Goal: Task Accomplishment & Management: Use online tool/utility

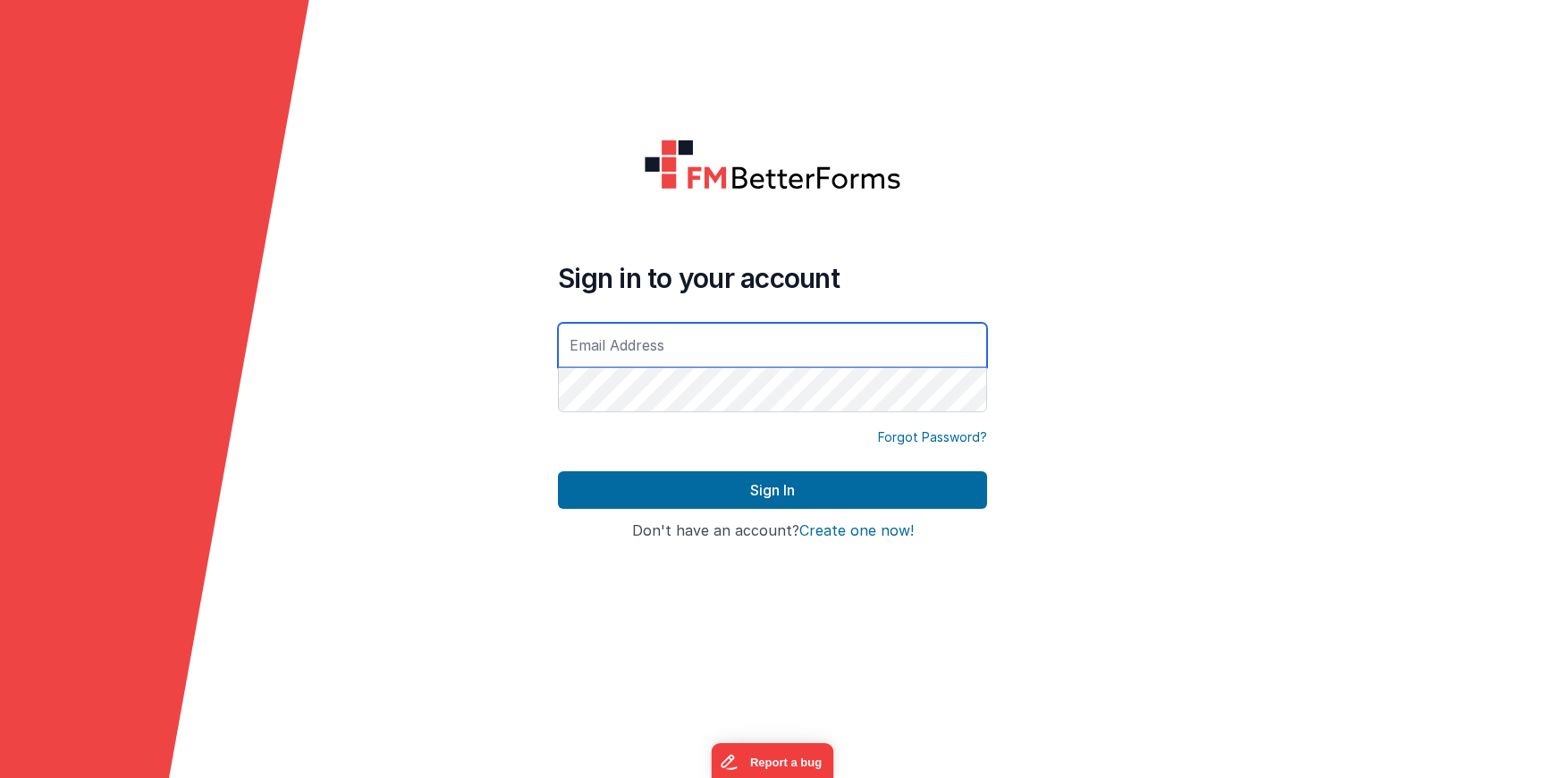
type input "[PERSON_NAME][EMAIL_ADDRESS][DOMAIN_NAME]"
click at [558, 471] on button "Sign In" at bounding box center [772, 490] width 429 height 38
type input "[PERSON_NAME][EMAIL_ADDRESS][DOMAIN_NAME]"
click at [558, 471] on button "Sign In" at bounding box center [772, 490] width 429 height 38
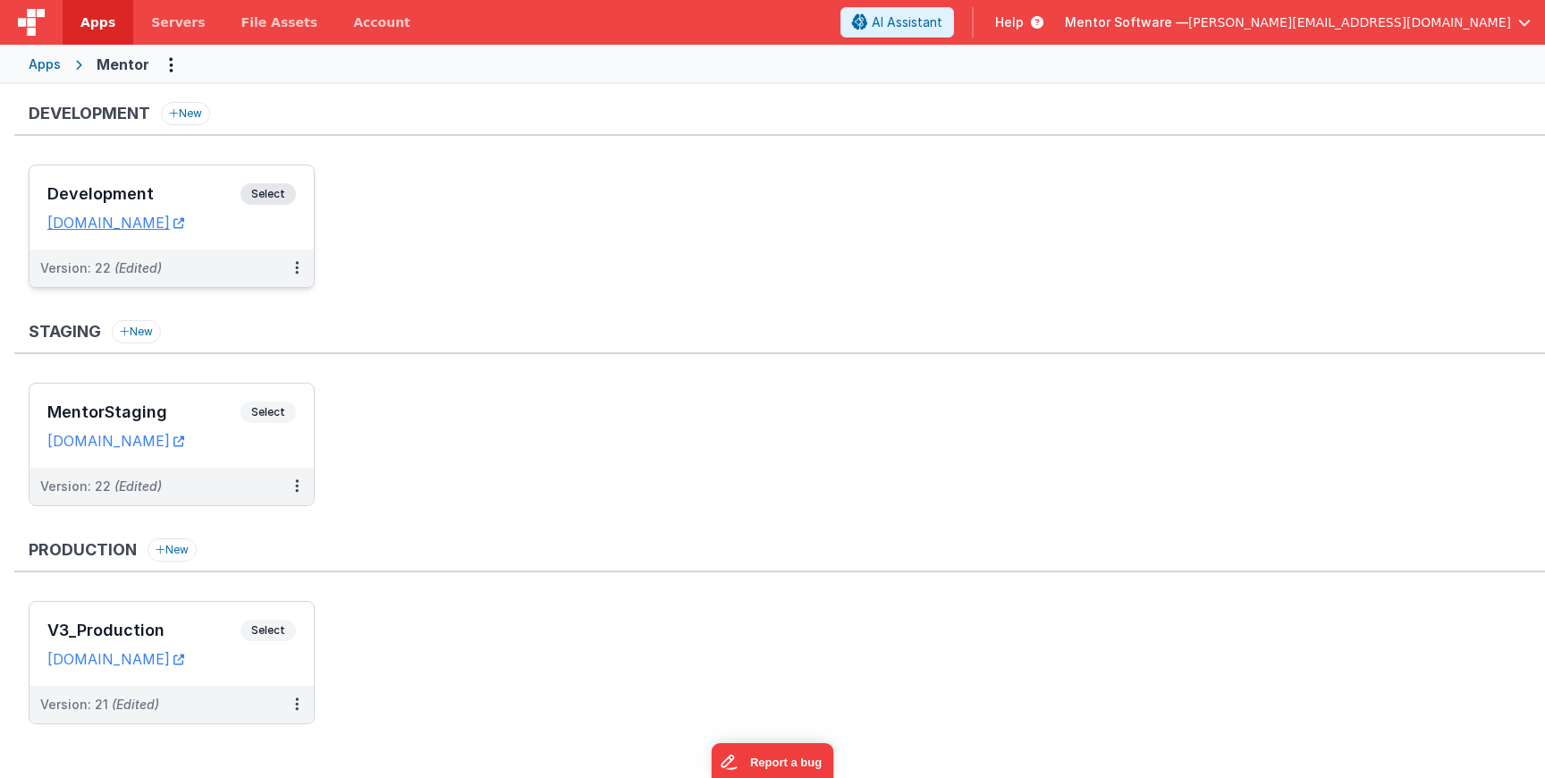
click at [303, 190] on div "Development Select URLs [DOMAIN_NAME]" at bounding box center [172, 207] width 284 height 84
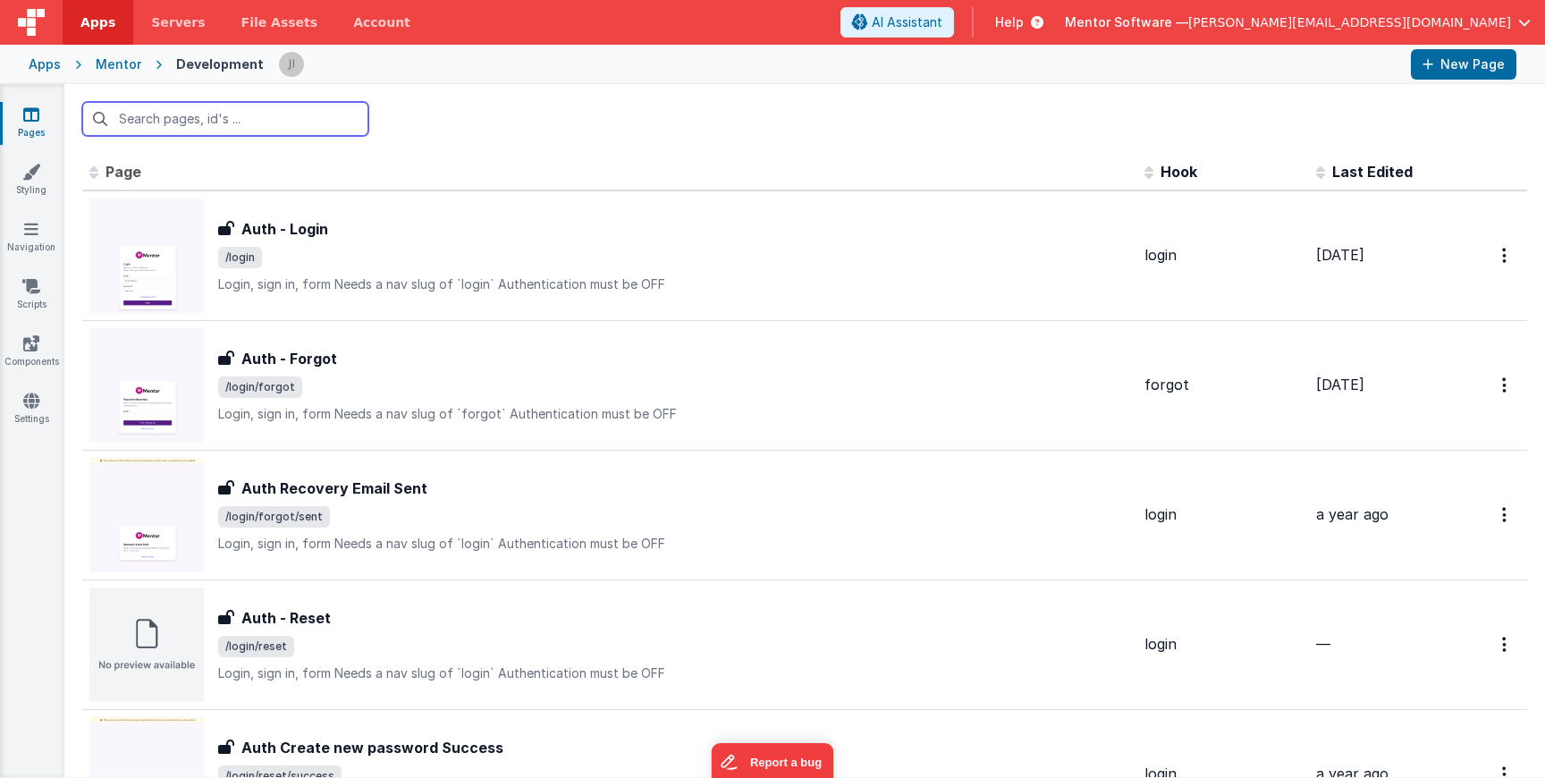
click at [274, 130] on input "text" at bounding box center [225, 119] width 286 height 34
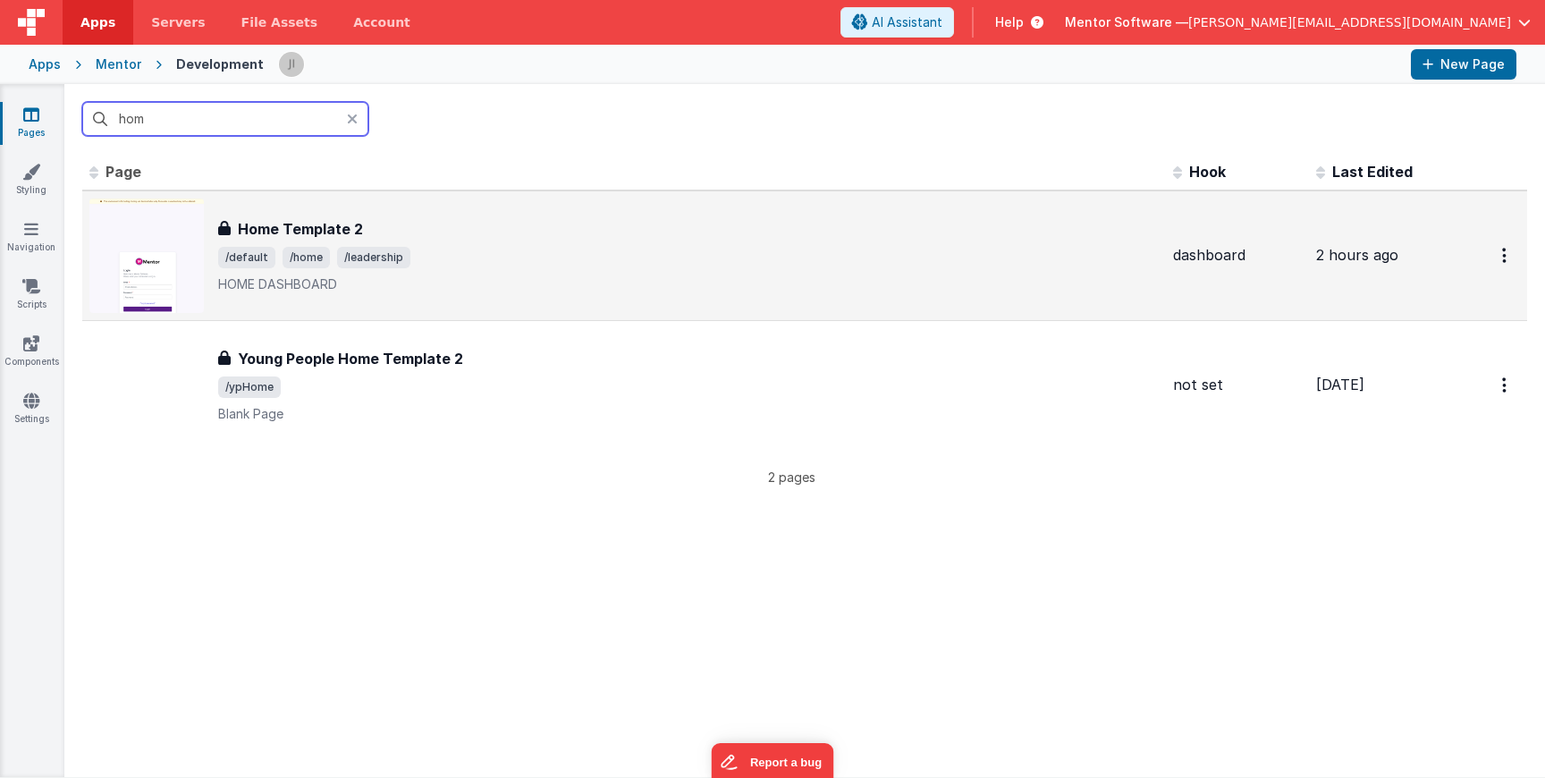
type input "hom"
click at [601, 281] on p "HOME DASHBOARD" at bounding box center [688, 284] width 941 height 18
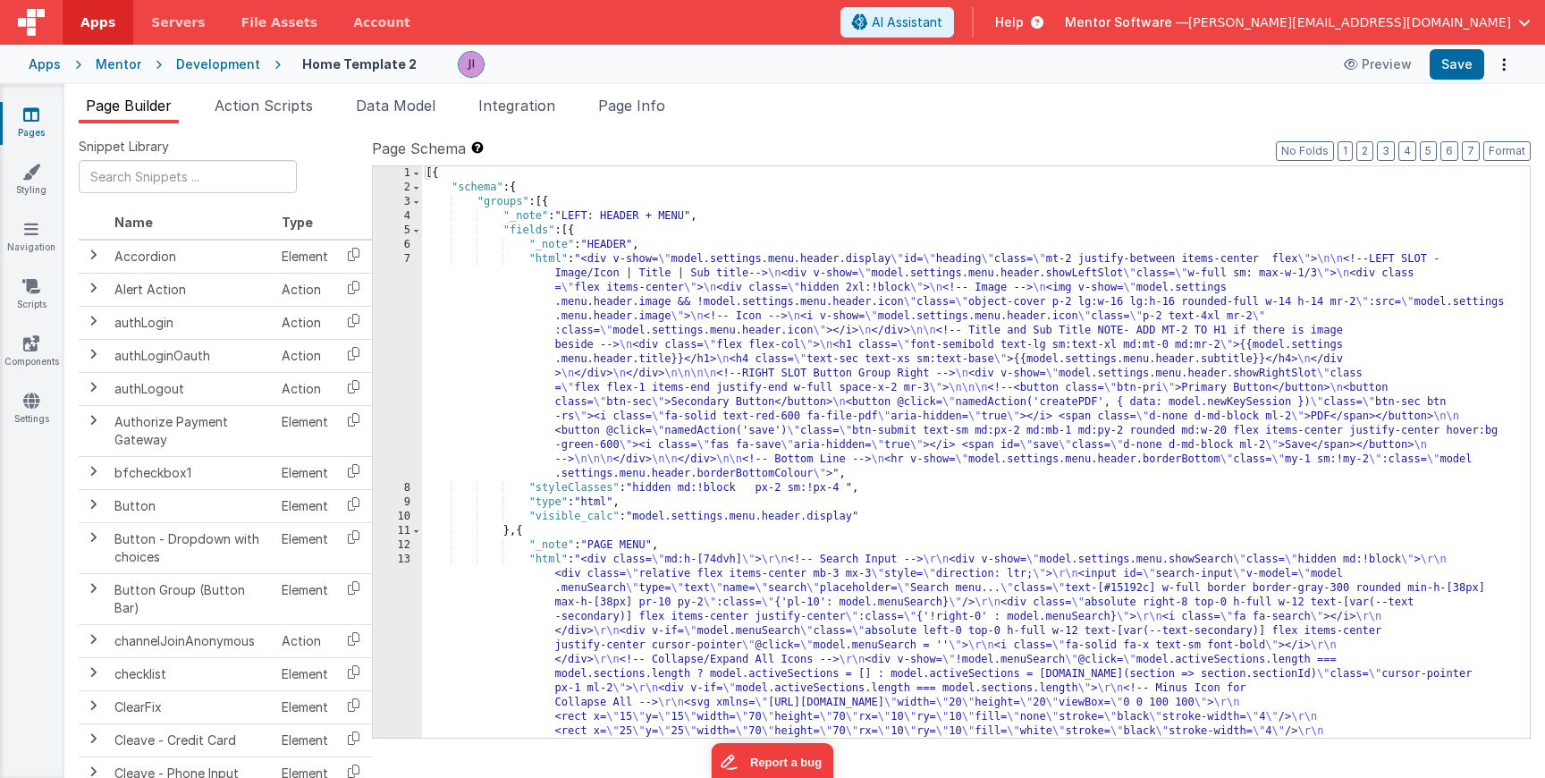
click at [283, 126] on div "Snippet Library Name Type Accordion Element Alert Action Action authLogin Actio…" at bounding box center [804, 464] width 1481 height 683
click at [285, 126] on div "Snippet Library Name Type Accordion Element Alert Action Action authLogin Actio…" at bounding box center [804, 464] width 1481 height 683
click at [288, 122] on li "Action Scripts" at bounding box center [263, 109] width 113 height 29
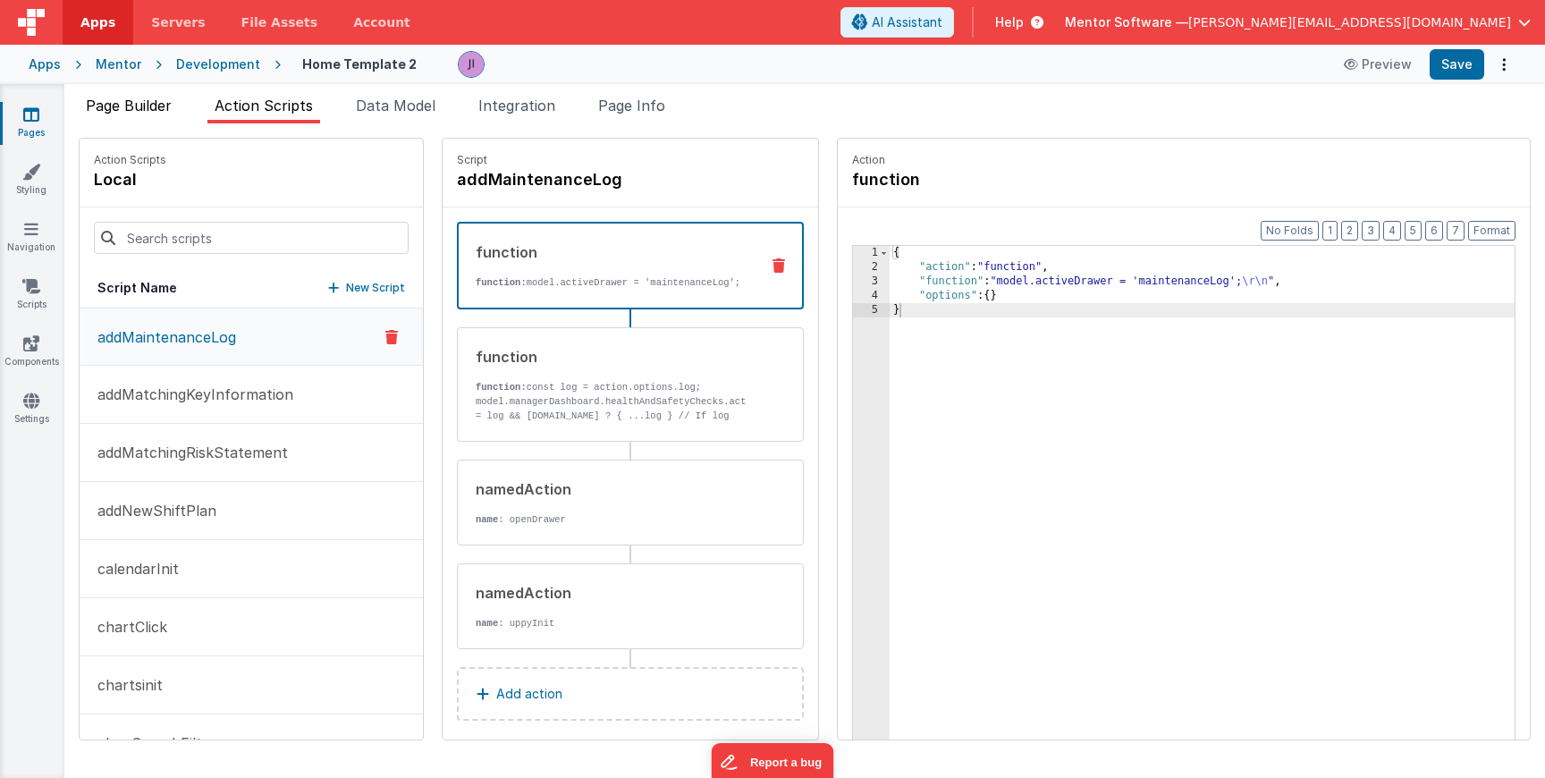
click at [171, 104] on span "Page Builder" at bounding box center [129, 106] width 86 height 18
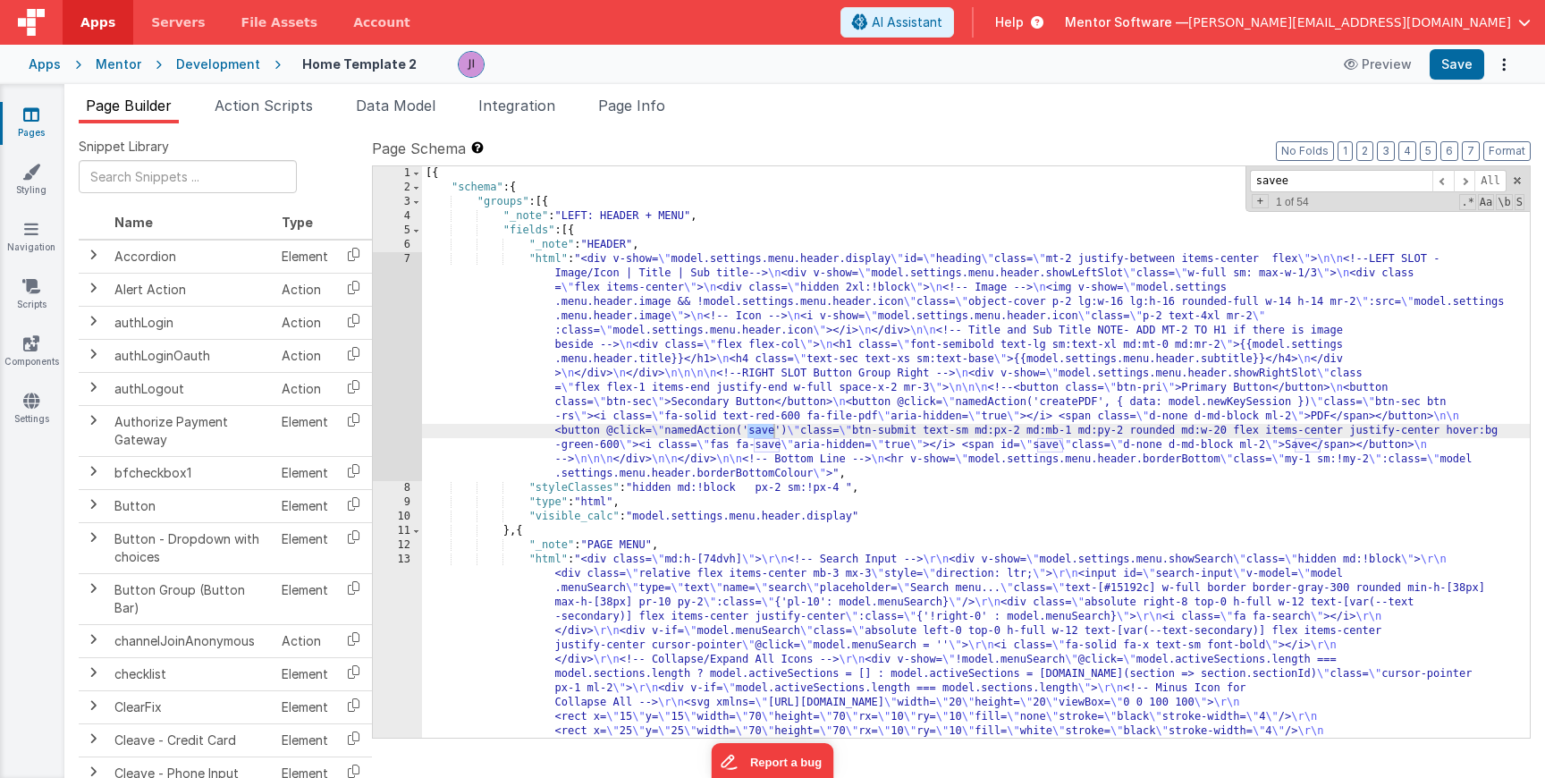
scroll to position [28327, 0]
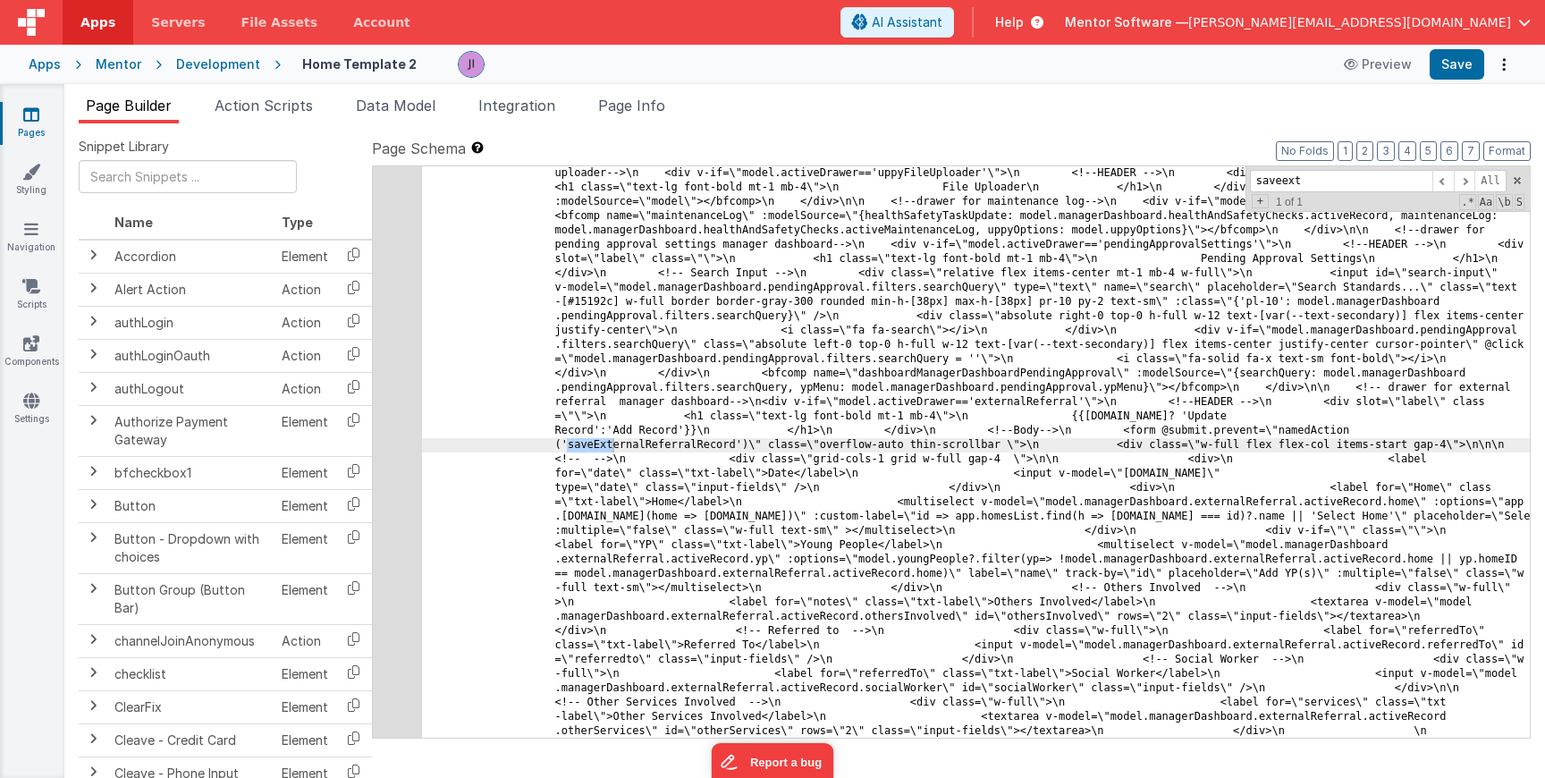
type input "saveext"
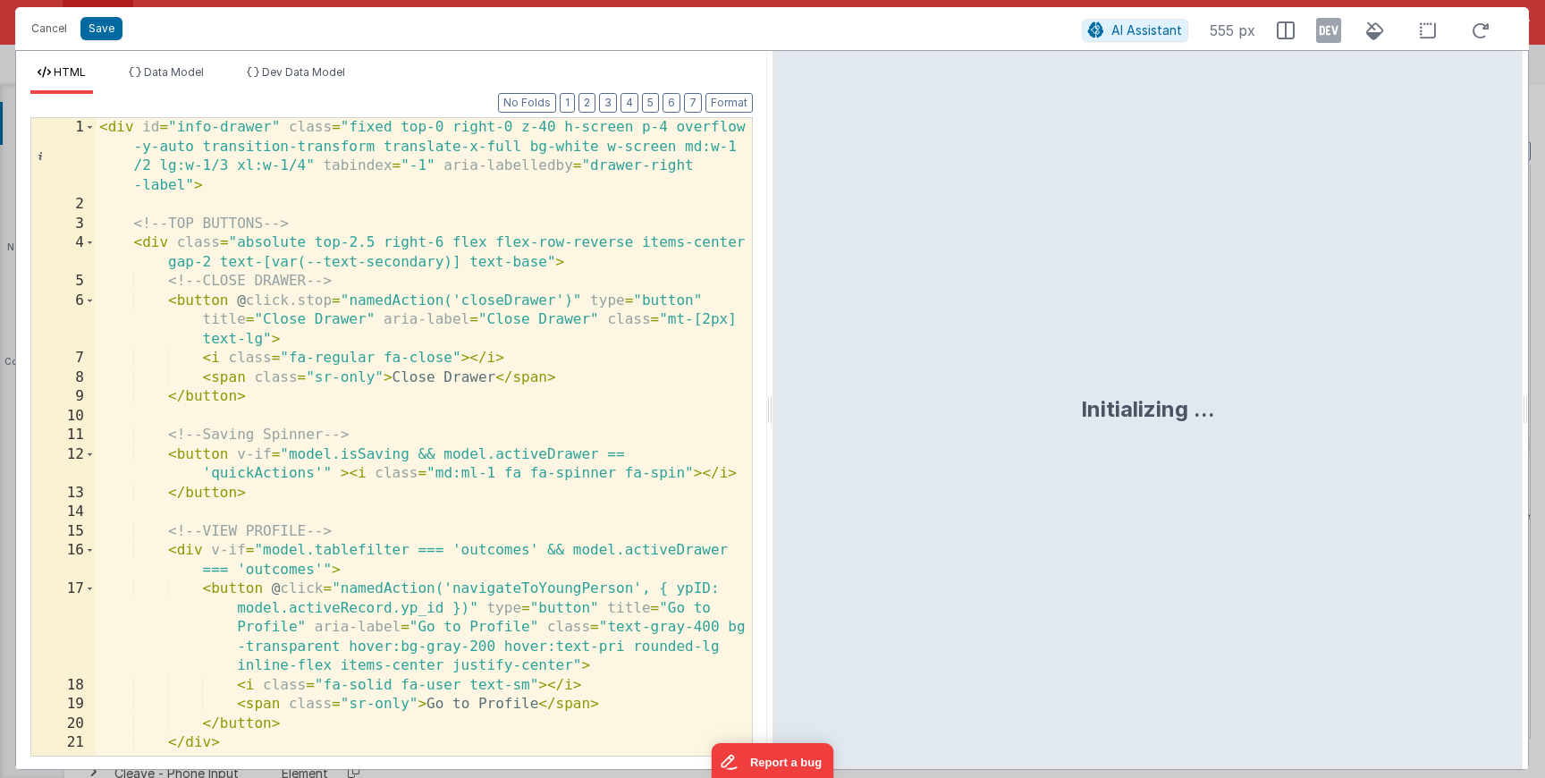
click at [393, 460] on div "< div id = "info-drawer" class = "fixed top-0 right-0 z-40 h-screen p-4 overflo…" at bounding box center [424, 485] width 656 height 734
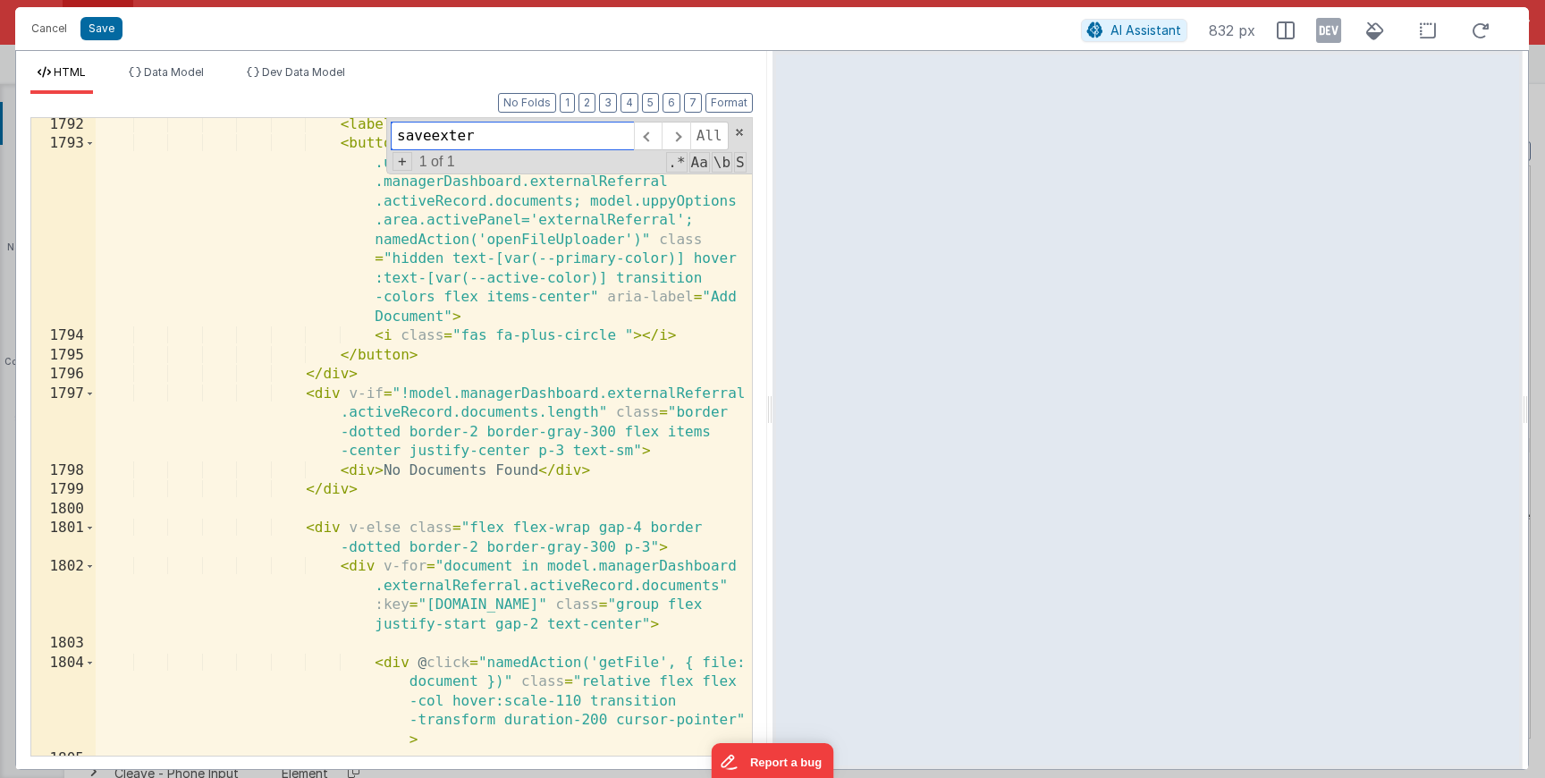
scroll to position [28440, 0]
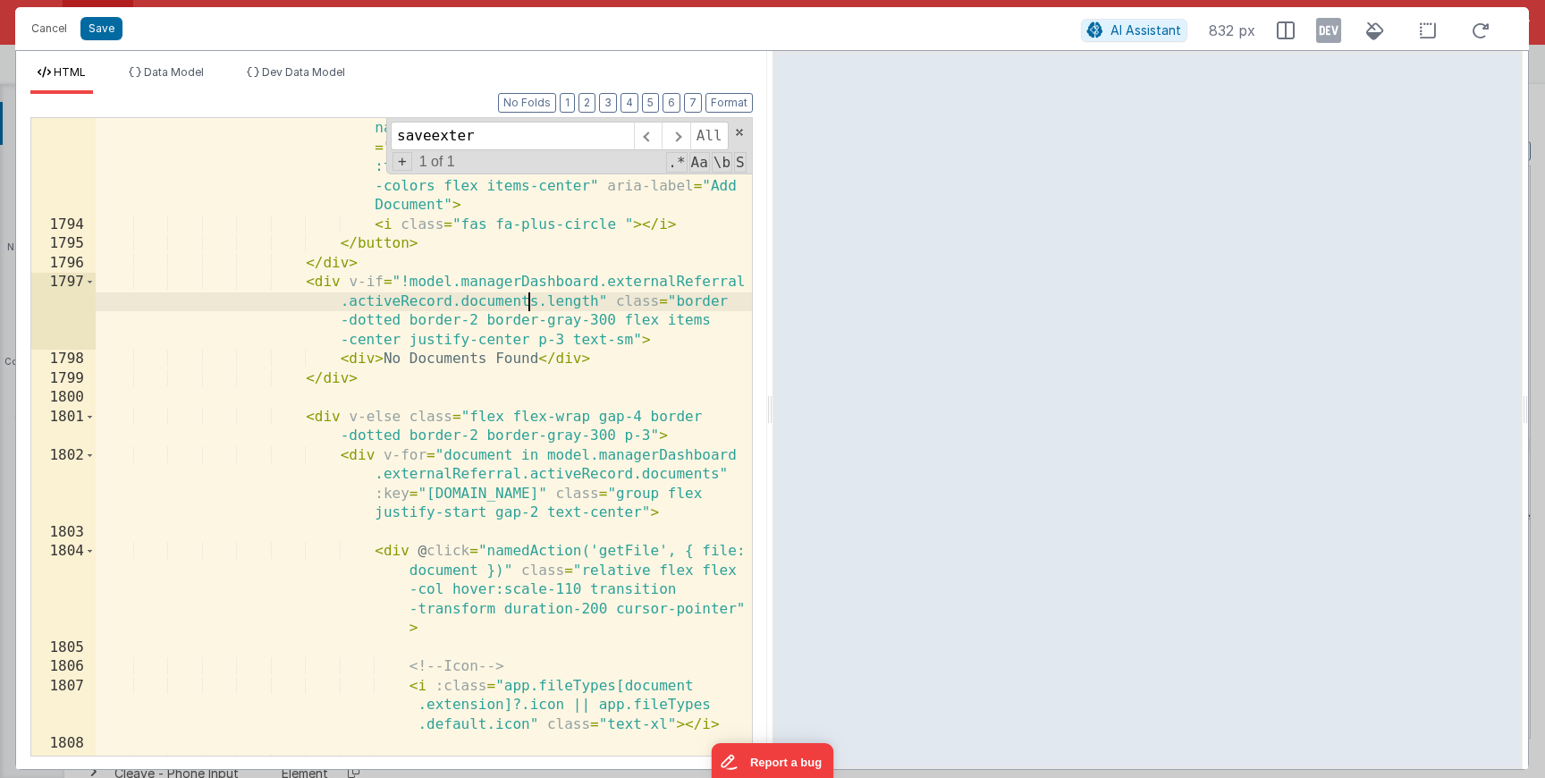
click at [529, 308] on div "< button v-if = "" @ click.prevent.stop = "model .uppyOptions.uploadedFiles=mod…" at bounding box center [424, 447] width 656 height 849
paste input "isCpReferral"
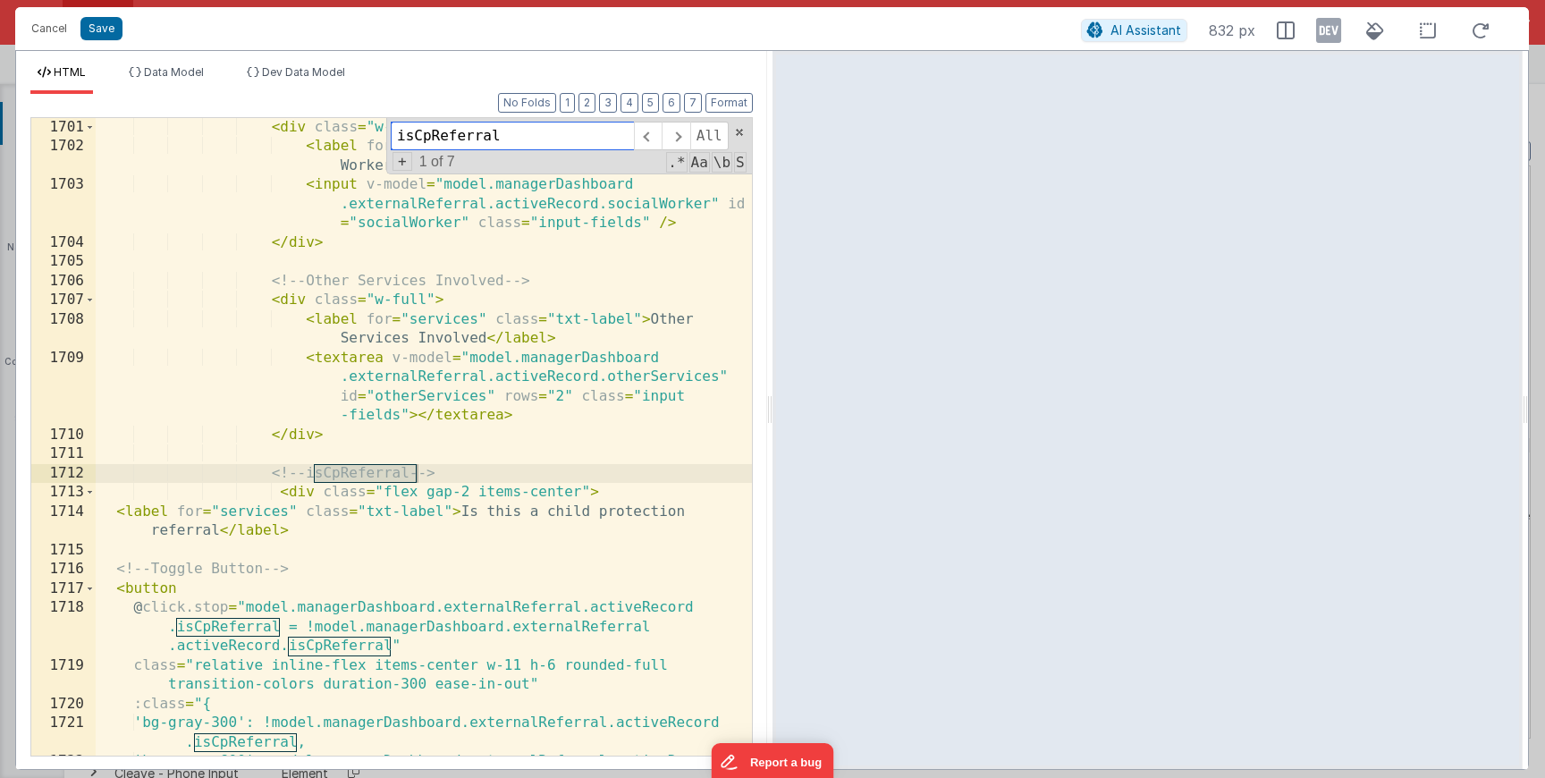
scroll to position [27075, 0]
type input "isCpReferral"
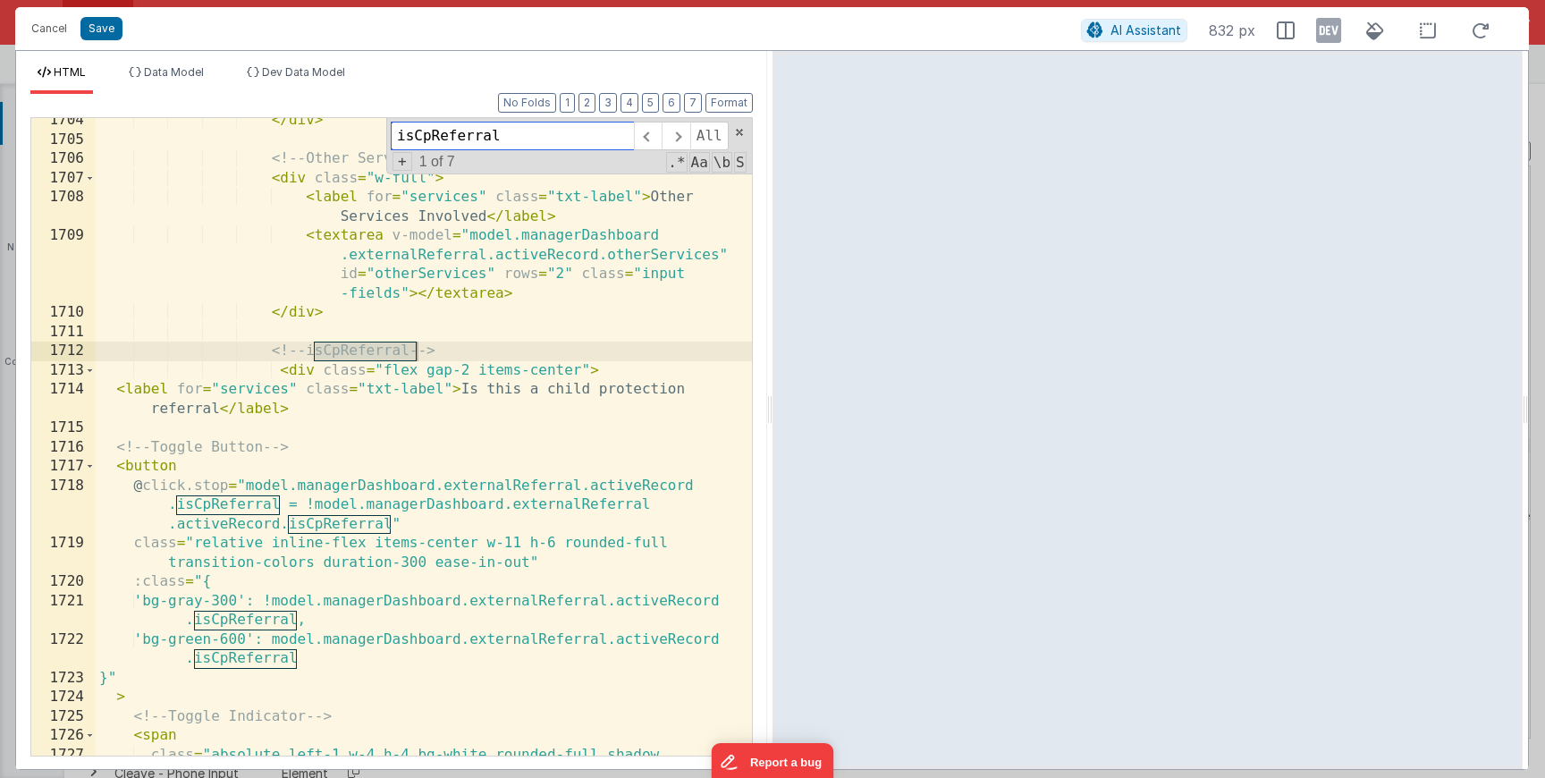
scroll to position [27142, 0]
click at [412, 404] on div "</ div > <!-- Other Services Involved --> < div class = "w-full" > < label for …" at bounding box center [424, 459] width 656 height 696
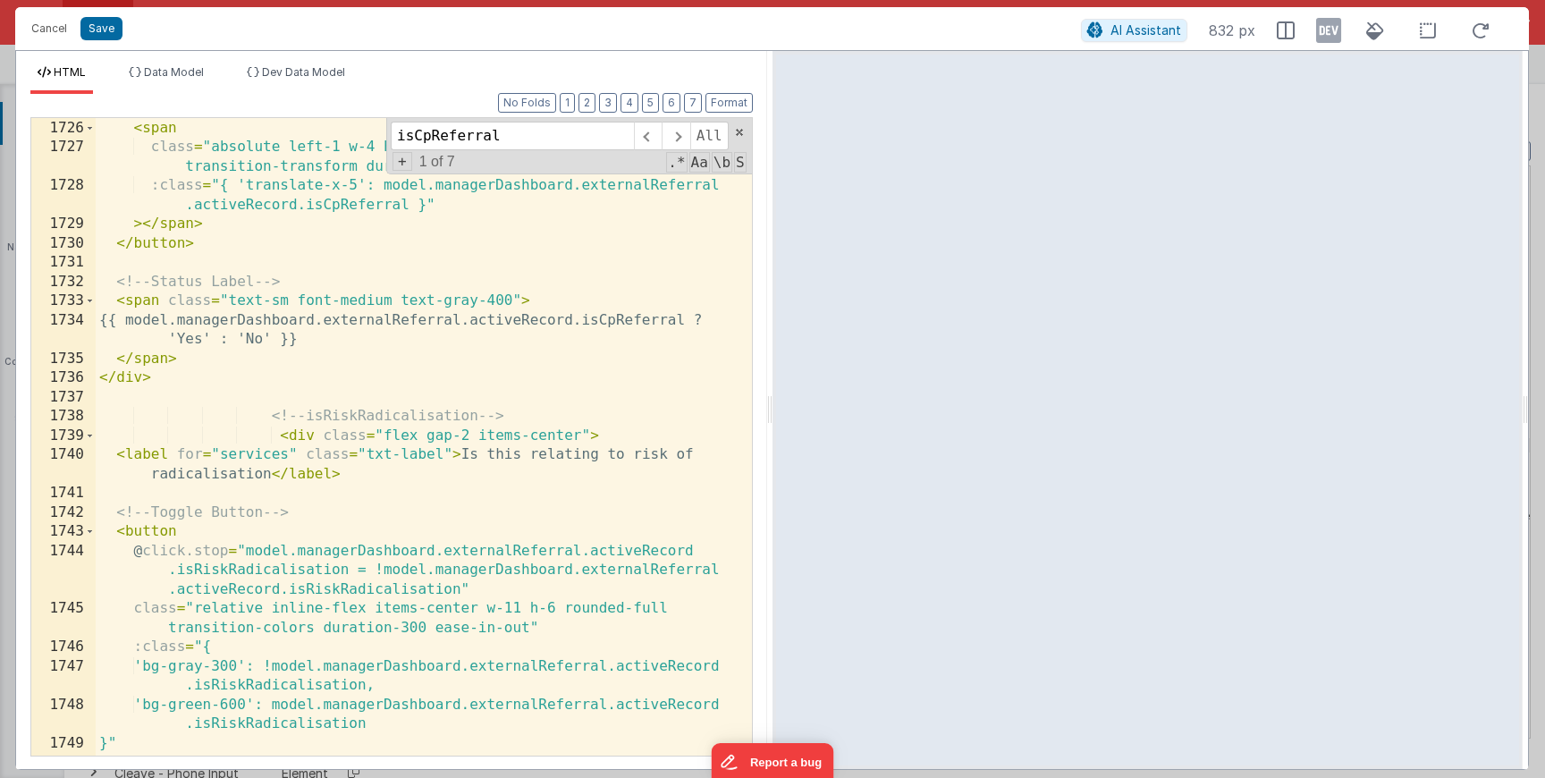
scroll to position [27502, 0]
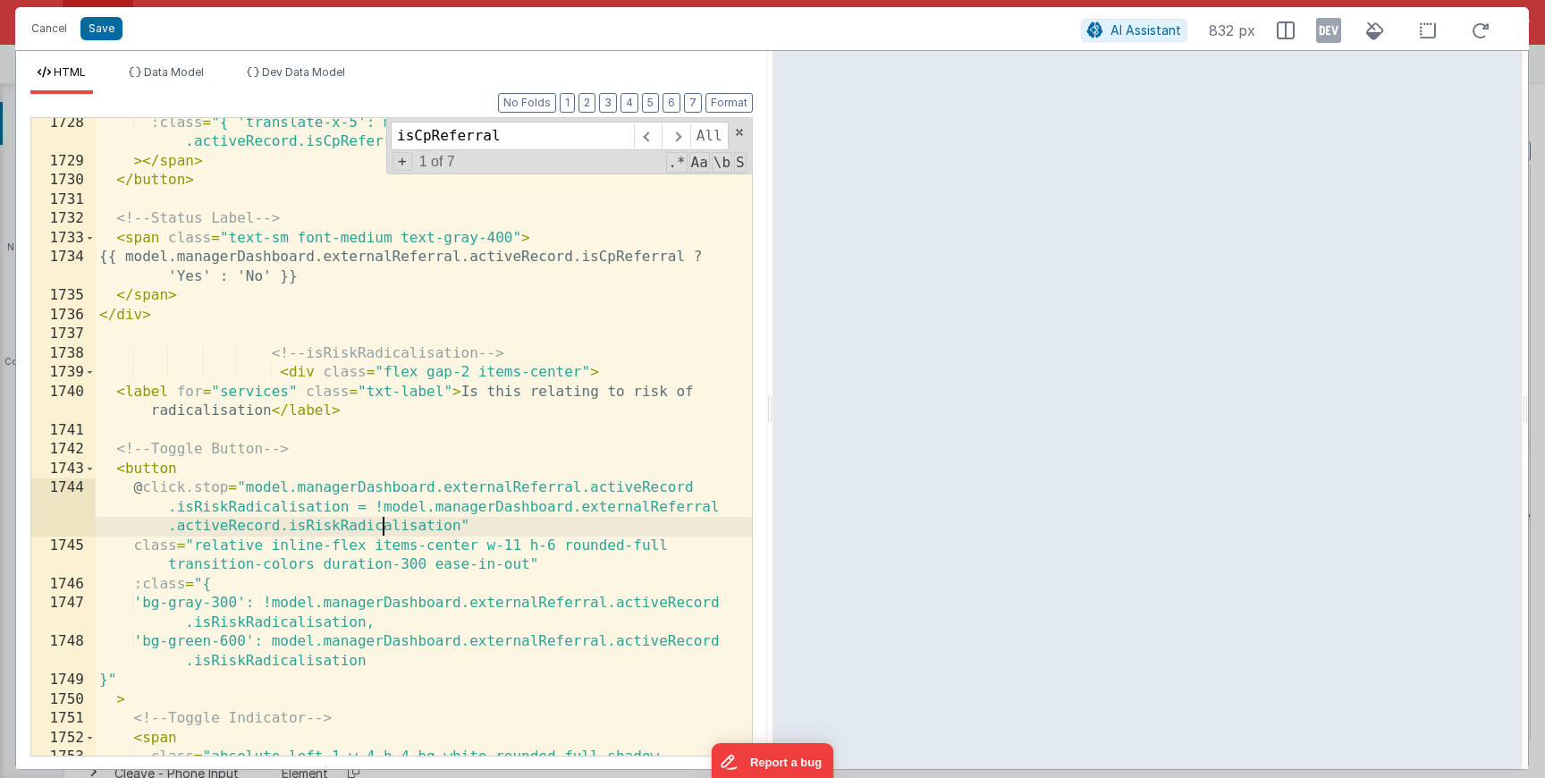
click at [384, 522] on div ":class = "{ 'translate-x-5': model.managerDashboard.externalReferral .activeRec…" at bounding box center [424, 471] width 656 height 714
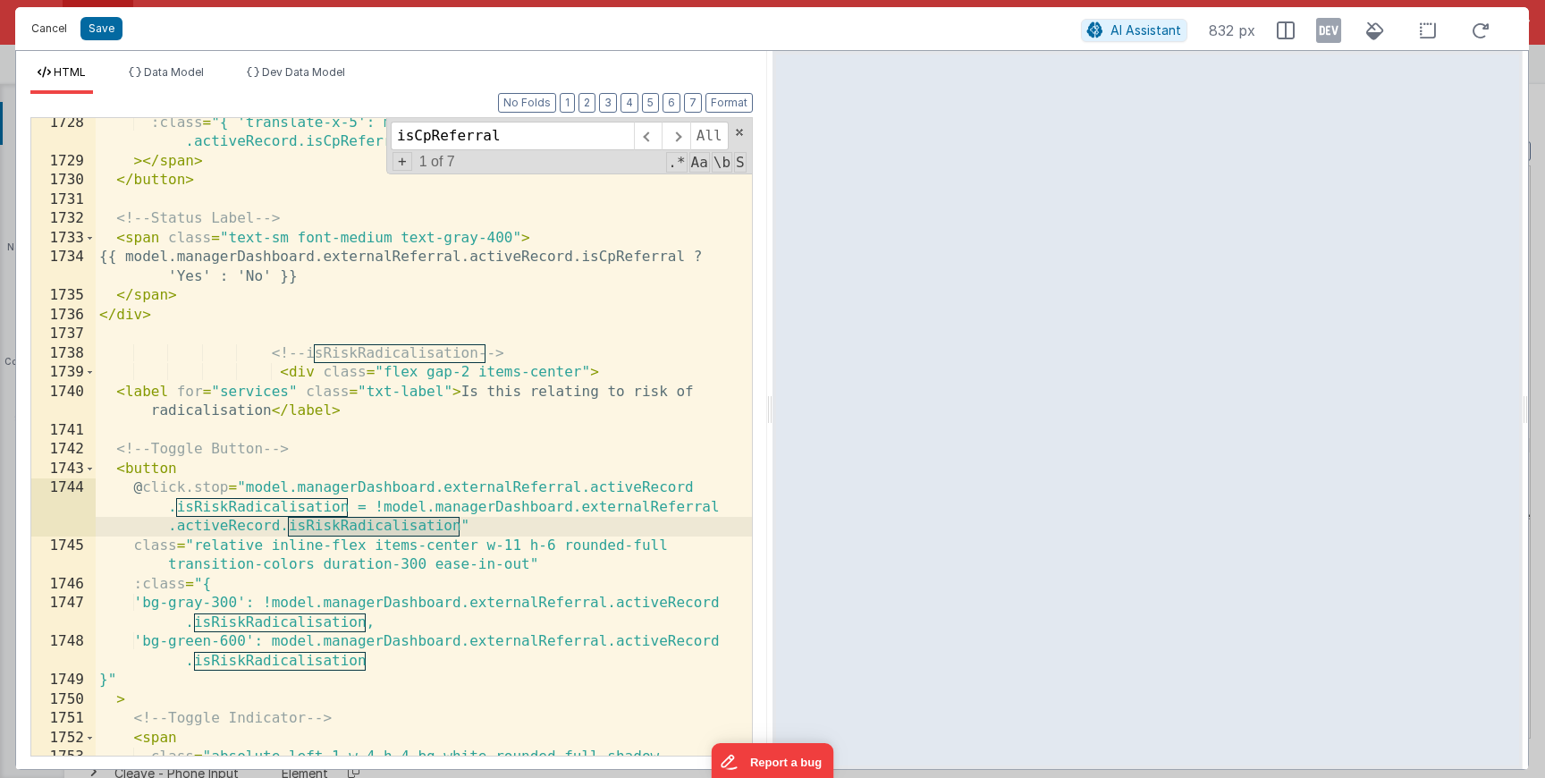
click at [38, 27] on button "Cancel" at bounding box center [49, 28] width 54 height 25
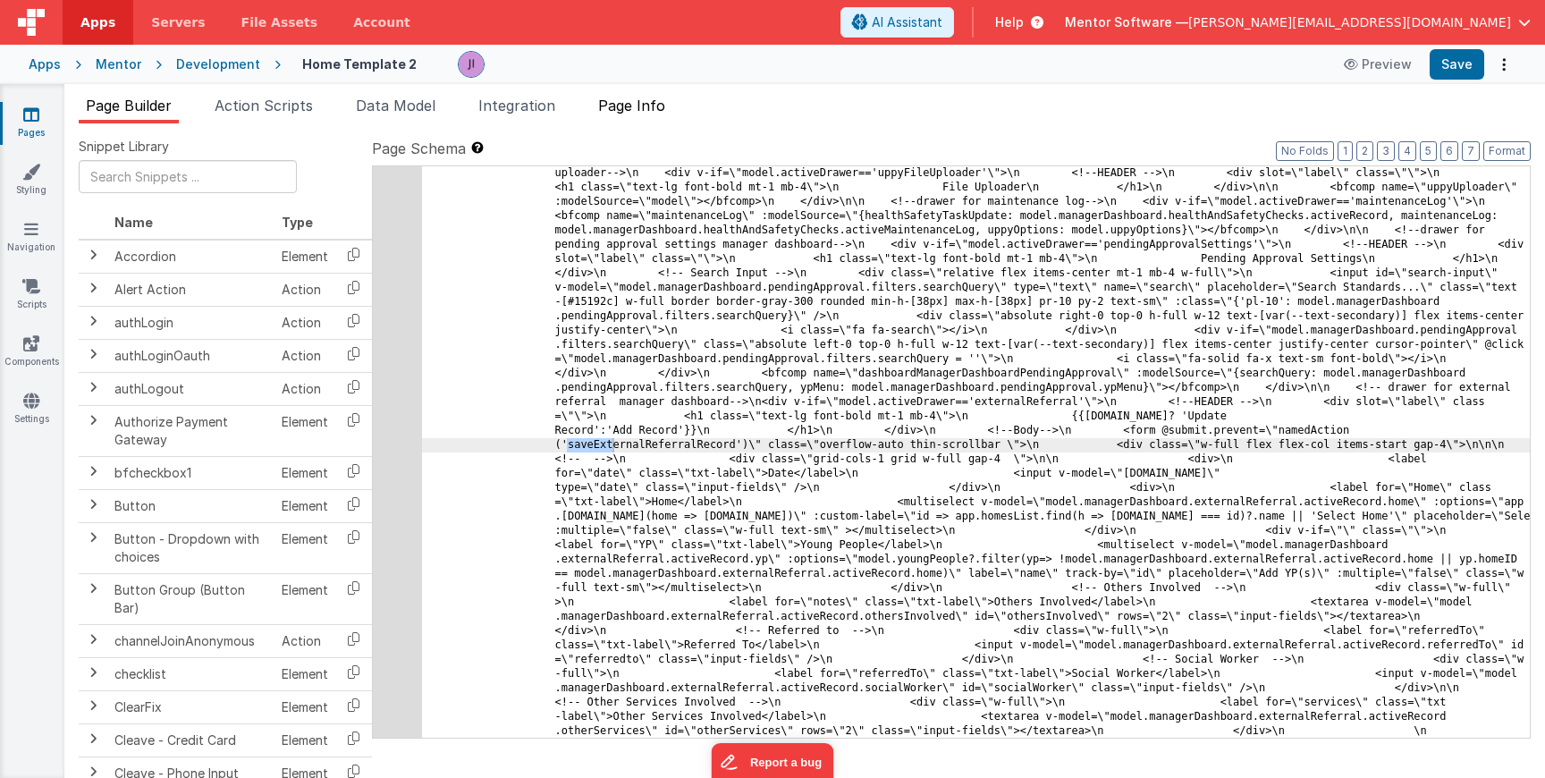
click at [638, 117] on li "Page Info" at bounding box center [631, 109] width 81 height 29
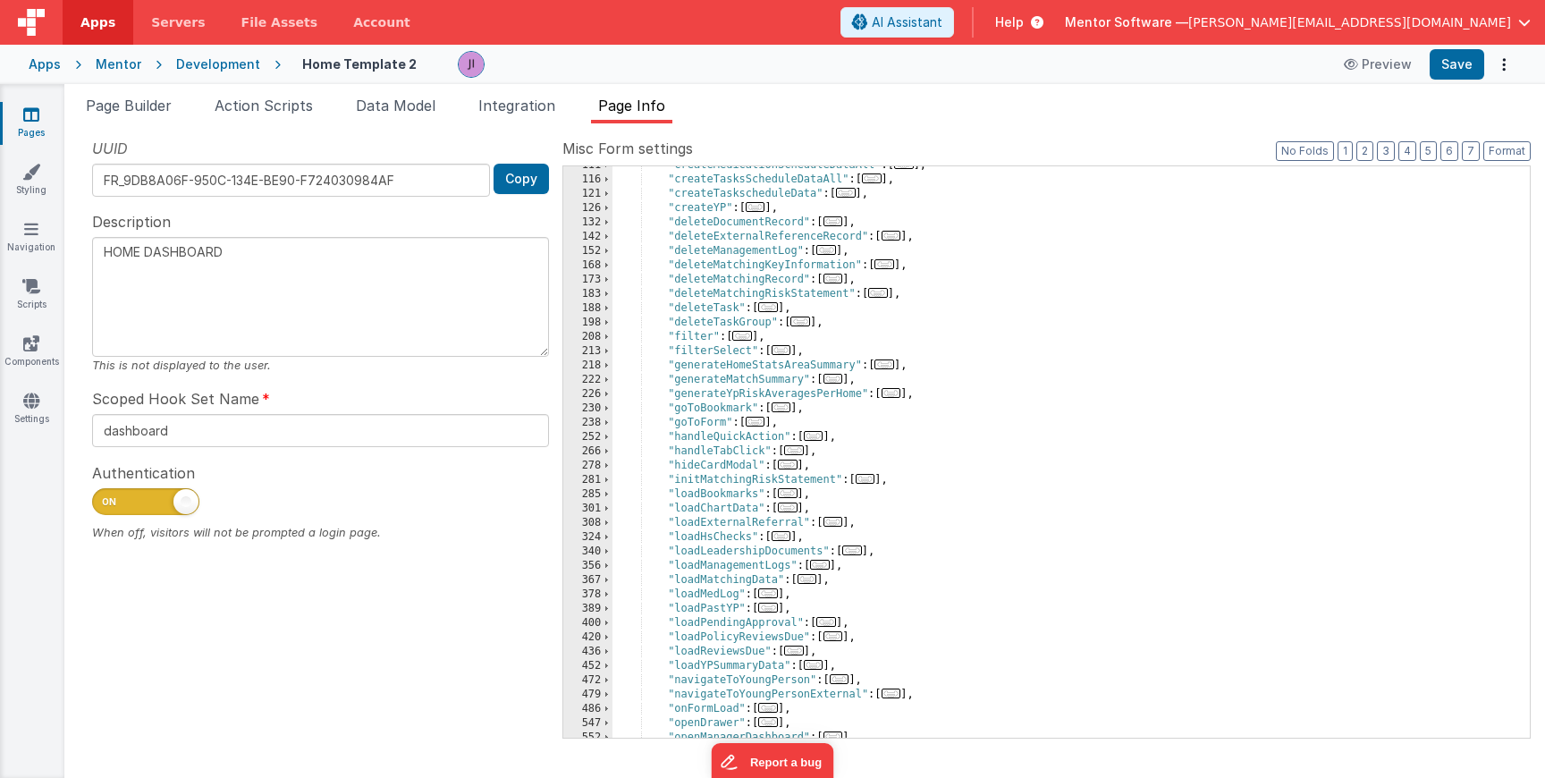
scroll to position [266, 0]
click at [991, 283] on div ""createMedicationScheduleDataAll" : [ ... ] , "createTasksScheduleDataAll" : [ …" at bounding box center [1070, 458] width 917 height 600
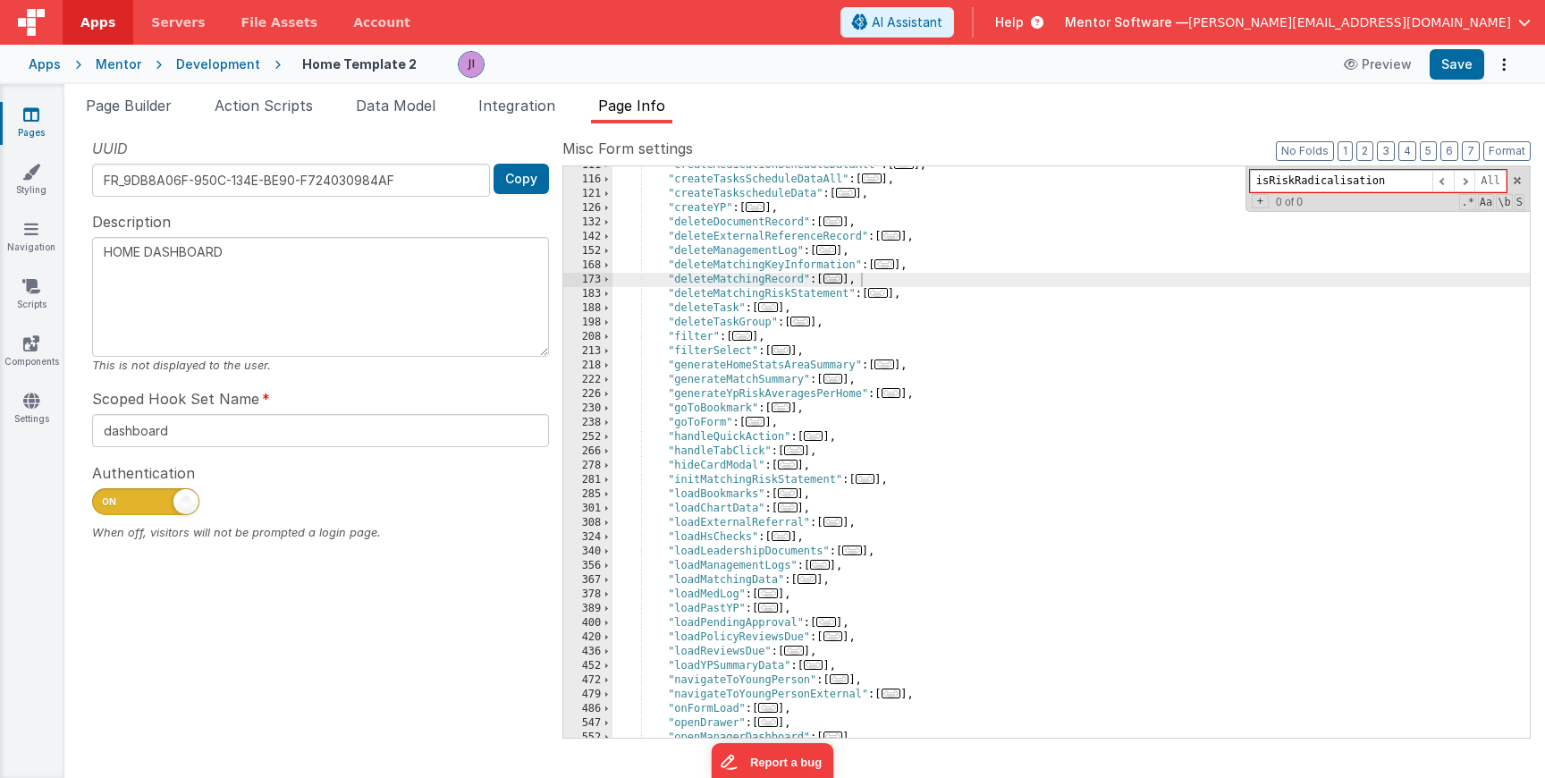
click at [1302, 180] on input "isRiskRadicalisation" at bounding box center [1341, 181] width 182 height 22
type input "isCpReferral"
click at [1335, 262] on div ""createMedicationScheduleDataAll" : [ ... ] , "createTasksScheduleDataAll" : [ …" at bounding box center [1070, 458] width 917 height 600
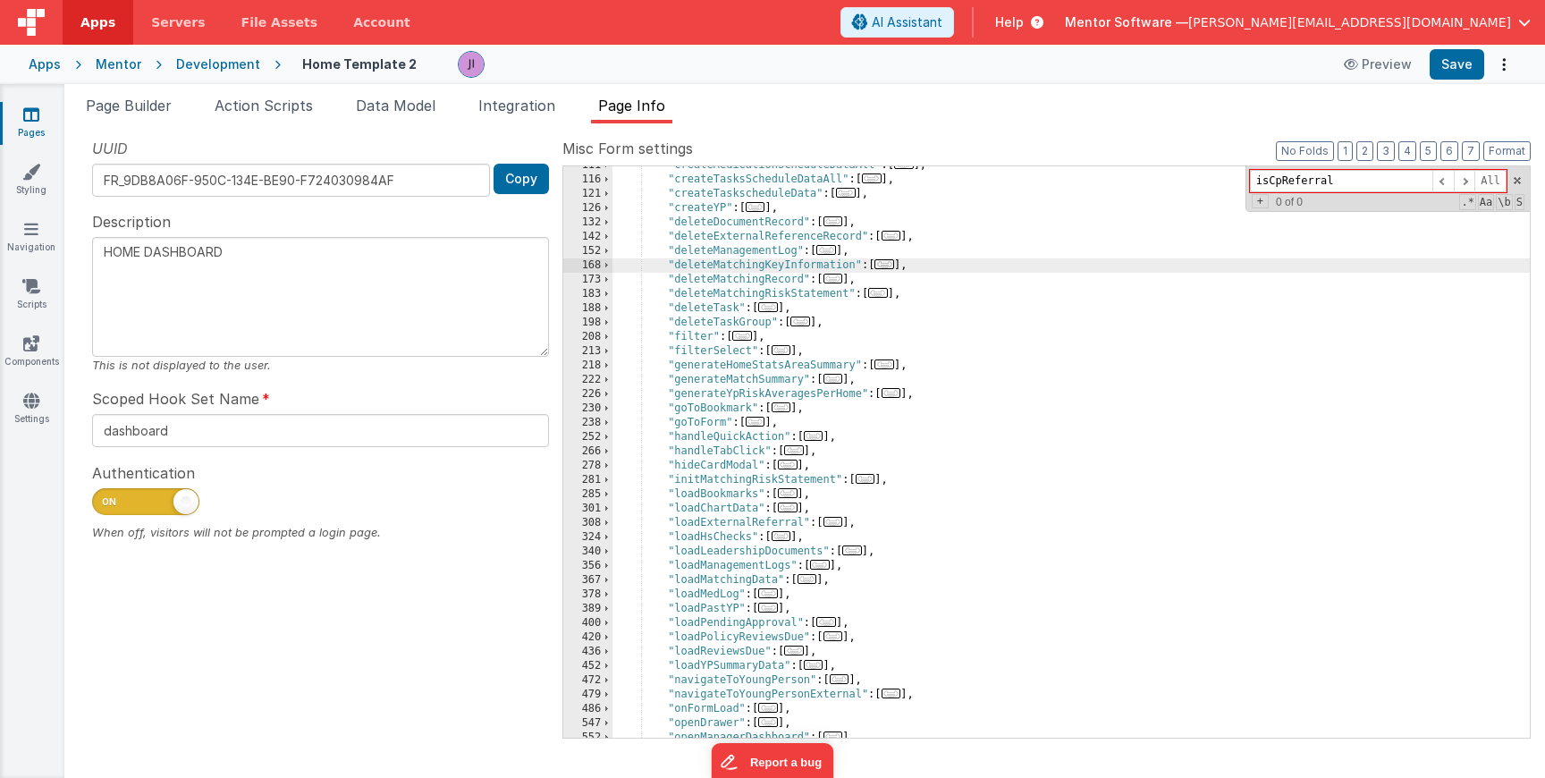
click at [146, 103] on span "Page Builder" at bounding box center [129, 106] width 86 height 18
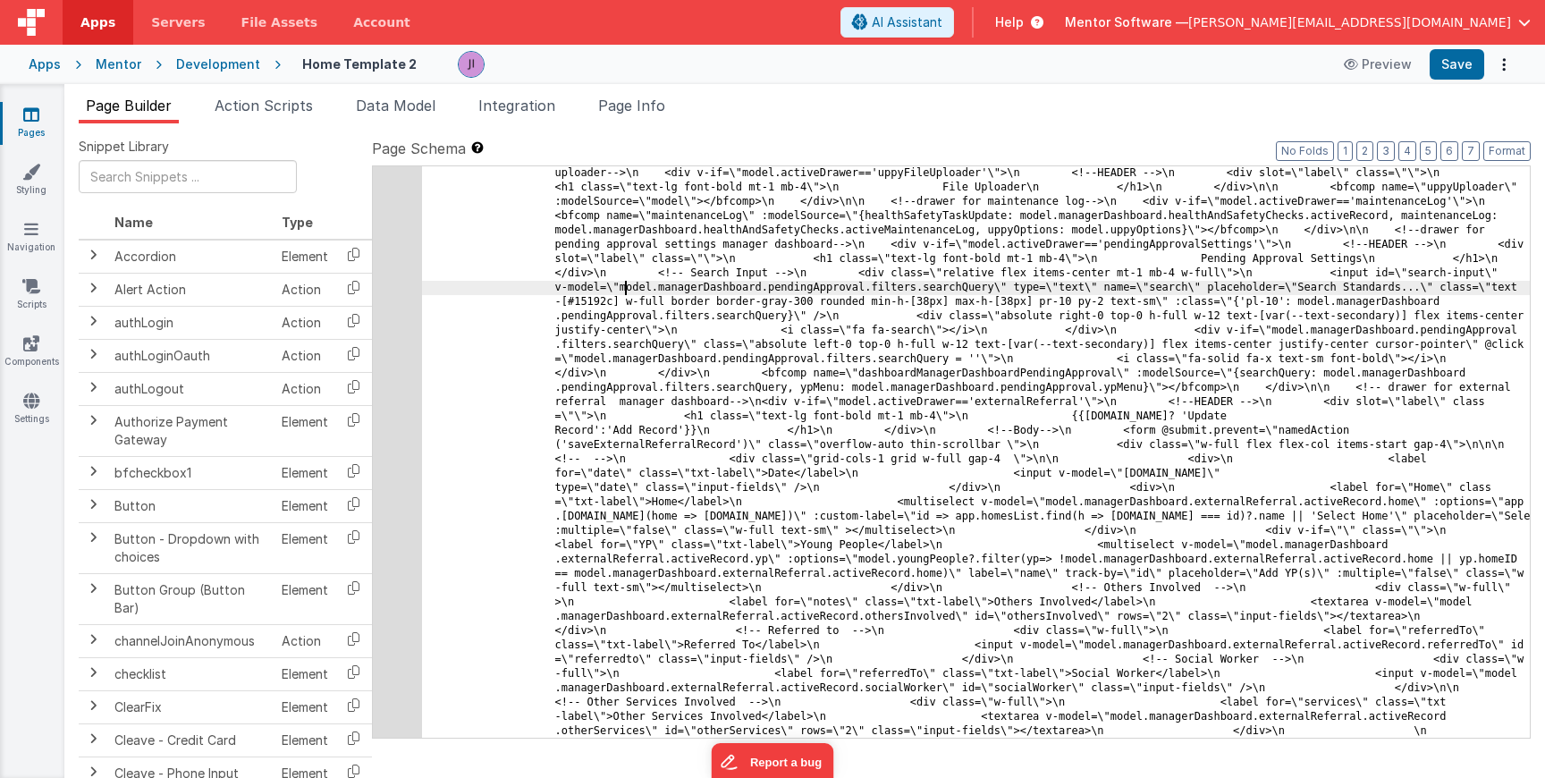
paste input "isCpReferral"
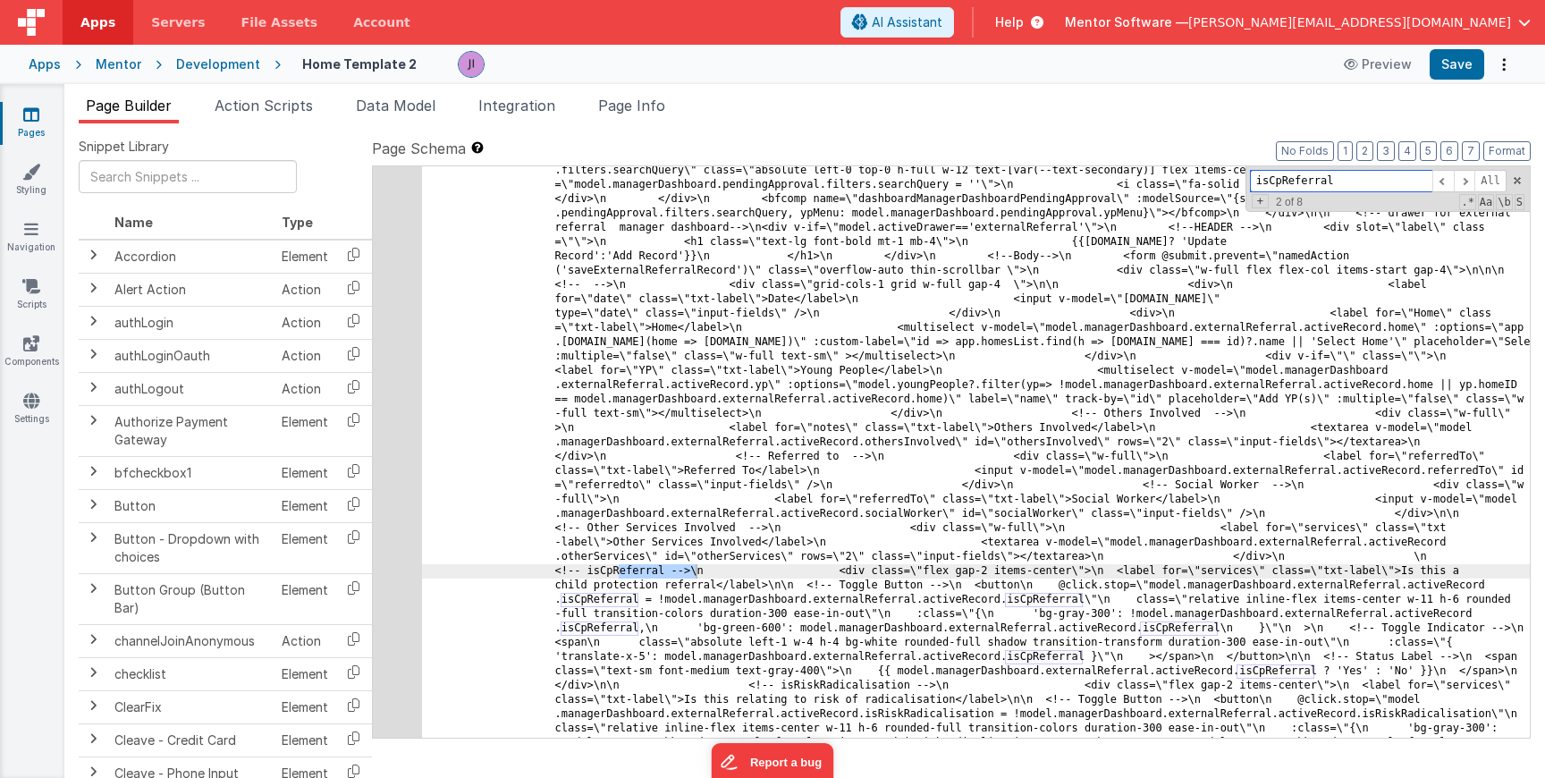
scroll to position [28466, 0]
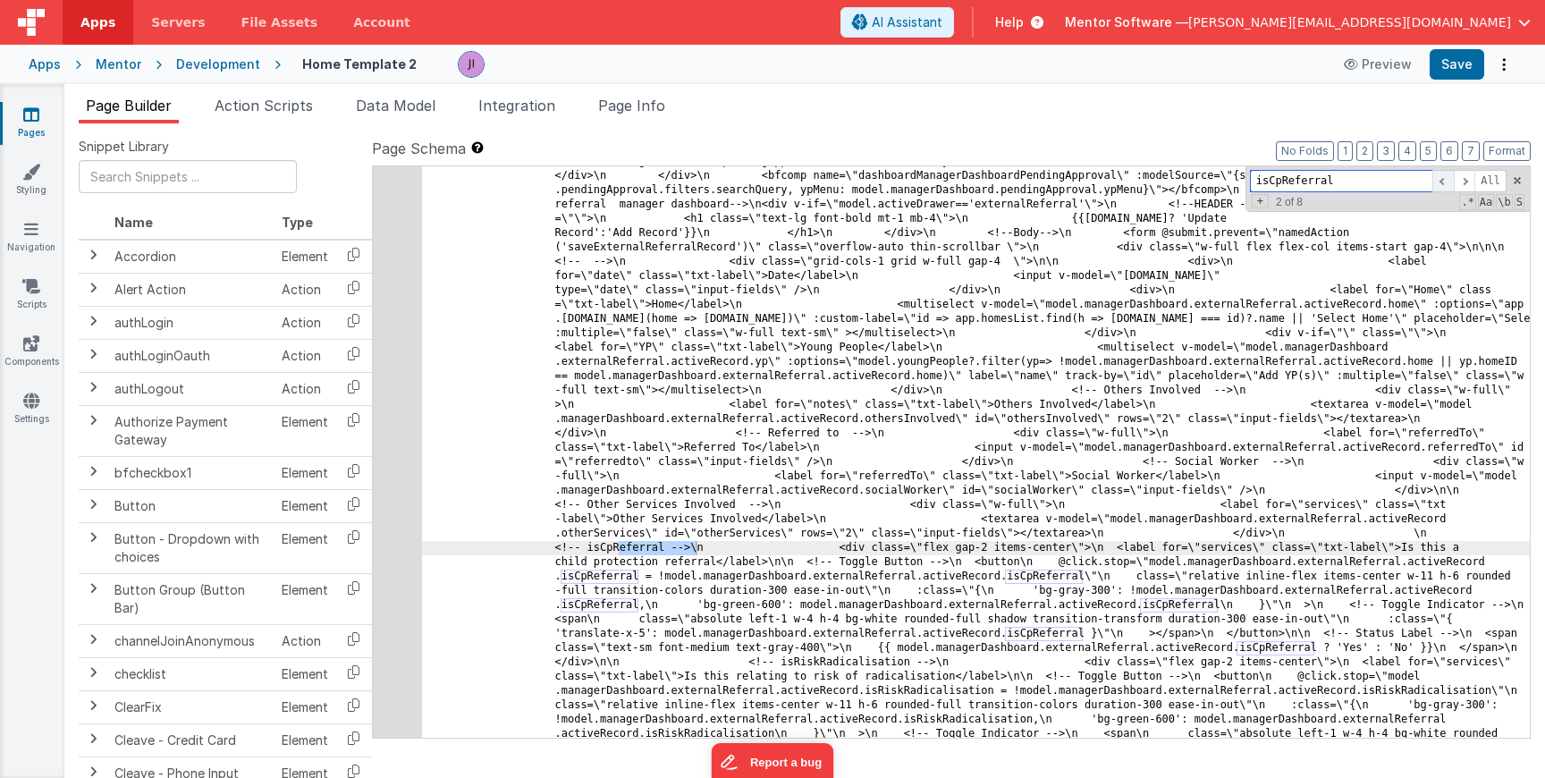
type input "isCpReferral"
click at [1447, 182] on span at bounding box center [1442, 181] width 21 height 22
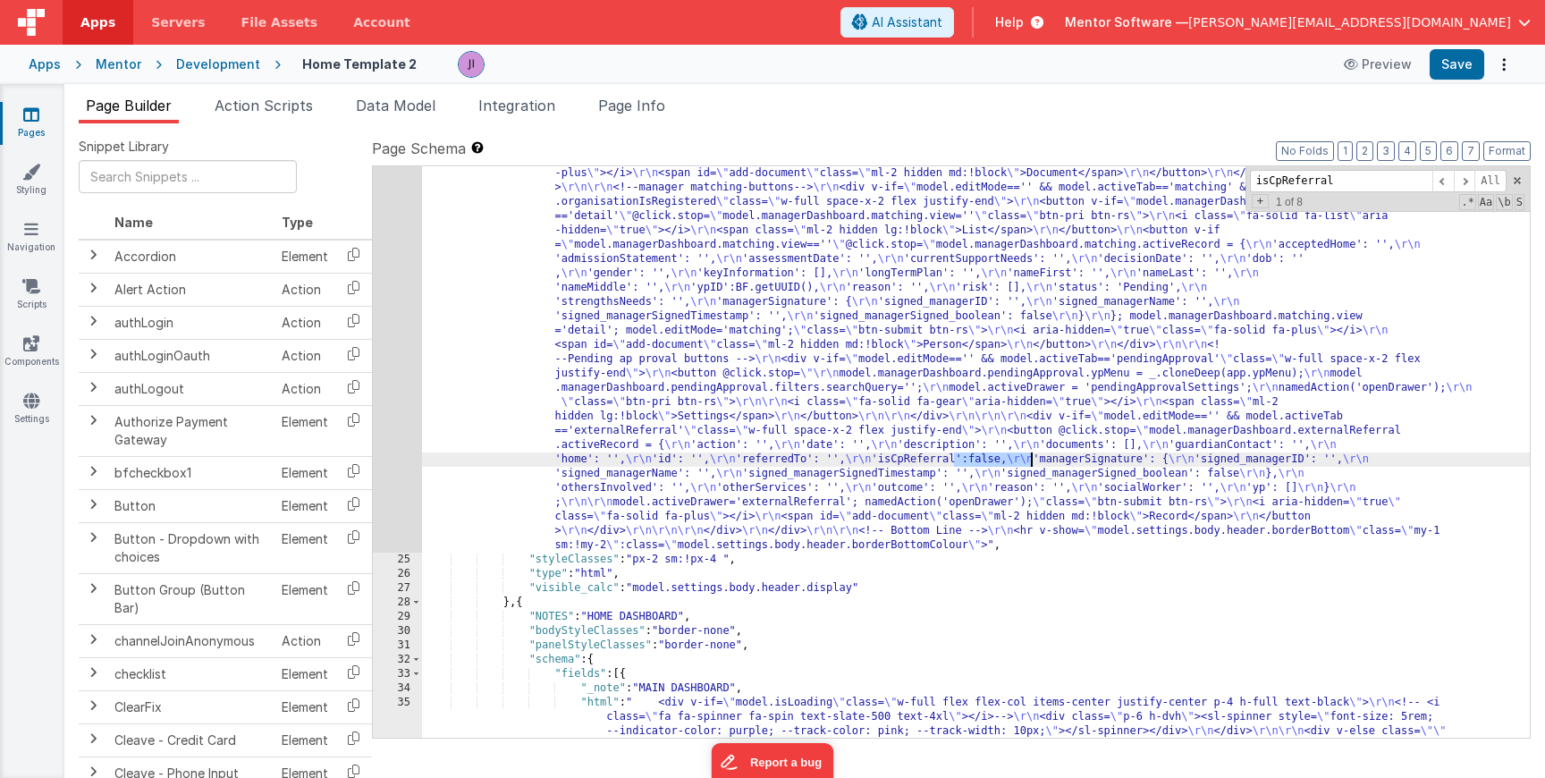
click at [385, 420] on div "24" at bounding box center [397, 131] width 49 height 844
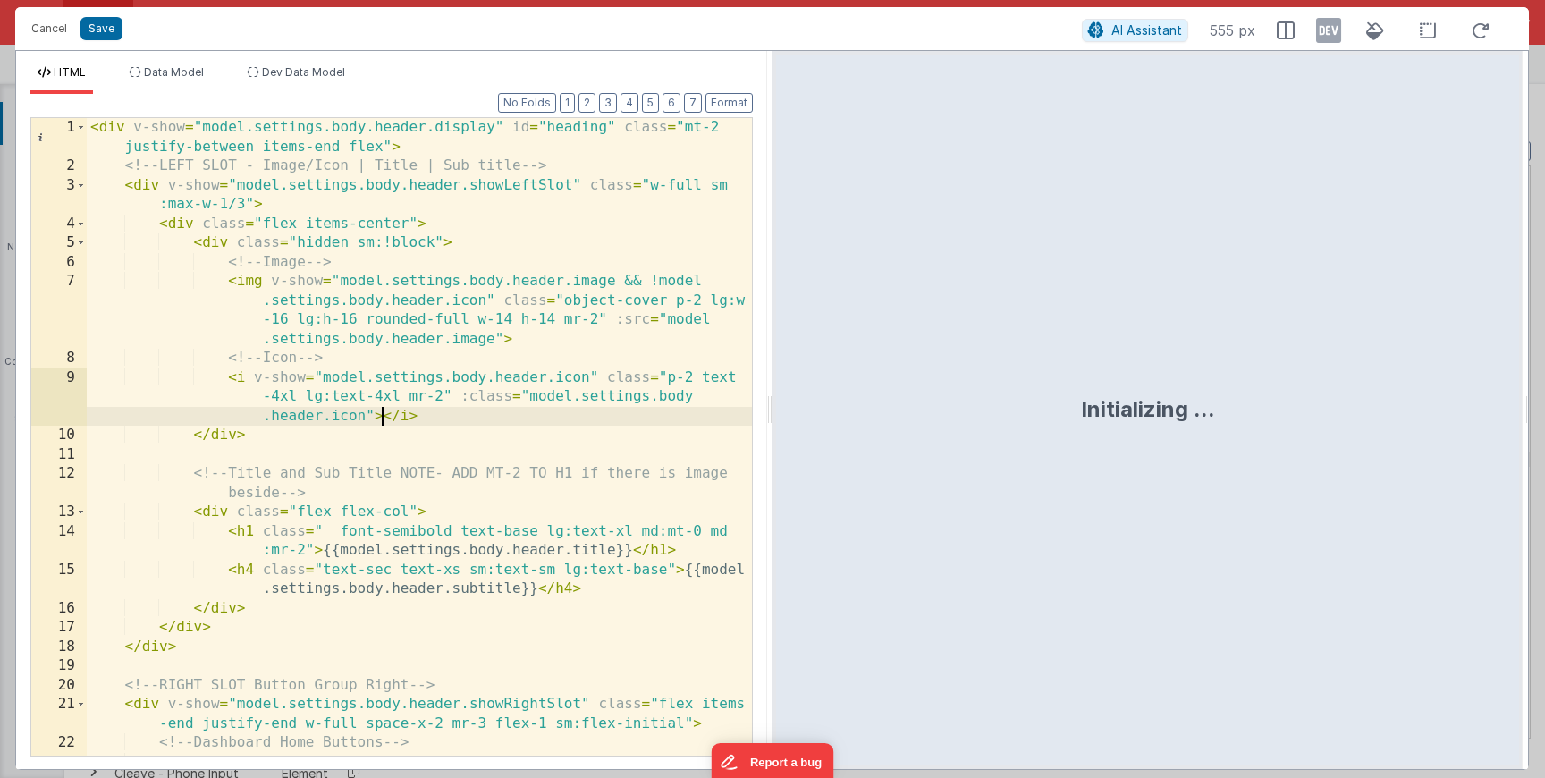
click at [385, 420] on div "< div v-show = "model.settings.body.header.display" id = "heading" class = "mt-…" at bounding box center [419, 475] width 665 height 714
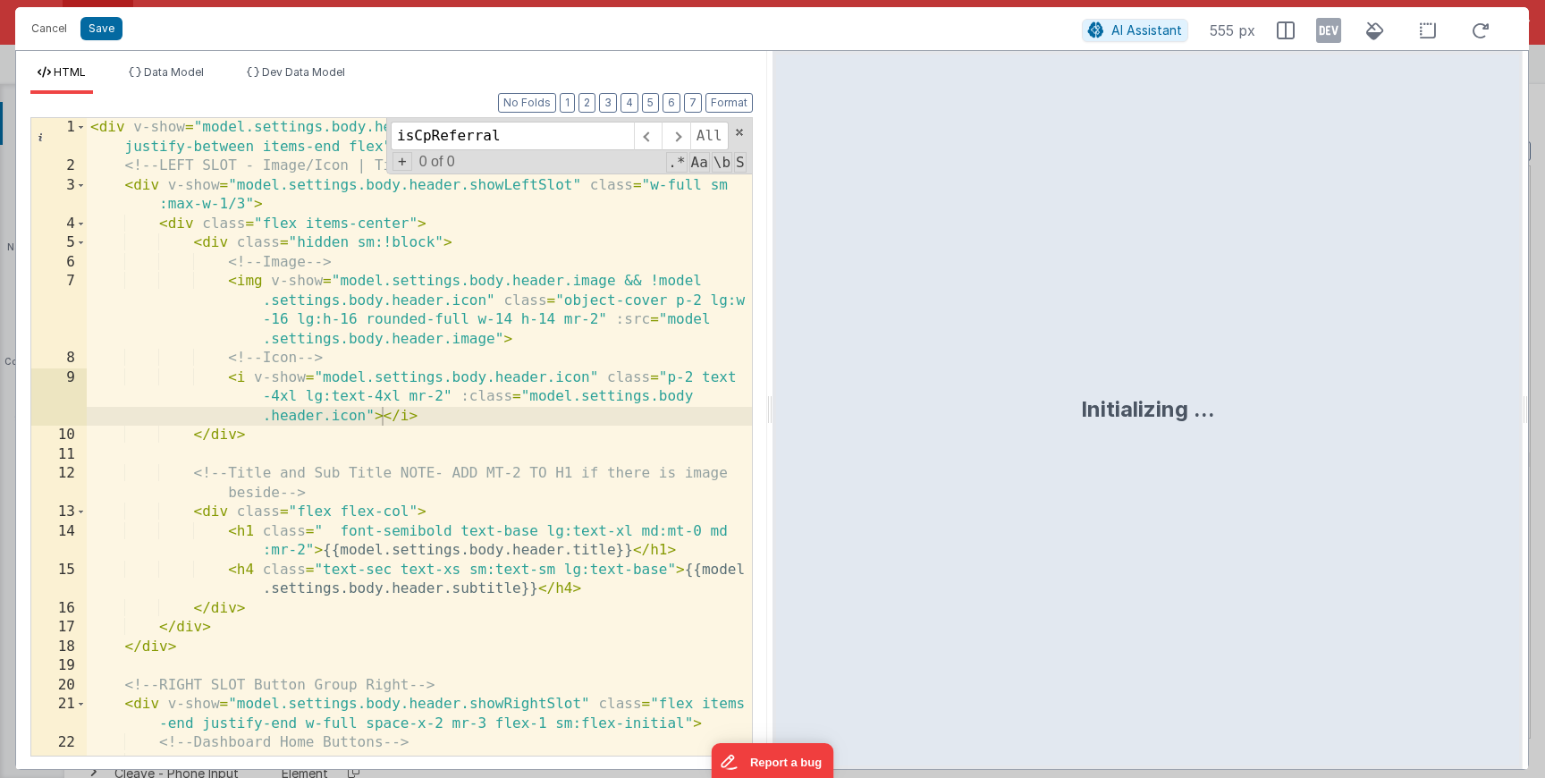
scroll to position [3410, 0]
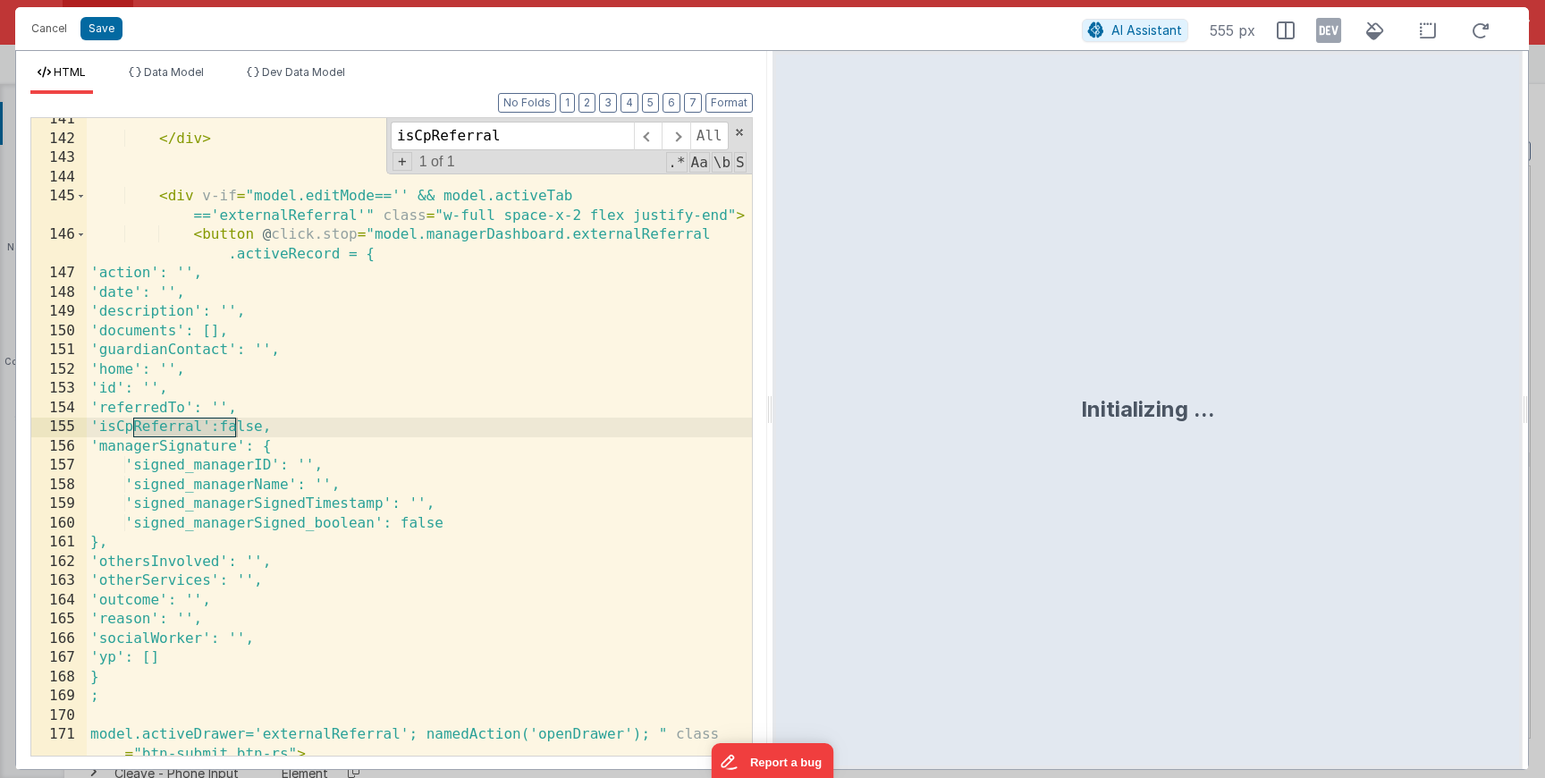
type input "isCpReferral"
click at [334, 432] on div "</ div > < div v-if = "model.editMode=='' && model.activeTab =='externalReferra…" at bounding box center [419, 448] width 665 height 676
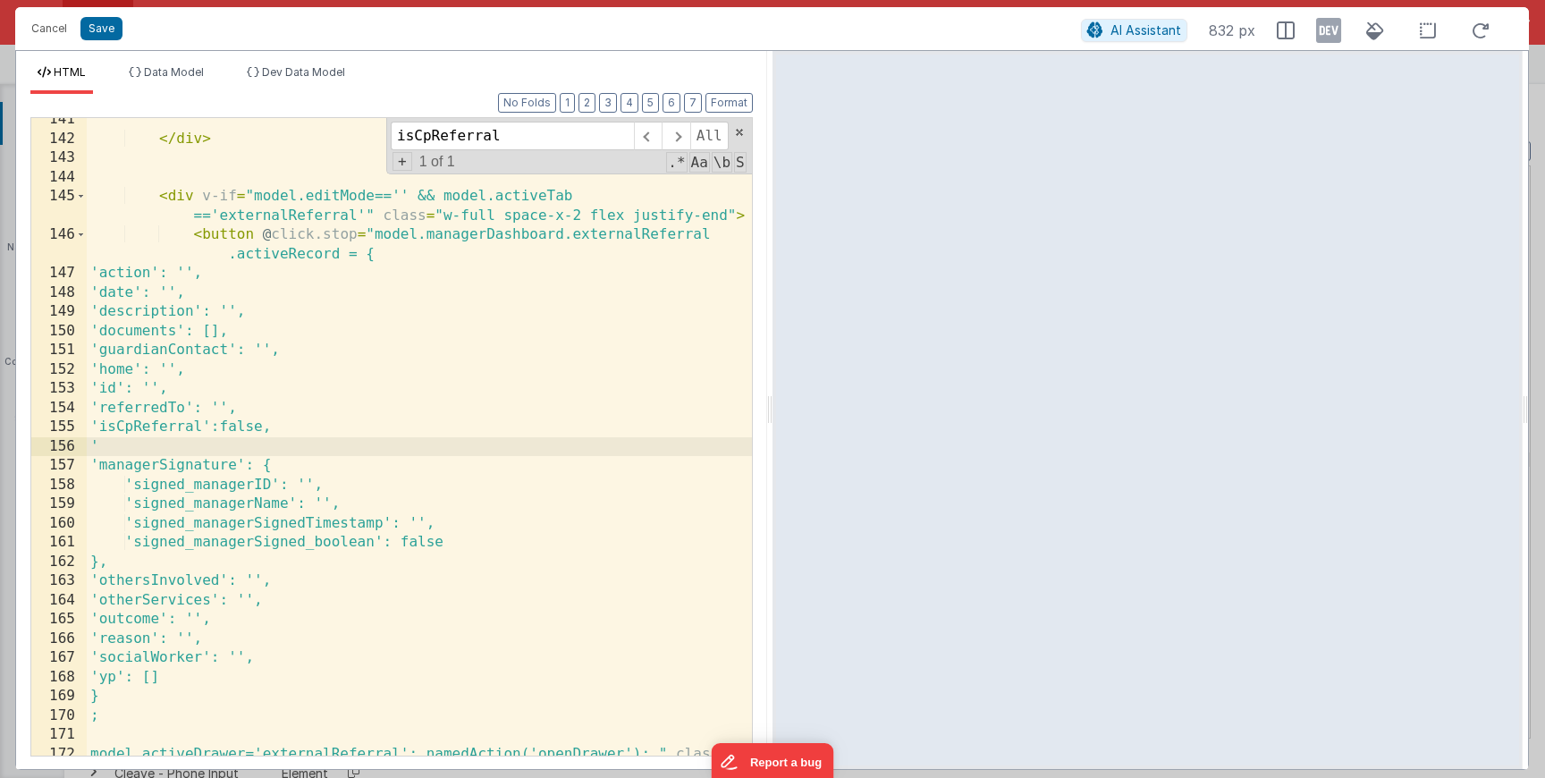
paste textarea
click at [100, 40] on button "Save" at bounding box center [101, 28] width 42 height 23
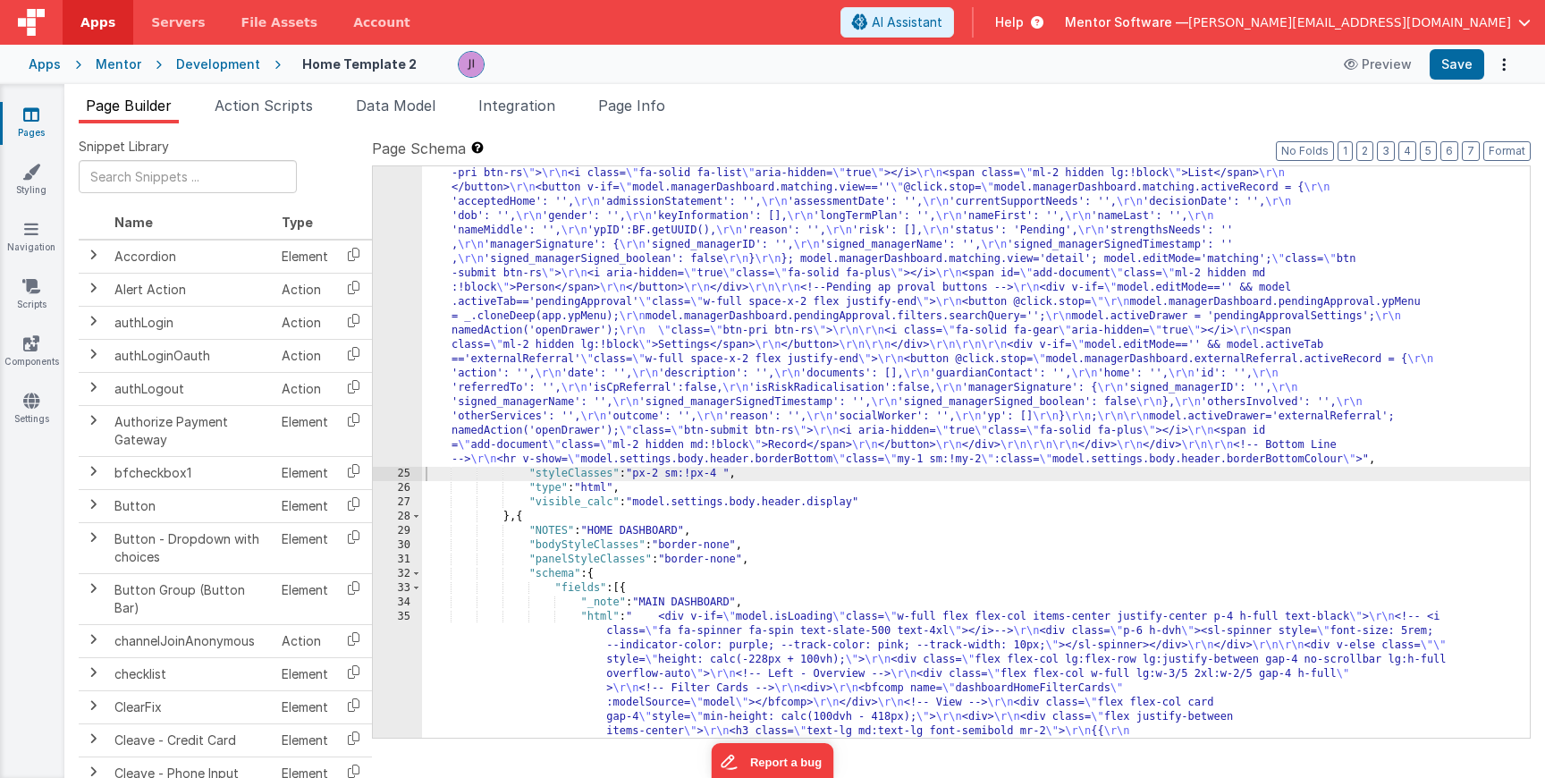
scroll to position [1406, 0]
click at [1462, 71] on button "Save" at bounding box center [1457, 64] width 55 height 30
click at [276, 114] on span "Action Scripts" at bounding box center [264, 106] width 98 height 18
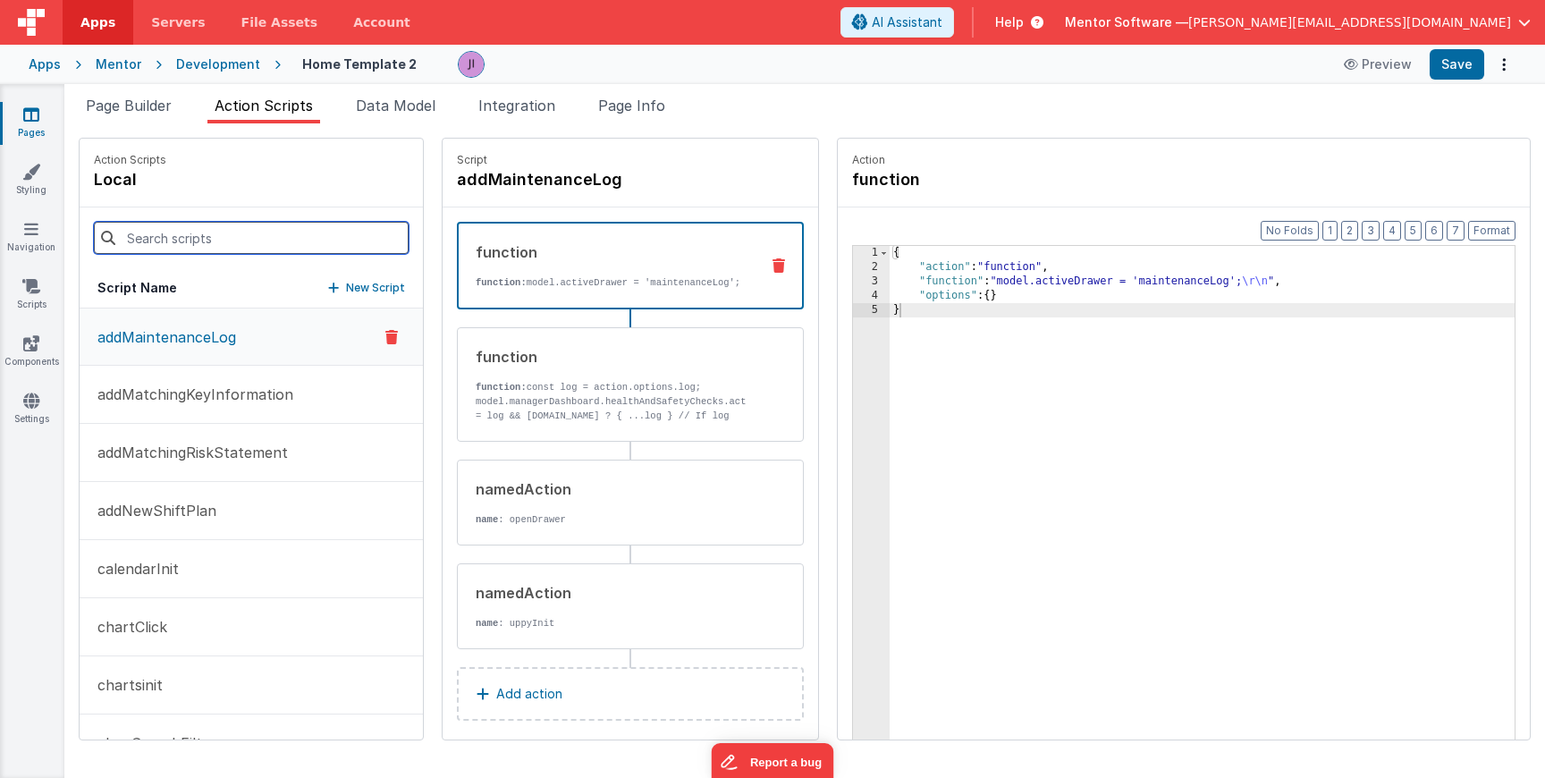
click at [264, 230] on input at bounding box center [251, 238] width 315 height 32
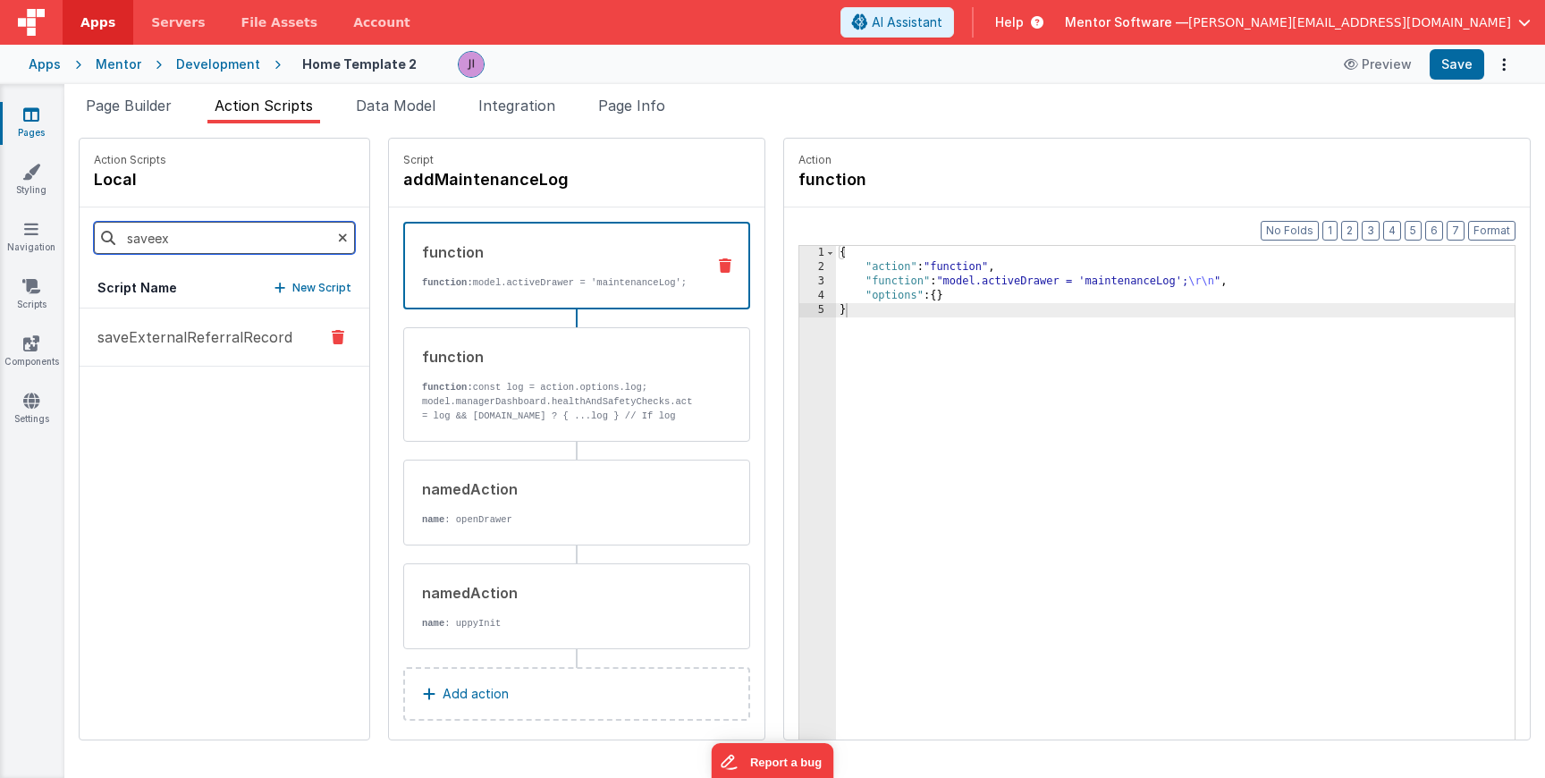
type input "saveex"
click at [224, 343] on p "saveExternalReferralRecord" at bounding box center [190, 336] width 206 height 21
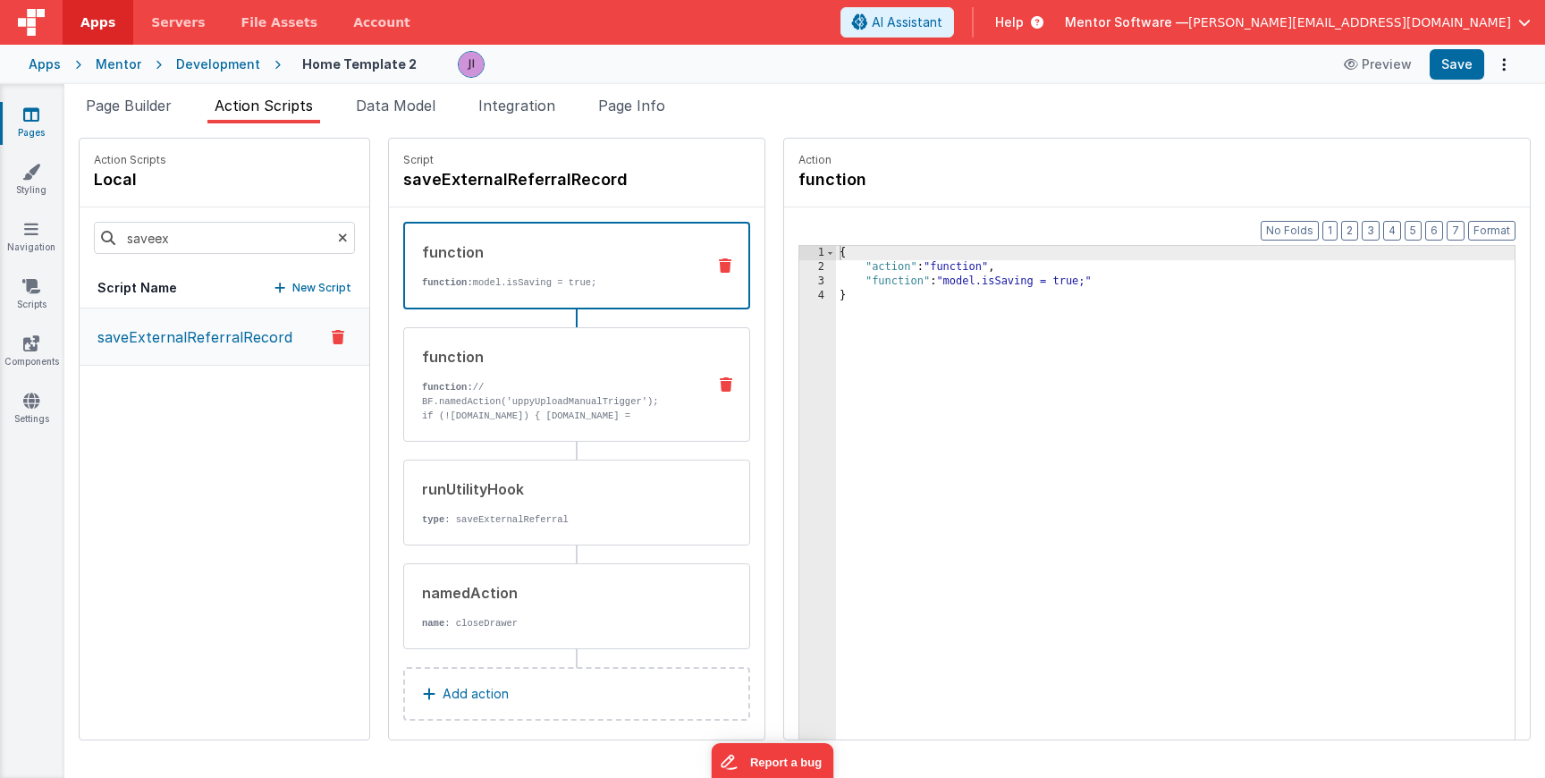
click at [570, 426] on div "function function: // BF.namedAction('uppyUploadManualTrigger'); if (!model.man…" at bounding box center [576, 384] width 347 height 114
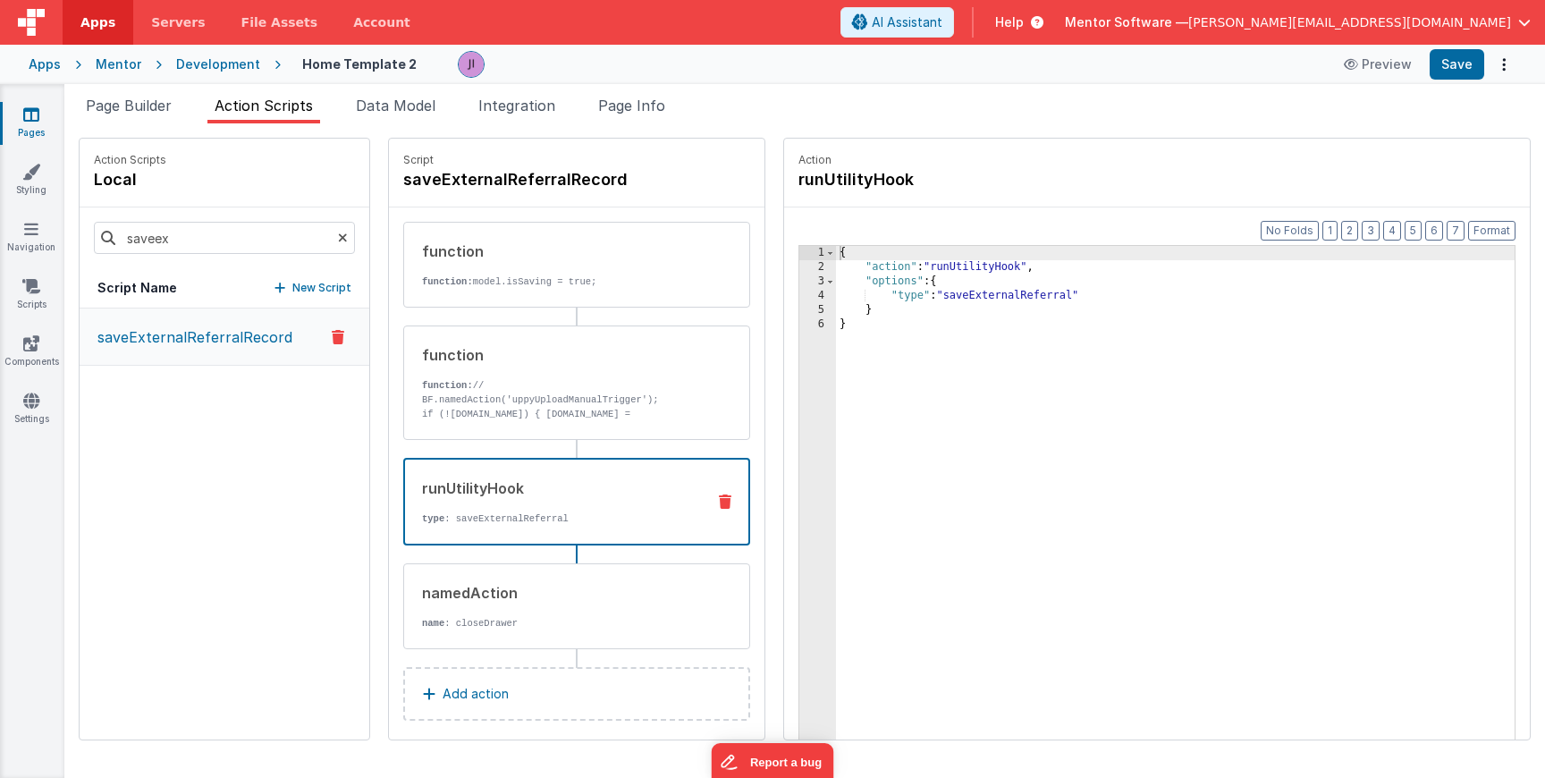
click at [563, 491] on div "runUtilityHook" at bounding box center [556, 487] width 269 height 21
click at [563, 587] on div "namedAction" at bounding box center [557, 592] width 270 height 21
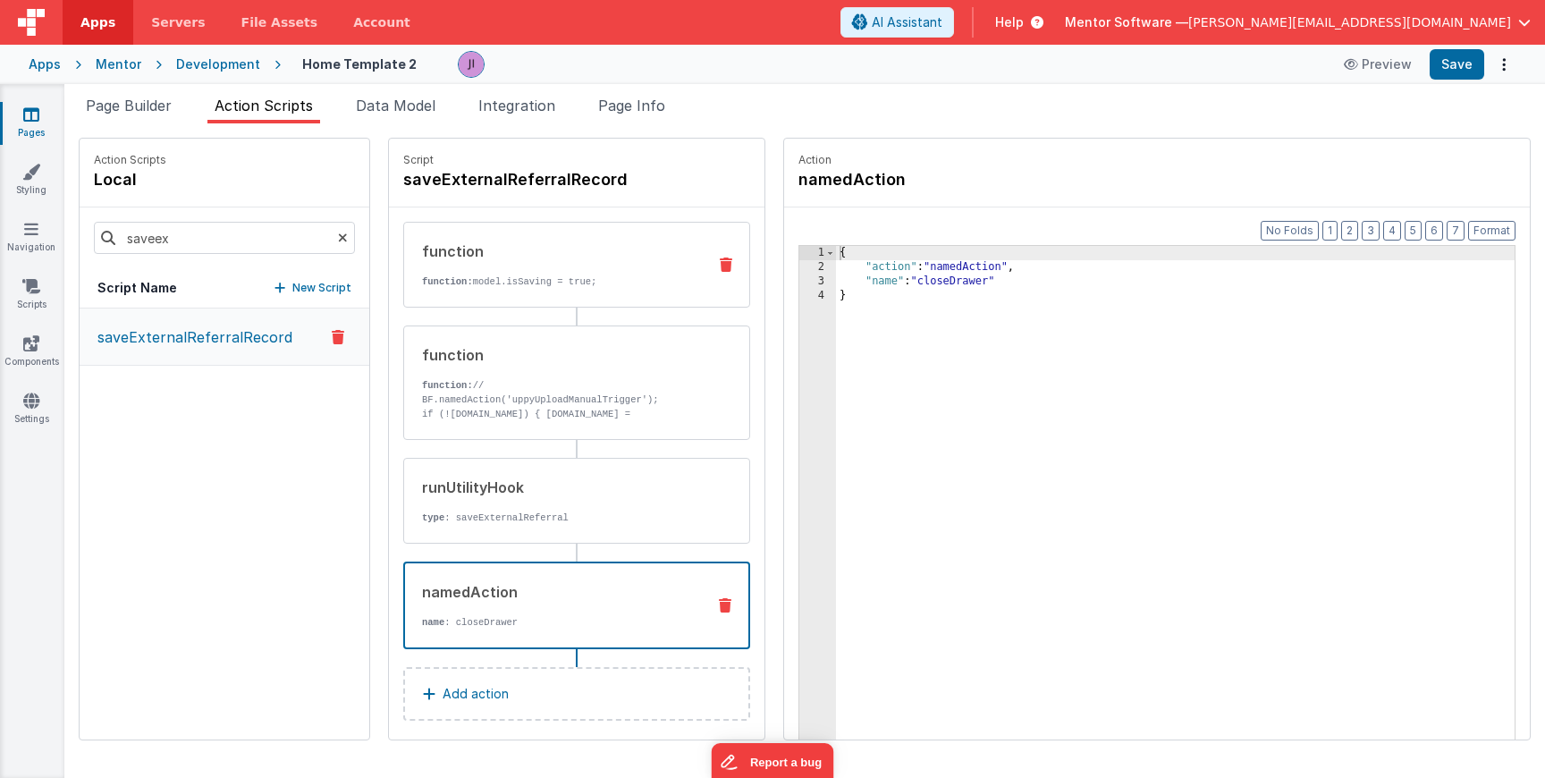
click at [561, 229] on div "function function: model.isSaving = true;" at bounding box center [576, 265] width 347 height 86
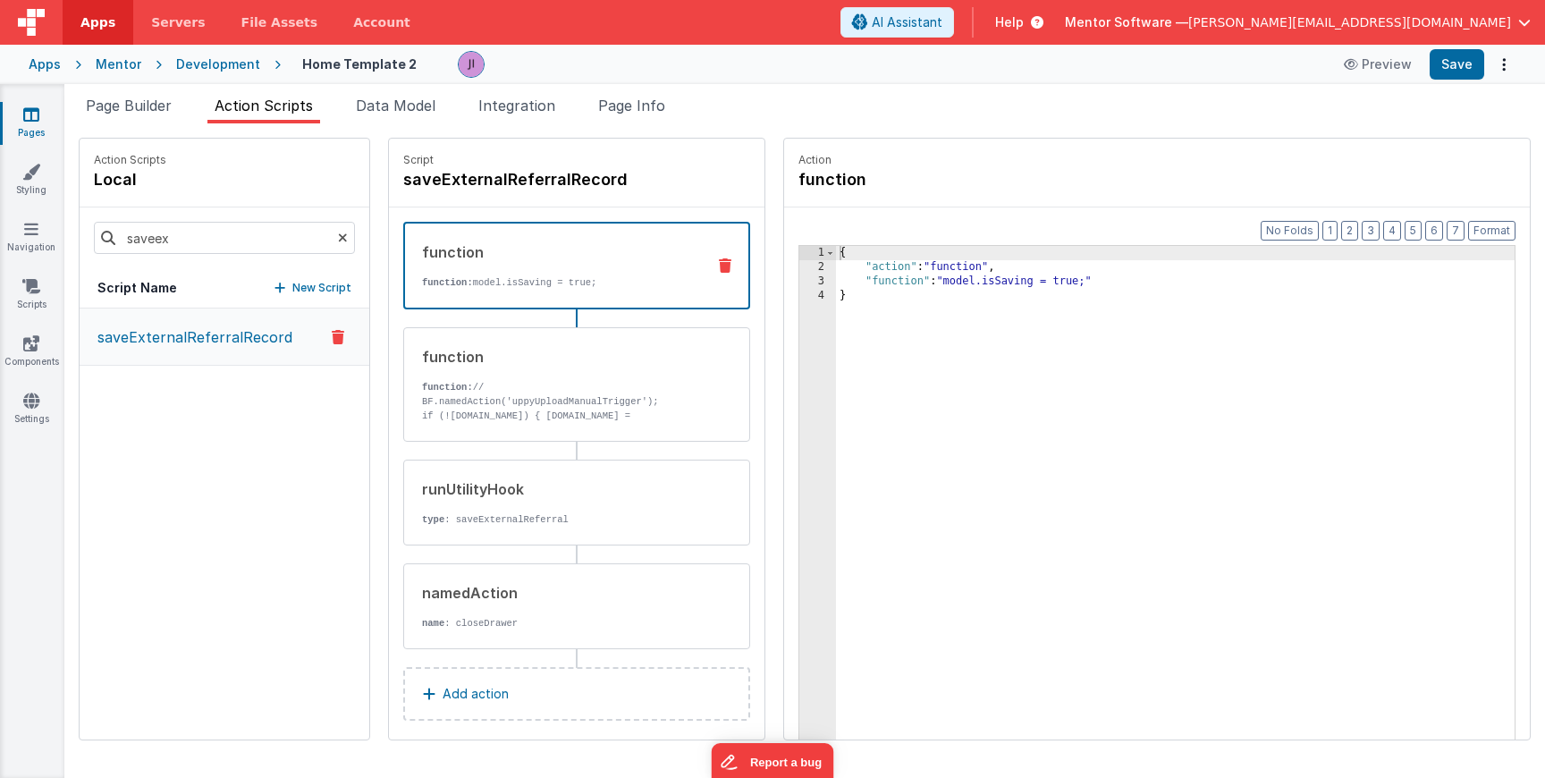
click at [559, 322] on div "function function: model.isSaving = true; function function: // BF.namedAction(…" at bounding box center [576, 435] width 347 height 427
click at [565, 403] on p "function: // BF.namedAction('uppyUploadManualTrigger');" at bounding box center [557, 394] width 270 height 29
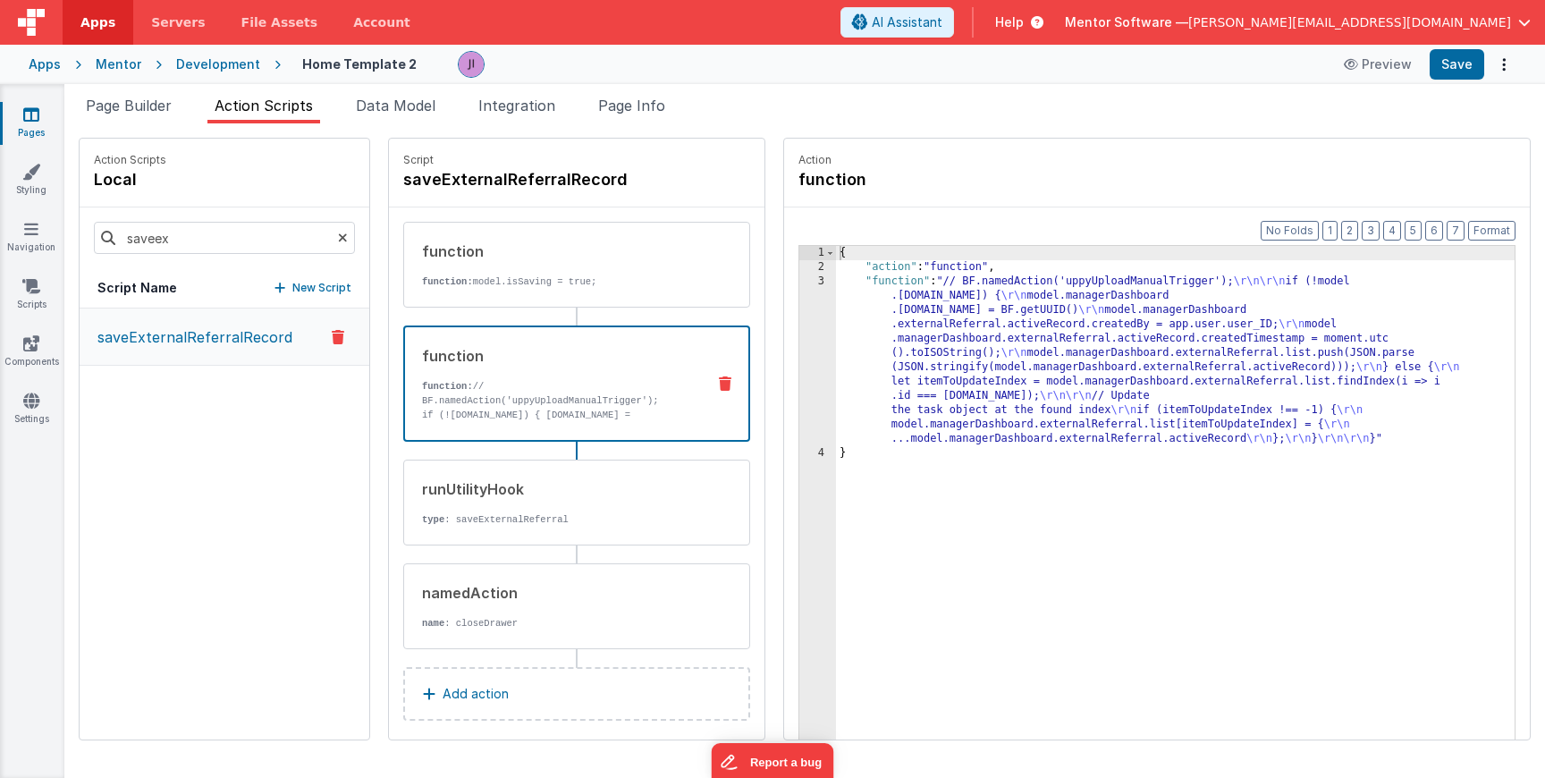
click at [840, 362] on div "{ "action" : "function" , "function" : "// BF.namedAction('uppyUploadManualTrig…" at bounding box center [1175, 535] width 679 height 578
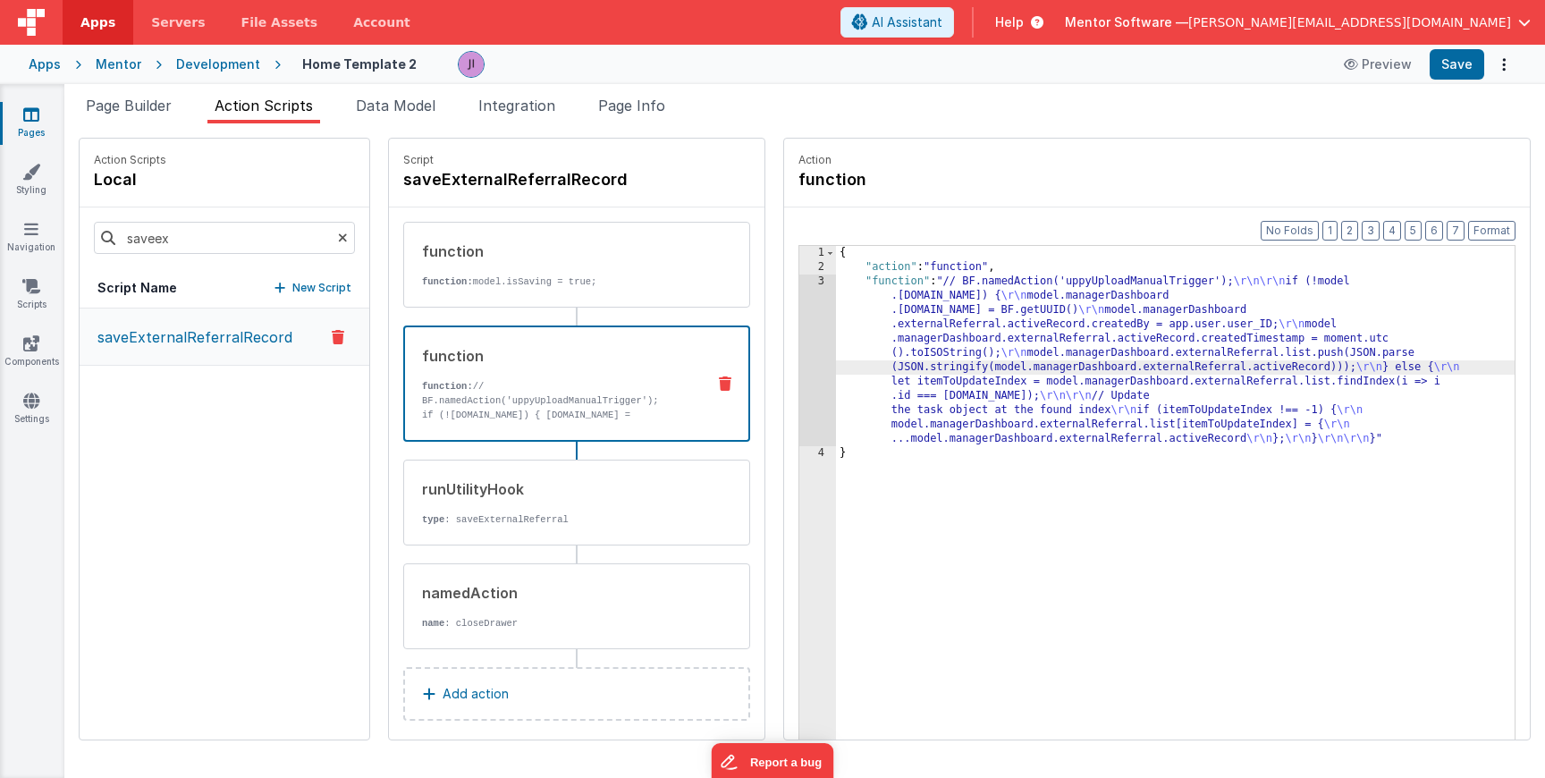
click at [799, 361] on div "3" at bounding box center [817, 361] width 37 height 172
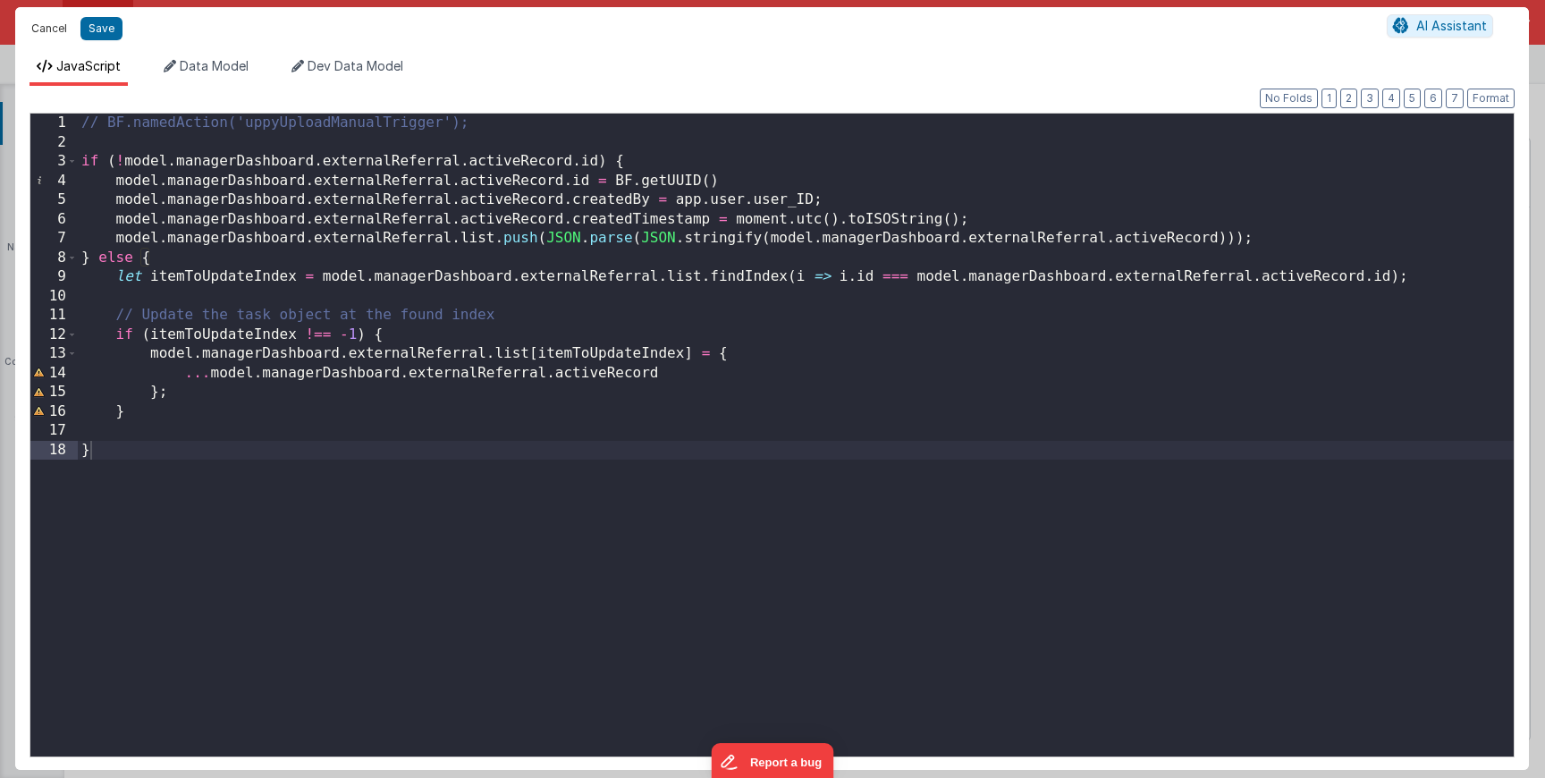
click at [57, 23] on button "Cancel" at bounding box center [49, 28] width 54 height 25
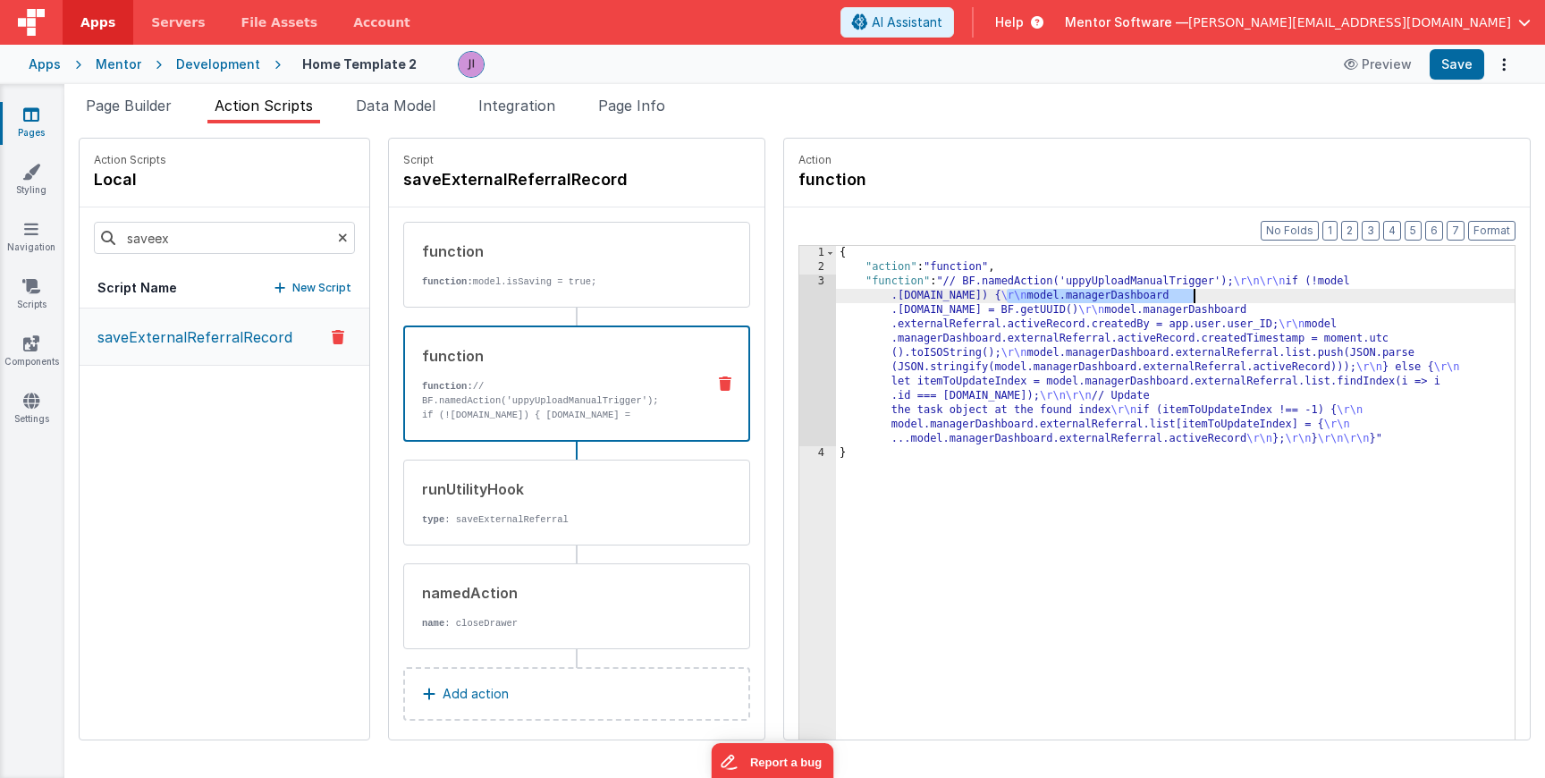
drag, startPoint x: 976, startPoint y: 295, endPoint x: 1164, endPoint y: 291, distance: 187.8
click at [1164, 291] on div "{ "action" : "function" , "function" : "// BF.namedAction('uppyUploadManualTrig…" at bounding box center [1175, 535] width 679 height 578
click at [130, 97] on span "Page Builder" at bounding box center [129, 106] width 86 height 18
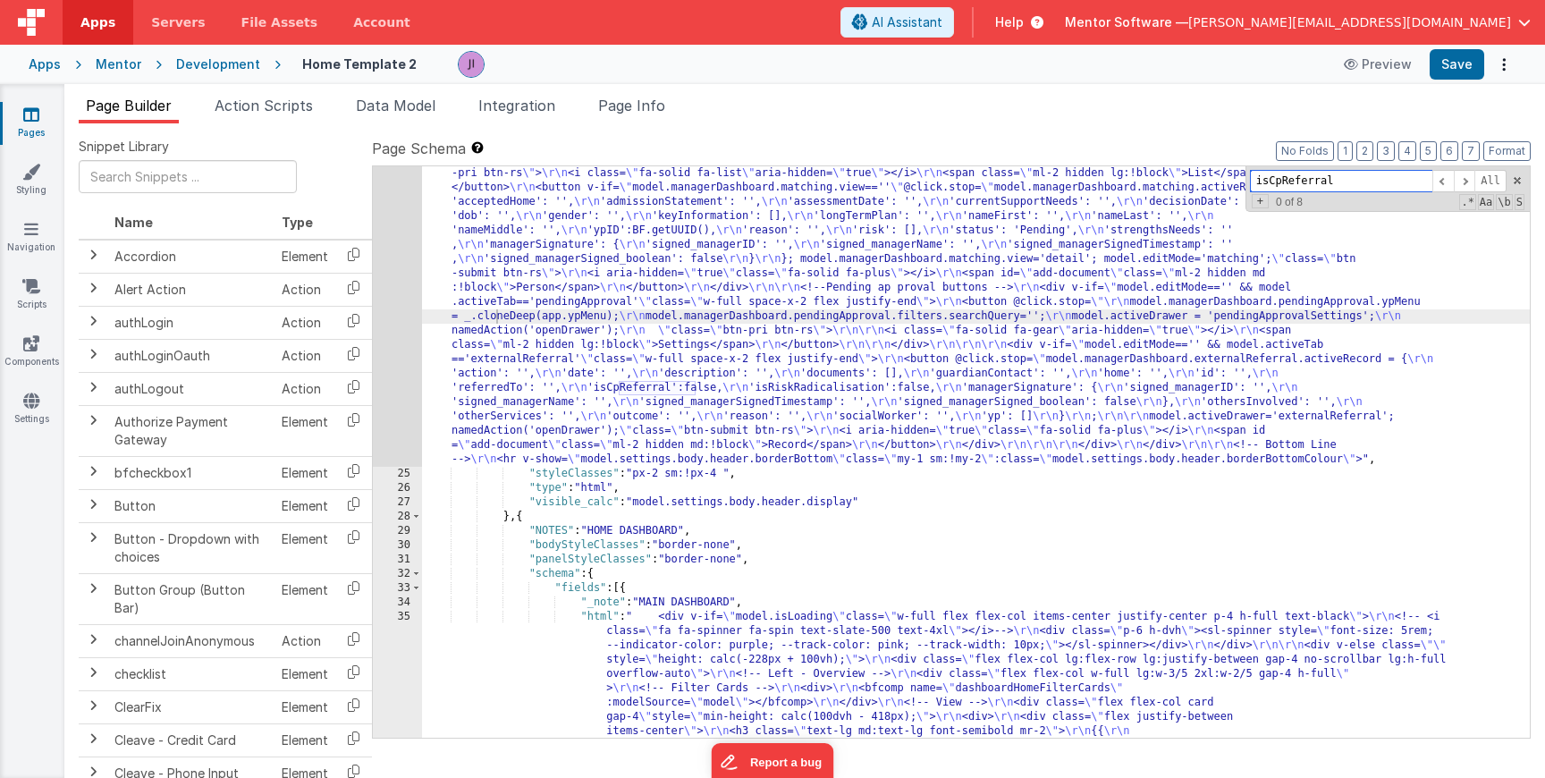
paste input "externalReferral.activeRecord"
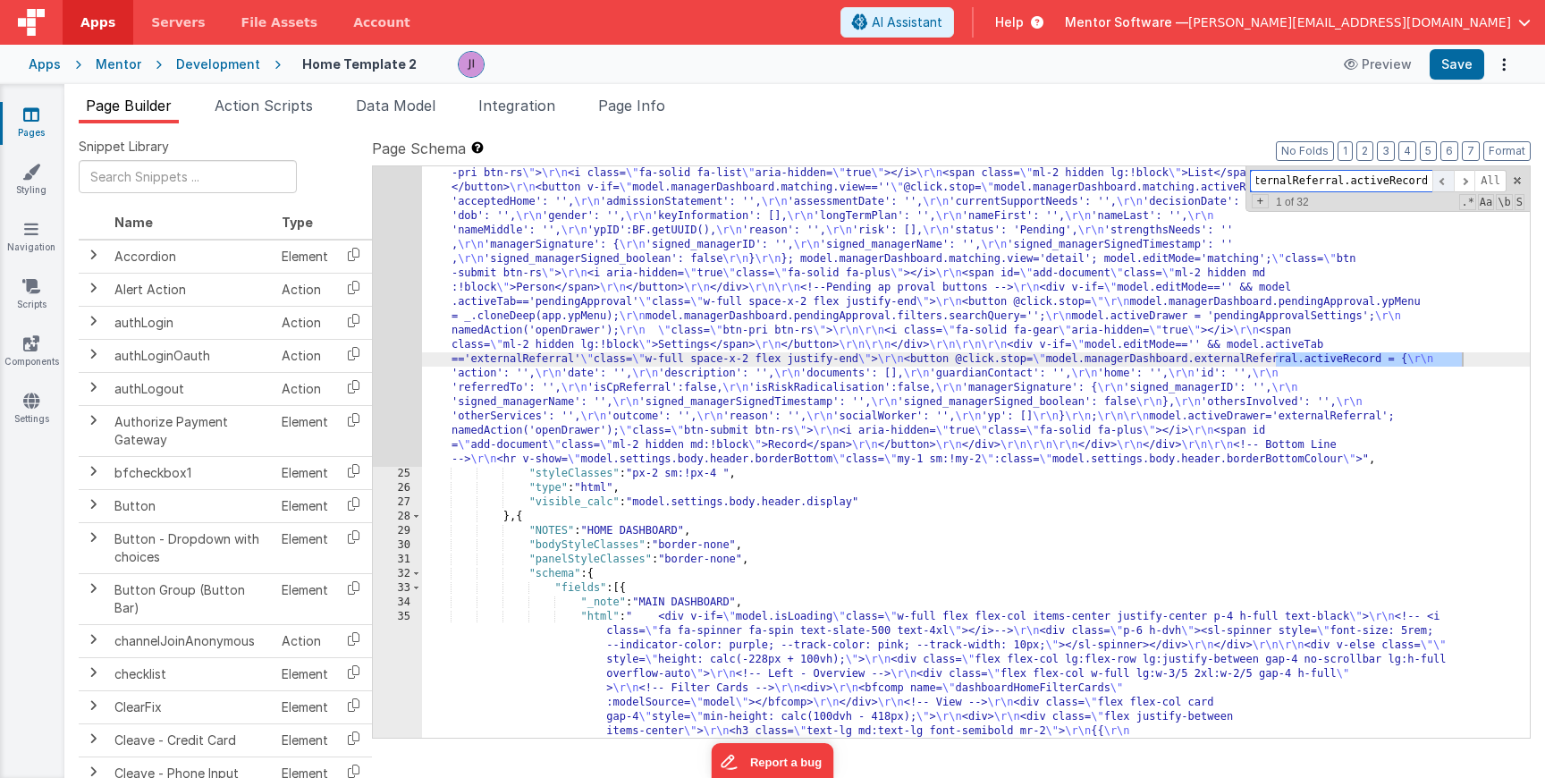
type input "externalReferral.activeRecord"
click at [1445, 180] on span at bounding box center [1442, 181] width 21 height 22
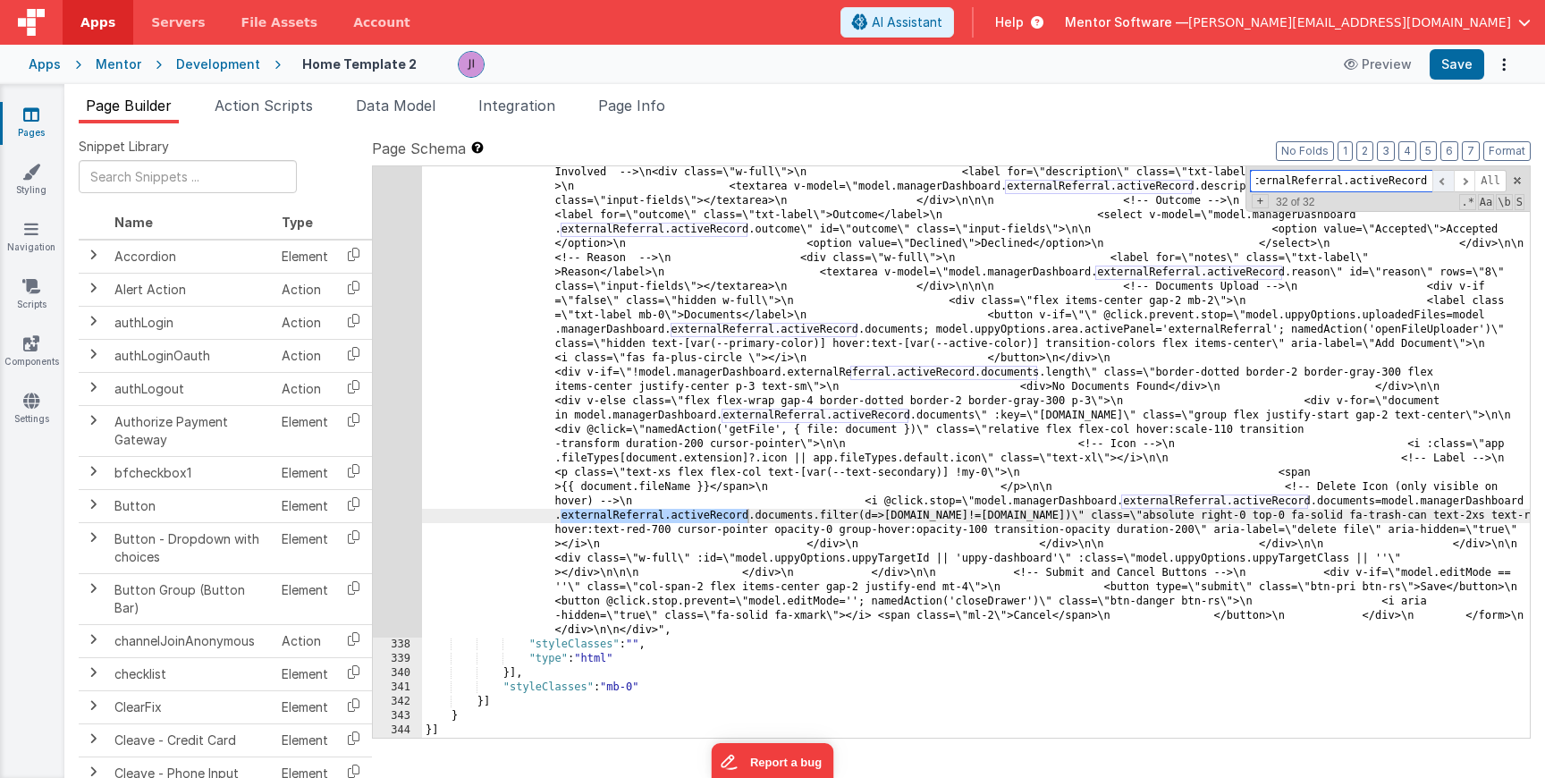
scroll to position [28728, 0]
click at [1448, 180] on span at bounding box center [1442, 181] width 21 height 22
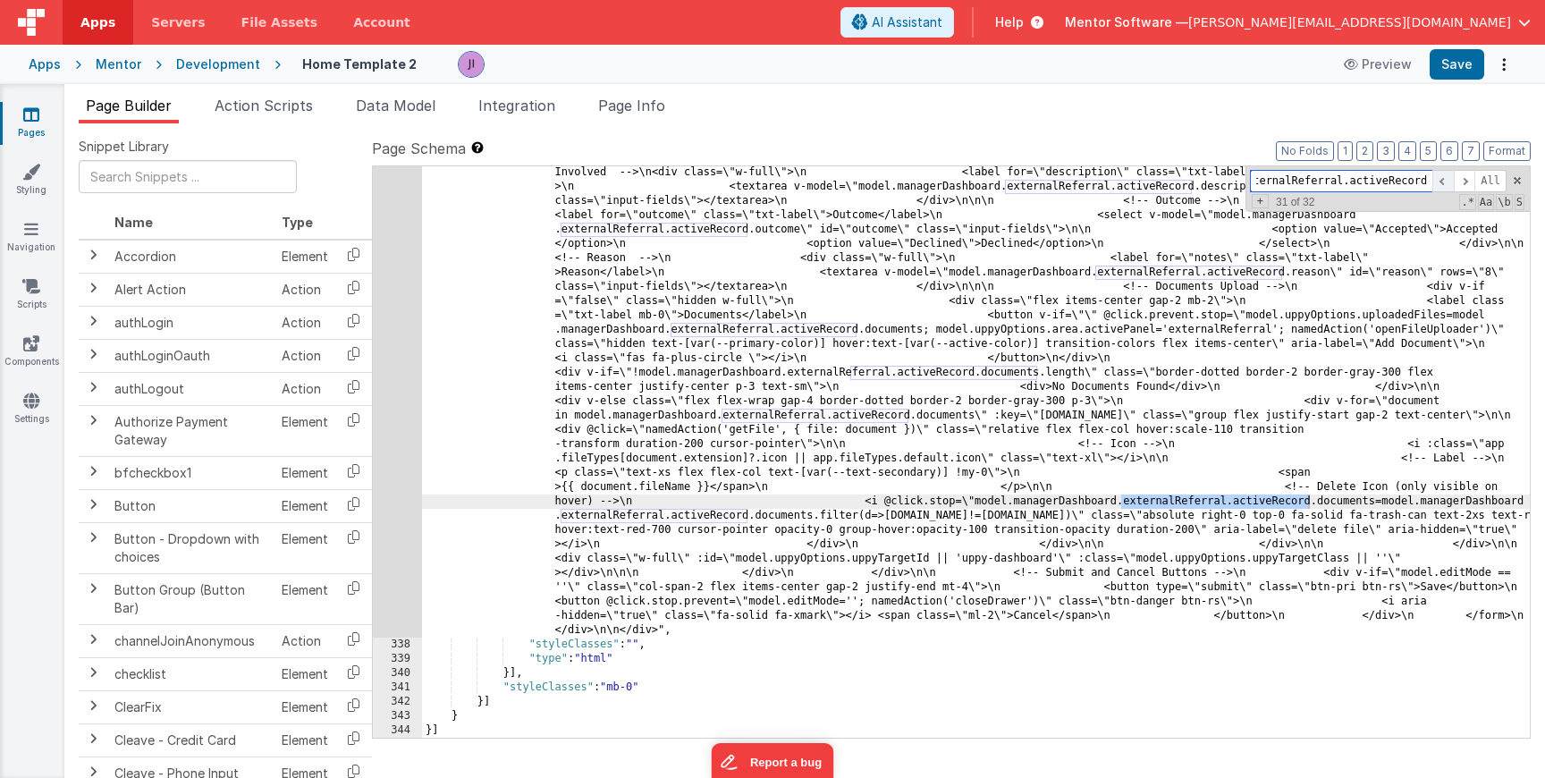
click at [1448, 180] on span at bounding box center [1442, 181] width 21 height 22
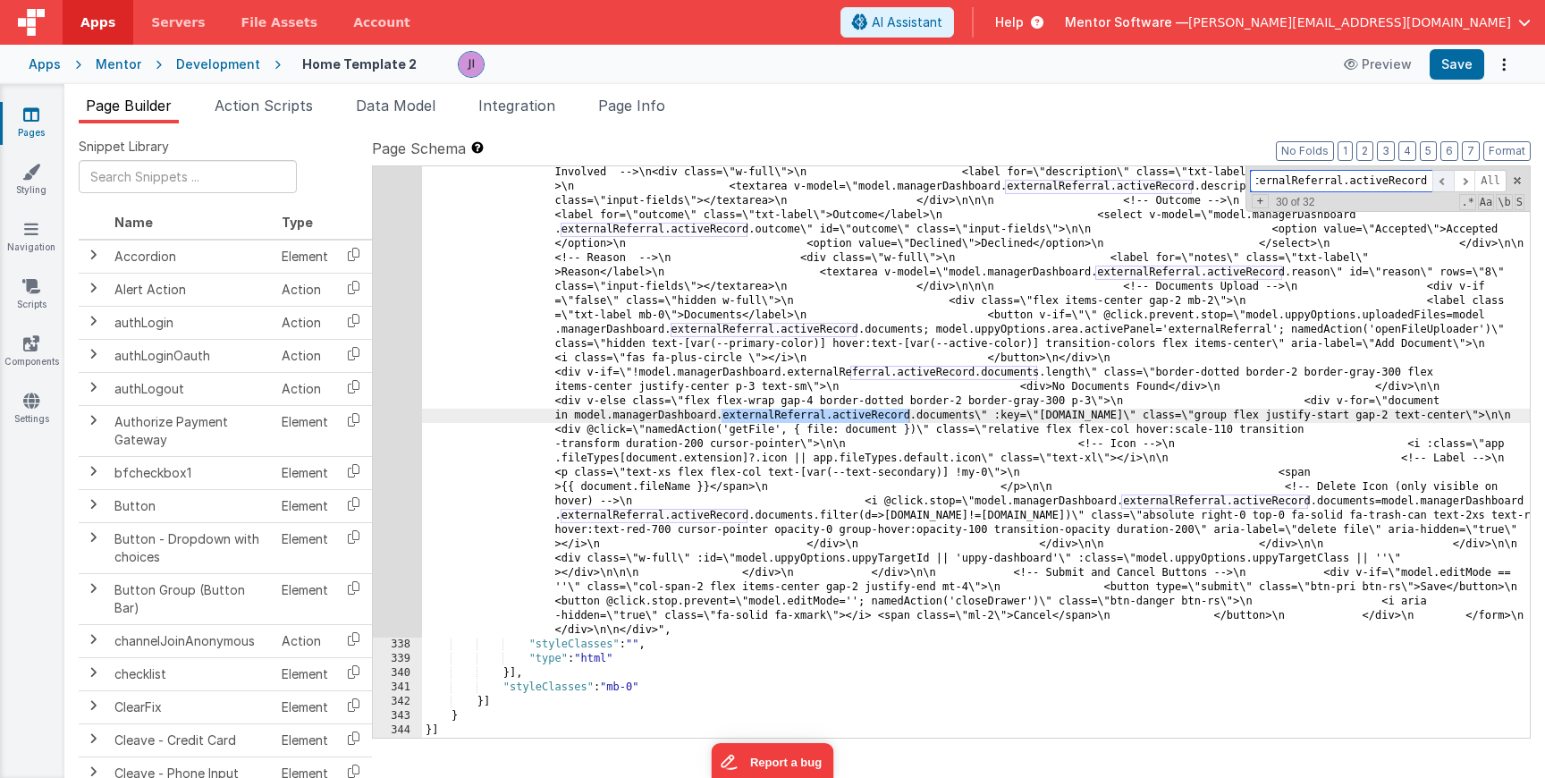
click at [1448, 180] on span at bounding box center [1442, 181] width 21 height 22
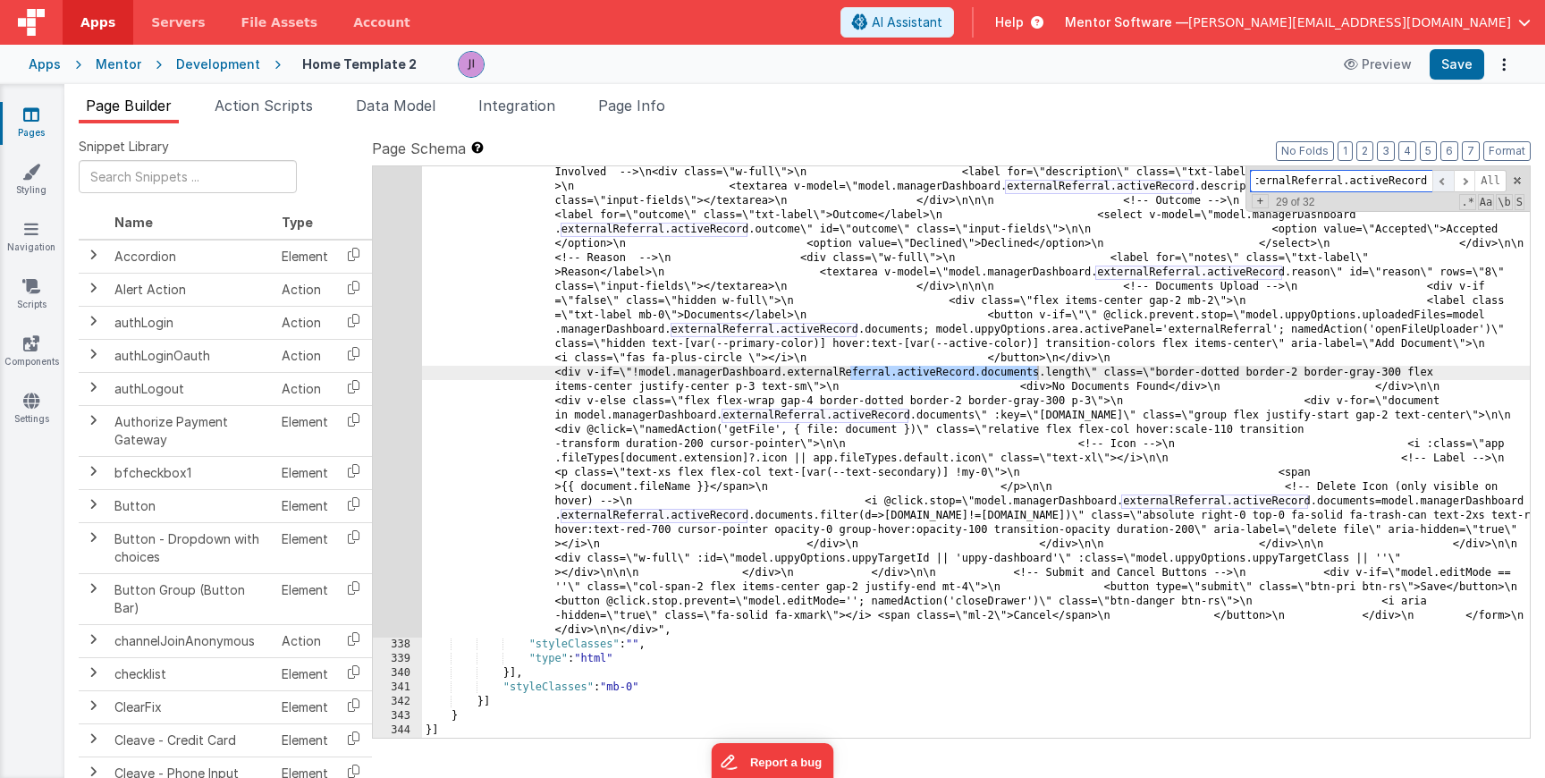
click at [1448, 180] on span at bounding box center [1442, 181] width 21 height 22
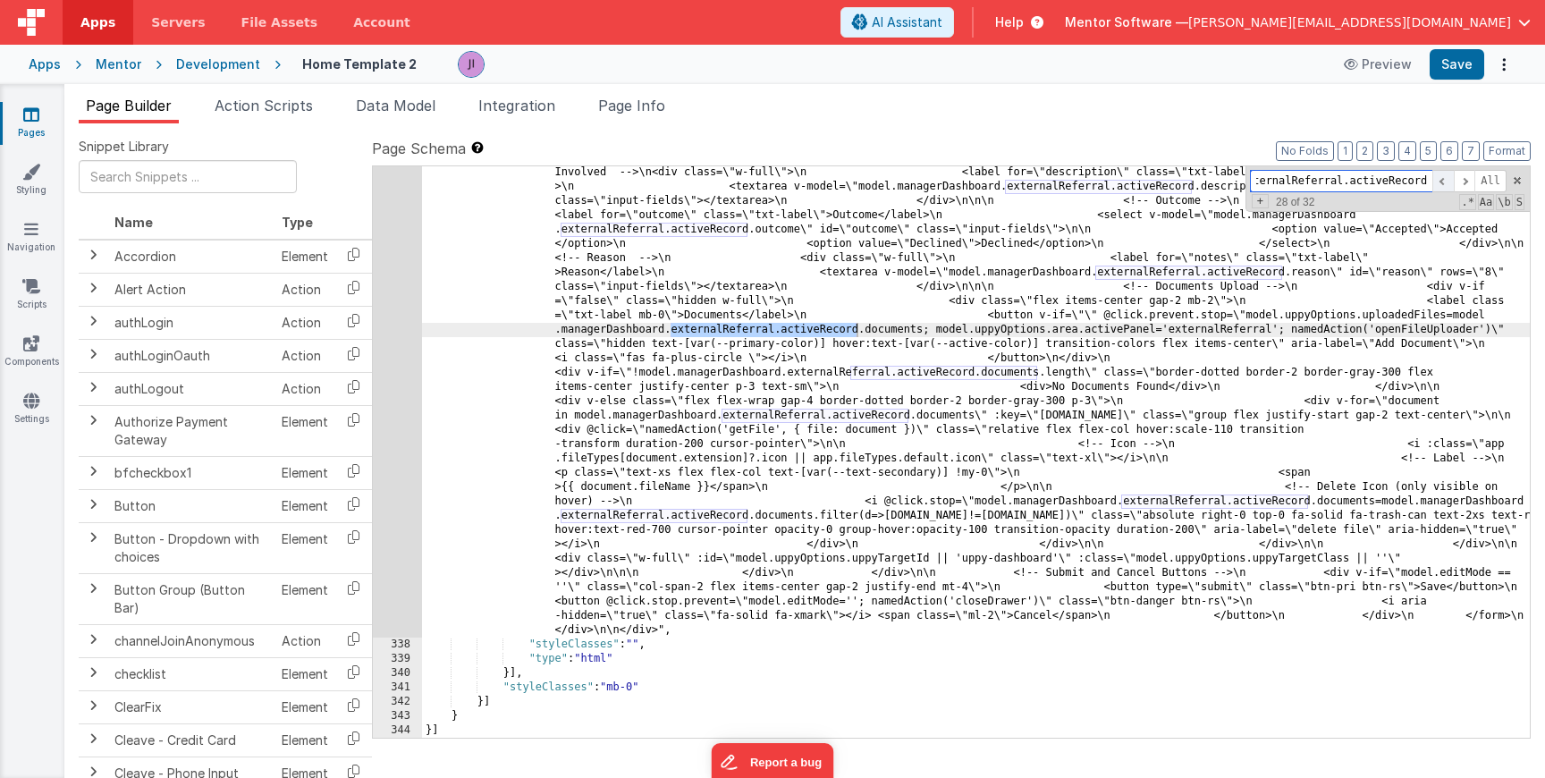
click at [1448, 180] on span at bounding box center [1442, 181] width 21 height 22
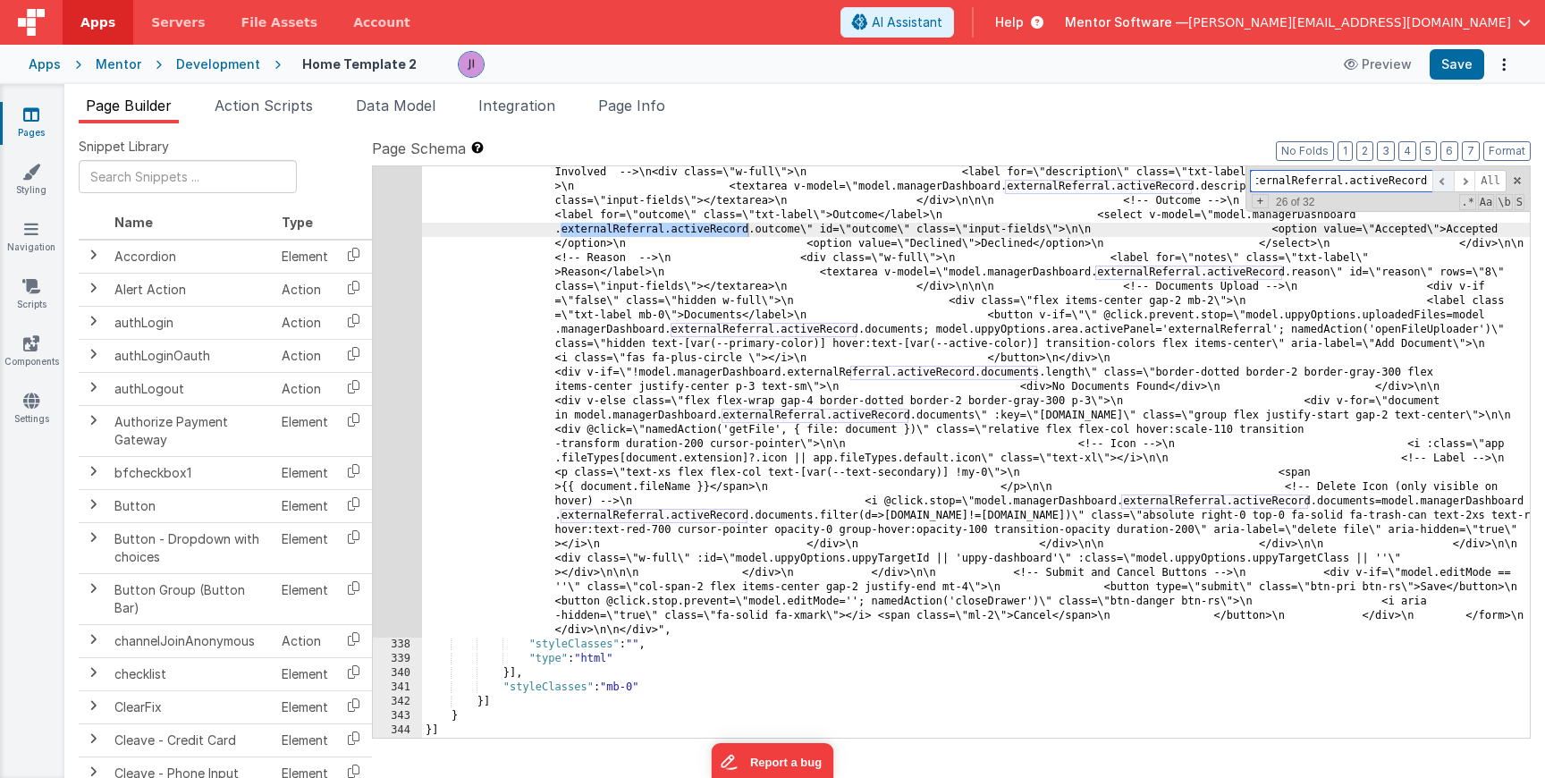
click at [1448, 180] on span at bounding box center [1442, 181] width 21 height 22
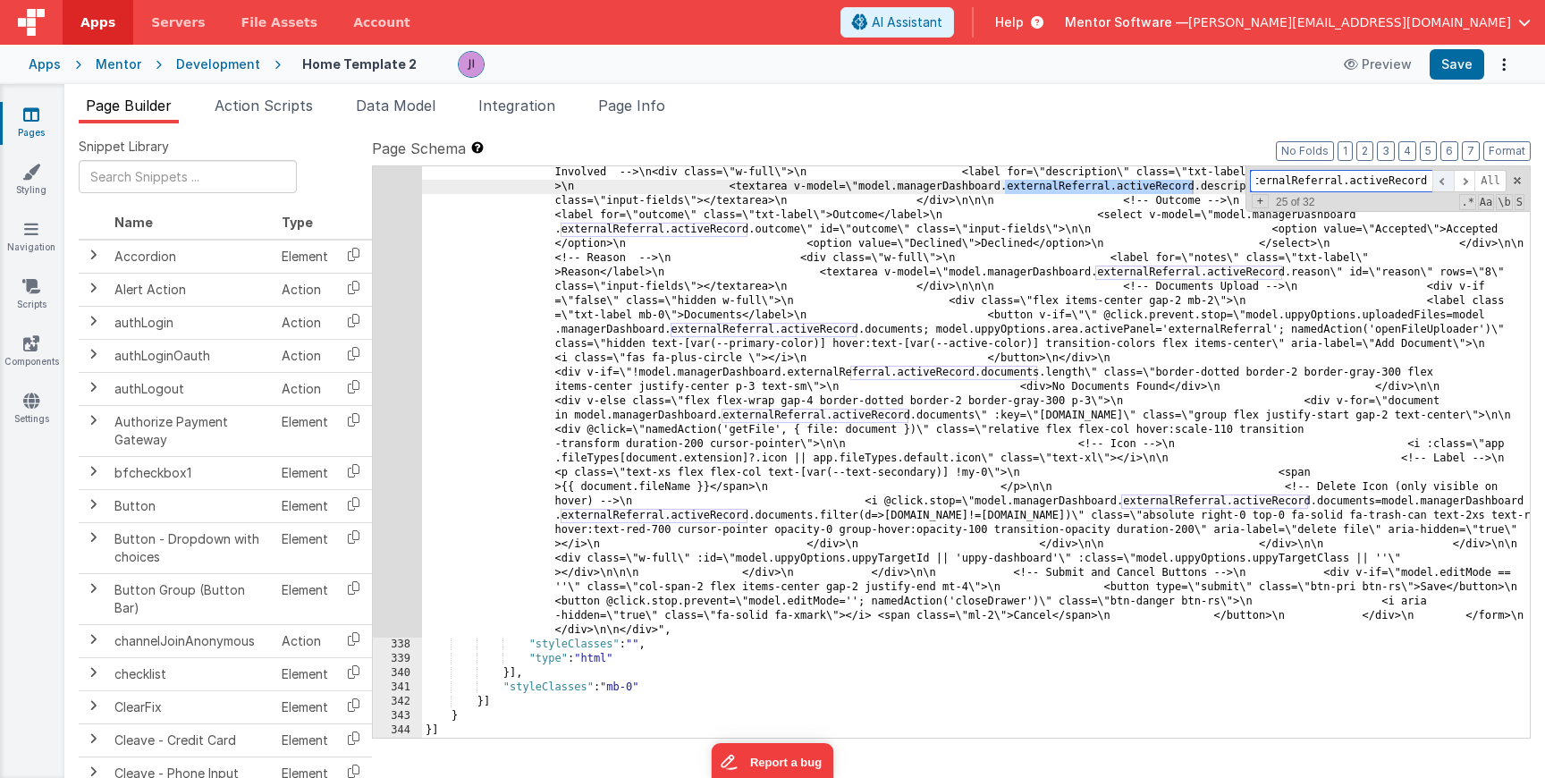
scroll to position [0, 16]
click at [1448, 180] on span at bounding box center [1442, 181] width 21 height 22
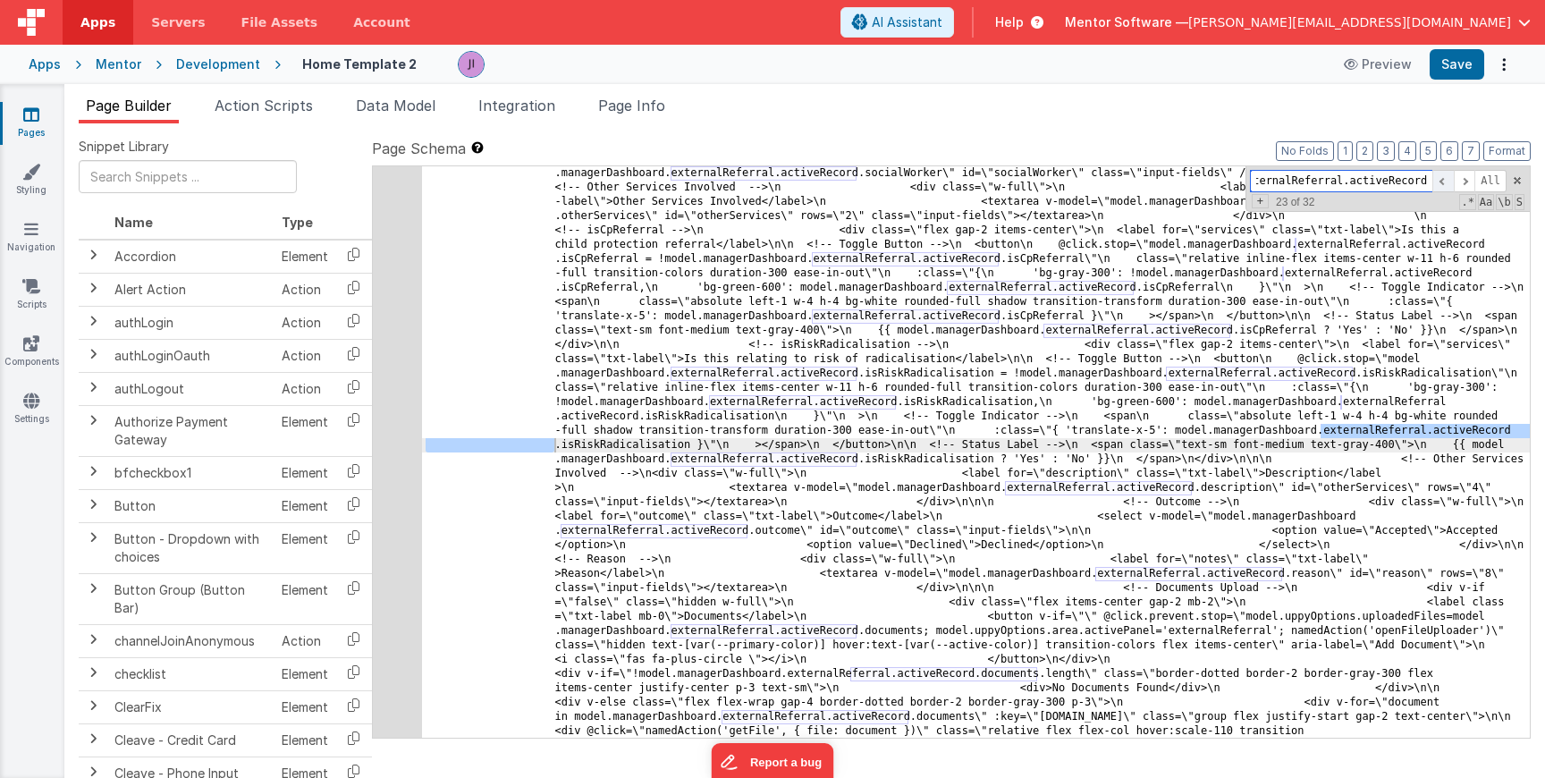
click at [1448, 180] on span at bounding box center [1442, 181] width 21 height 22
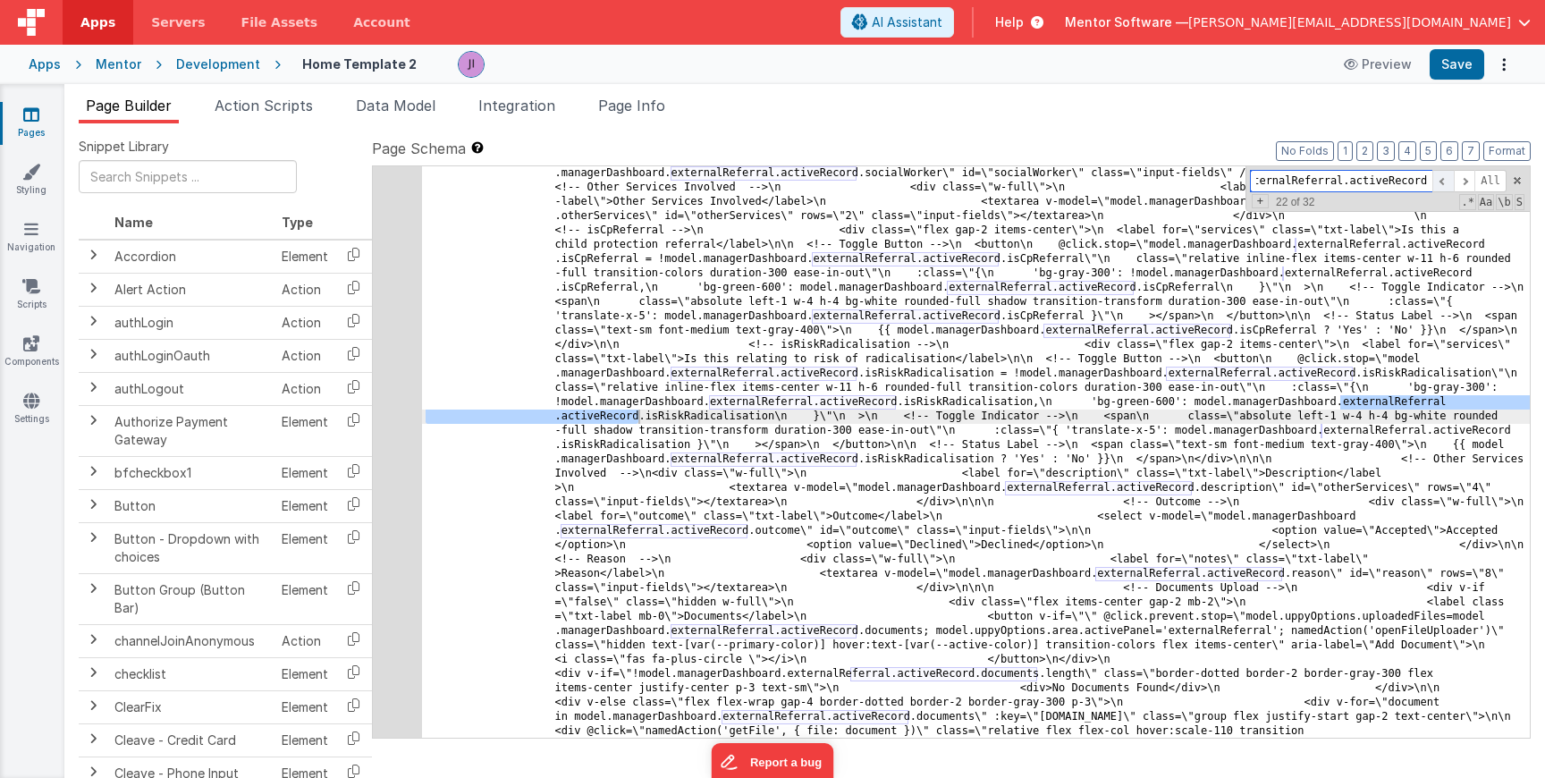
click at [1448, 180] on span at bounding box center [1442, 181] width 21 height 22
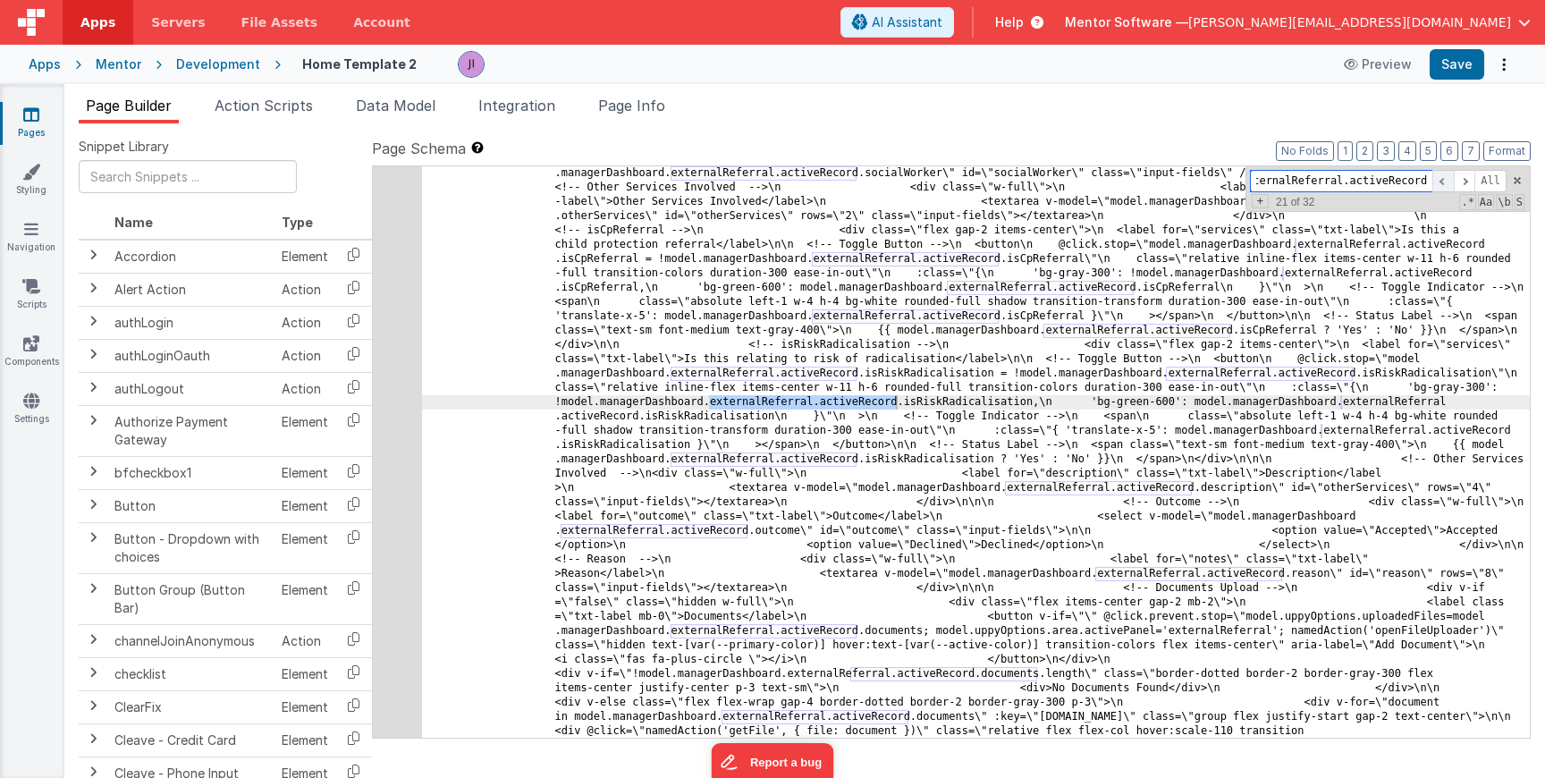
click at [1448, 180] on span at bounding box center [1442, 181] width 21 height 22
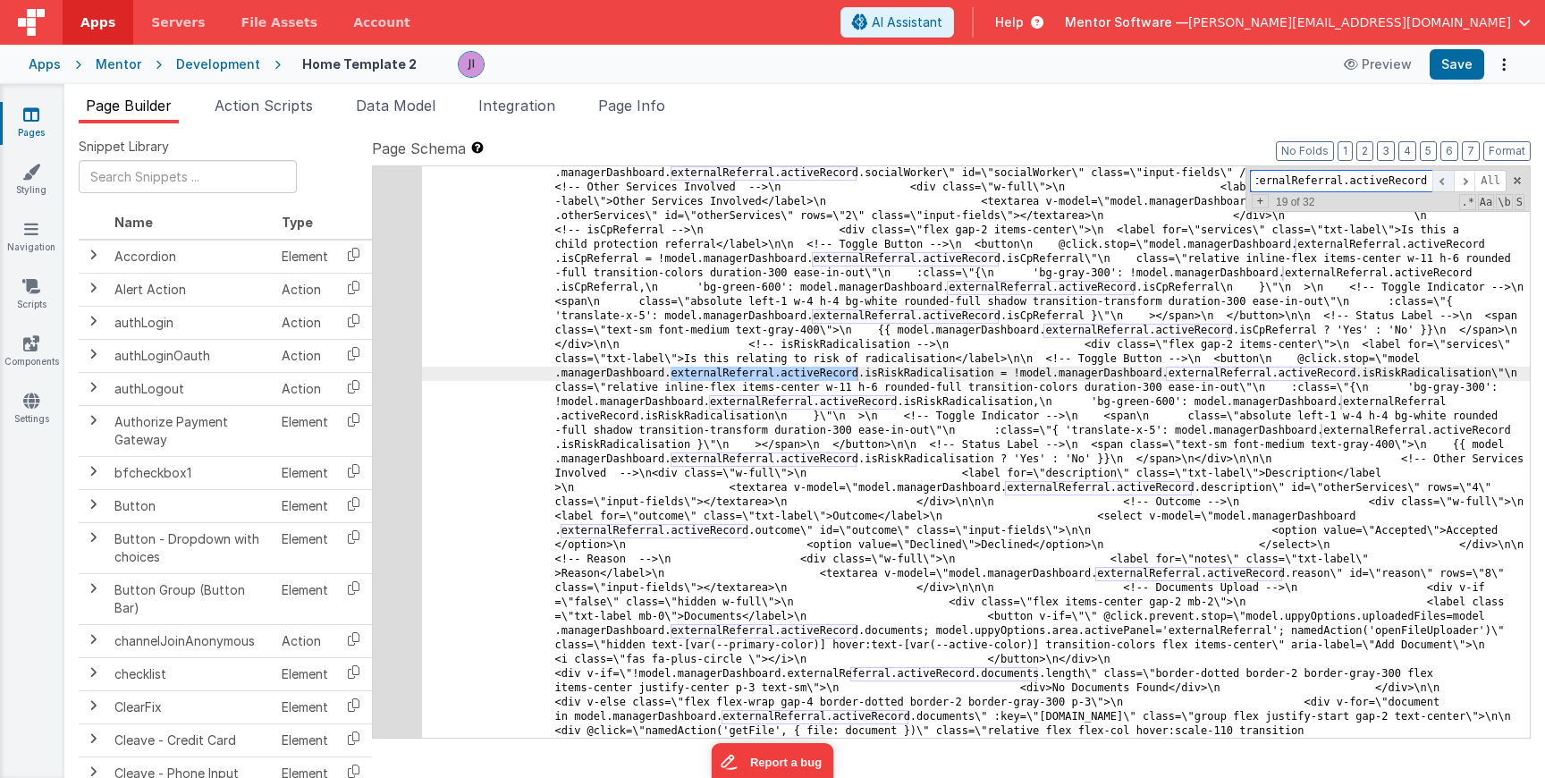
click at [1448, 180] on span at bounding box center [1442, 181] width 21 height 22
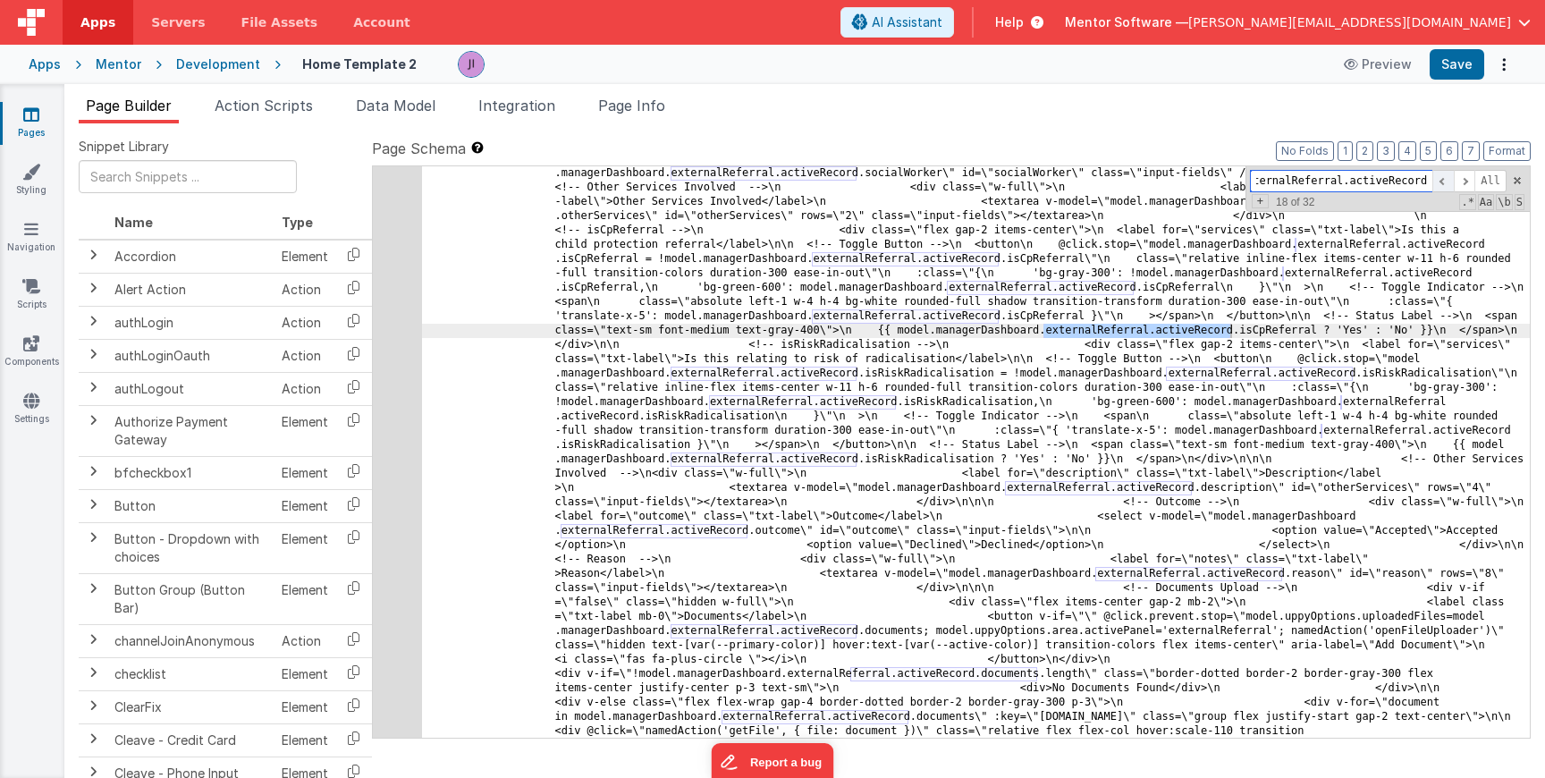
click at [1448, 180] on span at bounding box center [1442, 181] width 21 height 22
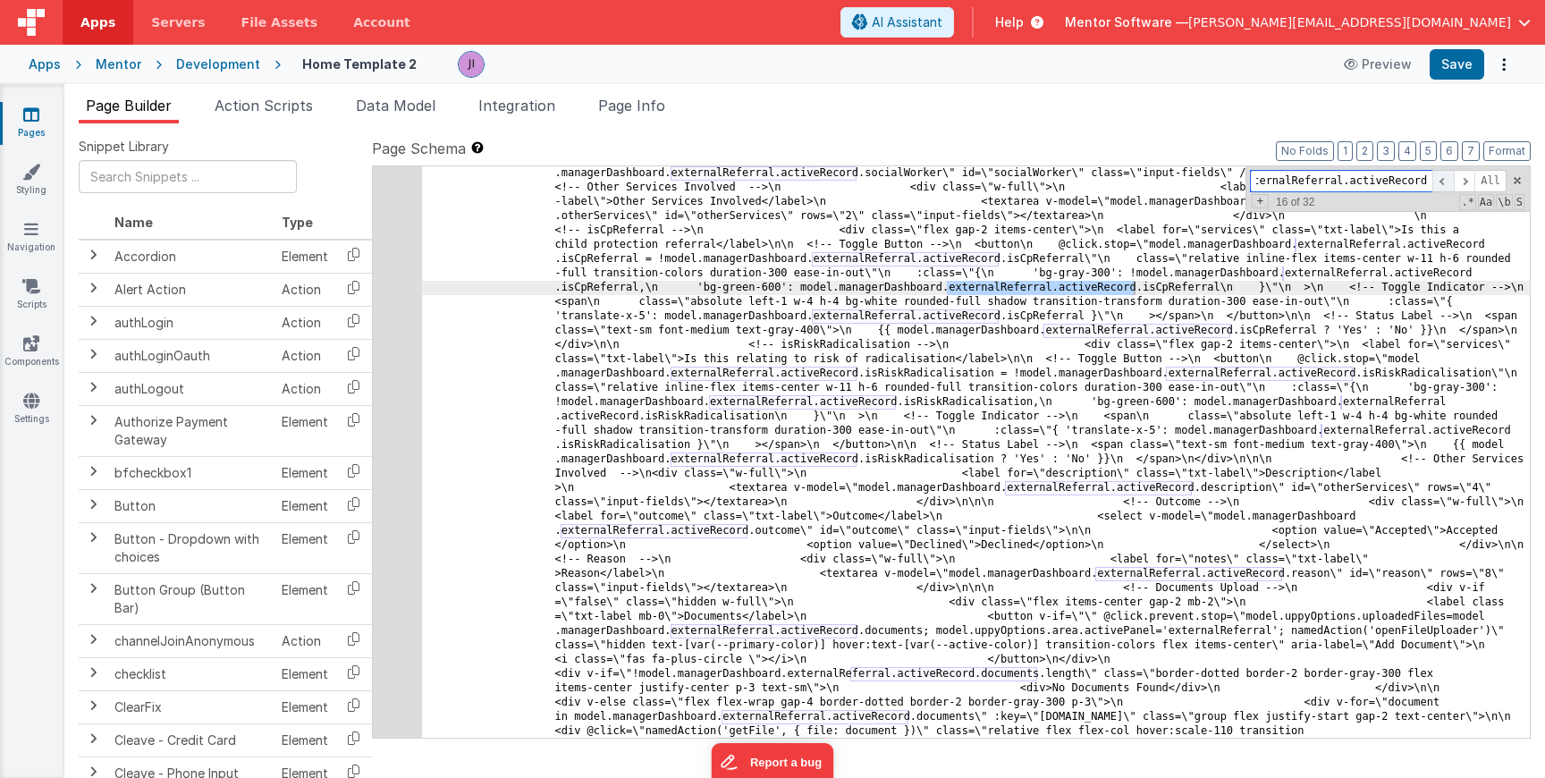
click at [1448, 180] on span at bounding box center [1442, 181] width 21 height 22
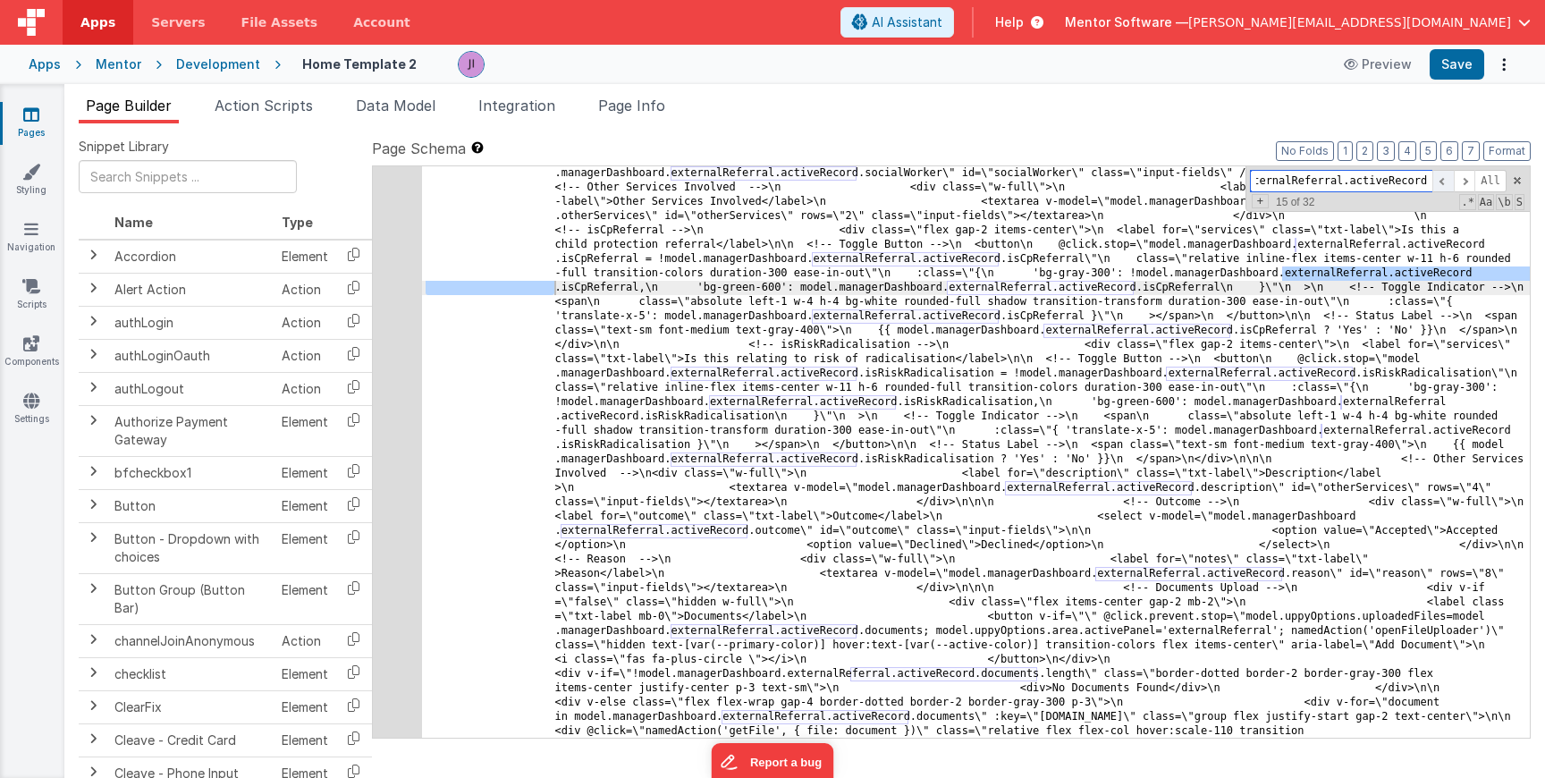
click at [1448, 180] on span at bounding box center [1442, 181] width 21 height 22
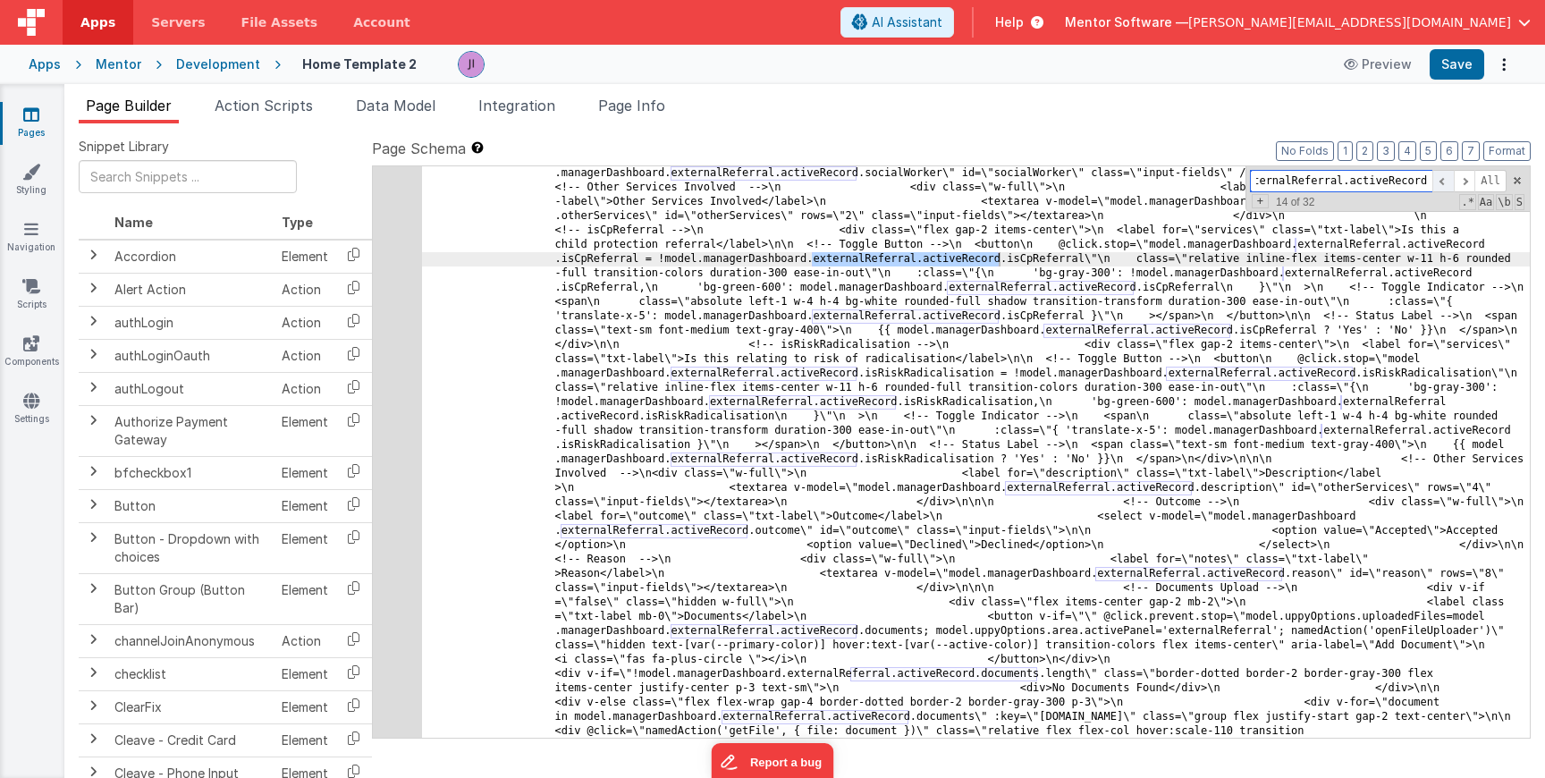
click at [1448, 180] on span at bounding box center [1442, 181] width 21 height 22
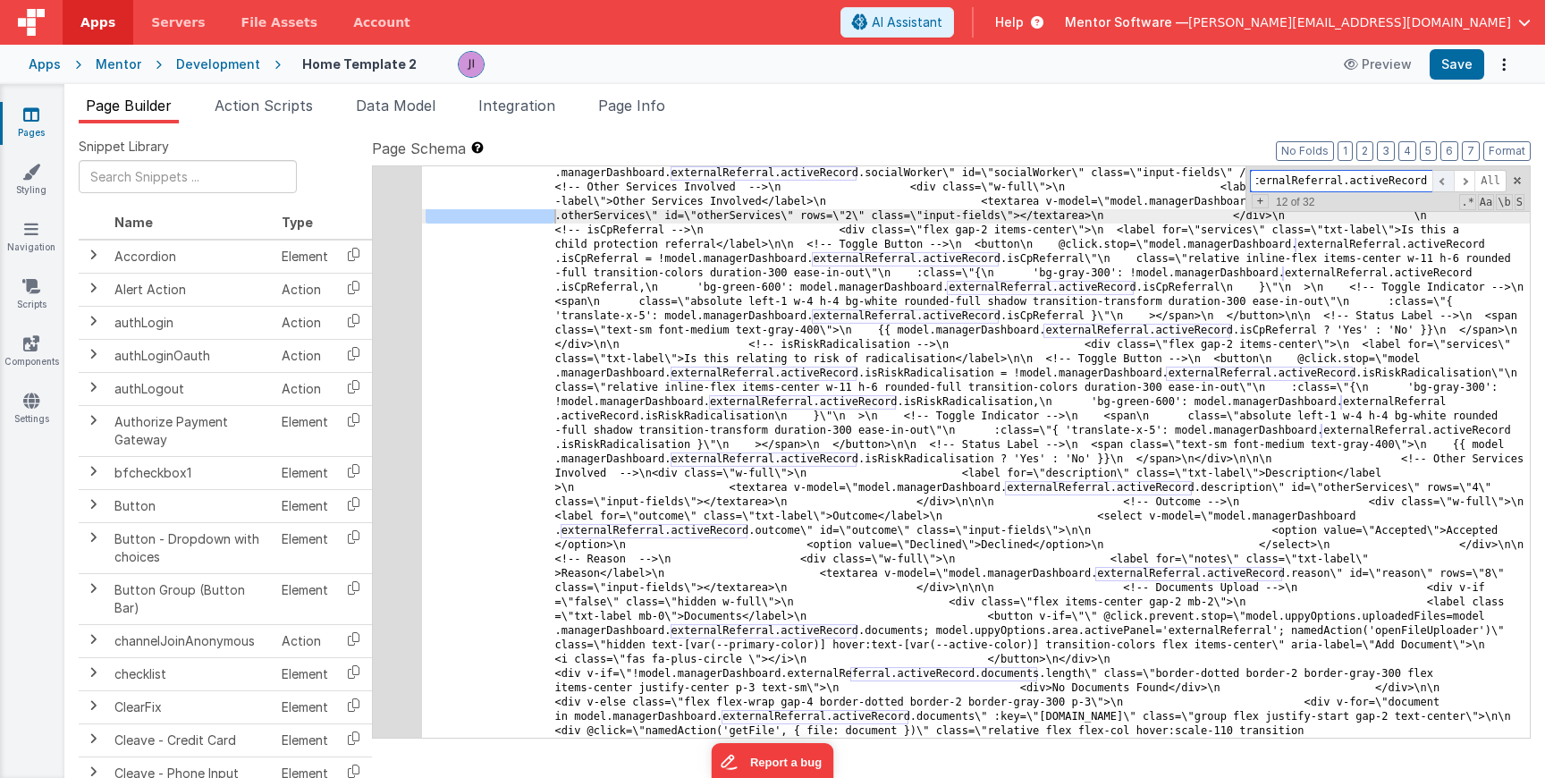
scroll to position [0, 16]
click at [1448, 180] on span at bounding box center [1442, 181] width 21 height 22
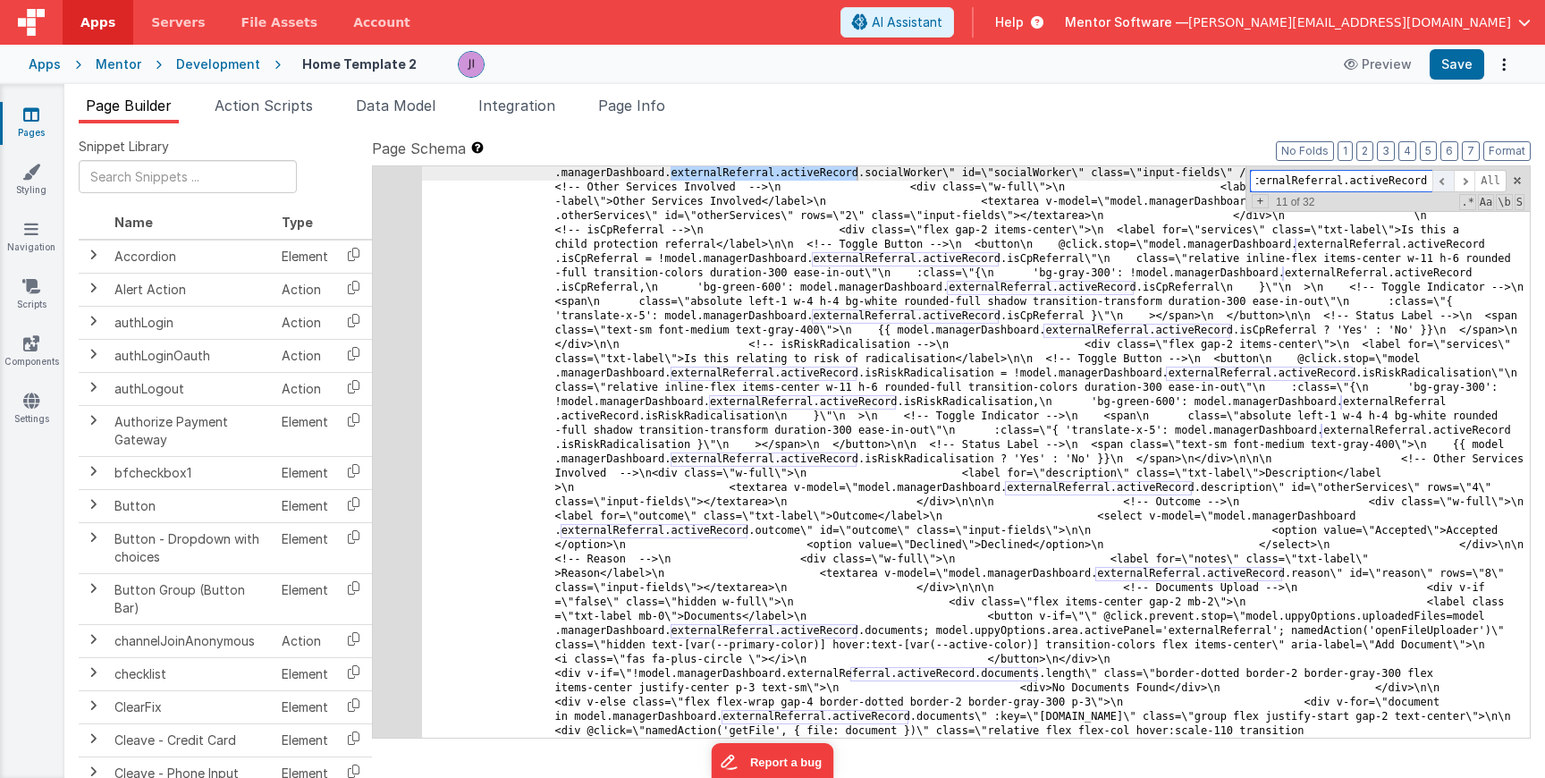
click at [1448, 180] on span at bounding box center [1442, 181] width 21 height 22
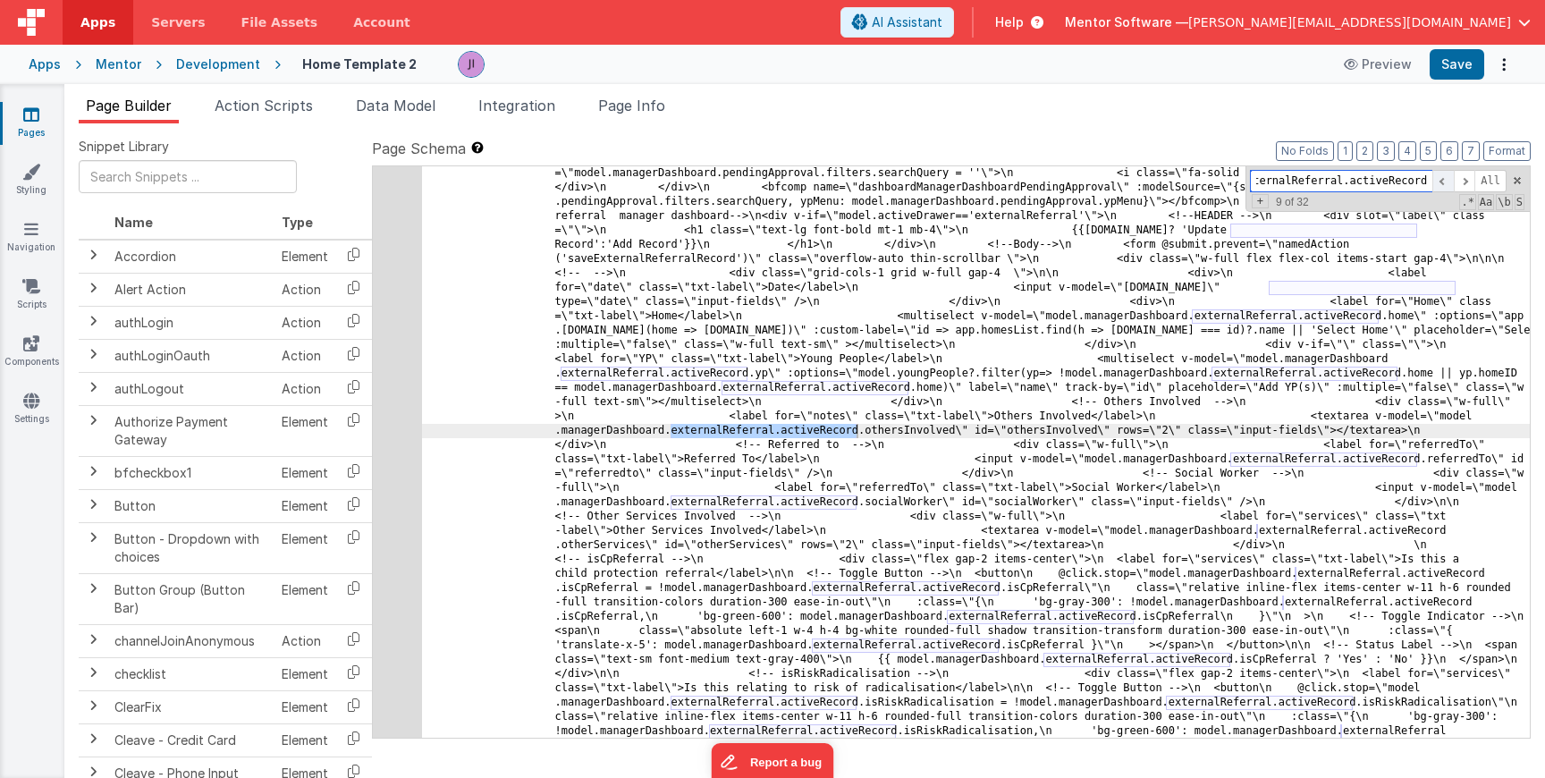
click at [1448, 180] on span at bounding box center [1442, 181] width 21 height 22
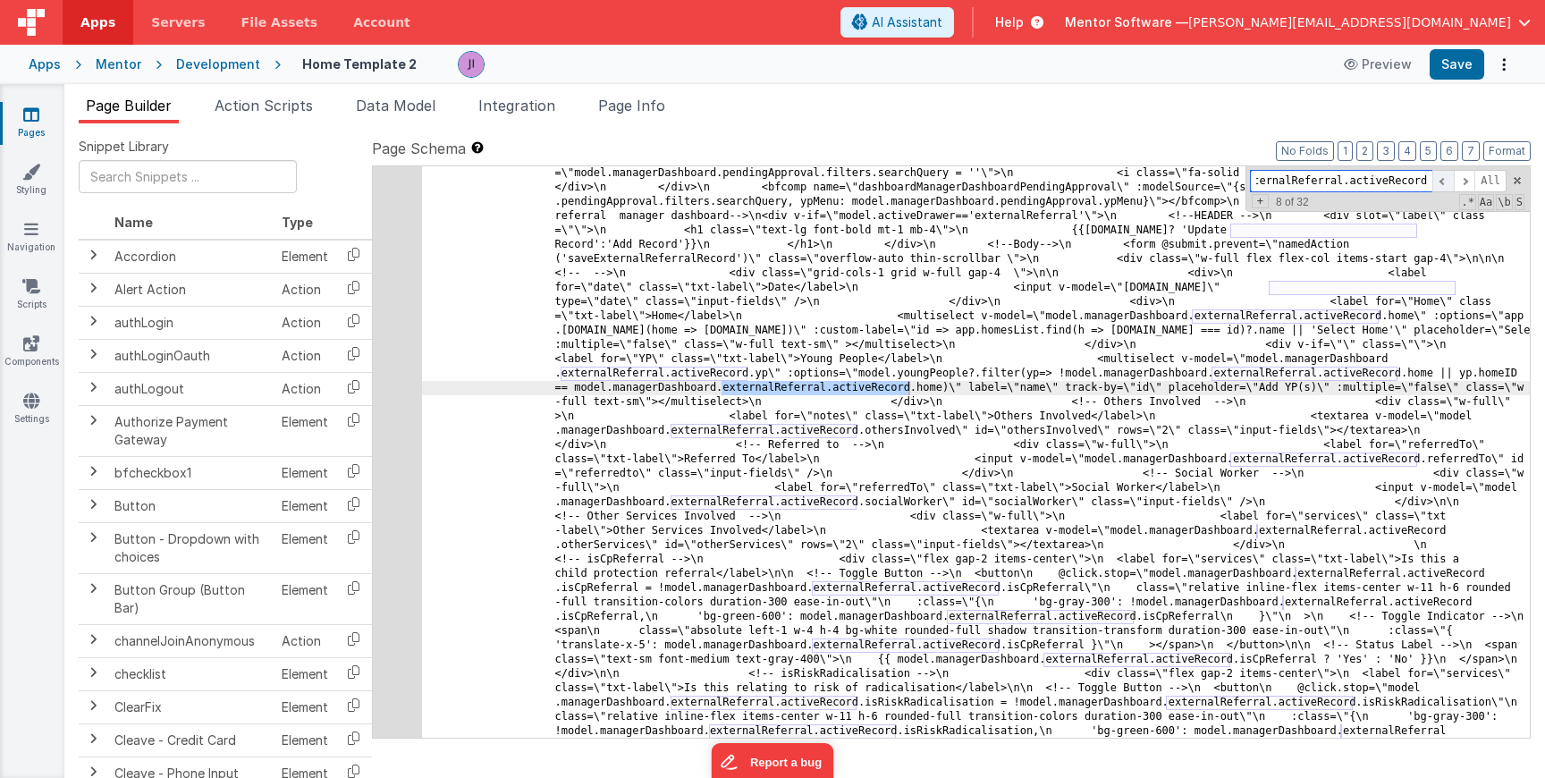
click at [1448, 180] on span at bounding box center [1442, 181] width 21 height 22
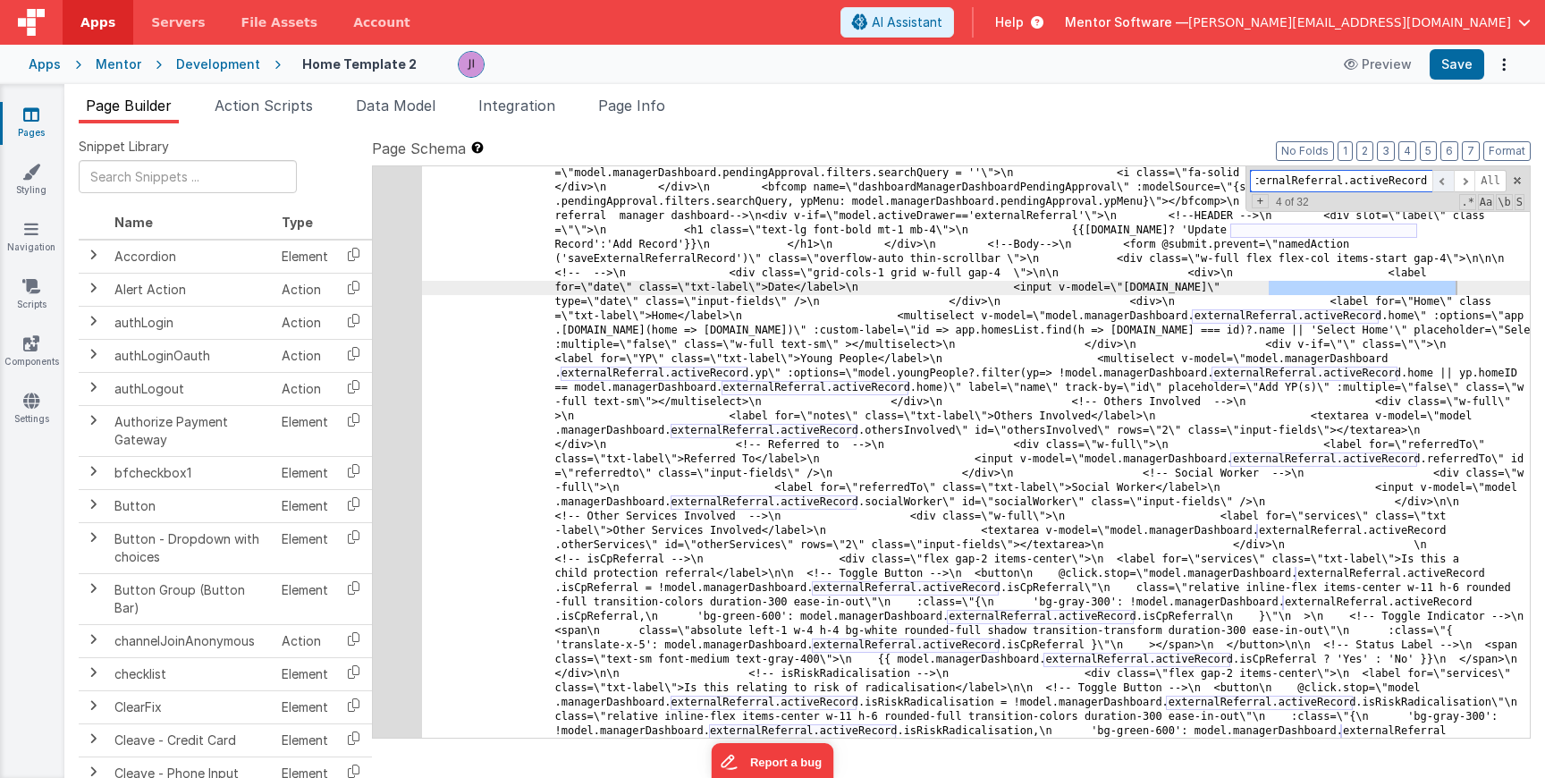
click at [1448, 180] on span at bounding box center [1442, 181] width 21 height 22
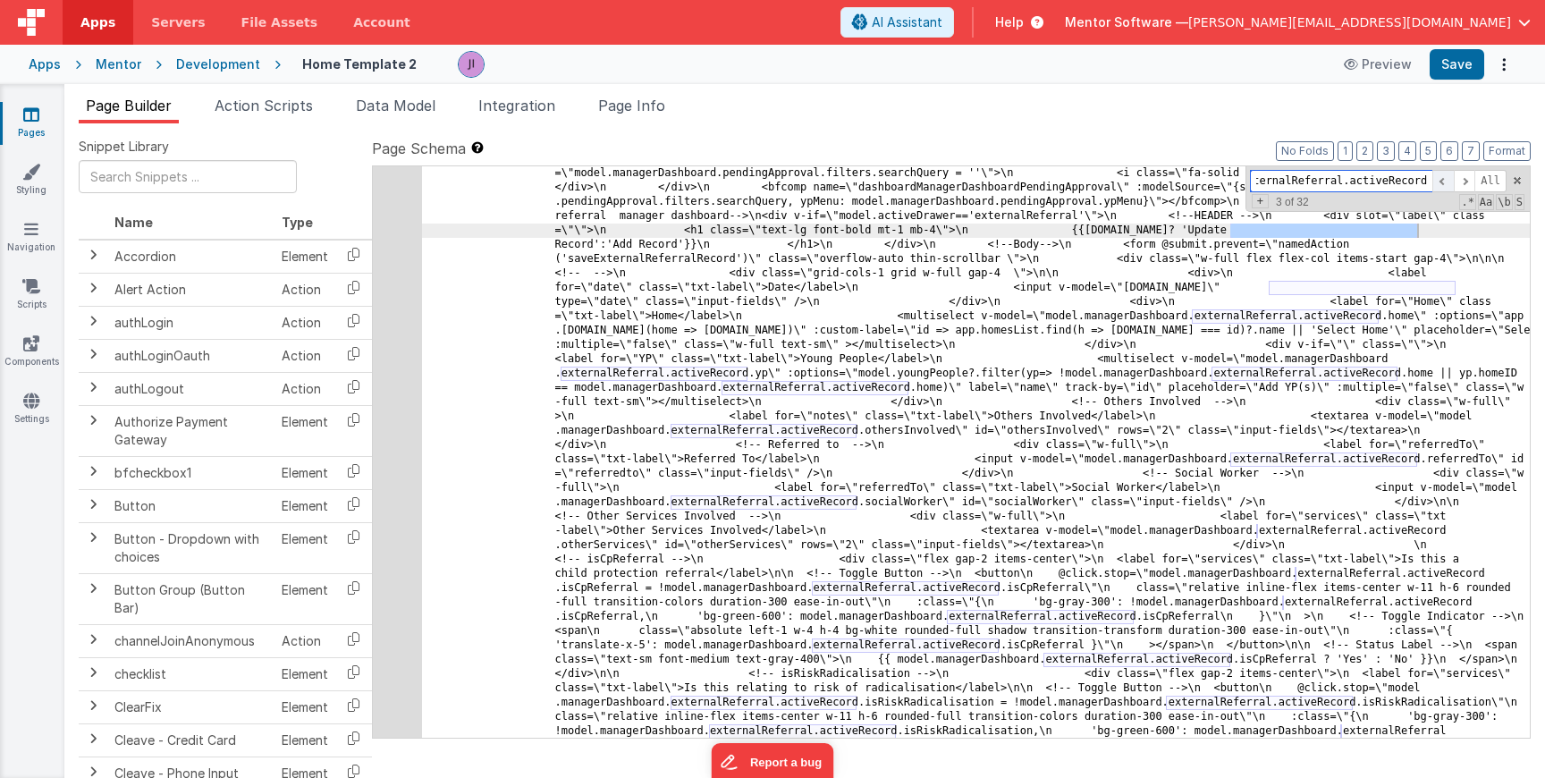
click at [1448, 180] on span at bounding box center [1442, 181] width 21 height 22
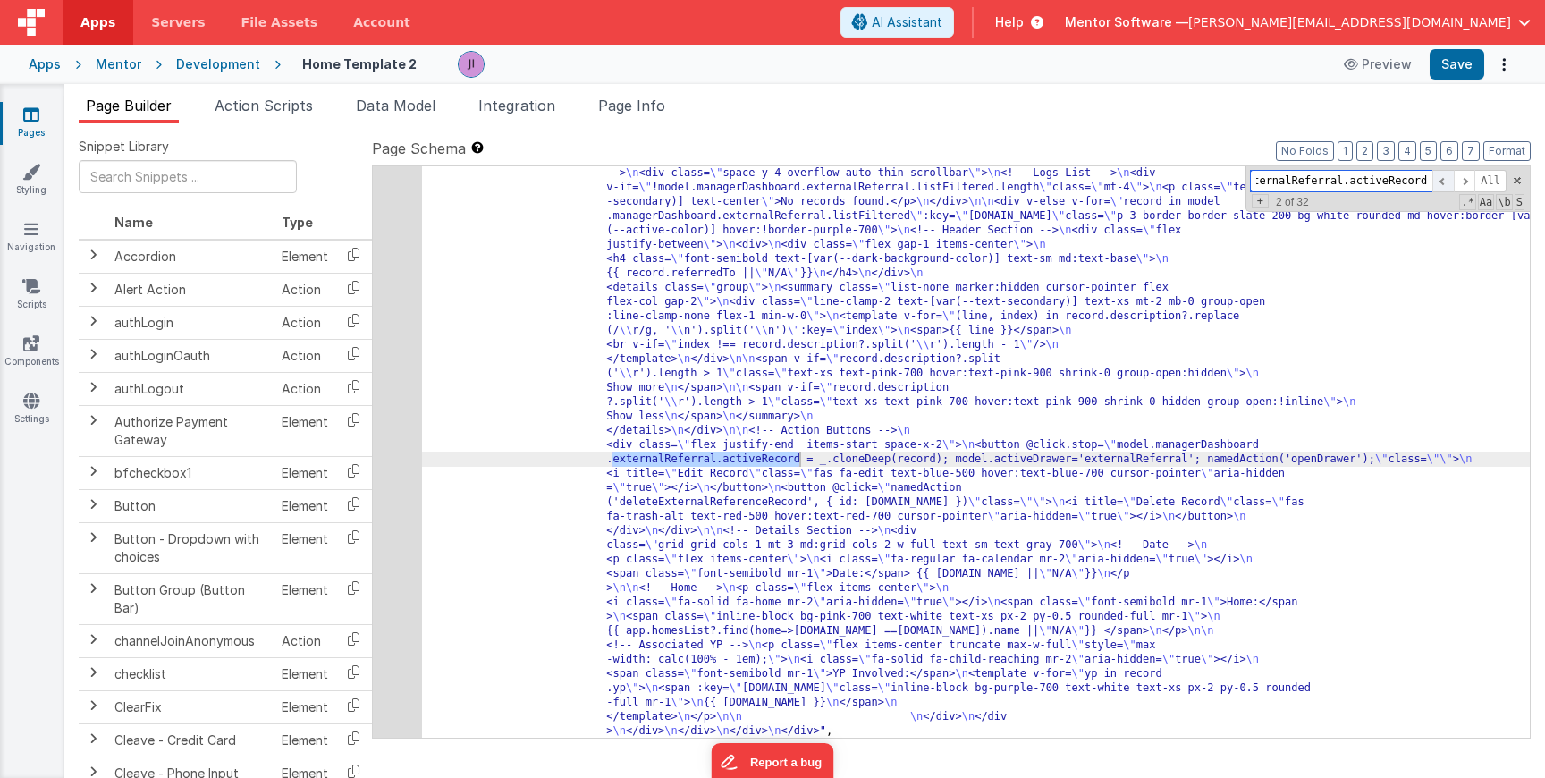
scroll to position [18676, 0]
click at [1448, 180] on span at bounding box center [1442, 181] width 21 height 22
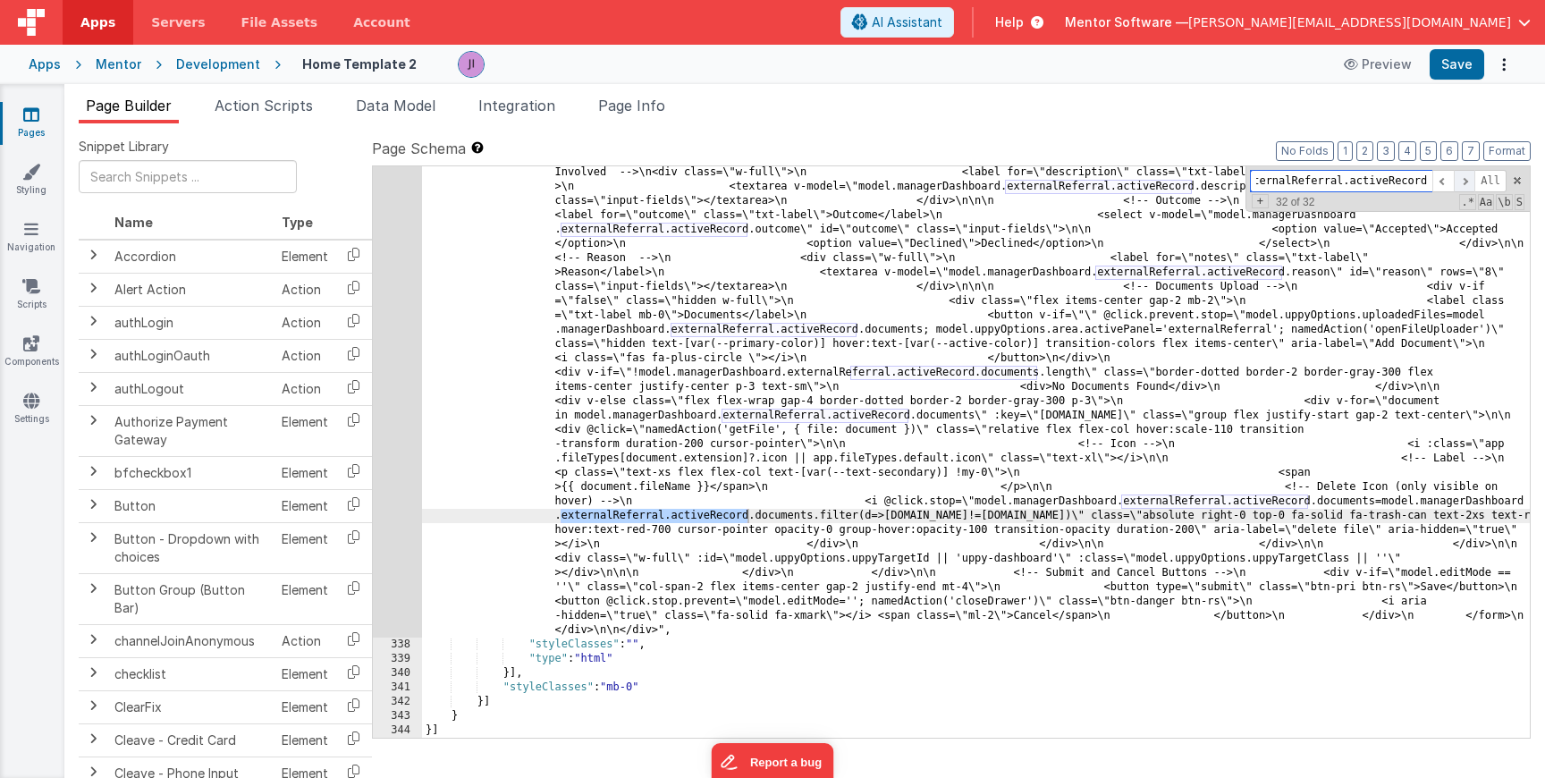
click at [1468, 185] on span at bounding box center [1464, 181] width 21 height 22
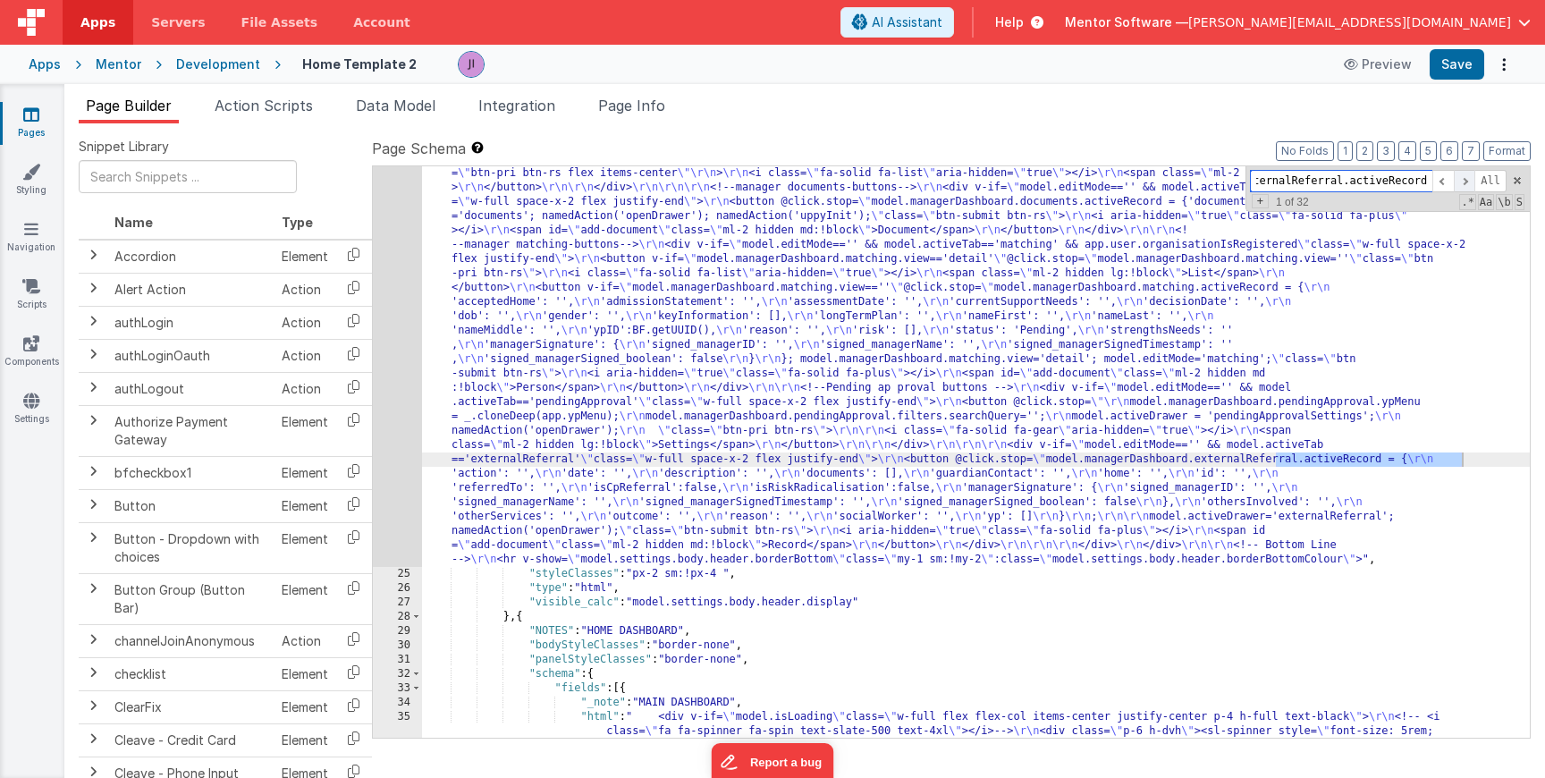
click at [1468, 185] on span at bounding box center [1464, 181] width 21 height 22
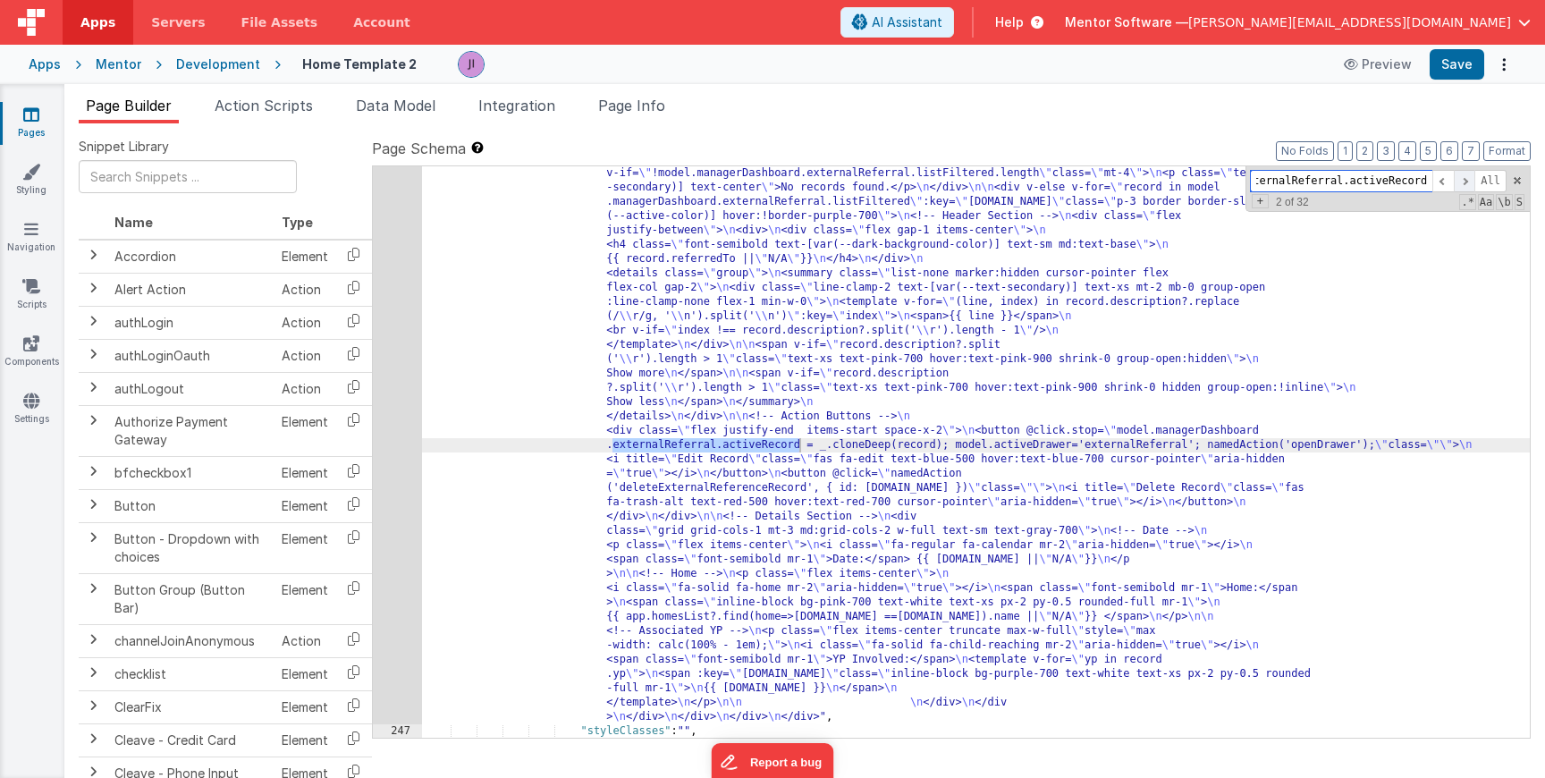
click at [1468, 185] on span at bounding box center [1464, 181] width 21 height 22
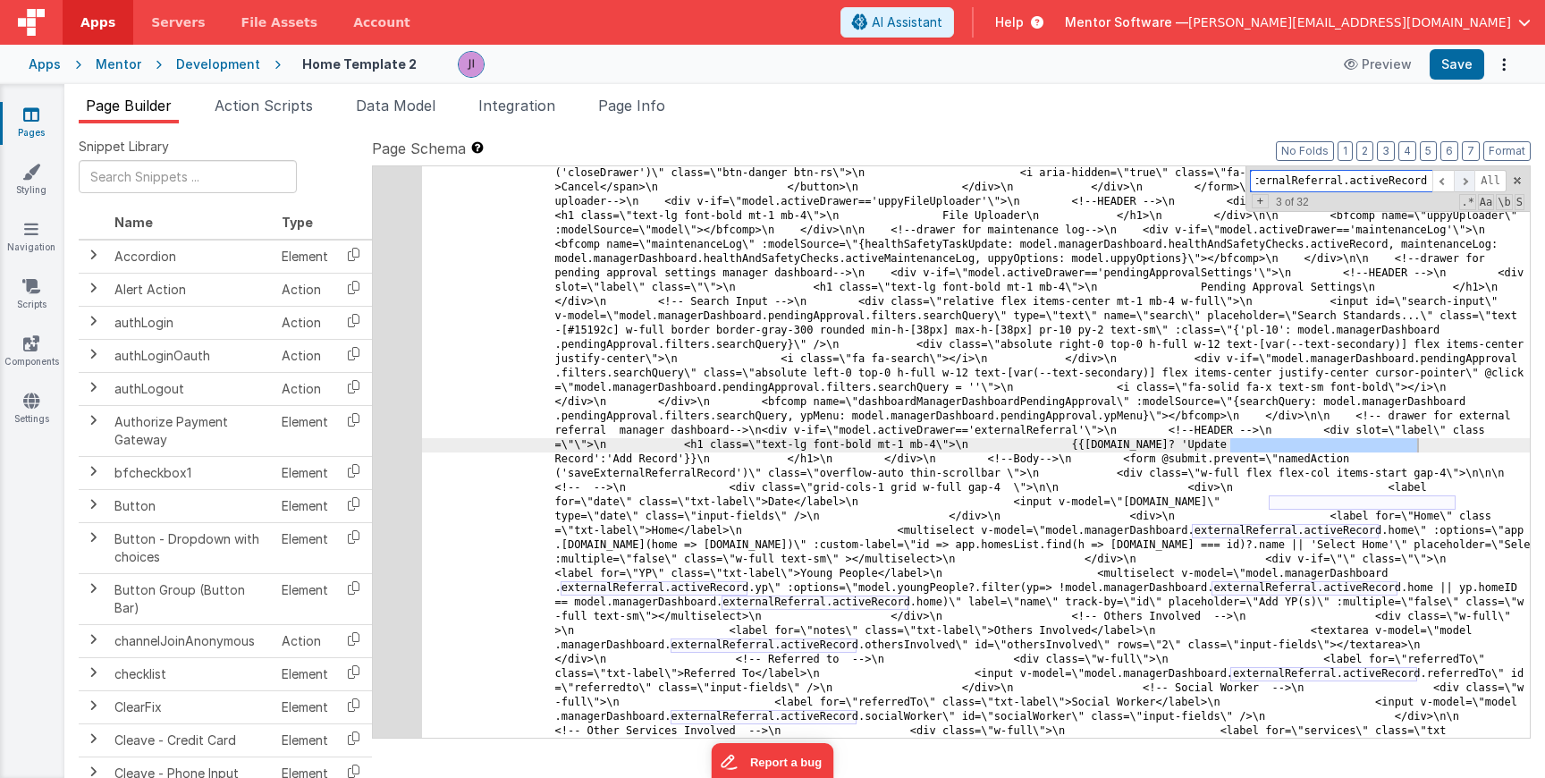
scroll to position [28305, 0]
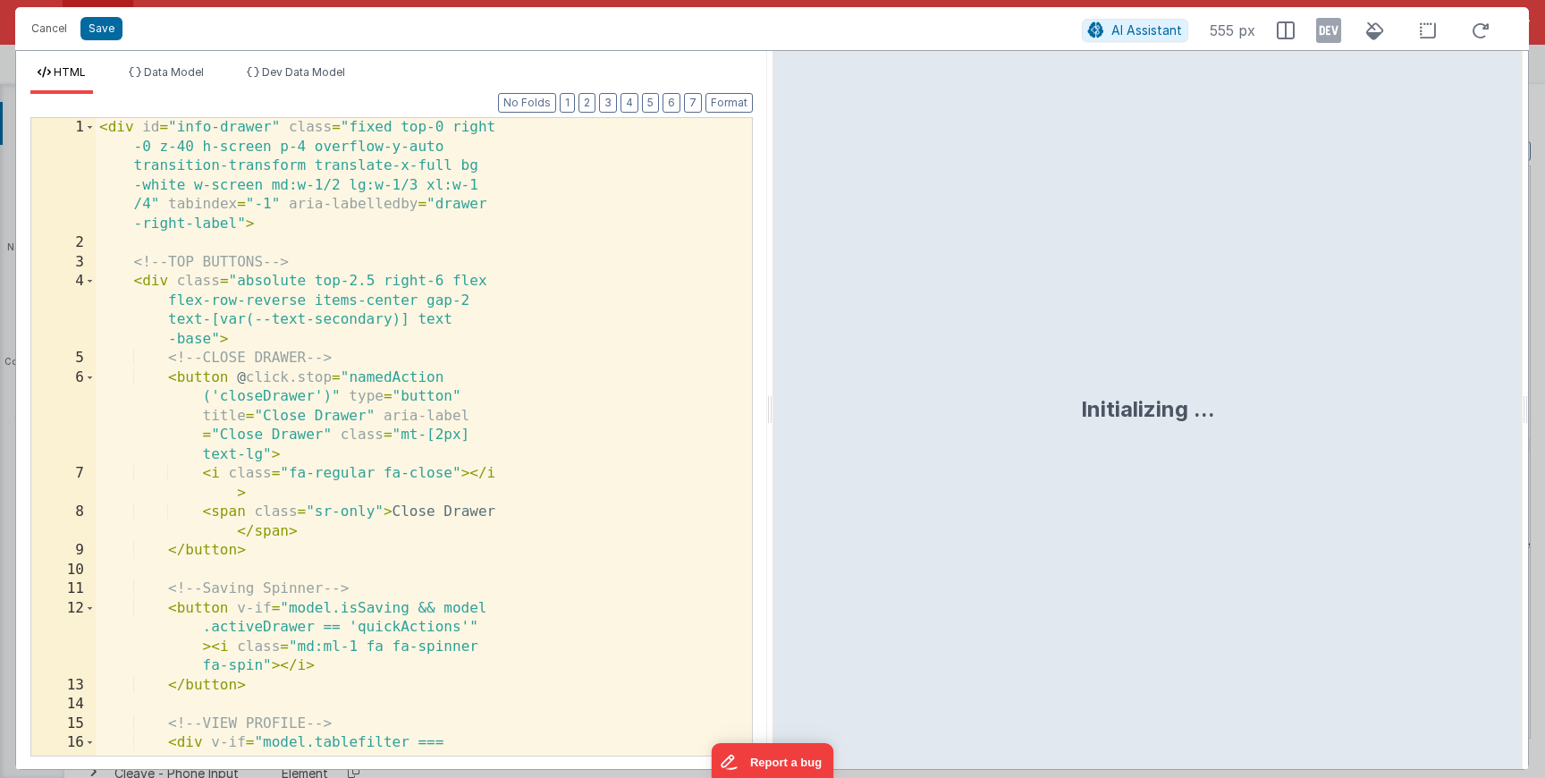
click at [401, 454] on div "< div id = "info-drawer" class = "fixed top-0 right -0 z-40 h-screen p-4 overfl…" at bounding box center [424, 523] width 656 height 811
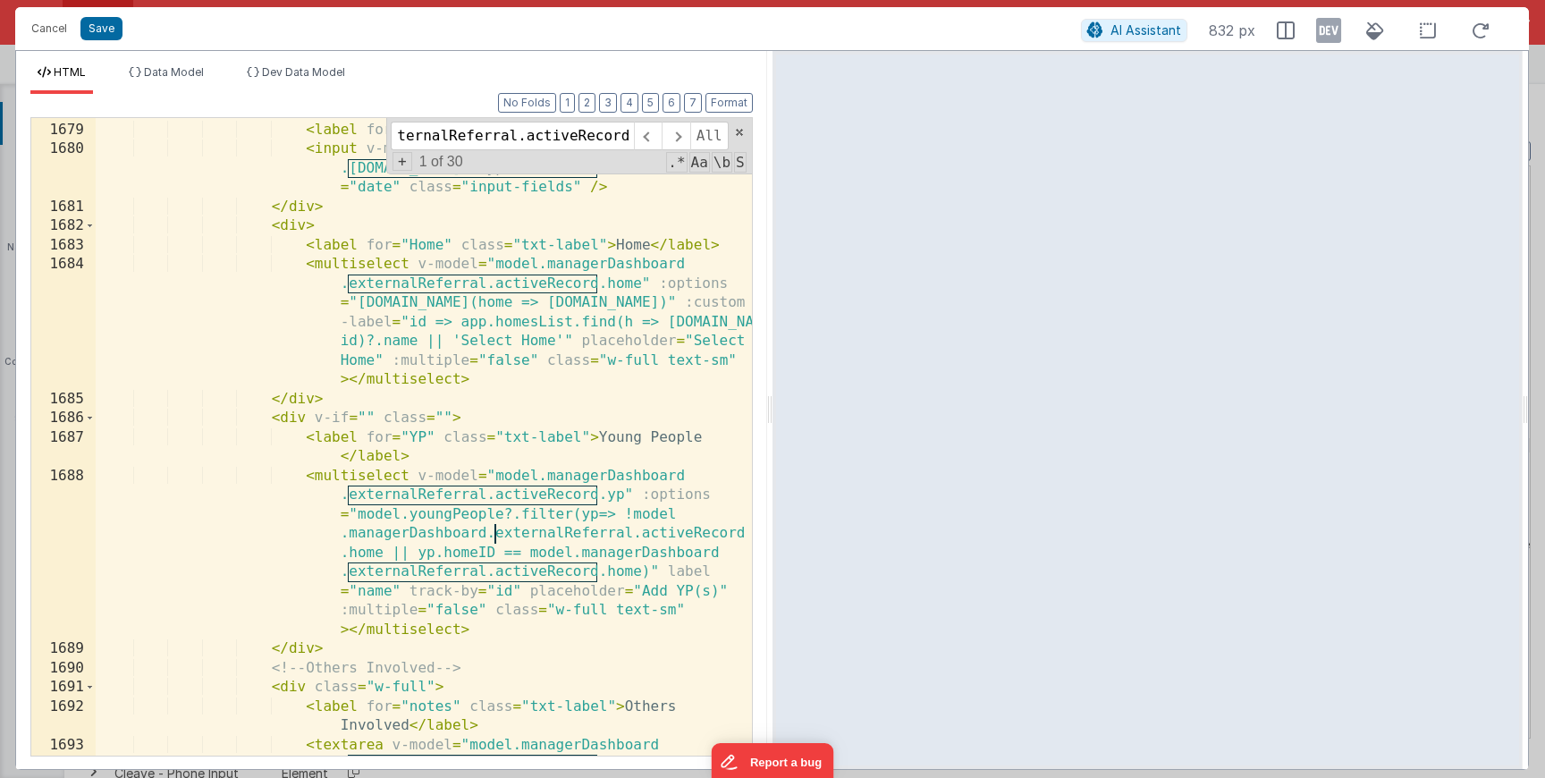
scroll to position [26626, 0]
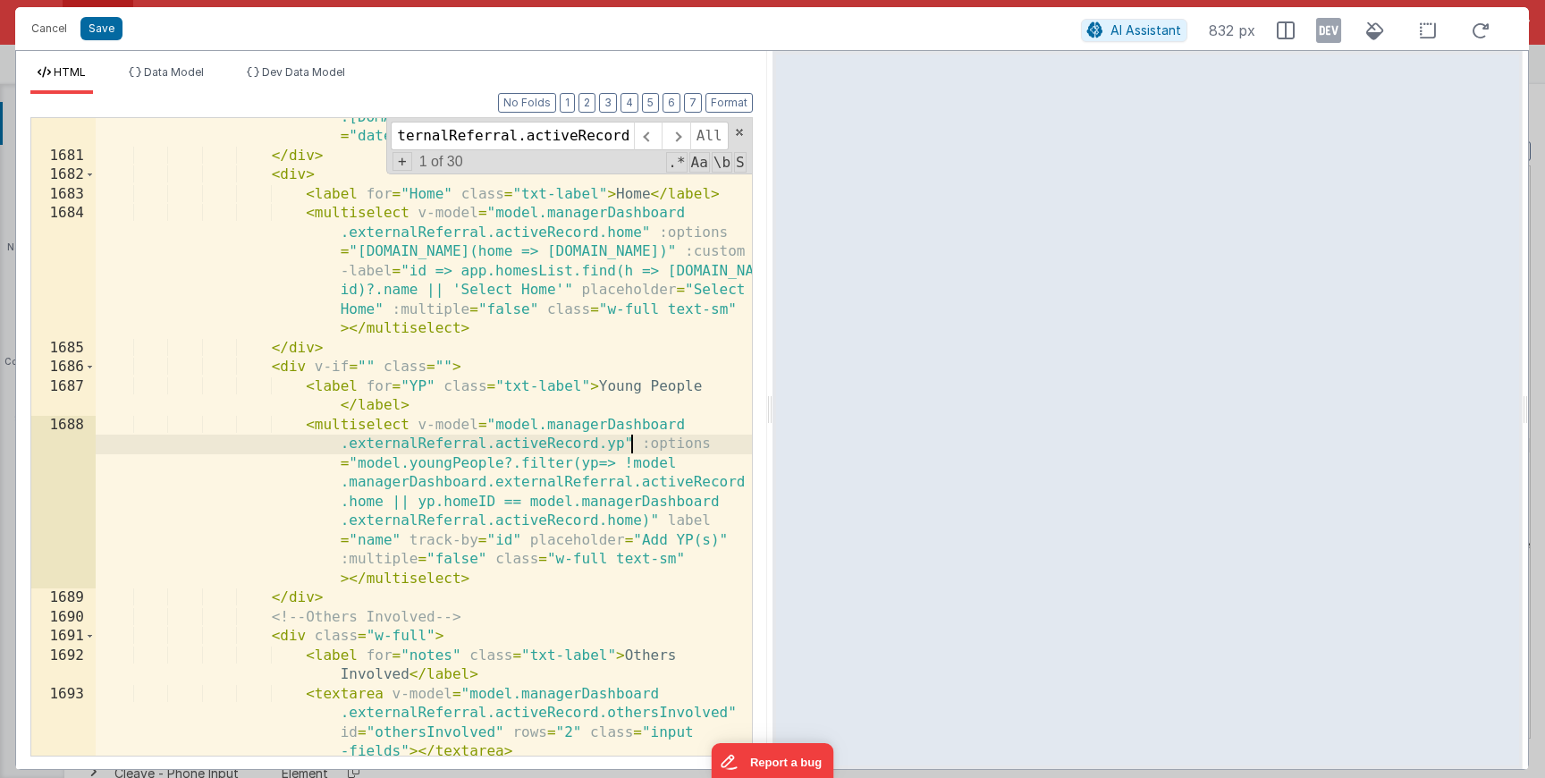
click at [634, 448] on div "< input v-model = "model.managerDashboard .externalReferral.activeRecord.date" …" at bounding box center [424, 446] width 656 height 714
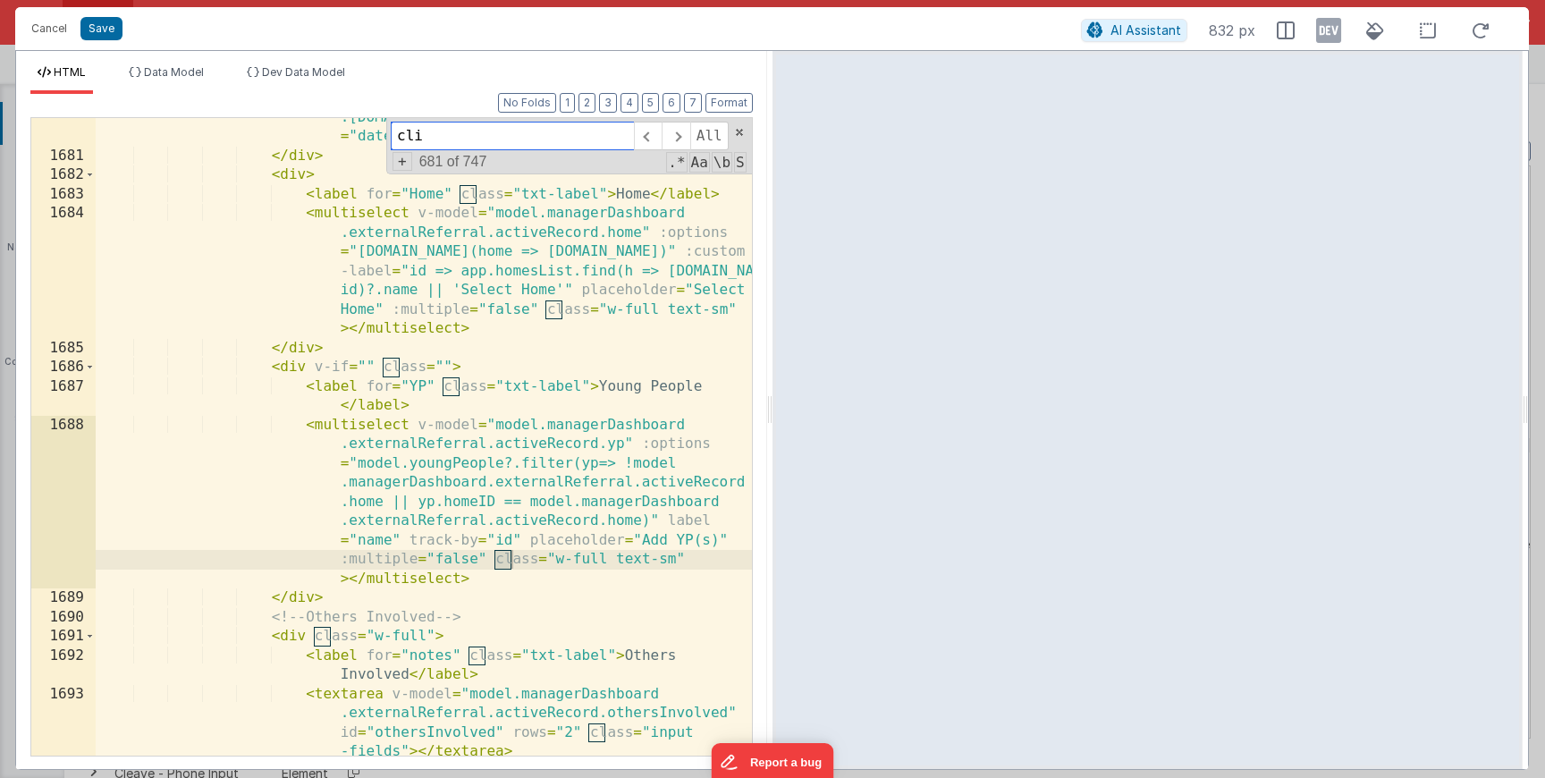
scroll to position [0, 0]
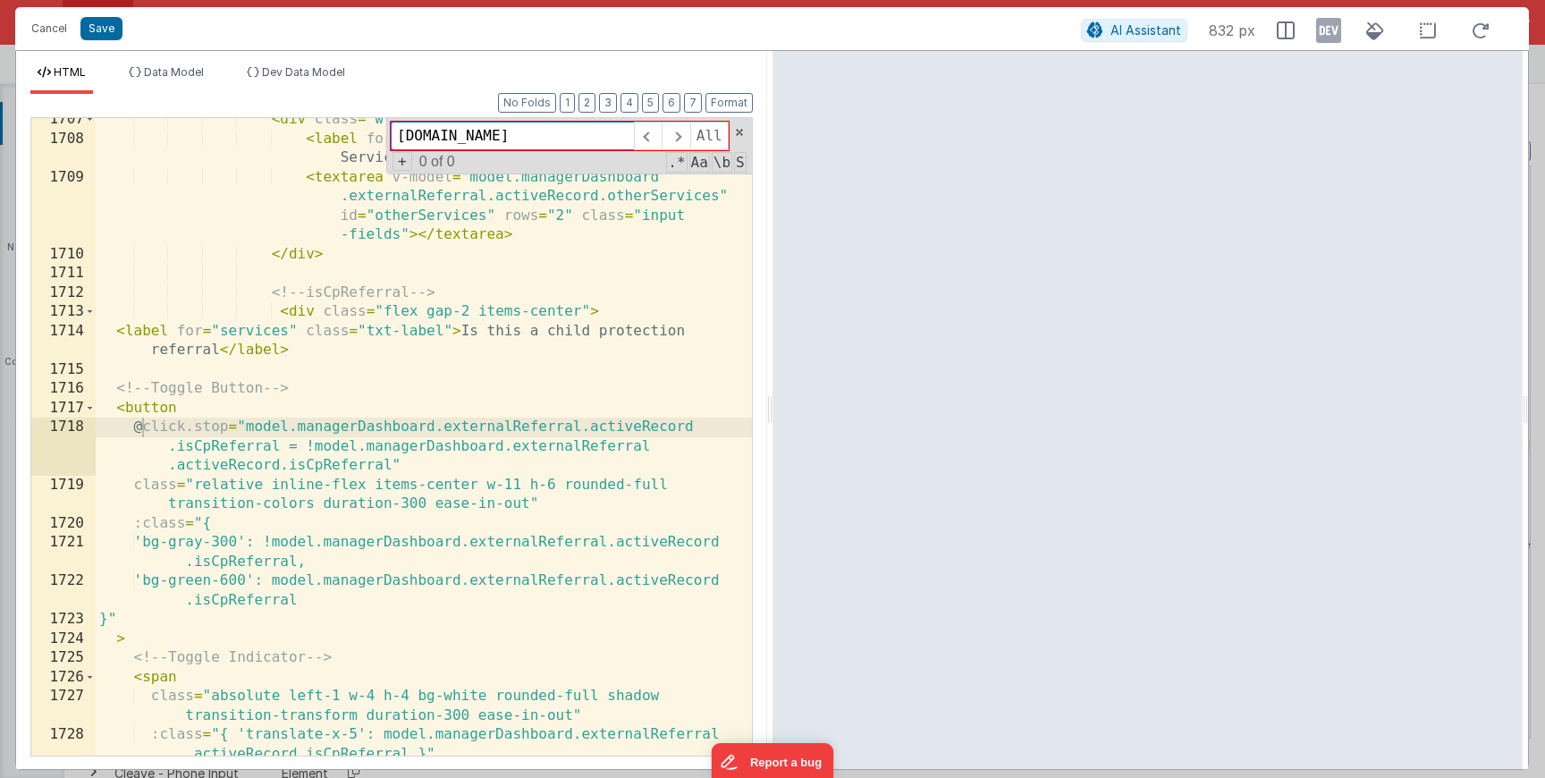
type input "click.so"
click at [229, 432] on div "< div class = "w-full" > < label for = "services" class = "txt-label" > Other S…" at bounding box center [424, 448] width 656 height 676
click at [559, 141] on input "click.so" at bounding box center [512, 136] width 243 height 29
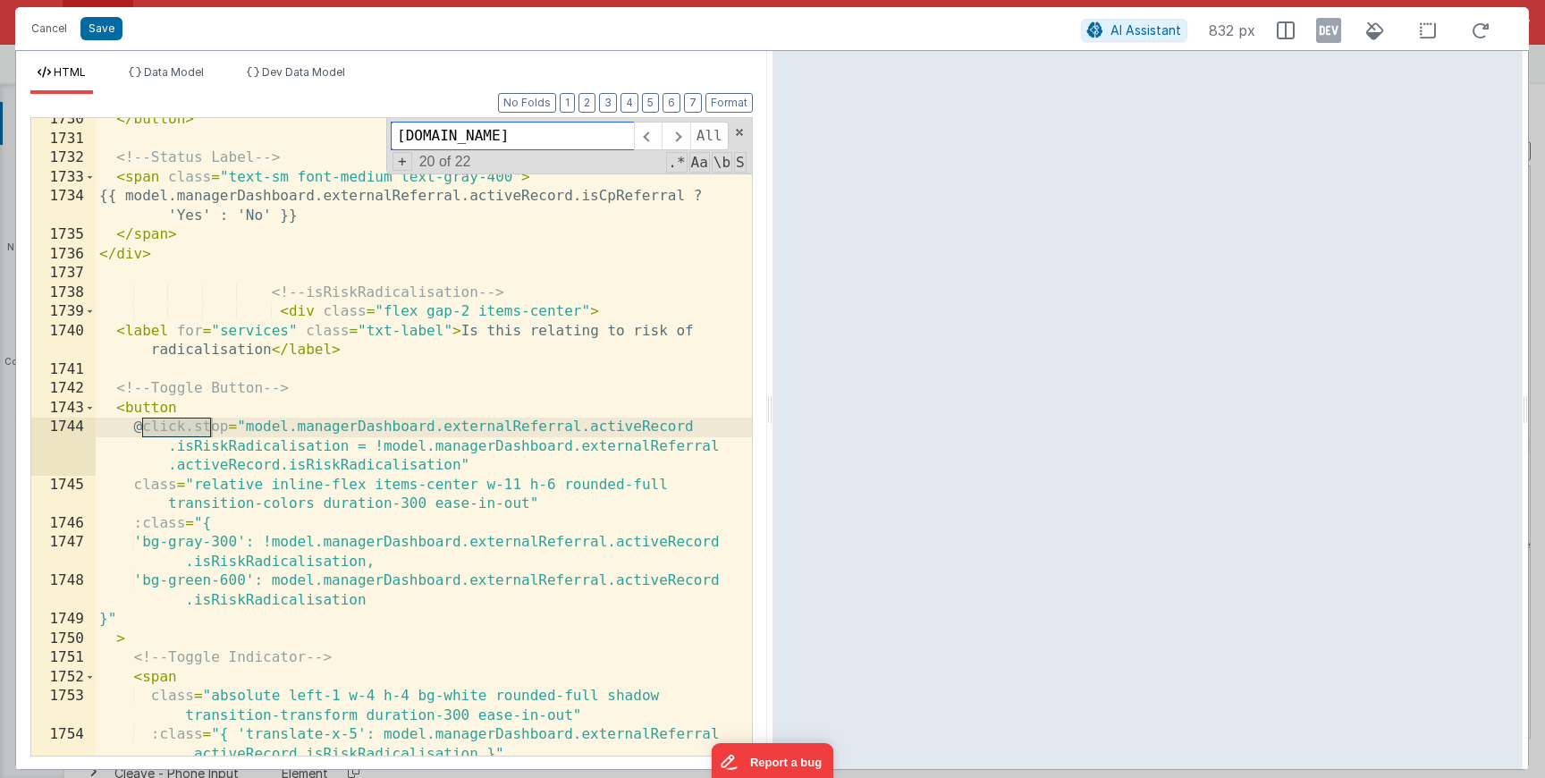
type input "click.st"
click at [226, 427] on div "</ button > <!-- Status Label --> < span class = "text-sm font-medium text-gray…" at bounding box center [424, 448] width 656 height 676
click at [675, 133] on span at bounding box center [676, 136] width 28 height 29
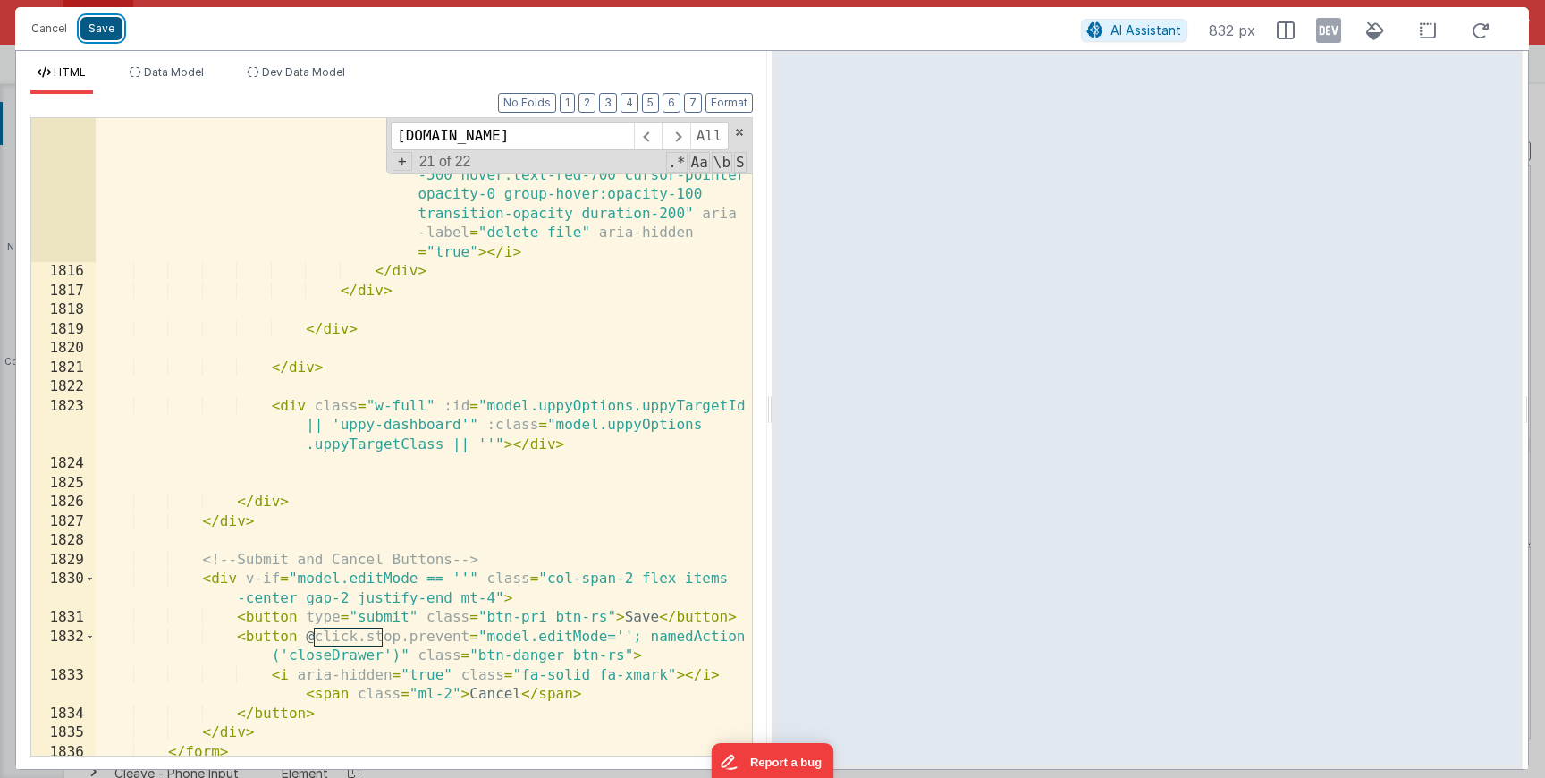
click at [108, 34] on button "Save" at bounding box center [101, 28] width 42 height 23
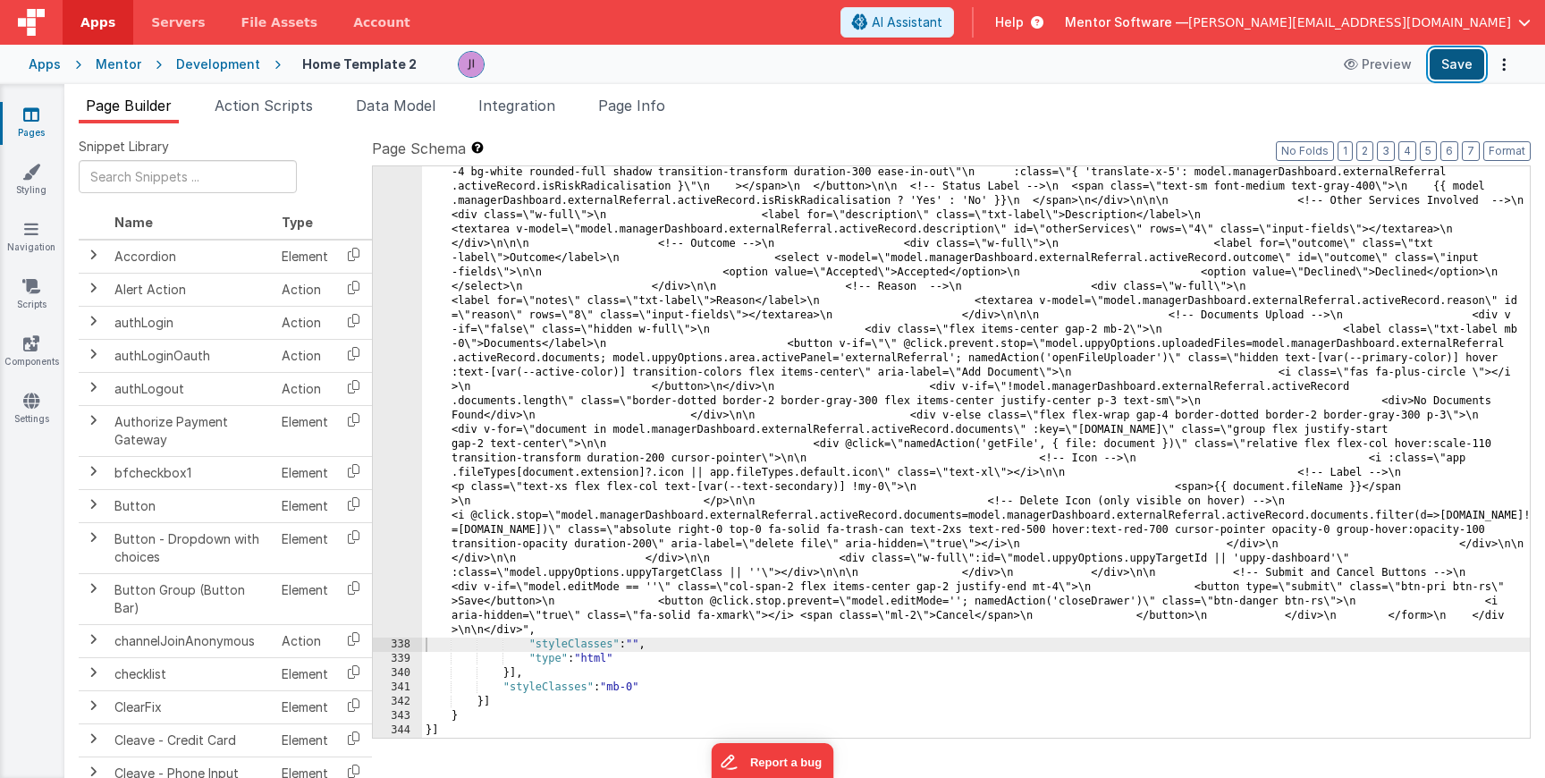
click at [1449, 75] on button "Save" at bounding box center [1457, 64] width 55 height 30
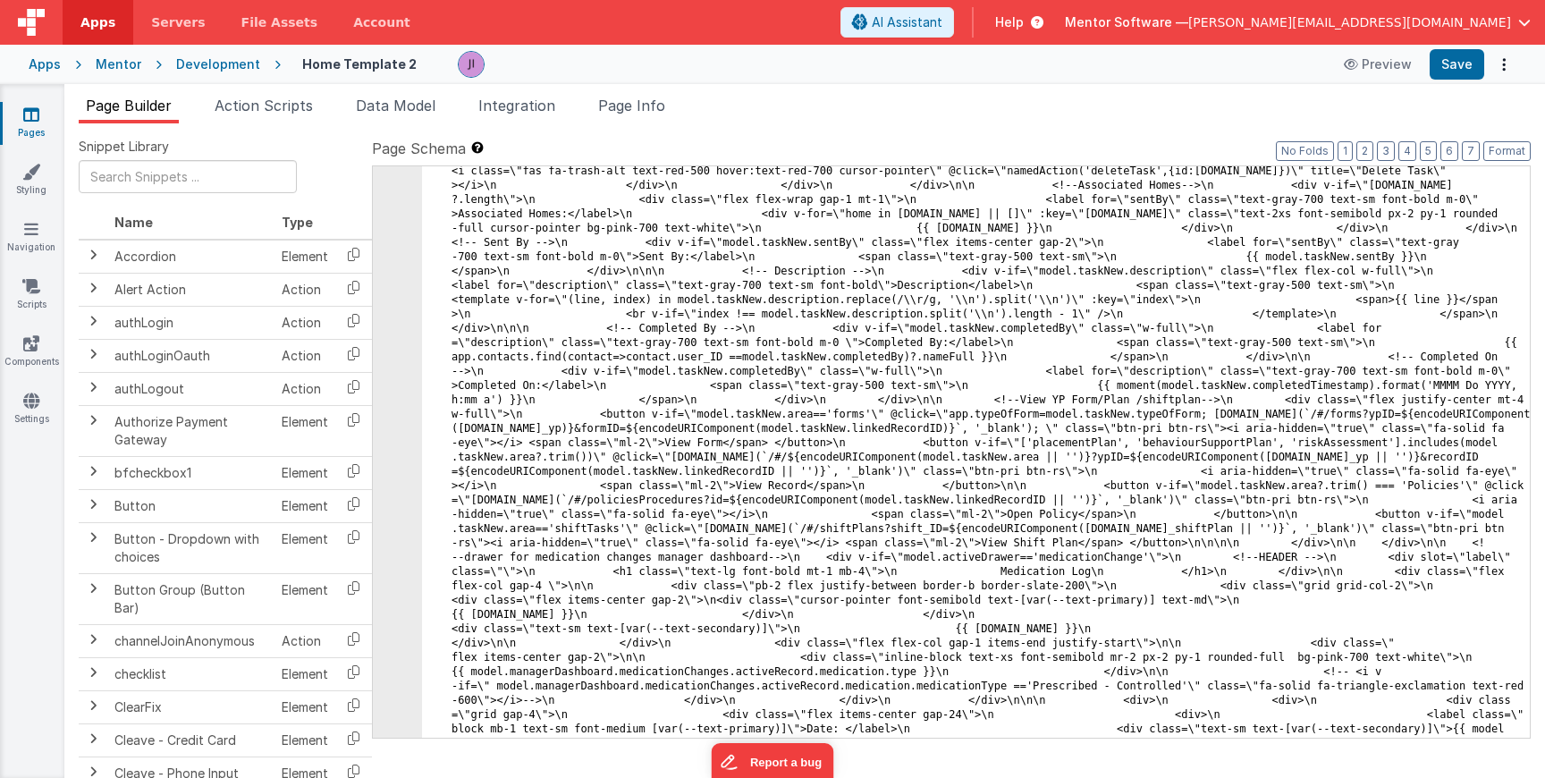
scroll to position [25603, 0]
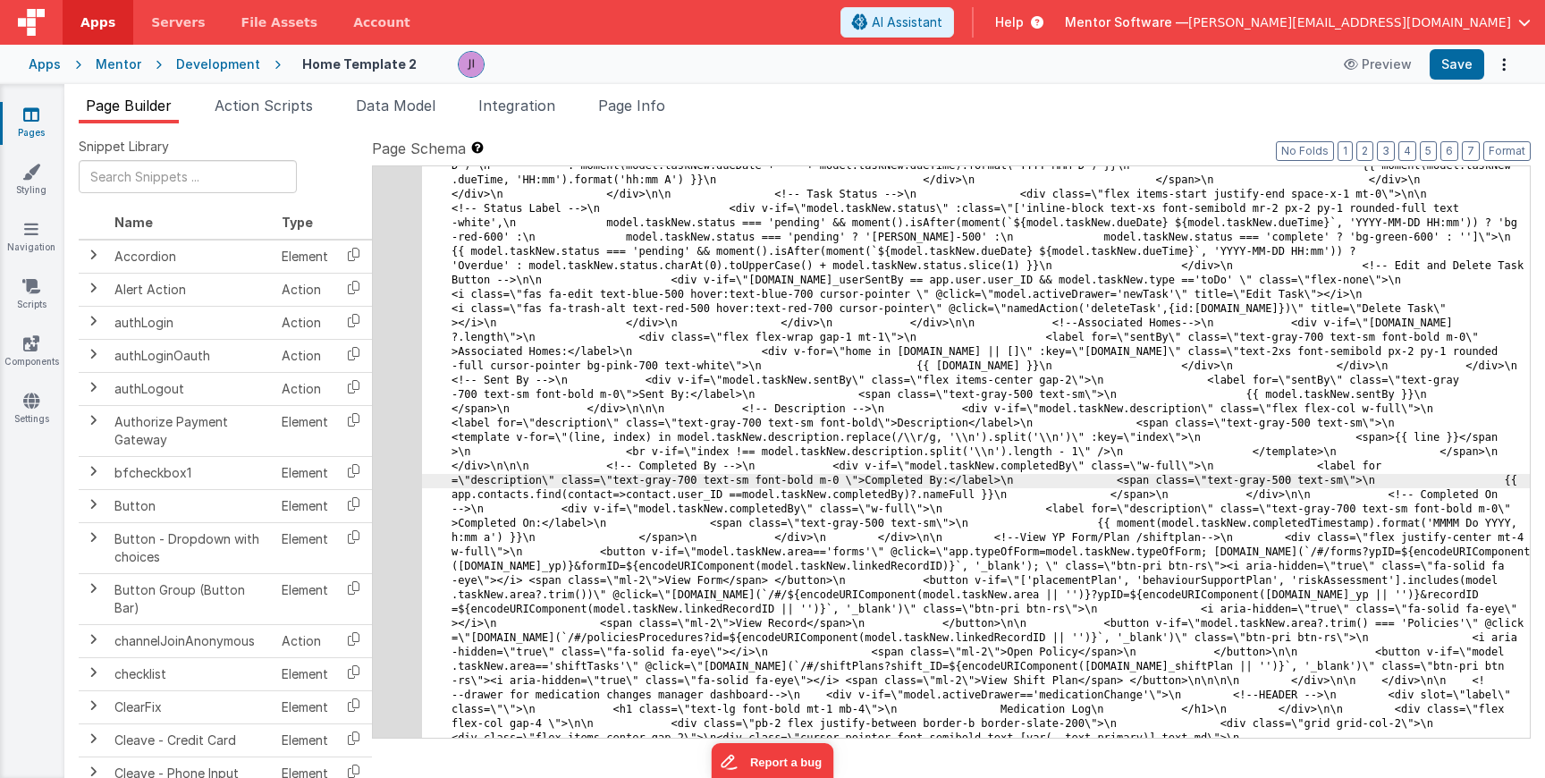
click at [264, 94] on div "Page Builder Action Scripts Data Model Integration Page Info Snippet Library Na…" at bounding box center [804, 431] width 1481 height 694
click at [257, 131] on div "Snippet Library Name Type Accordion Element Alert Action Action authLogin Actio…" at bounding box center [804, 464] width 1481 height 683
click at [257, 110] on span "Action Scripts" at bounding box center [264, 106] width 98 height 18
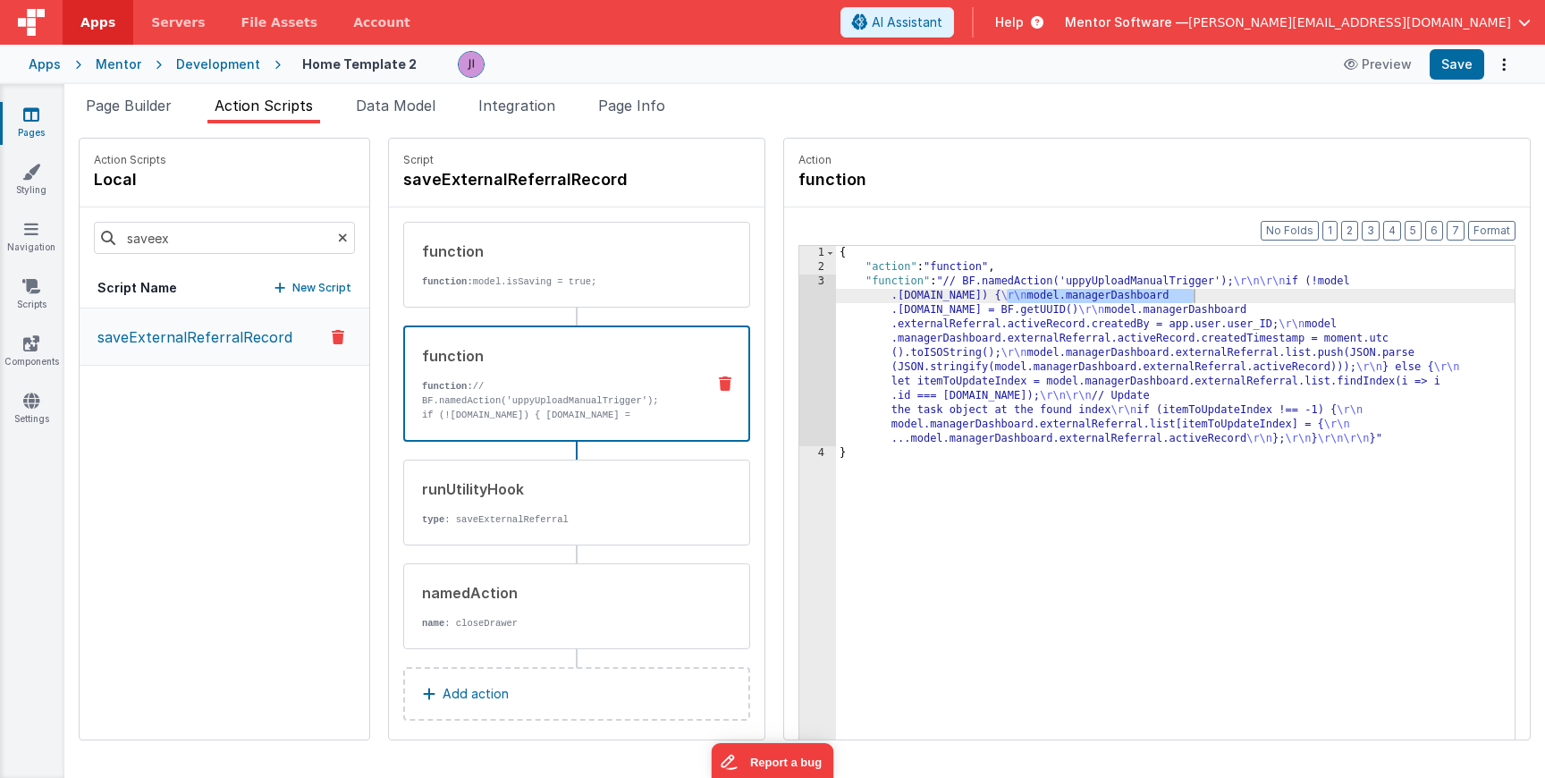
click at [916, 410] on div "{ "action" : "function" , "function" : "// BF.namedAction('uppyUploadManualTrig…" at bounding box center [1175, 535] width 679 height 578
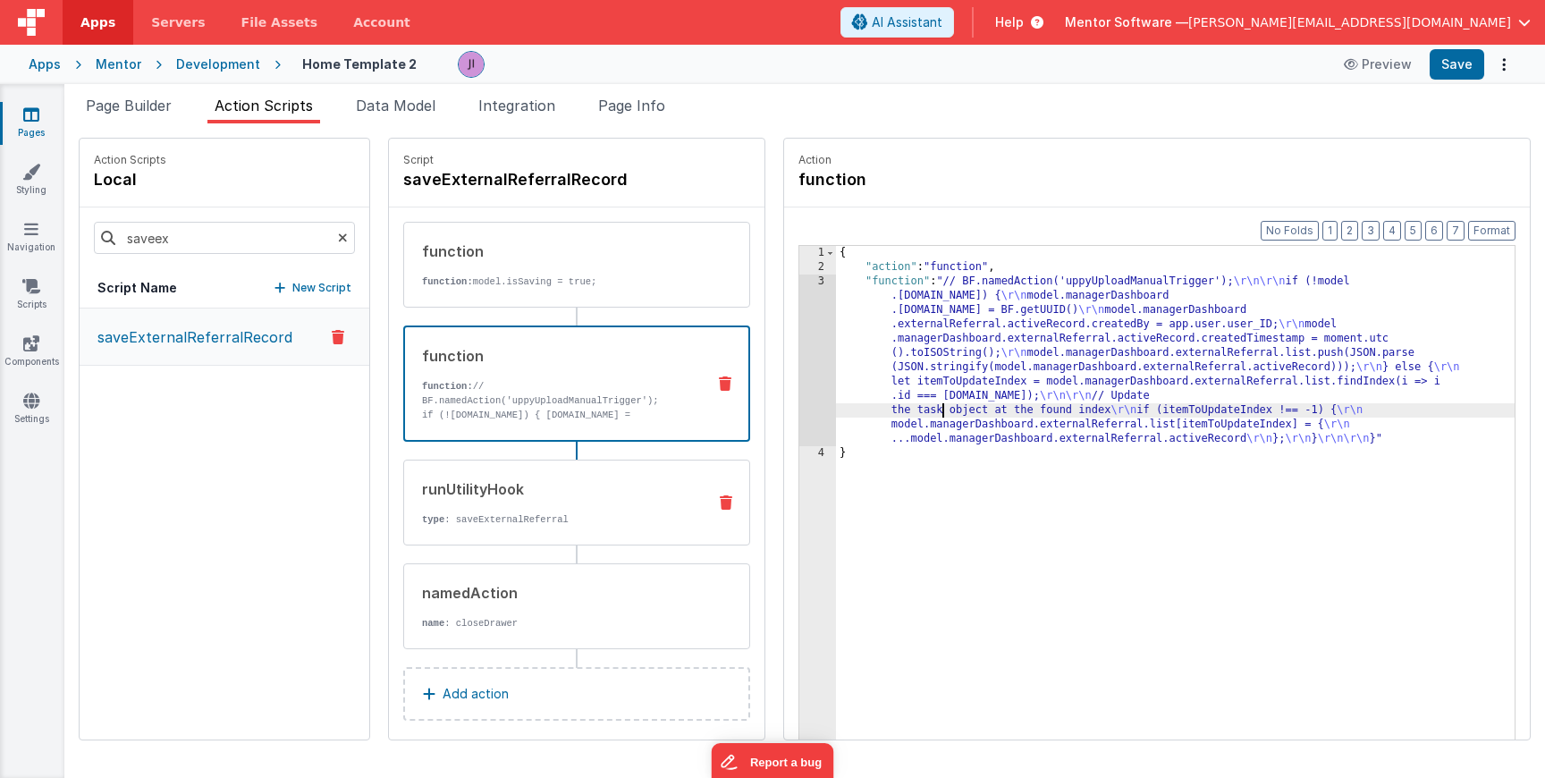
click at [575, 476] on div "runUtilityHook type : saveExternalReferral" at bounding box center [576, 503] width 347 height 86
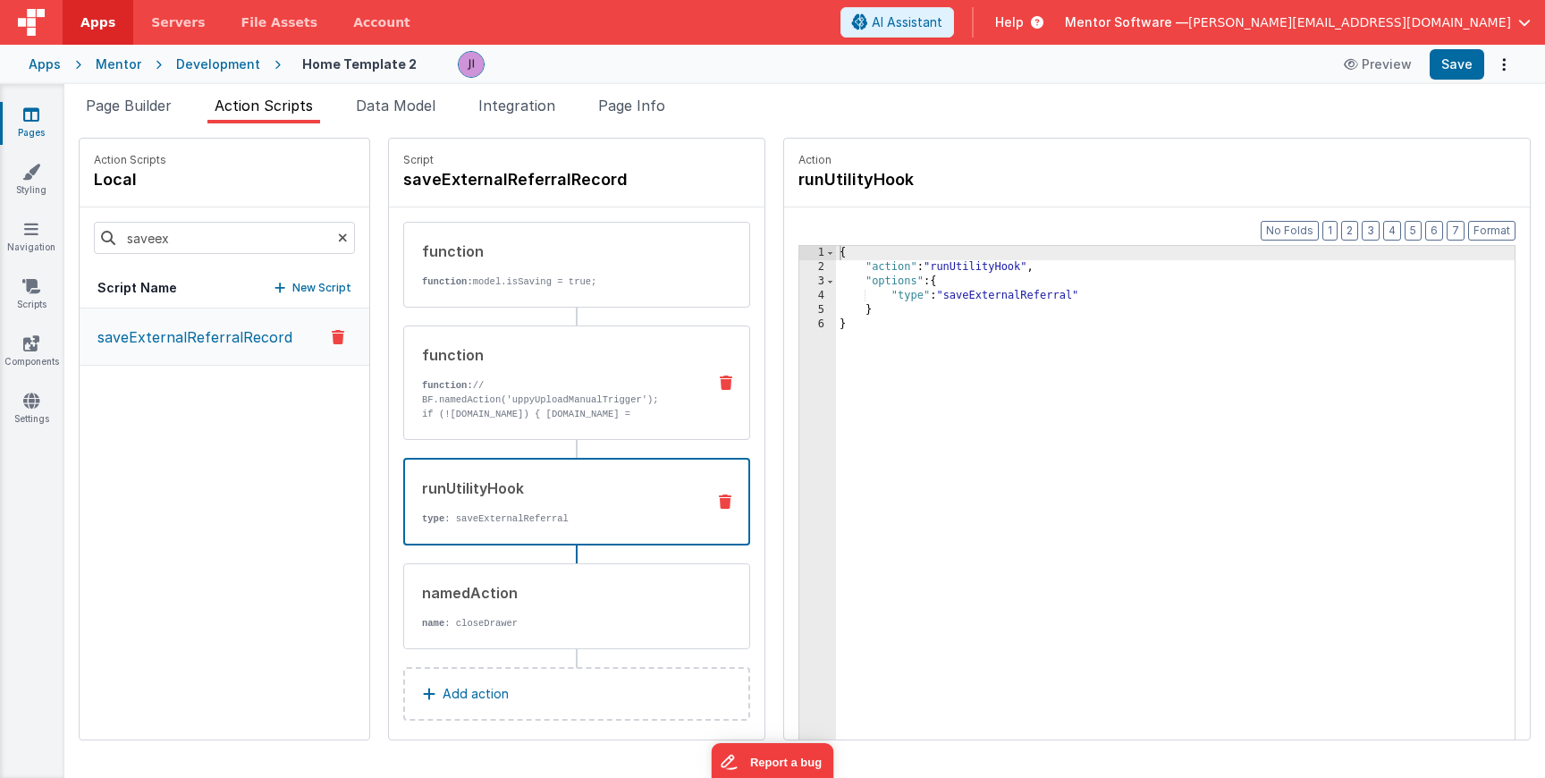
click at [629, 399] on p "function: // BF.namedAction('uppyUploadManualTrigger');" at bounding box center [557, 392] width 270 height 29
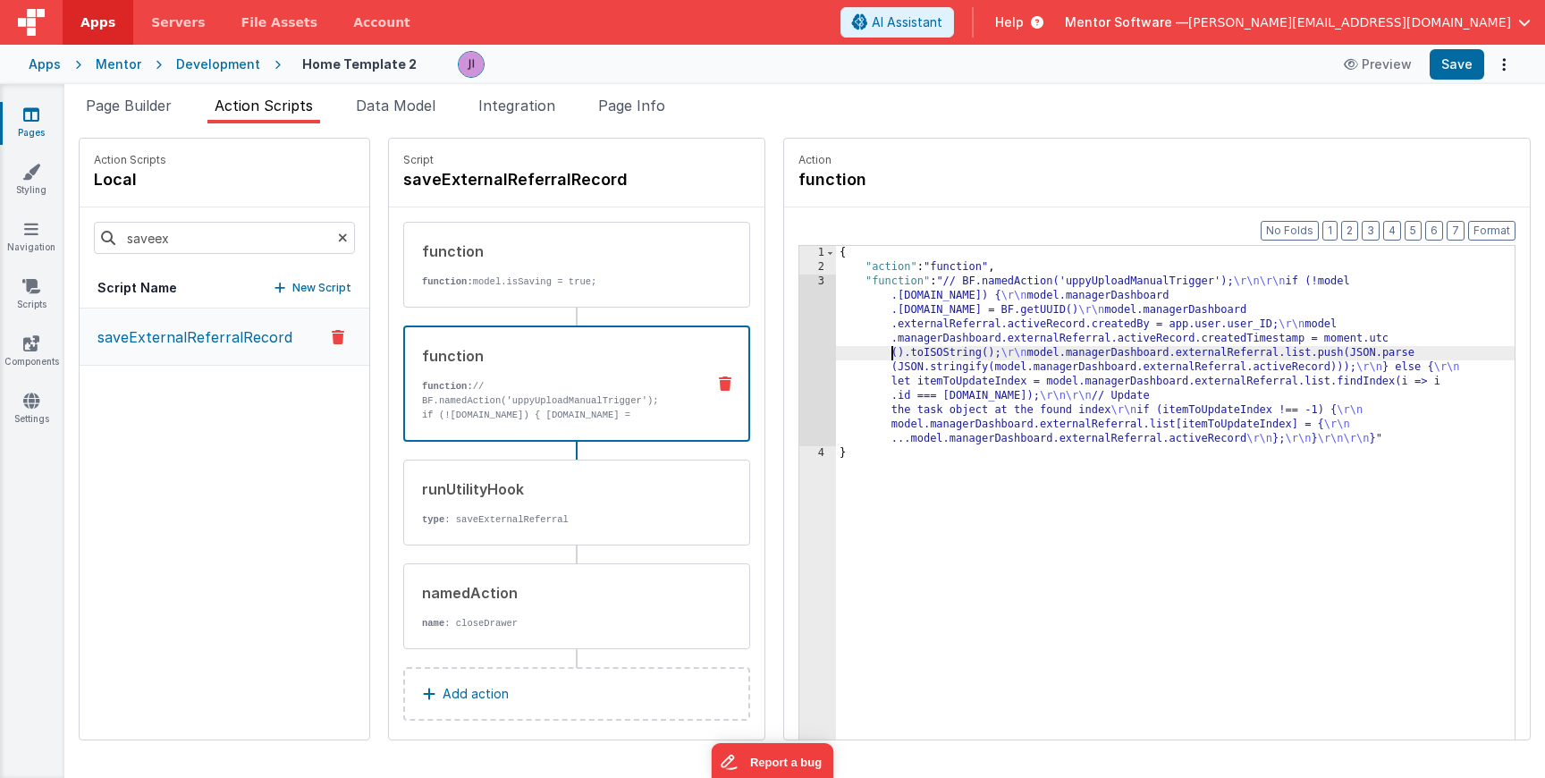
click at [862, 349] on div "{ "action" : "function" , "function" : "// BF.namedAction('uppyUploadManualTrig…" at bounding box center [1175, 535] width 679 height 578
click at [545, 520] on p "type : saveExternalReferral" at bounding box center [557, 519] width 270 height 14
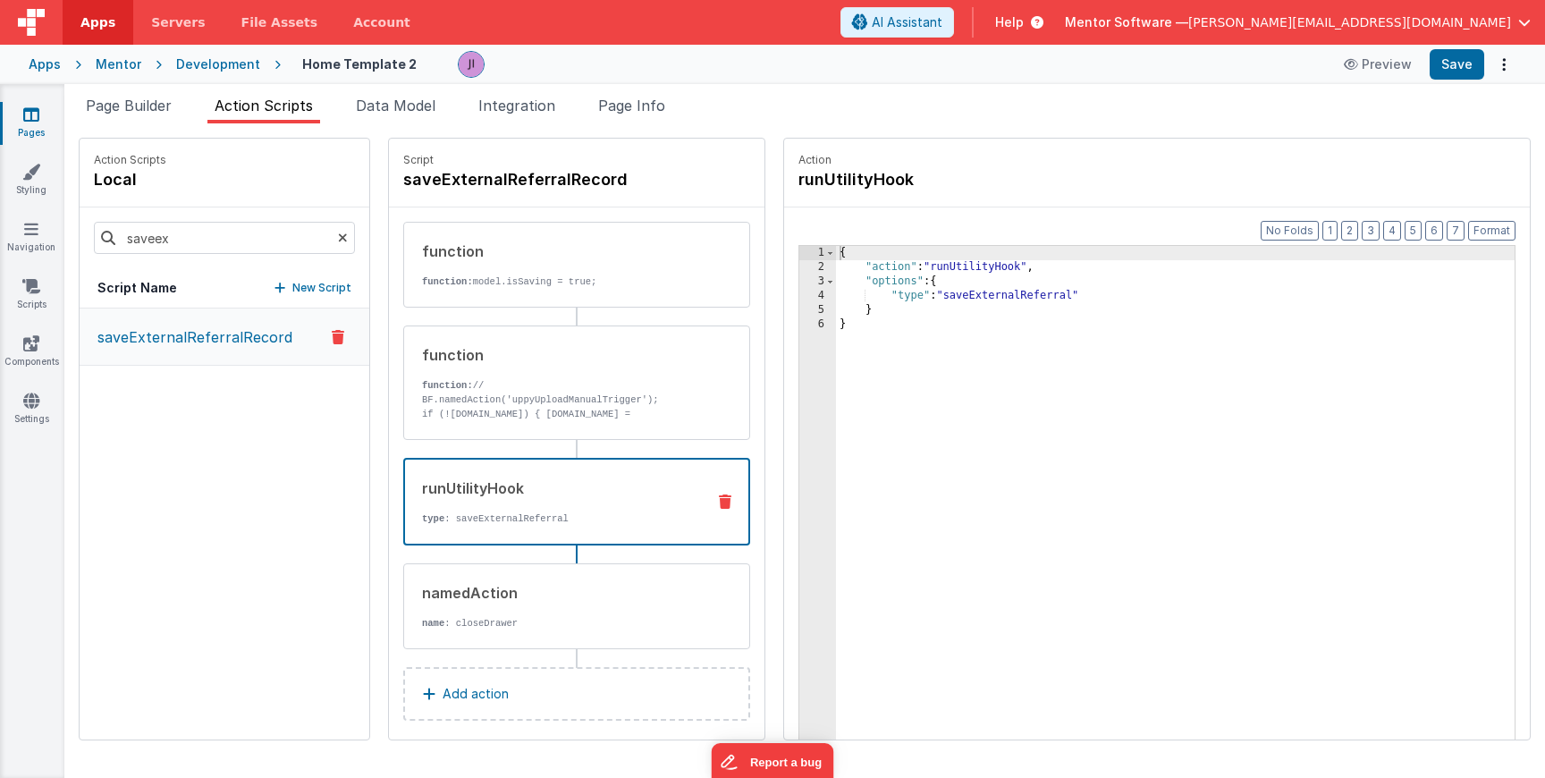
click at [935, 290] on div "{ "action" : "runUtilityHook" , "options" : { "type" : "saveExternalReferral" }…" at bounding box center [1175, 535] width 679 height 578
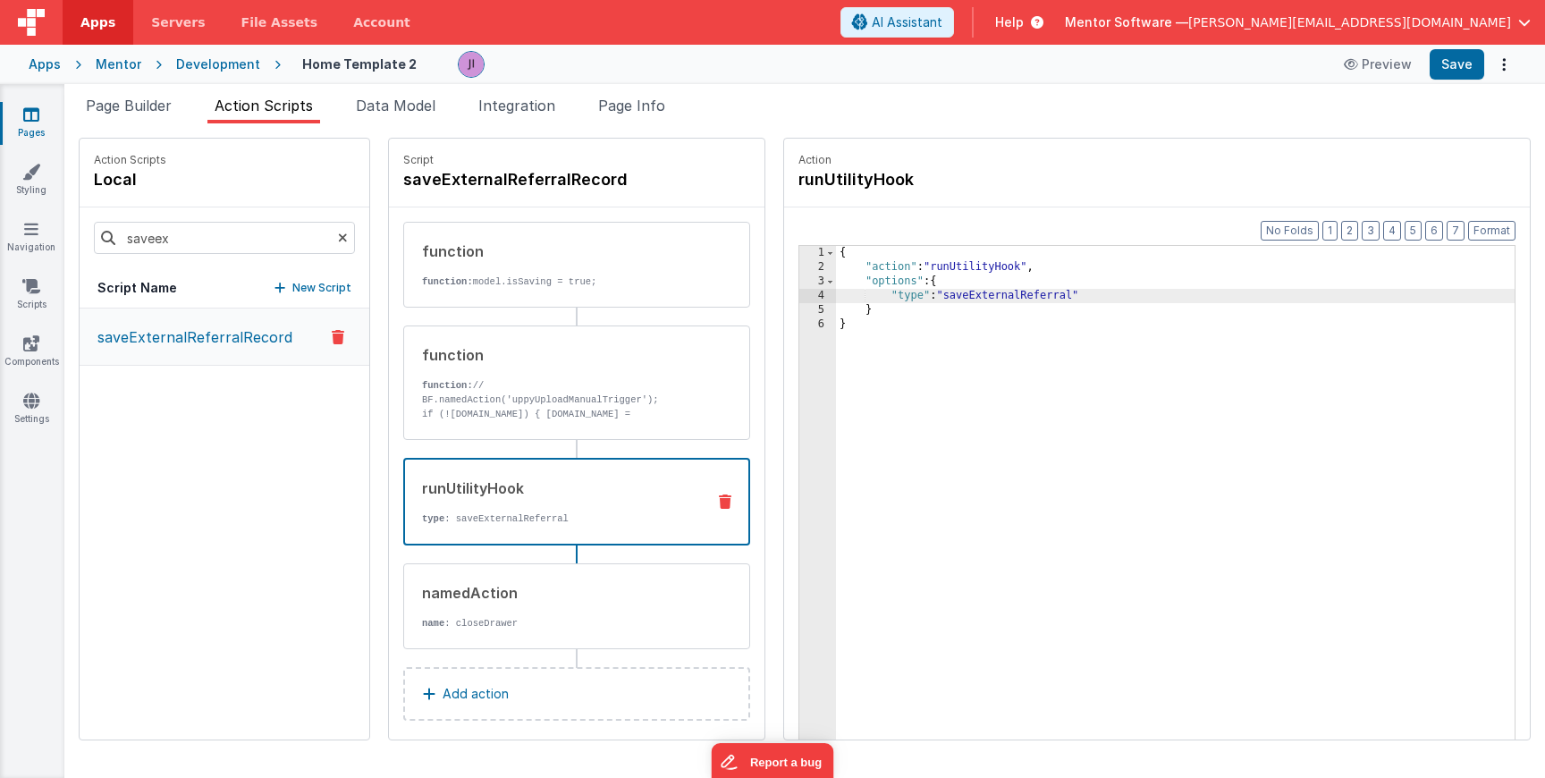
click at [1047, 266] on div "{ "action" : "runUtilityHook" , "options" : { "type" : "saveExternalReferral" }…" at bounding box center [1175, 535] width 679 height 578
click at [912, 282] on div "{ "action" : "runUtilityHook" , "function" : "" , "options" : { "type" : "saveE…" at bounding box center [1175, 535] width 679 height 578
click at [1045, 297] on div "{ "action" : "runUtilityHook" , "function" : "action.options.referralData = mod…" at bounding box center [1175, 535] width 679 height 578
click at [1048, 282] on div "{ "action" : "runUtilityHook" , "function" : "action.options.referralData = mod…" at bounding box center [1175, 535] width 679 height 578
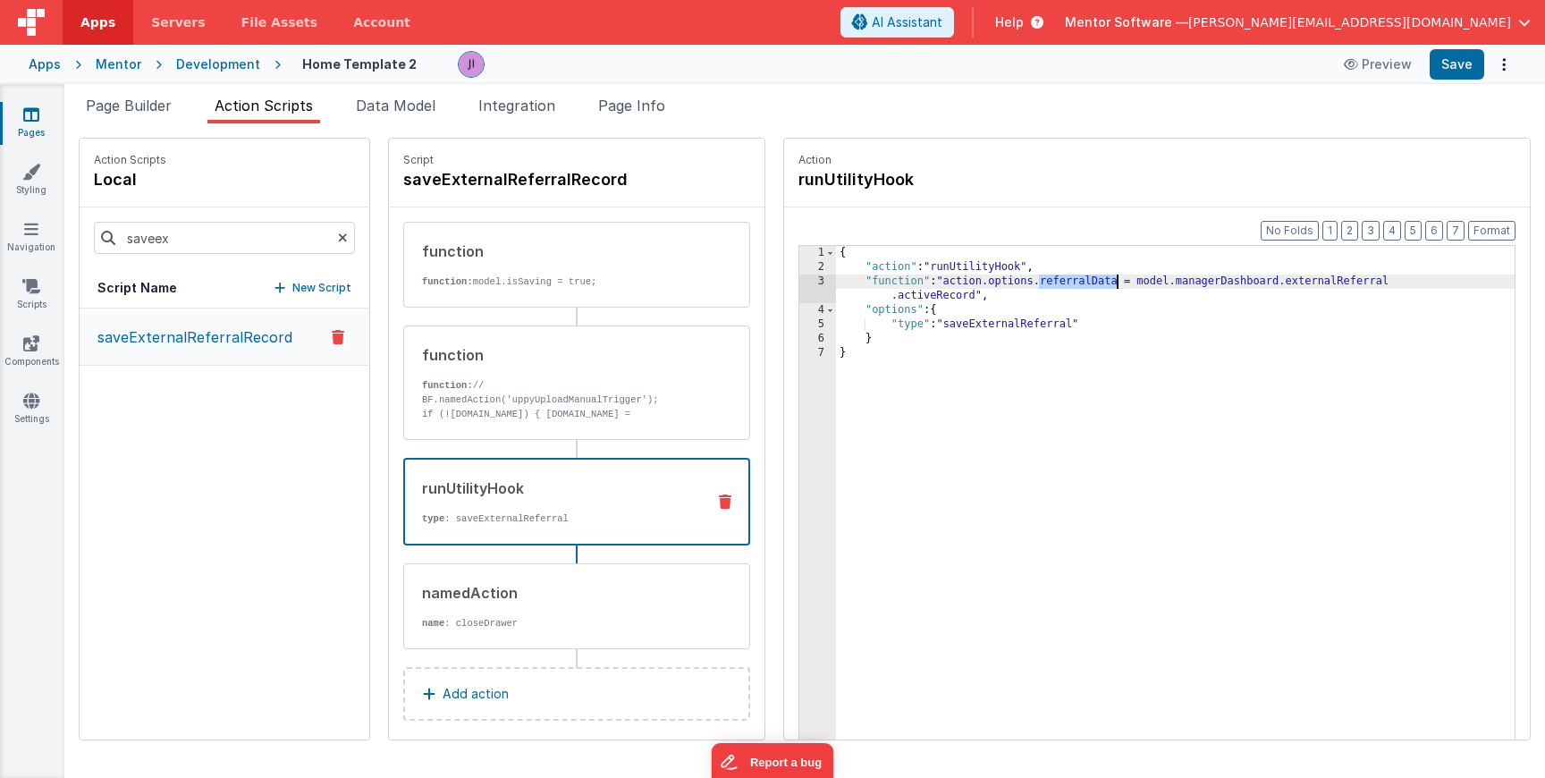
click at [1048, 282] on div "{ "action" : "runUtilityHook" , "function" : "action.options.referralData = mod…" at bounding box center [1175, 535] width 679 height 578
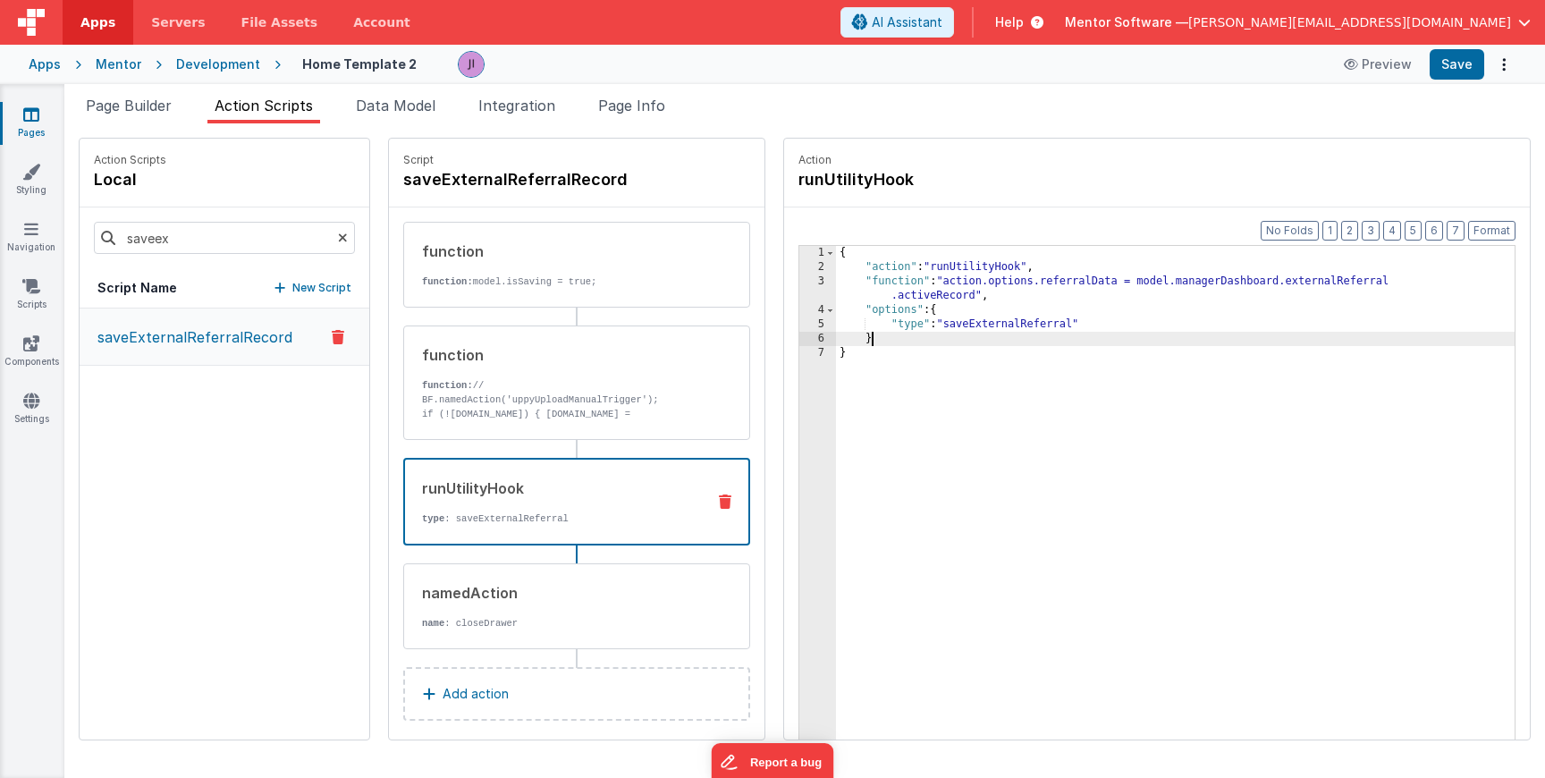
click at [1061, 338] on div "{ "action" : "runUtilityHook" , "function" : "action.options.referralData = mod…" at bounding box center [1175, 535] width 679 height 578
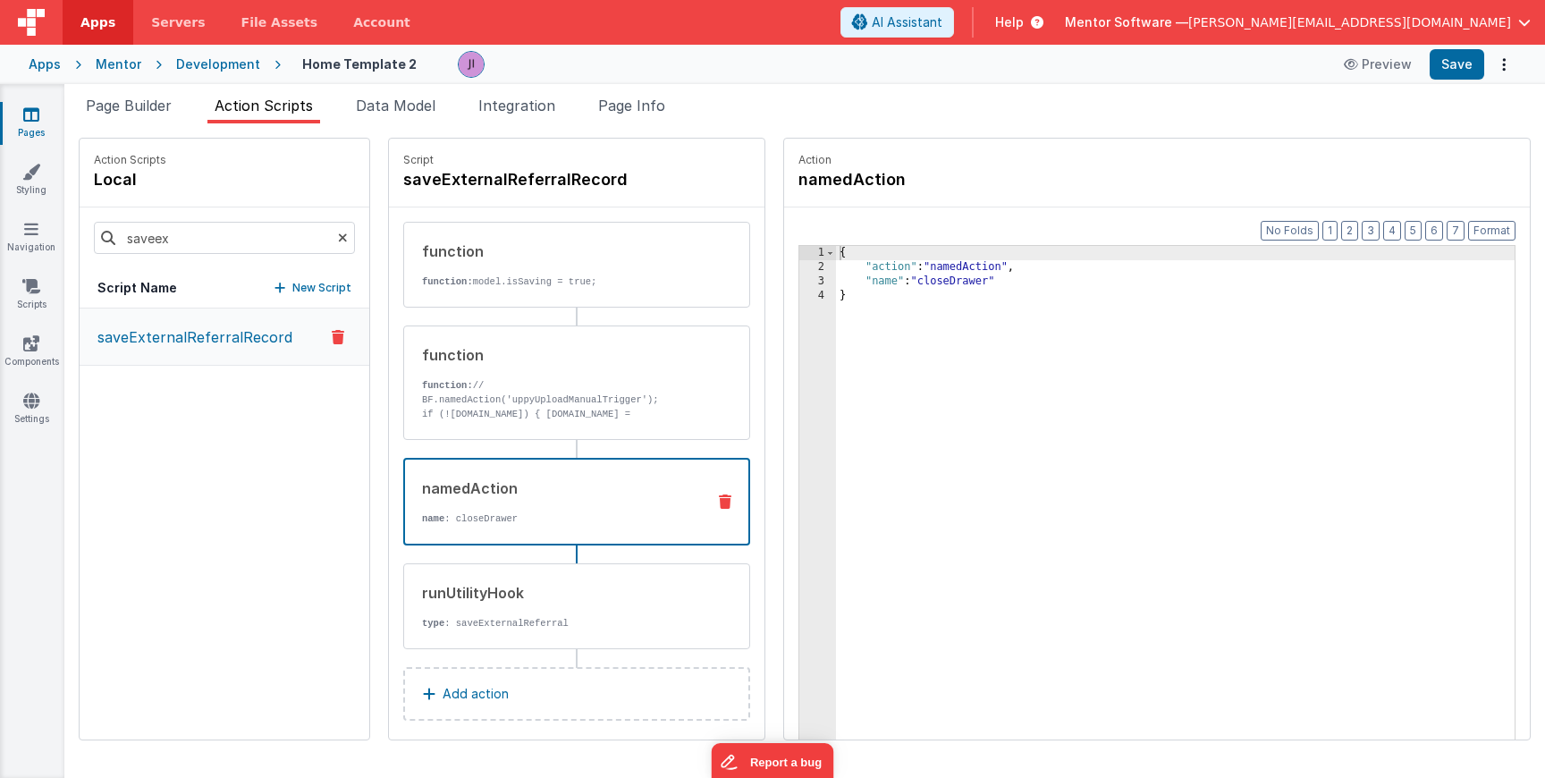
scroll to position [13, 0]
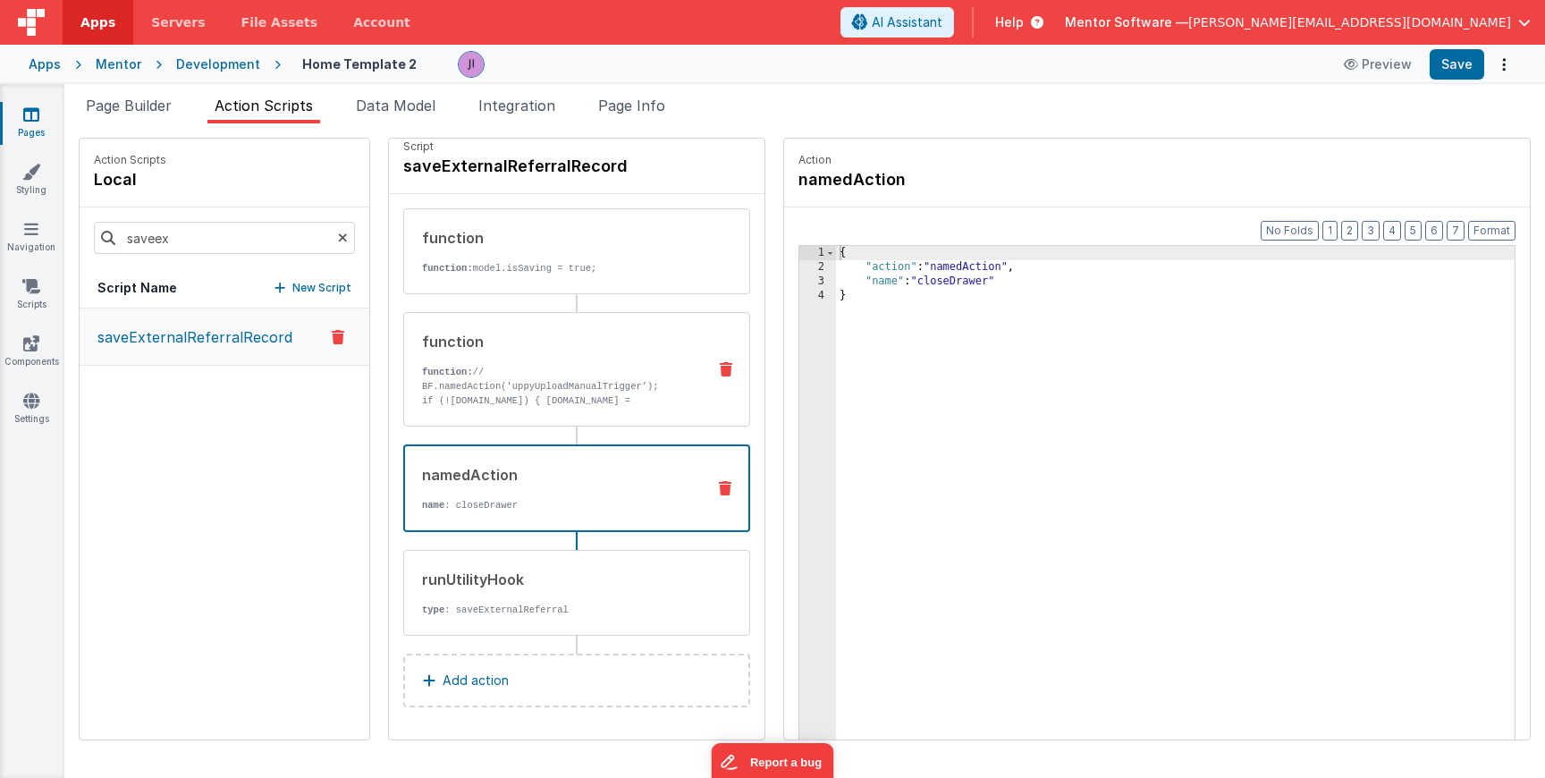
click at [647, 354] on div "function function: // BF.namedAction('uppyUploadManualTrigger'); if (!model.man…" at bounding box center [548, 369] width 288 height 77
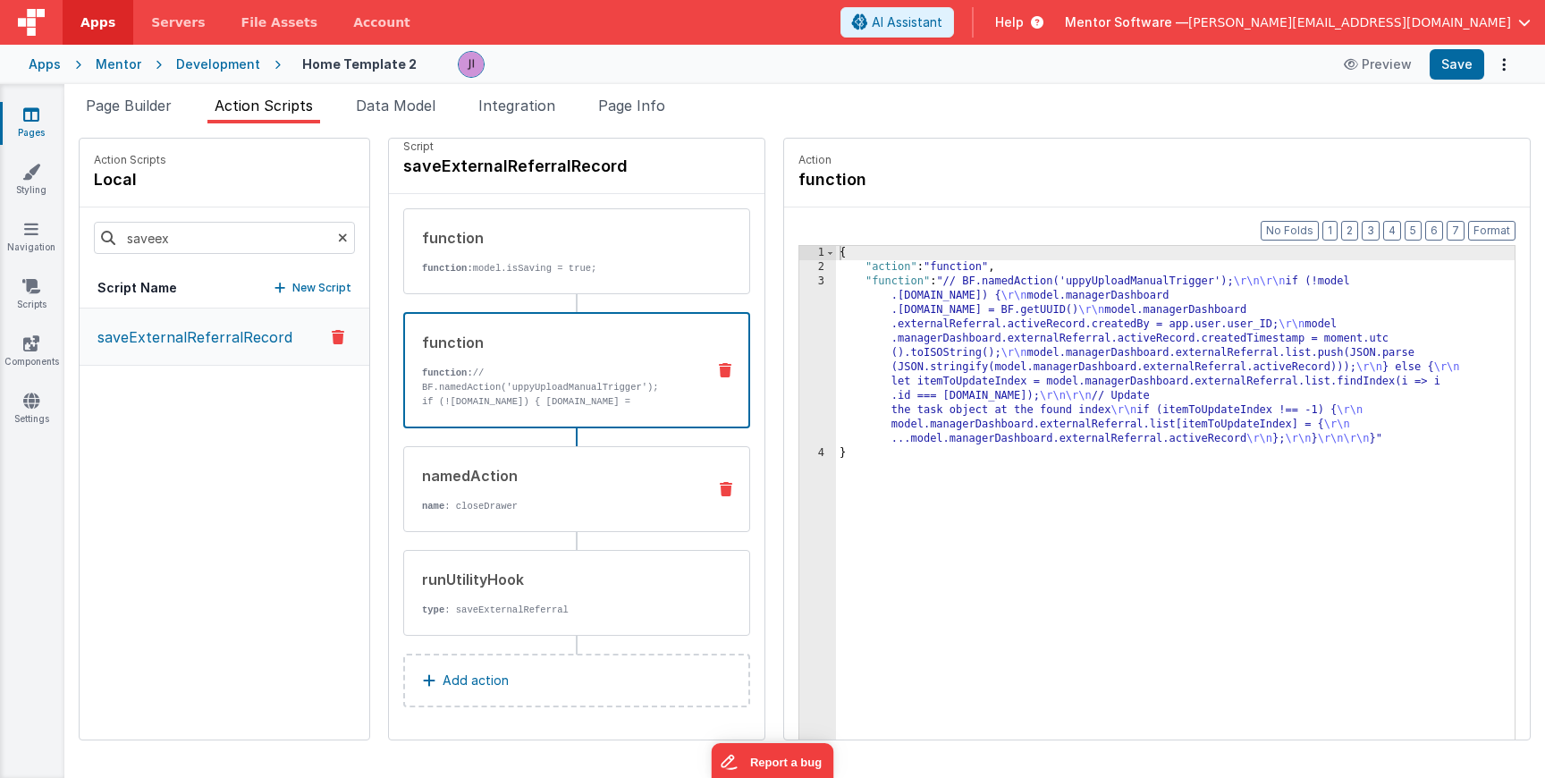
click at [554, 476] on div "namedAction" at bounding box center [557, 475] width 270 height 21
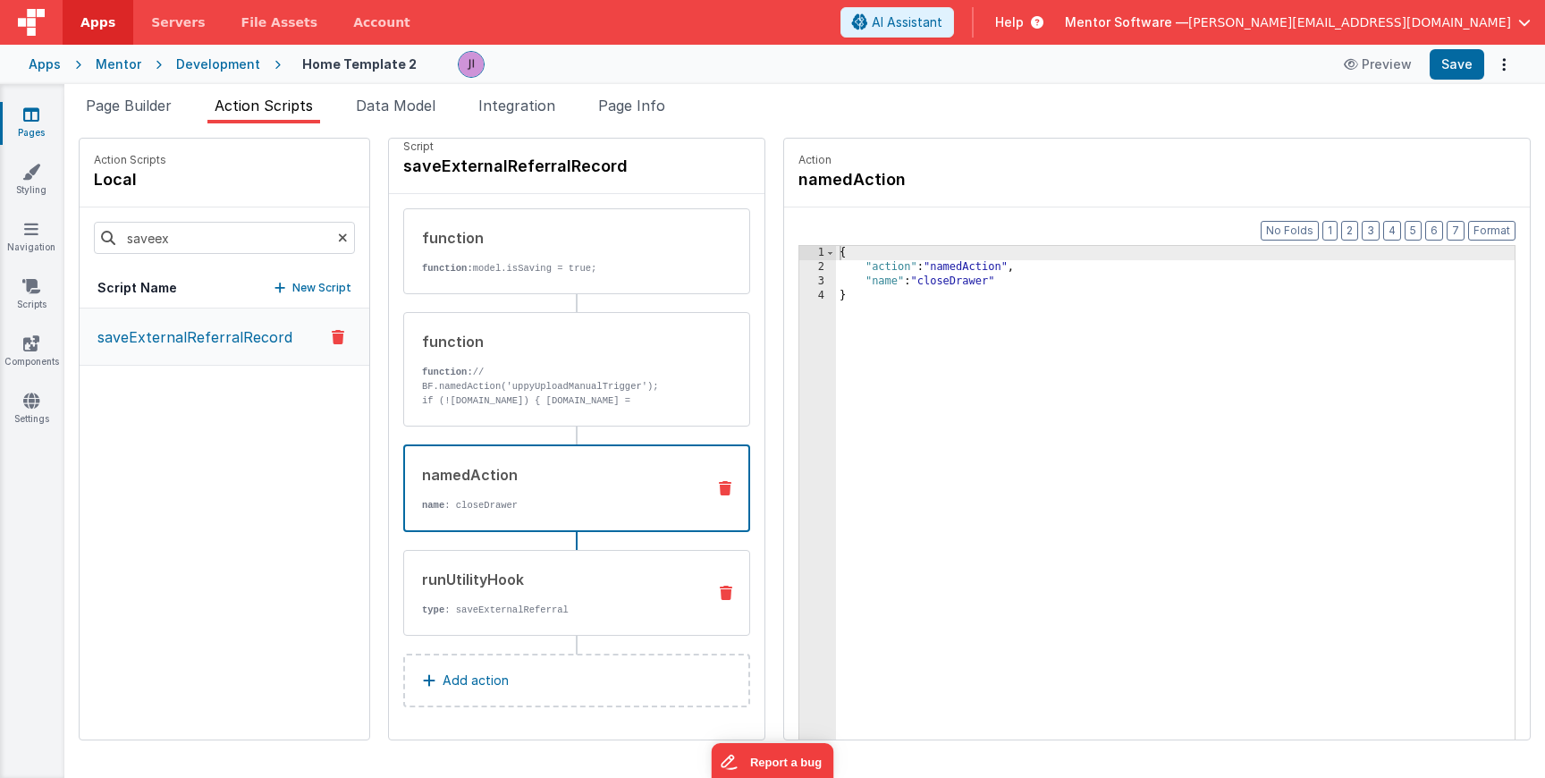
click at [559, 620] on div "runUtilityHook type : saveExternalReferral" at bounding box center [576, 593] width 347 height 86
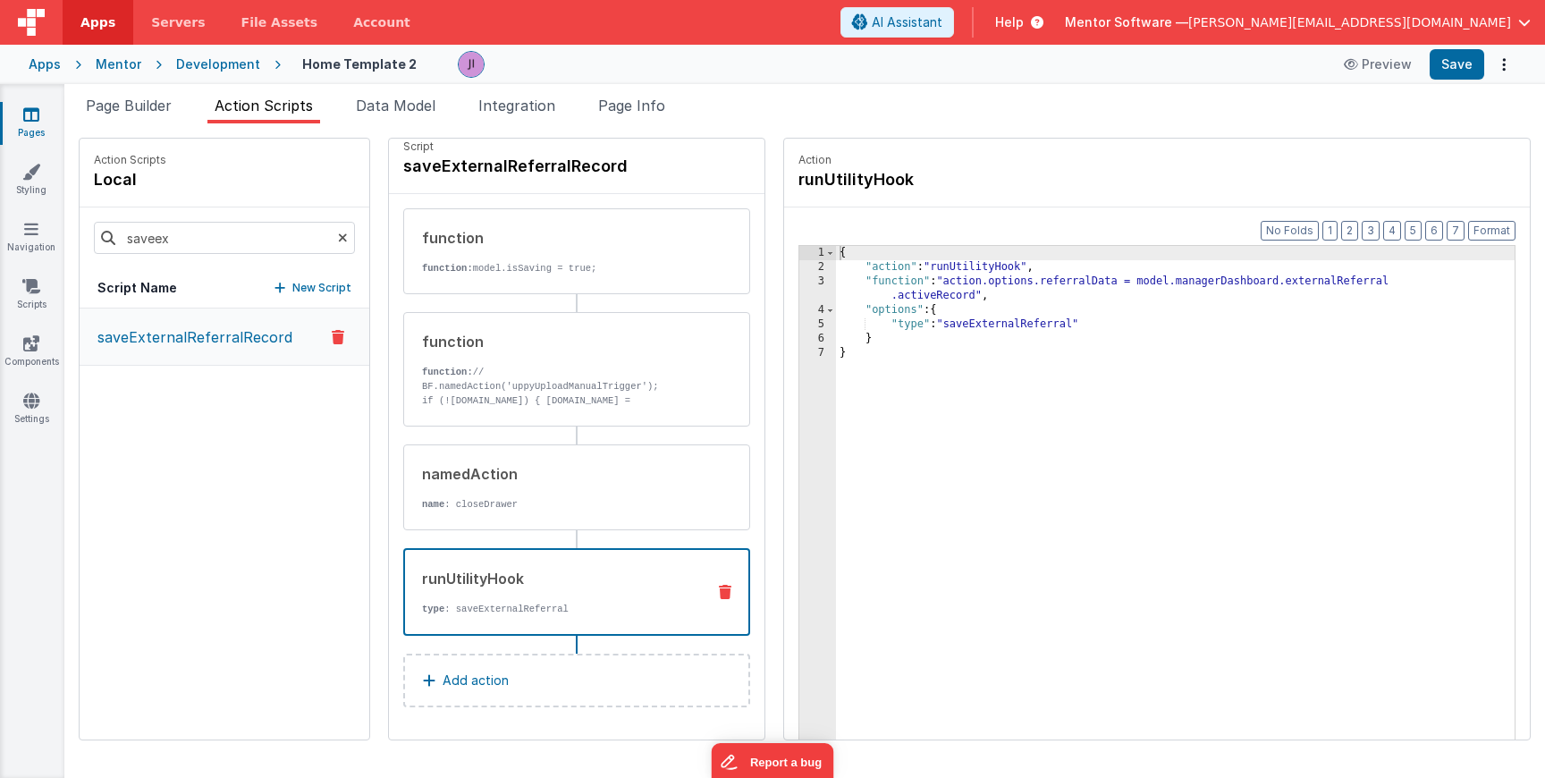
click at [940, 315] on div "{ "action" : "runUtilityHook" , "function" : "action.options.referralData = mod…" at bounding box center [1175, 535] width 679 height 578
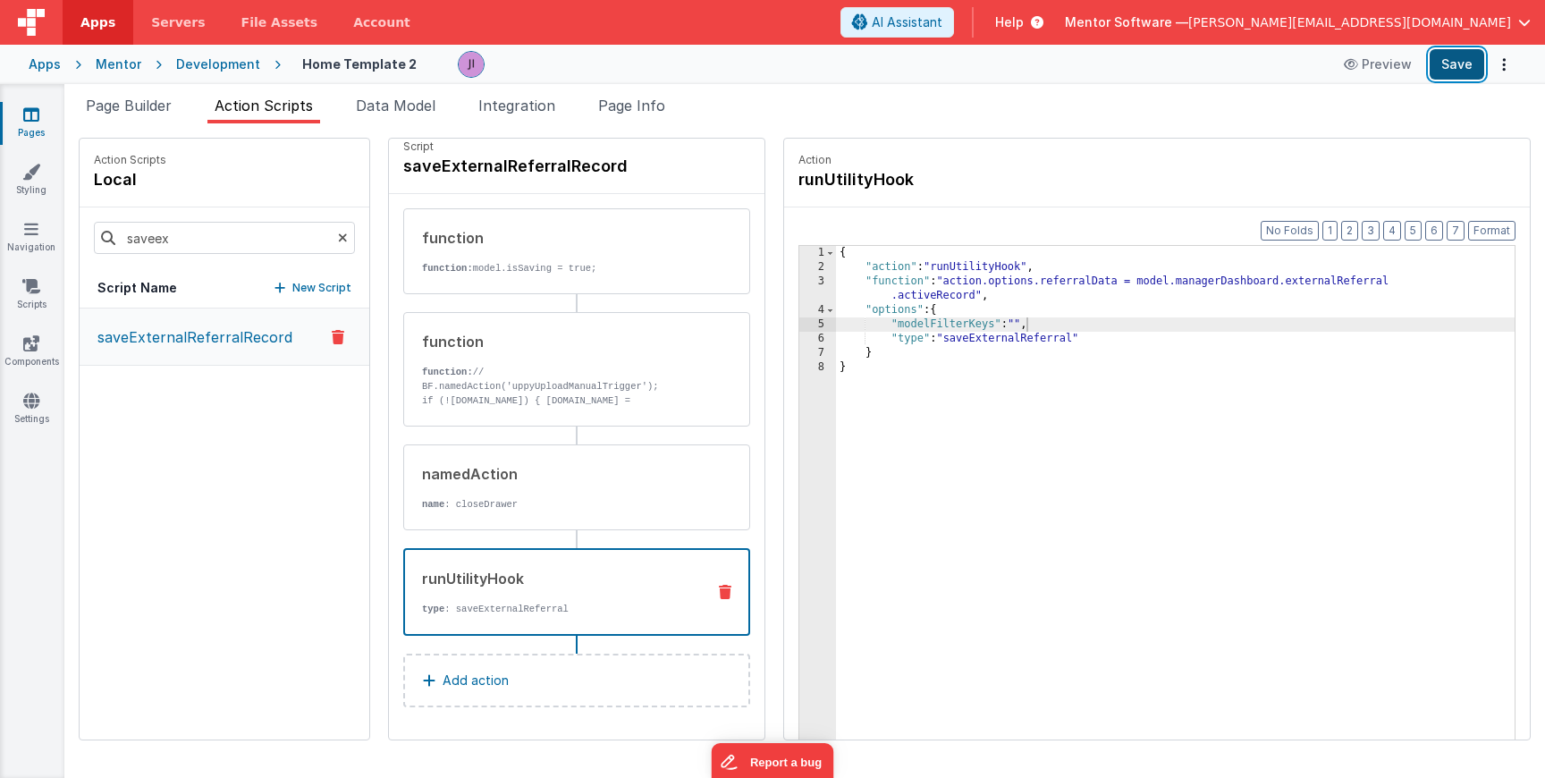
click at [1456, 72] on button "Save" at bounding box center [1457, 64] width 55 height 30
click at [513, 251] on div "function function: model.isSaving = true;" at bounding box center [548, 251] width 288 height 48
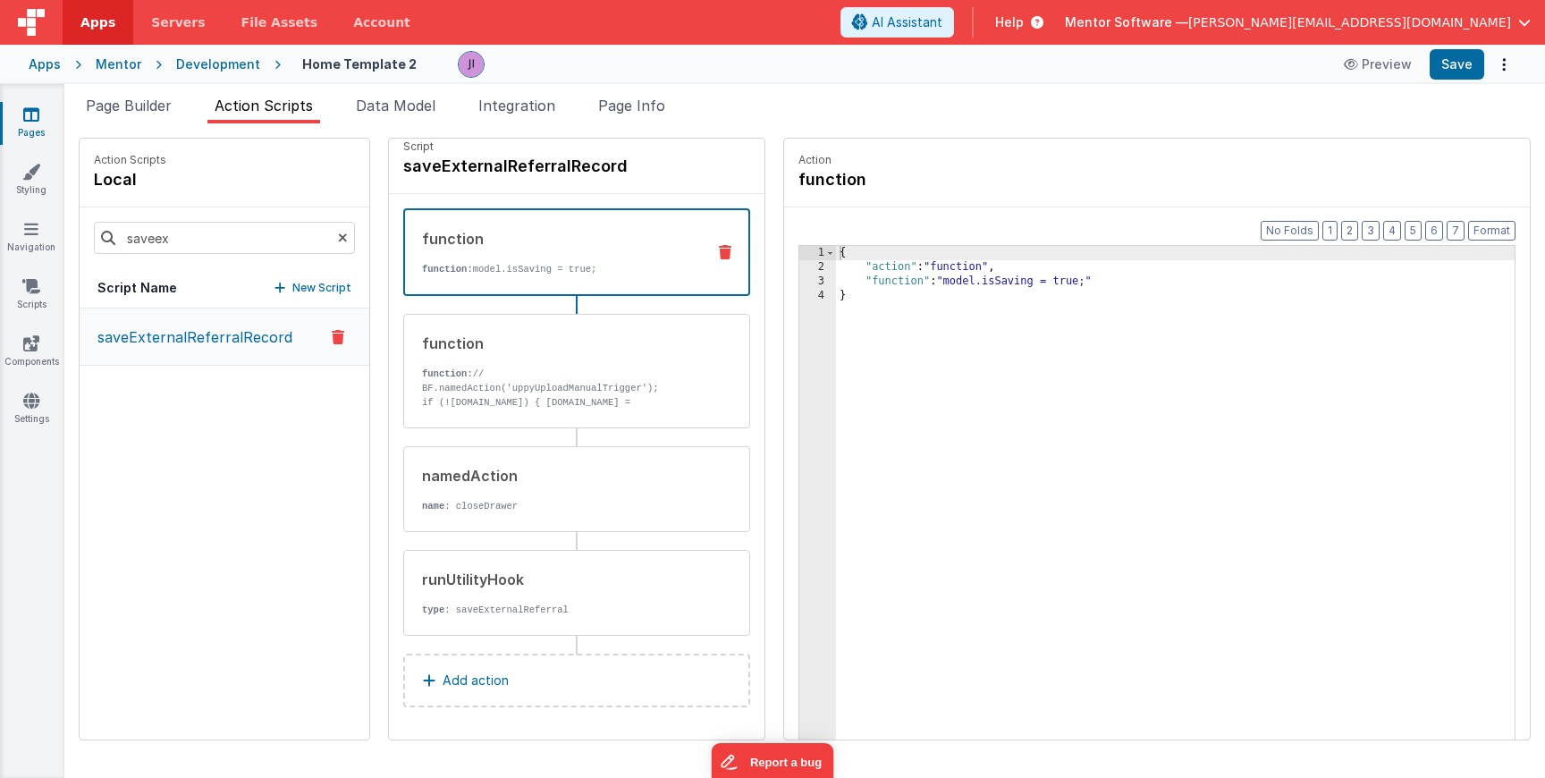
click at [964, 283] on div "{ "action" : "function" , "function" : "model.isSaving = true;" }" at bounding box center [1175, 535] width 679 height 578
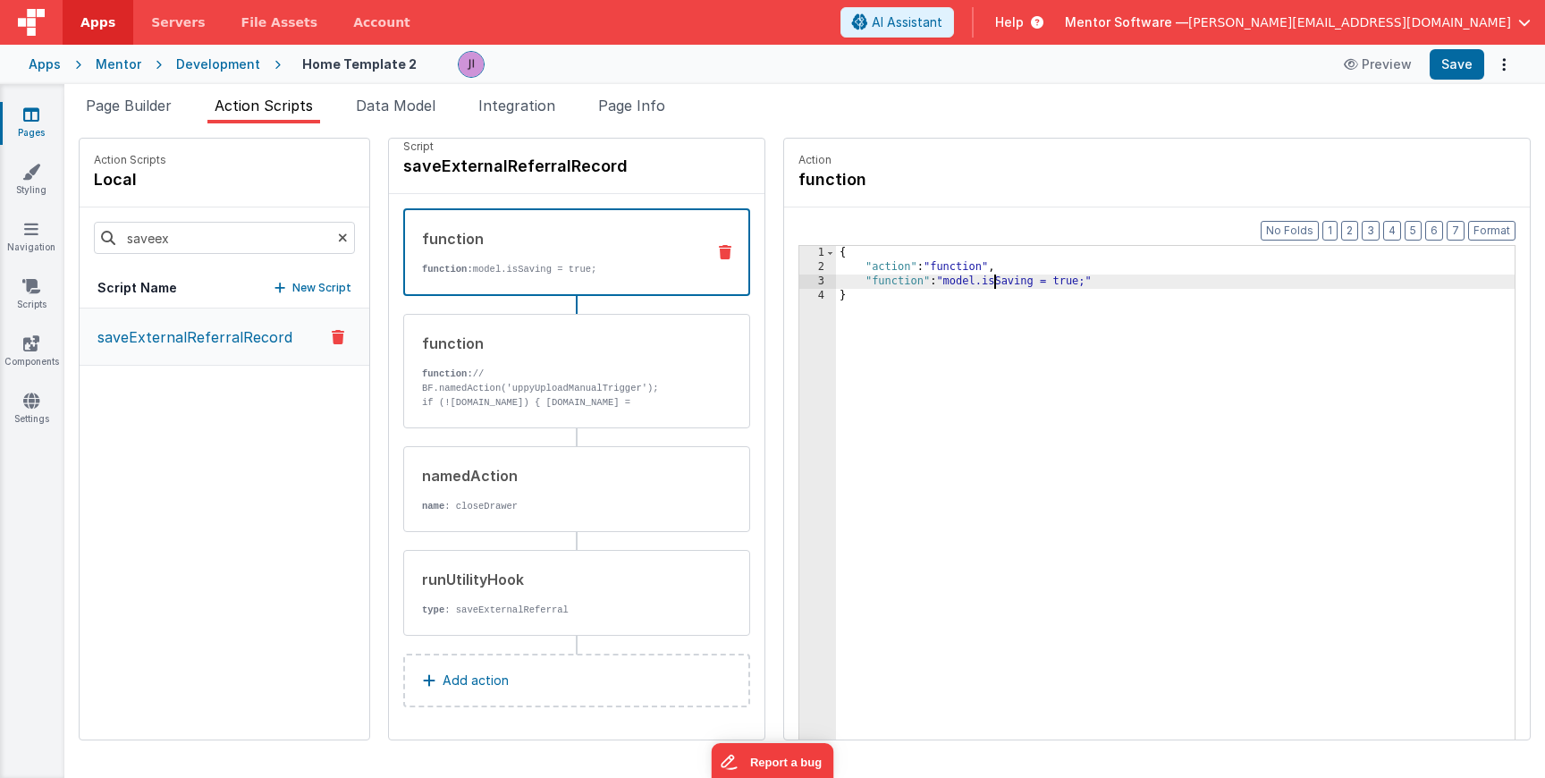
click at [799, 275] on div "3" at bounding box center [817, 282] width 37 height 14
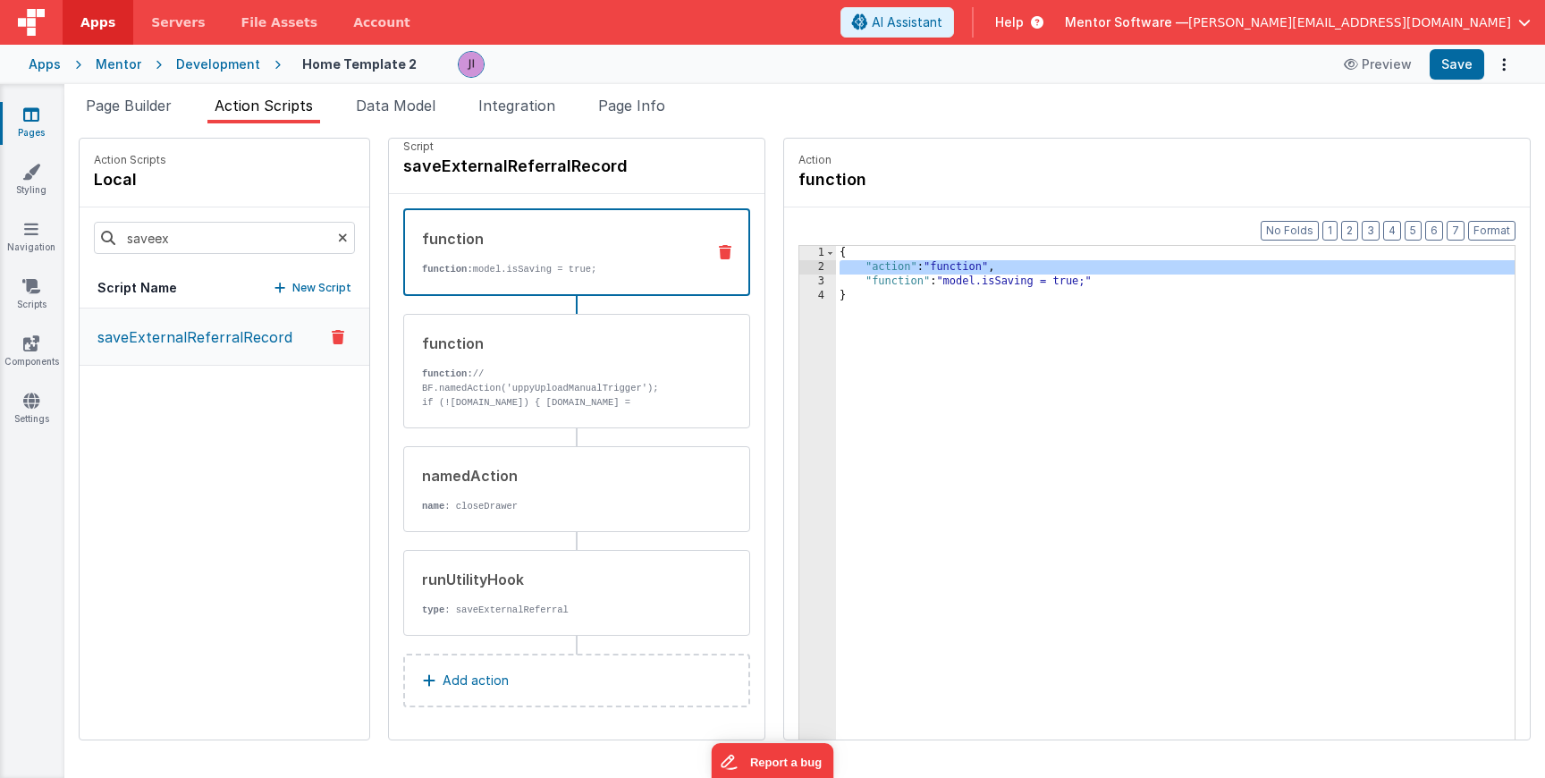
click at [799, 276] on div "3" at bounding box center [817, 282] width 37 height 14
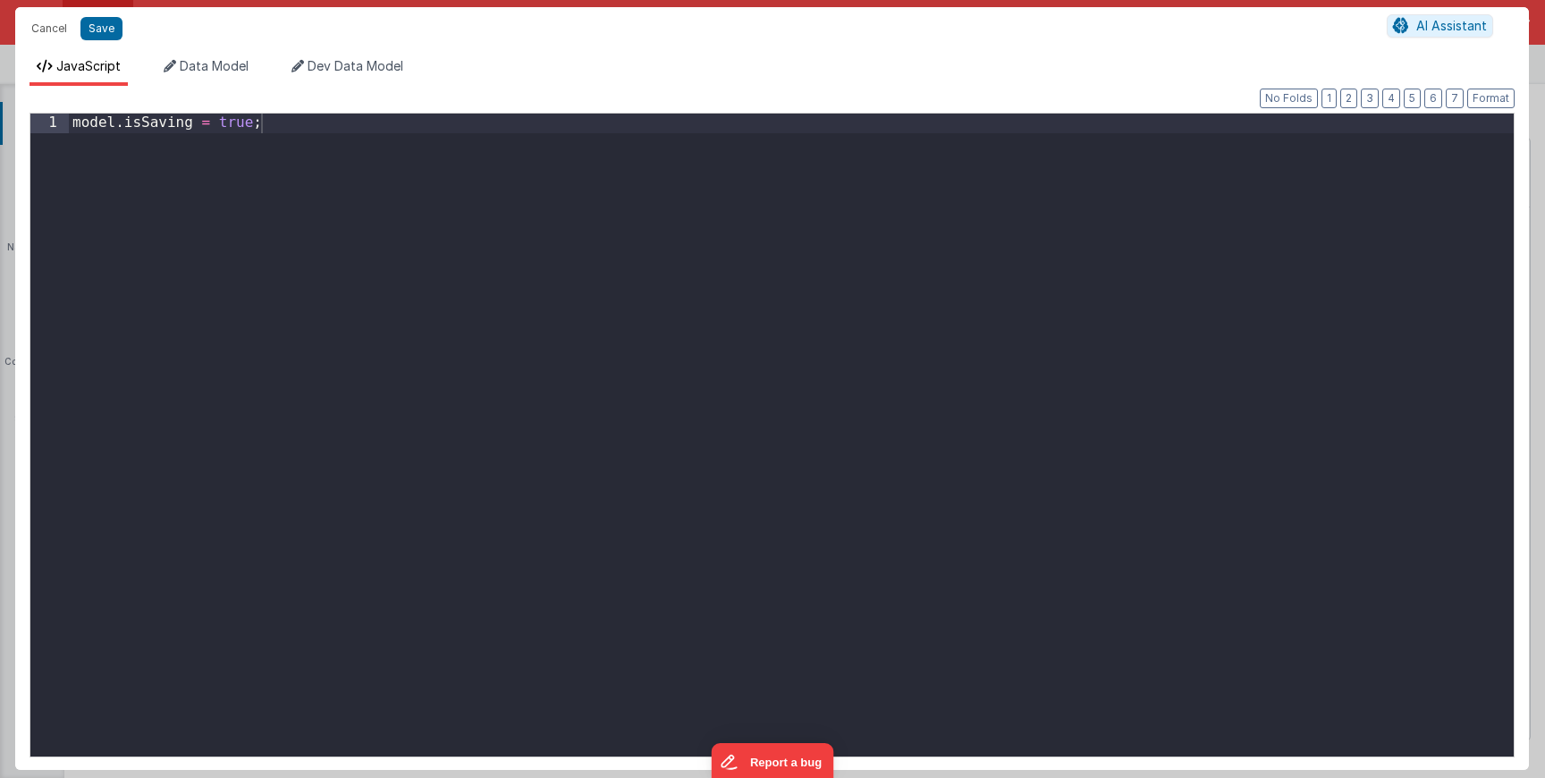
click at [639, 161] on div "model . isSaving = true ;" at bounding box center [791, 454] width 1445 height 681
click at [110, 31] on button "Save" at bounding box center [101, 28] width 42 height 23
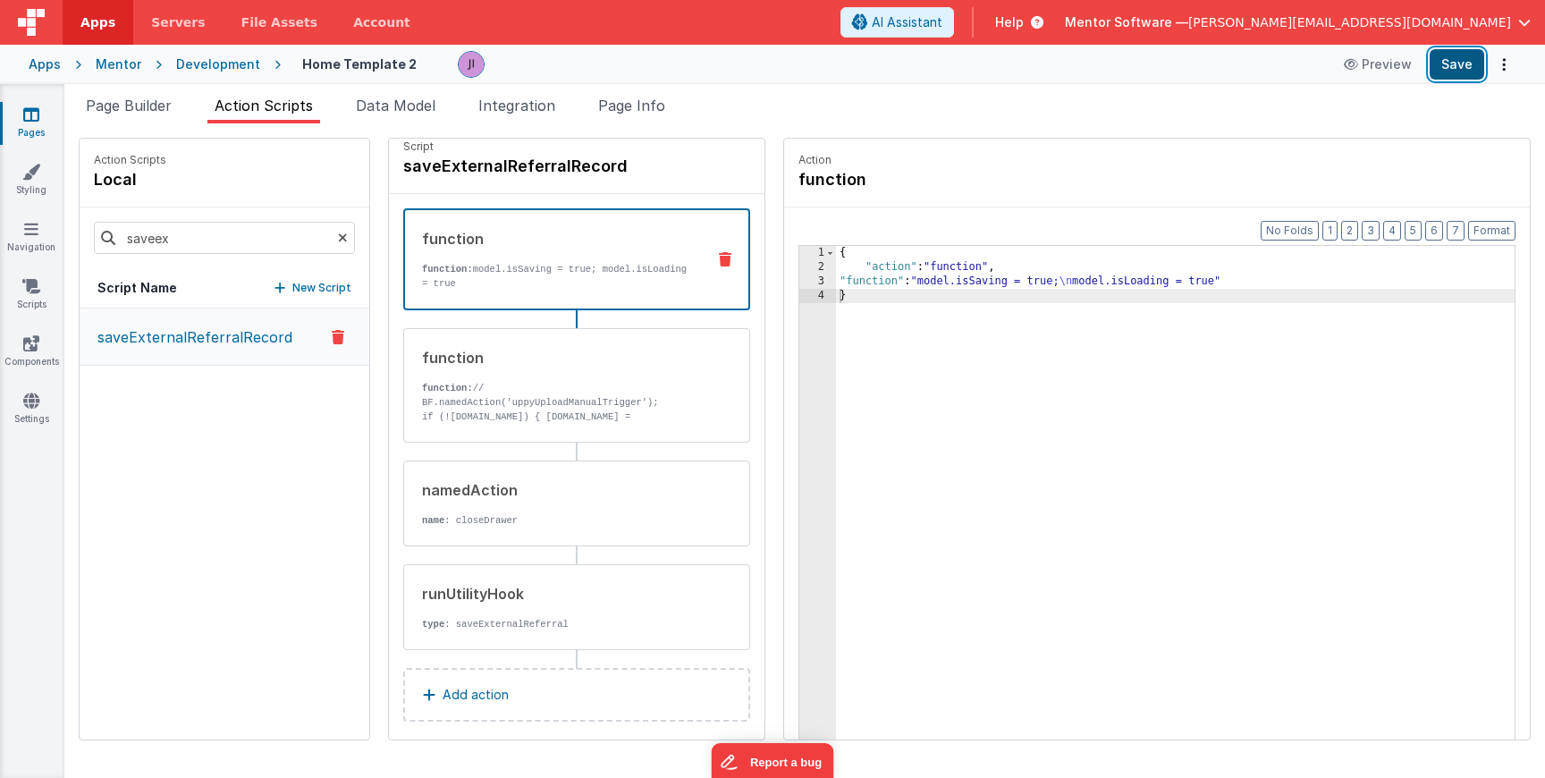
click at [1454, 68] on button "Save" at bounding box center [1457, 64] width 55 height 30
click at [554, 606] on div "runUtilityHook type : saveExternalReferral" at bounding box center [548, 607] width 288 height 48
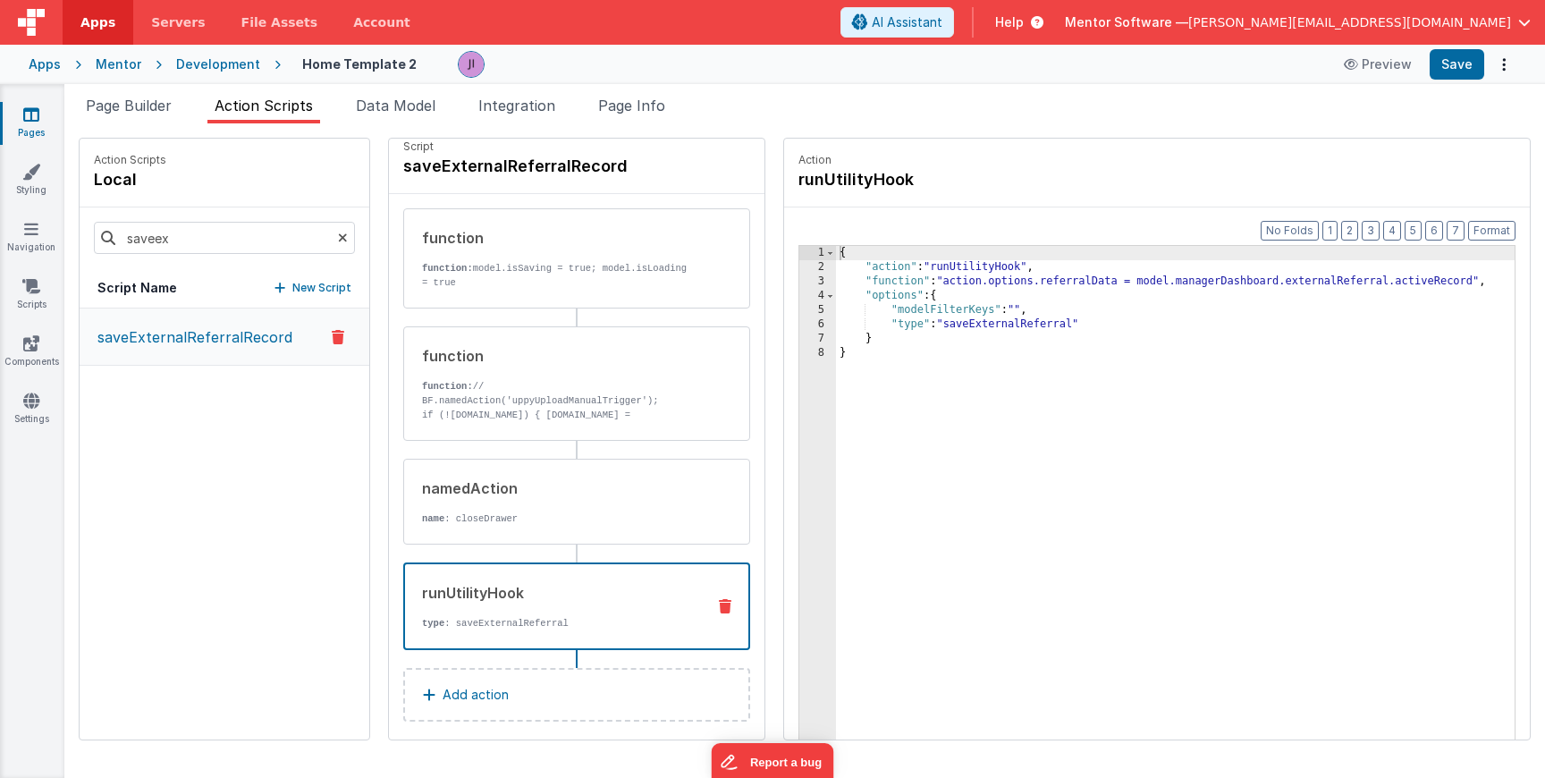
click at [992, 308] on div "{ "action" : "runUtilityHook" , "function" : "action.options.referralData = mod…" at bounding box center [1189, 535] width 707 height 578
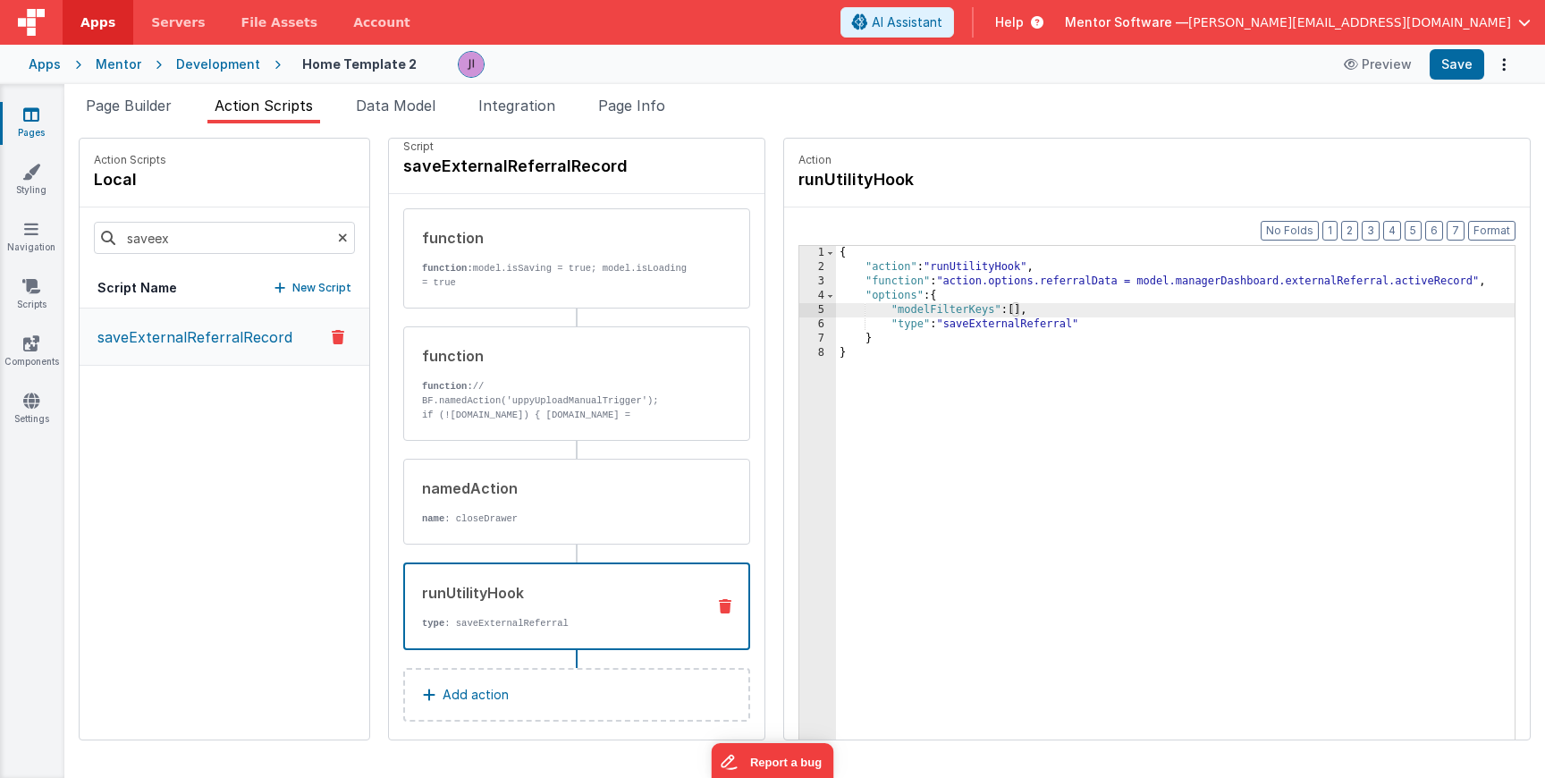
click at [1164, 396] on div "{ "action" : "runUtilityHook" , "function" : "action.options.referralData = mod…" at bounding box center [1189, 535] width 707 height 578
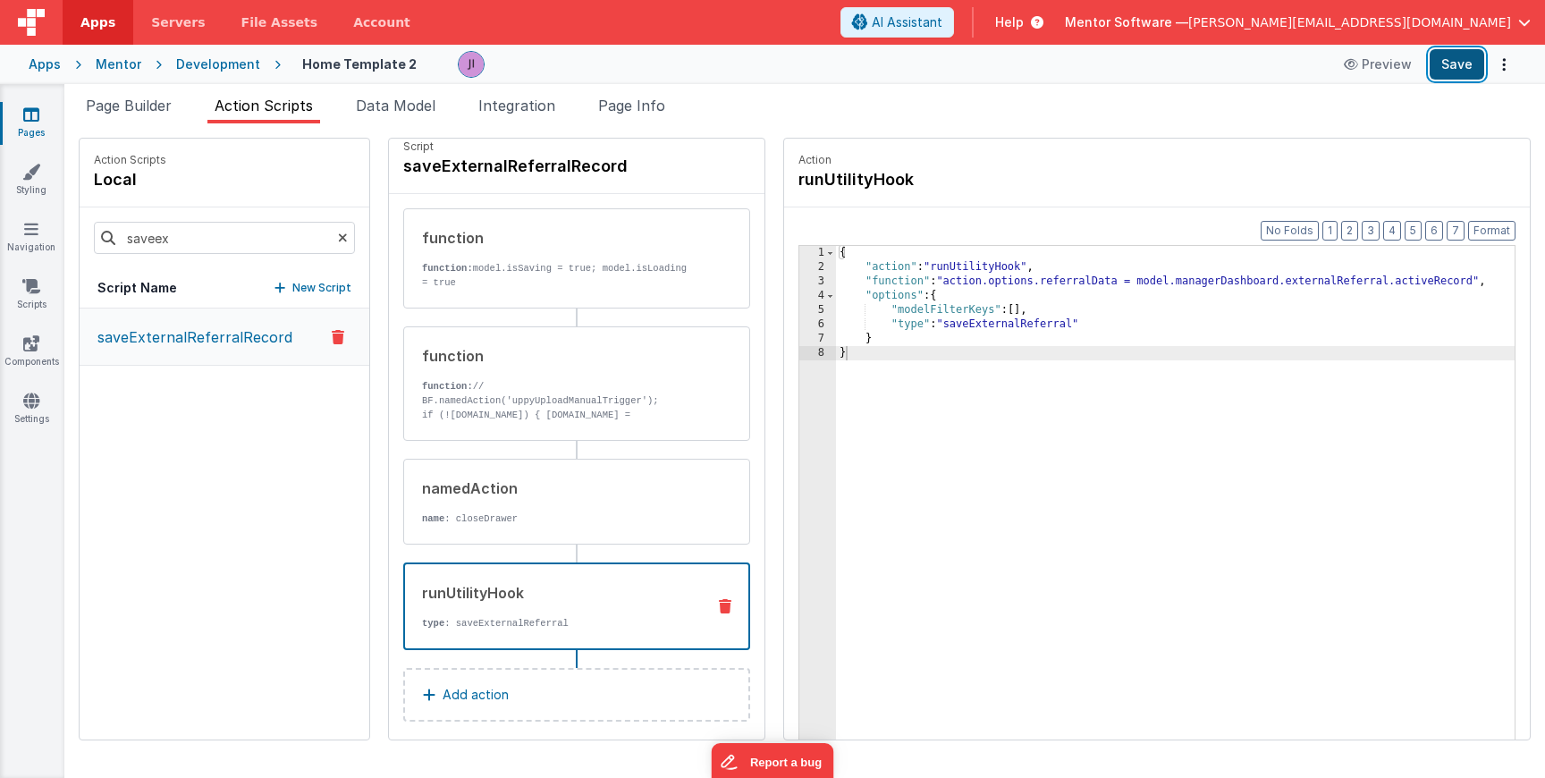
click at [1467, 66] on button "Save" at bounding box center [1457, 64] width 55 height 30
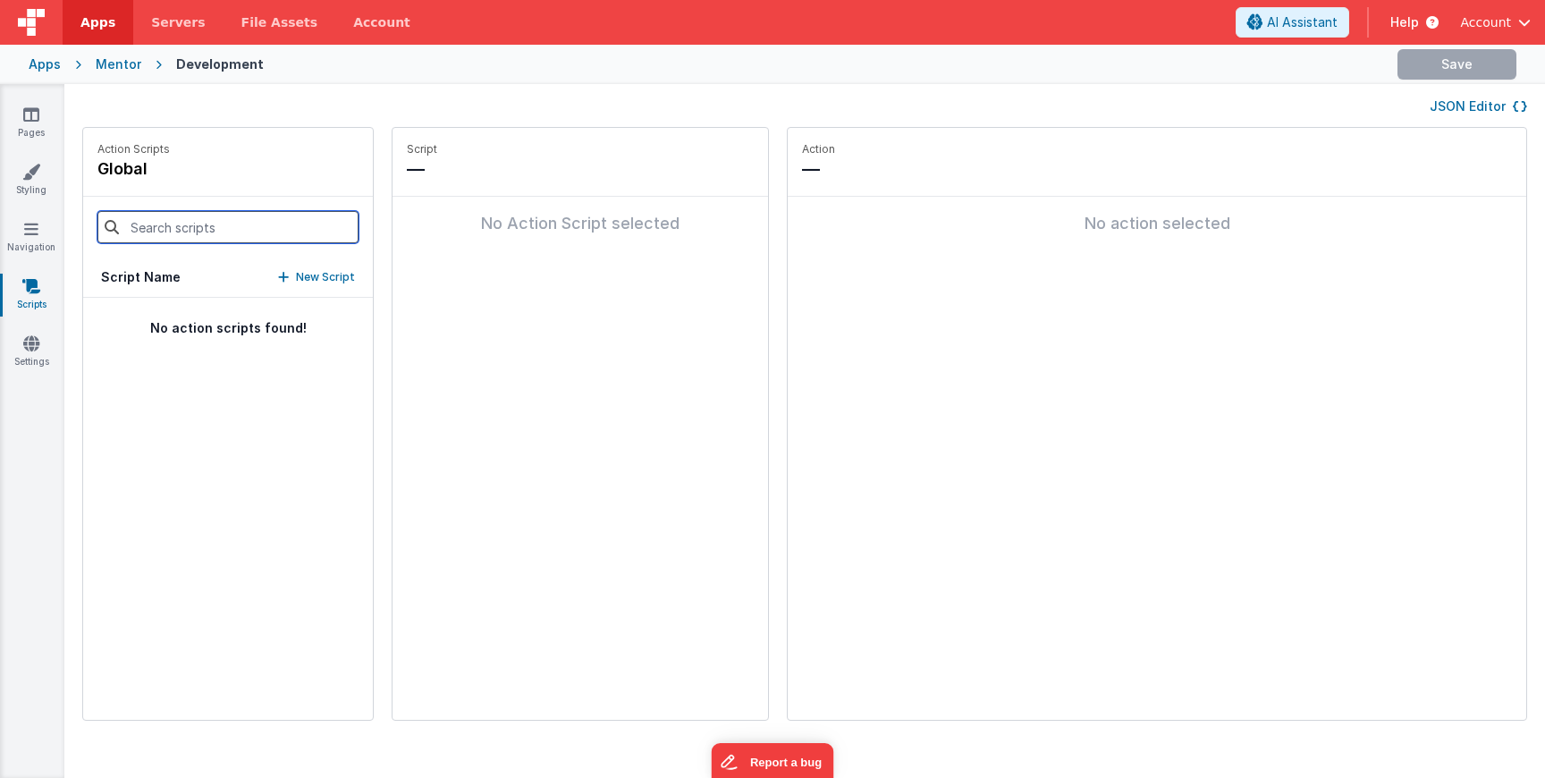
click at [196, 233] on input at bounding box center [227, 227] width 261 height 32
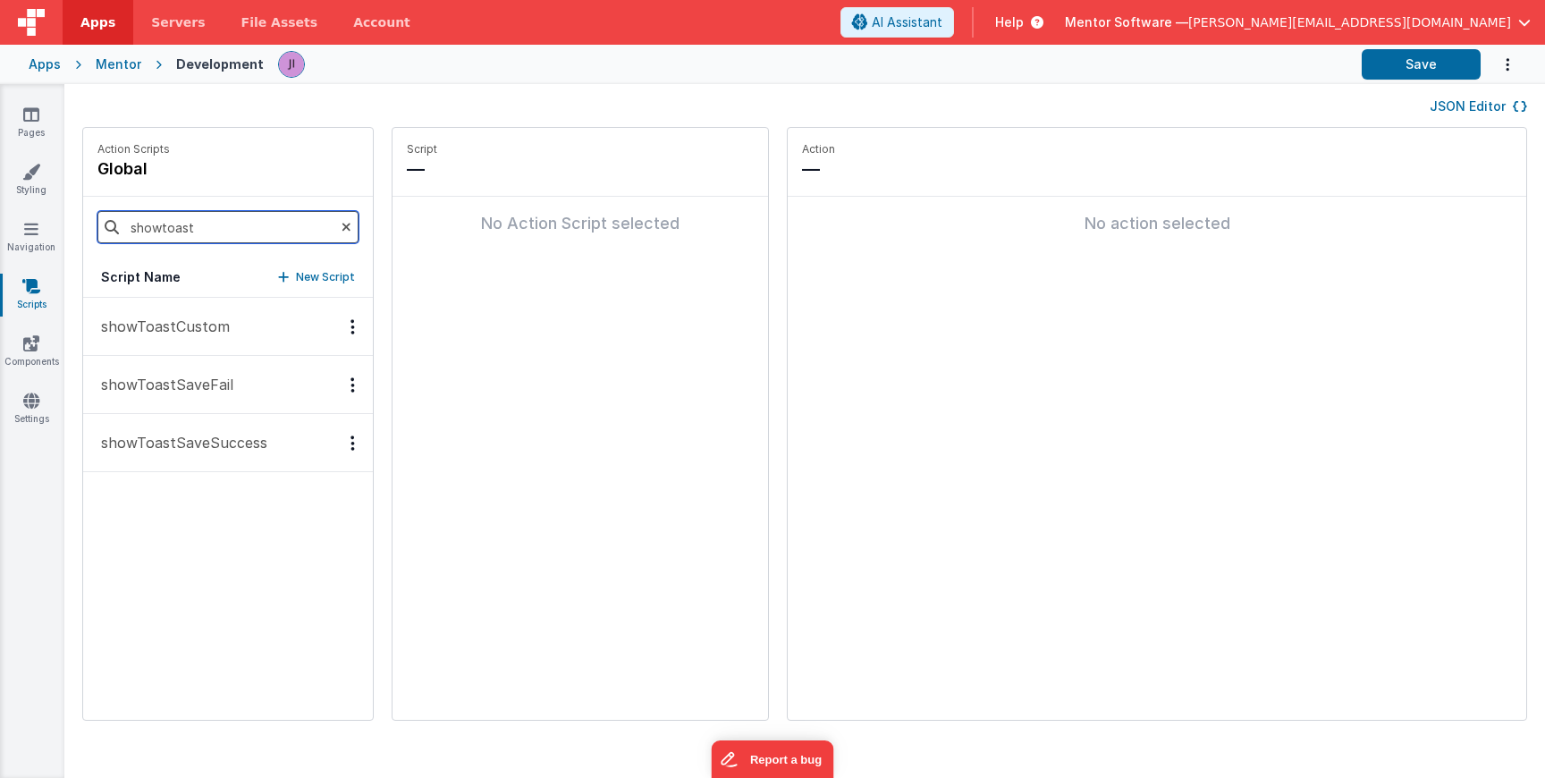
type input "showtoast"
click at [171, 440] on p "showToastSaveSuccess" at bounding box center [178, 442] width 177 height 21
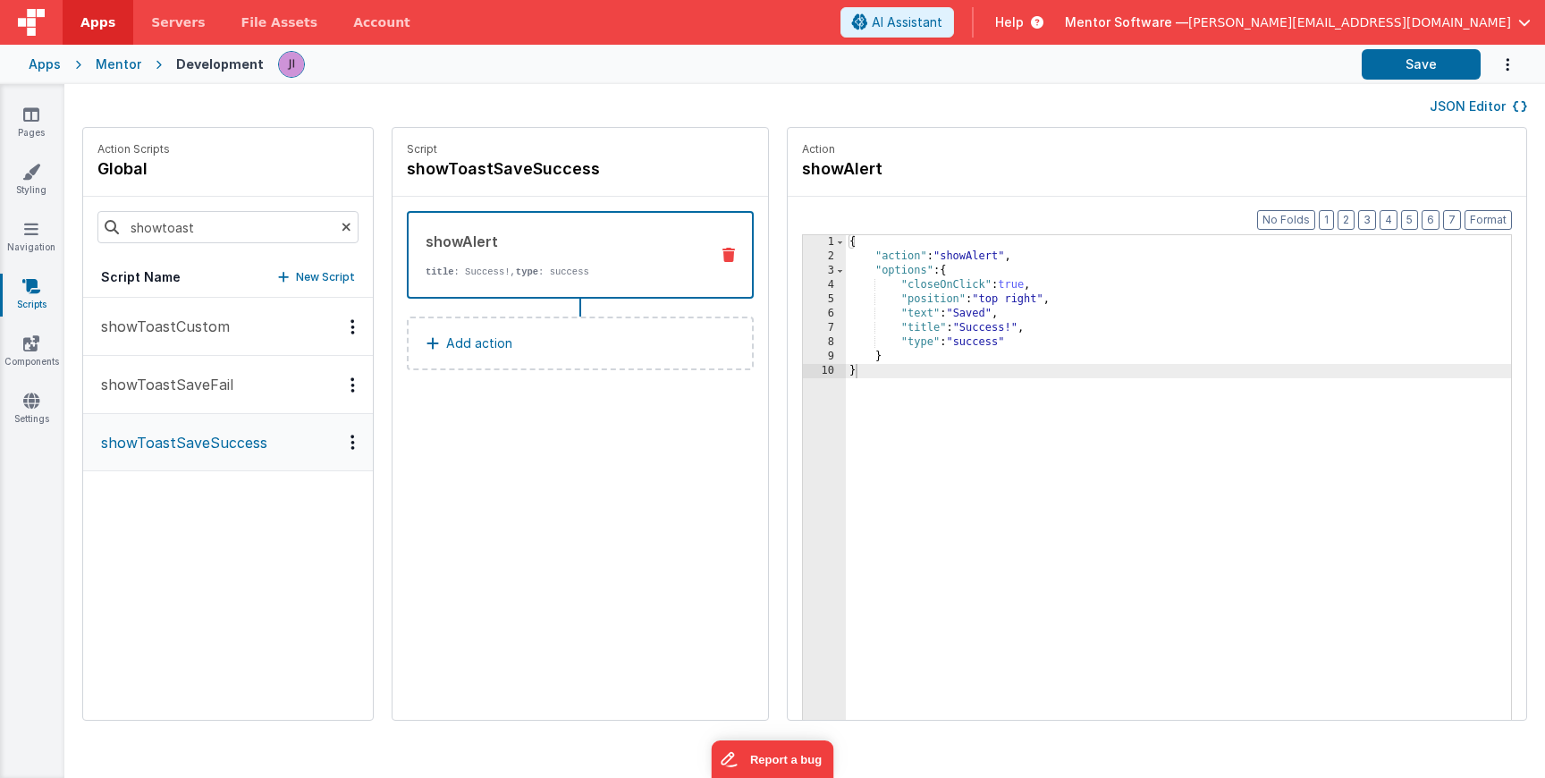
click at [470, 351] on button "Add action" at bounding box center [580, 344] width 347 height 54
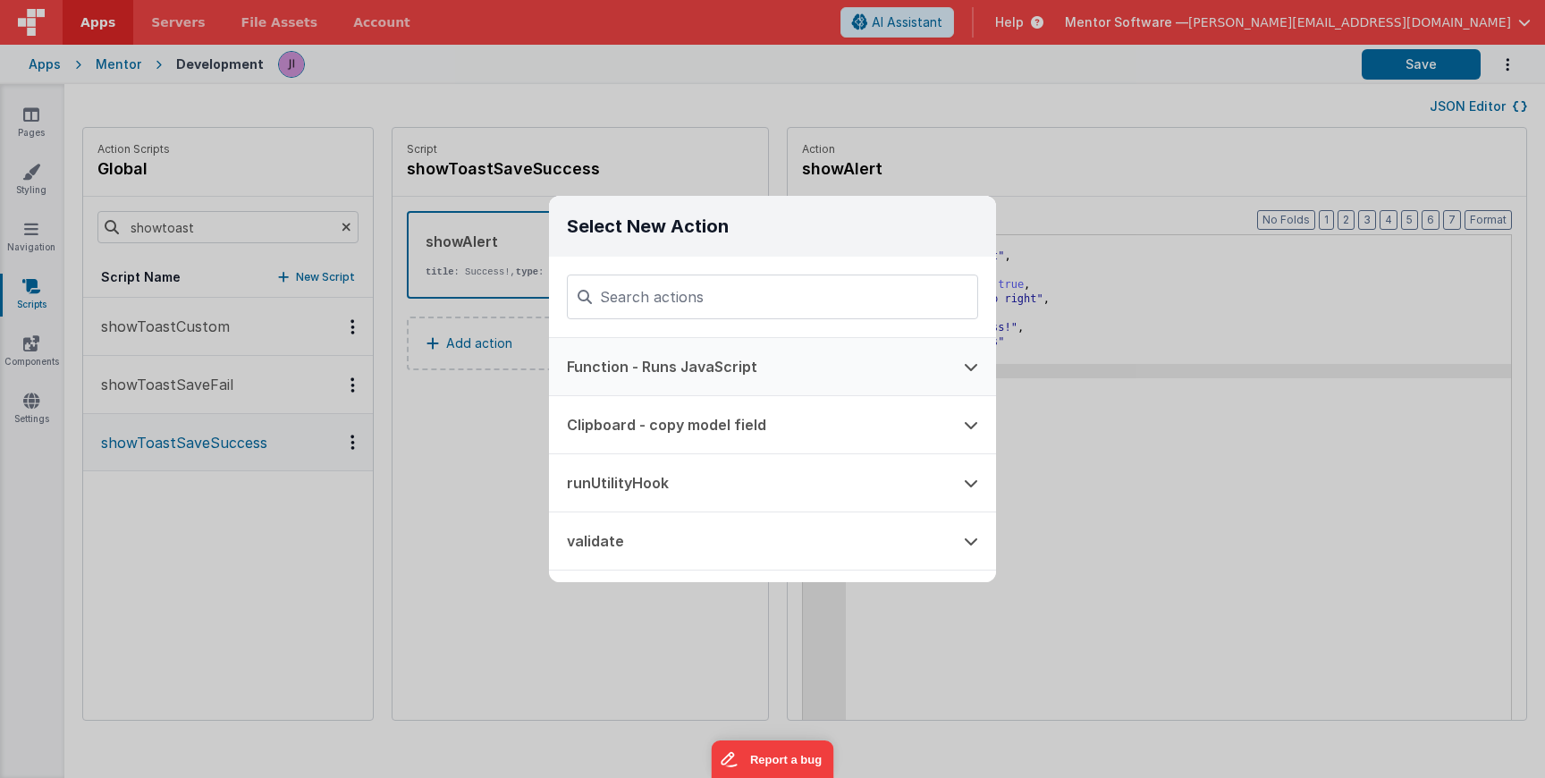
click at [779, 362] on button "Function - Runs JavaScript" at bounding box center [747, 366] width 397 height 57
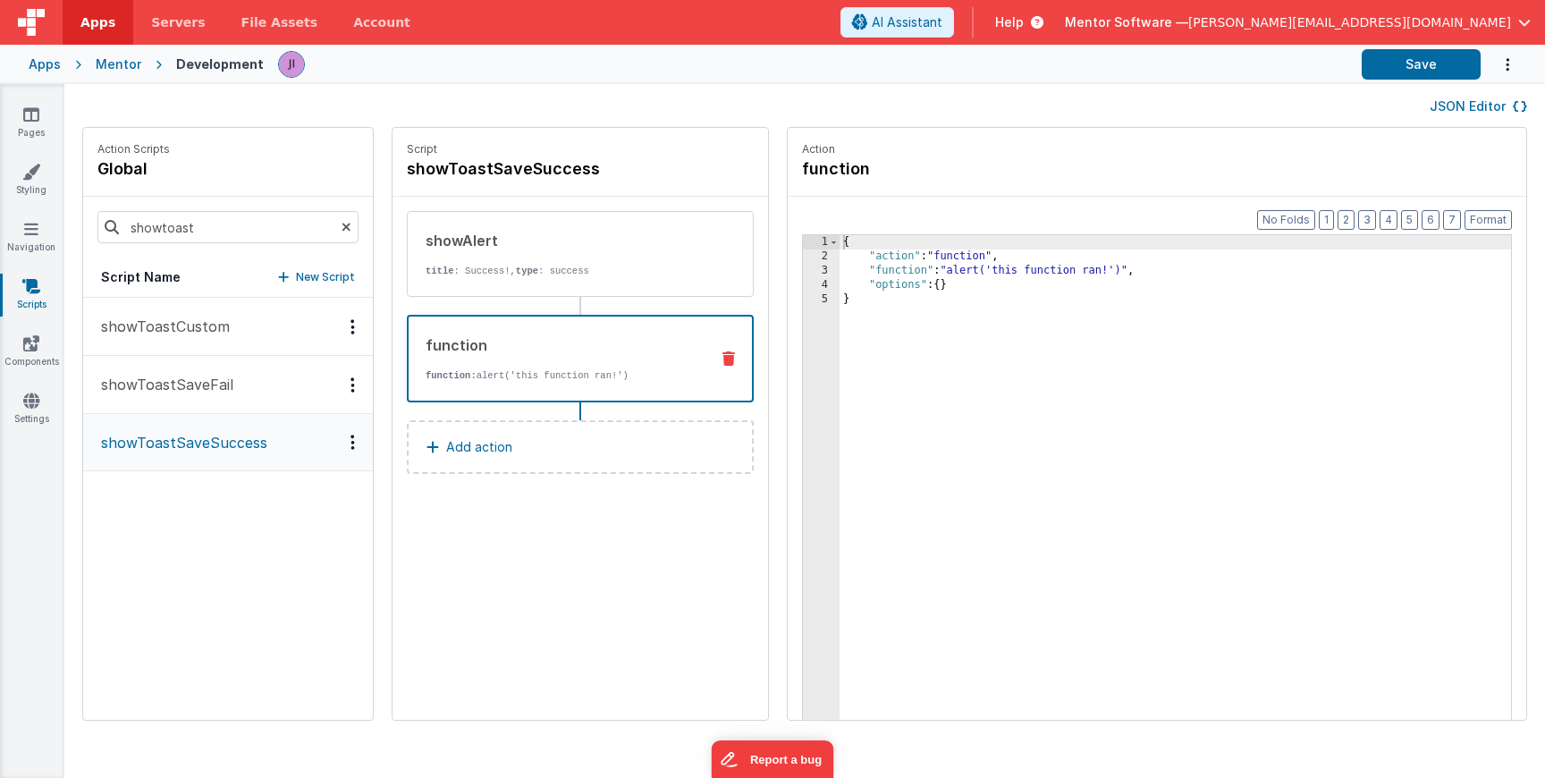
click at [849, 258] on div "{ "action" : "function" , "function" : "alert('this function ran!')" , "options…" at bounding box center [1202, 519] width 724 height 569
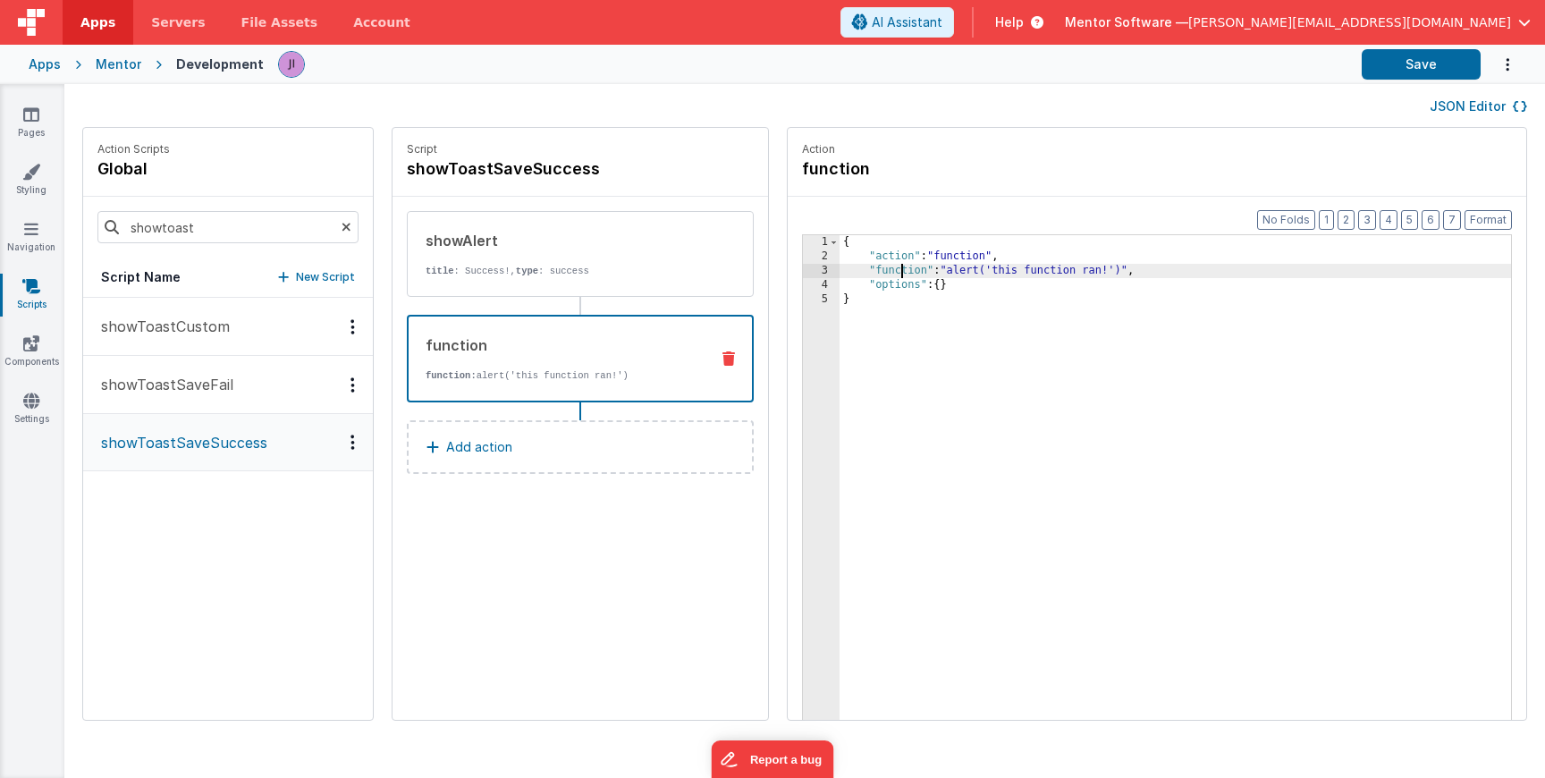
click at [849, 266] on div "{ "action" : "function" , "function" : "alert('this function ran!')" , "options…" at bounding box center [1202, 519] width 724 height 569
click at [803, 266] on div "3" at bounding box center [821, 271] width 37 height 14
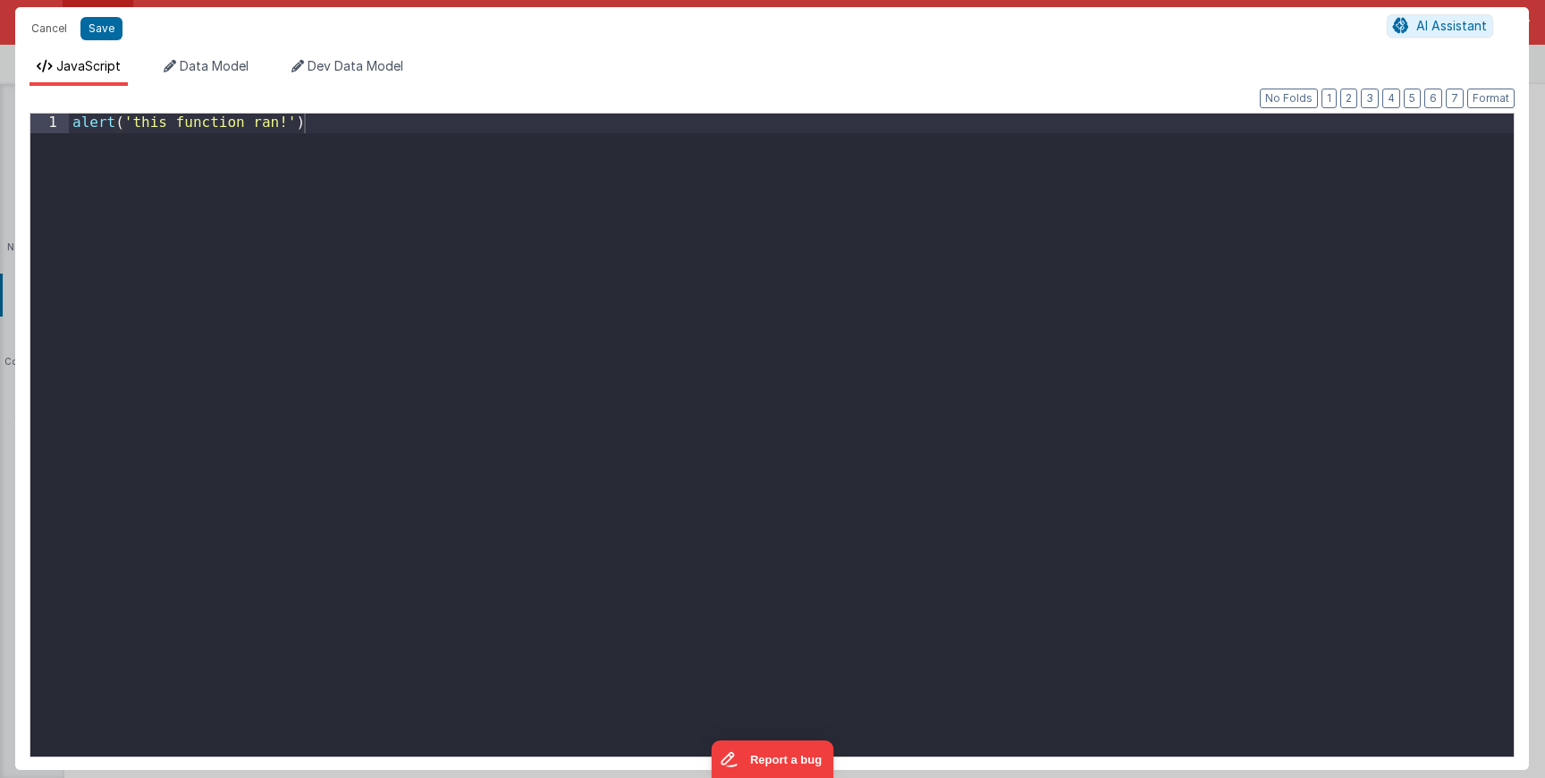
click at [765, 266] on div "alert ( 'this function ran!' )" at bounding box center [791, 460] width 1445 height 692
click at [98, 26] on button "Save" at bounding box center [101, 28] width 42 height 23
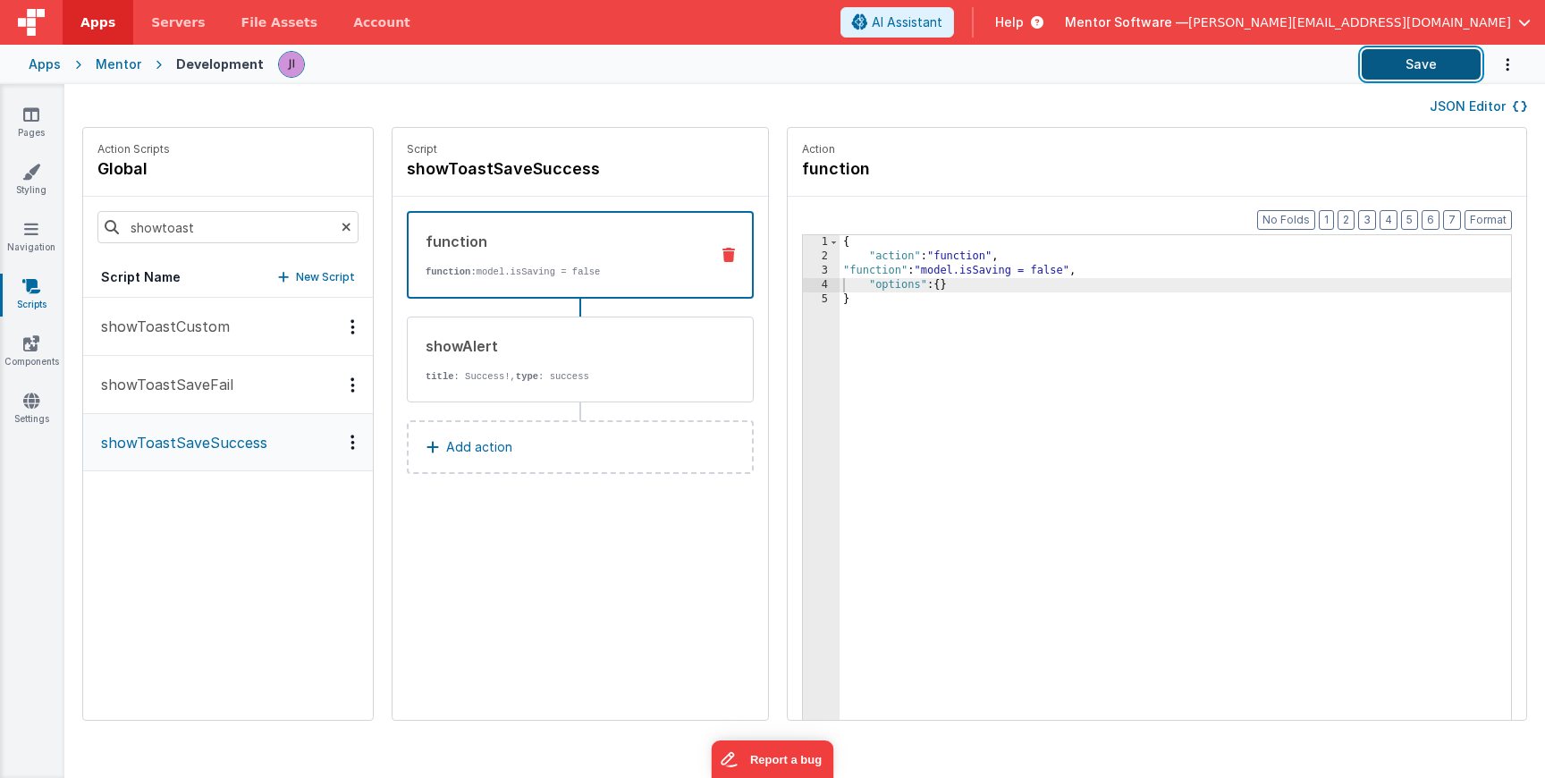
click at [1452, 61] on button "Save" at bounding box center [1421, 64] width 119 height 30
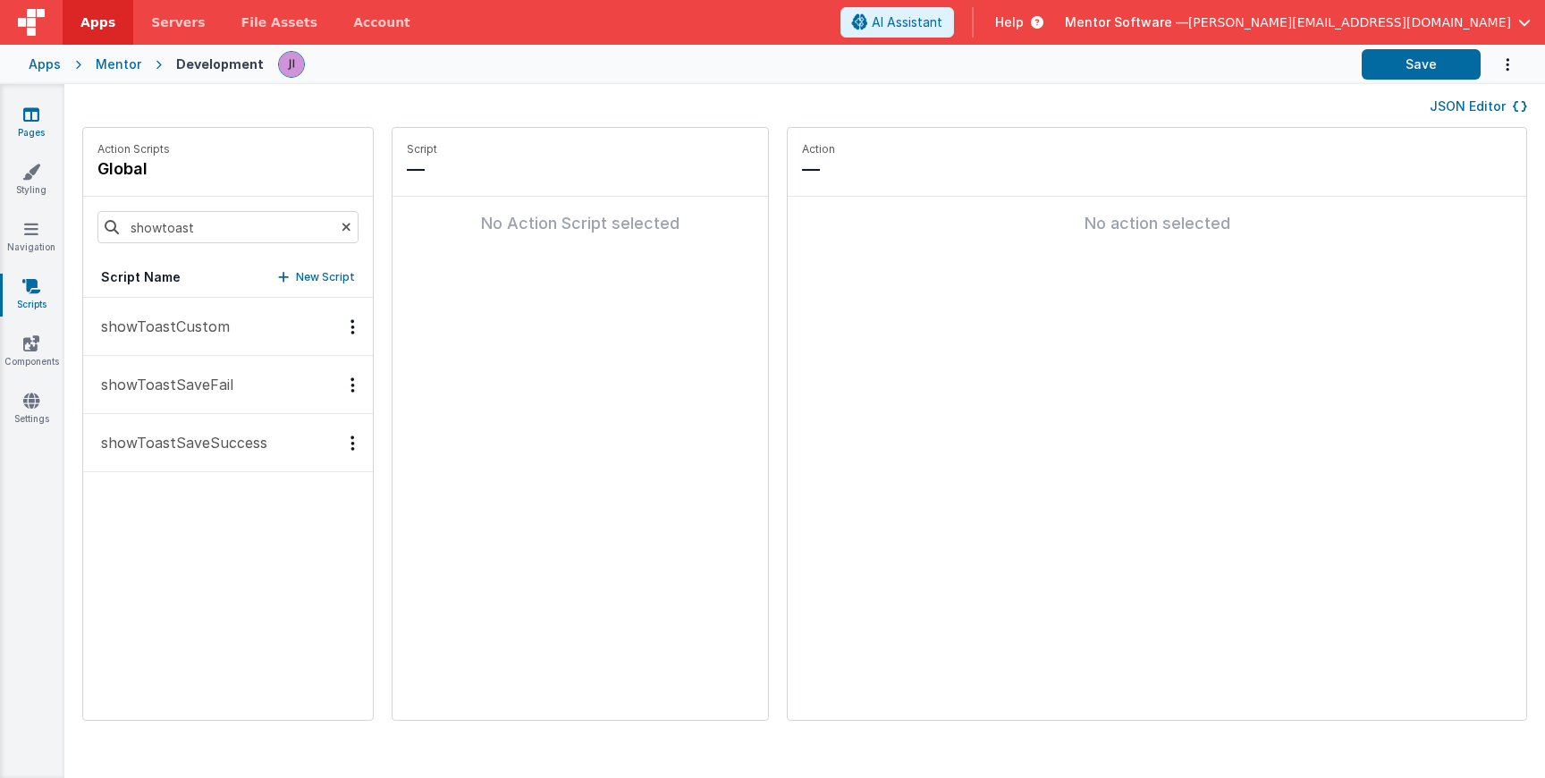
click at [40, 123] on link "Pages" at bounding box center [31, 124] width 64 height 36
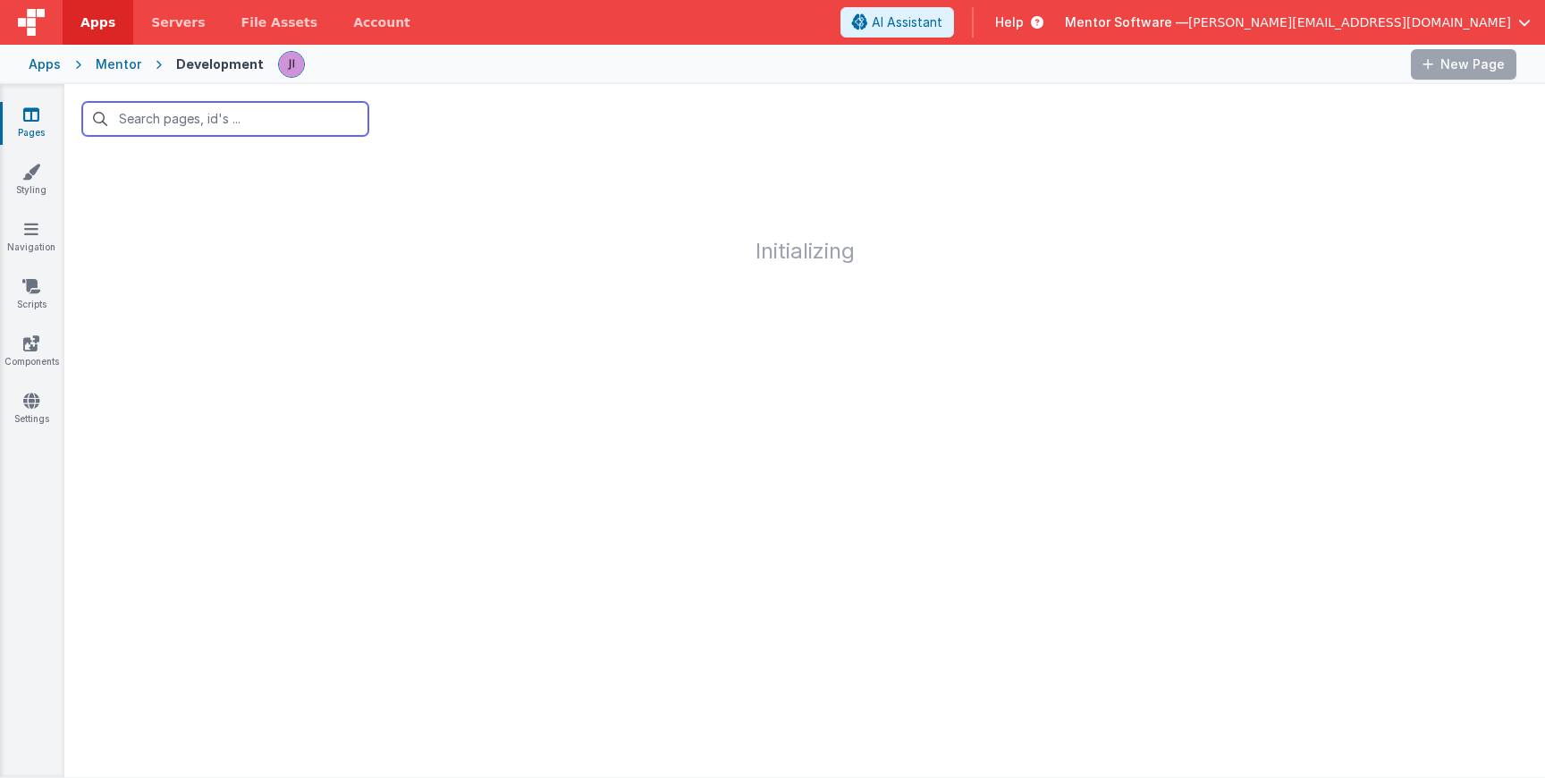
click at [161, 114] on input "text" at bounding box center [225, 119] width 286 height 34
click at [42, 295] on link "Scripts" at bounding box center [31, 295] width 64 height 36
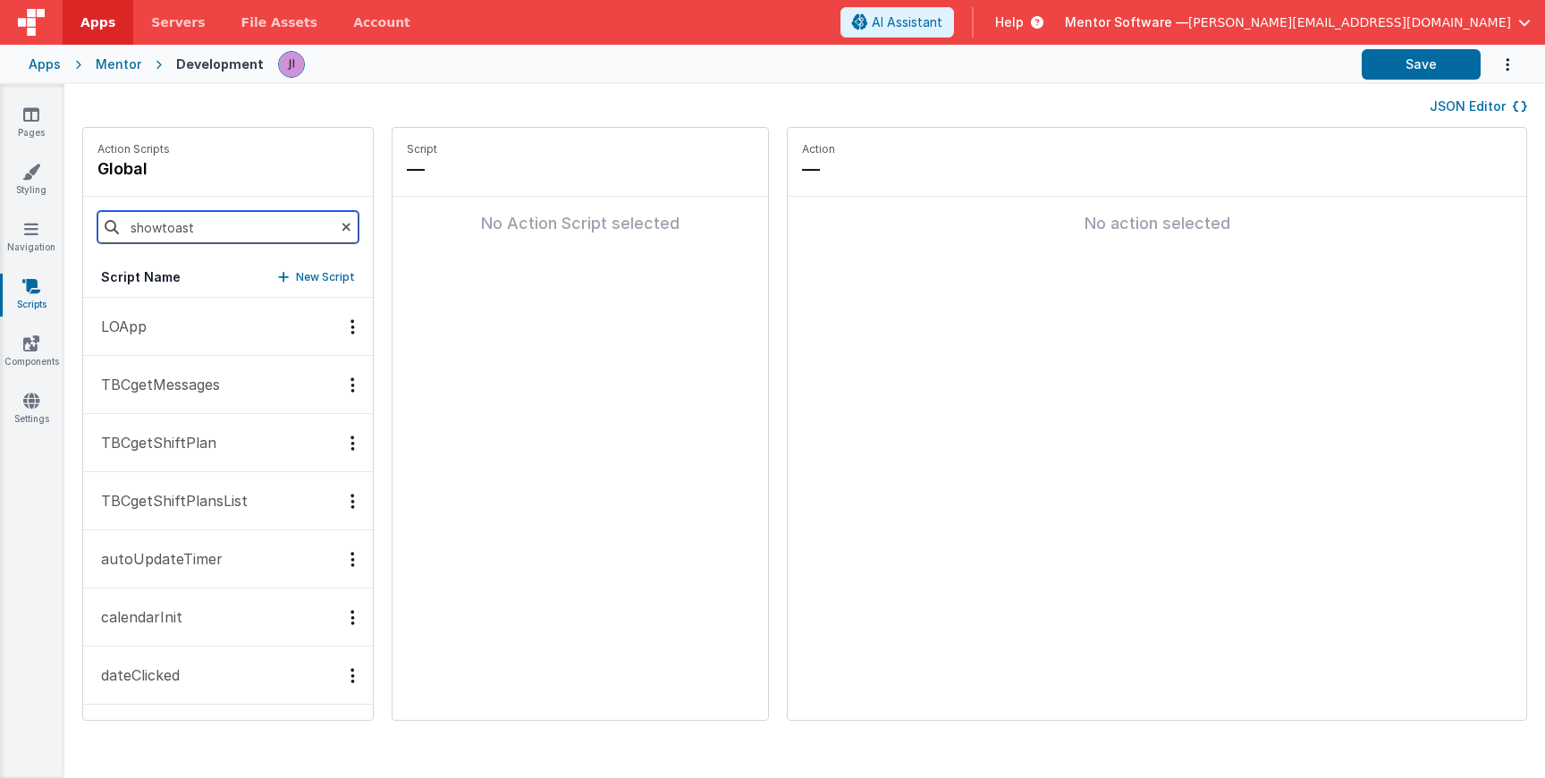
click at [185, 221] on input "showtoast" at bounding box center [227, 227] width 261 height 32
type input "delete"
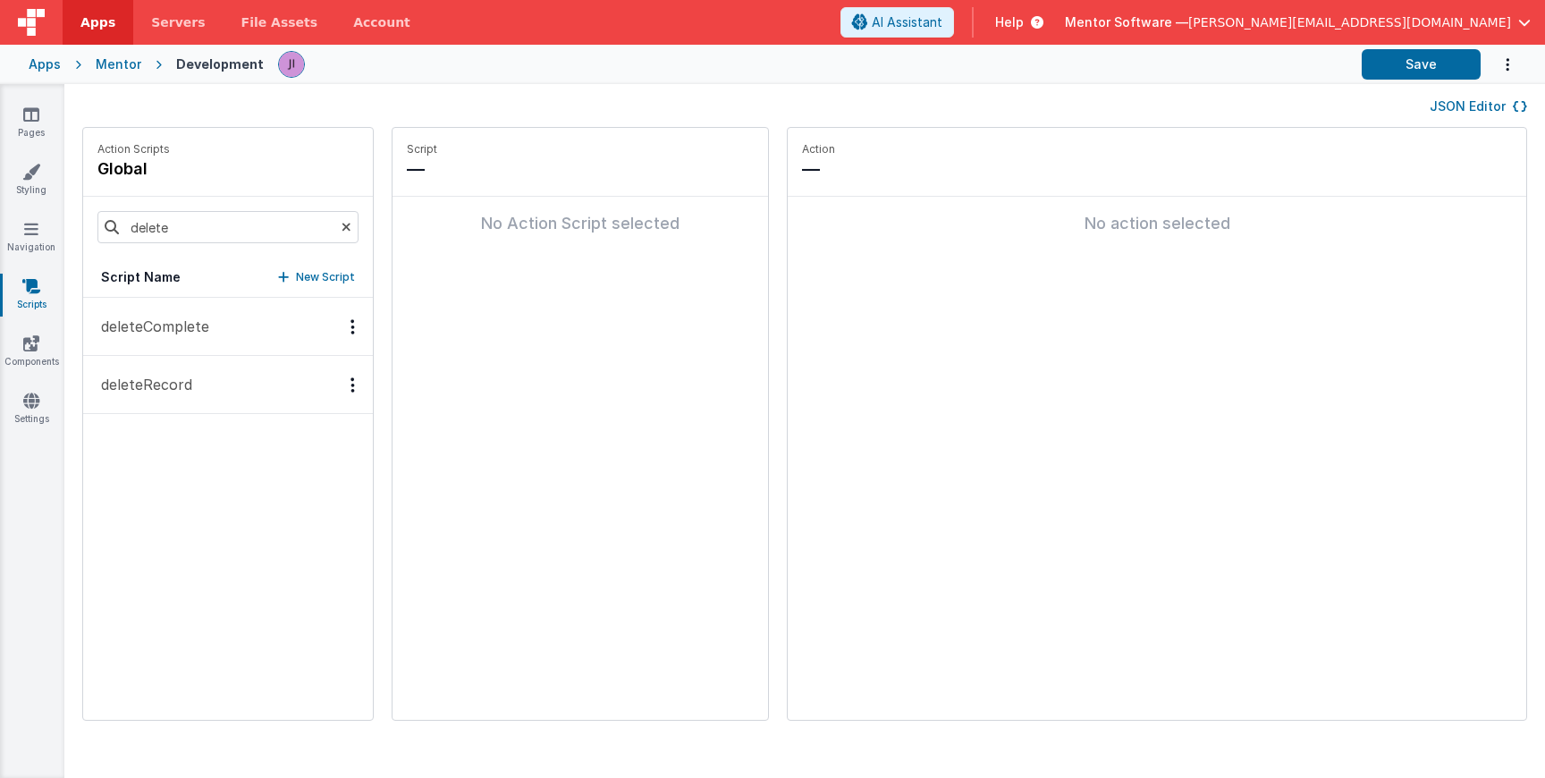
click at [144, 396] on button "deleteRecord" at bounding box center [228, 385] width 290 height 58
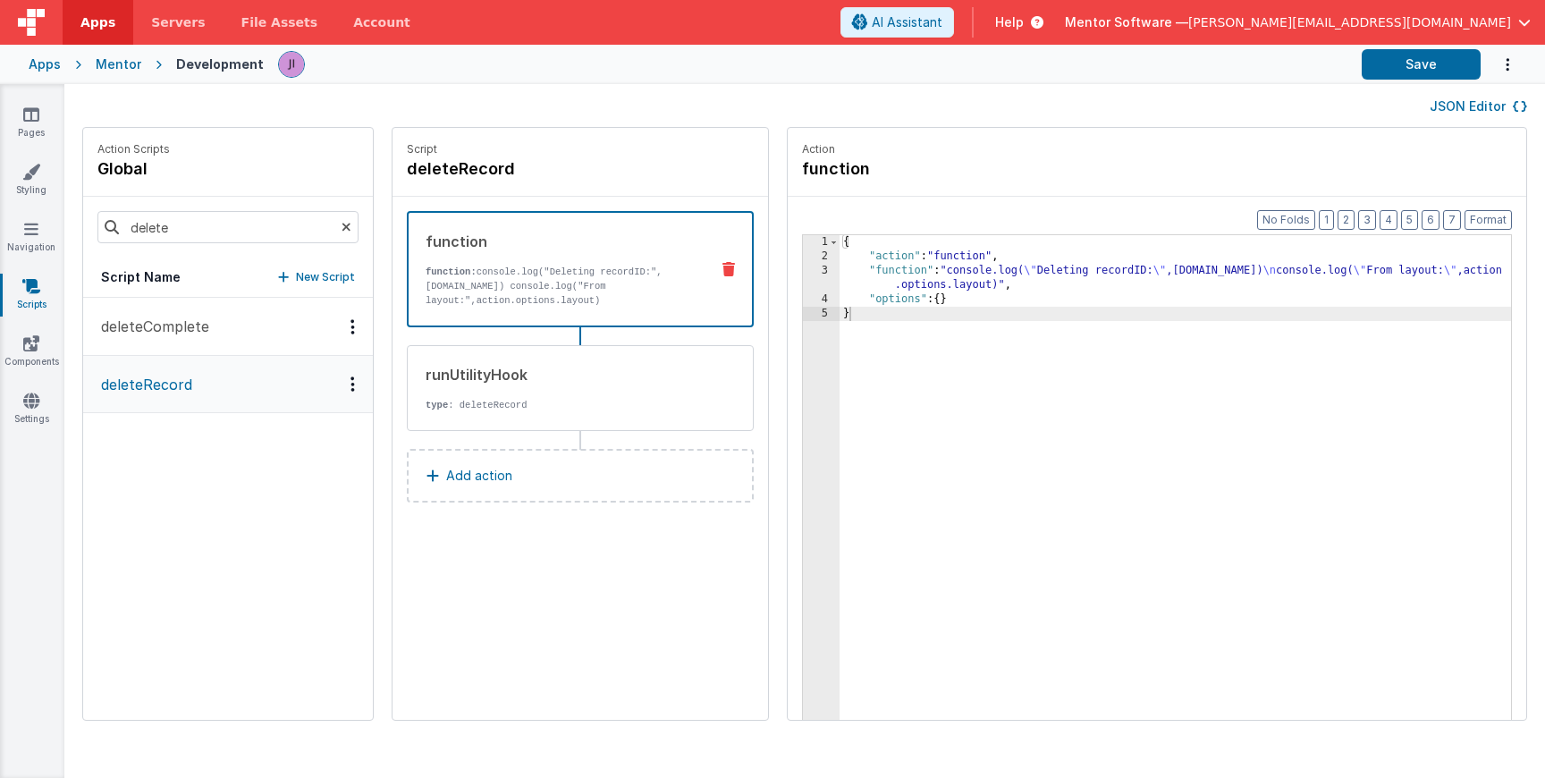
click at [462, 291] on div "{ "action" : "function" , "function" : "console.log( \" Deleting recordID: \" ,…" at bounding box center [1202, 519] width 724 height 569
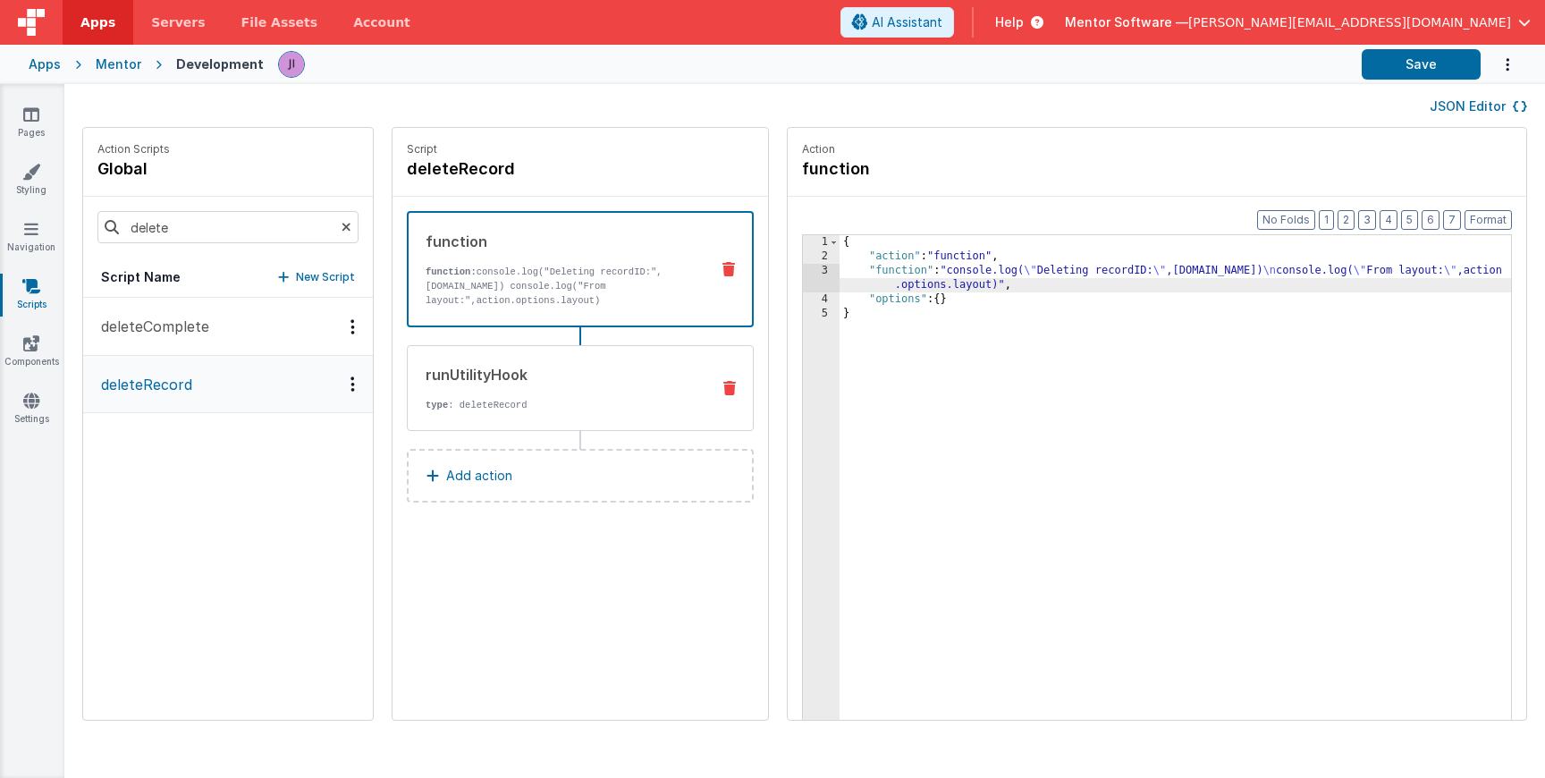
click at [462, 384] on div "runUtilityHook" at bounding box center [561, 374] width 270 height 21
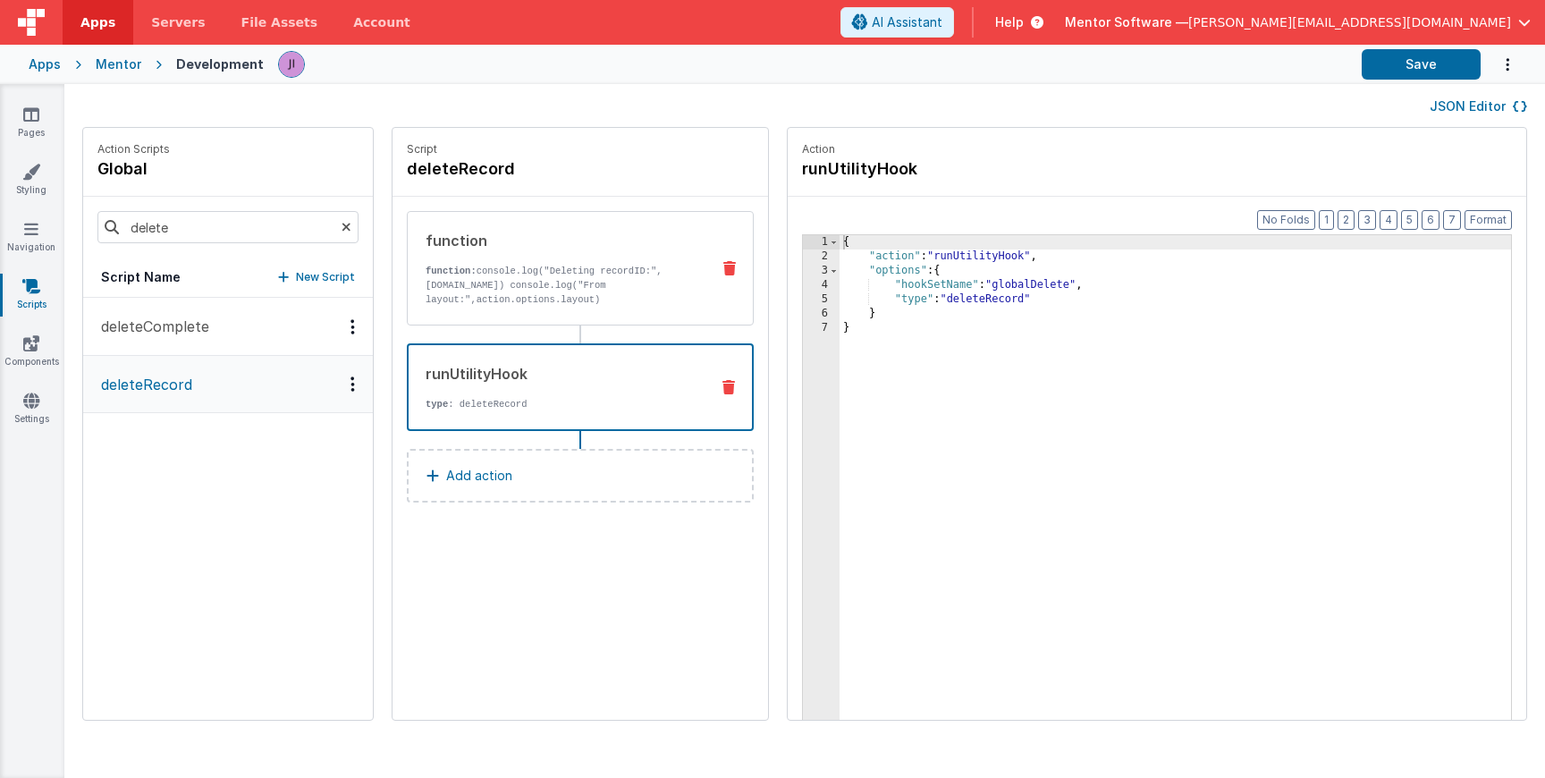
click at [462, 263] on div "function function: console.log("Deleting recordID:",action.options.id) console.…" at bounding box center [552, 268] width 288 height 77
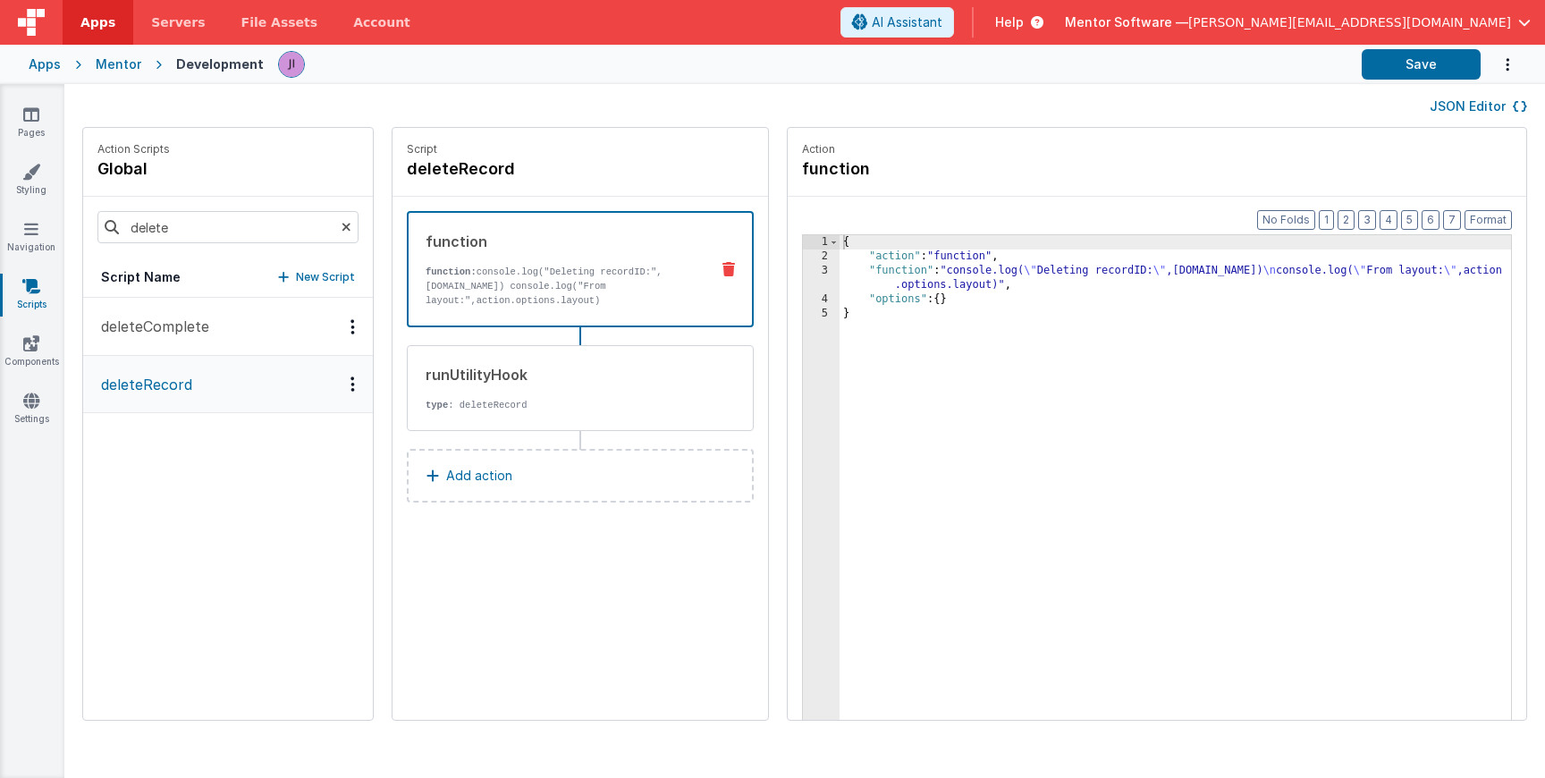
click at [462, 276] on div "{ "action" : "function" , "function" : "console.log( \" Deleting recordID: \" ,…" at bounding box center [1202, 519] width 724 height 569
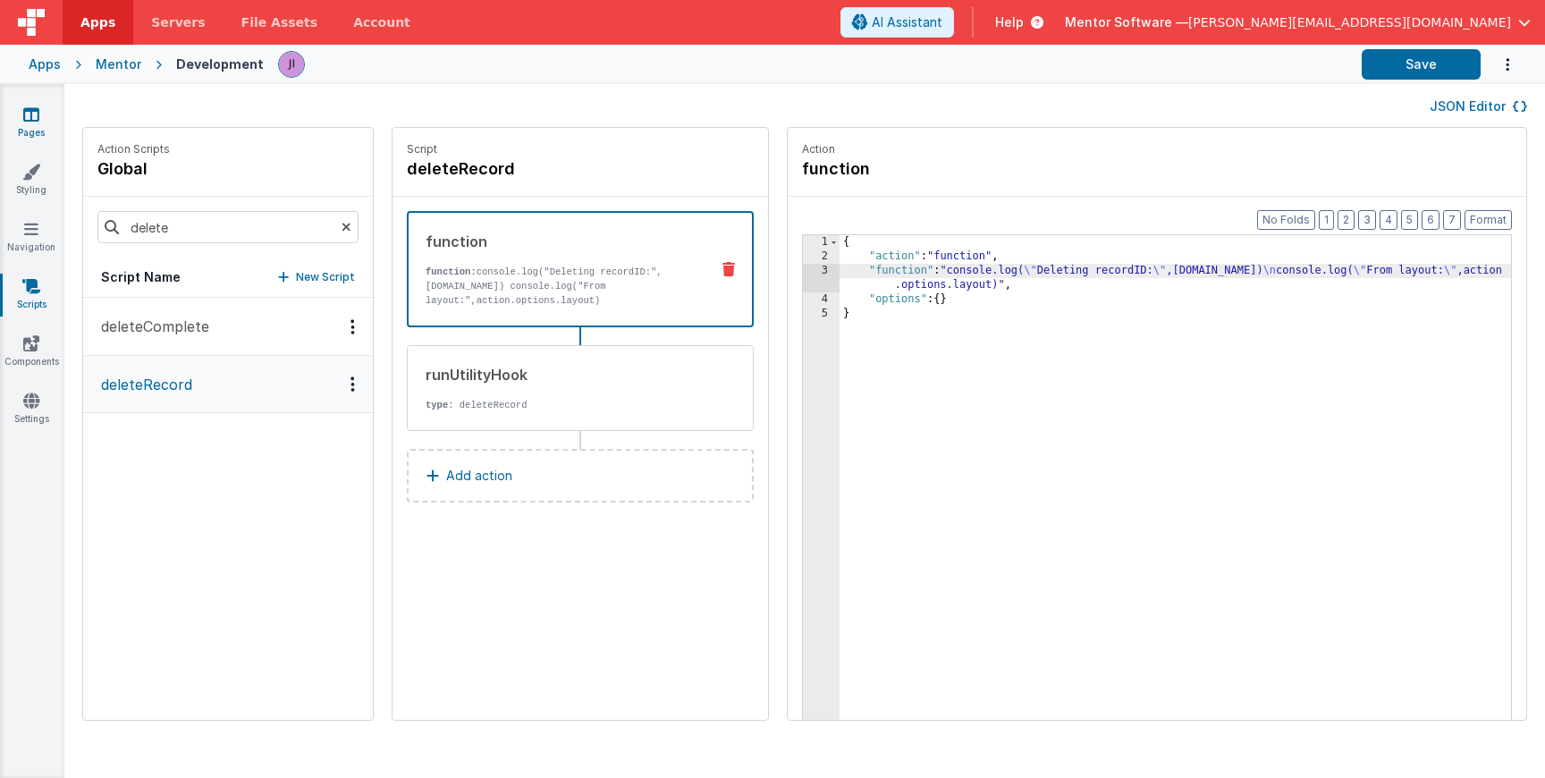
click at [30, 120] on icon at bounding box center [31, 115] width 16 height 18
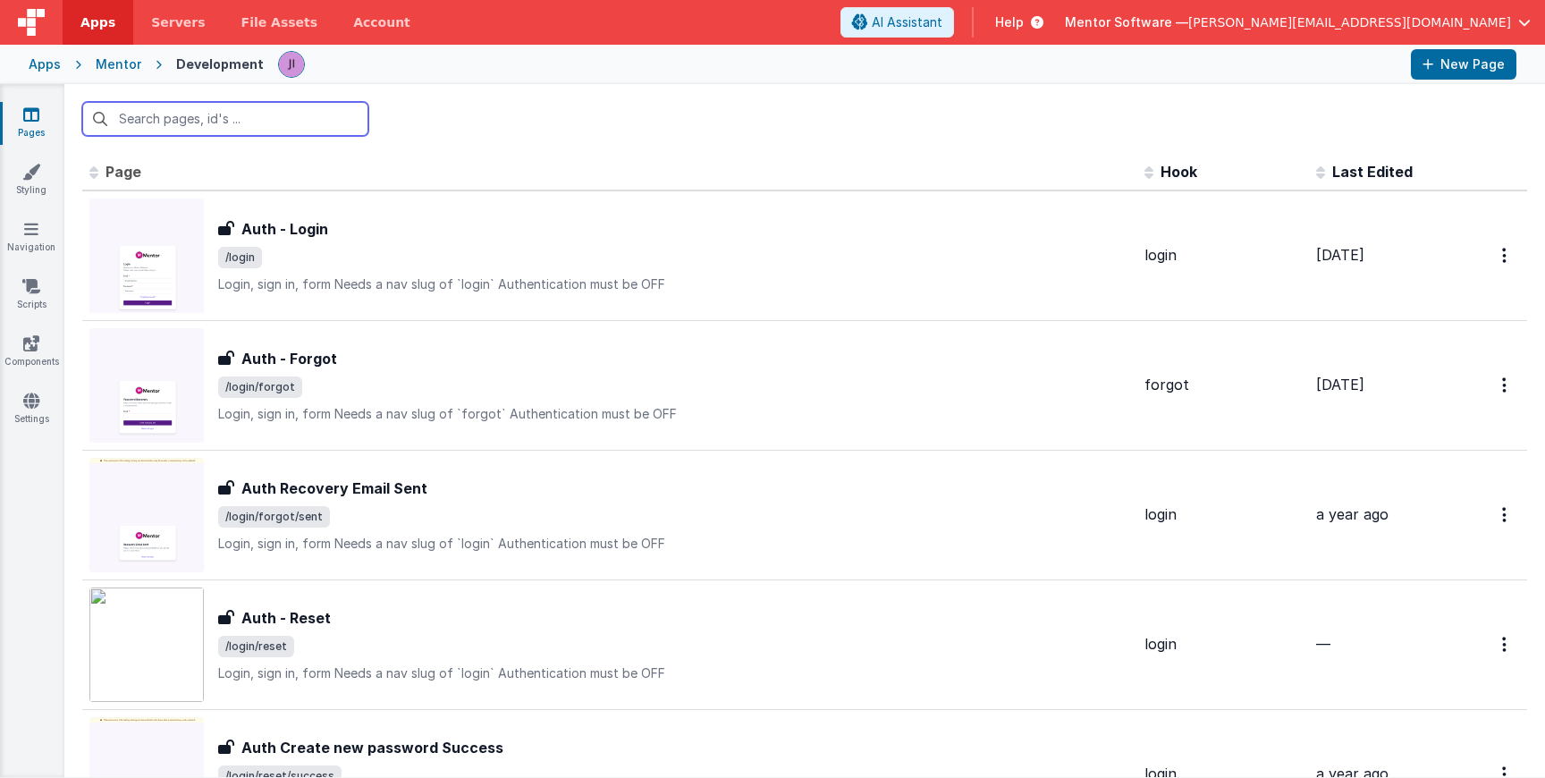
click at [192, 113] on input "text" at bounding box center [225, 119] width 286 height 34
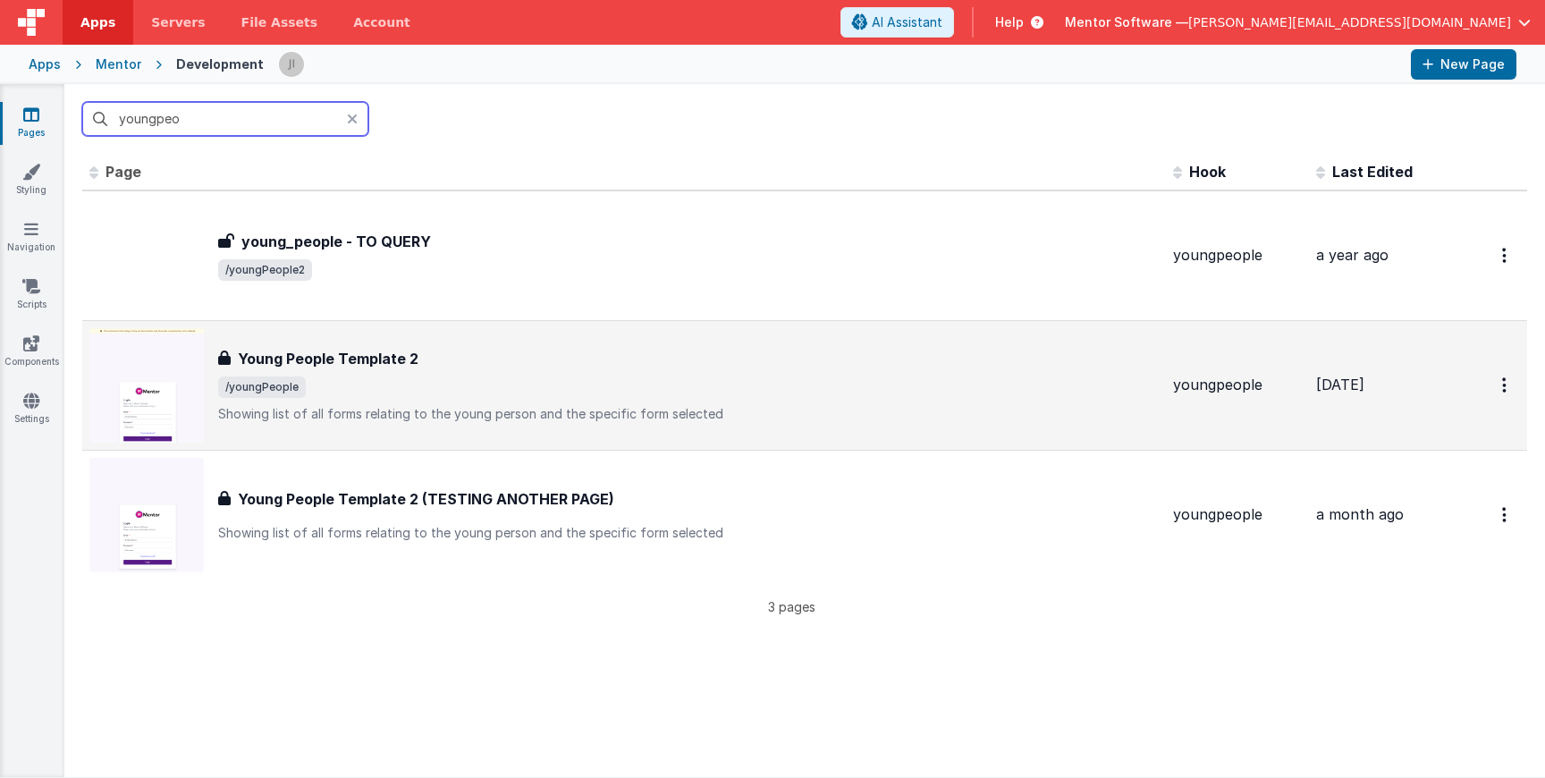
type input "youngpeo"
click at [462, 412] on p "Showing list of all forms relating to the young person and the specific form se…" at bounding box center [688, 414] width 941 height 18
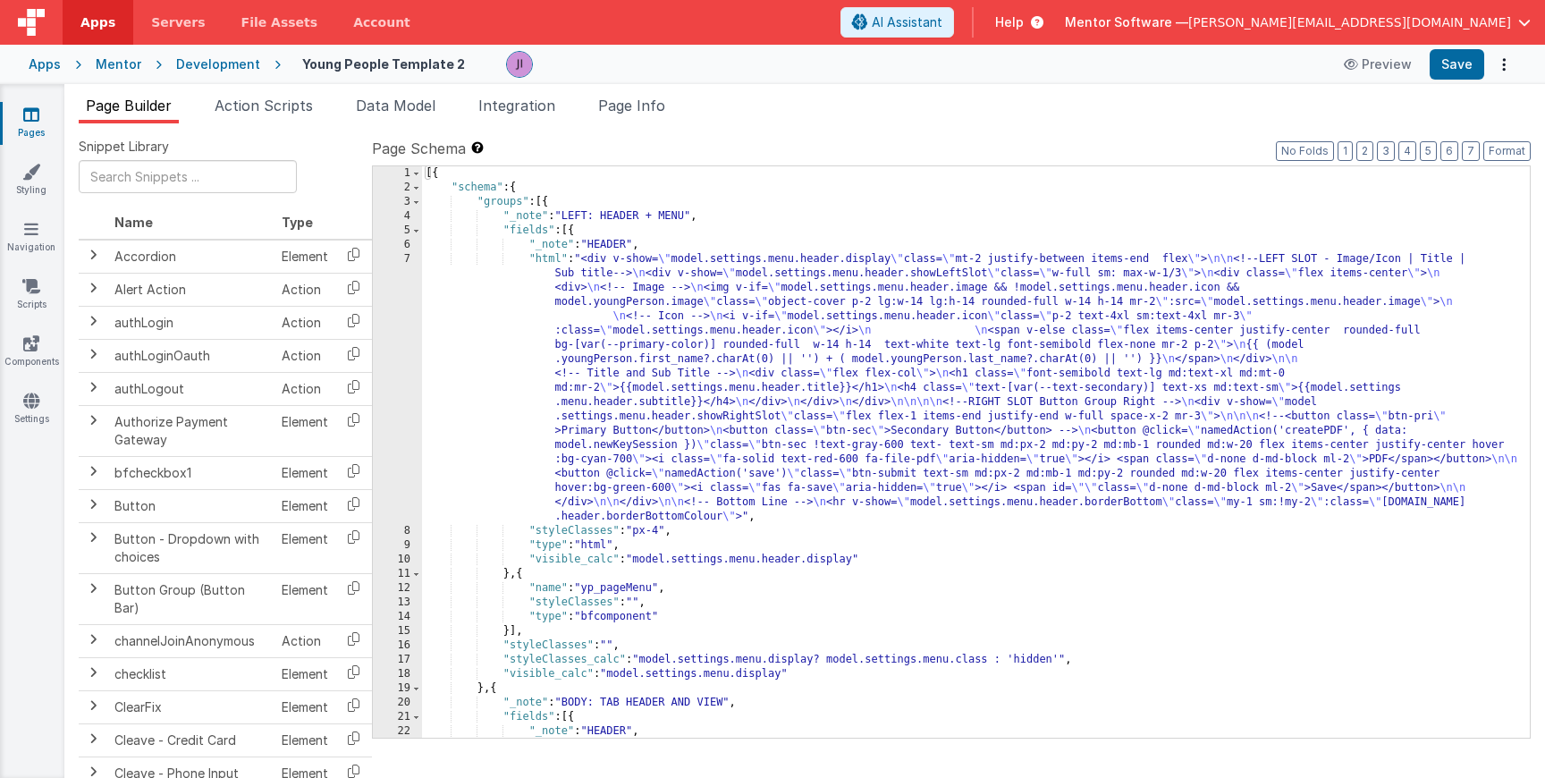
click at [283, 123] on div "Snippet Library Name Type Accordion Element Alert Action Action authLogin Actio…" at bounding box center [804, 464] width 1481 height 683
click at [291, 106] on span "Action Scripts" at bounding box center [264, 106] width 98 height 18
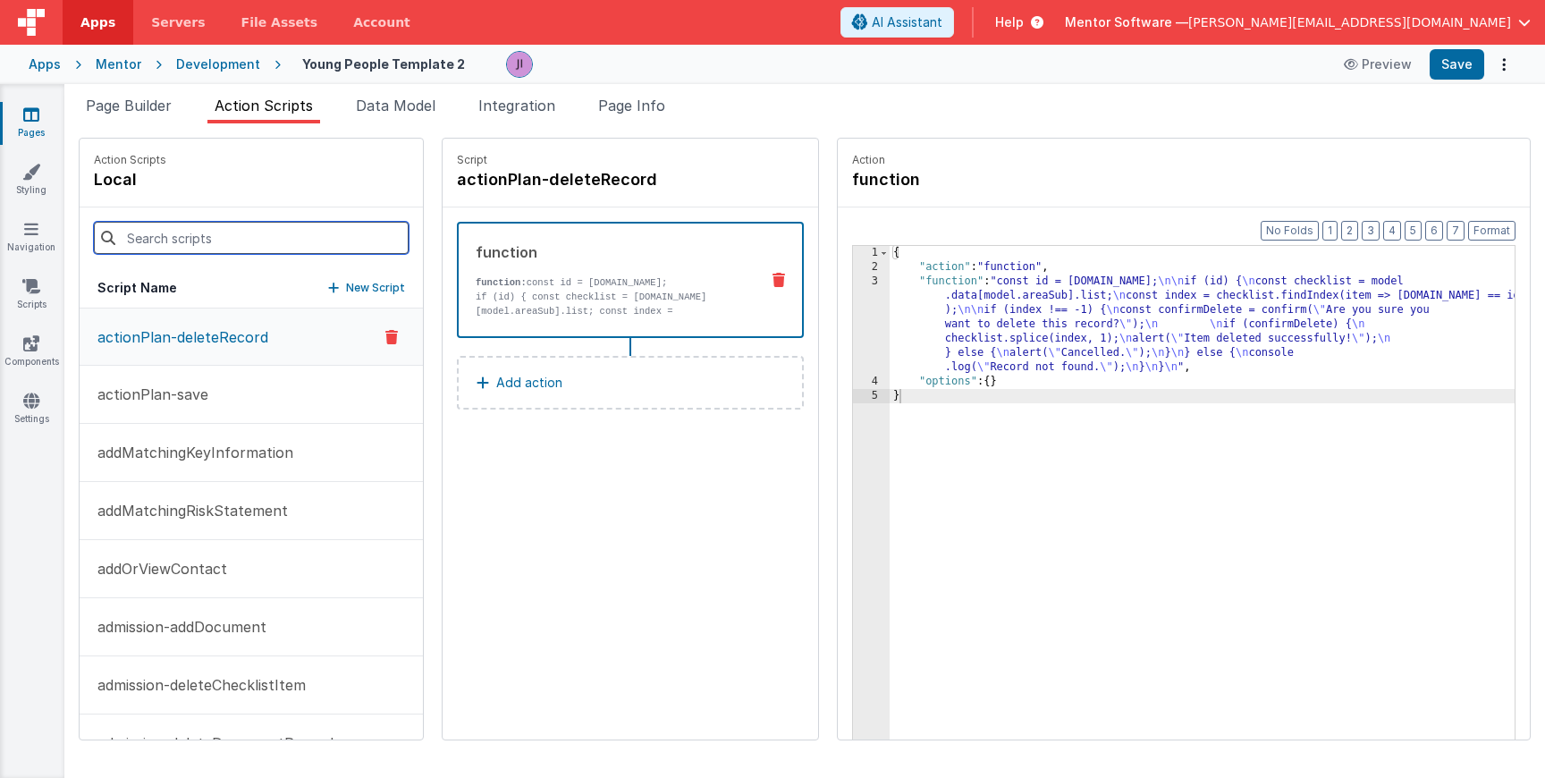
click at [233, 232] on input at bounding box center [251, 238] width 315 height 32
type input "delete"
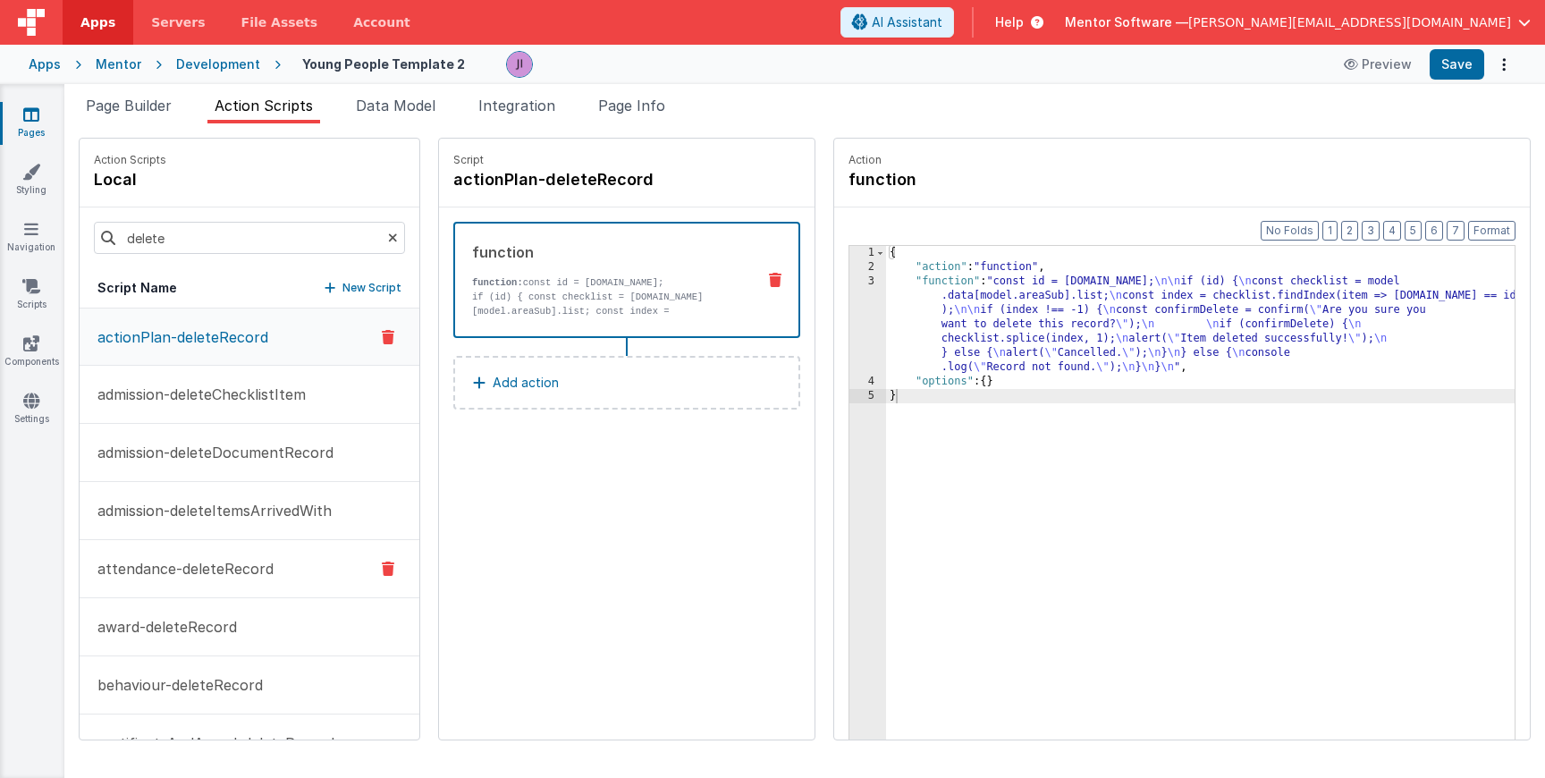
click at [292, 571] on button "attendance-deleteRecord" at bounding box center [250, 569] width 340 height 58
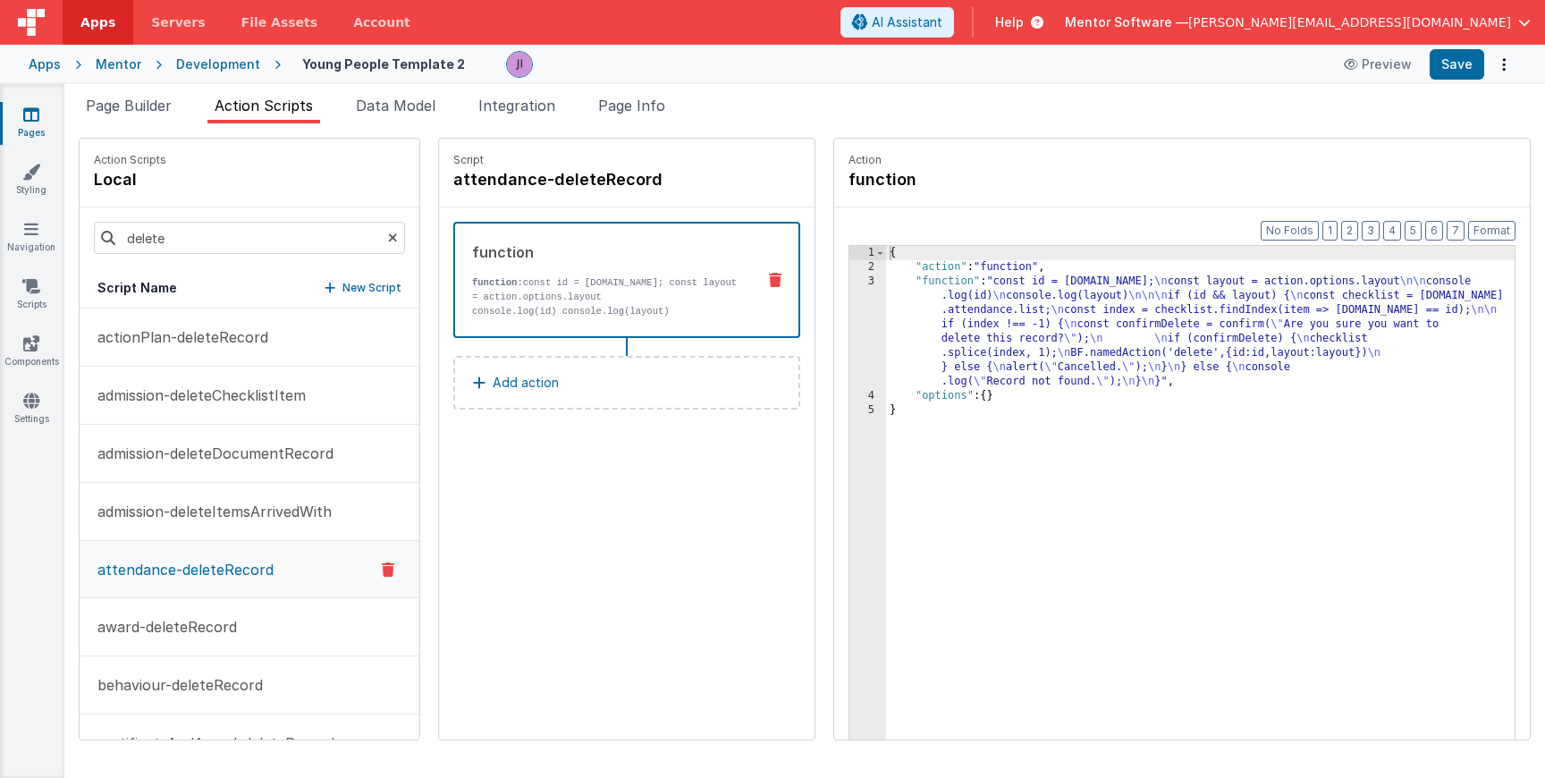
click at [462, 338] on div "{ "action" : "function" , "function" : "const id = action.options.id; \n const …" at bounding box center [1200, 535] width 629 height 578
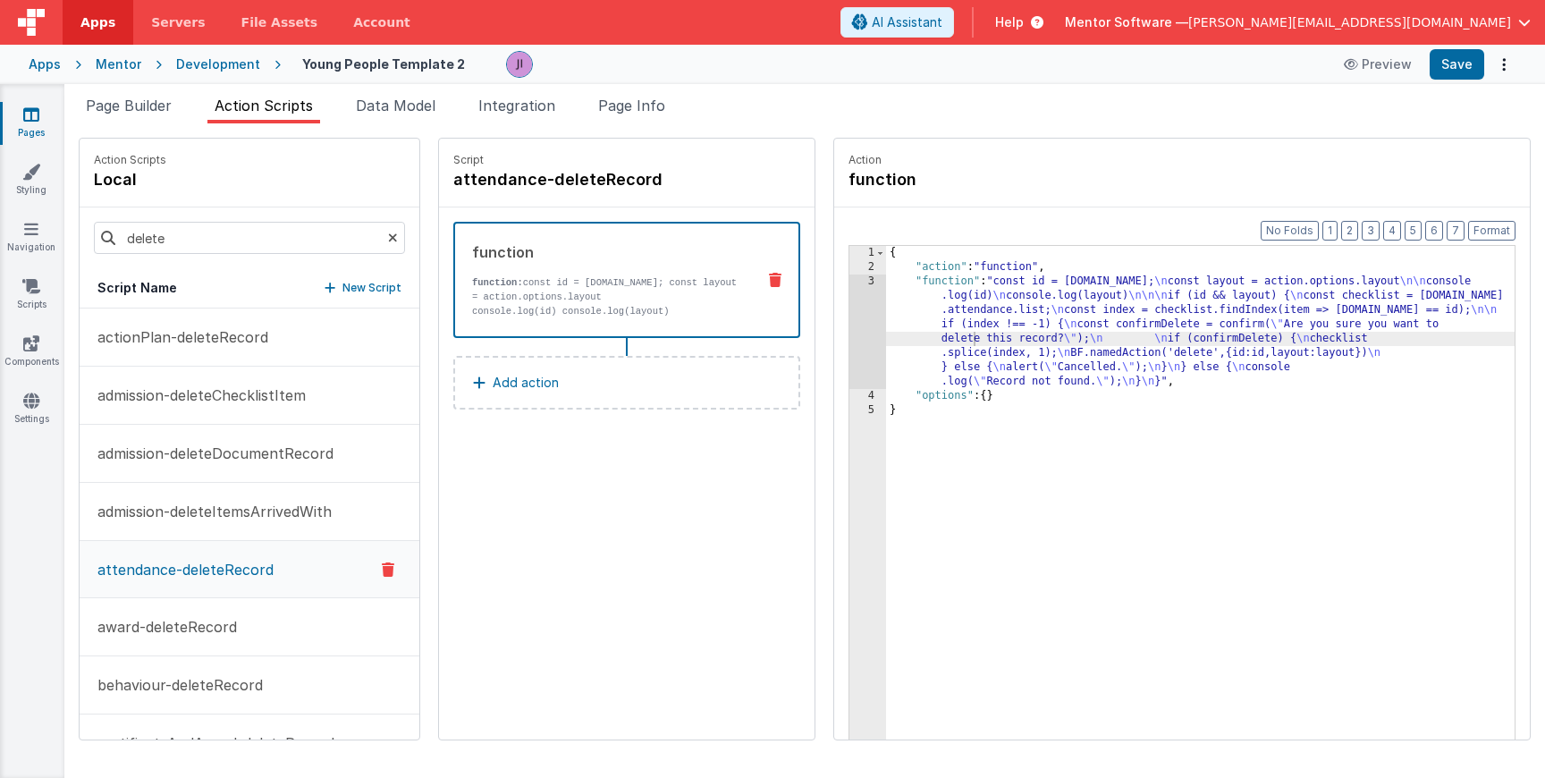
click at [462, 334] on div "Format 7 6 5 4 3 2 1 No Folds 1 2 3 4 5 { "action" : "function" , "function" : …" at bounding box center [1182, 507] width 696 height 601
click at [462, 343] on div "3" at bounding box center [867, 332] width 37 height 114
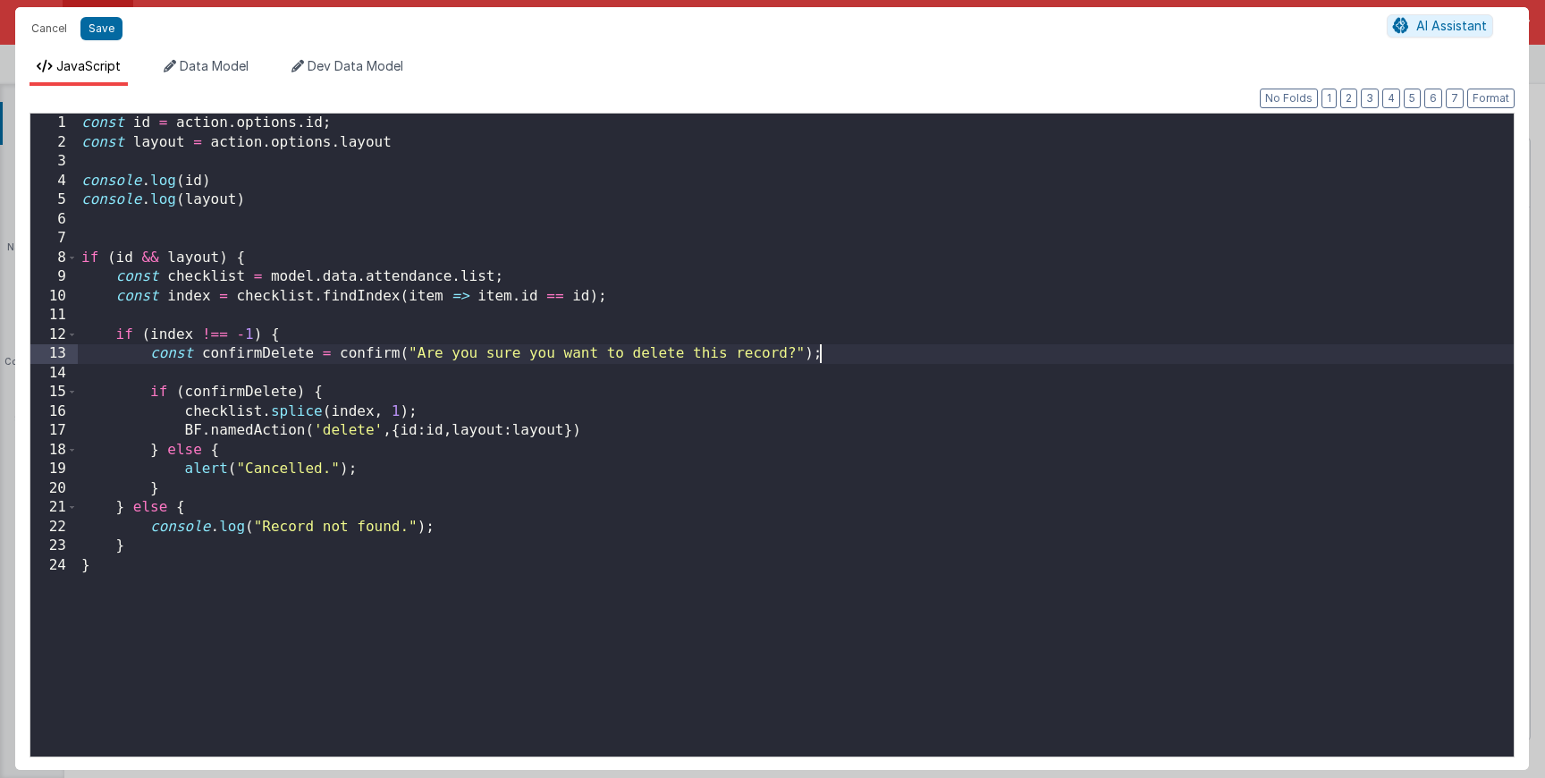
click at [462, 342] on div "const id = action . options . id ; const layout = action . options . layout con…" at bounding box center [796, 458] width 1436 height 688
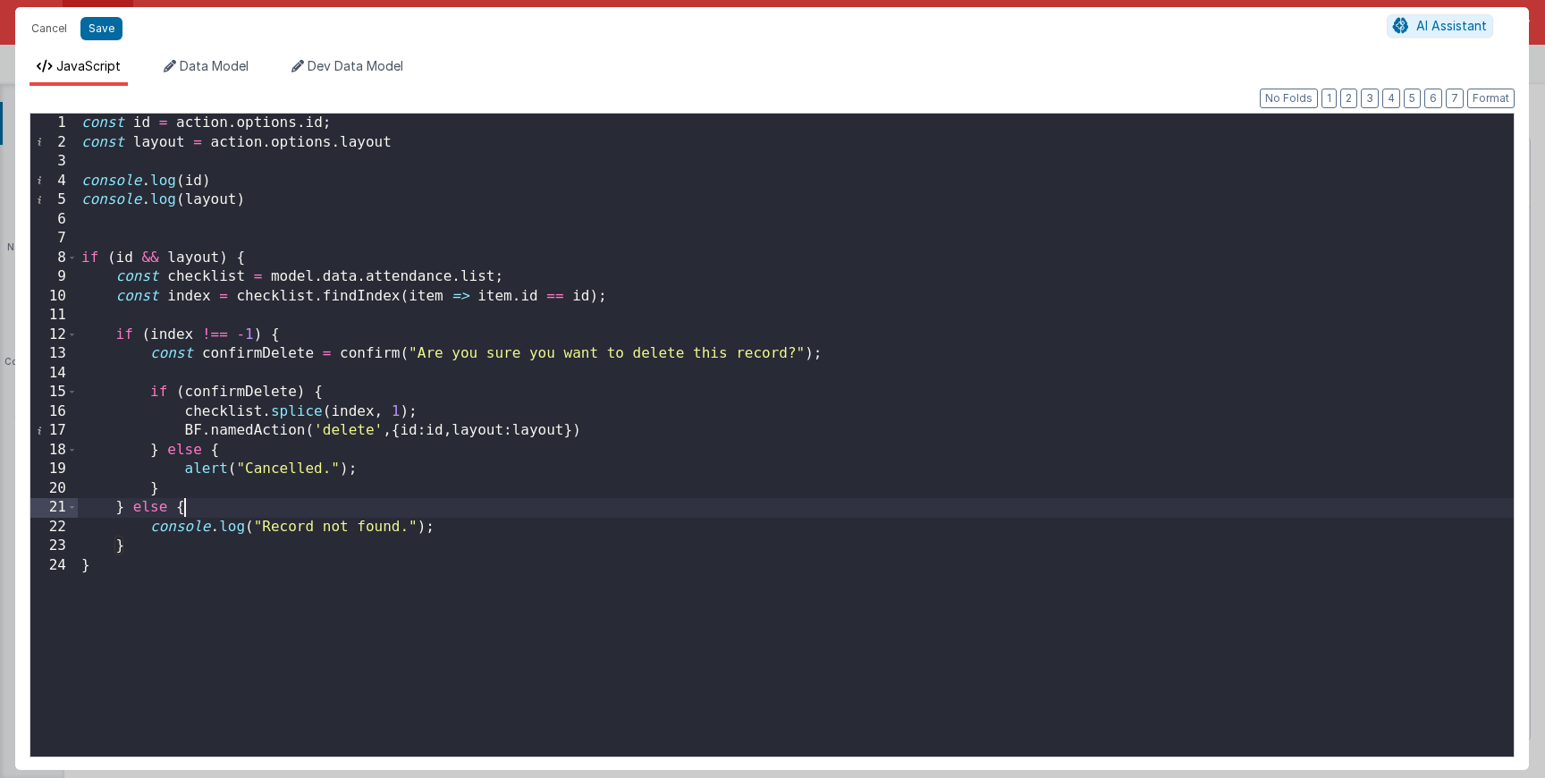
click at [462, 516] on div "const id = action . options . id ; const layout = action . options . layout con…" at bounding box center [796, 458] width 1436 height 688
click at [43, 20] on button "Cancel" at bounding box center [49, 28] width 54 height 25
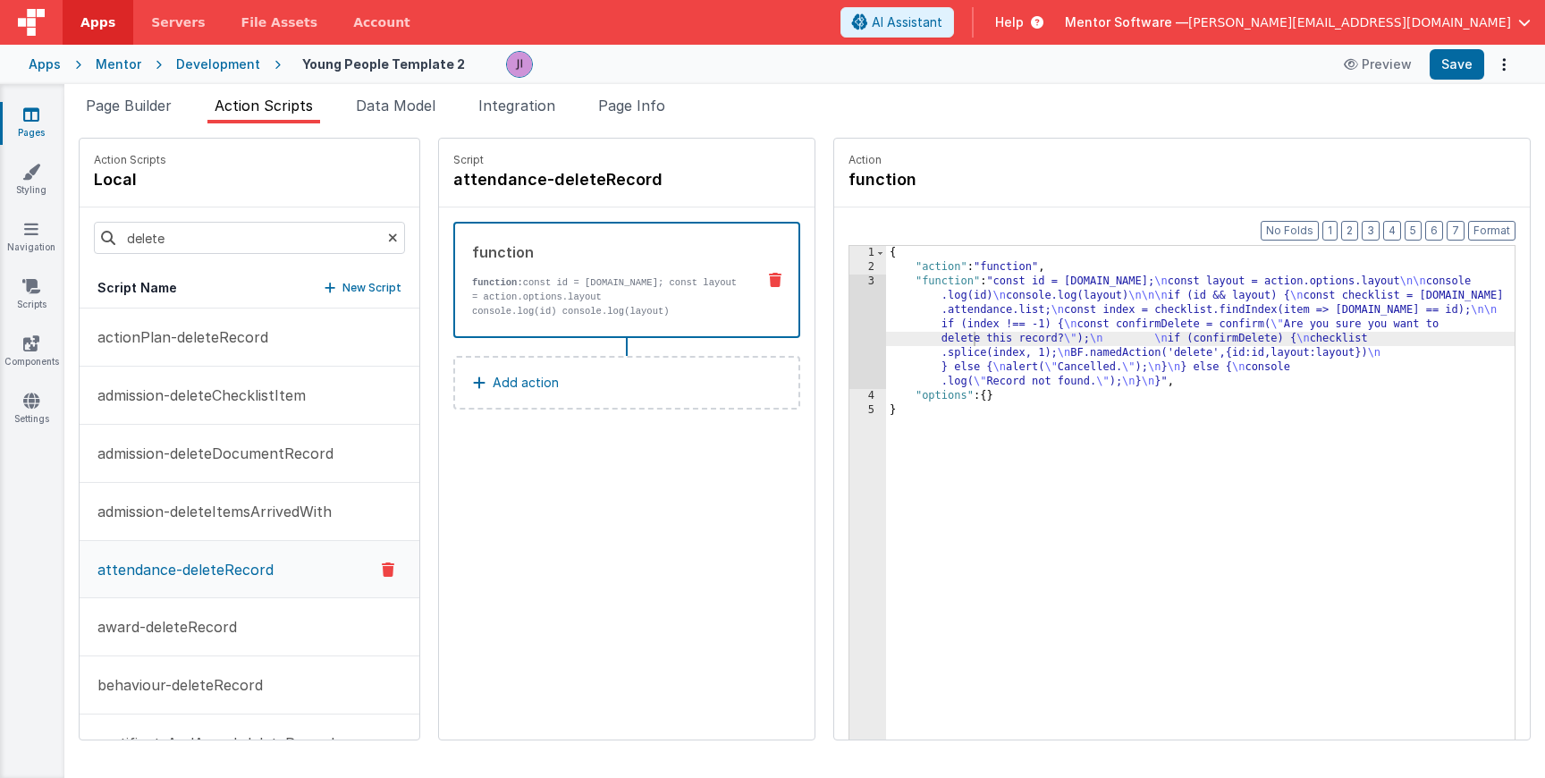
click at [265, 559] on p "attendance-deleteRecord" at bounding box center [180, 569] width 187 height 21
click at [257, 637] on button "award-deleteRecord" at bounding box center [250, 627] width 340 height 58
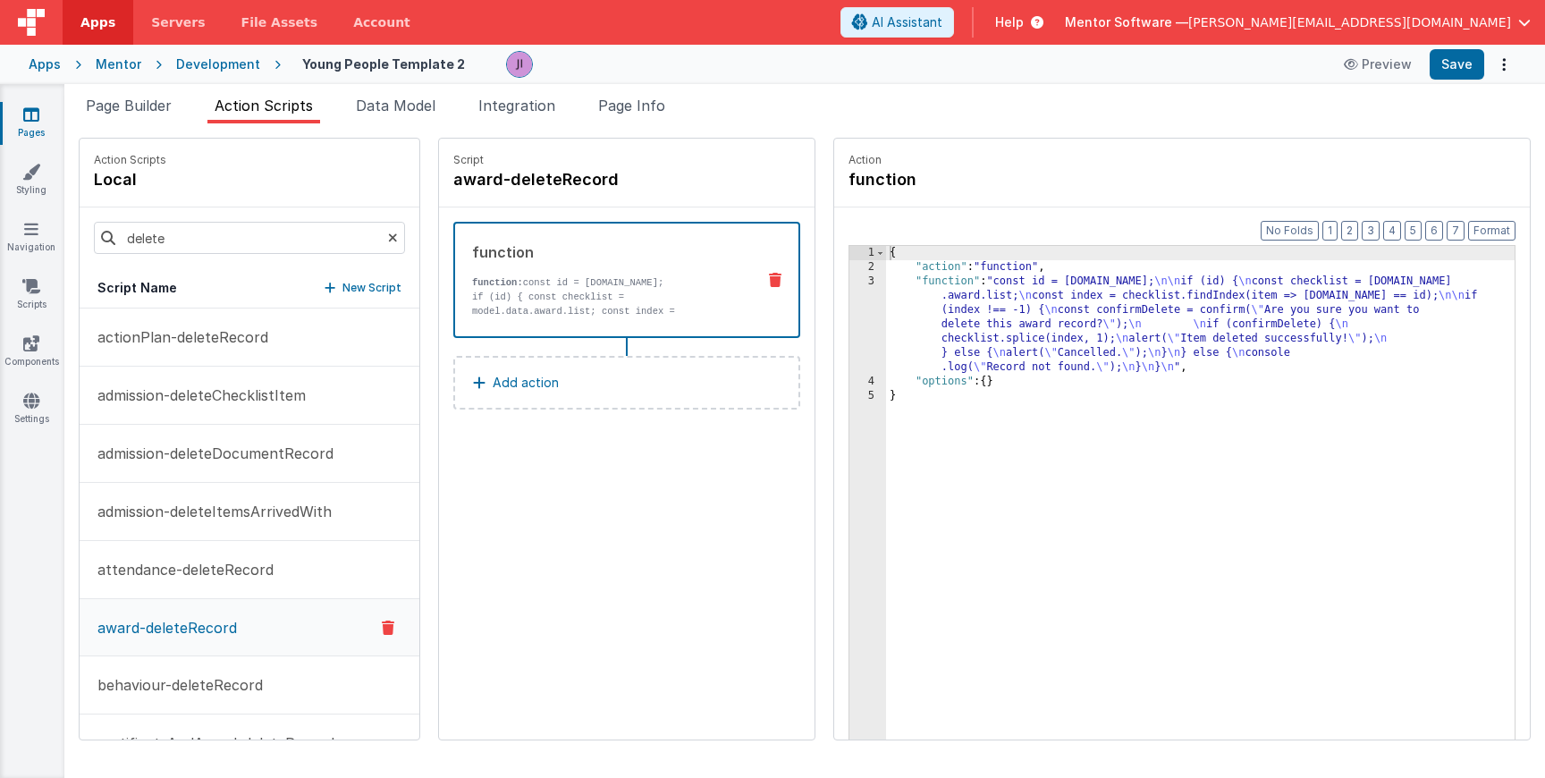
click at [36, 122] on link "Pages" at bounding box center [31, 124] width 64 height 36
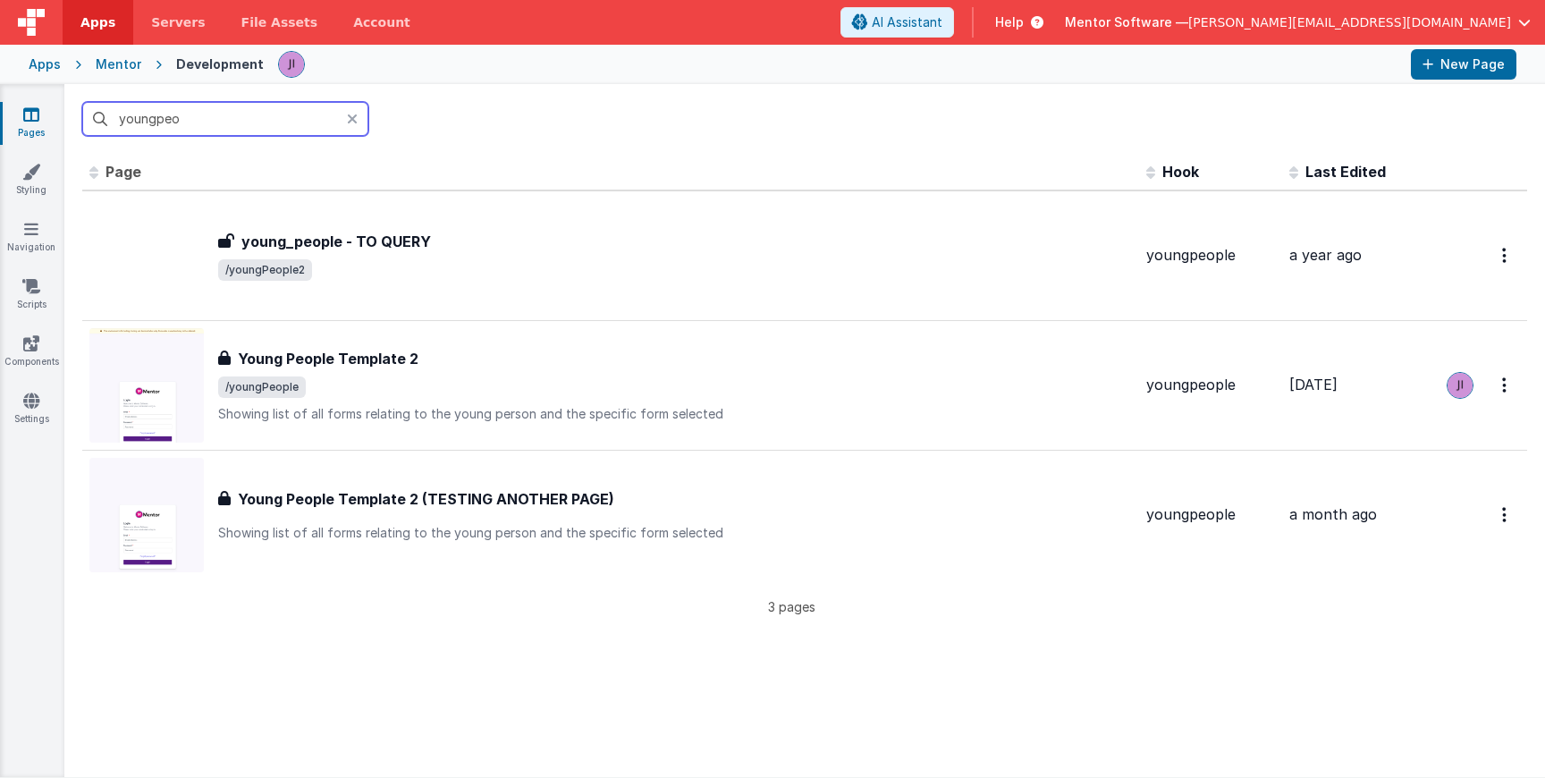
click at [202, 132] on input "youngpeo" at bounding box center [225, 119] width 286 height 34
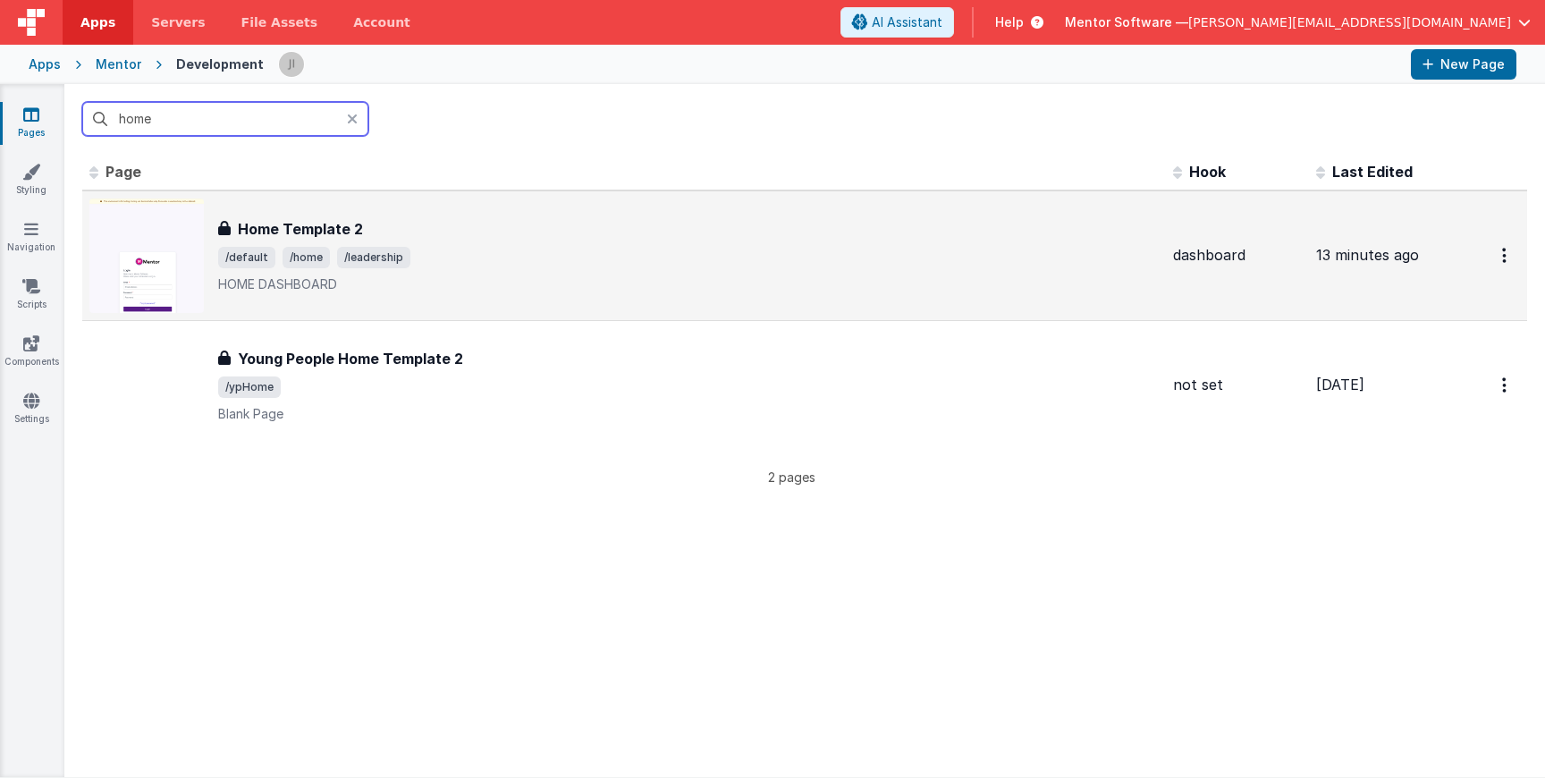
type input "home"
click at [462, 239] on div "Home Template 2" at bounding box center [688, 228] width 941 height 21
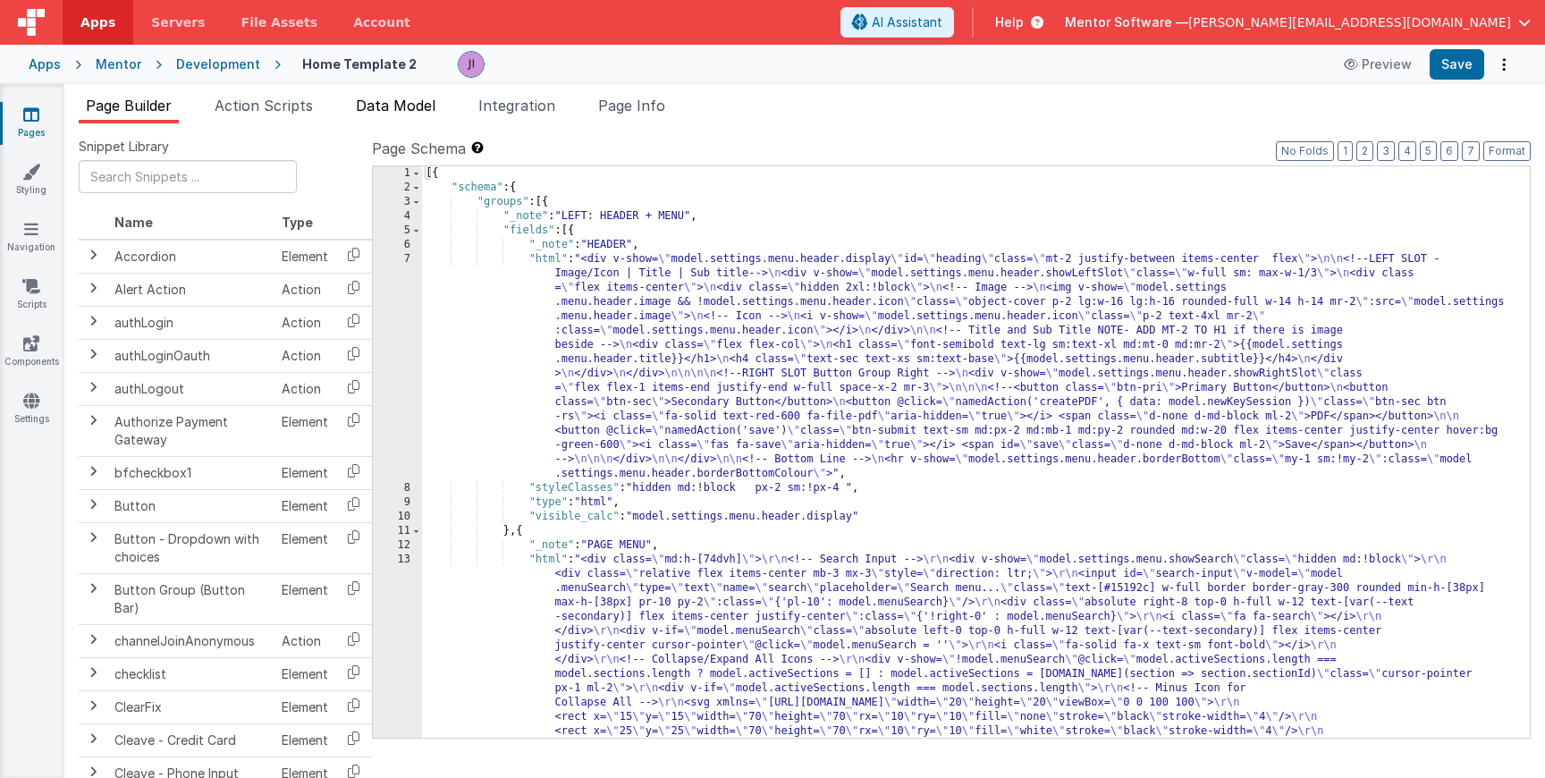
click at [375, 97] on span "Data Model" at bounding box center [396, 106] width 80 height 18
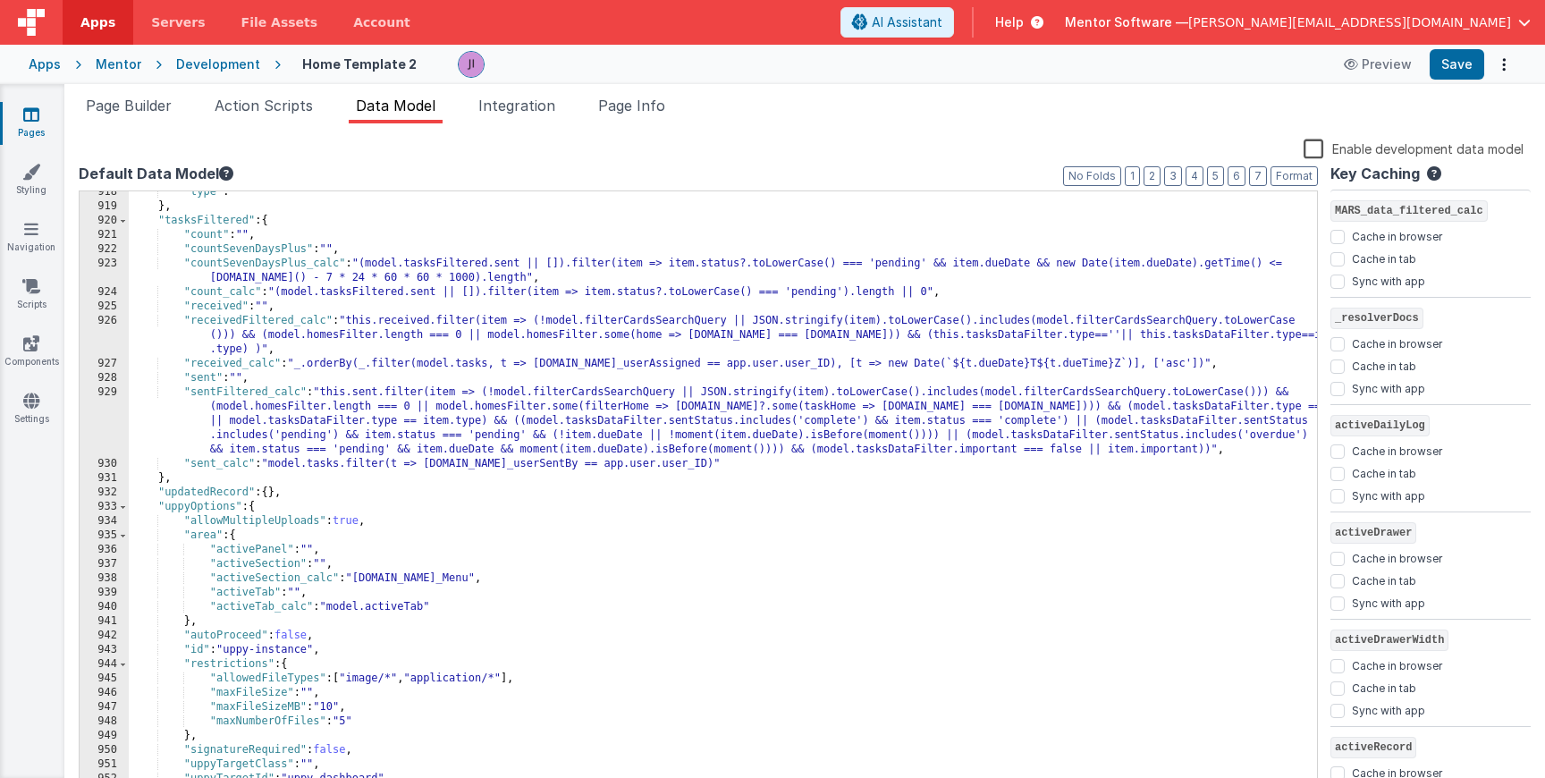
scroll to position [13629, 0]
click at [462, 343] on div ""type" : "" } , "tasksFiltered" : { "count" : "" , "countSevenDaysPlus" : "" , …" at bounding box center [723, 497] width 1188 height 630
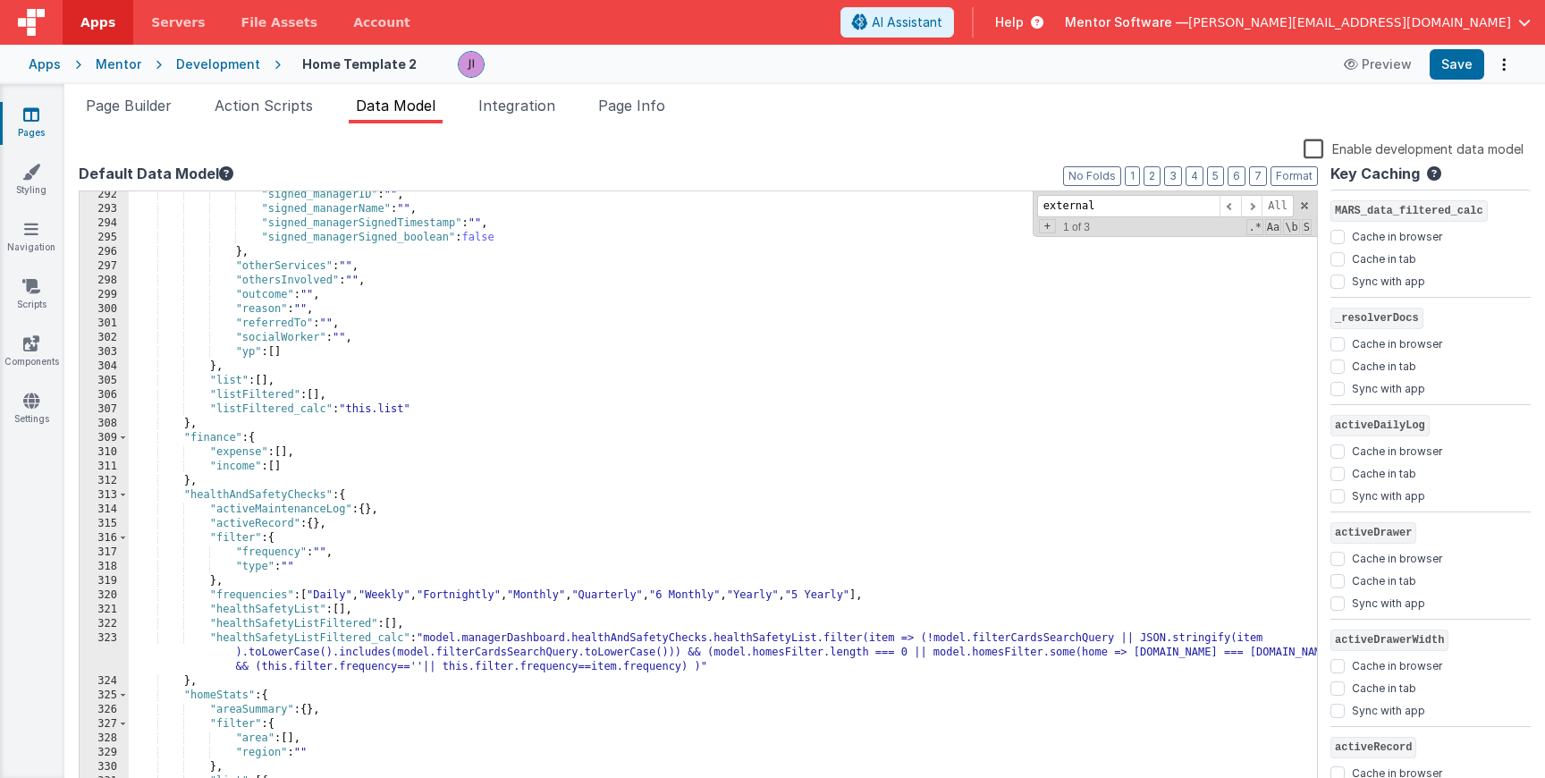
scroll to position [4212, 0]
type input "external"
click at [148, 110] on span "Page Builder" at bounding box center [129, 106] width 86 height 18
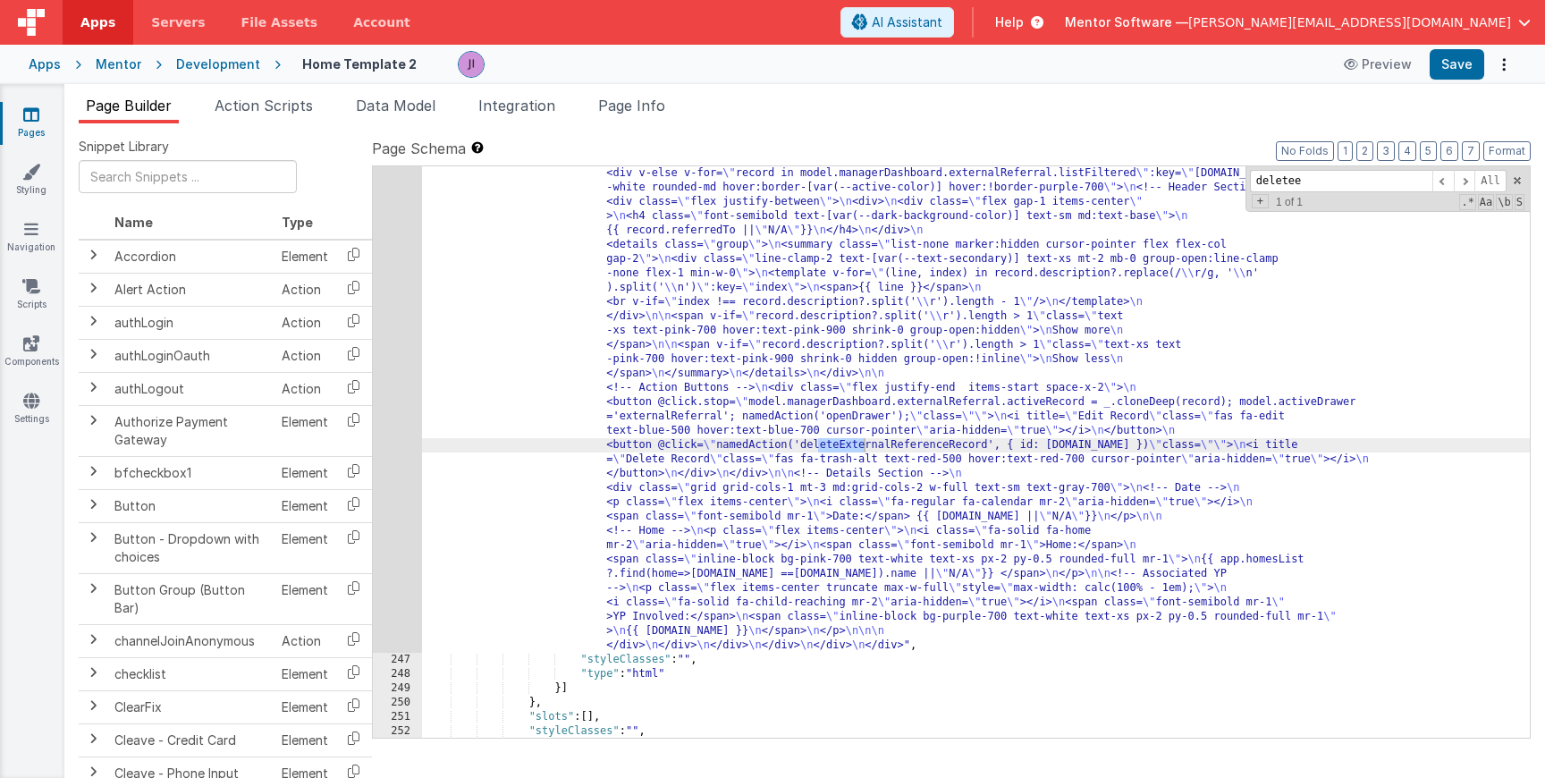
scroll to position [18744, 0]
type input "deletee"
drag, startPoint x: 199, startPoint y: 100, endPoint x: 210, endPoint y: 100, distance: 10.7
click at [199, 100] on ul "Page Builder Action Scripts Data Model Integration Page Info" at bounding box center [804, 109] width 1481 height 29
click at [210, 100] on ul "Page Builder Action Scripts Data Model Integration Page Info" at bounding box center [804, 109] width 1481 height 29
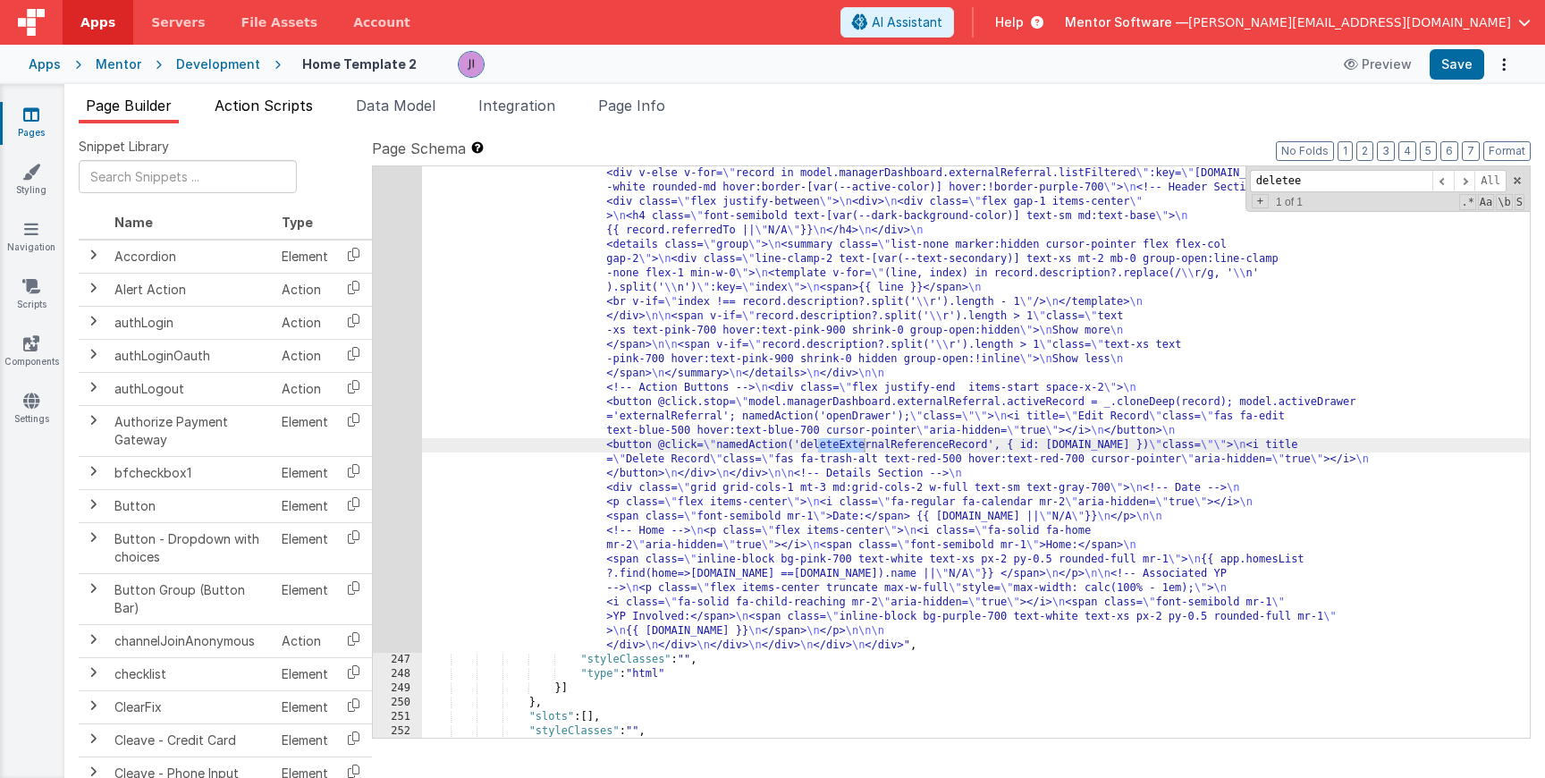
click at [240, 100] on span "Action Scripts" at bounding box center [264, 106] width 98 height 18
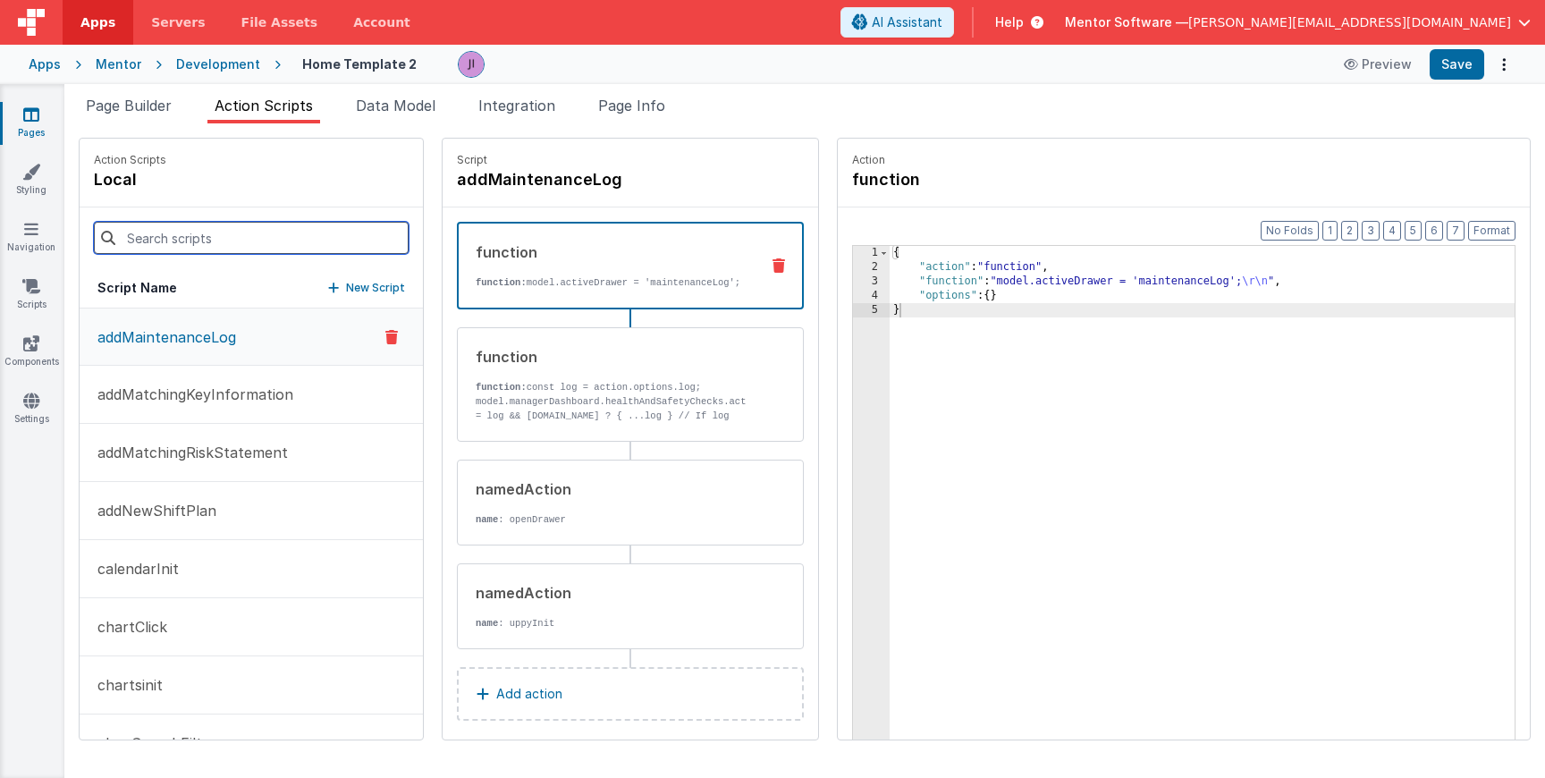
click at [222, 252] on input at bounding box center [251, 238] width 315 height 32
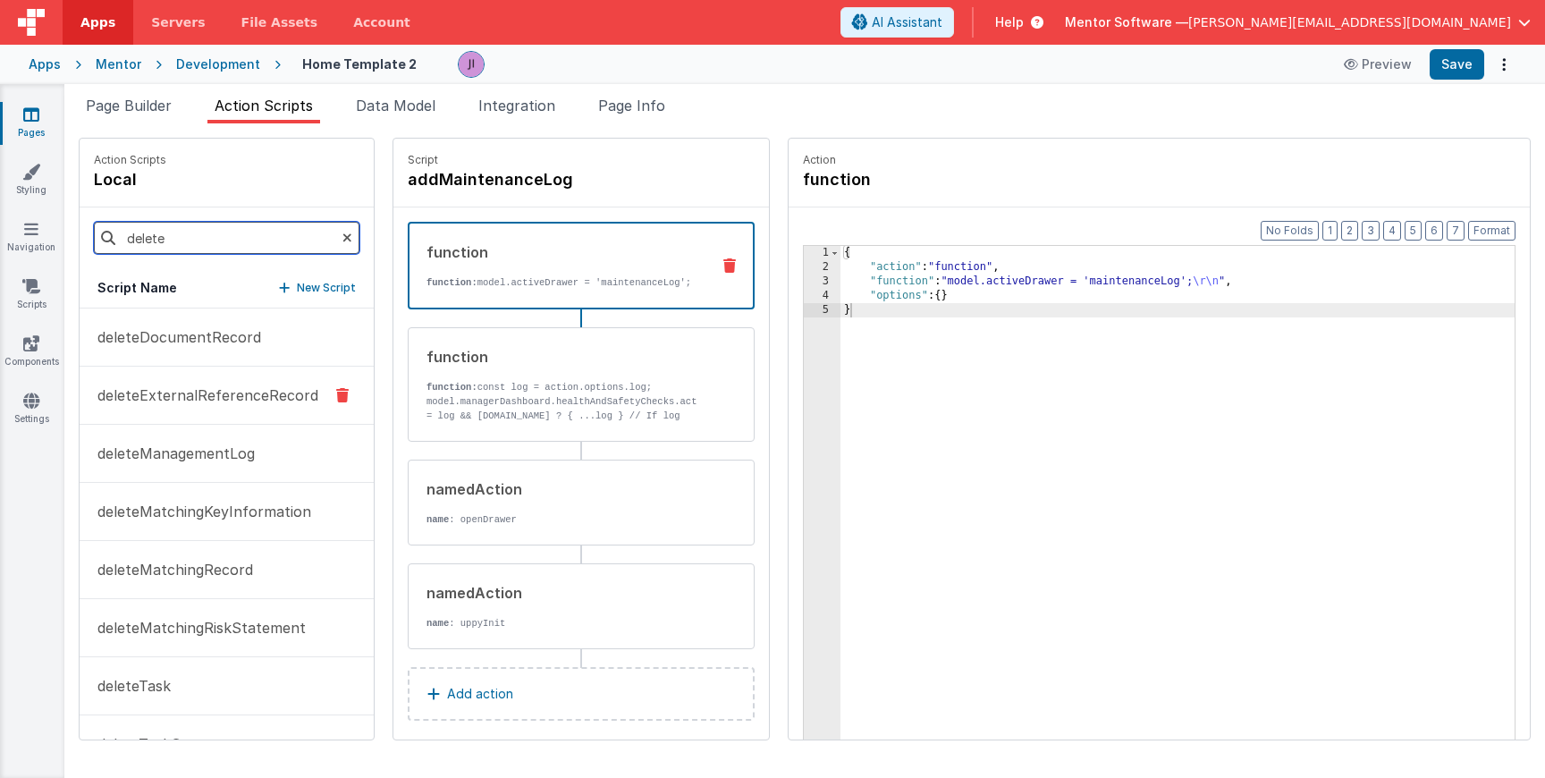
type input "delete"
click at [203, 410] on button "deleteExternalReferenceRecord" at bounding box center [227, 396] width 294 height 58
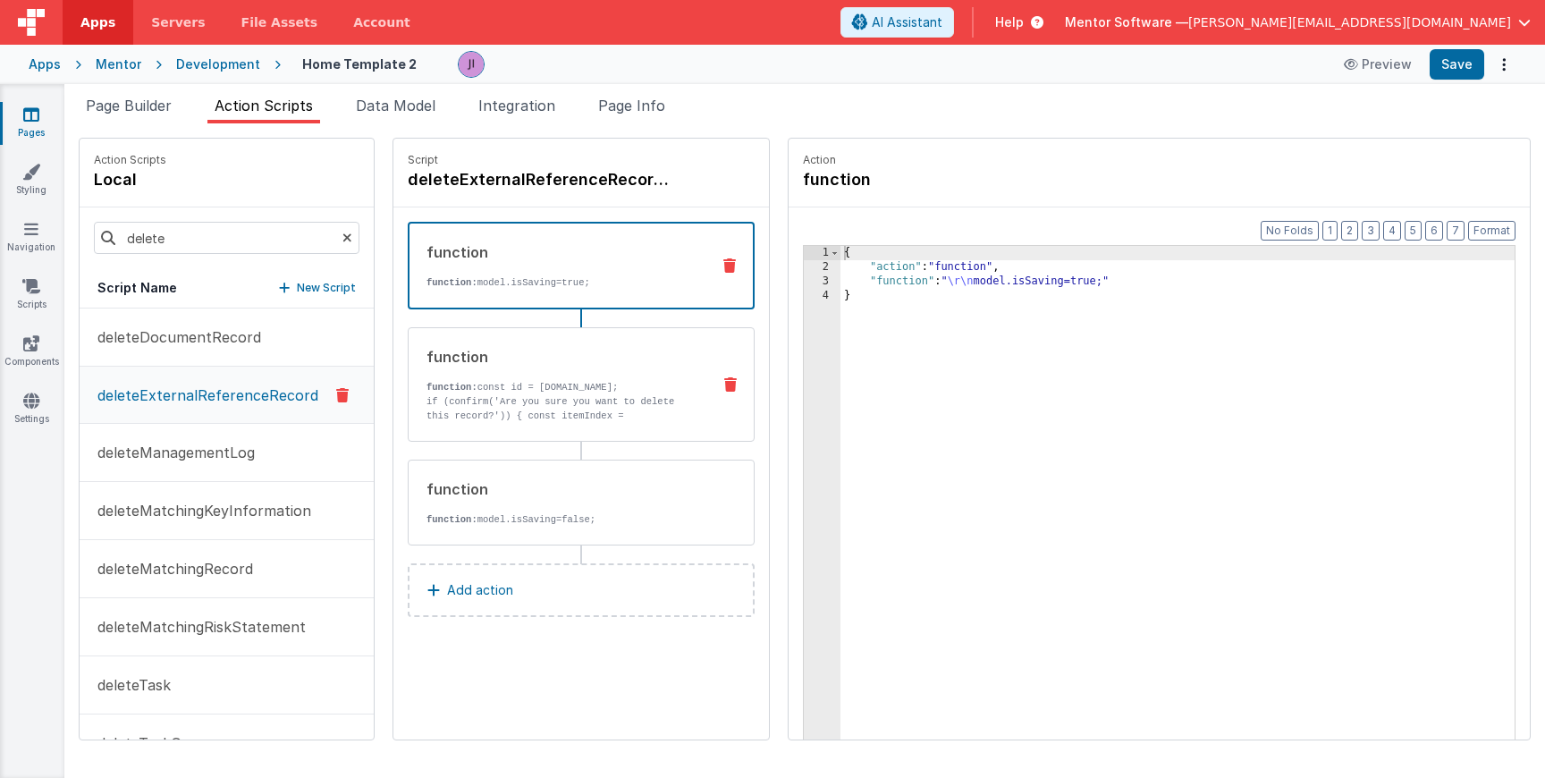
click at [462, 386] on p "function: const id = [DOMAIN_NAME];" at bounding box center [562, 387] width 270 height 14
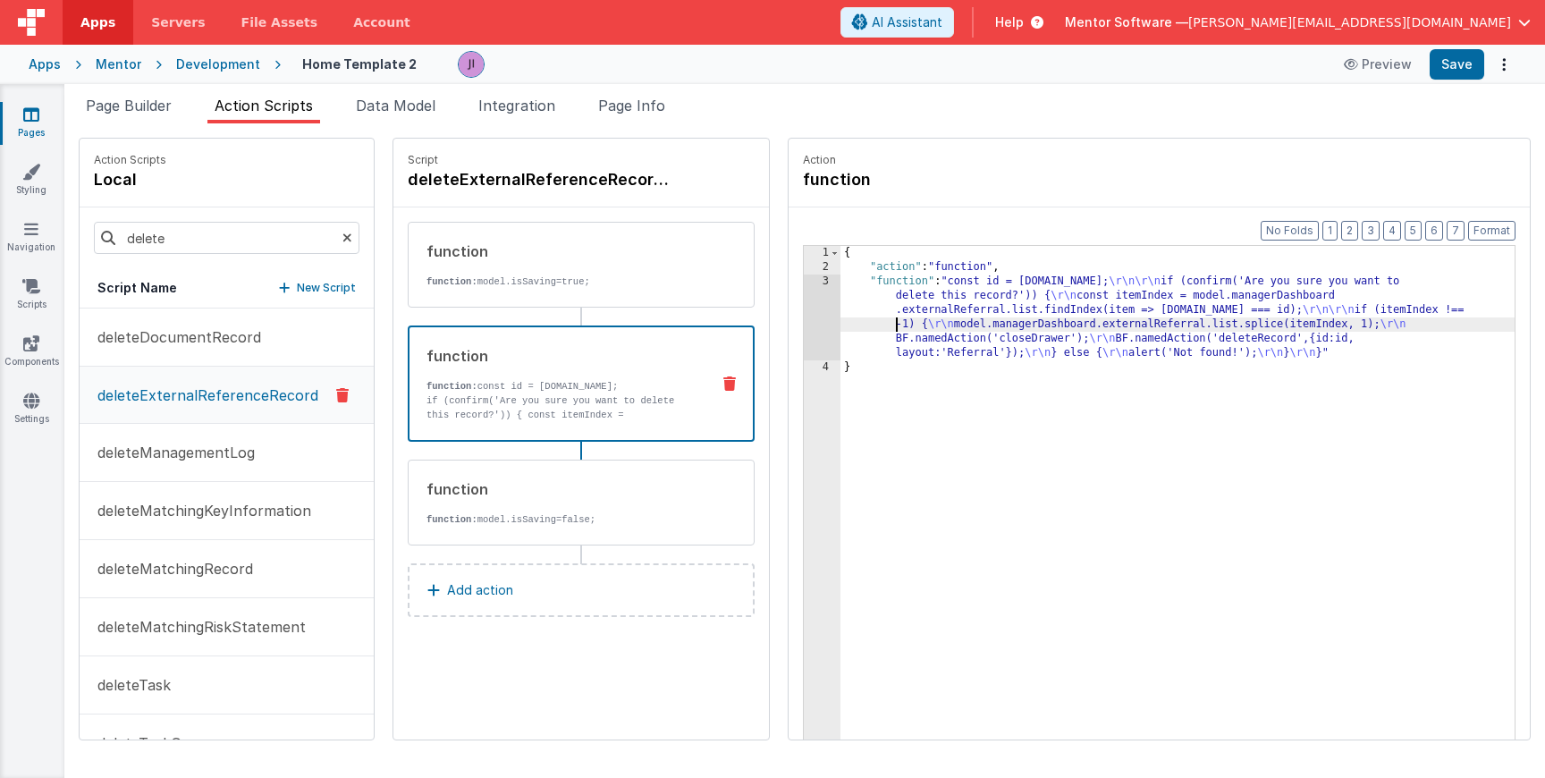
click at [462, 325] on div "{ "action" : "function" , "function" : "const id = action.options.id; \r\n\r\n …" at bounding box center [1177, 535] width 674 height 578
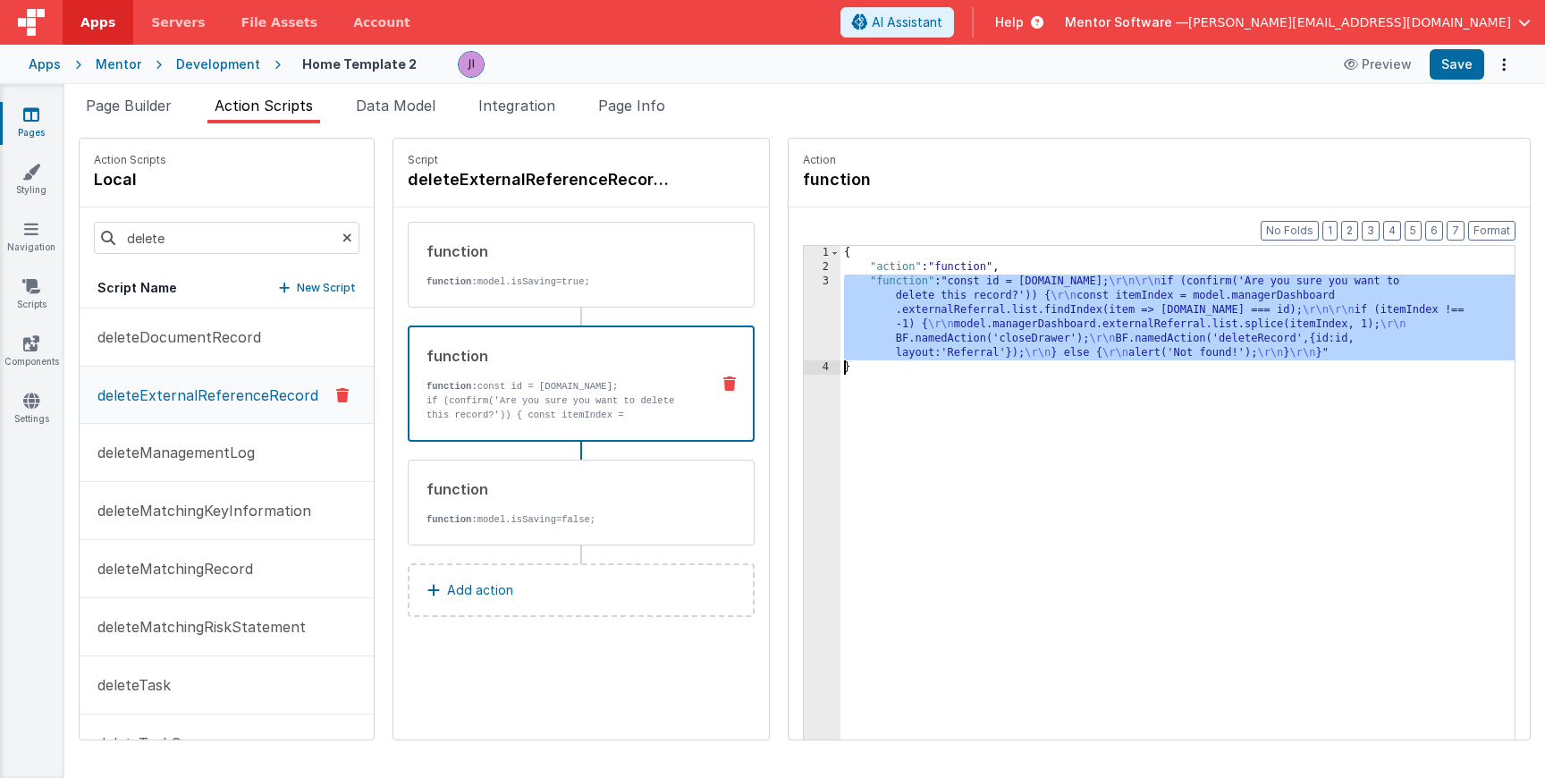
click at [462, 325] on div "3" at bounding box center [822, 318] width 37 height 86
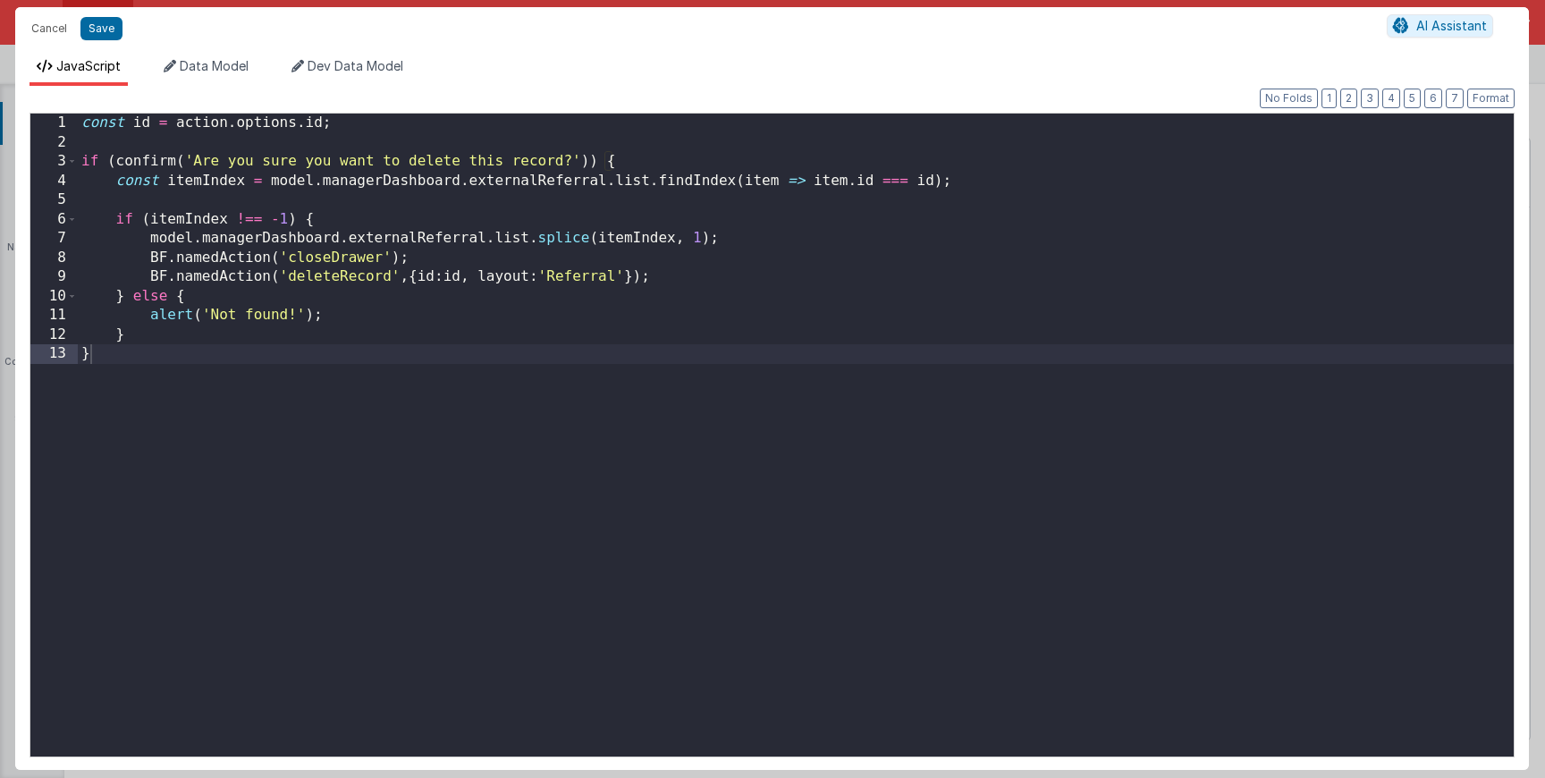
click at [462, 274] on div "const id = action . options . id ; if ( confirm ( 'Are you sure you want to del…" at bounding box center [796, 454] width 1436 height 681
drag, startPoint x: 104, startPoint y: 21, endPoint x: 149, endPoint y: 21, distance: 45.6
click at [104, 21] on button "Save" at bounding box center [101, 28] width 42 height 23
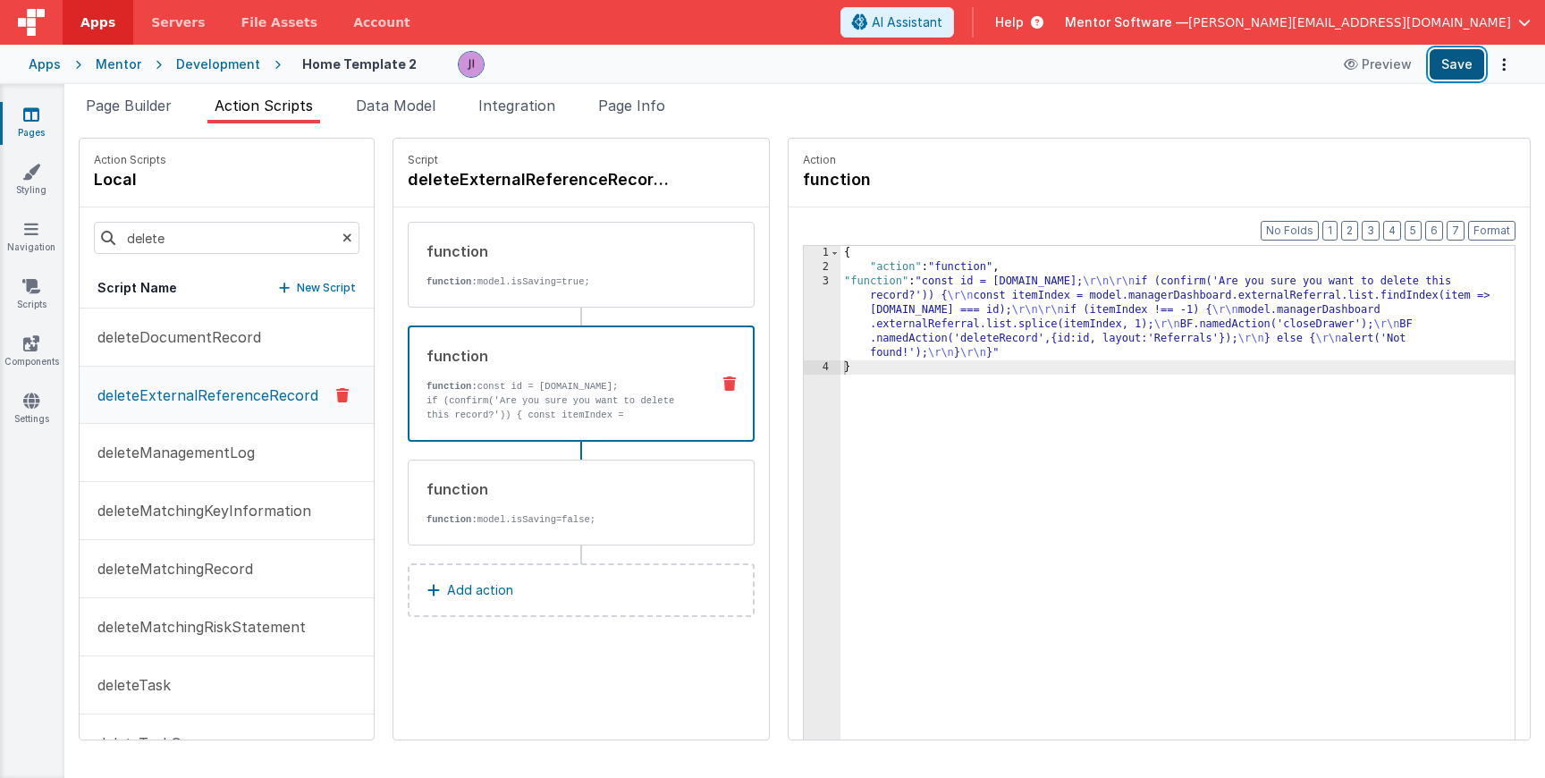
click at [462, 63] on button "Save" at bounding box center [1457, 64] width 55 height 30
click at [462, 451] on div "{ "action" : "function" , "function" : "const id = action.options.id; \r\n\r\n …" at bounding box center [1180, 535] width 681 height 578
click at [462, 106] on span "Page Info" at bounding box center [631, 106] width 67 height 18
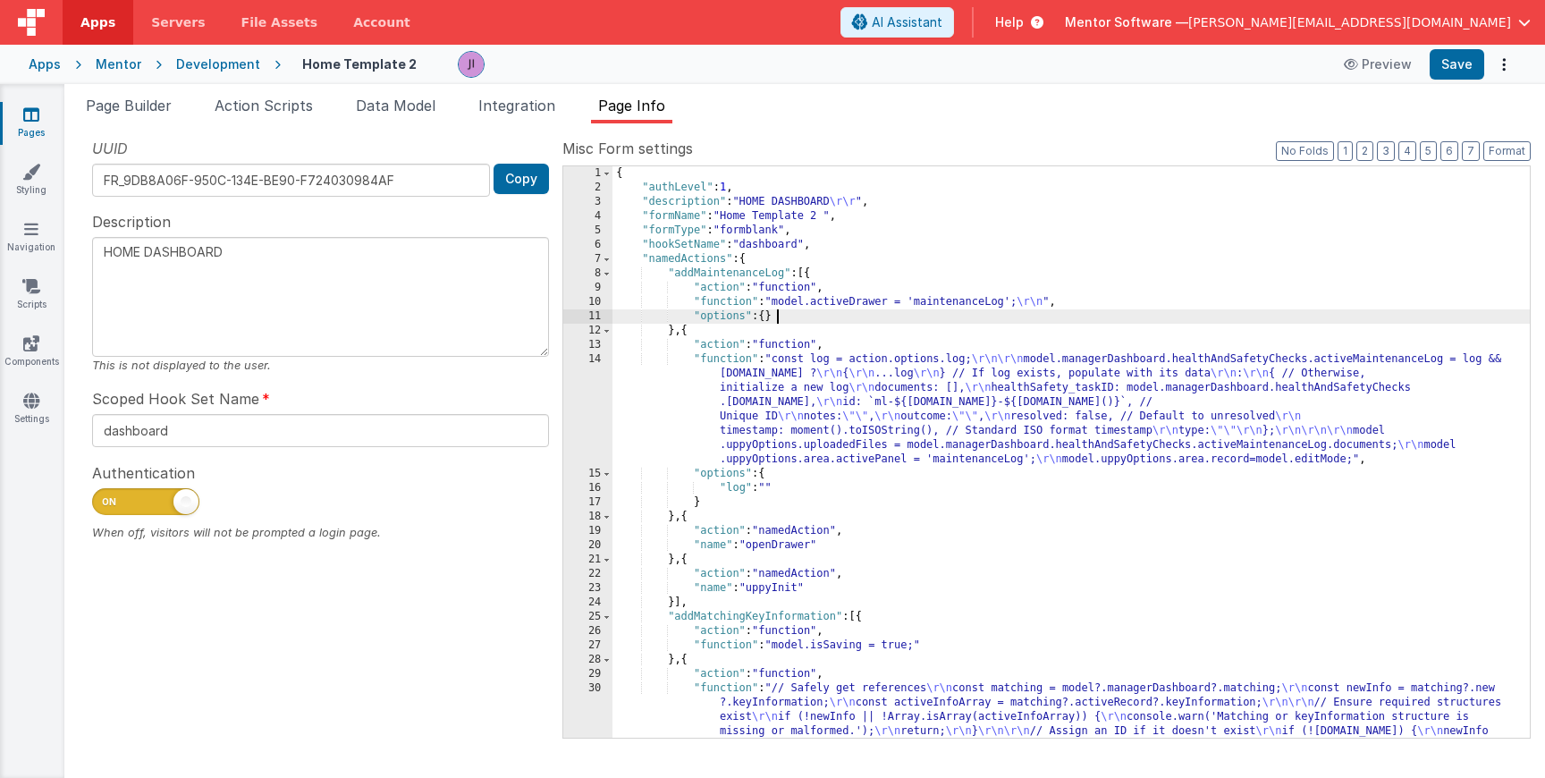
click at [462, 312] on div "{ "authLevel" : 1 , "description" : "HOME DASHBOARD \r\r " , "formName" : "Home…" at bounding box center [1070, 559] width 917 height 786
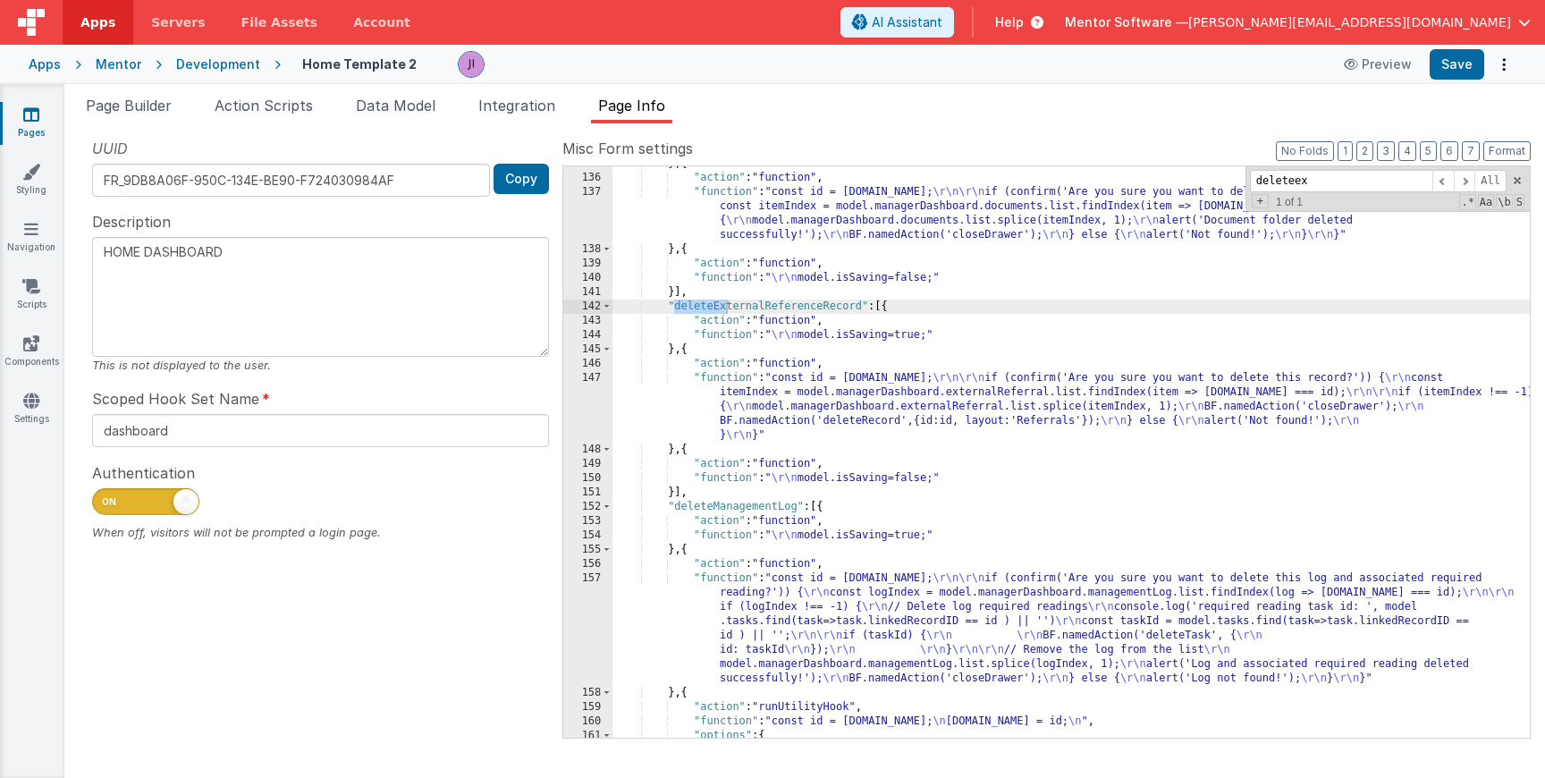
scroll to position [5349, 0]
click at [462, 305] on span at bounding box center [607, 304] width 10 height 14
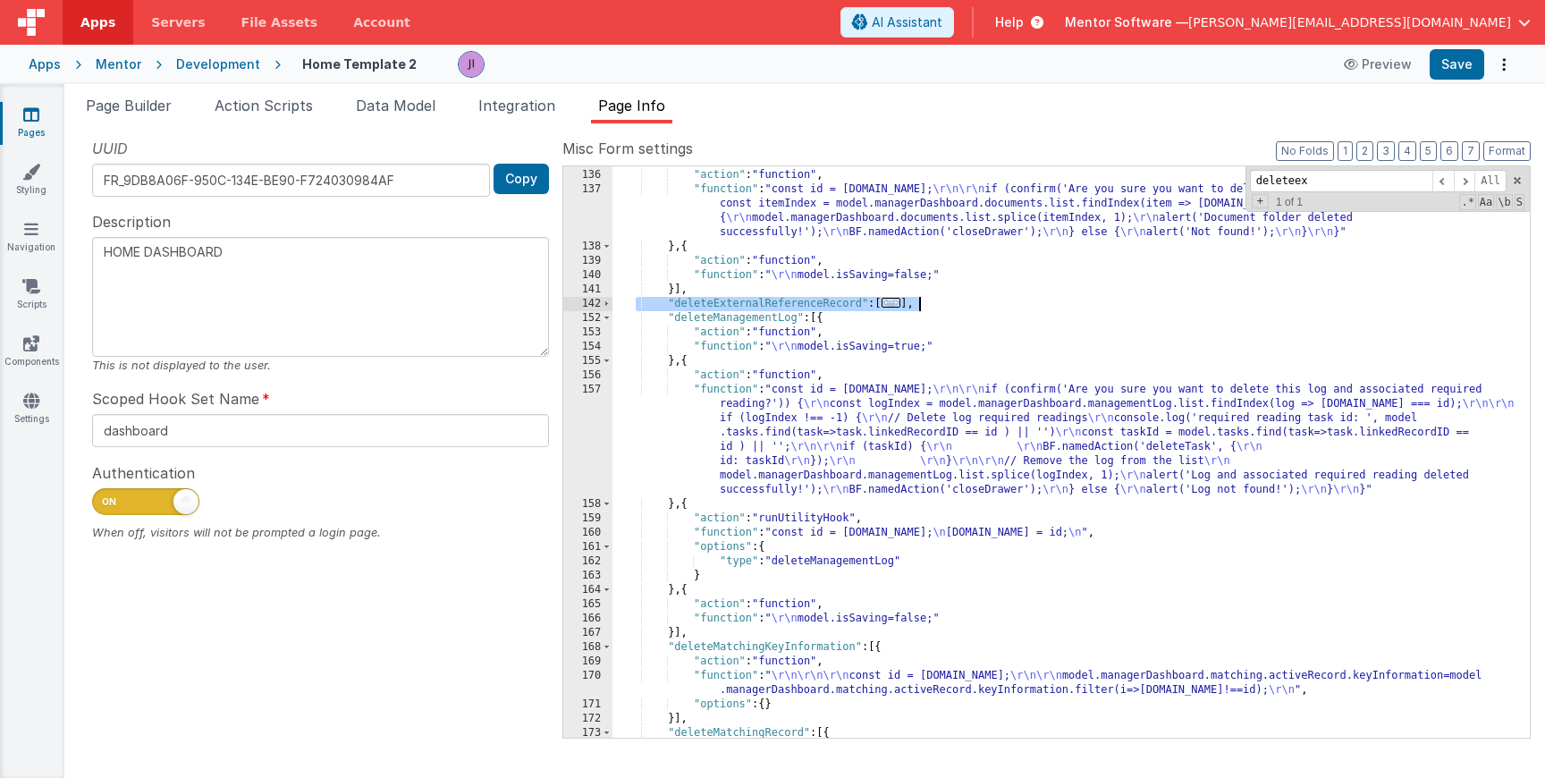
drag, startPoint x: 634, startPoint y: 303, endPoint x: 960, endPoint y: 308, distance: 326.4
click at [462, 308] on div "} , { "action" : "function" , "function" : "const id = action.options.id; \r\n\…" at bounding box center [1070, 454] width 917 height 600
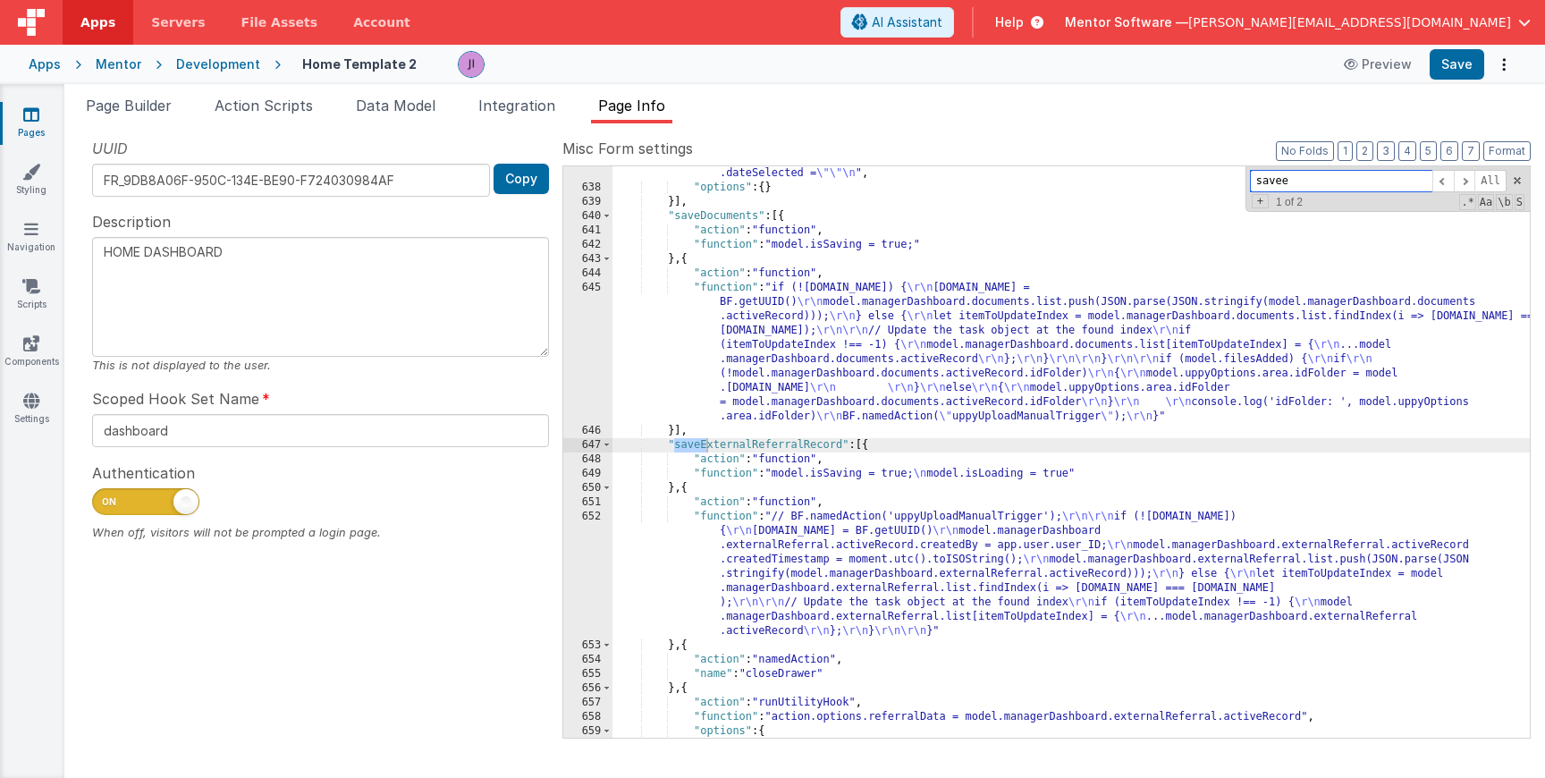
scroll to position [18226, 0]
type input "saveex"
click at [462, 444] on span at bounding box center [607, 445] width 10 height 14
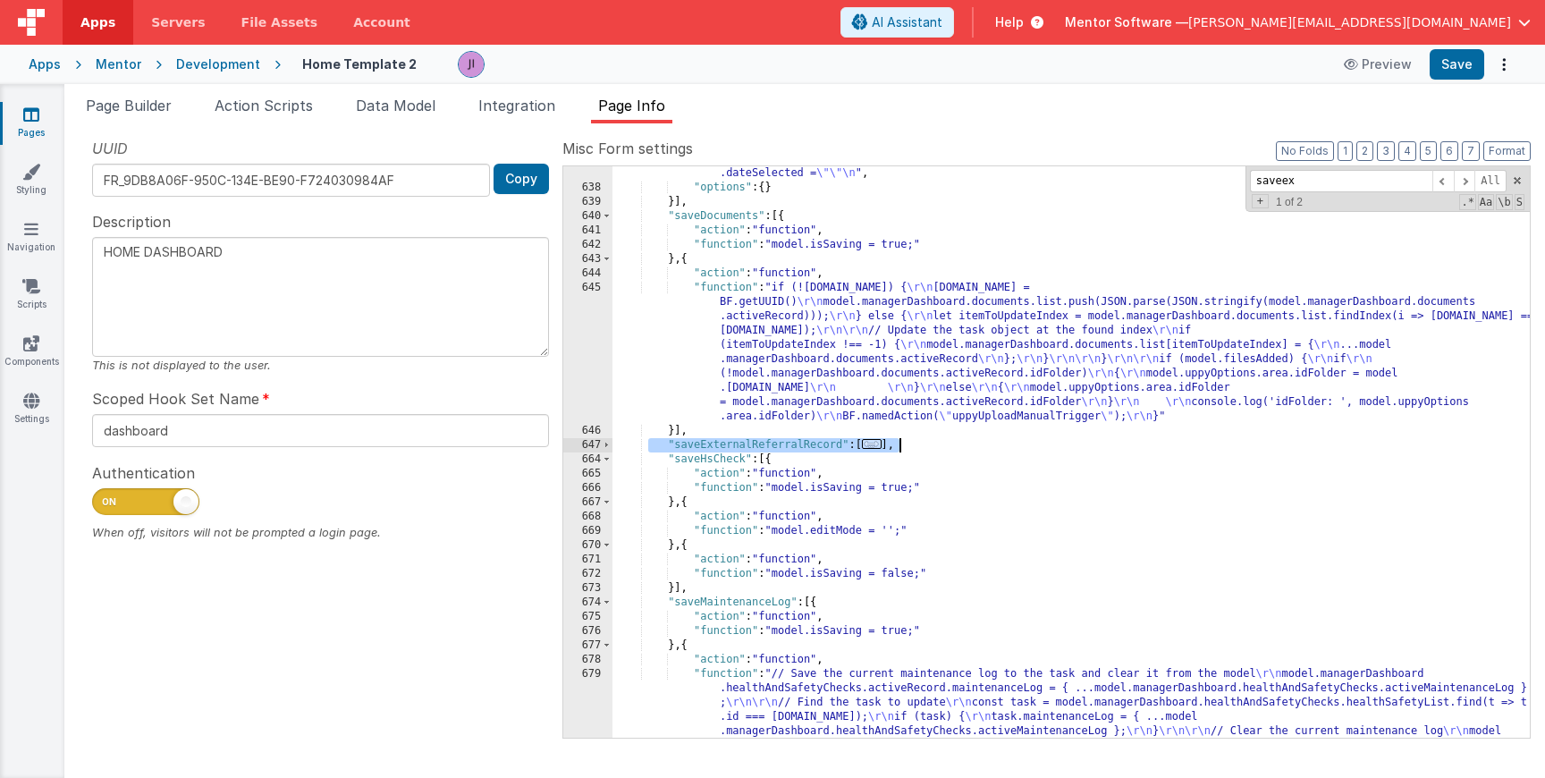
drag, startPoint x: 650, startPoint y: 448, endPoint x: 925, endPoint y: 444, distance: 275.4
click at [462, 444] on div ""function" : "// Clear any objects \n model.dailyLog = {}; \n model.youngPerson…" at bounding box center [1070, 502] width 917 height 700
click at [462, 446] on span "..." at bounding box center [872, 444] width 20 height 10
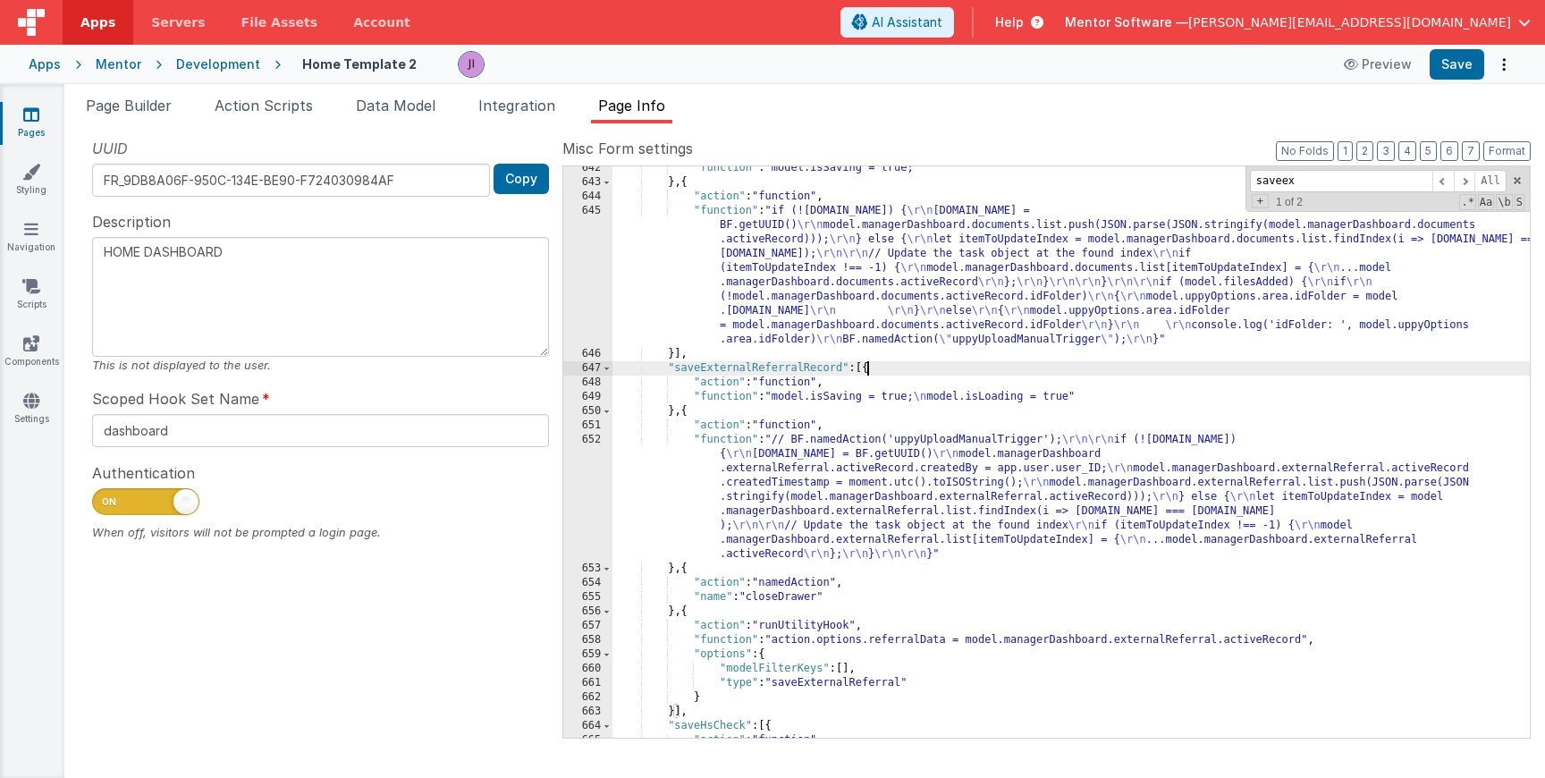
scroll to position [18292, 0]
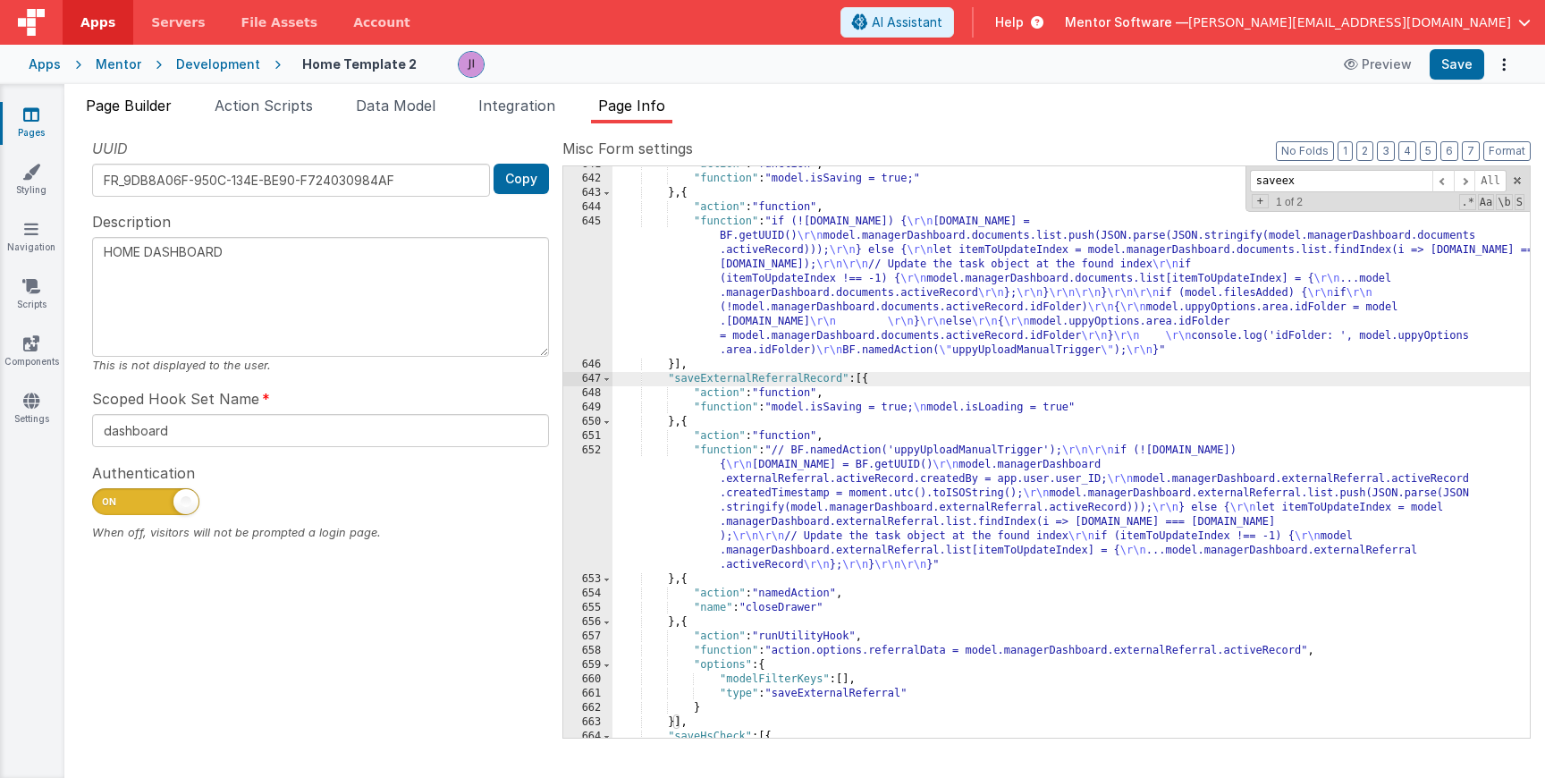
click at [137, 109] on span "Page Builder" at bounding box center [129, 106] width 86 height 18
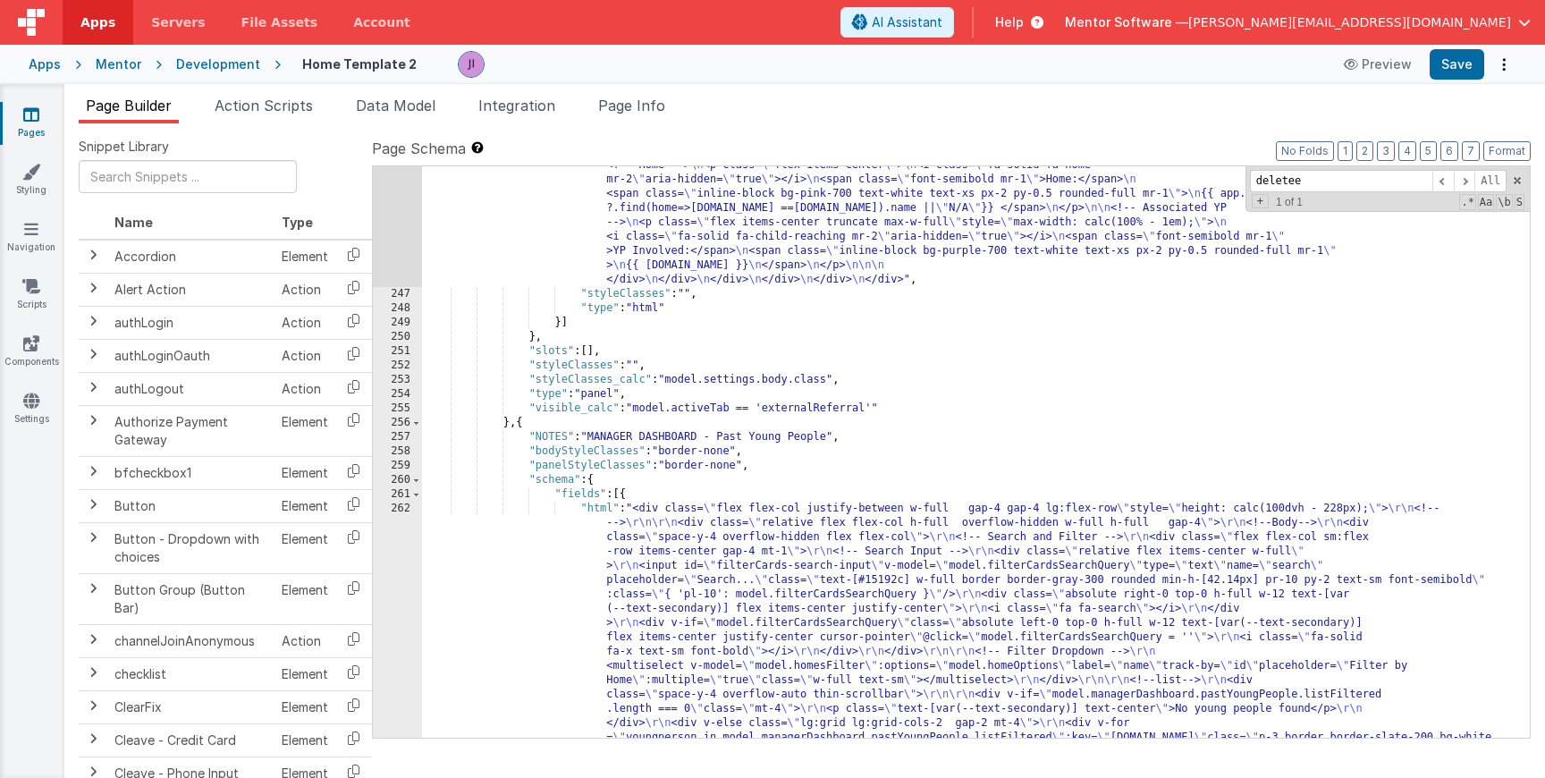
scroll to position [19007, 0]
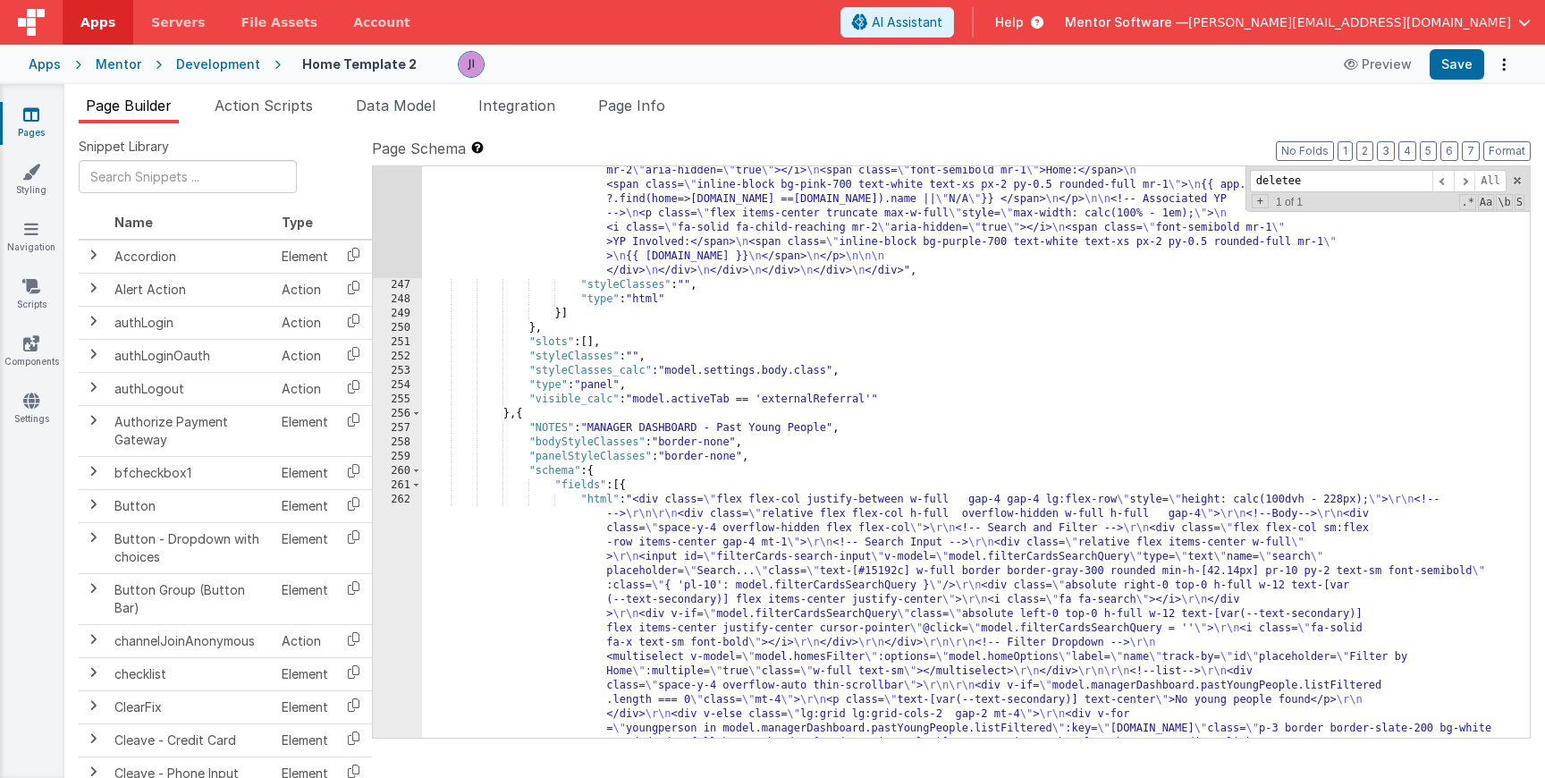
click at [462, 417] on div ""html" : "<div class= \" flex flex-col justify-between w-full gap-4 gap-4 lg:fl…" at bounding box center [976, 556] width 1108 height 1959
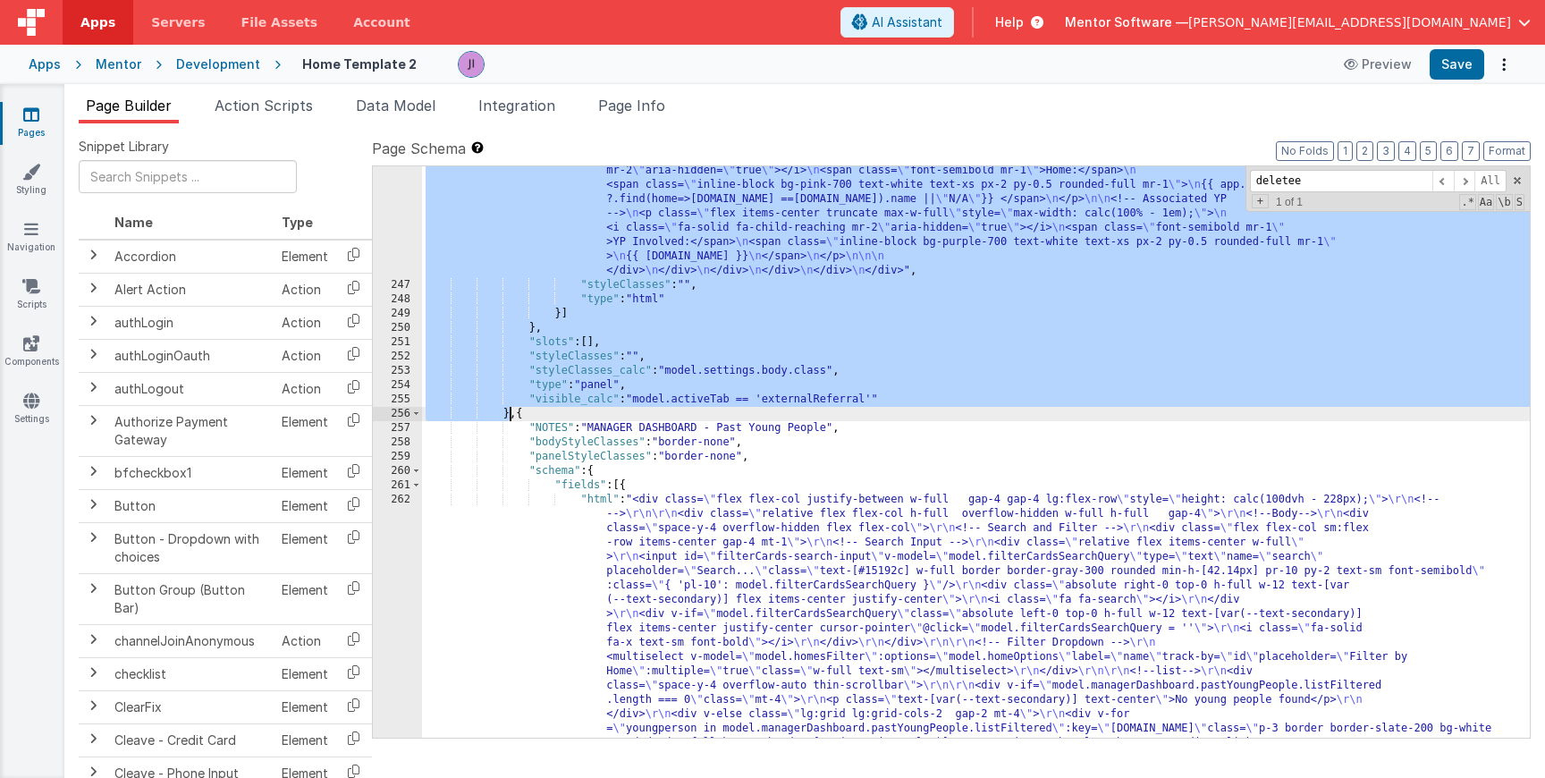
click at [462, 417] on div ""html" : "<div class= \" flex flex-col justify-between w-full gap-4 gap-4 lg:fl…" at bounding box center [976, 556] width 1108 height 1959
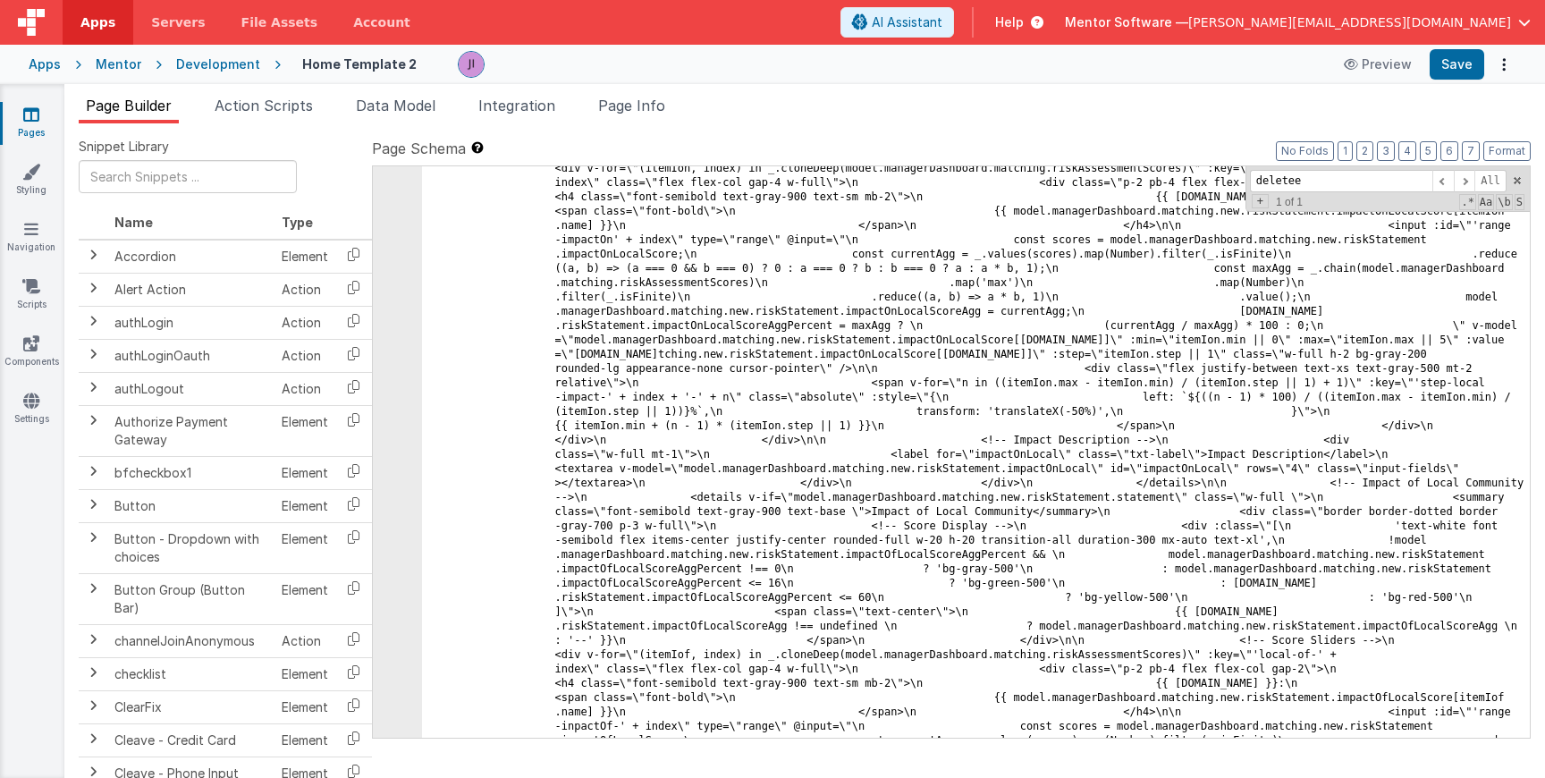
scroll to position [27513, 0]
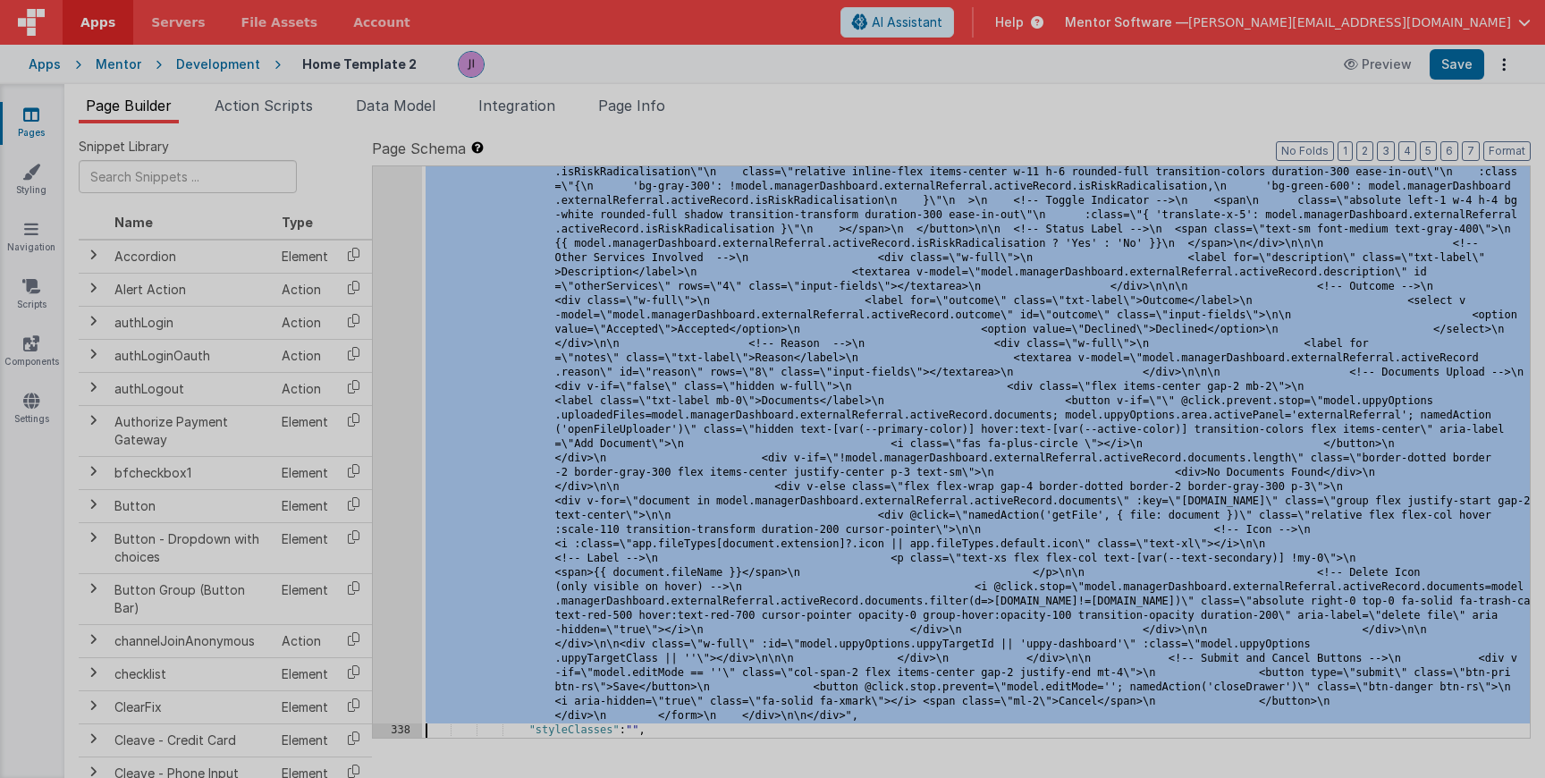
scroll to position [28728, 0]
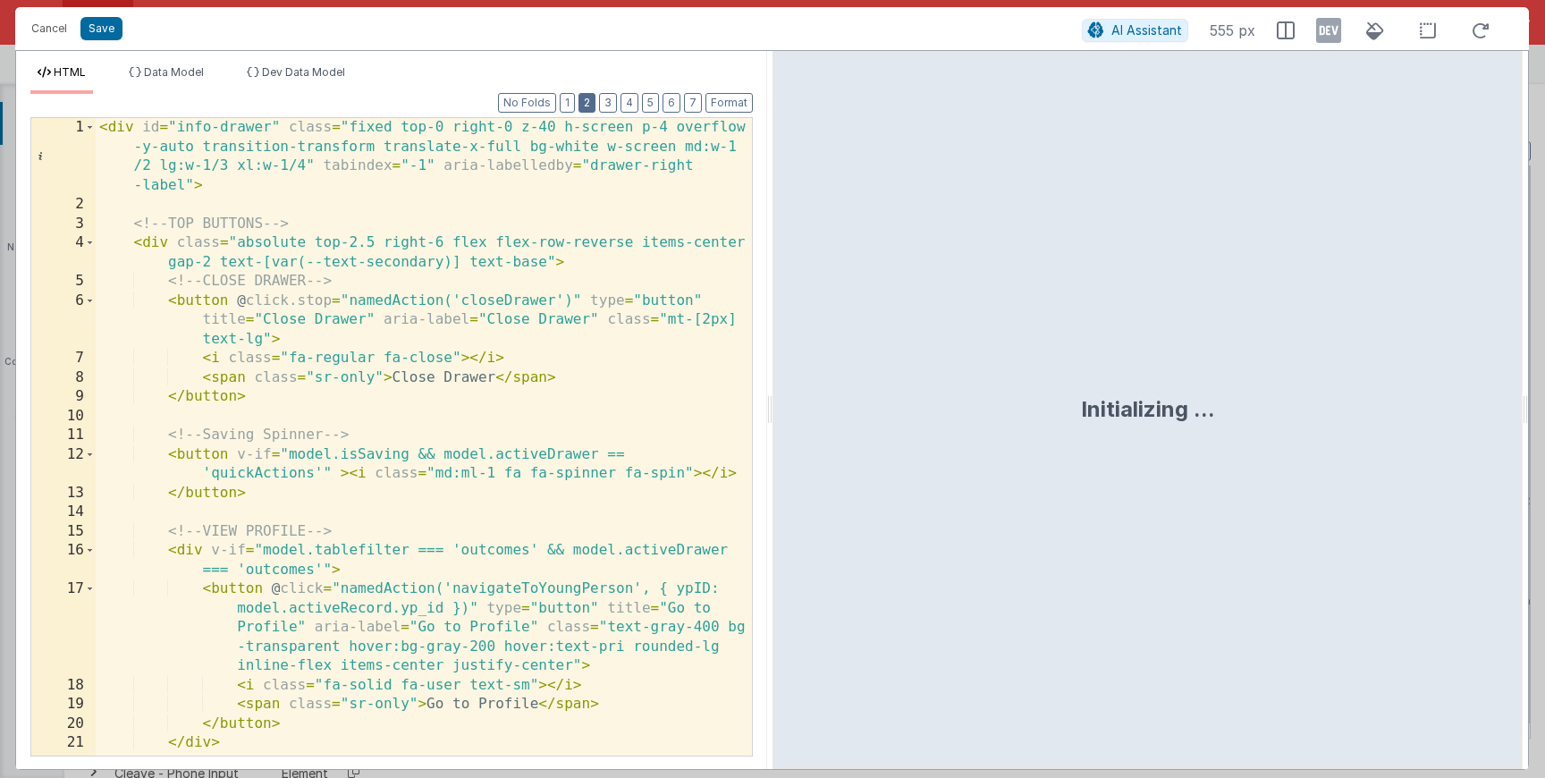
click at [462, 99] on button "2" at bounding box center [587, 103] width 17 height 20
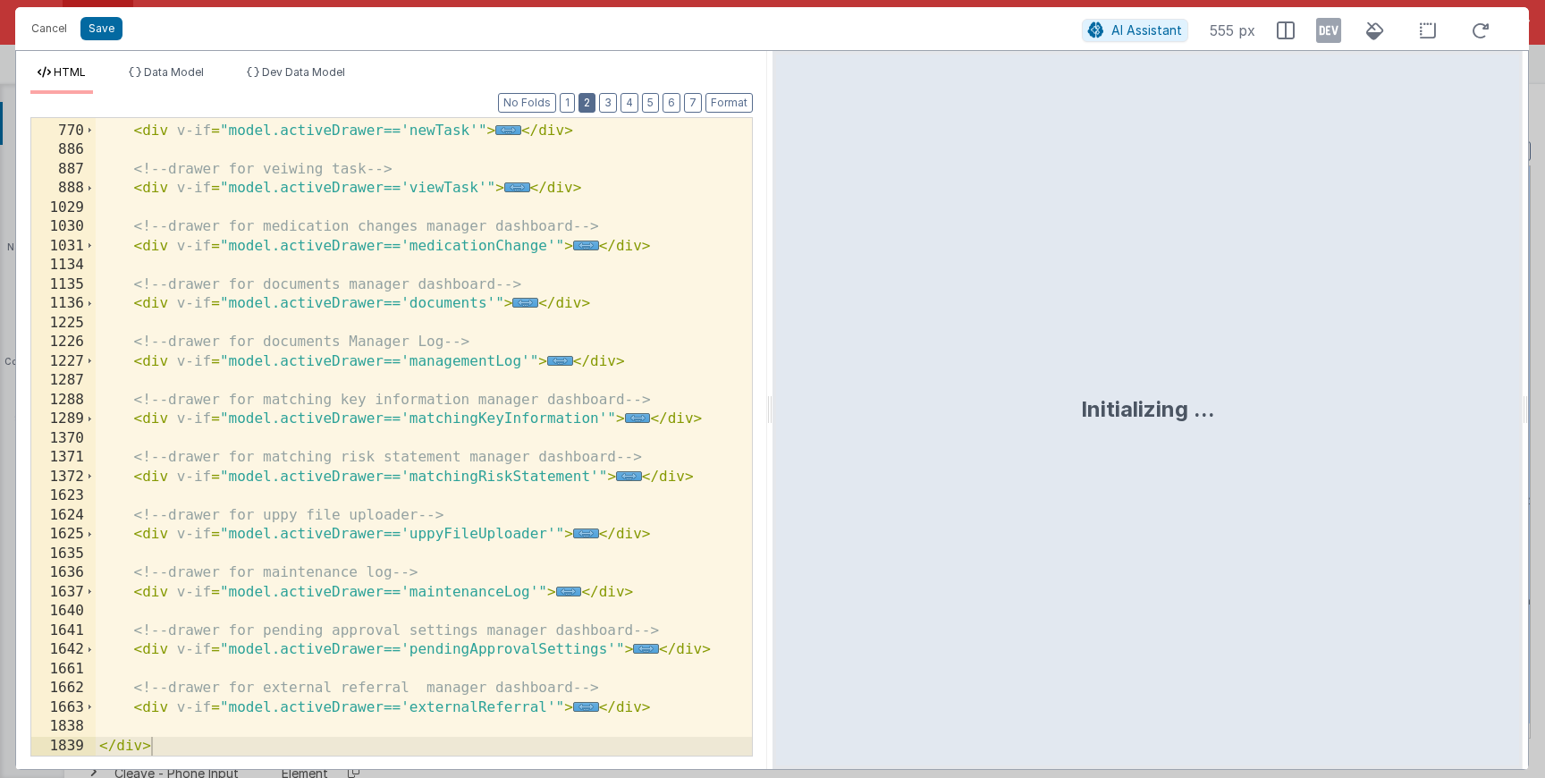
scroll to position [535, 0]
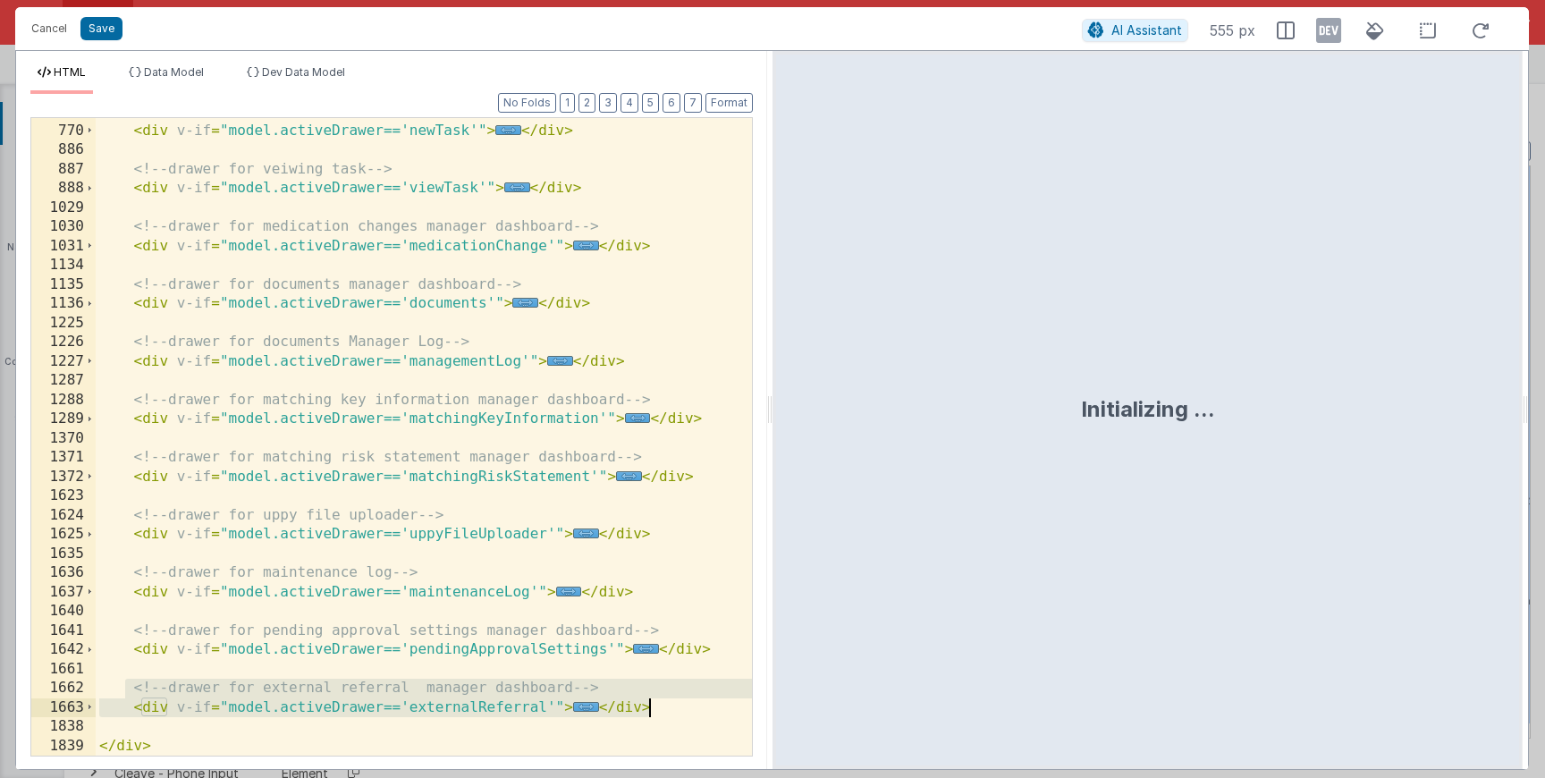
drag, startPoint x: 128, startPoint y: 687, endPoint x: 673, endPoint y: 709, distance: 545.9
click at [462, 709] on div "<!-- Drawer for new task --> < div v-if = "model.activeDrawer=='newTask'" > ...…" at bounding box center [424, 440] width 656 height 676
click at [45, 28] on button "Cancel" at bounding box center [49, 28] width 54 height 25
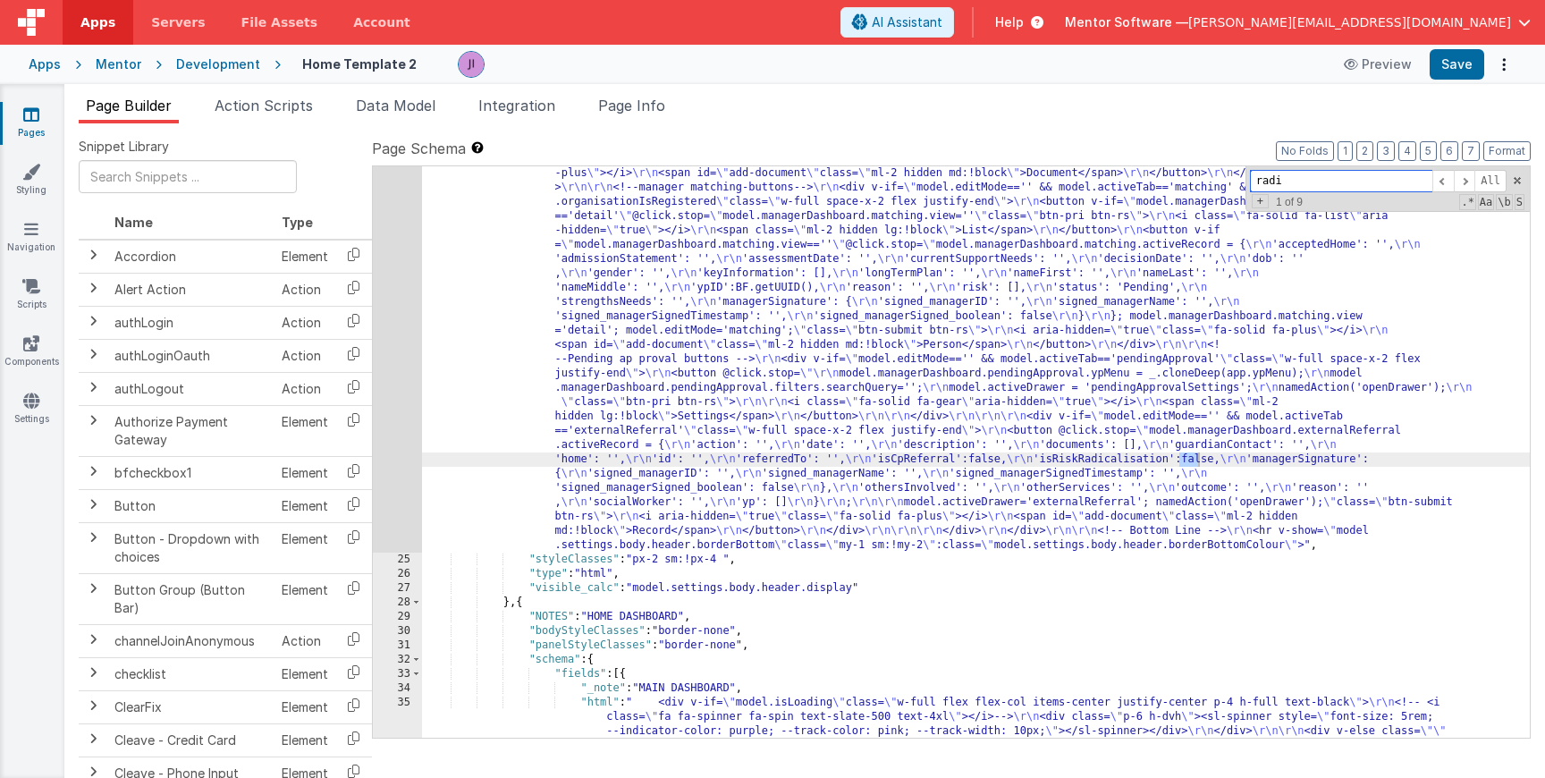
scroll to position [1405, 0]
type input "radica"
click at [462, 153] on button "2" at bounding box center [1364, 151] width 17 height 20
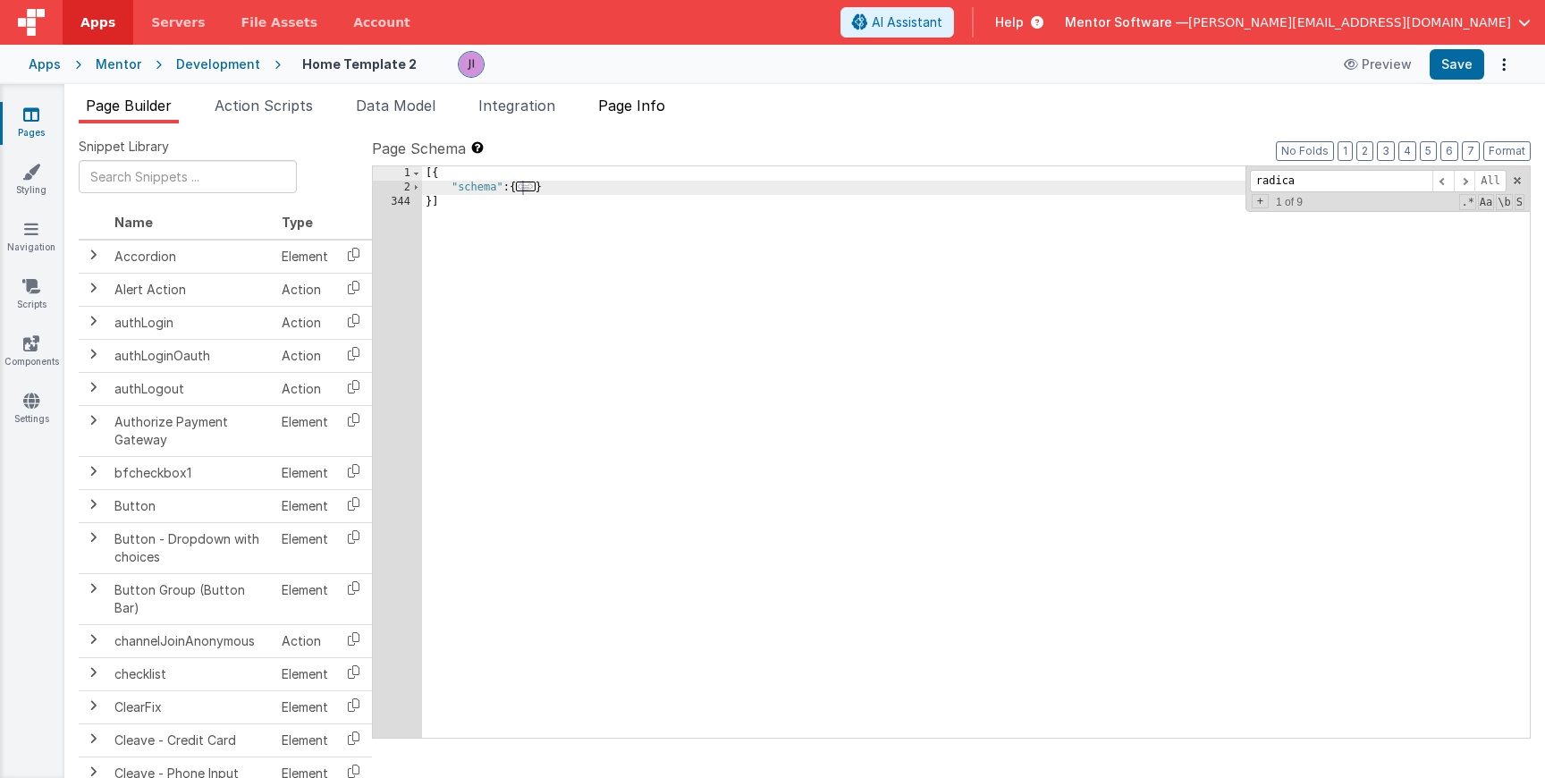
click at [462, 100] on span "Page Info" at bounding box center [631, 106] width 67 height 18
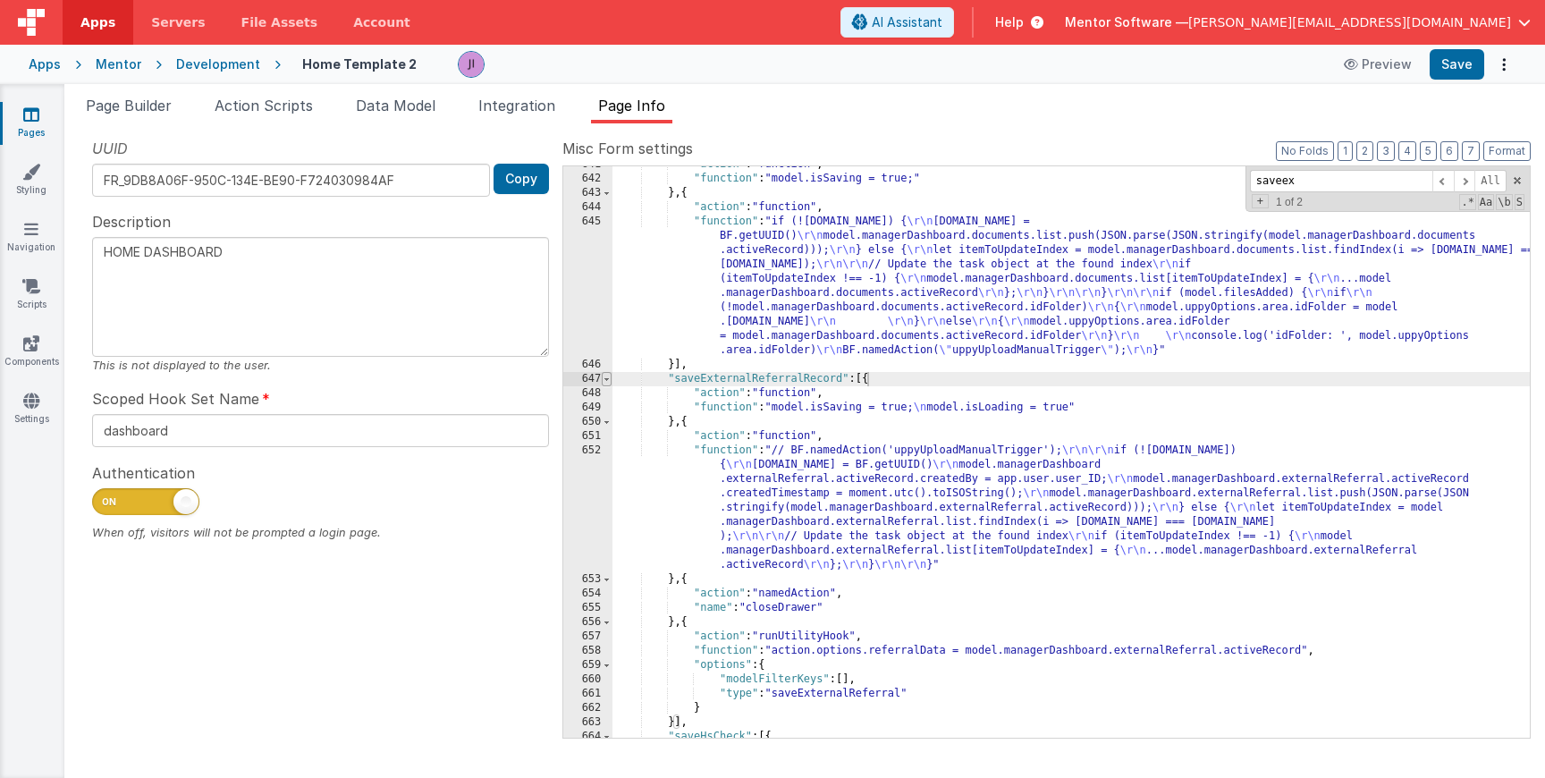
click at [462, 382] on span at bounding box center [607, 379] width 10 height 14
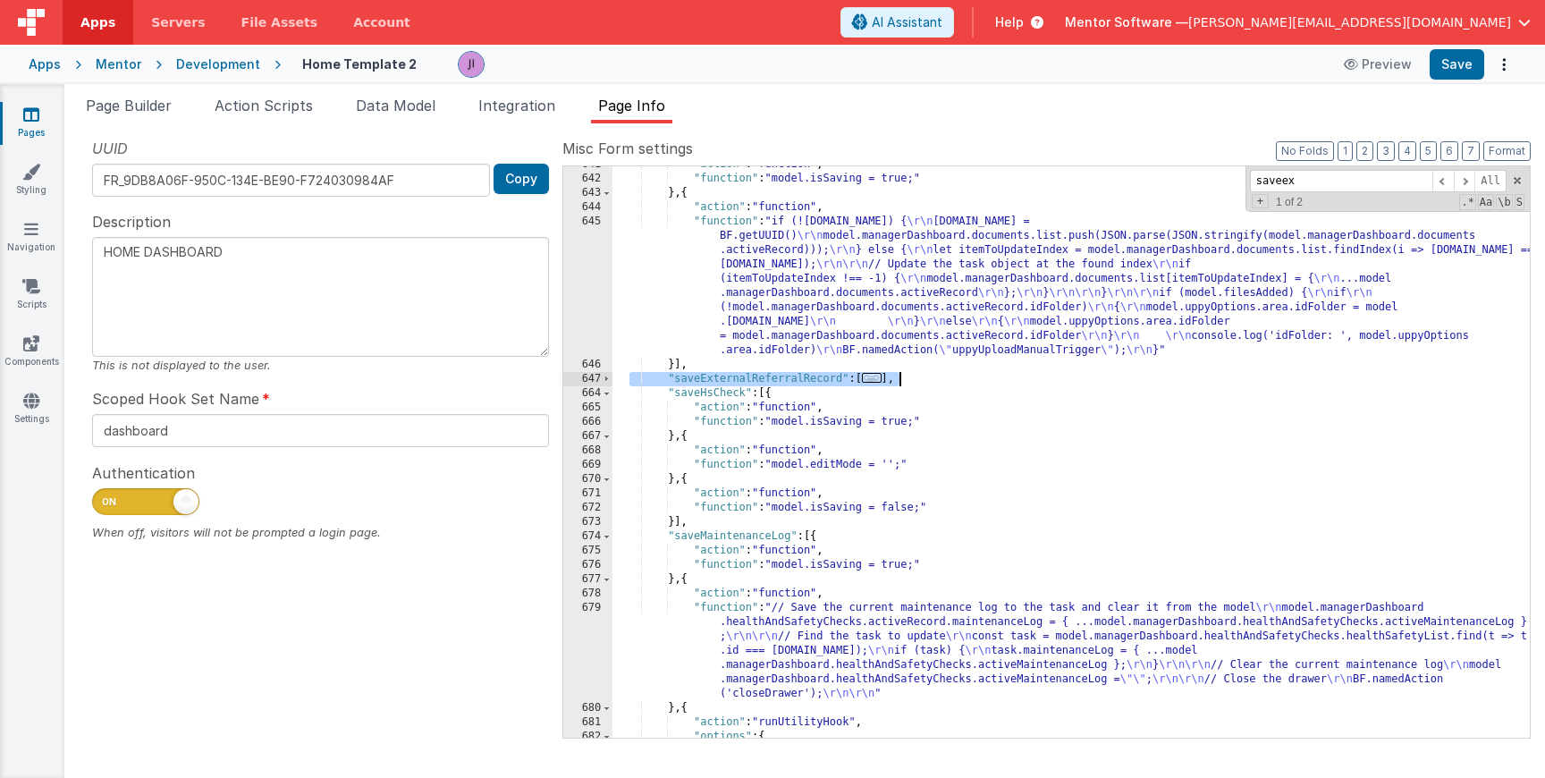
drag, startPoint x: 627, startPoint y: 382, endPoint x: 926, endPoint y: 382, distance: 299.5
click at [462, 382] on div ""action" : "function" , "function" : "model.isSaving = true;" } , { "action" : …" at bounding box center [1070, 457] width 917 height 600
click at [462, 357] on div ""action" : "function" , "function" : "model.isSaving = true;" } , { "action" : …" at bounding box center [1070, 457] width 917 height 600
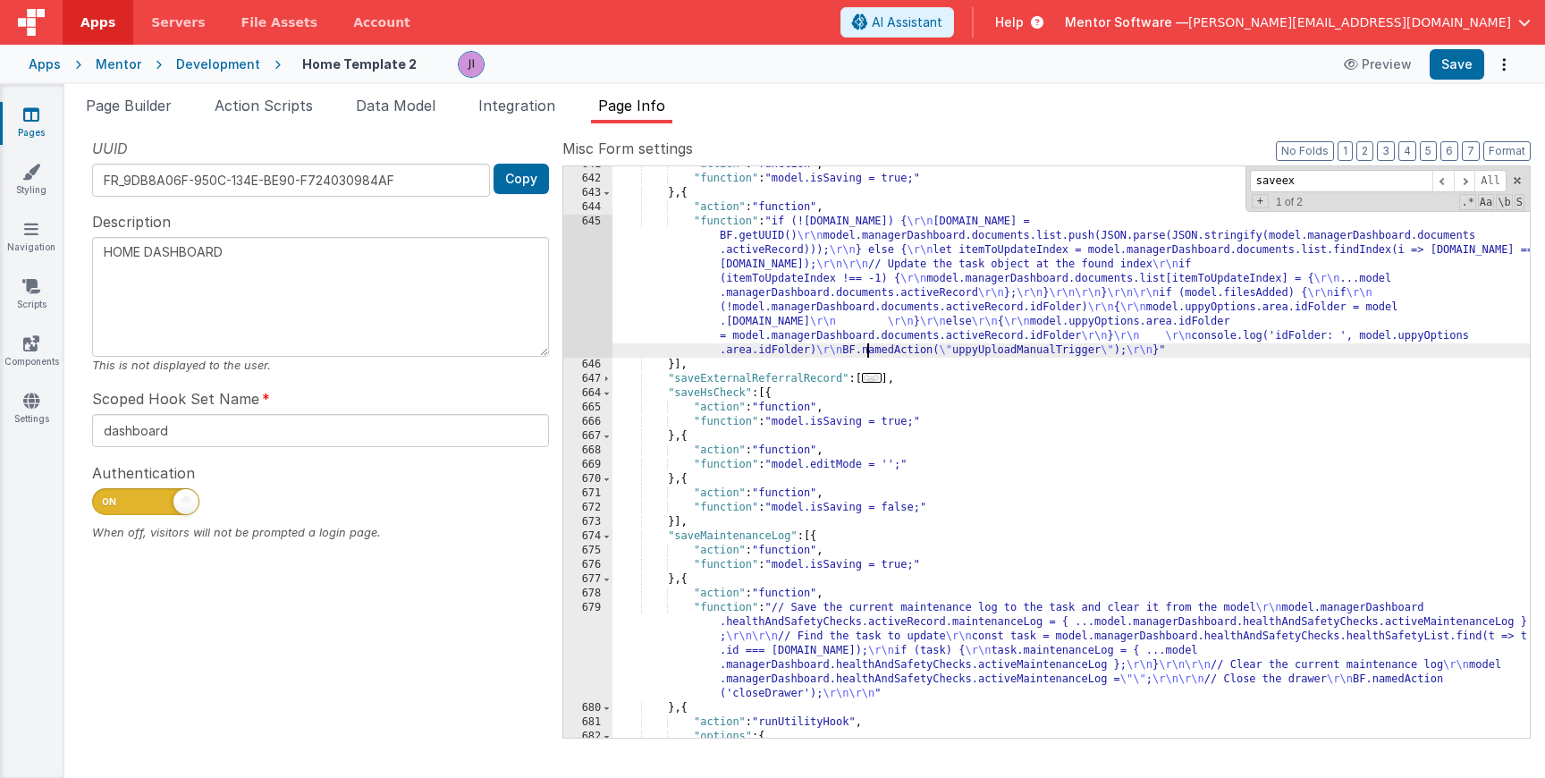
type textarea "HOME DASHBOARD"
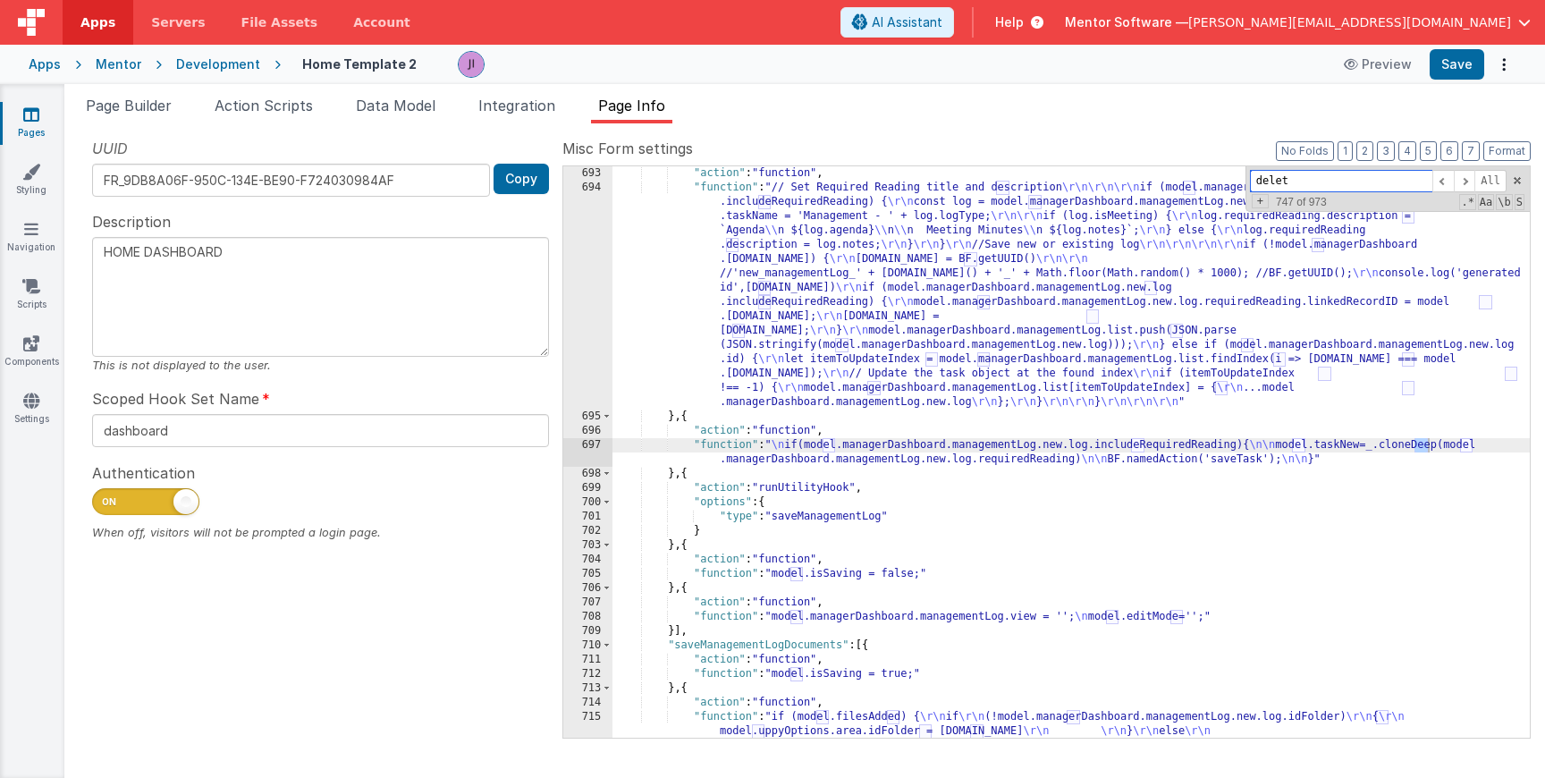
scroll to position [5007, 0]
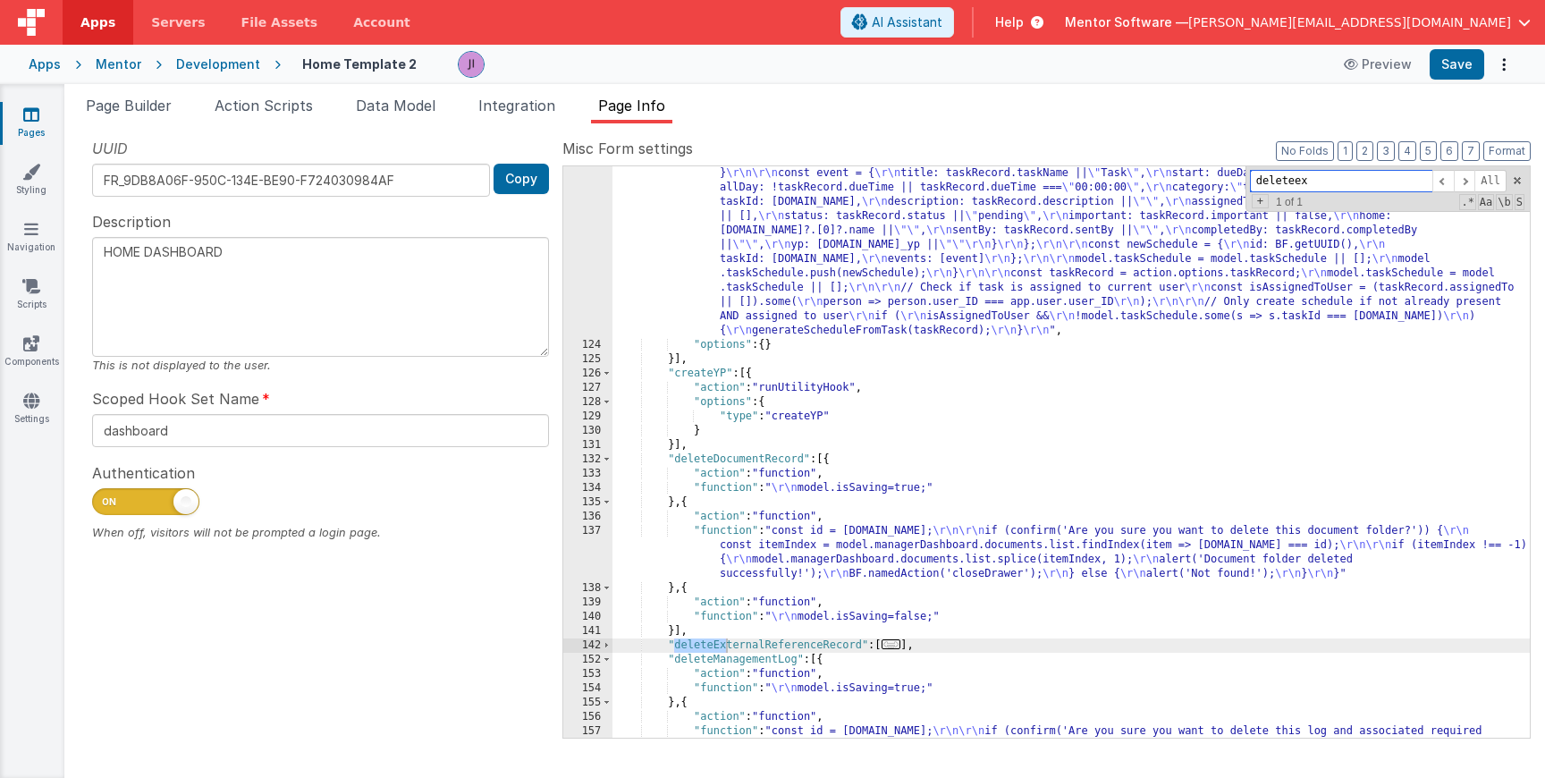
type input "deleteex"
click at [462, 643] on div ""function" : "function generateScheduleFromTask(taskRecord) { \r\n if (!taskRec…" at bounding box center [1070, 551] width 917 height 943
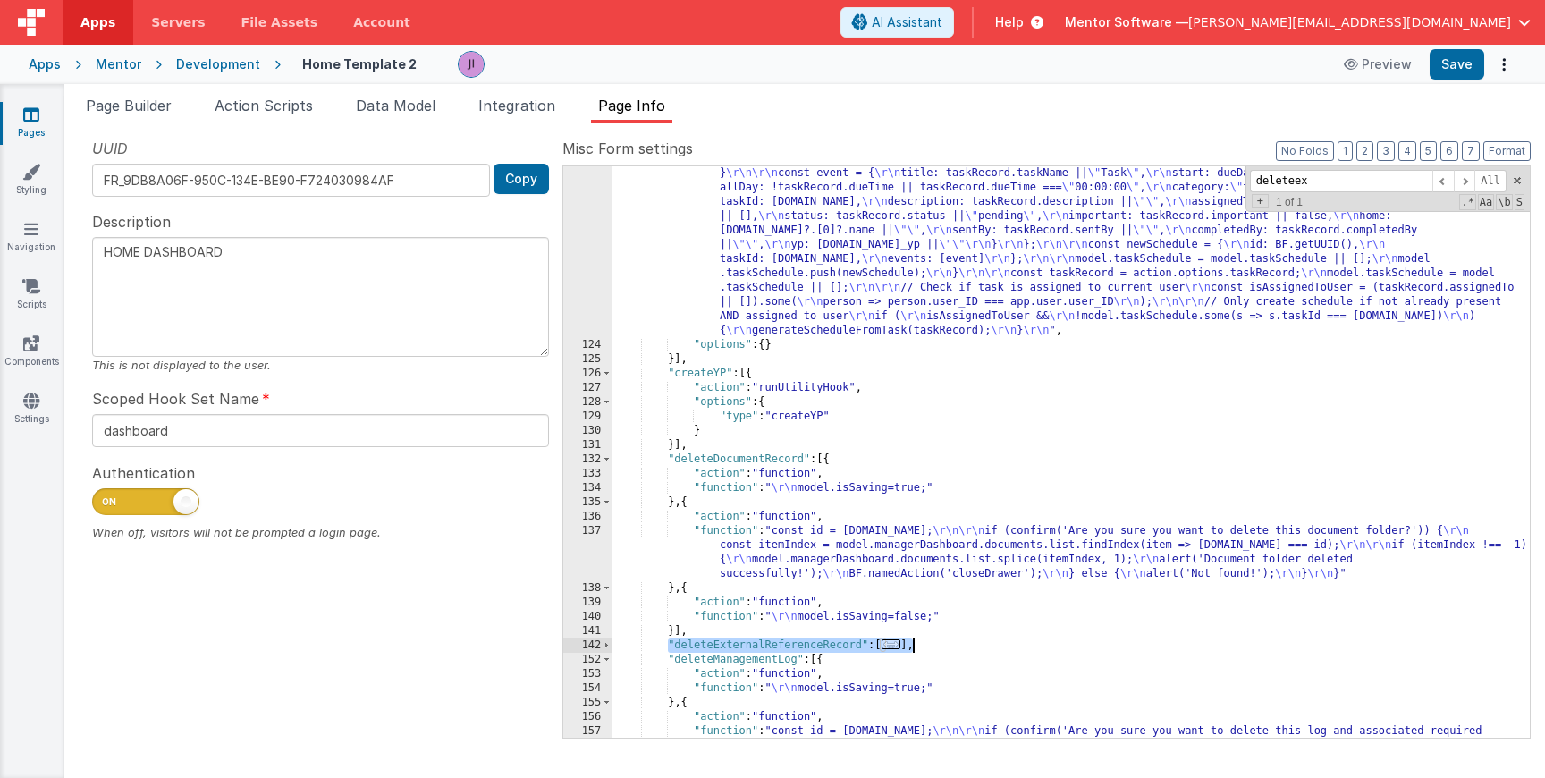
drag, startPoint x: 668, startPoint y: 643, endPoint x: 930, endPoint y: 645, distance: 262.0
click at [462, 645] on div ""function" : "function generateScheduleFromTask(taskRecord) { \r\n if (!taskRec…" at bounding box center [1070, 551] width 917 height 943
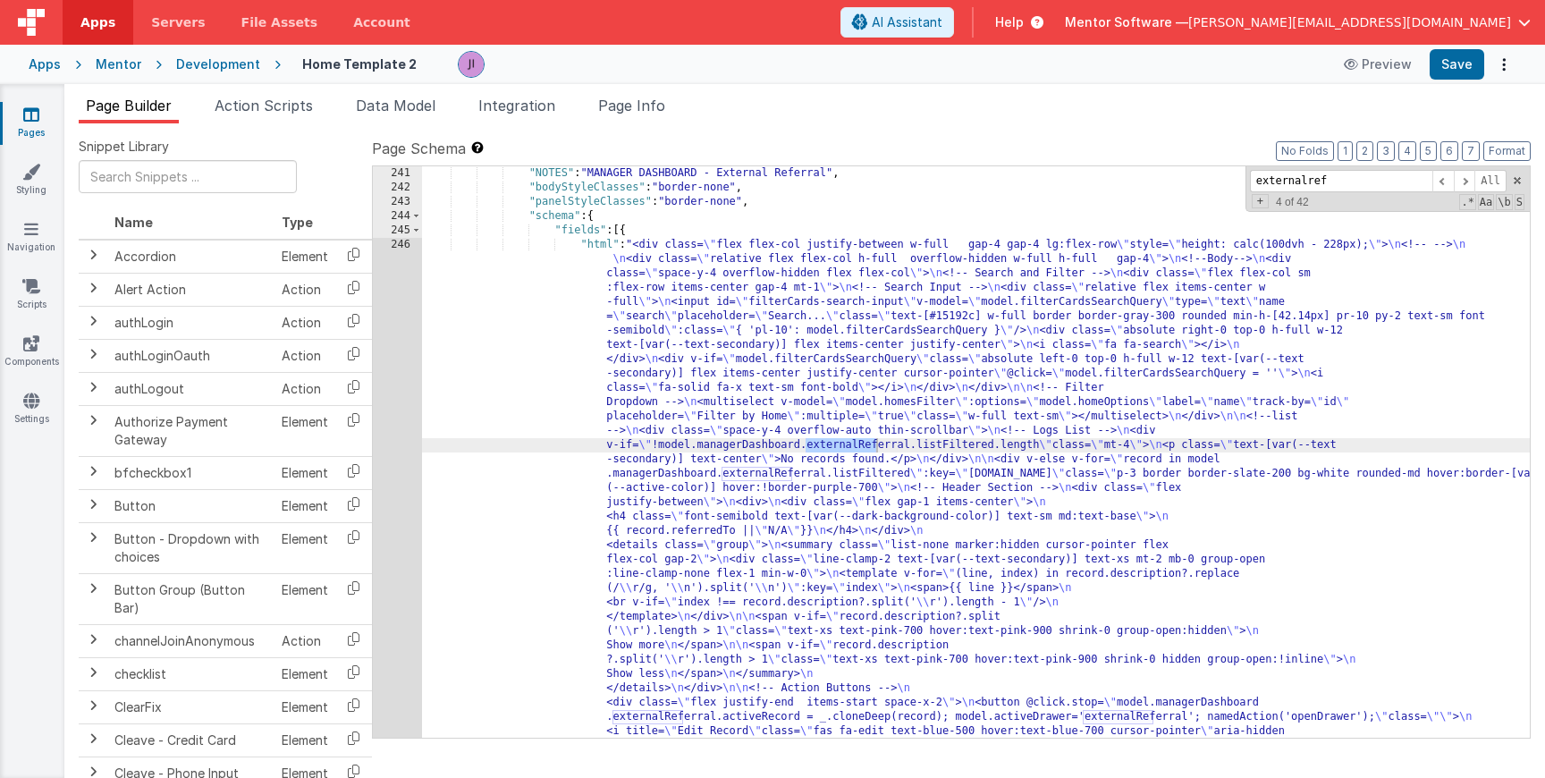
scroll to position [18518, 0]
type input "externalref"
click at [380, 502] on div "246" at bounding box center [397, 617] width 49 height 758
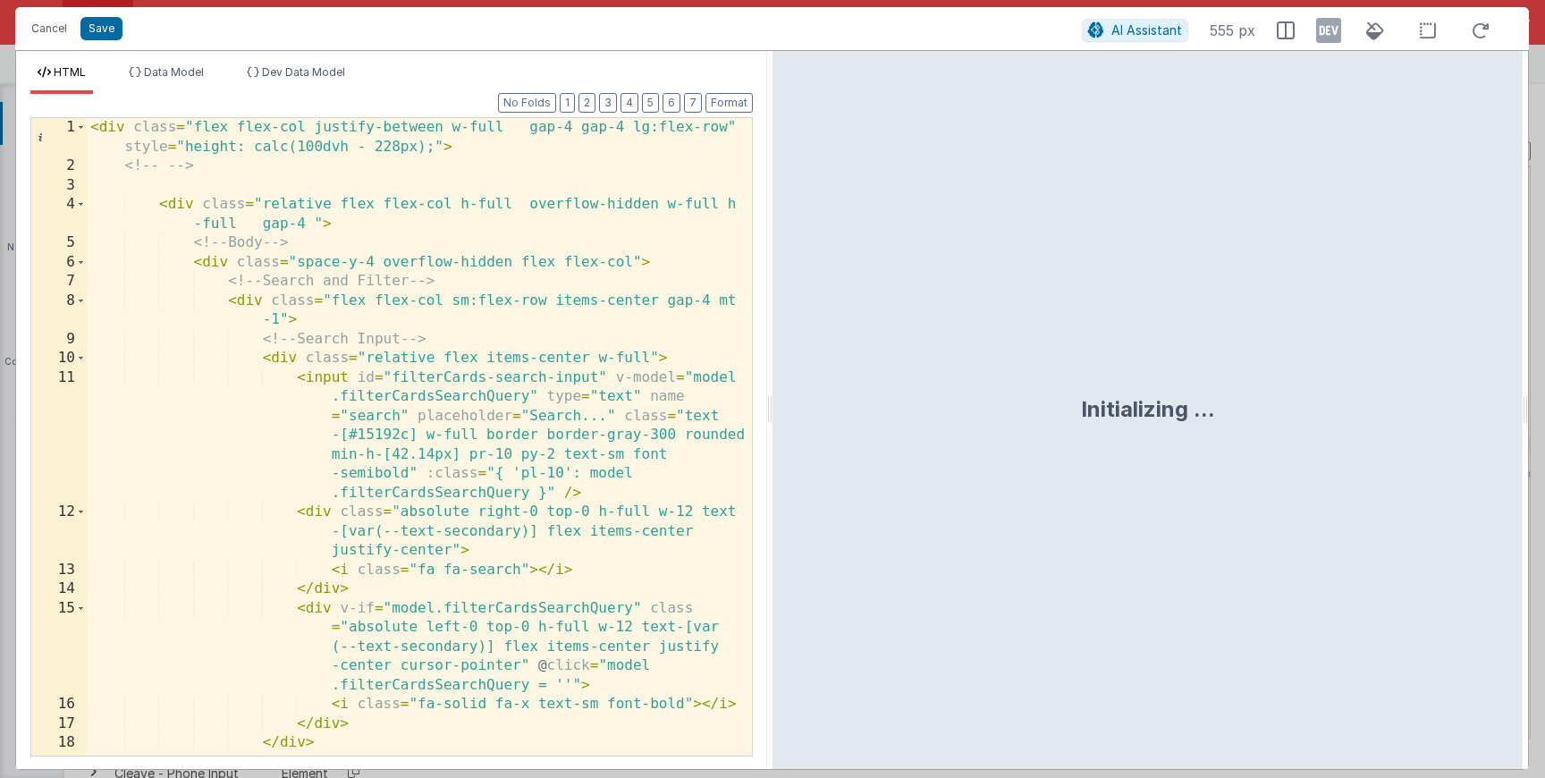
click at [462, 451] on div "< div class = "flex flex-col justify-between w-full gap-4 gap-4 lg:flex-row" st…" at bounding box center [419, 466] width 665 height 696
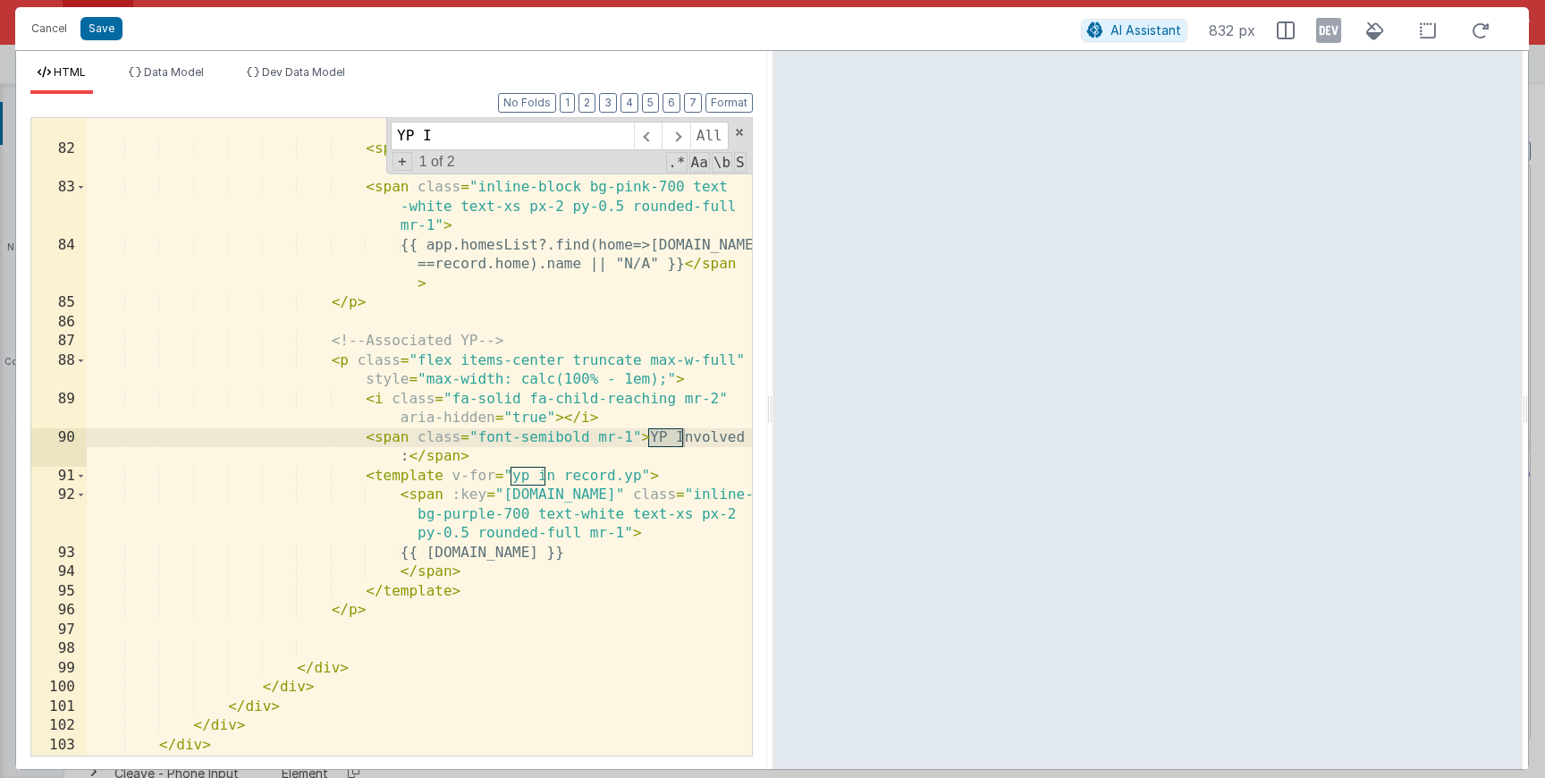
scroll to position [2649, 0]
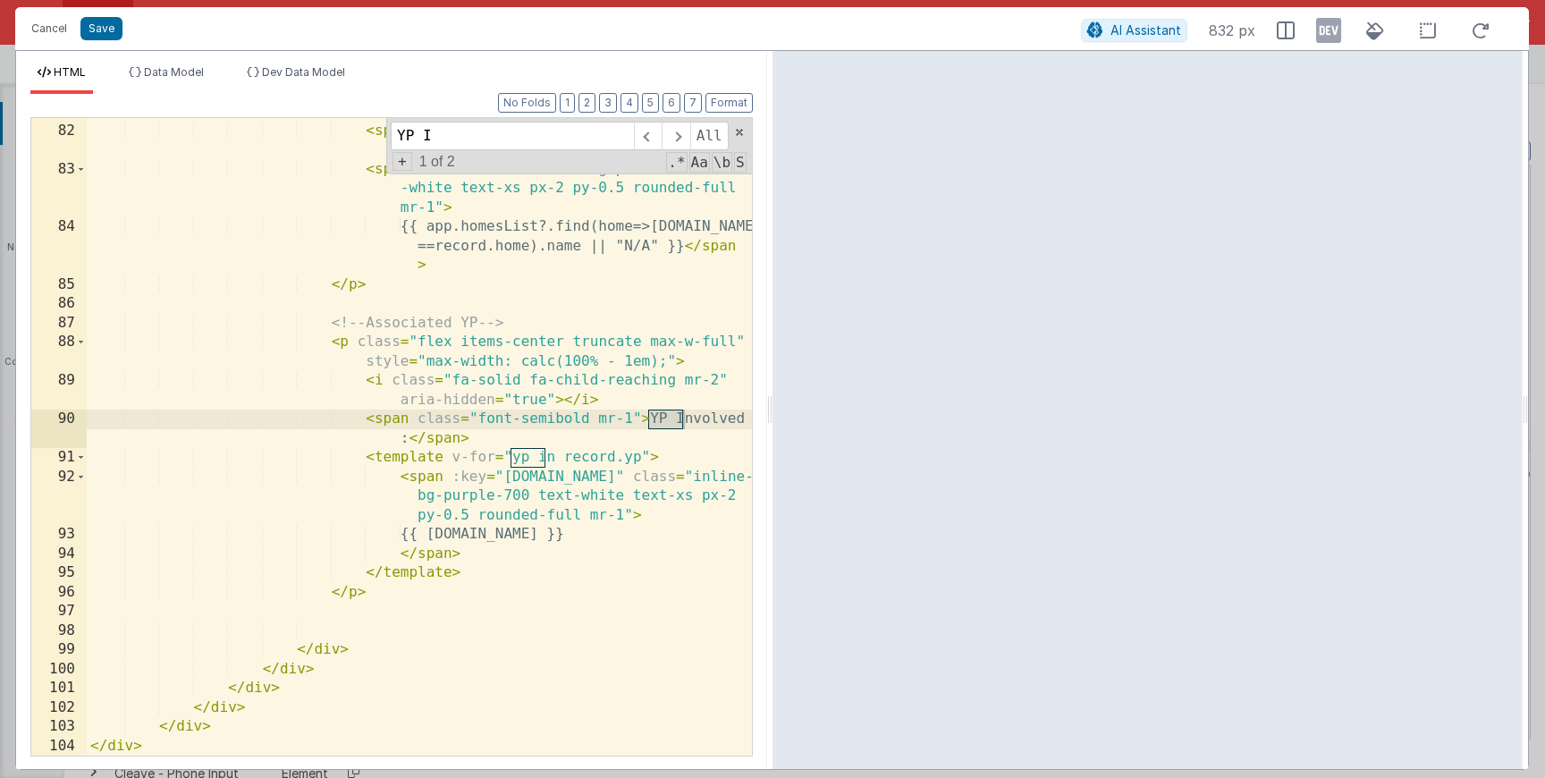
type input "YP I"
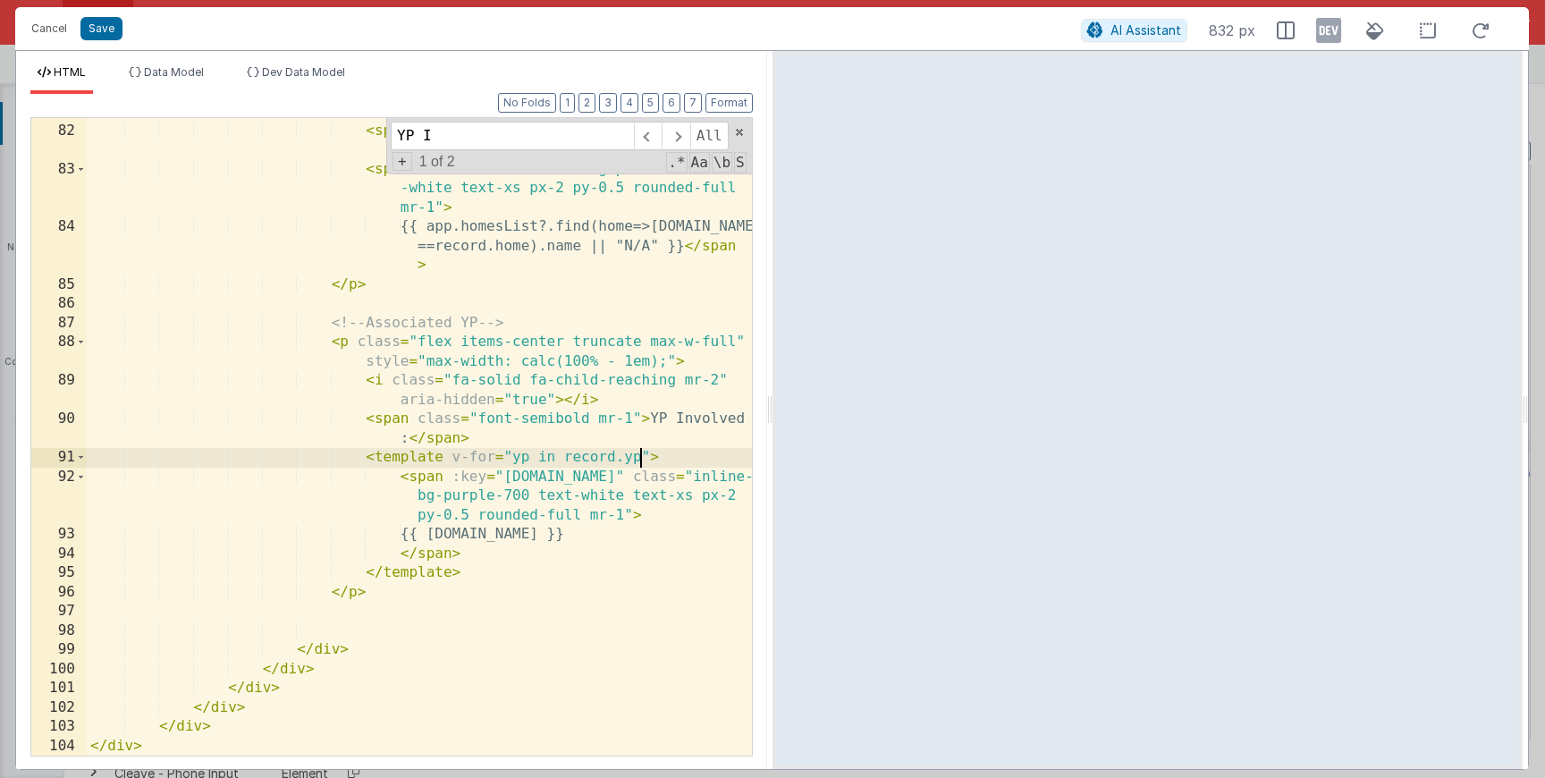
click at [462, 455] on div "< i class = "fa-solid fa-home mr-2" aria-hidden = "true" > </ i > < span class …" at bounding box center [419, 431] width 665 height 696
click at [117, 26] on button "Save" at bounding box center [101, 28] width 42 height 23
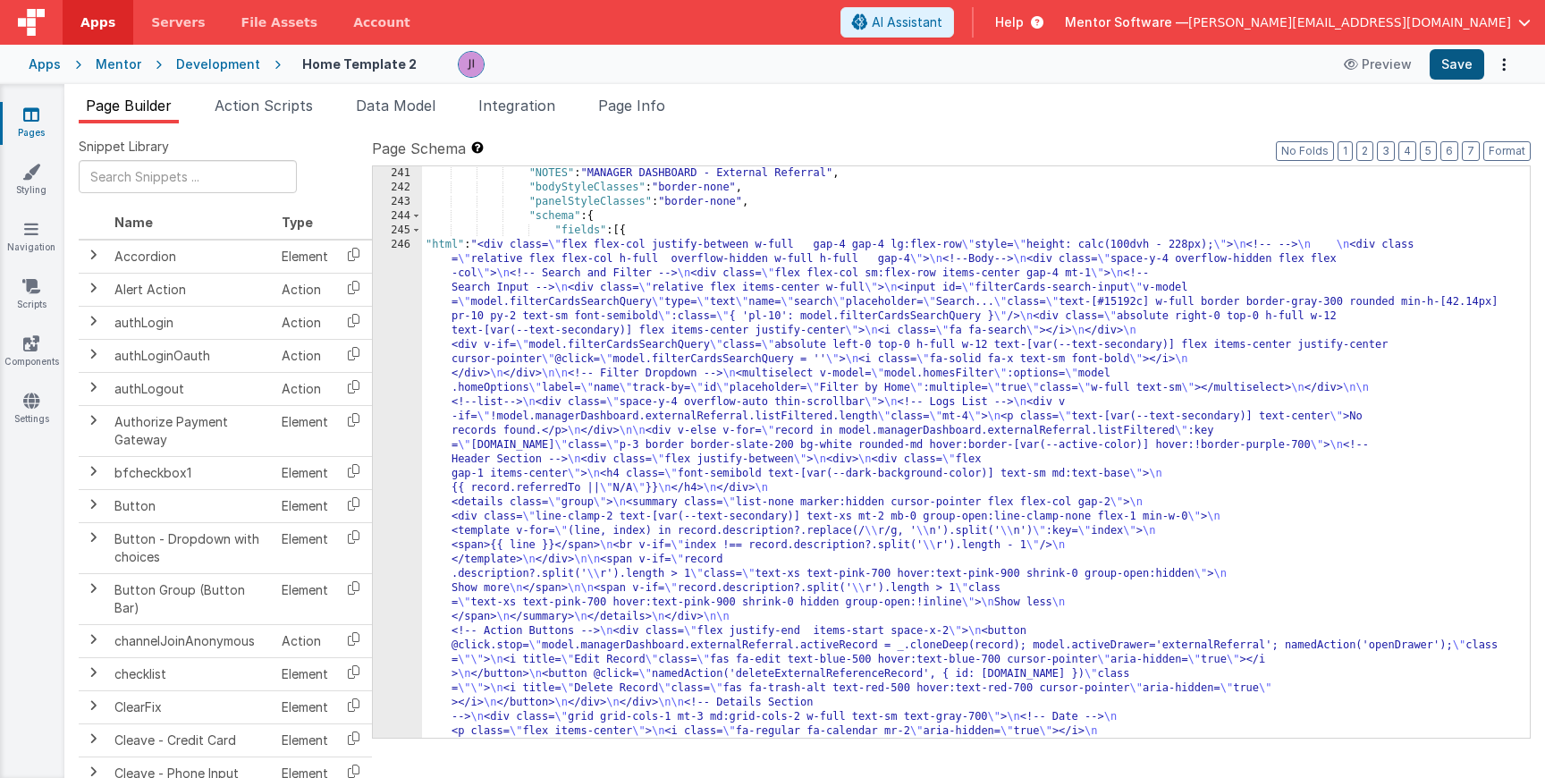
scroll to position [18569, 0]
click at [462, 65] on button "Save" at bounding box center [1457, 64] width 55 height 30
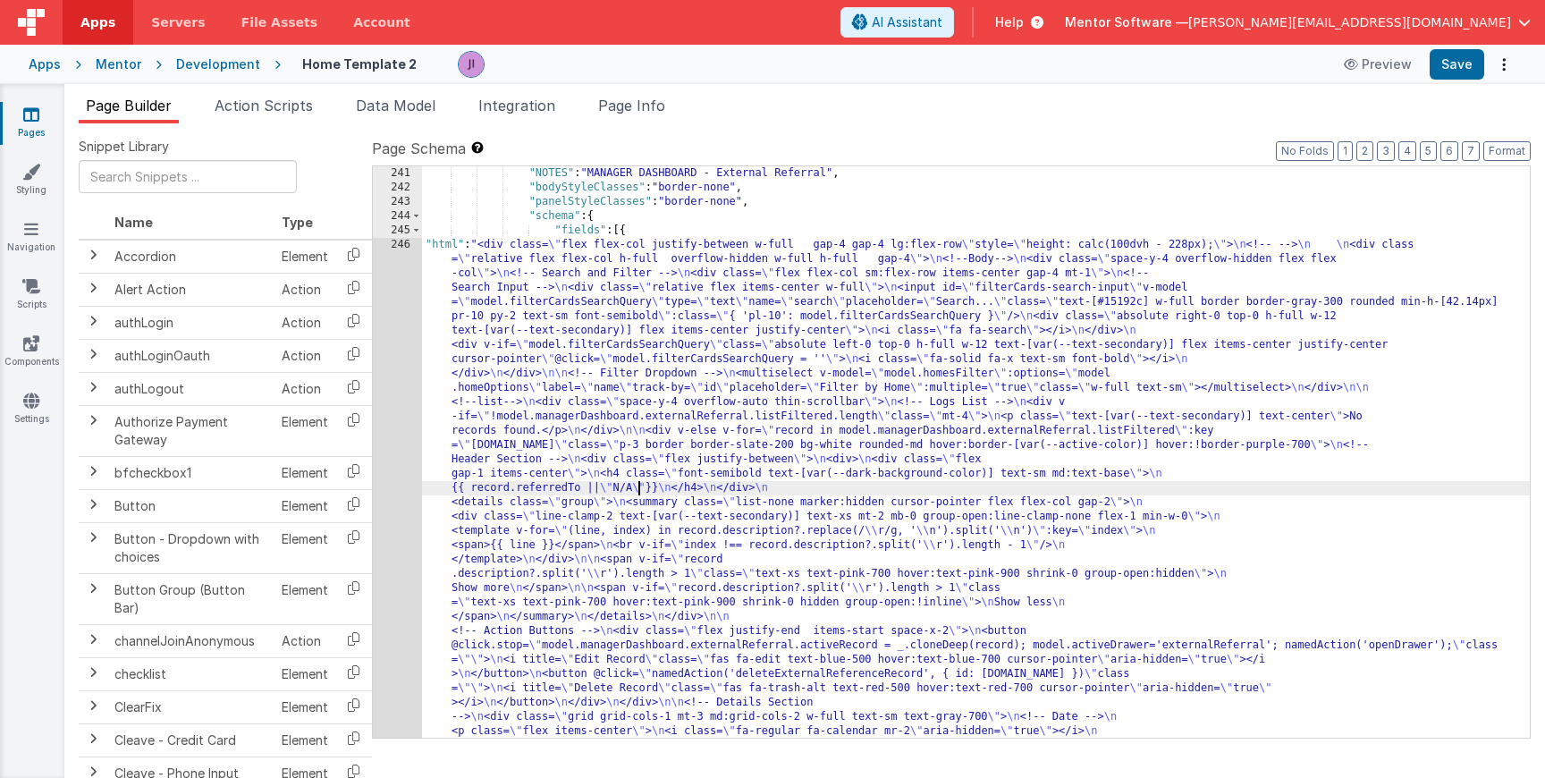
click at [462, 491] on div ""NOTES" : "MANAGER DASHBOARD - External Referral" , "bodyStyleClasses" : "borde…" at bounding box center [976, 780] width 1108 height 1229
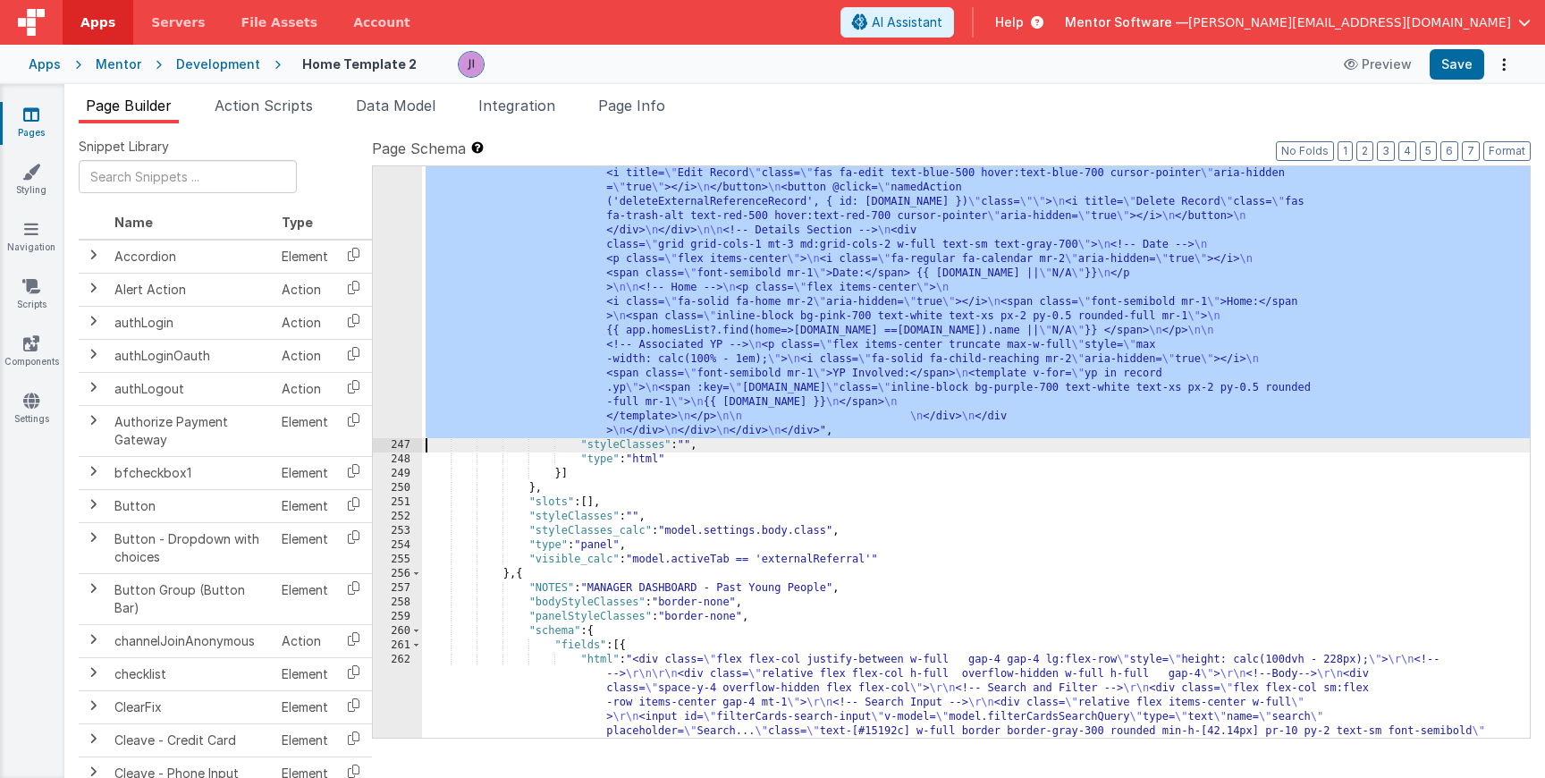
click at [462, 350] on div ""html" : "<div class= \" flex flex-col justify-between w-full gap-4 gap-4 lg:fl…" at bounding box center [976, 688] width 1108 height 2016
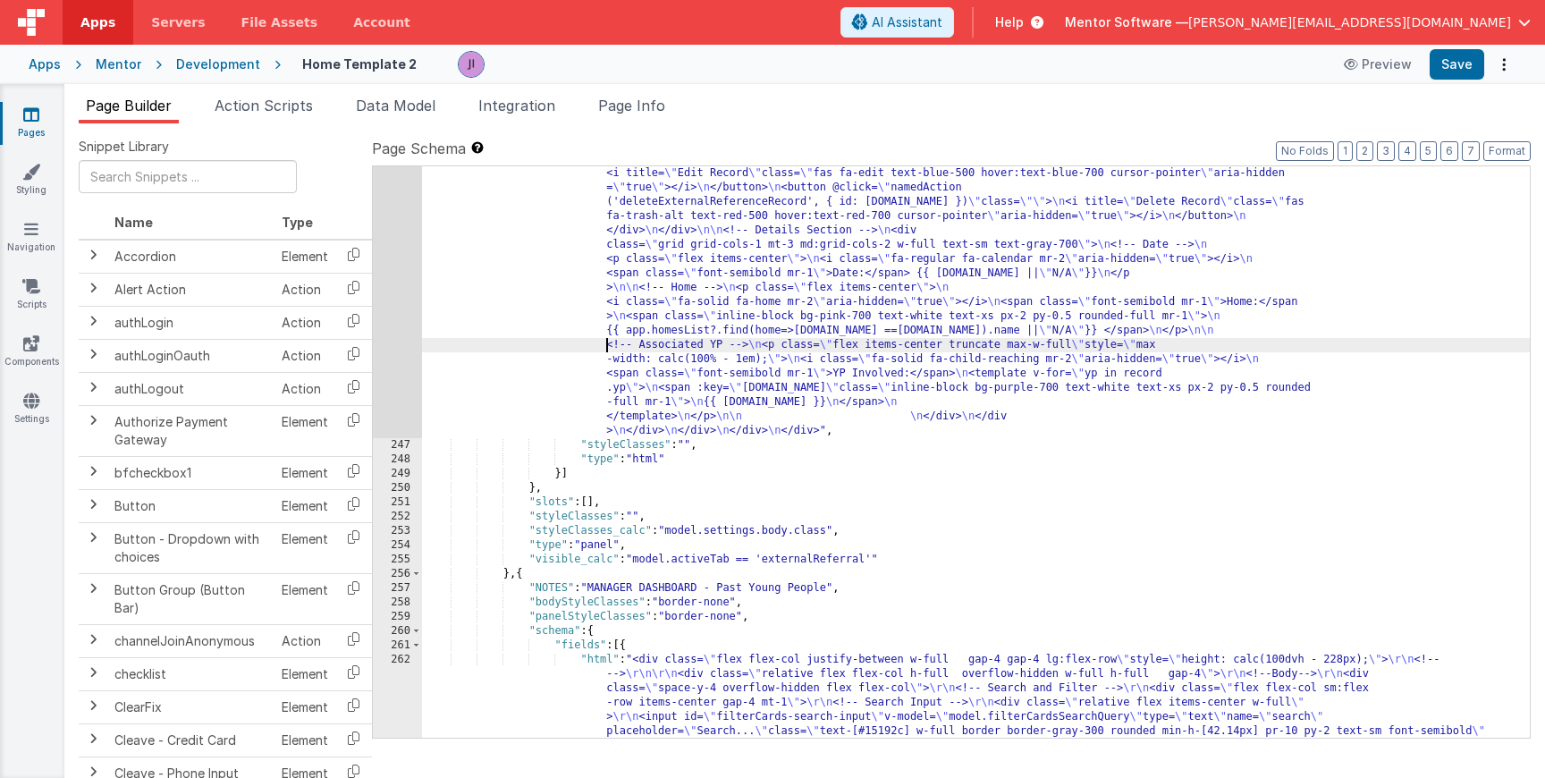
click at [382, 336] on div "246" at bounding box center [397, 59] width 49 height 758
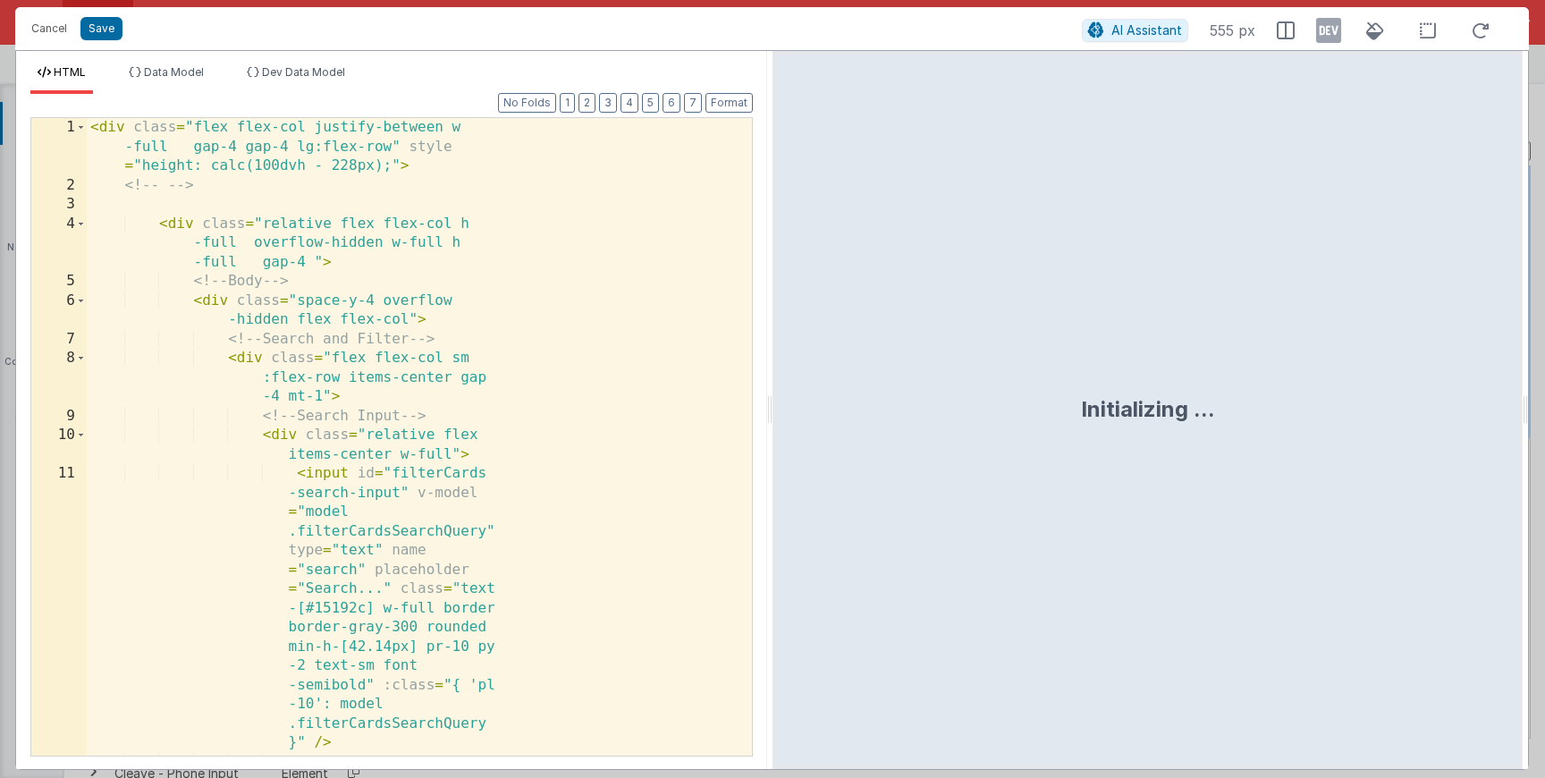
click at [455, 367] on div "< div class = "flex flex-col justify-between w -full gap-4 gap-4 lg:flex-row" s…" at bounding box center [419, 513] width 665 height 791
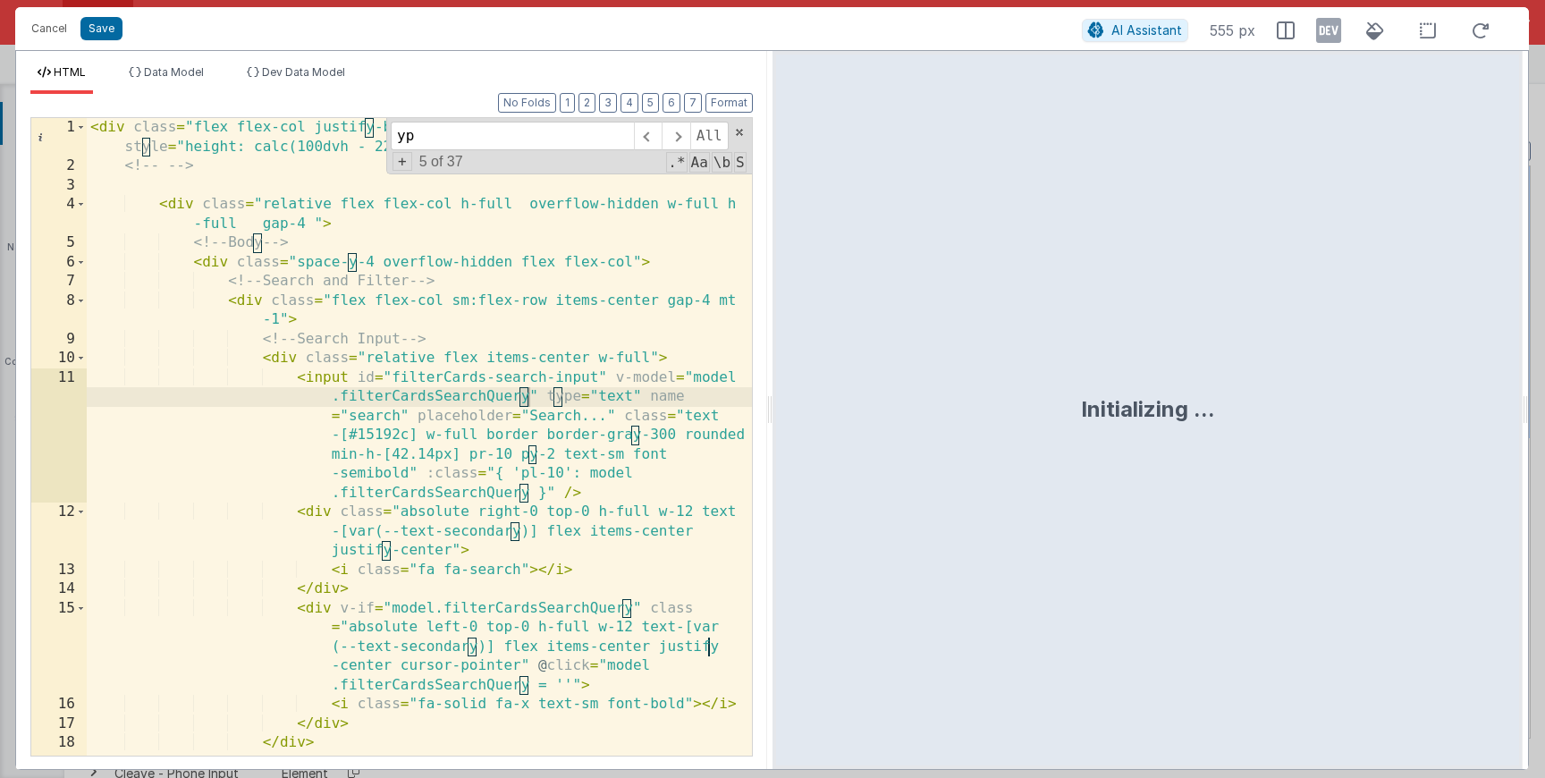
scroll to position [2546, 0]
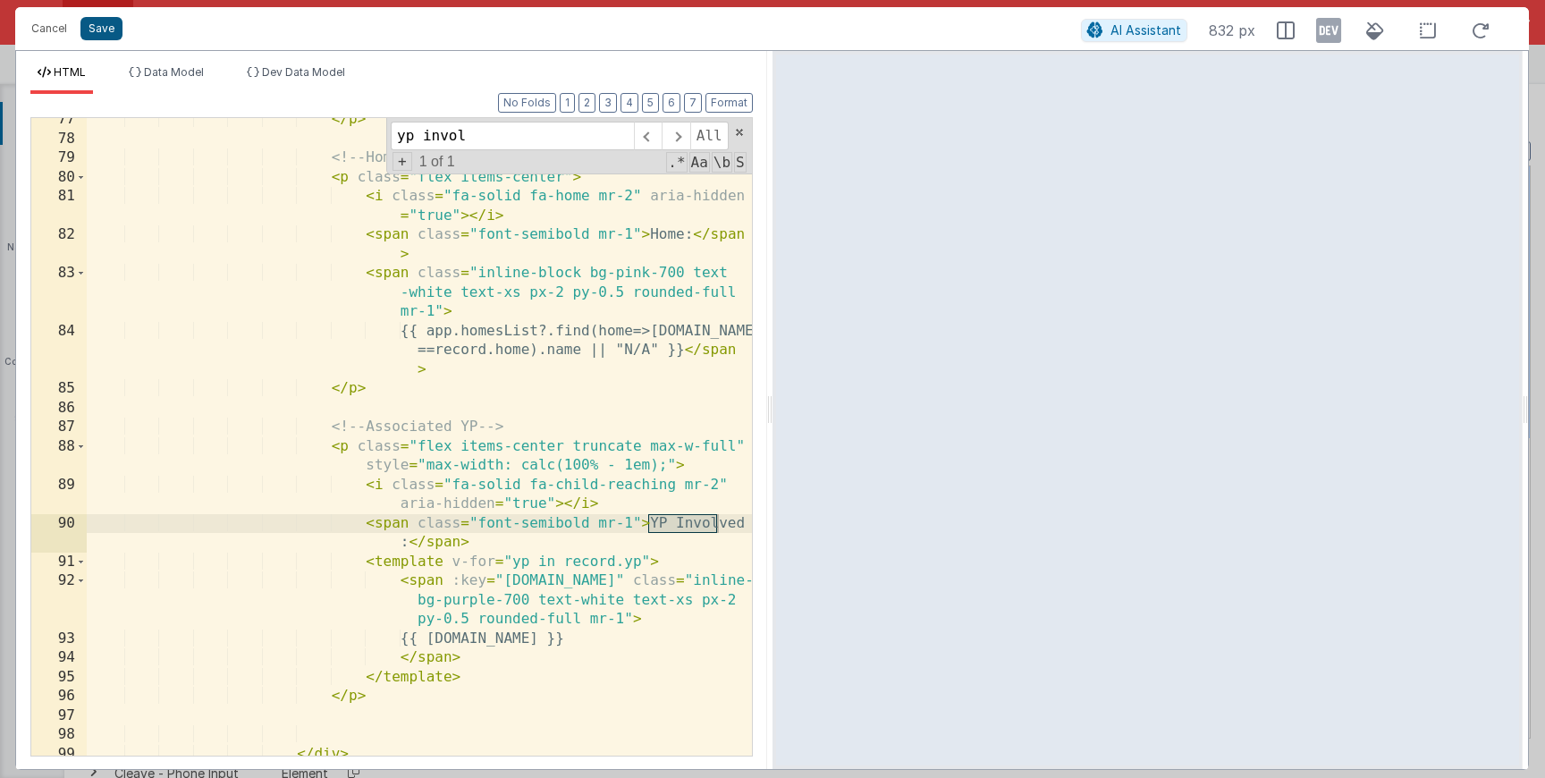
type input "yp invol"
click at [111, 21] on button "Save" at bounding box center [101, 28] width 42 height 23
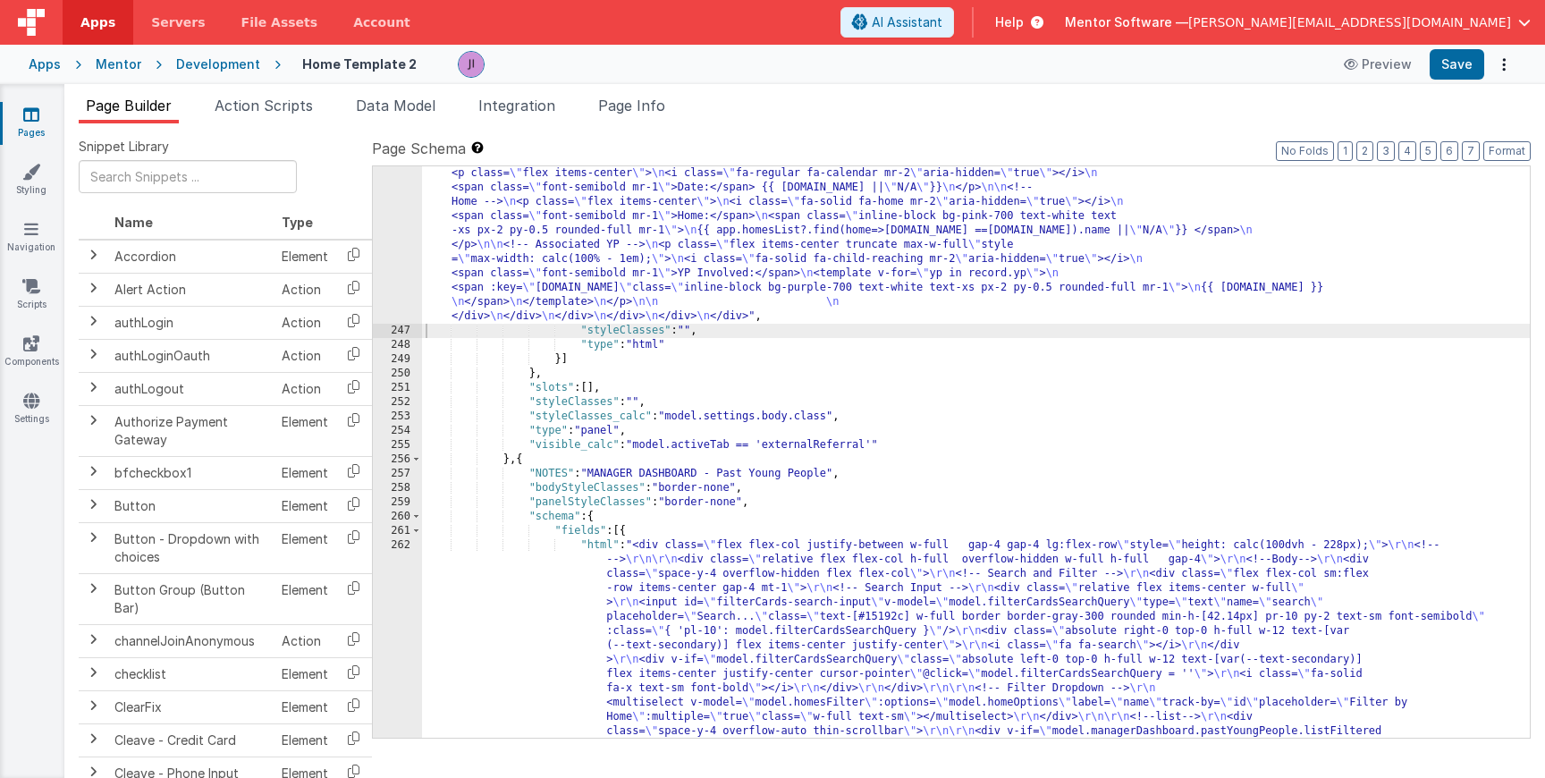
scroll to position [18960, 0]
click at [462, 76] on button "Save" at bounding box center [1457, 64] width 55 height 30
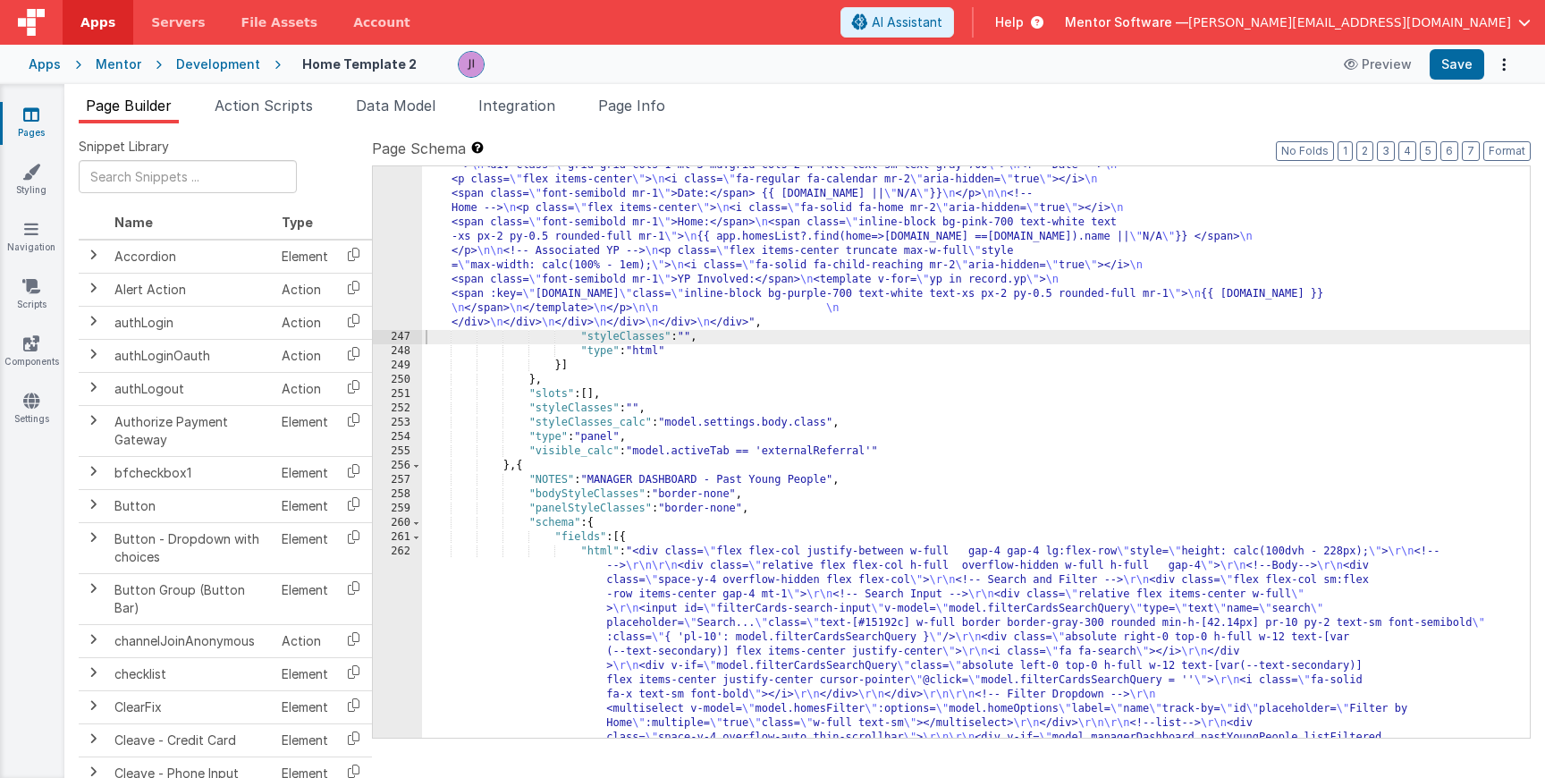
scroll to position [18784, 0]
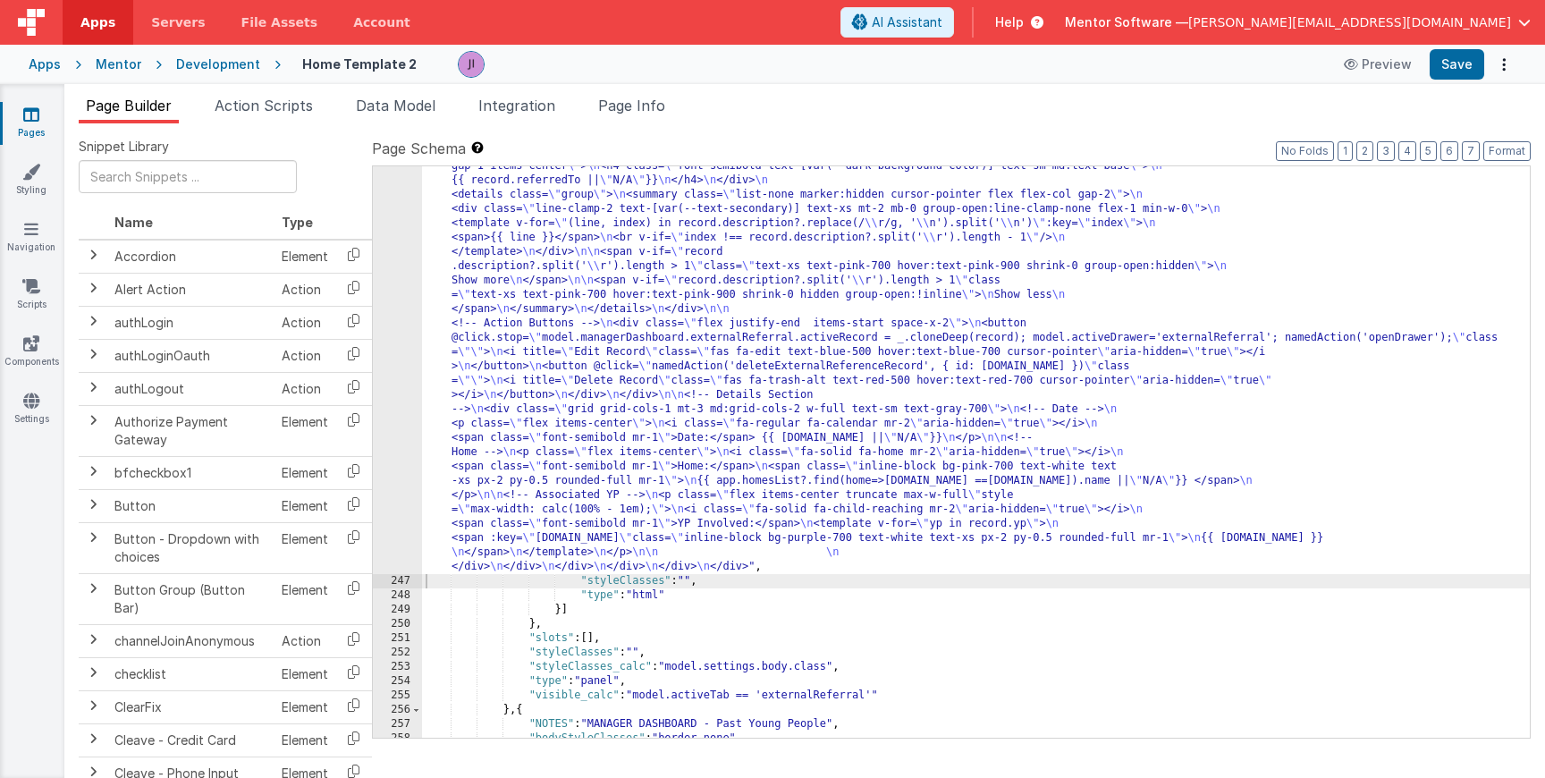
click at [462, 325] on div ""html" : "<div class= \" flex flex-col justify-between w-full gap-4 gap-4 lg:fl…" at bounding box center [976, 544] width 1108 height 1229
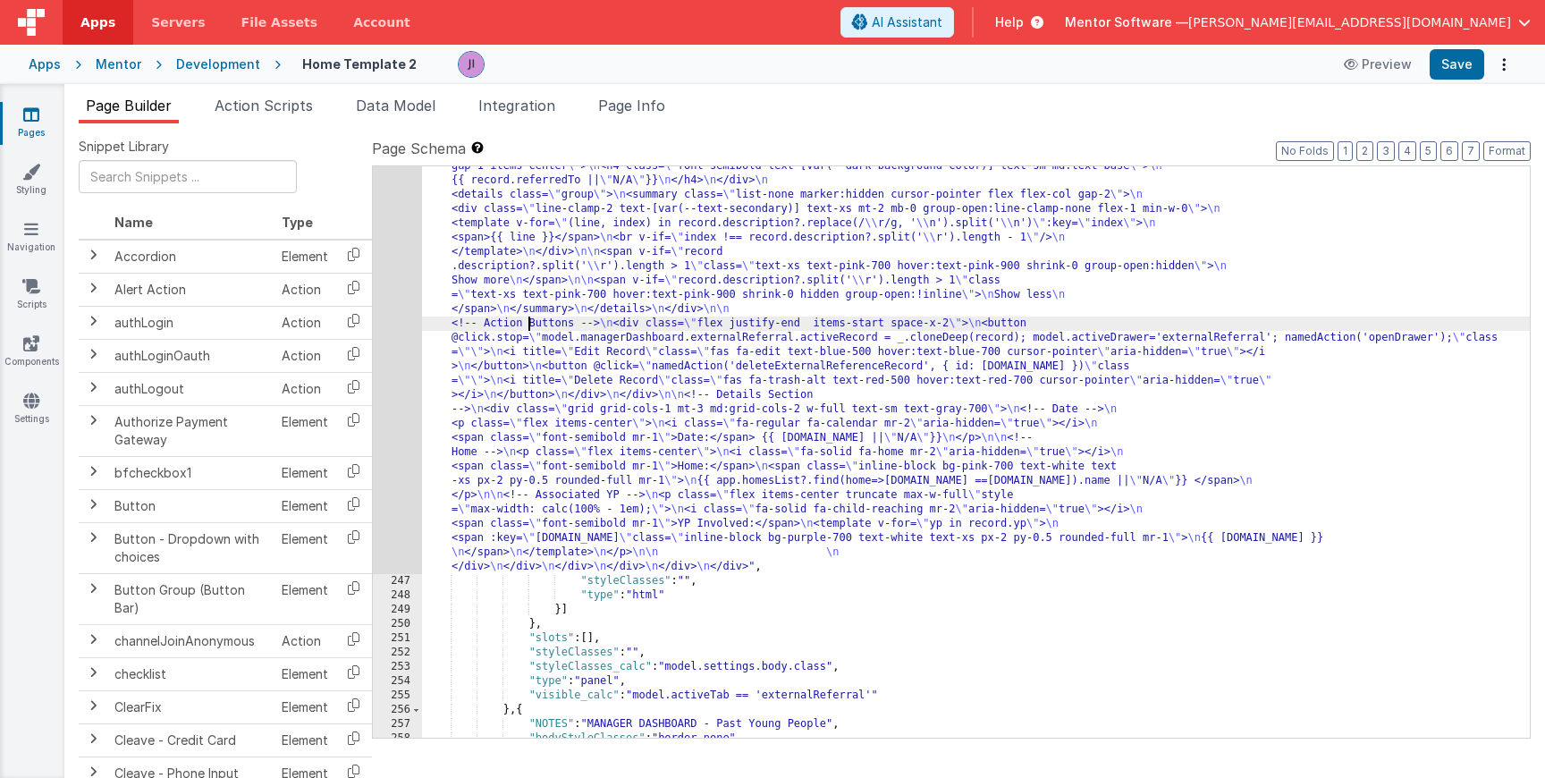
click at [385, 319] on div "246" at bounding box center [397, 252] width 49 height 644
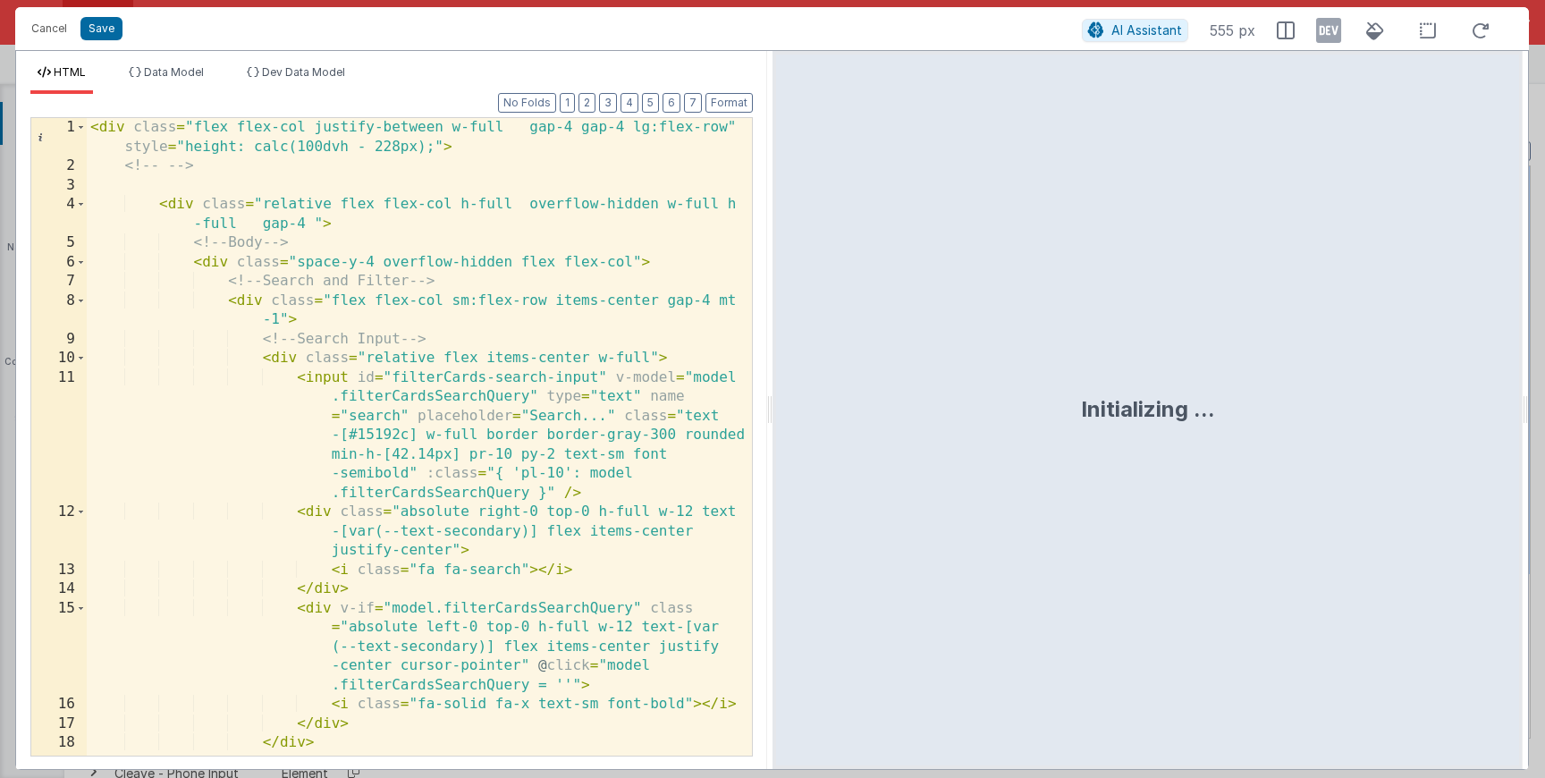
click at [385, 319] on div "< div class = "flex flex-col justify-between w-full gap-4 gap-4 lg:flex-row" st…" at bounding box center [419, 466] width 665 height 696
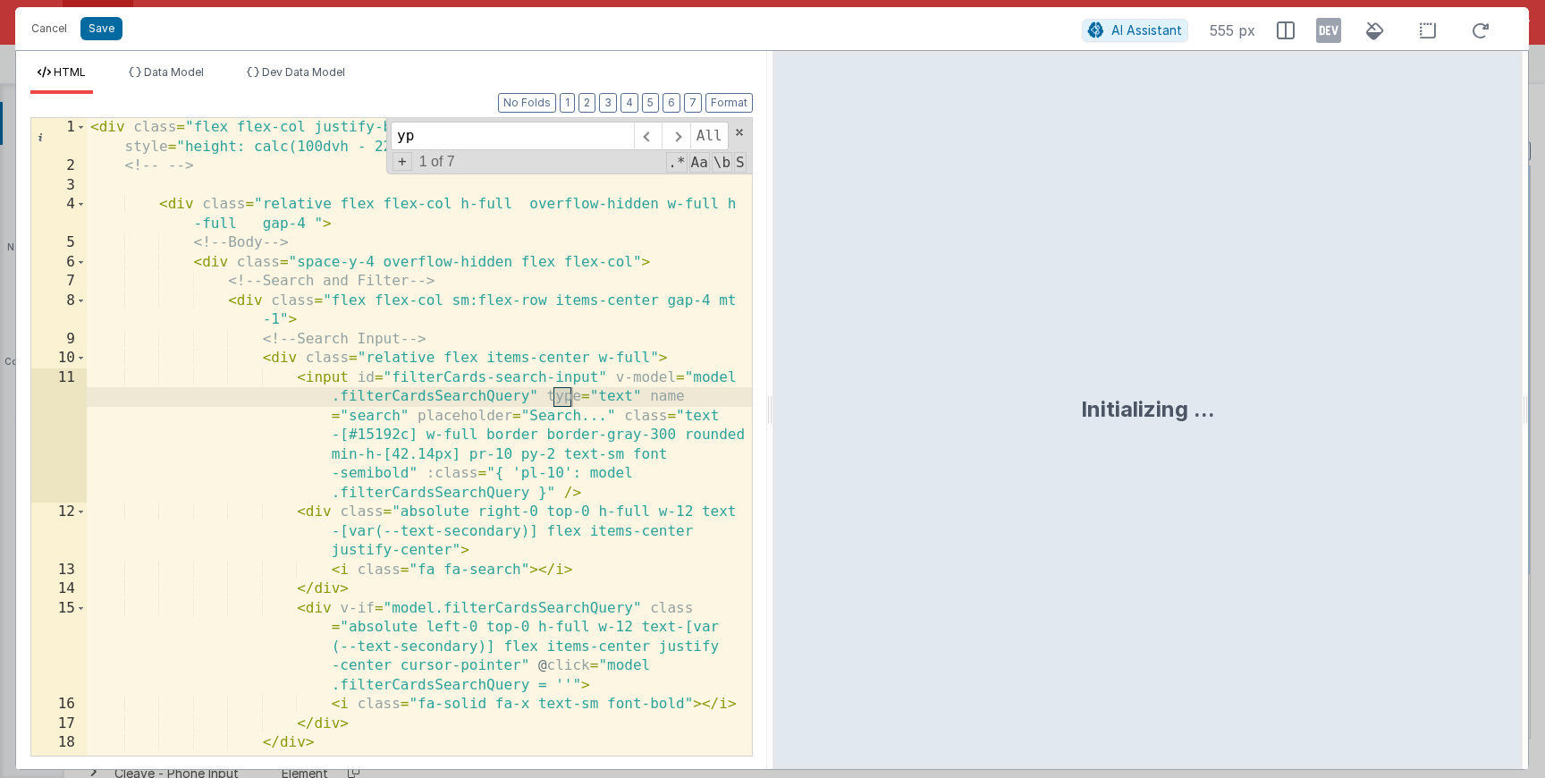
scroll to position [2546, 0]
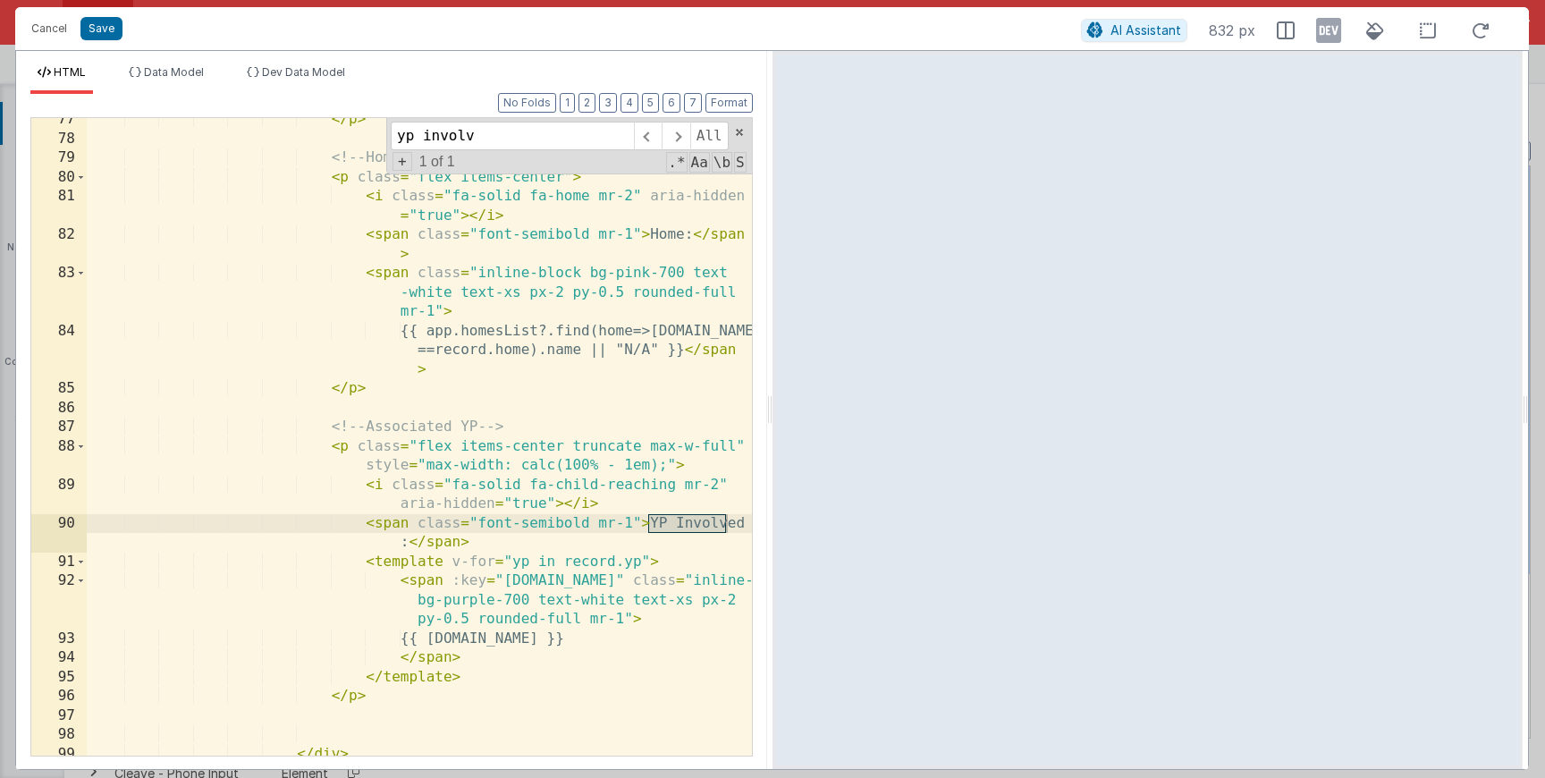
type input "yp involv"
click at [192, 57] on div "HTML Data Model Dev Data Model Format 7 6 5 4 3 2 1 No Folds 77 78 79 80 81 82 …" at bounding box center [391, 410] width 751 height 718
click at [191, 77] on span "Data Model" at bounding box center [174, 71] width 60 height 13
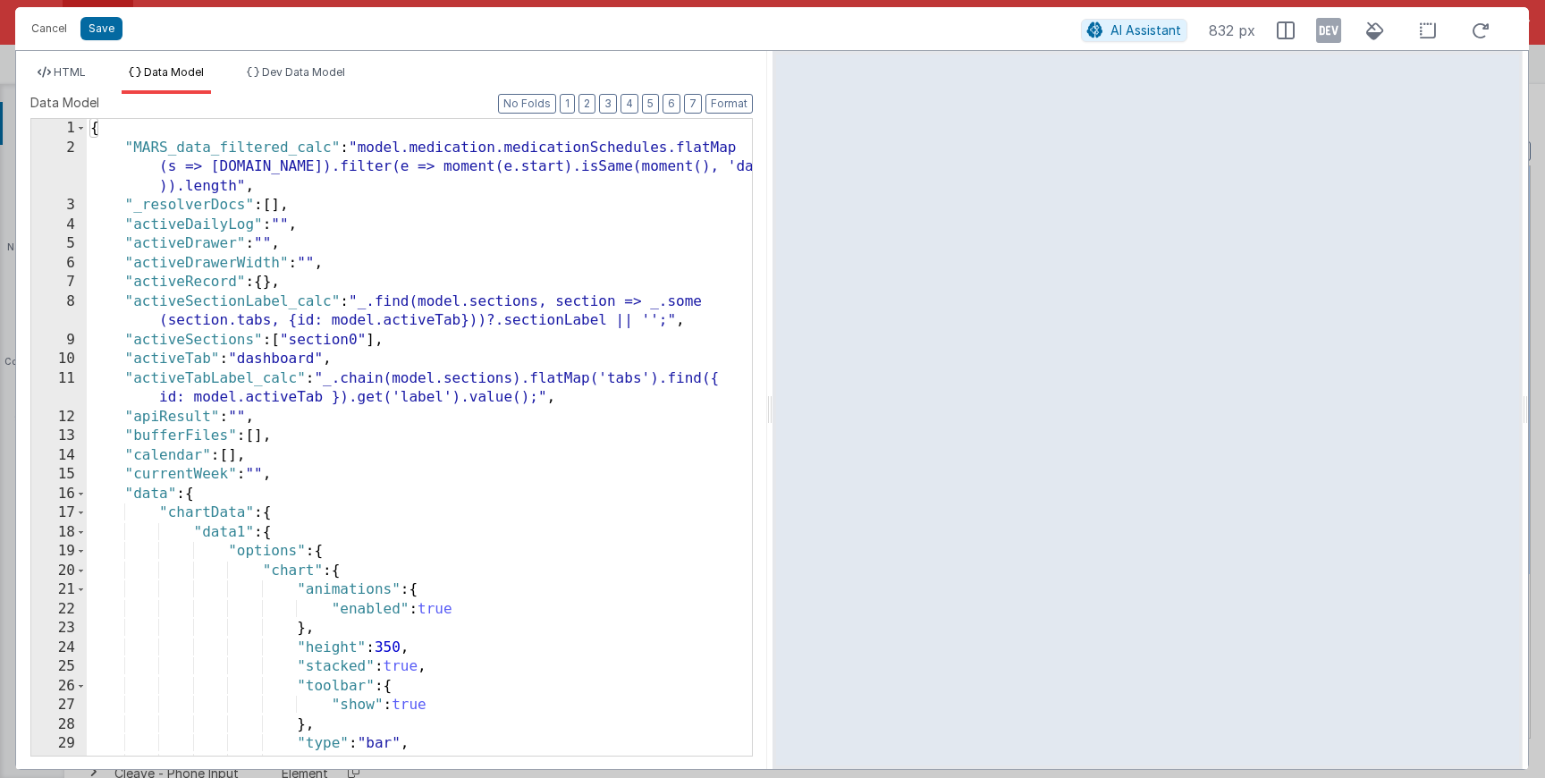
click at [321, 213] on div "{ "MARS_data_filtered_calc" : "model.medication.medicationSchedules.flatMap (s …" at bounding box center [419, 456] width 665 height 675
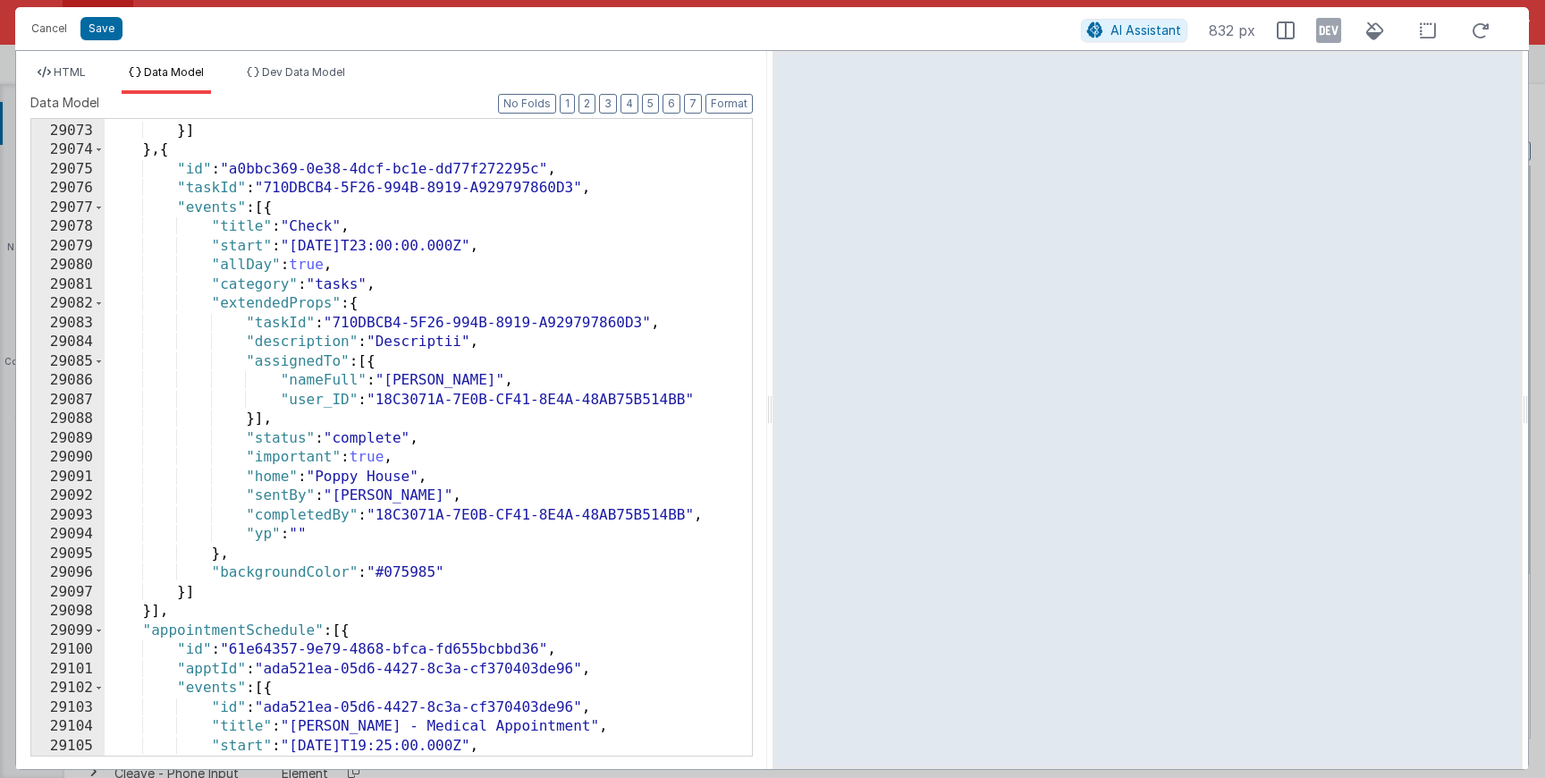
scroll to position [28663, 0]
click at [77, 82] on li "HTML" at bounding box center [61, 79] width 63 height 29
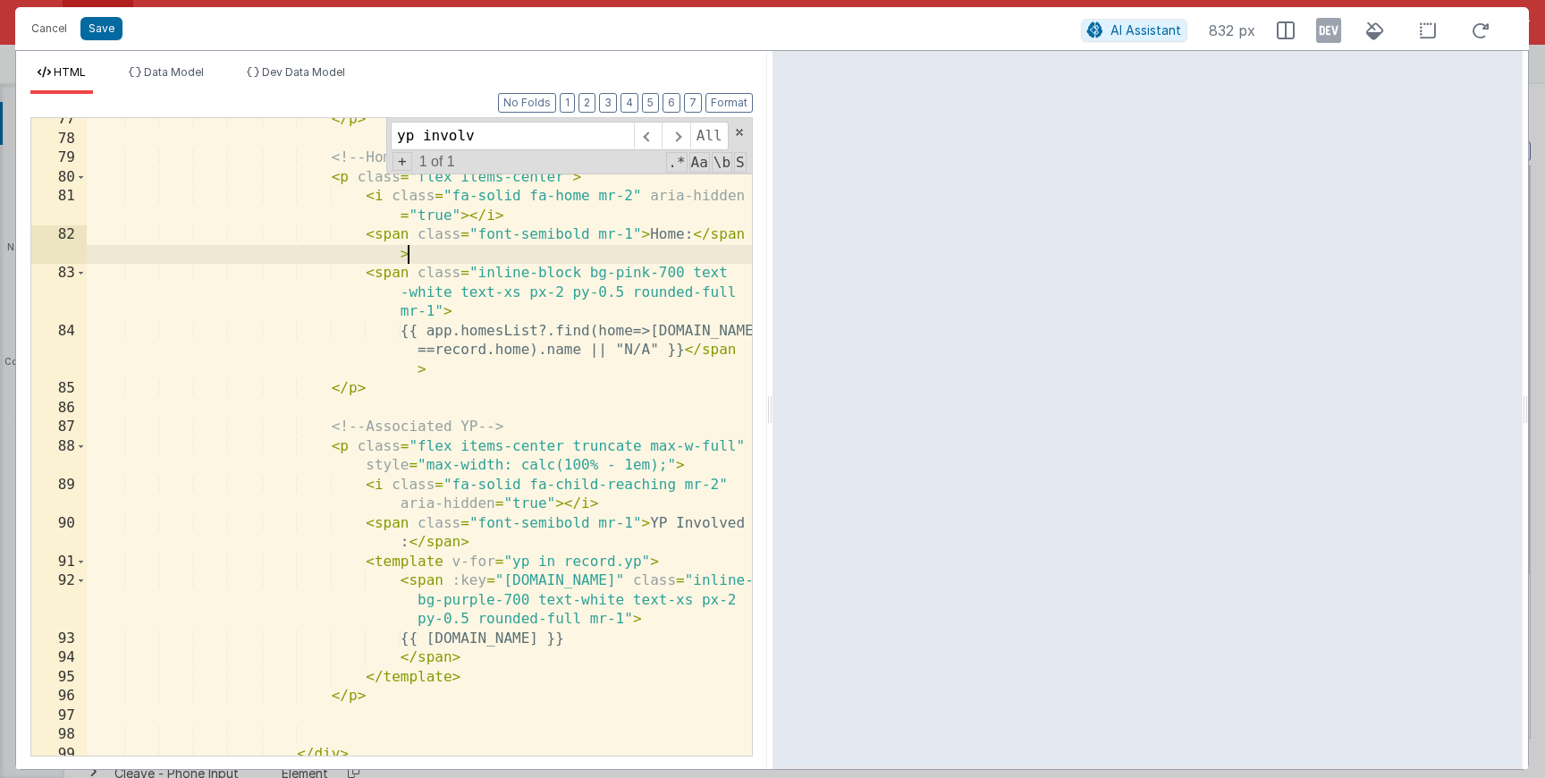
click at [429, 258] on div "</ p > <!-- Home --> < p class = "flex items-center" > < i class = "fa-solid fa…" at bounding box center [419, 448] width 665 height 676
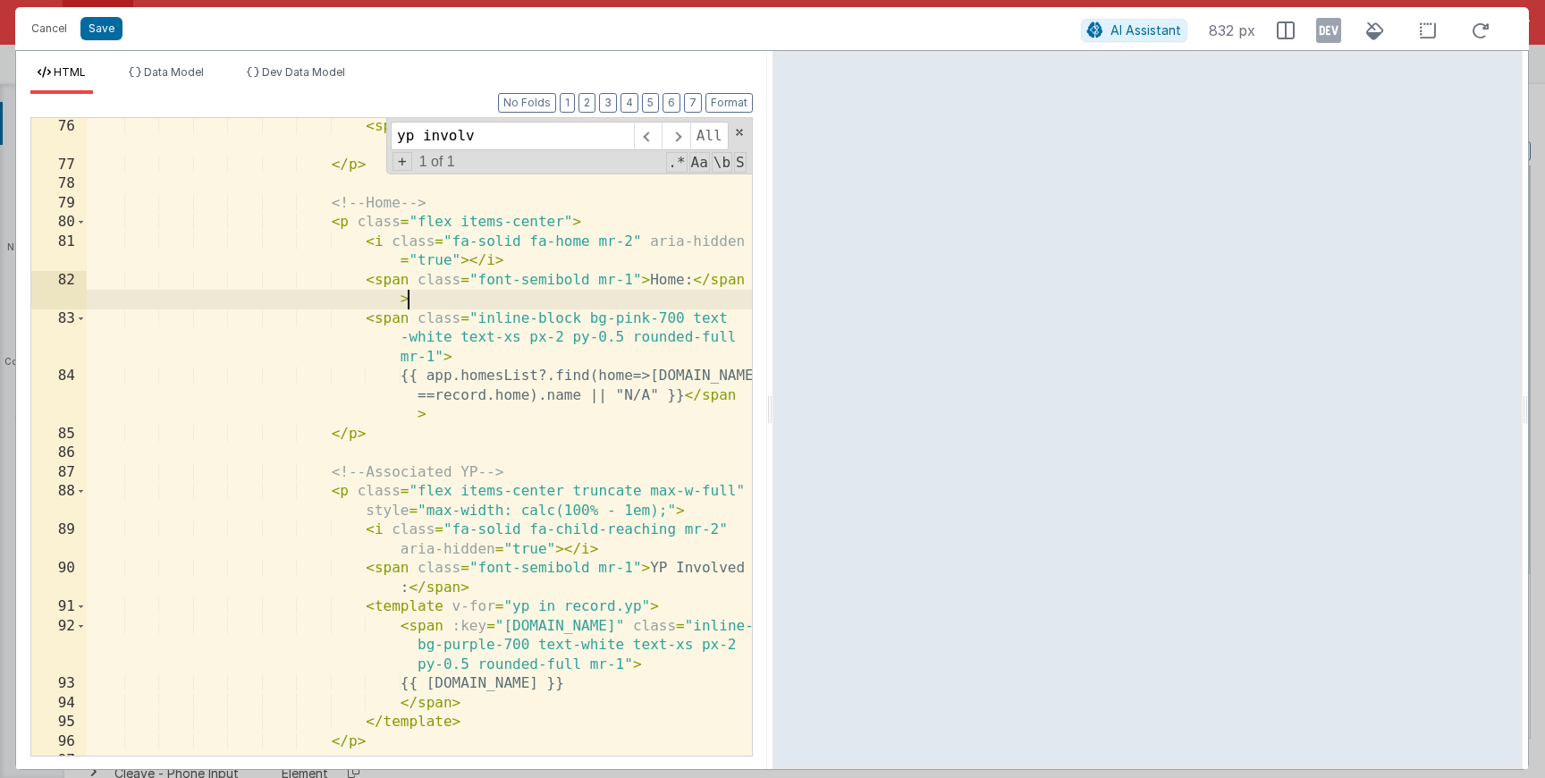
scroll to position [2550, 0]
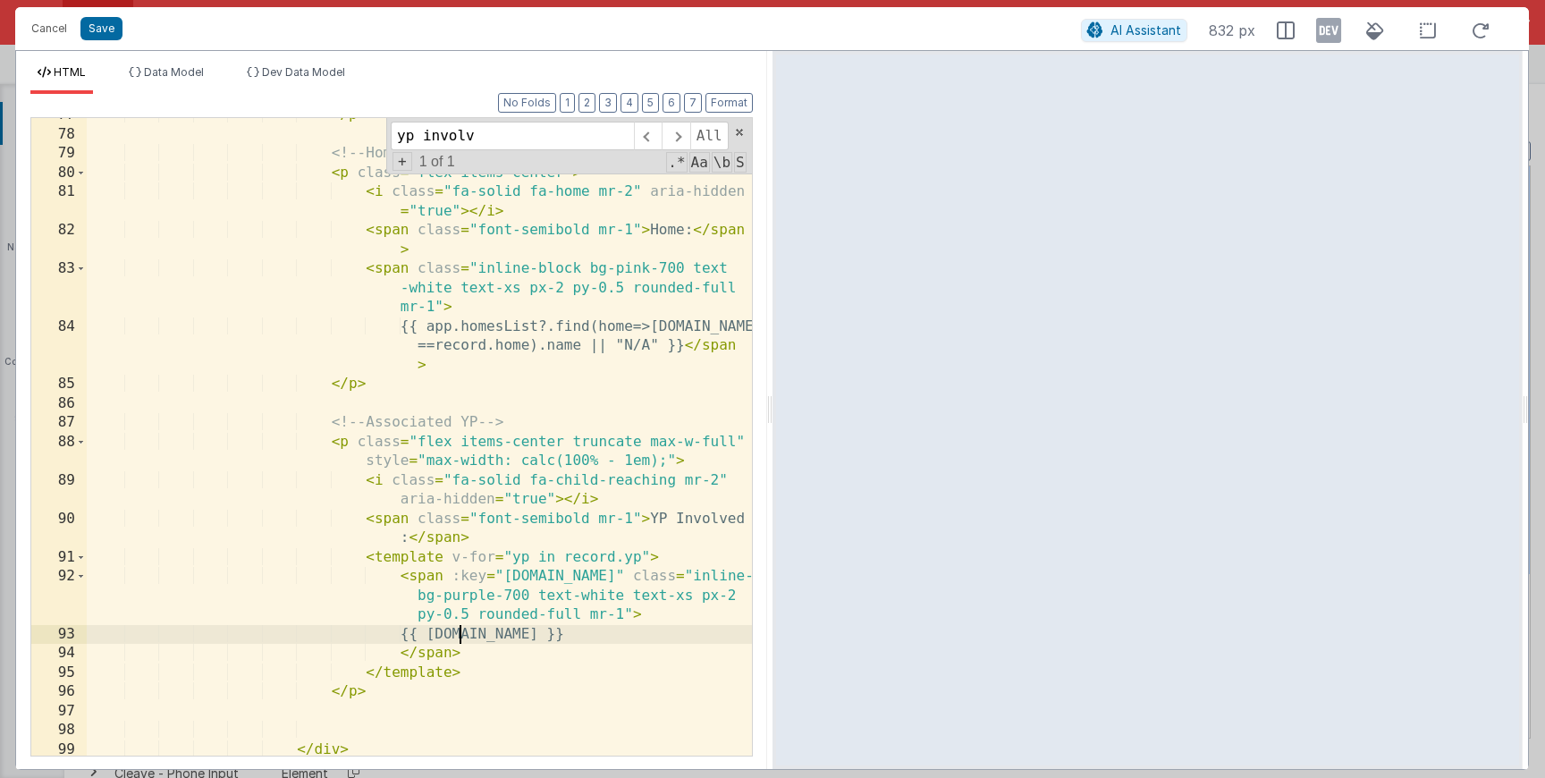
click at [460, 634] on div "</ p > <!-- Home --> < p class = "flex items-center" > < i class = "fa-solid fa…" at bounding box center [419, 444] width 665 height 676
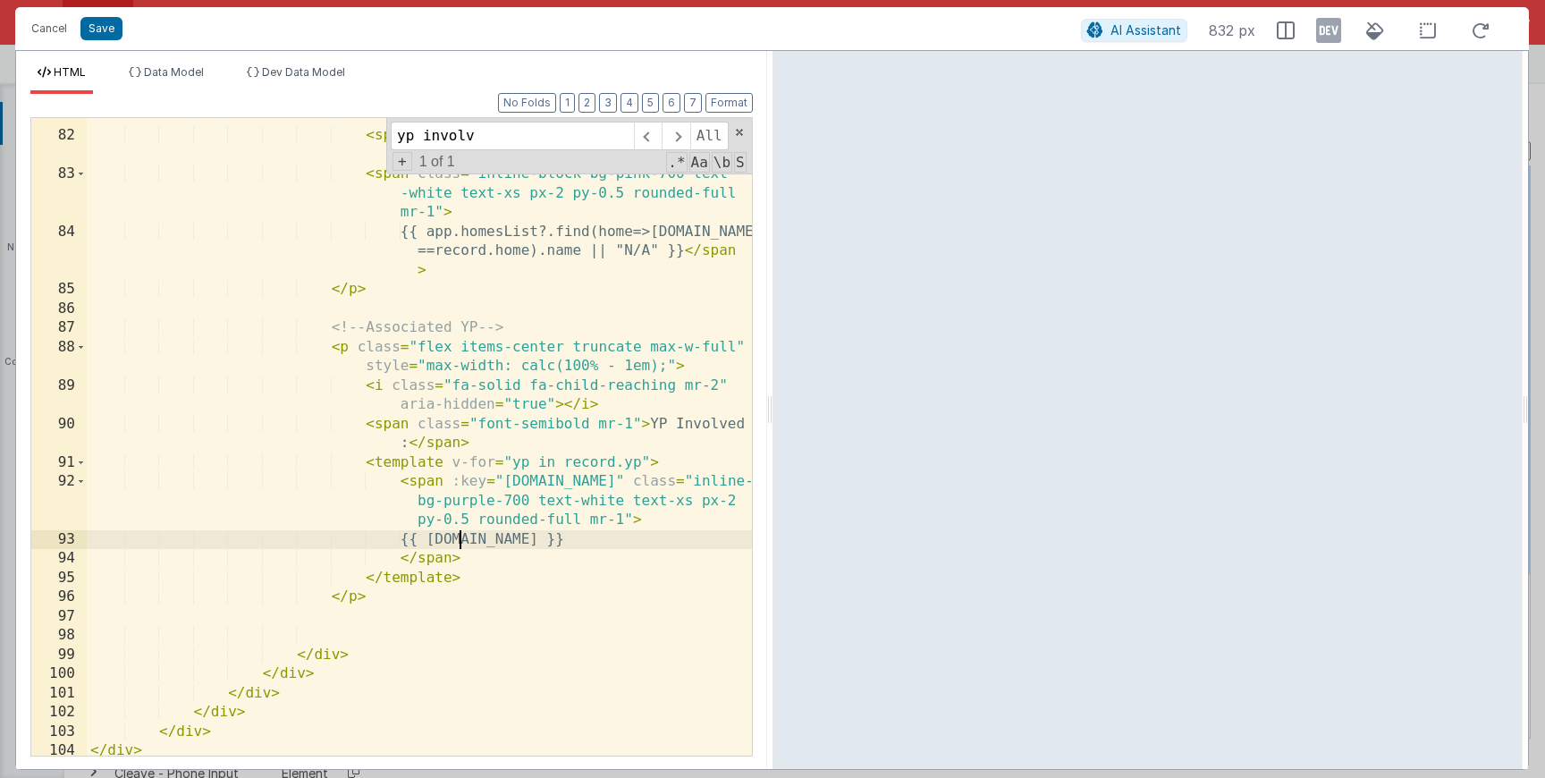
scroll to position [2649, 0]
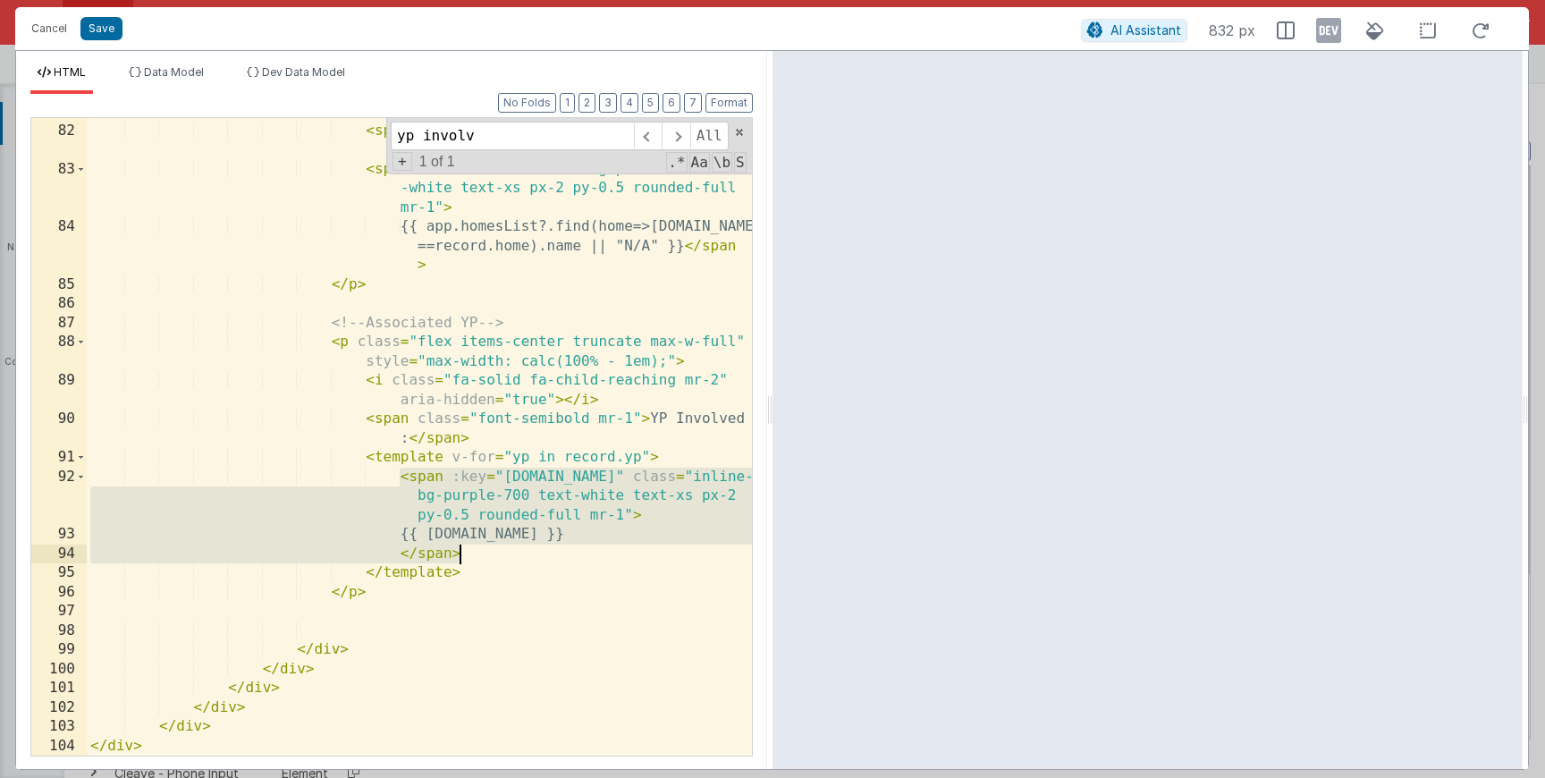
drag, startPoint x: 398, startPoint y: 481, endPoint x: 589, endPoint y: 549, distance: 203.1
click at [462, 549] on div "< i class = "fa-solid fa-home mr-2" aria-hidden = "true" > </ i > < span class …" at bounding box center [419, 431] width 665 height 696
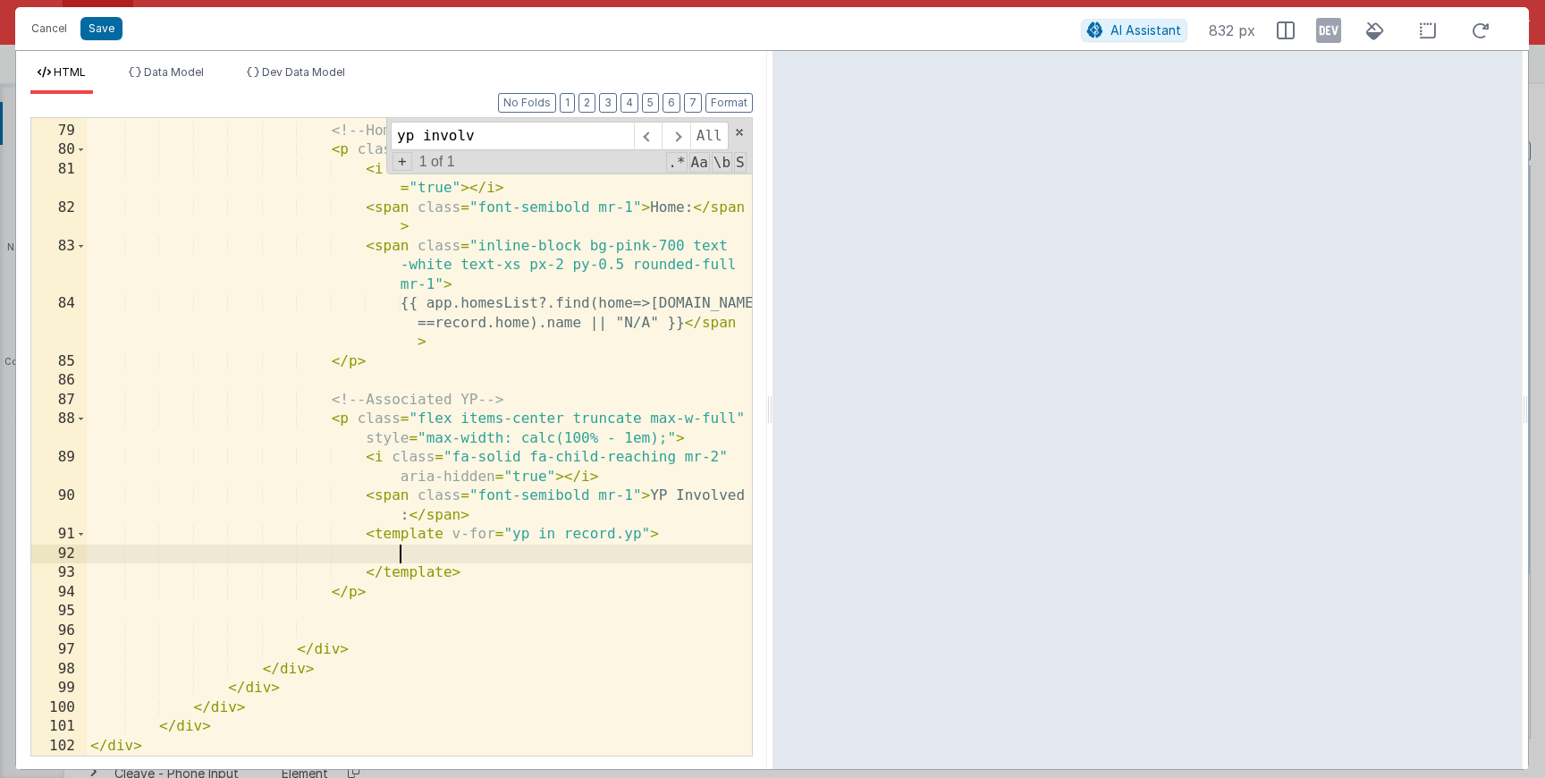
scroll to position [2572, 0]
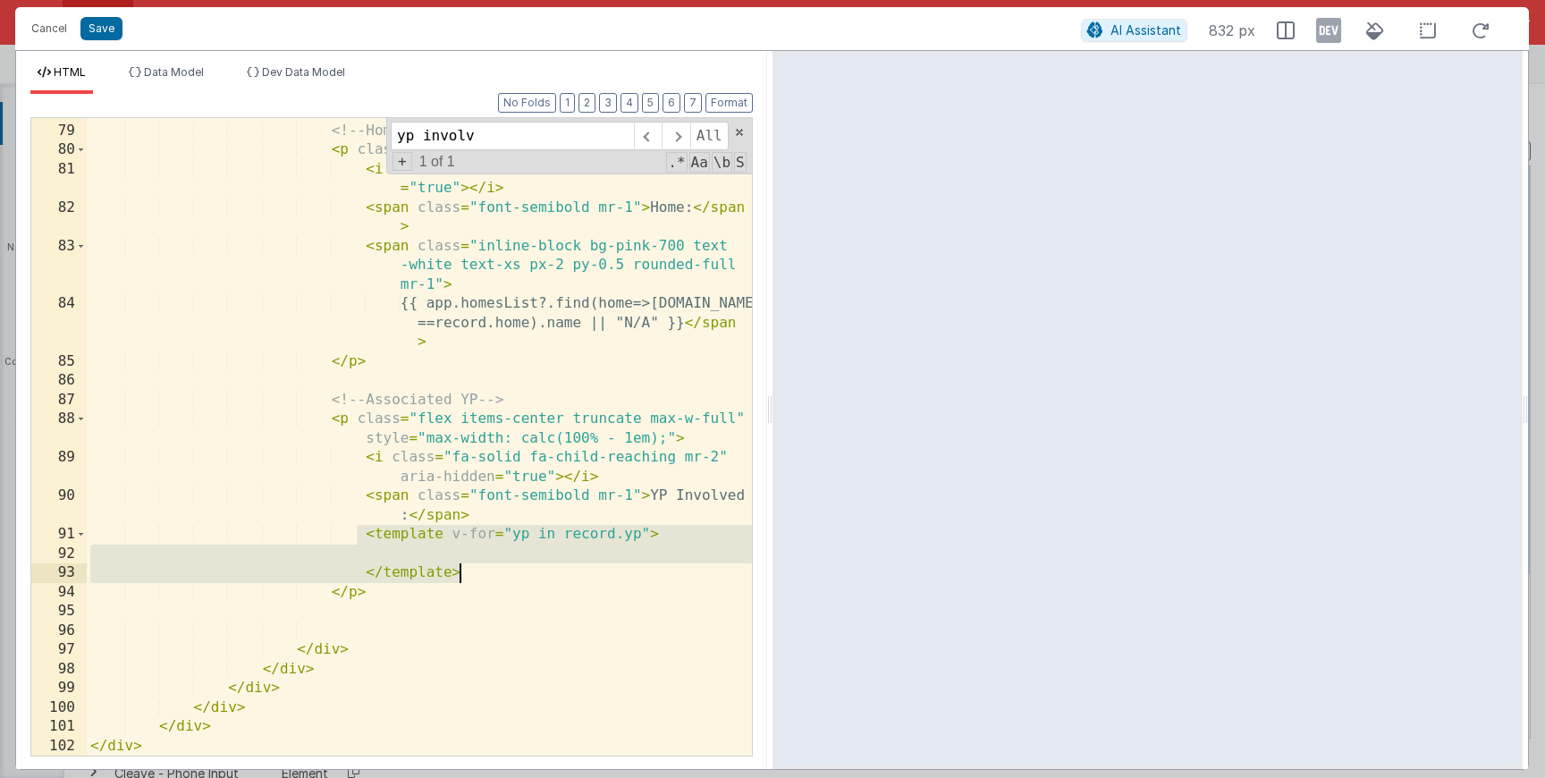
drag, startPoint x: 358, startPoint y: 542, endPoint x: 501, endPoint y: 579, distance: 147.7
click at [462, 579] on div "<!-- Home --> < p class = "flex items-center" > < i class = "fa-solid fa-home m…" at bounding box center [419, 440] width 665 height 676
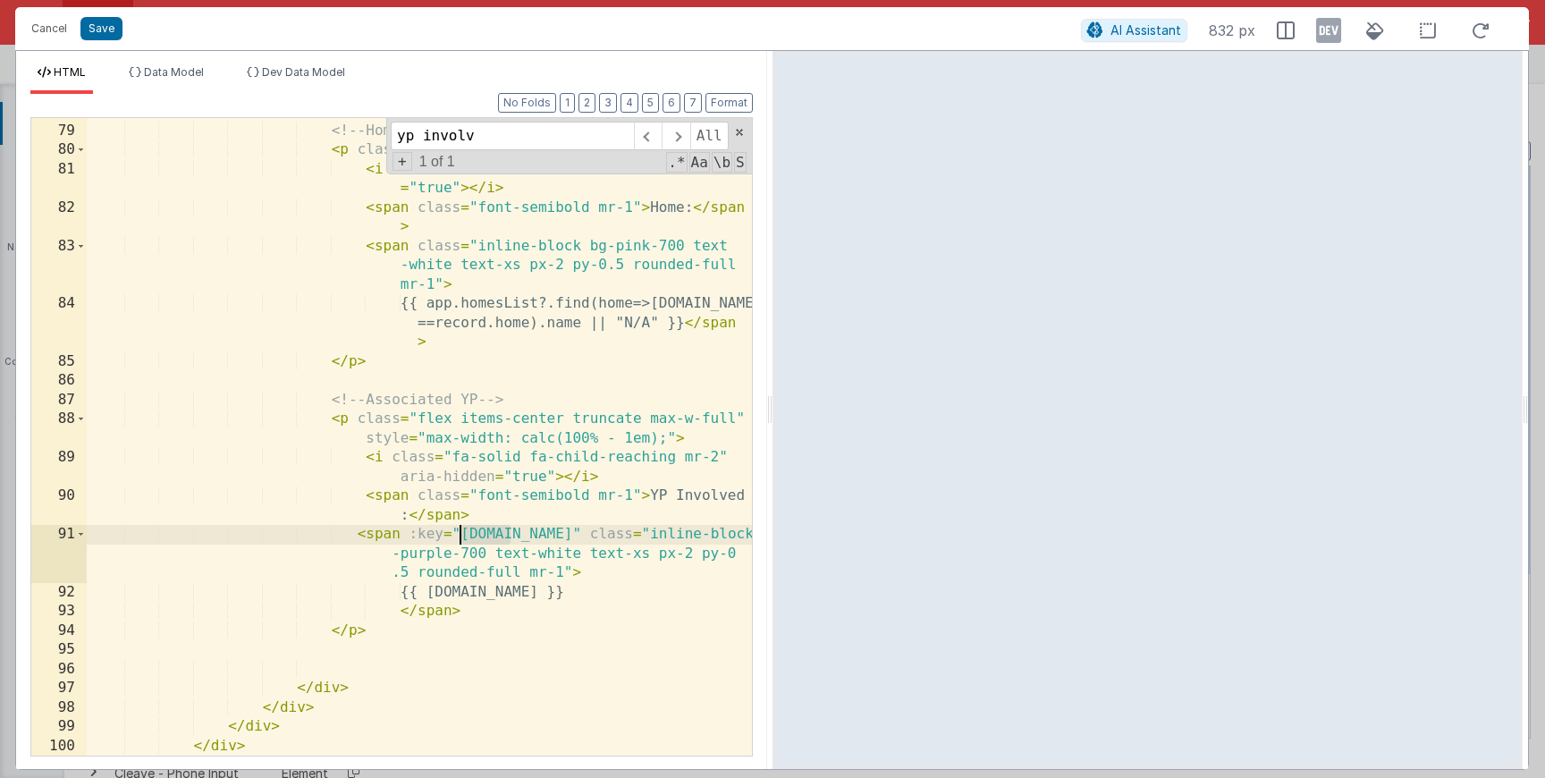
drag, startPoint x: 514, startPoint y: 531, endPoint x: 405, endPoint y: 538, distance: 109.3
click at [405, 538] on div "<!-- Home --> < p class = "flex items-center" > < i class = "fa-solid fa-home m…" at bounding box center [419, 440] width 665 height 676
click at [462, 102] on button "Format" at bounding box center [728, 103] width 47 height 20
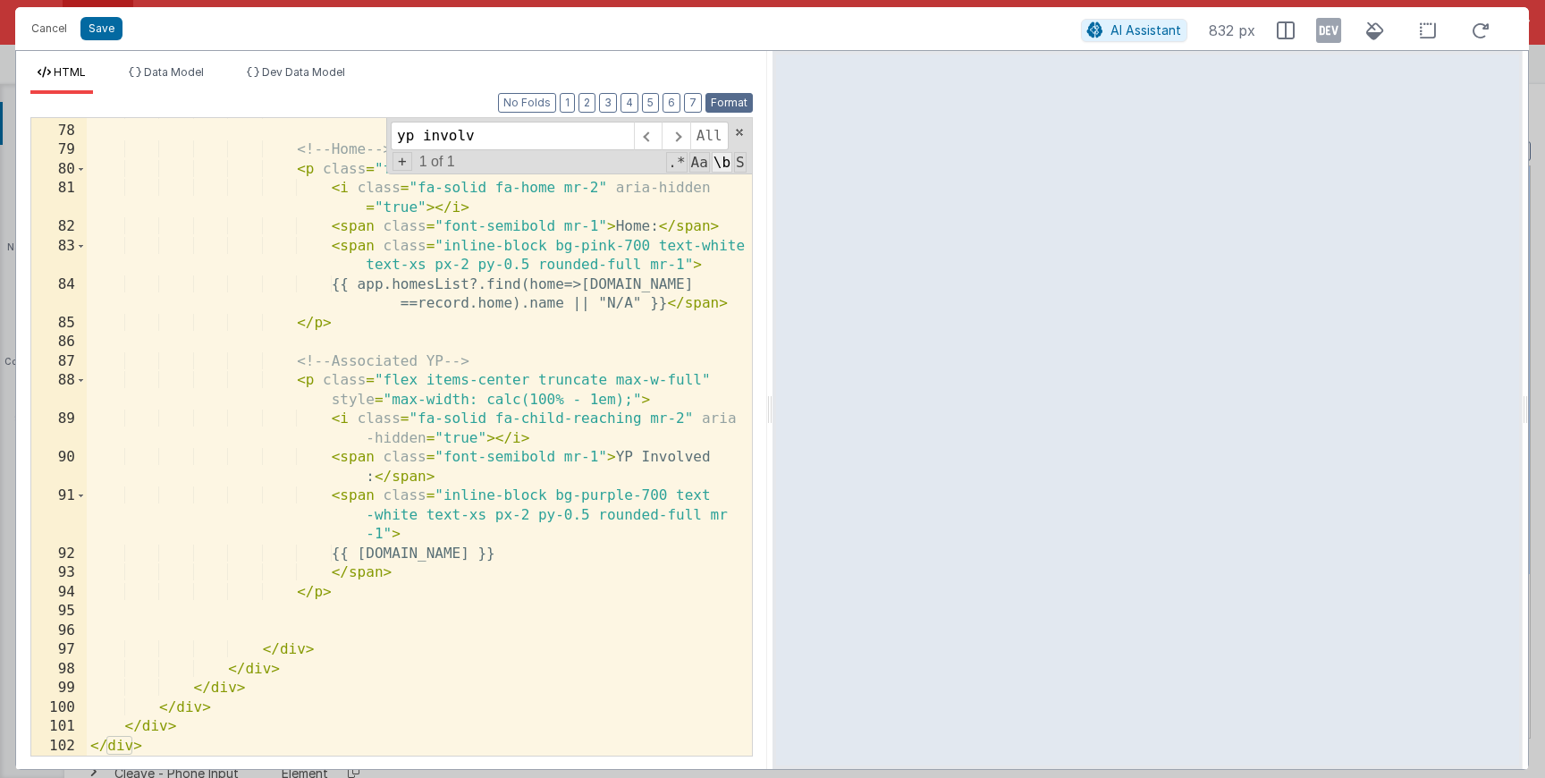
scroll to position [2438, 0]
click at [105, 29] on button "Save" at bounding box center [101, 28] width 42 height 23
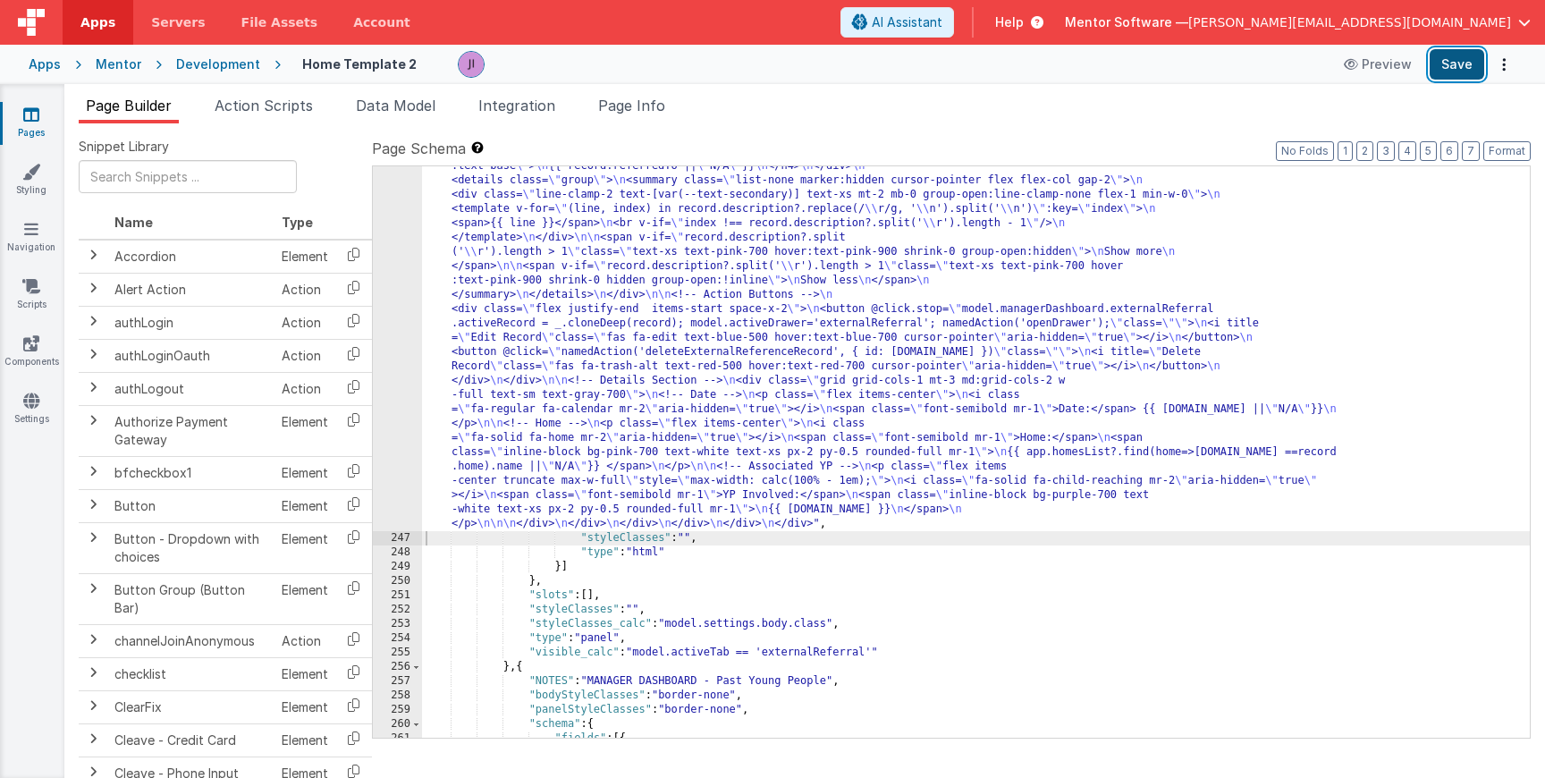
scroll to position [18804, 0]
click at [462, 55] on button "Save" at bounding box center [1457, 64] width 55 height 30
click at [462, 69] on button "Save" at bounding box center [1457, 64] width 55 height 30
click at [462, 268] on div ""html" : "<div class= \" flex flex-col justify-between w-full gap-4 gap-4 lg:fl…" at bounding box center [976, 523] width 1108 height 1187
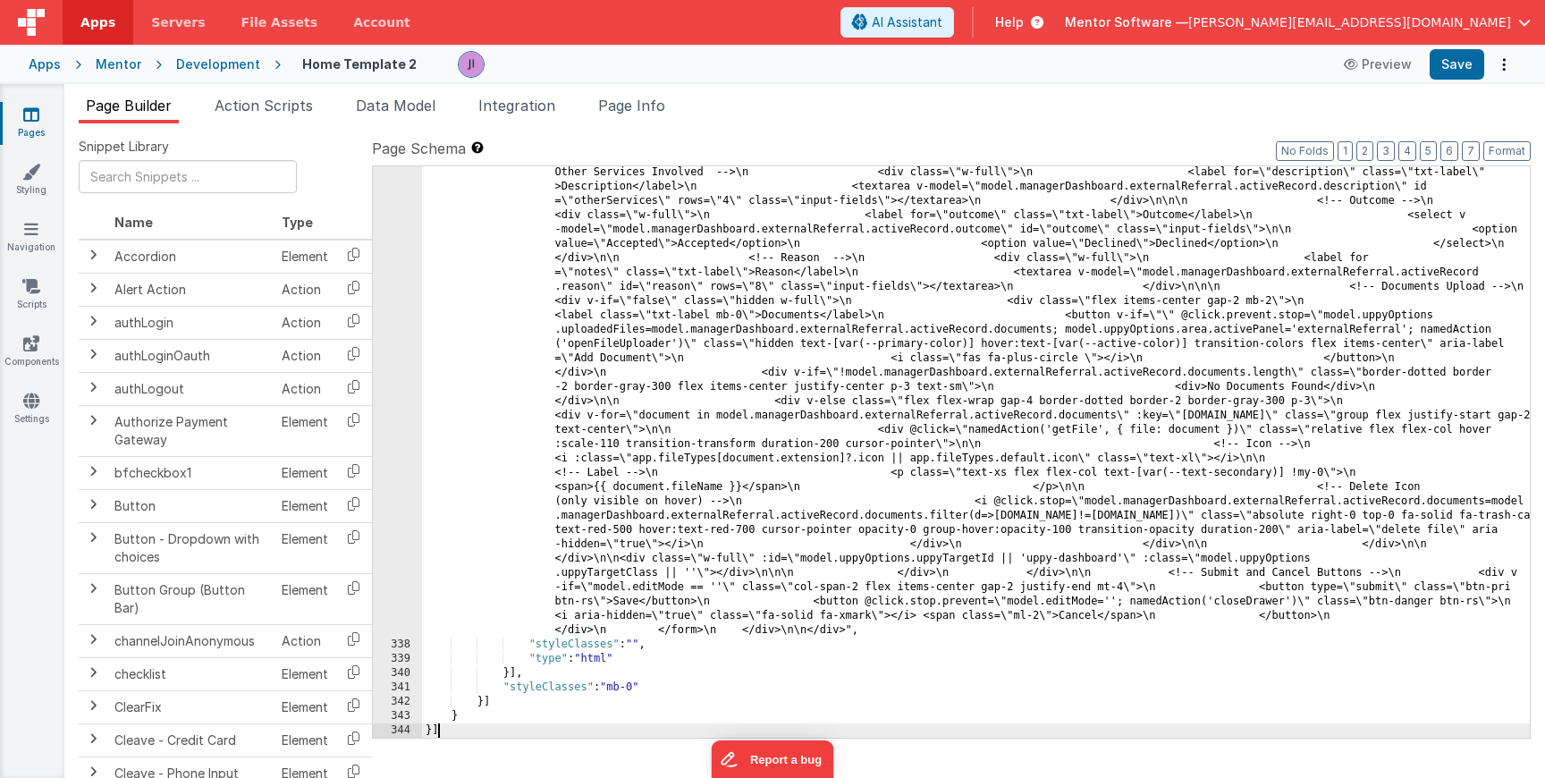
scroll to position [28728, 0]
click at [1449, 63] on button "Save" at bounding box center [1457, 64] width 55 height 30
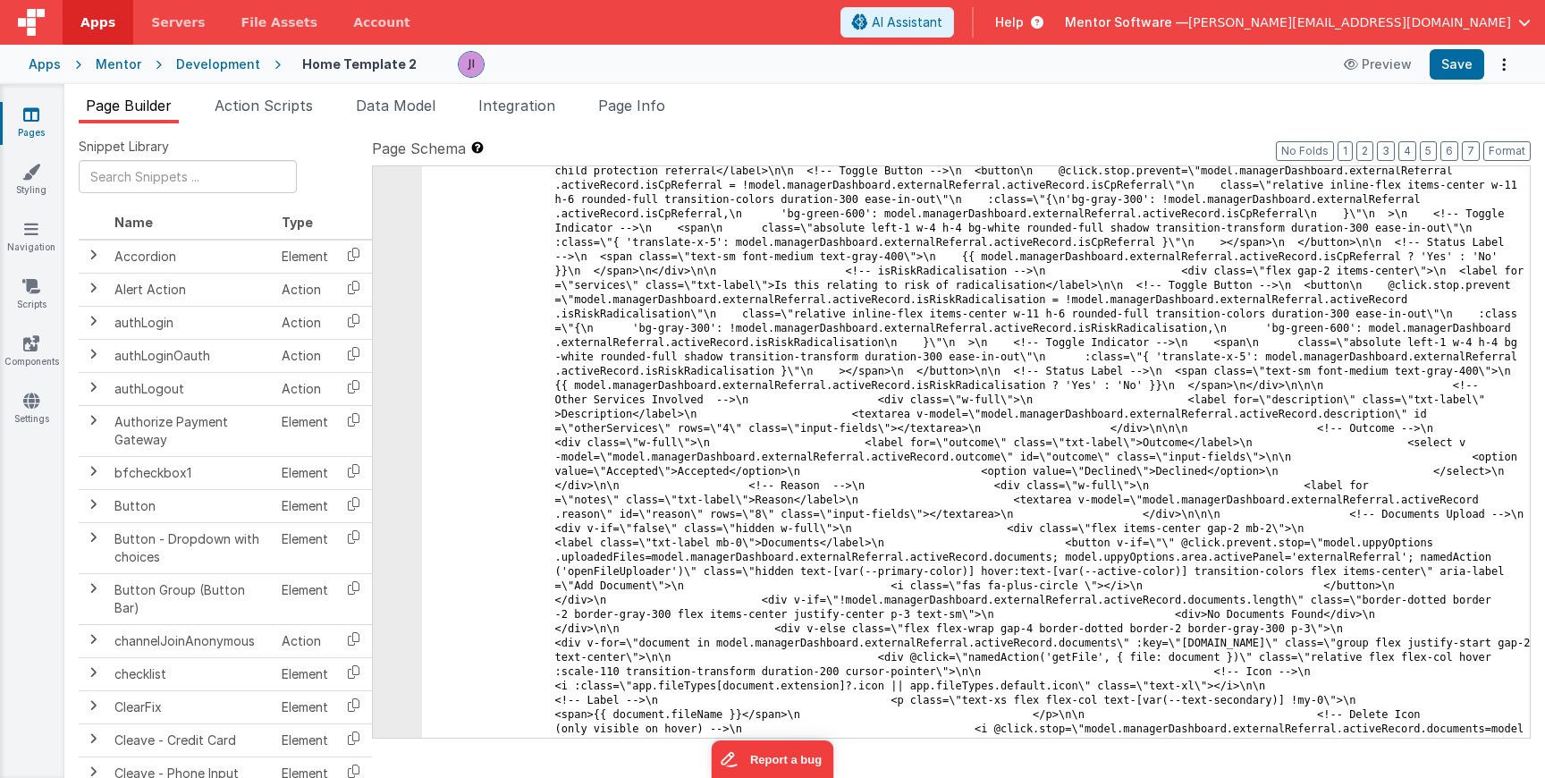
scroll to position [28510, 0]
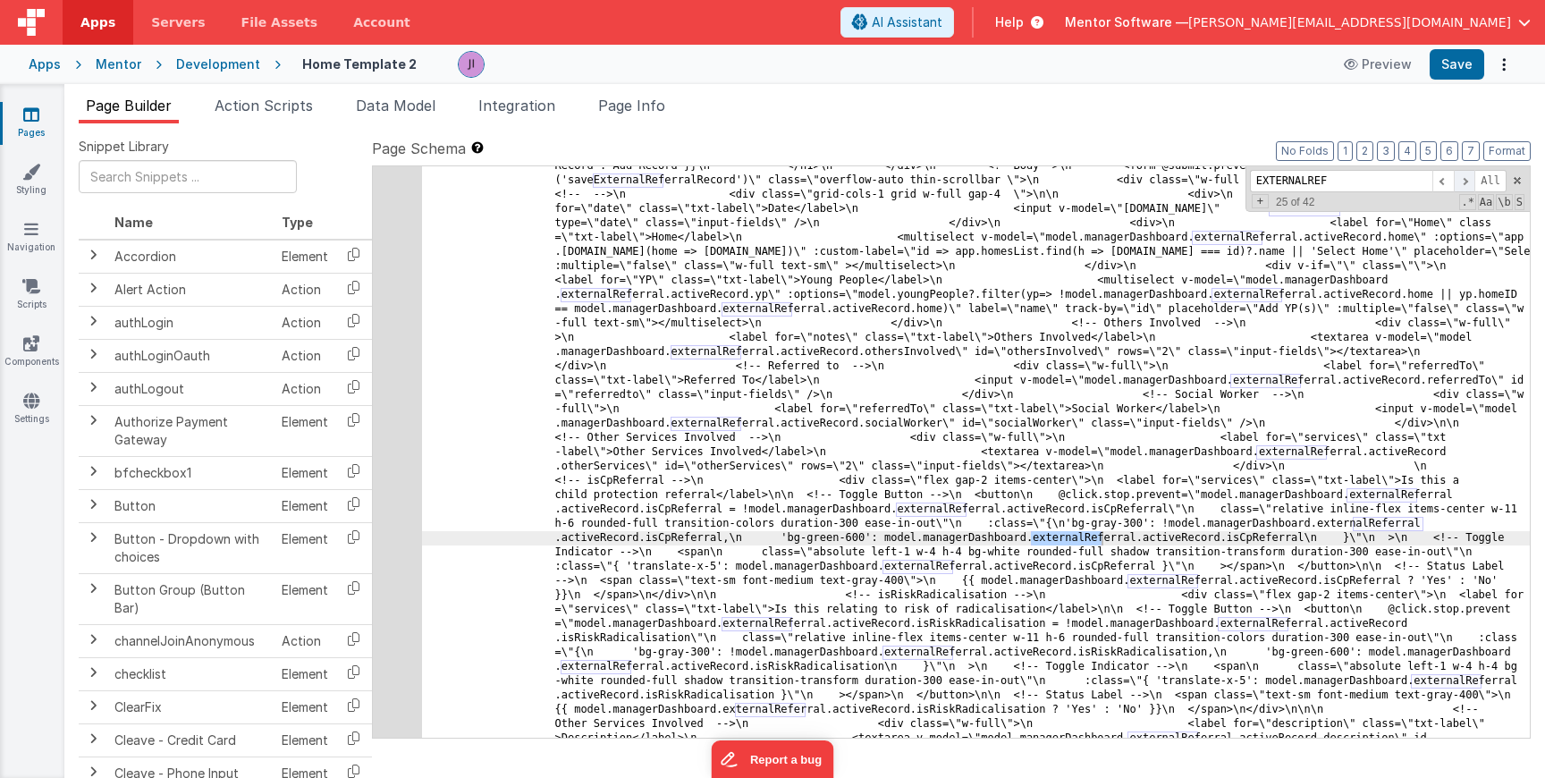
type input "EXTERNALREF"
click at [1454, 181] on span at bounding box center [1464, 181] width 21 height 22
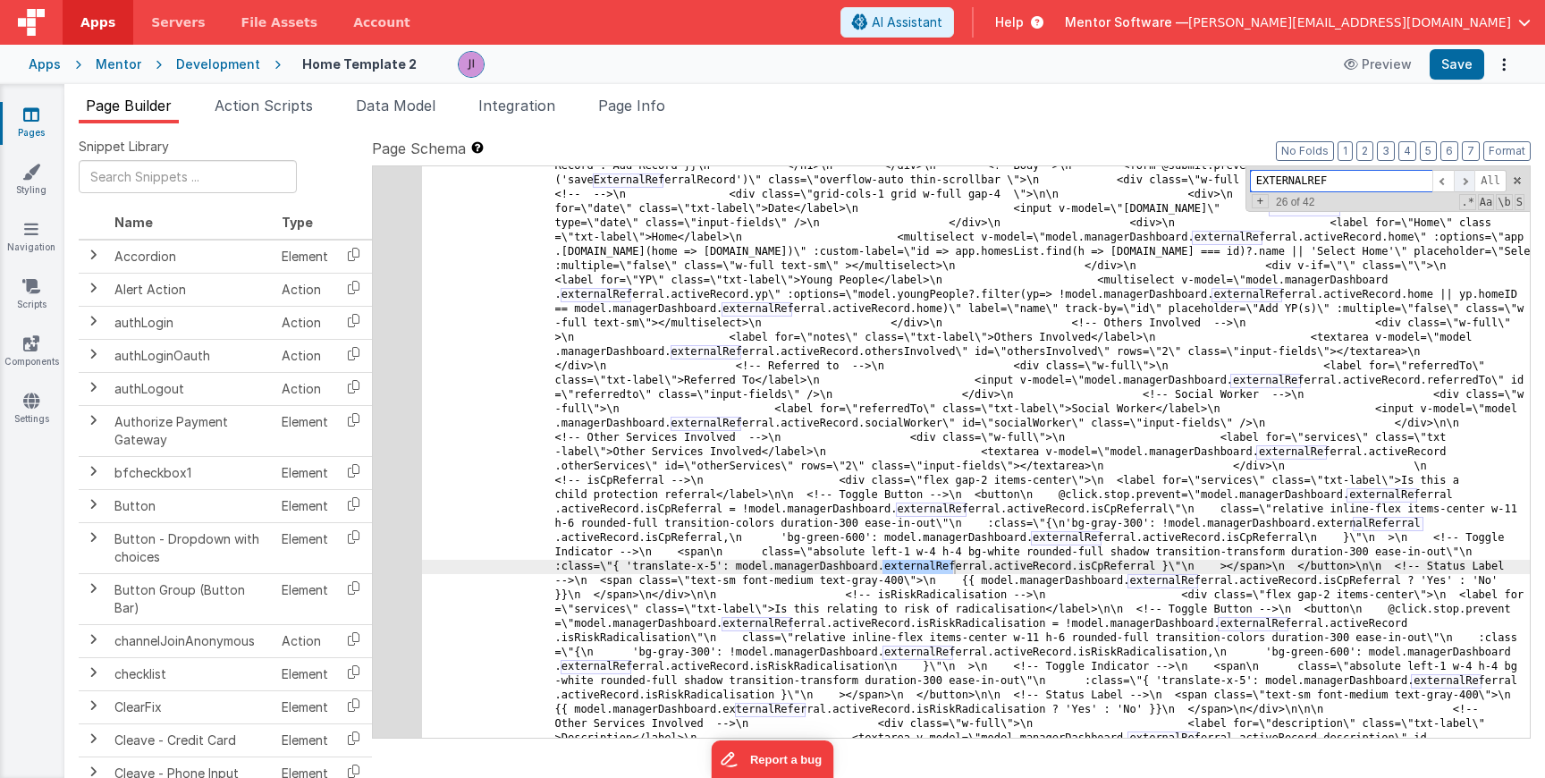
click at [1454, 181] on span at bounding box center [1464, 181] width 21 height 22
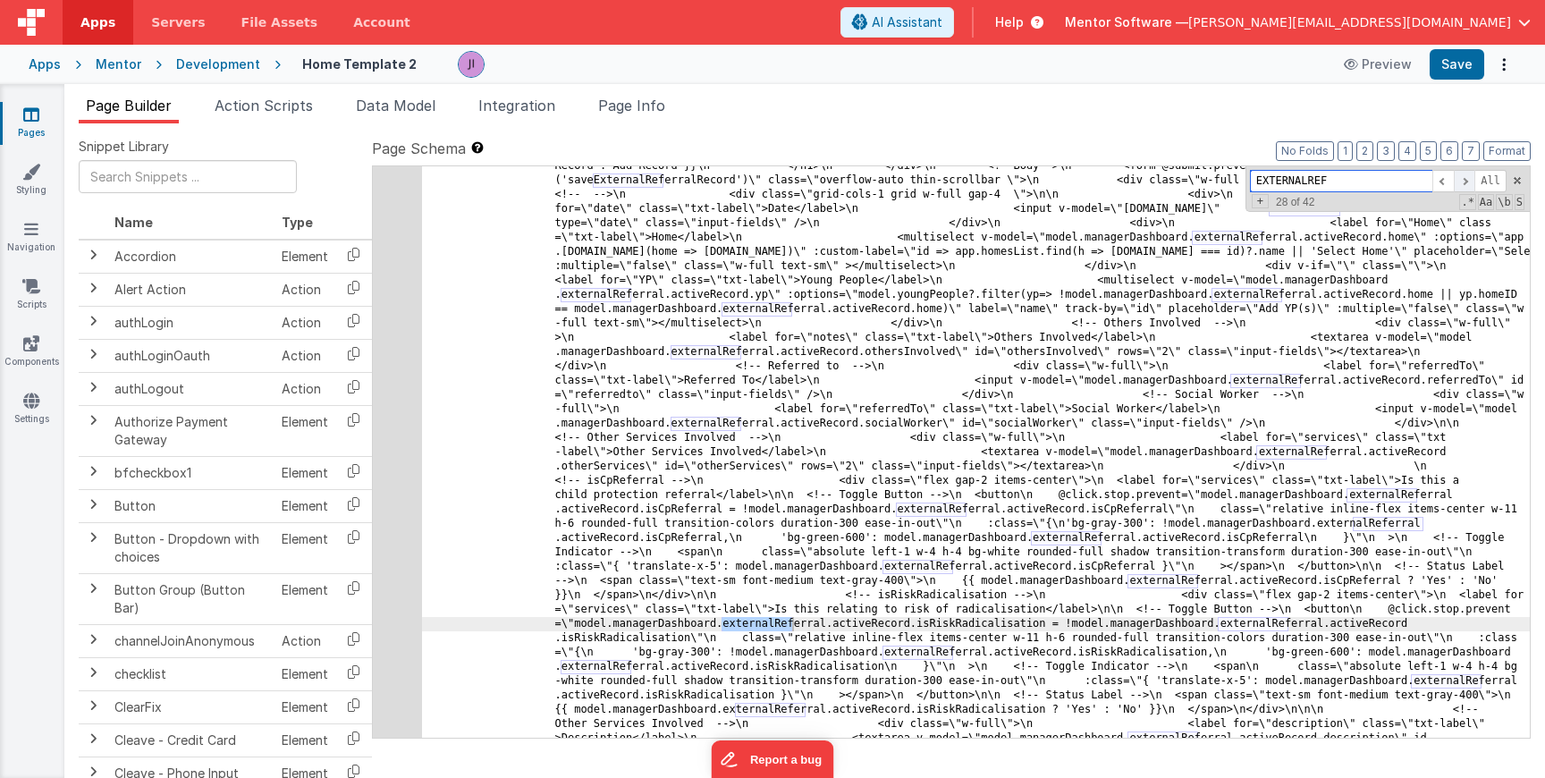
click at [1454, 181] on span at bounding box center [1464, 181] width 21 height 22
click at [1453, 181] on div "EXTERNALREF All" at bounding box center [1378, 181] width 257 height 22
click at [1453, 181] on span at bounding box center [1442, 181] width 21 height 22
click at [1448, 181] on span at bounding box center [1442, 181] width 21 height 22
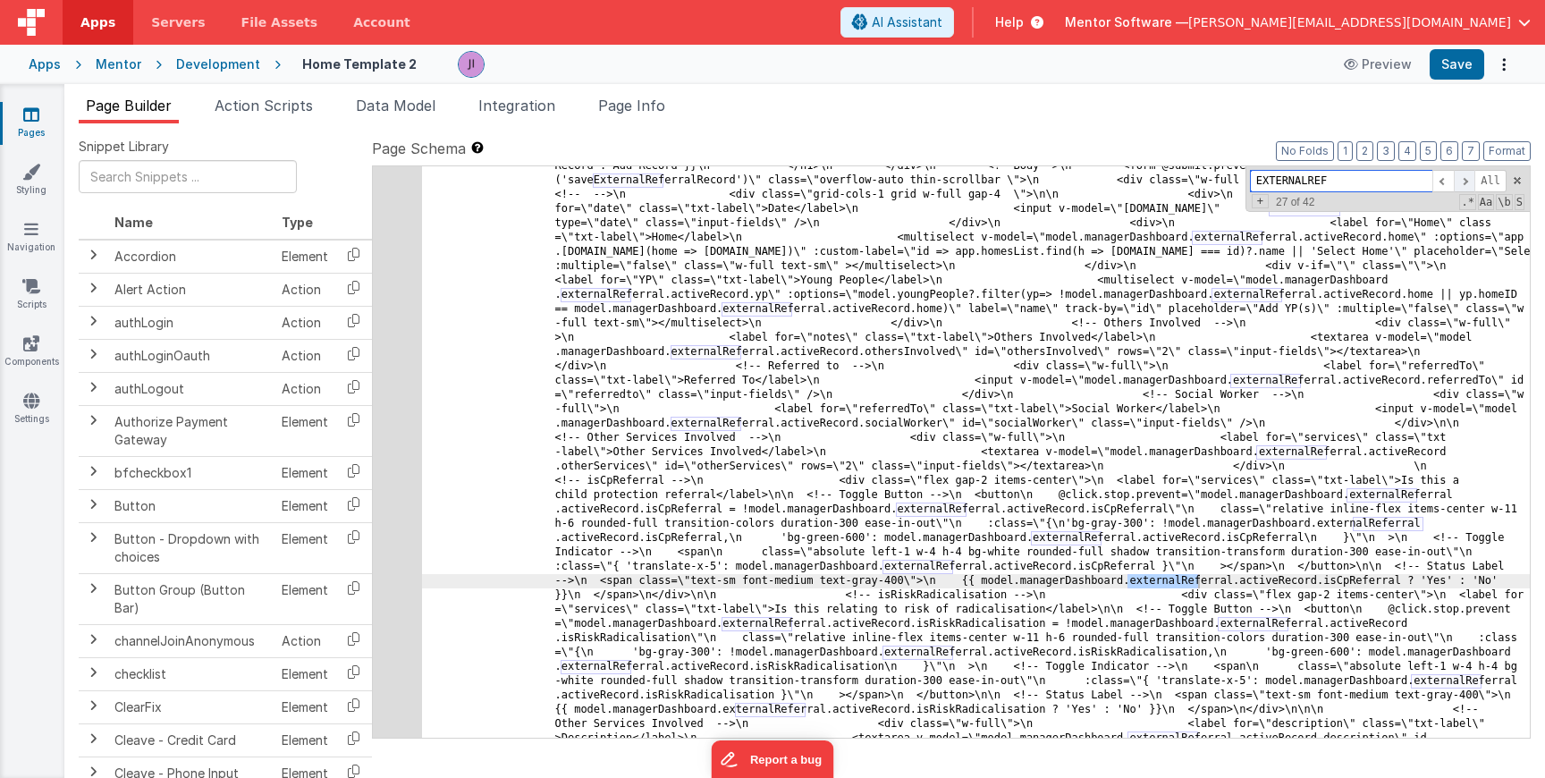
click at [1464, 181] on span at bounding box center [1464, 181] width 21 height 22
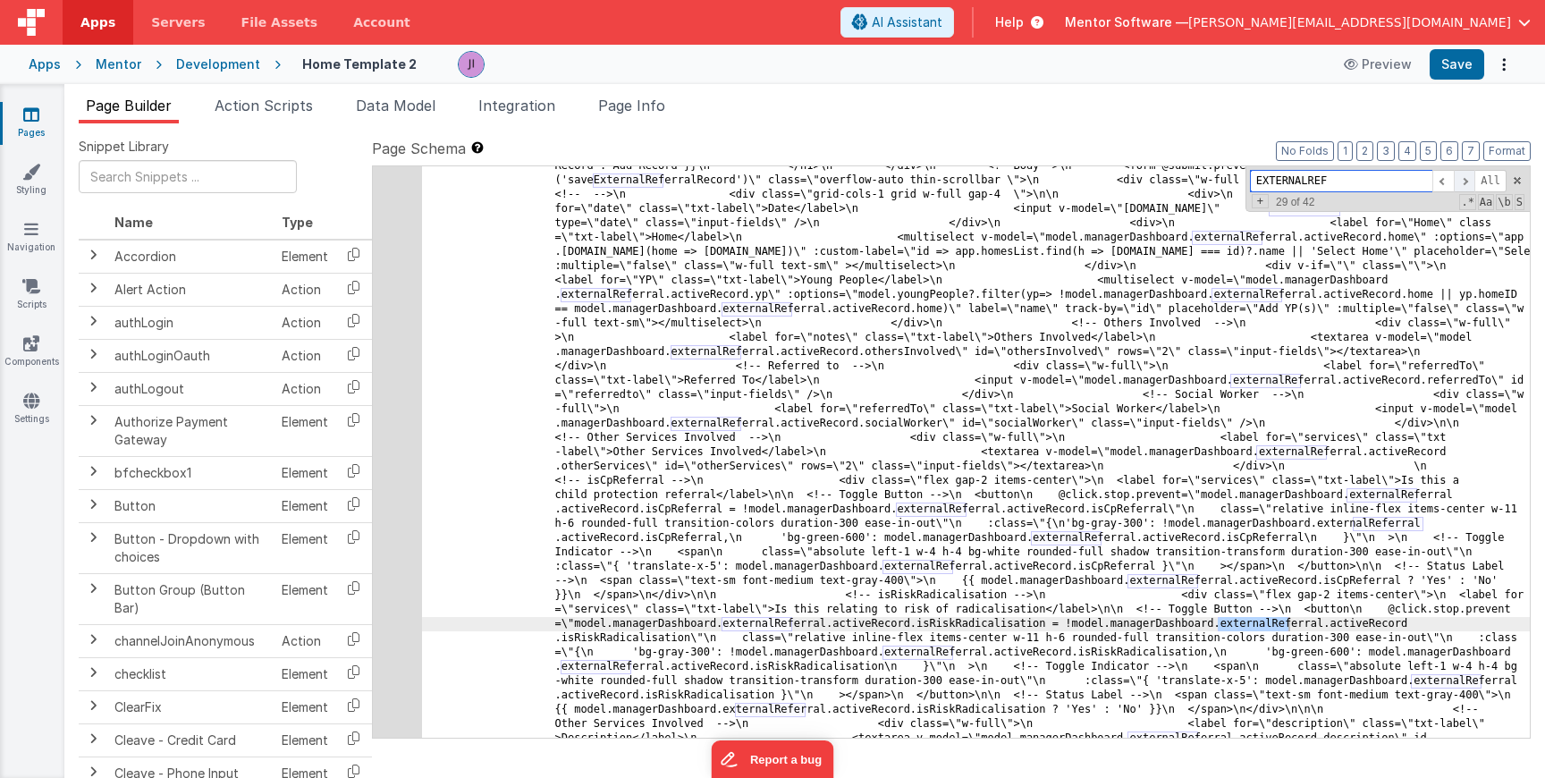
click at [1464, 181] on span at bounding box center [1464, 181] width 21 height 22
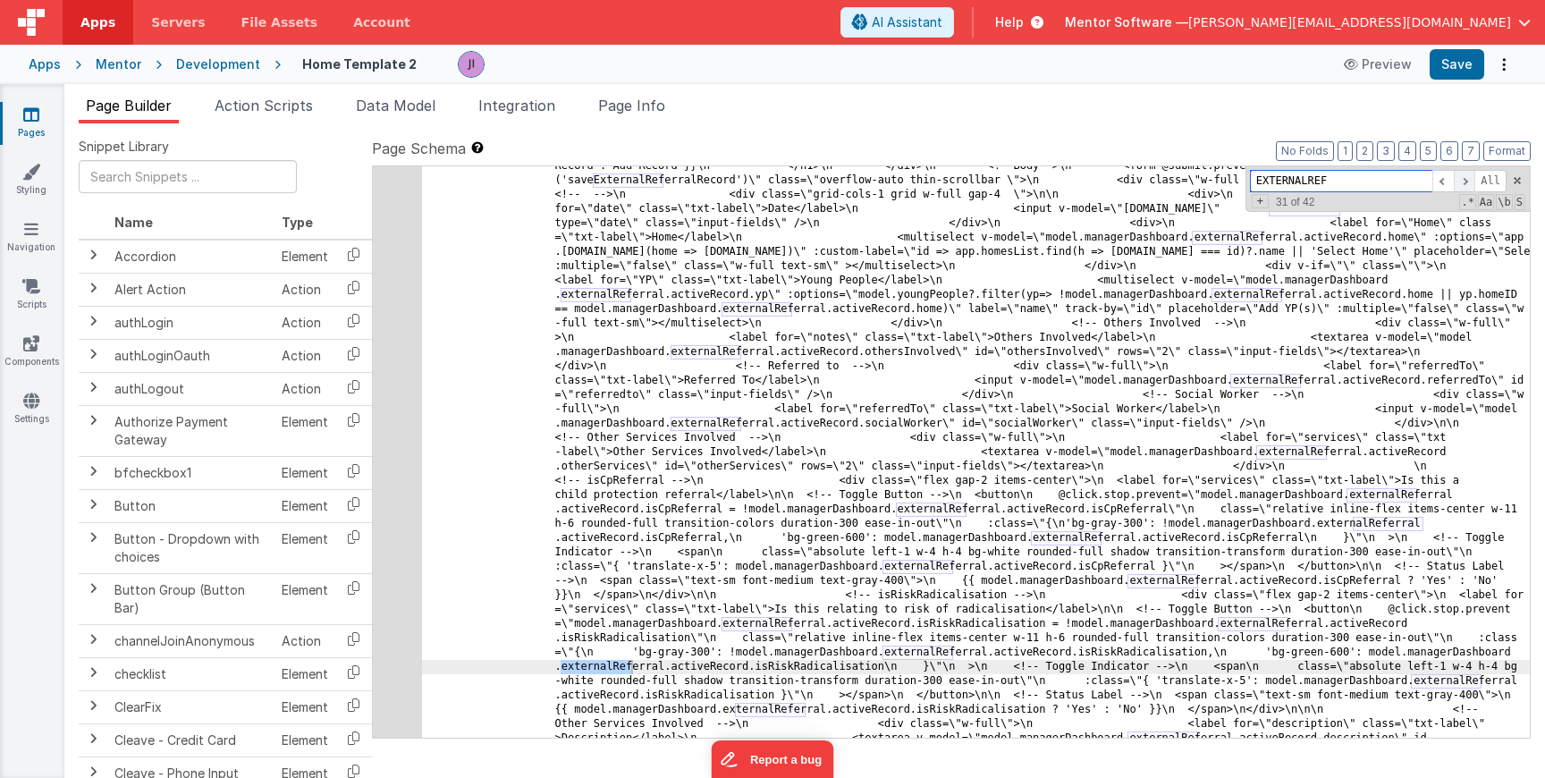
click at [1464, 181] on span at bounding box center [1464, 181] width 21 height 22
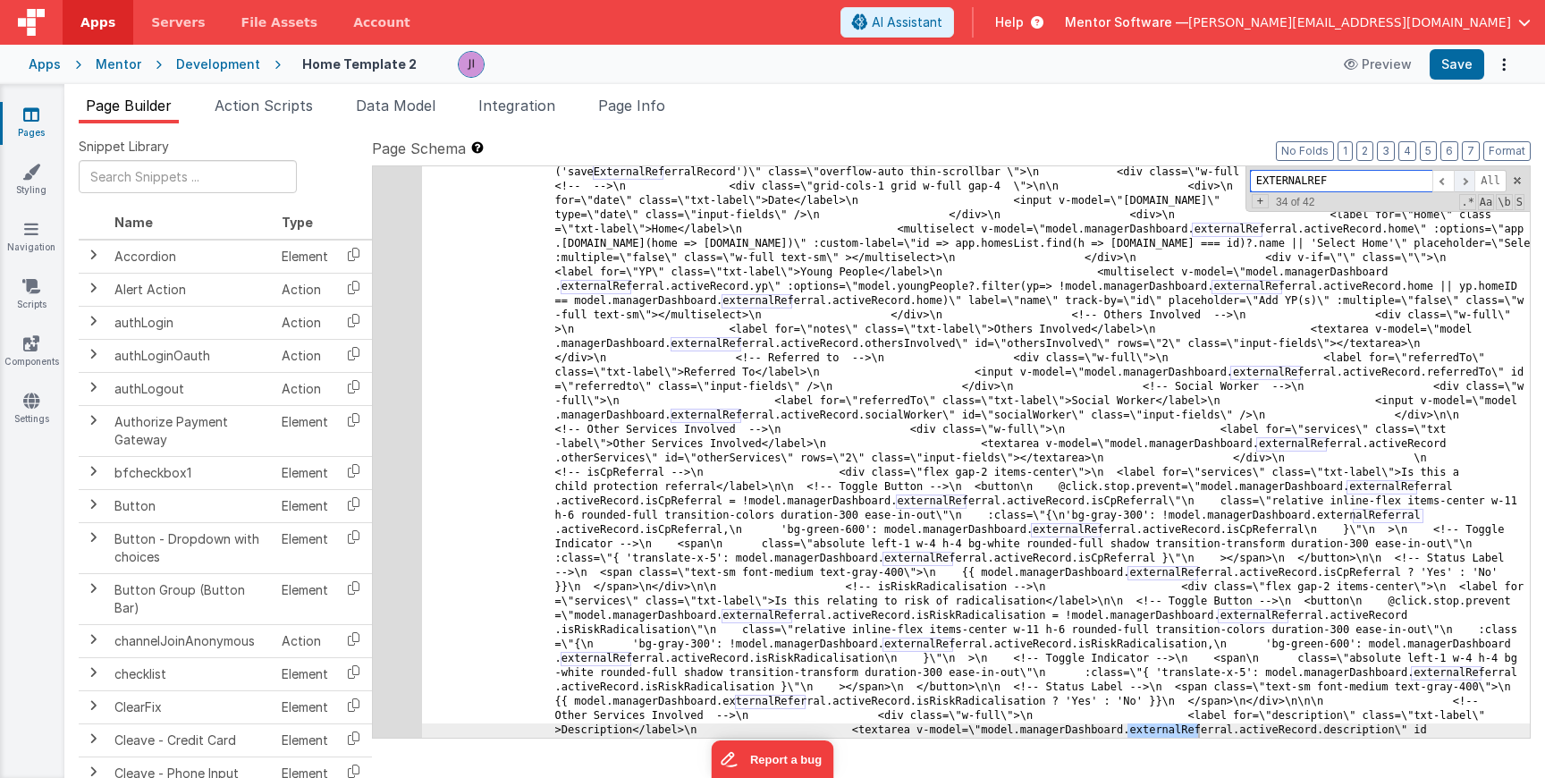
click at [1464, 181] on span at bounding box center [1464, 181] width 21 height 22
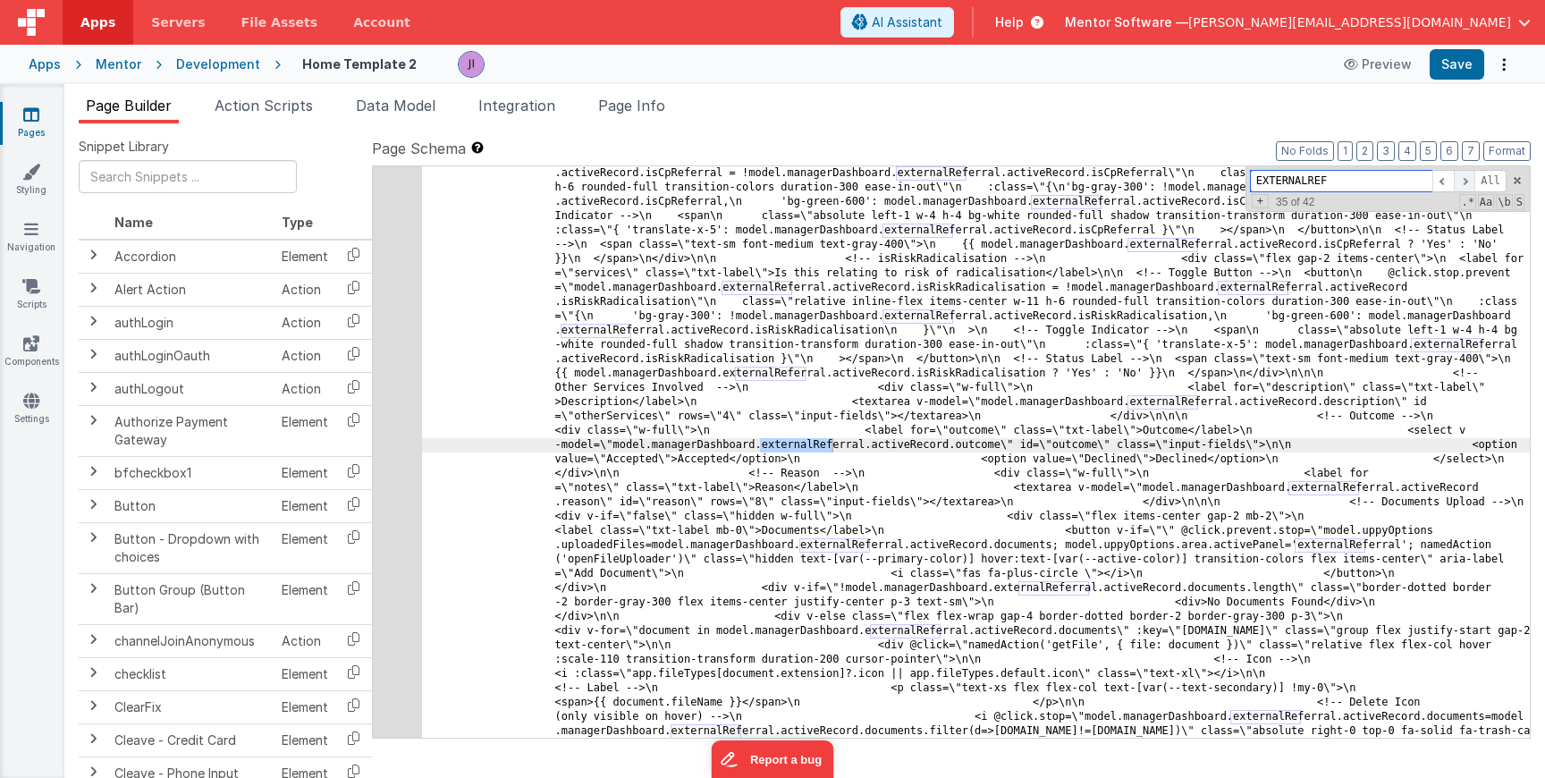
click at [1464, 181] on span at bounding box center [1464, 181] width 21 height 22
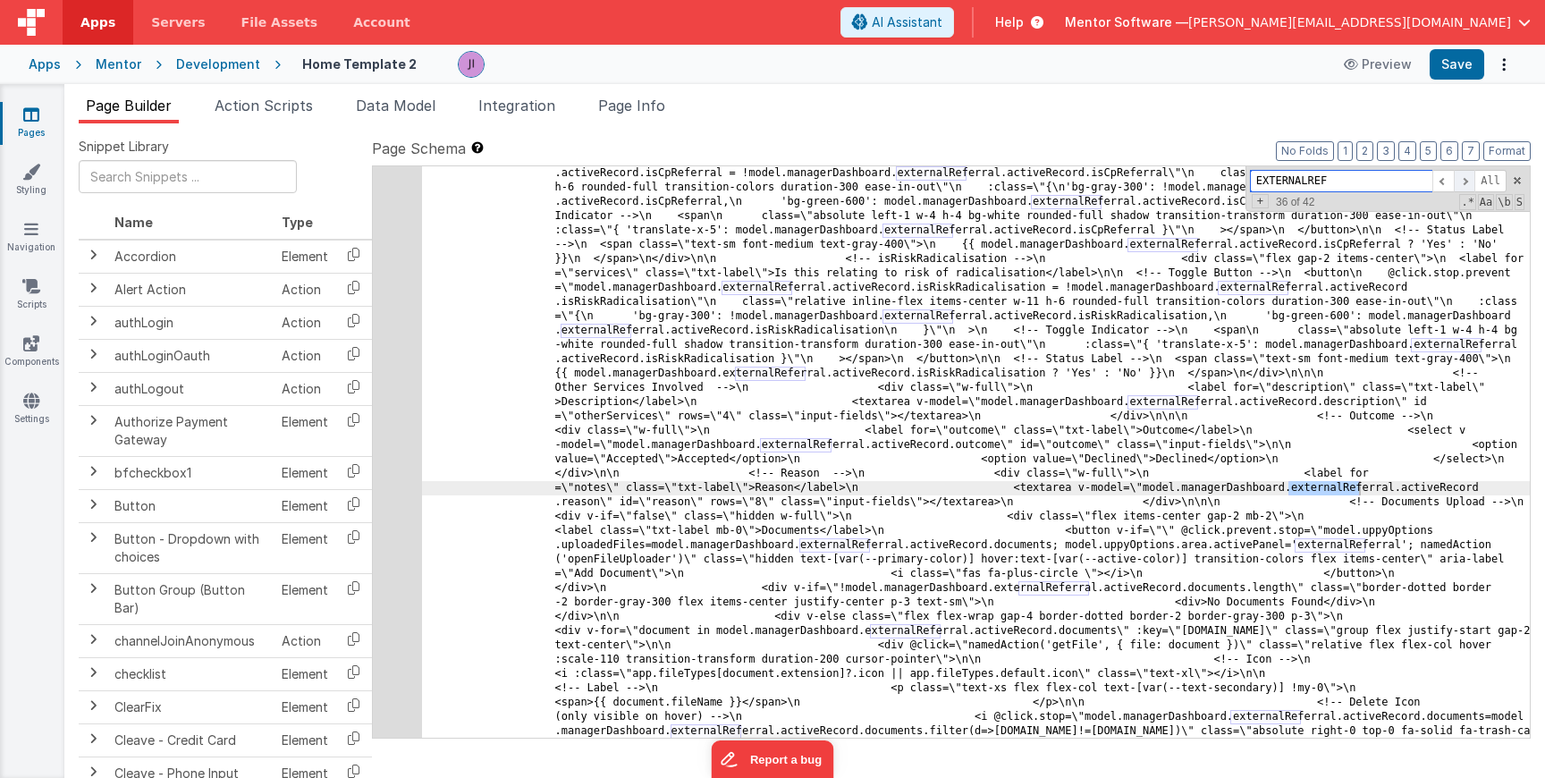
click at [1464, 181] on span at bounding box center [1464, 181] width 21 height 22
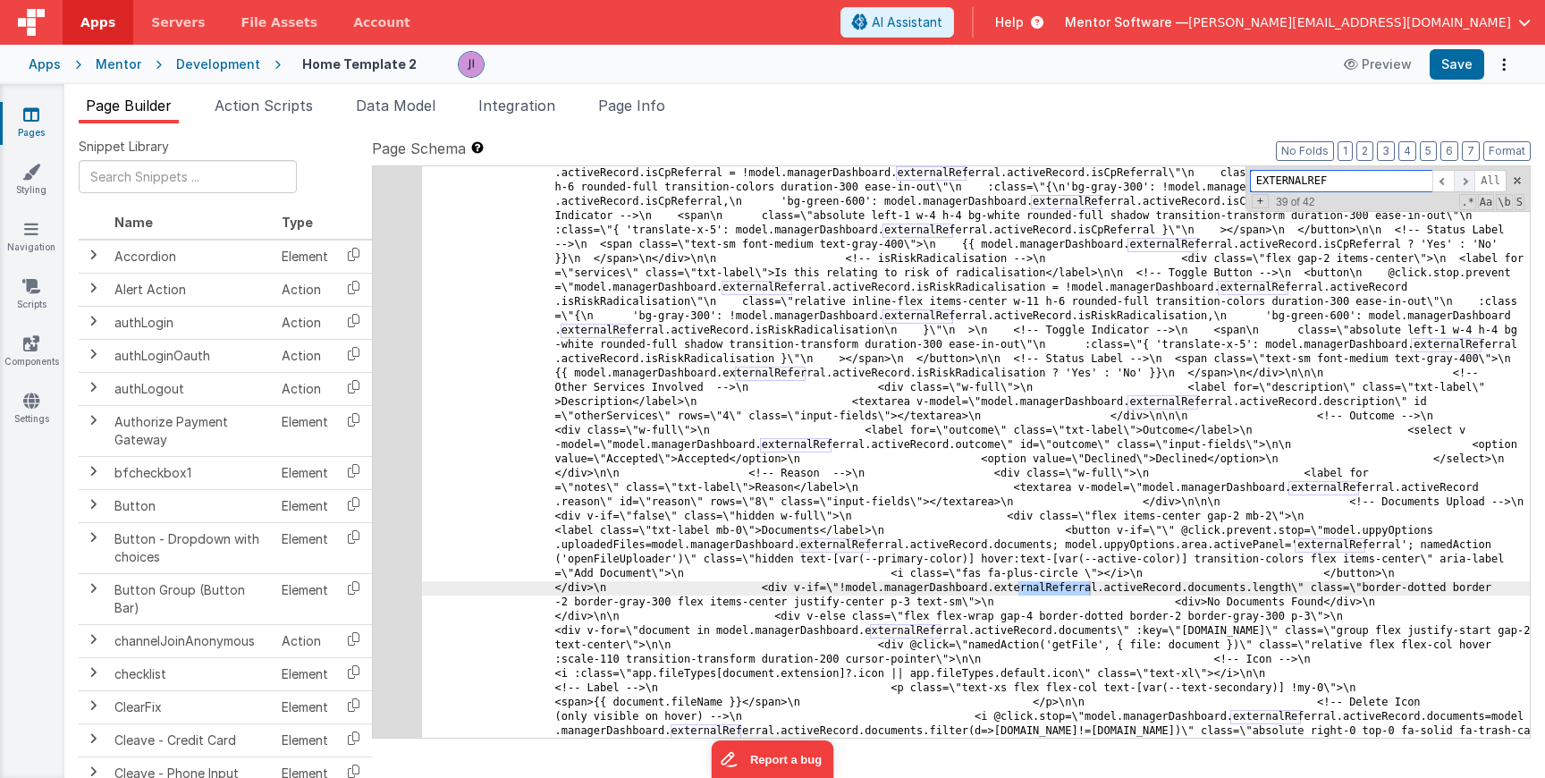
click at [1464, 181] on span at bounding box center [1464, 181] width 21 height 22
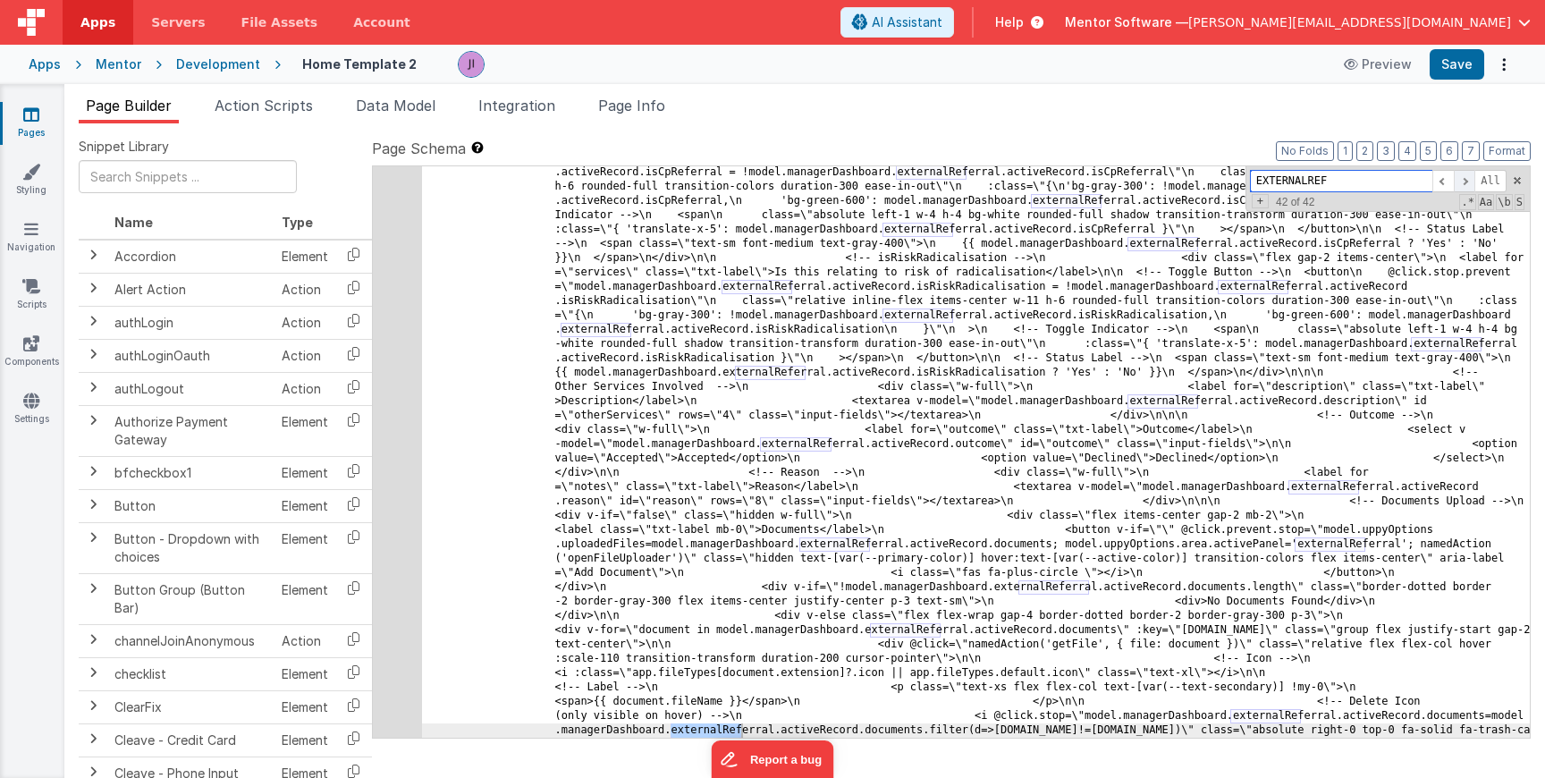
click at [1464, 181] on span at bounding box center [1464, 181] width 21 height 22
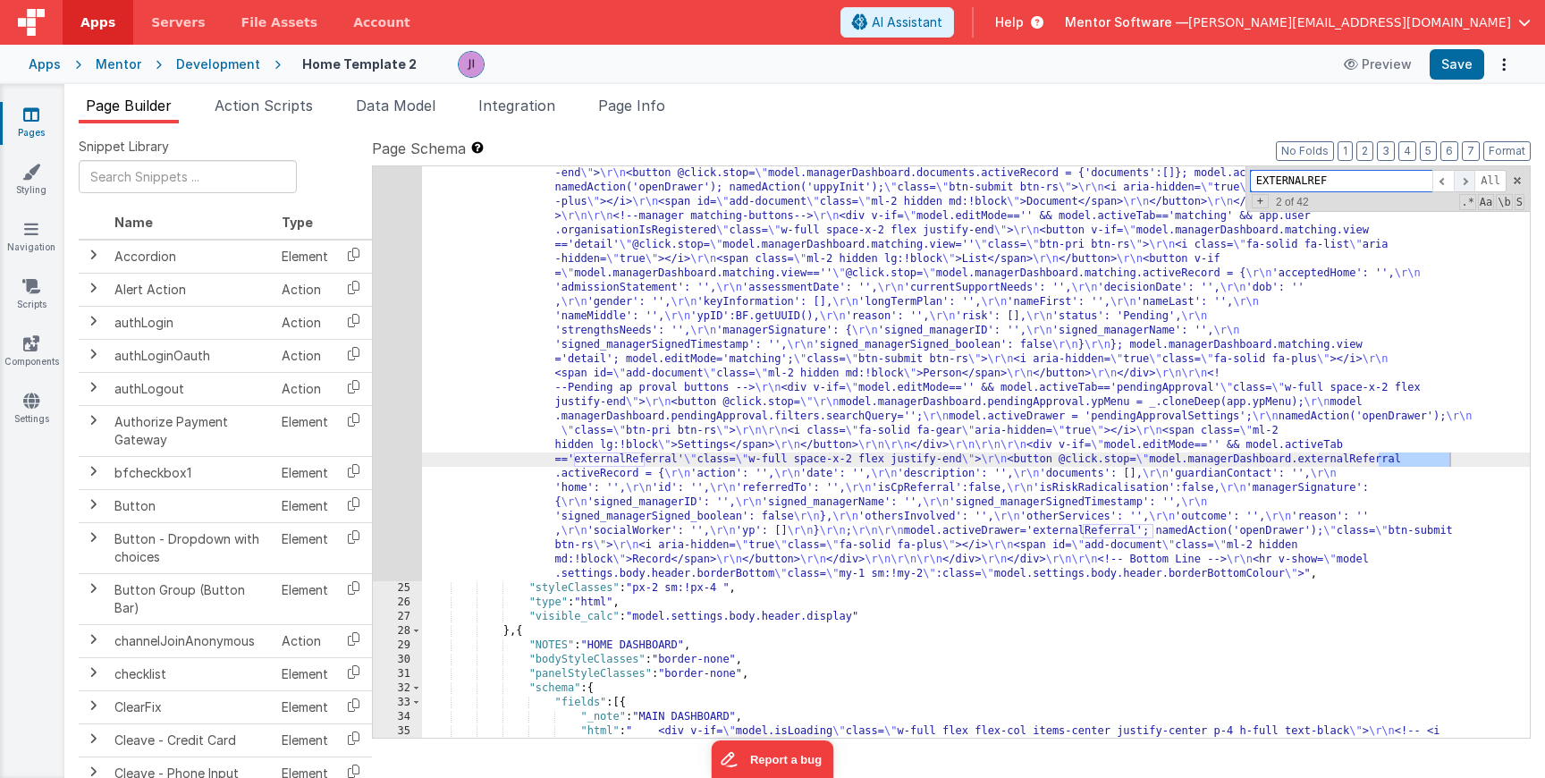
click at [1464, 181] on span at bounding box center [1464, 181] width 21 height 22
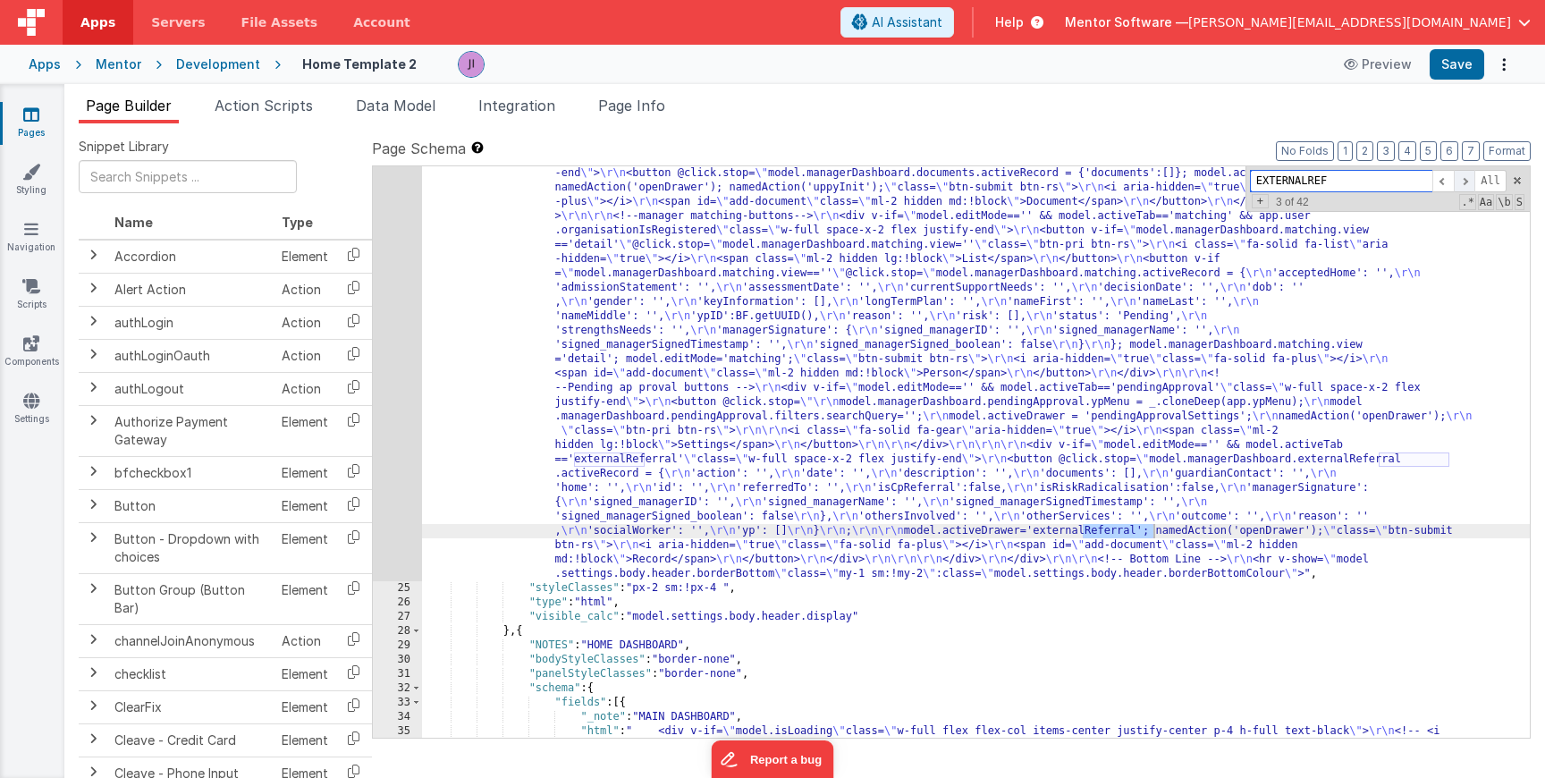
click at [1464, 181] on span at bounding box center [1464, 181] width 21 height 22
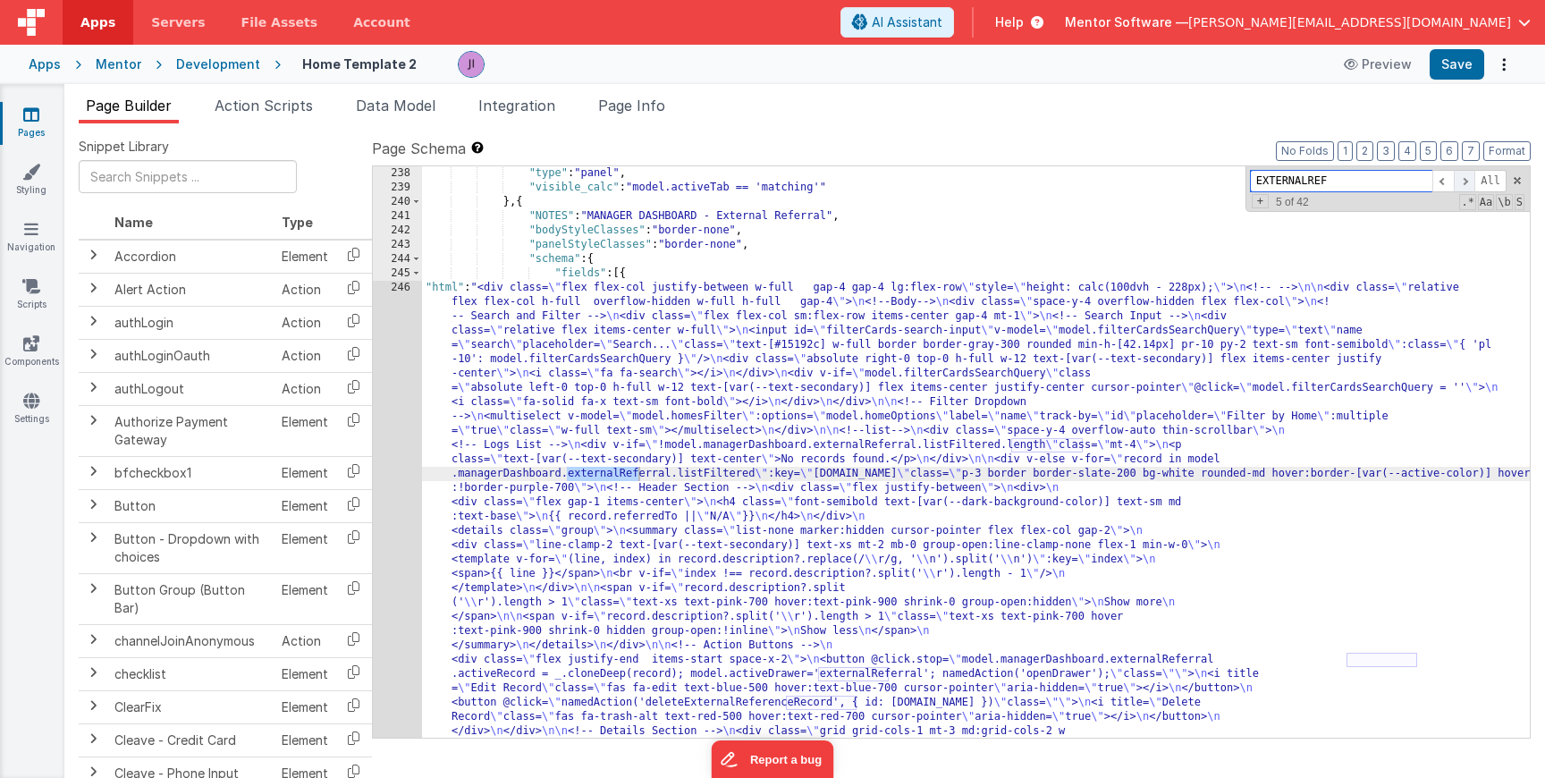
click at [1464, 181] on span at bounding box center [1464, 181] width 21 height 22
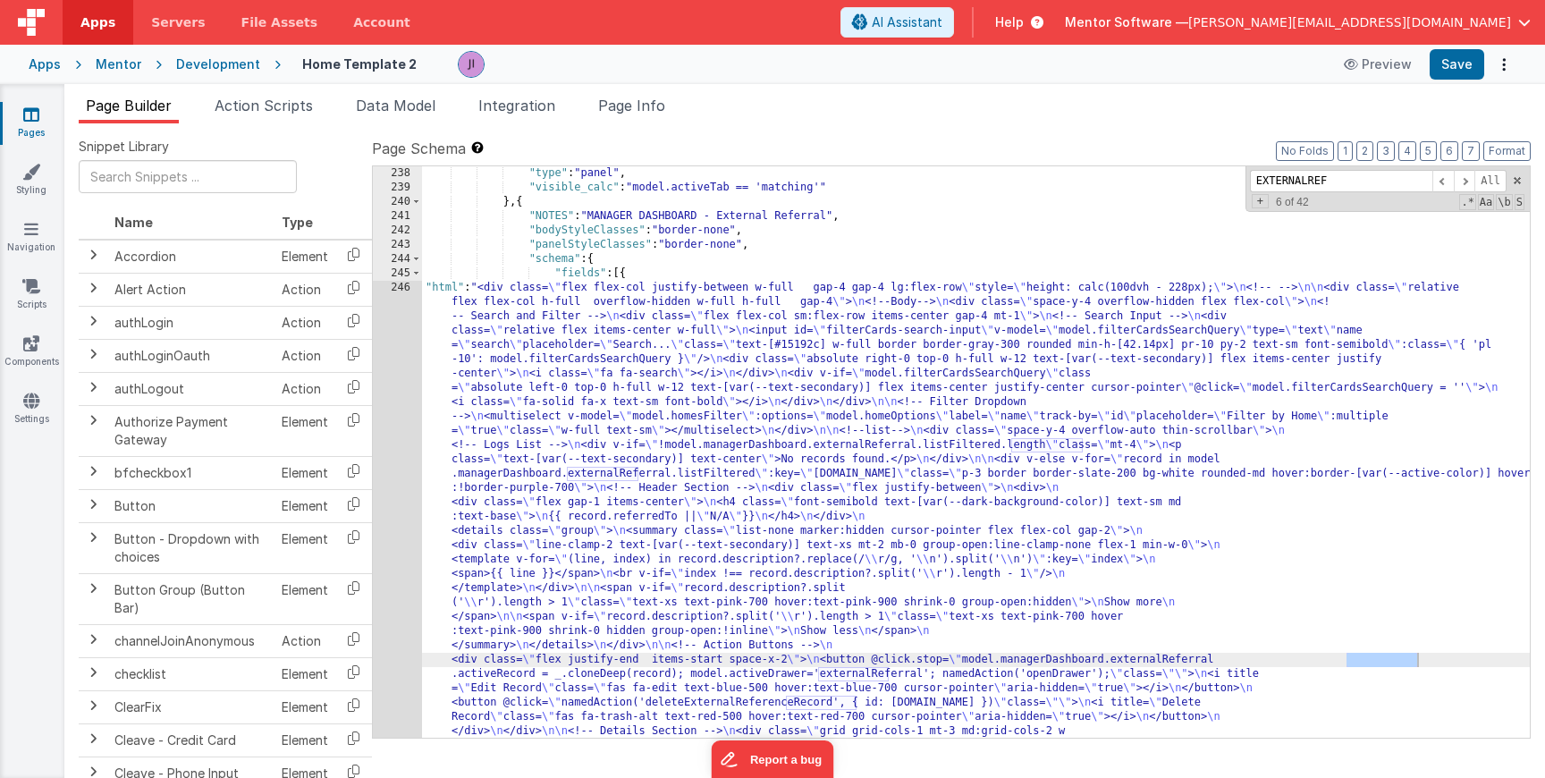
click at [635, 452] on div ""type" : "panel" , "visible_calc" : "model.activeTab == 'matching'" } , { "NOTE…" at bounding box center [976, 759] width 1108 height 1187
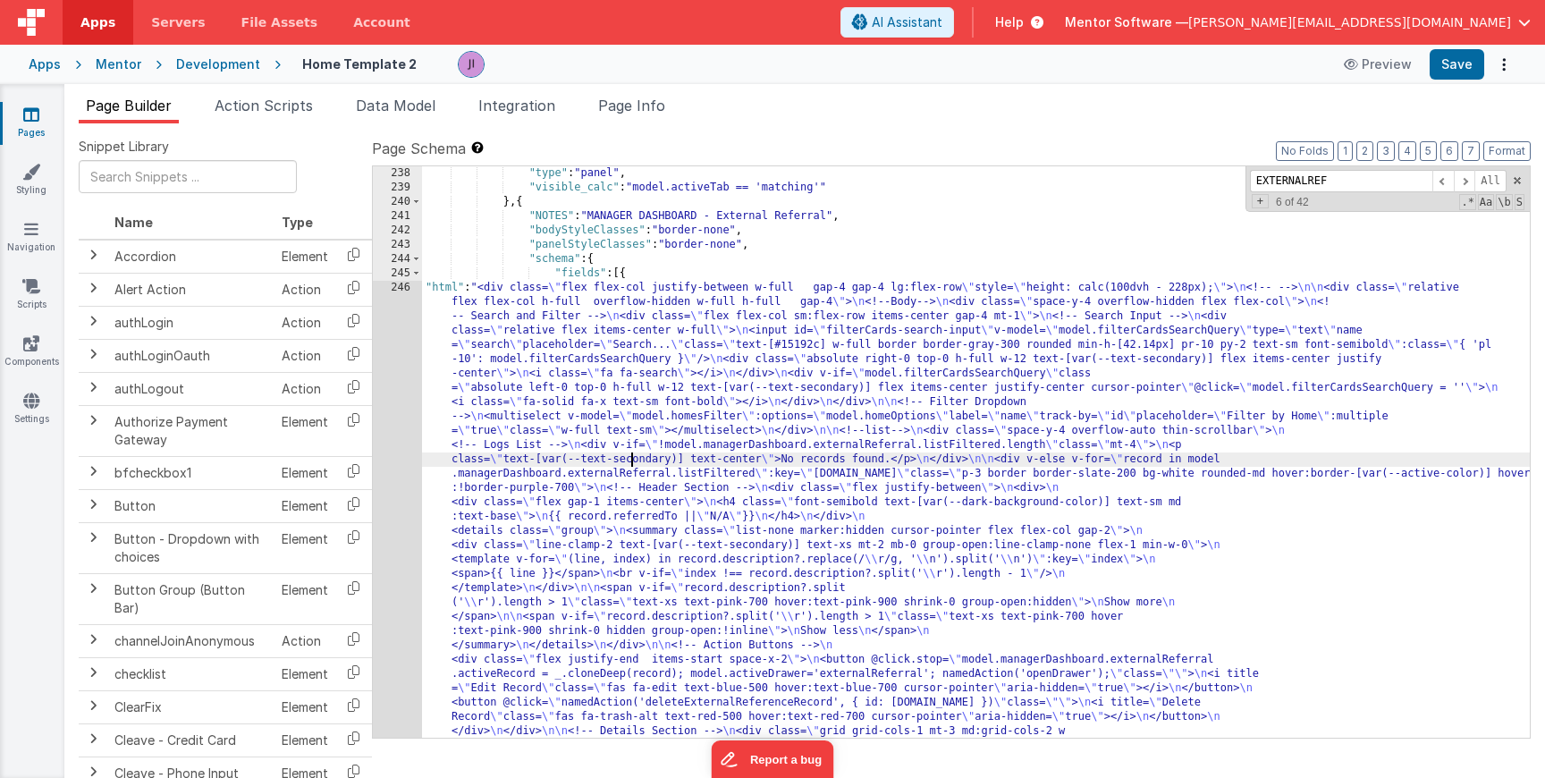
scroll to position [18668, 0]
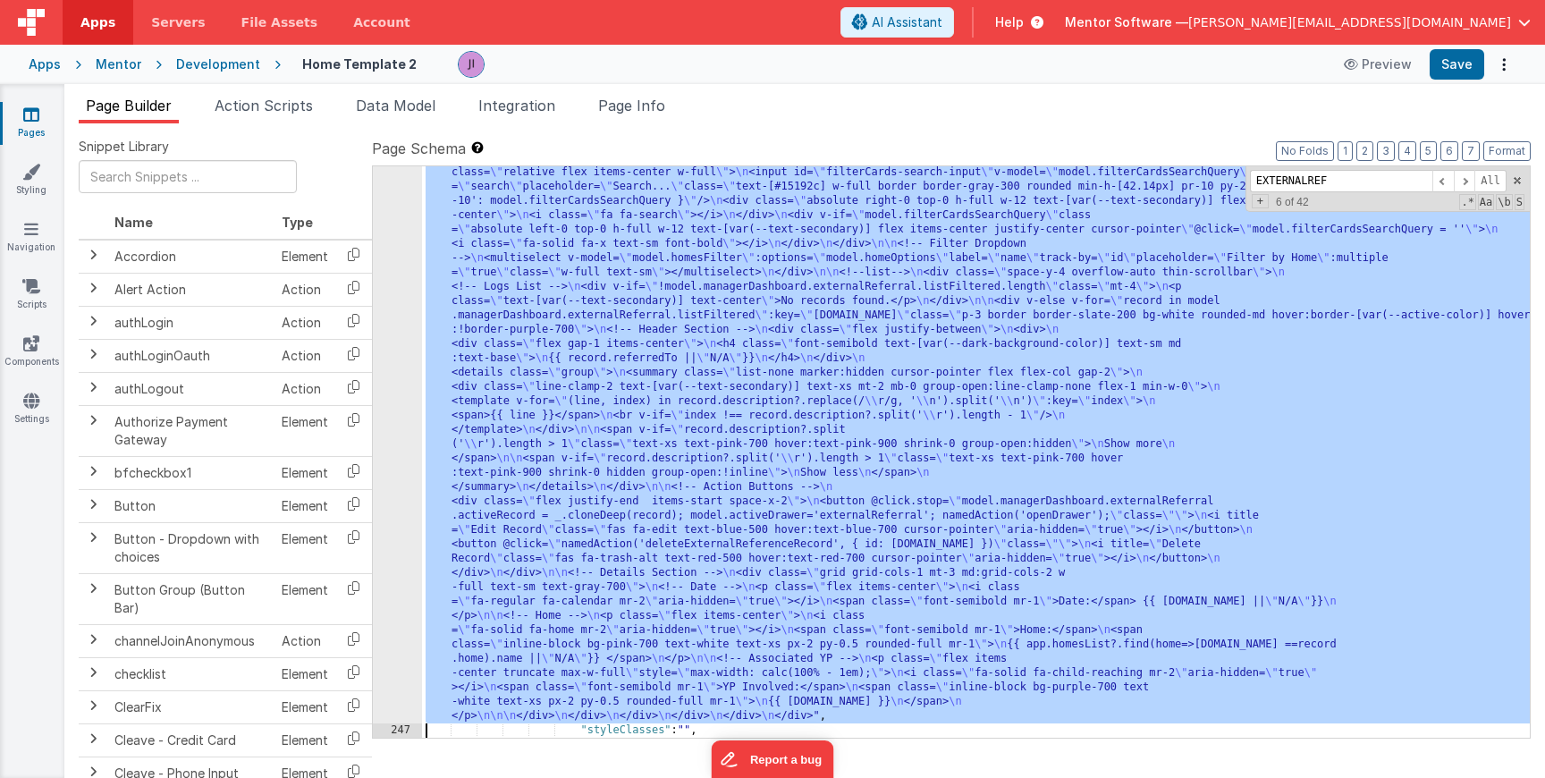
click at [401, 447] on div "246" at bounding box center [397, 422] width 49 height 601
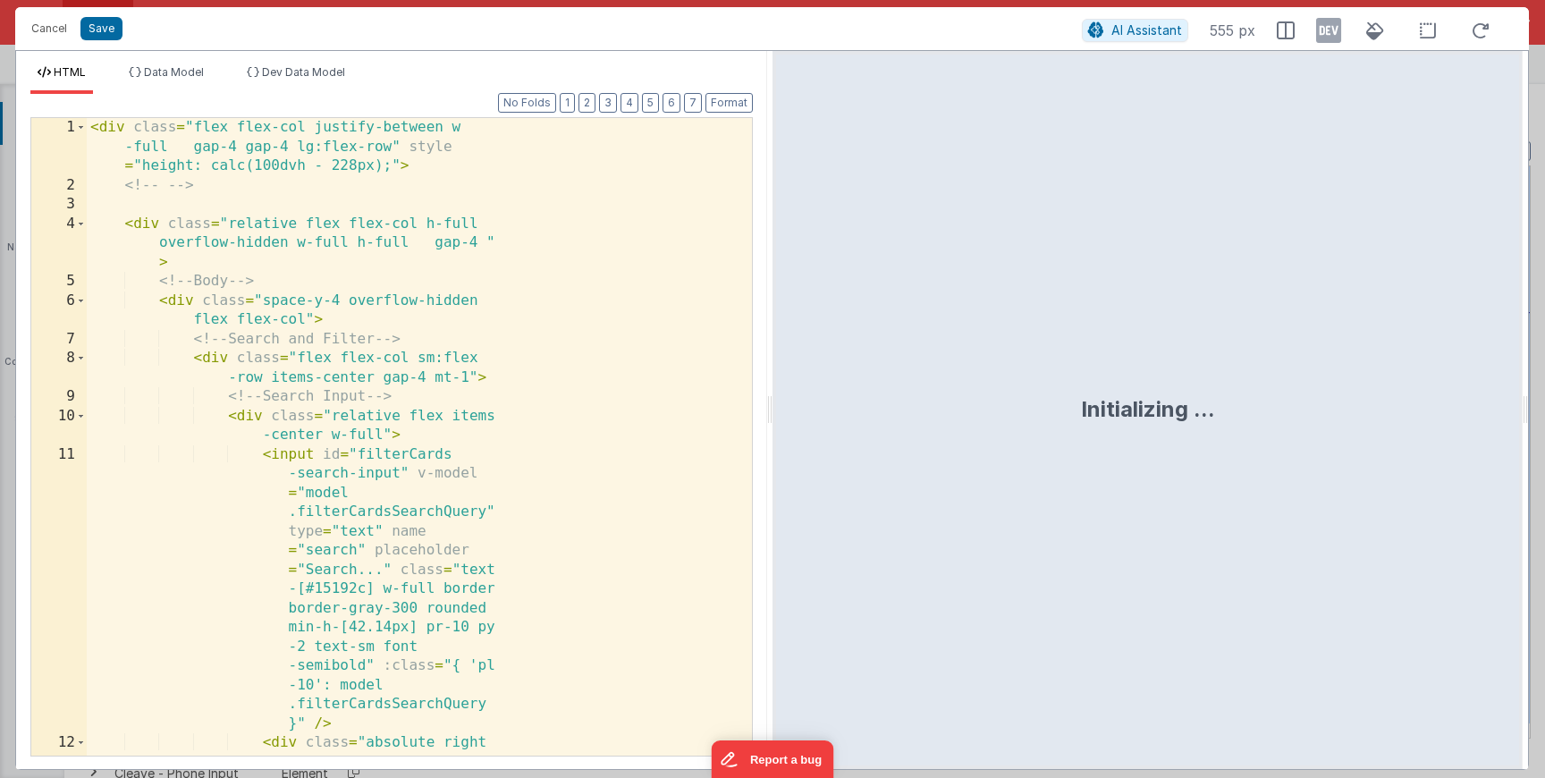
click at [399, 439] on div "< div class = "flex flex-col justify-between w -full gap-4 gap-4 lg:flex-row" s…" at bounding box center [419, 517] width 665 height 798
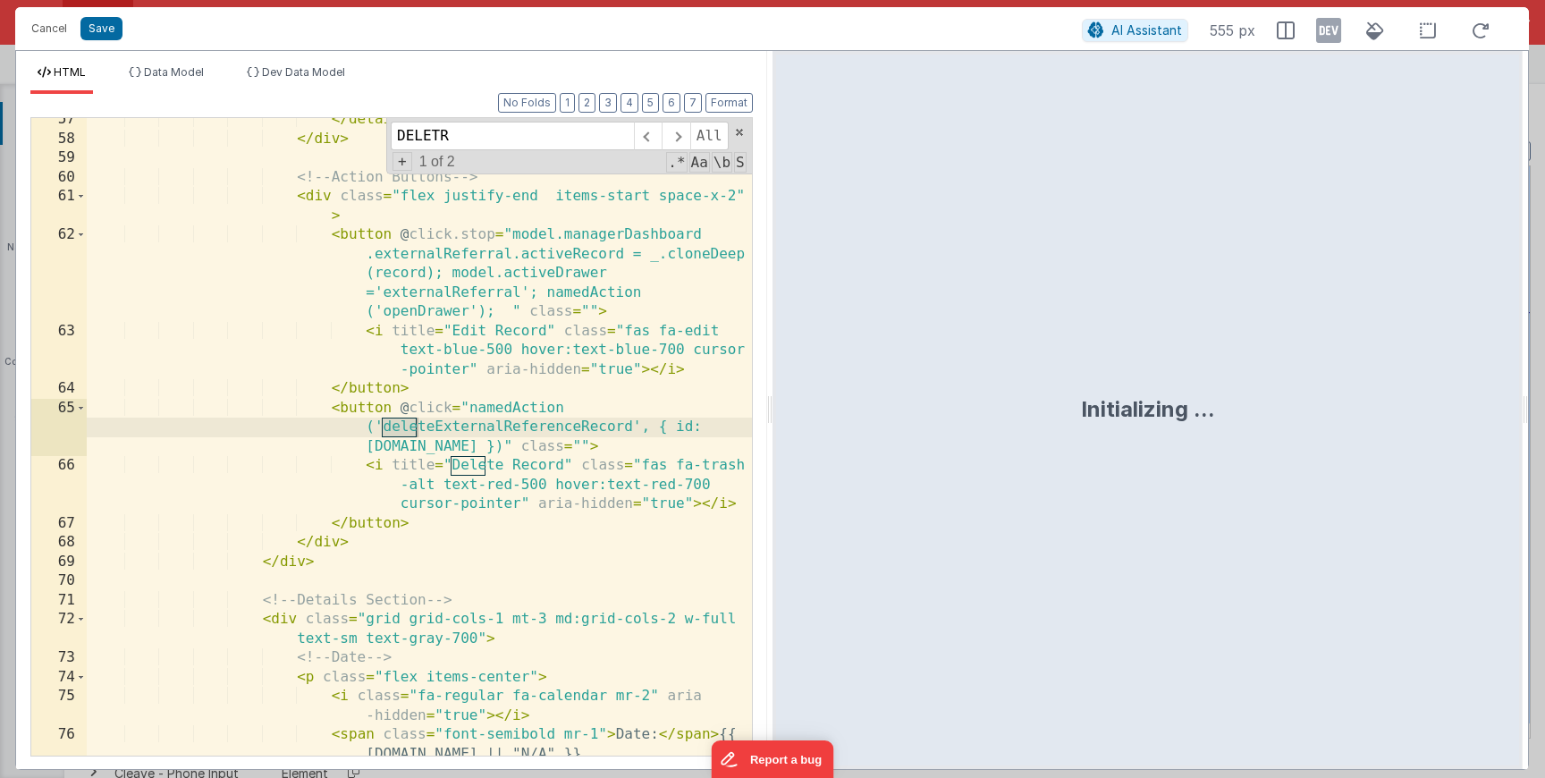
scroll to position [1777, 0]
type input "DELETE"
click at [524, 525] on div "</ details > </ div > <!-- Action Buttons --> < div class = "flex justify-end i…" at bounding box center [419, 448] width 665 height 676
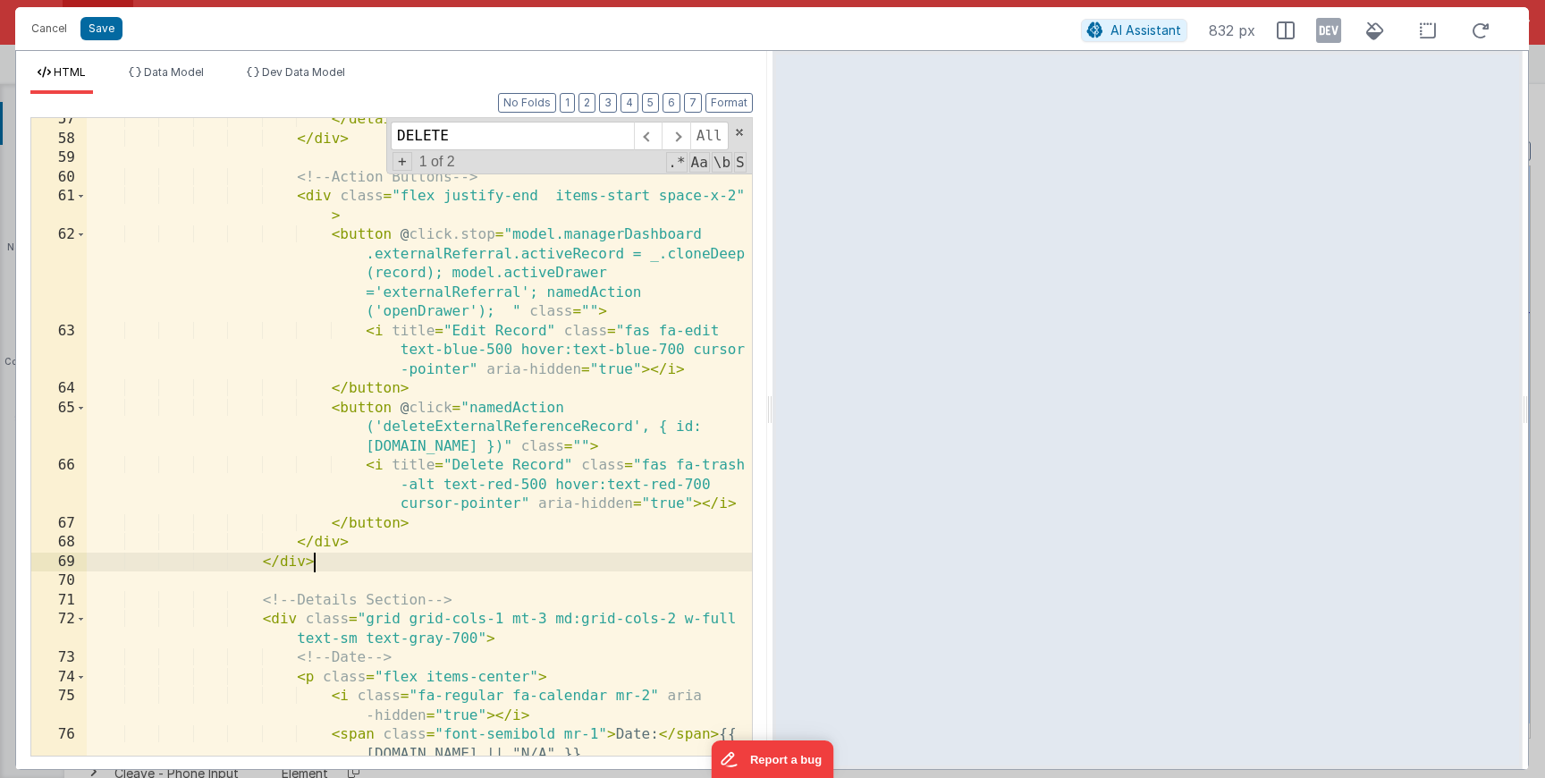
click at [522, 553] on div "</ details > </ div > <!-- Action Buttons --> < div class = "flex justify-end i…" at bounding box center [419, 448] width 665 height 676
click at [497, 420] on div "</ details > </ div > <!-- Action Buttons --> < div class = "flex justify-end i…" at bounding box center [419, 448] width 665 height 676
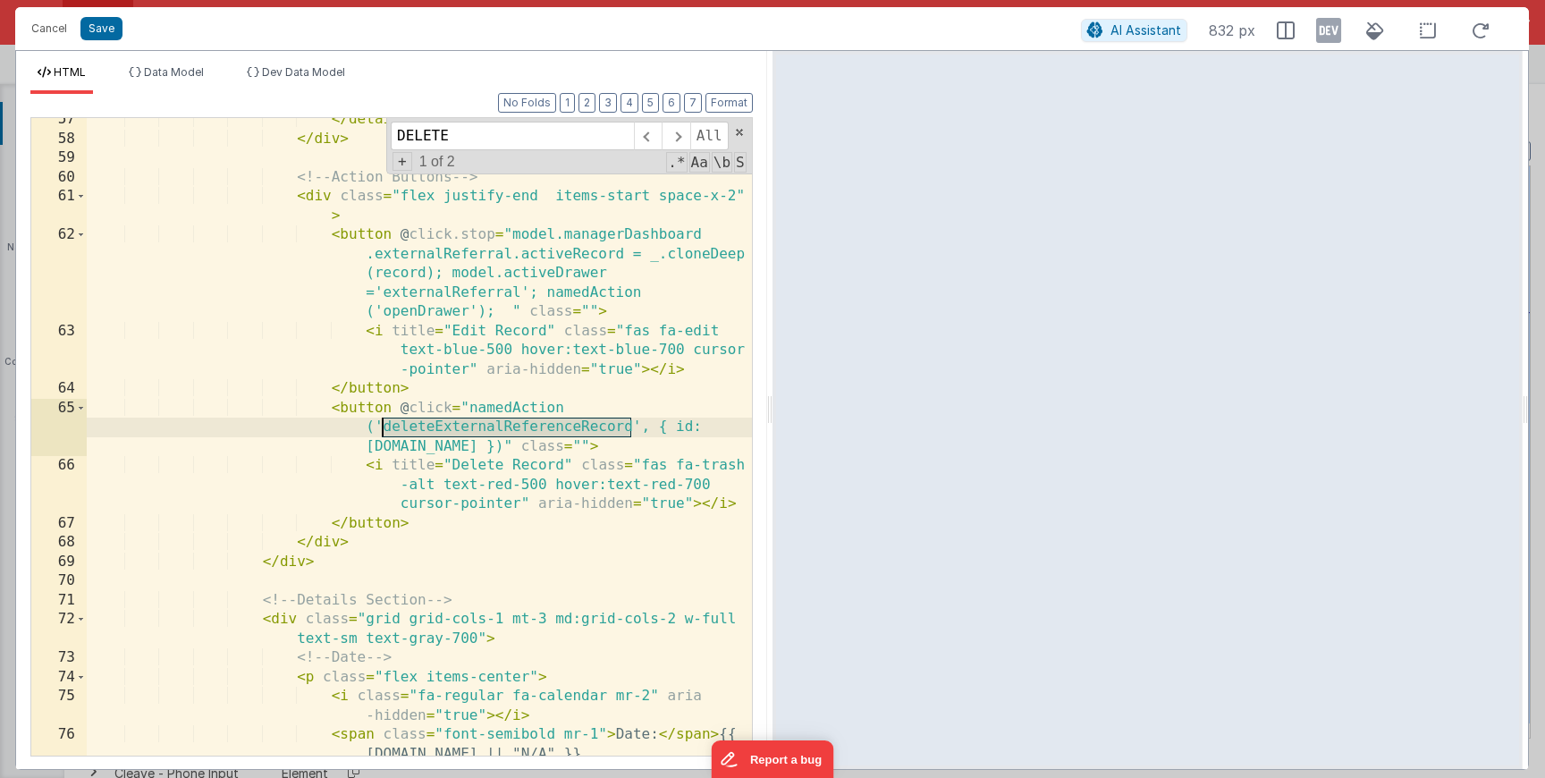
click at [497, 420] on div "</ details > </ div > <!-- Action Buttons --> < div class = "flex justify-end i…" at bounding box center [419, 448] width 665 height 676
click at [106, 30] on button "Save" at bounding box center [101, 28] width 42 height 23
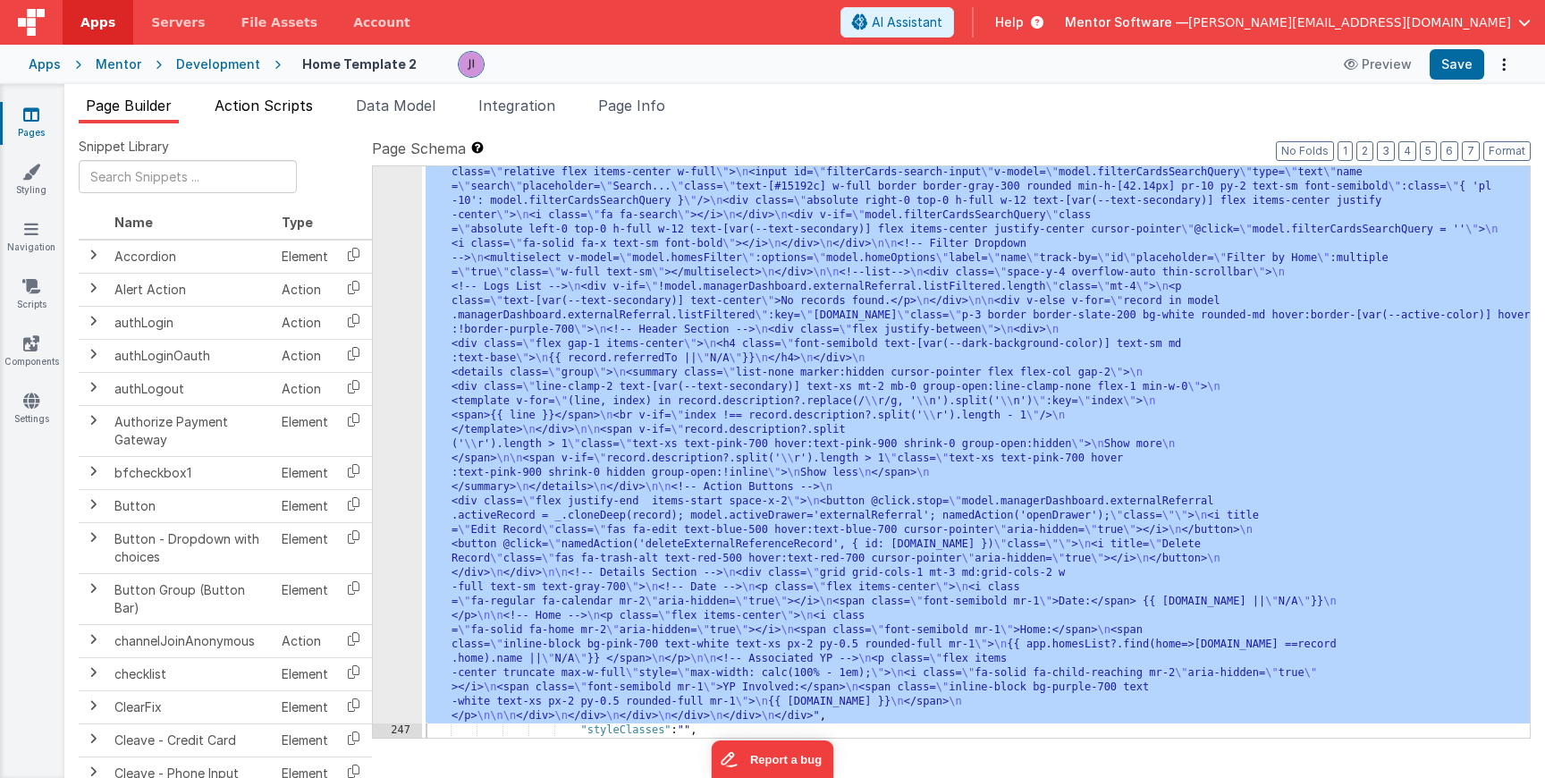
click at [241, 103] on span "Action Scripts" at bounding box center [264, 106] width 98 height 18
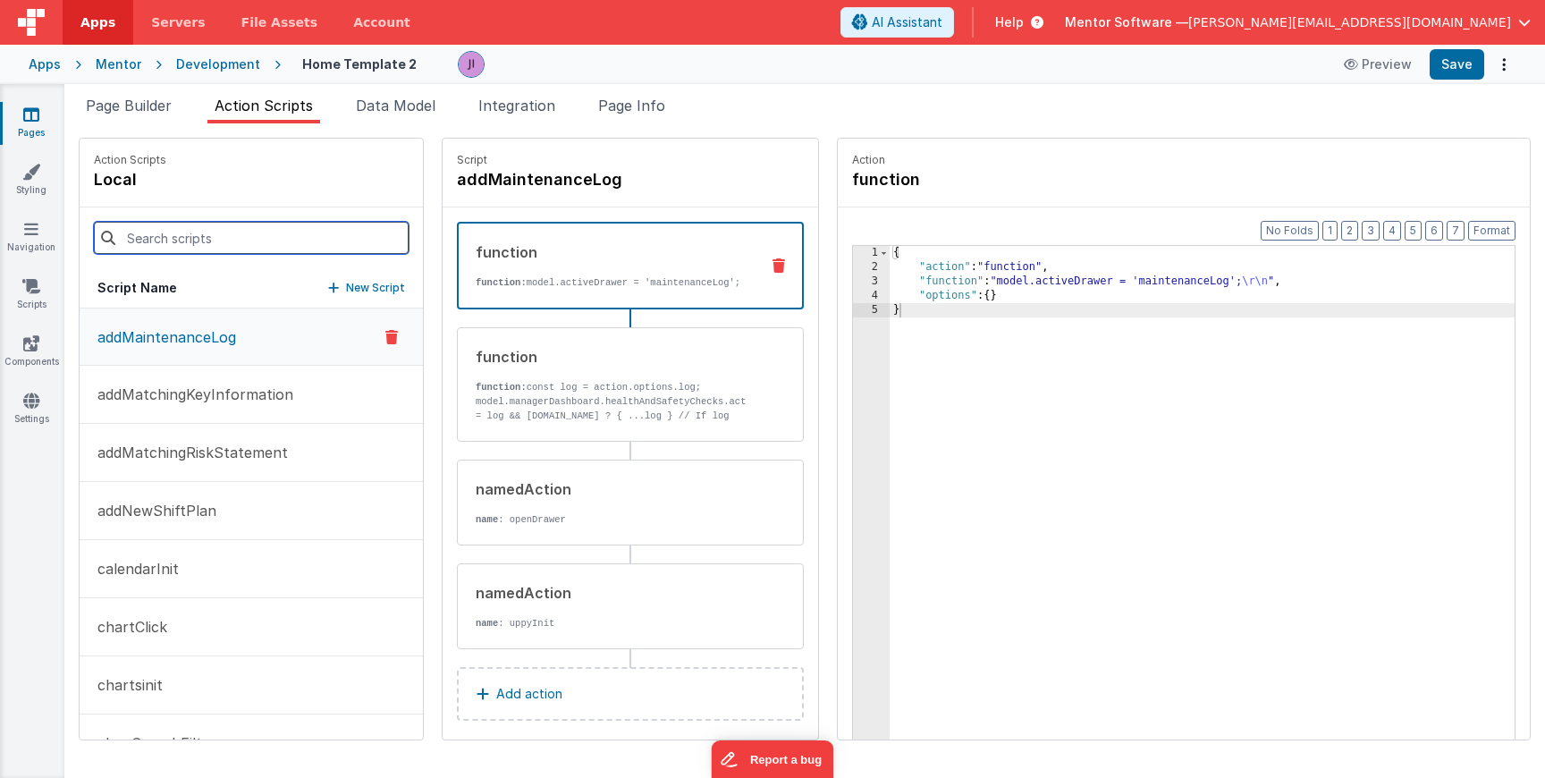
click at [221, 240] on input at bounding box center [251, 238] width 315 height 32
paste input "deleteExternalReferenceRecord"
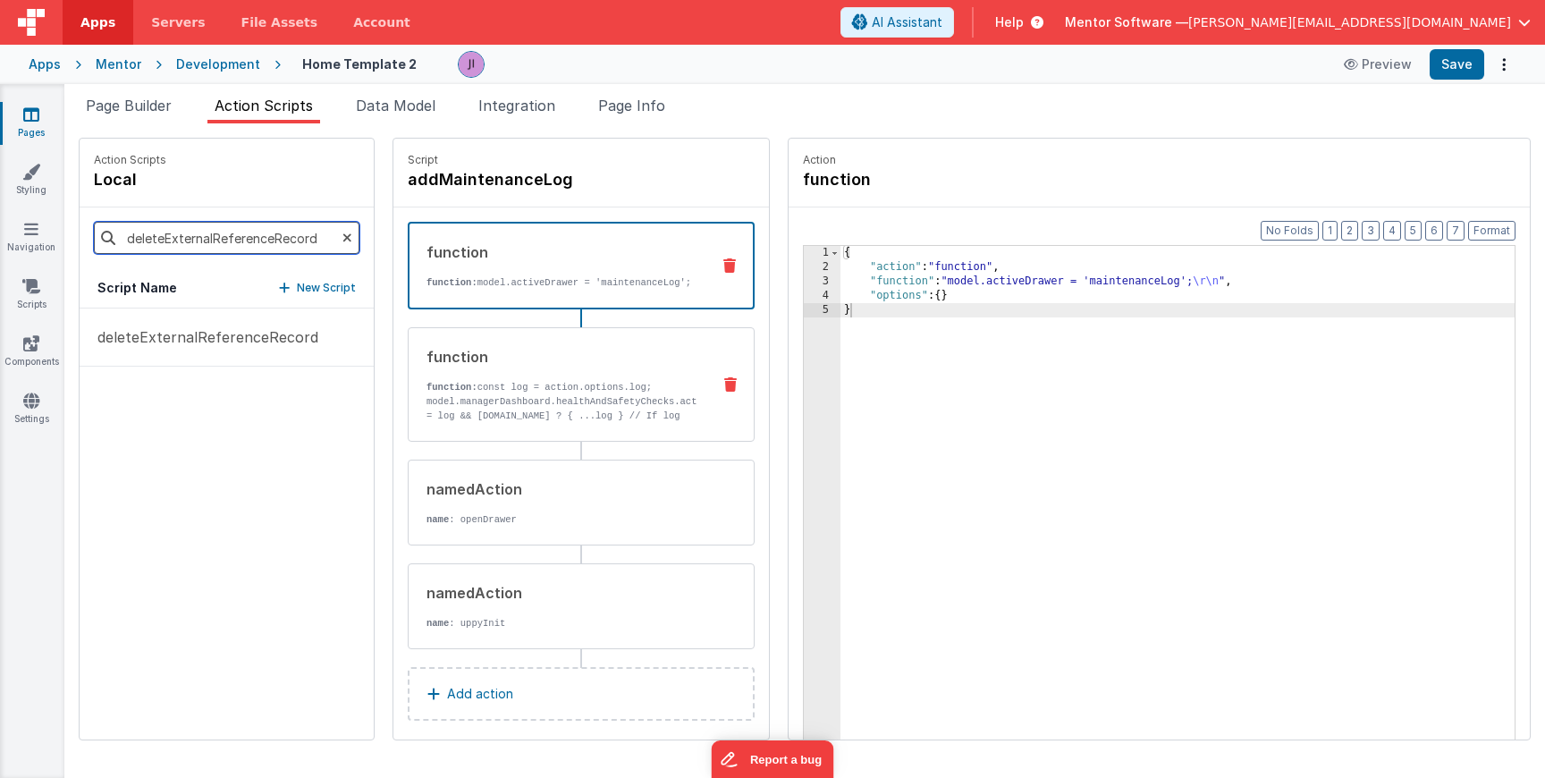
type input "deleteExternalReferenceRecord"
click at [635, 385] on div "function function: const log = action.options.log; model.managerDashboard.healt…" at bounding box center [553, 384] width 288 height 77
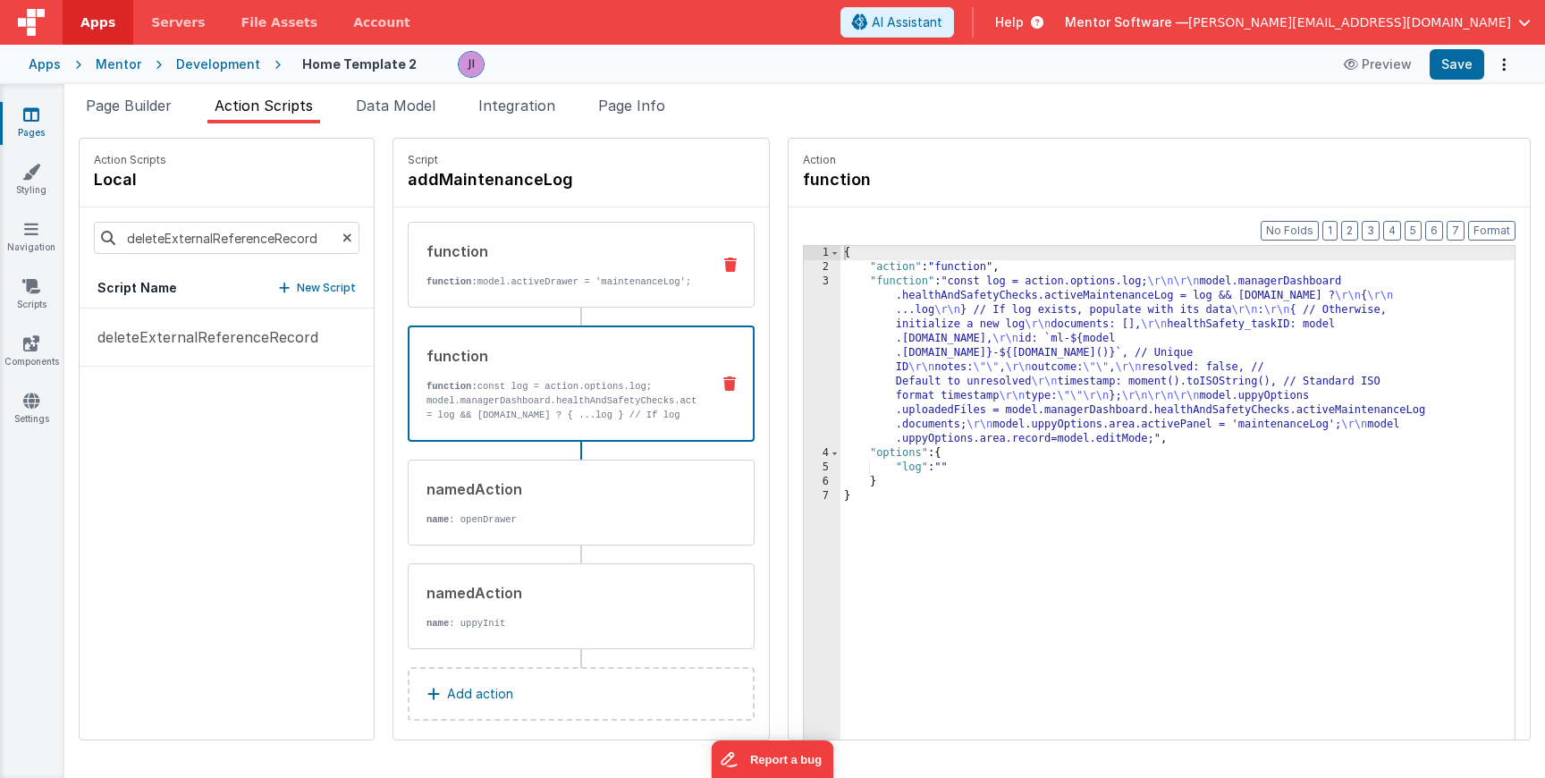
click at [611, 276] on p "function: model.activeDrawer = 'maintenanceLog';" at bounding box center [562, 282] width 270 height 14
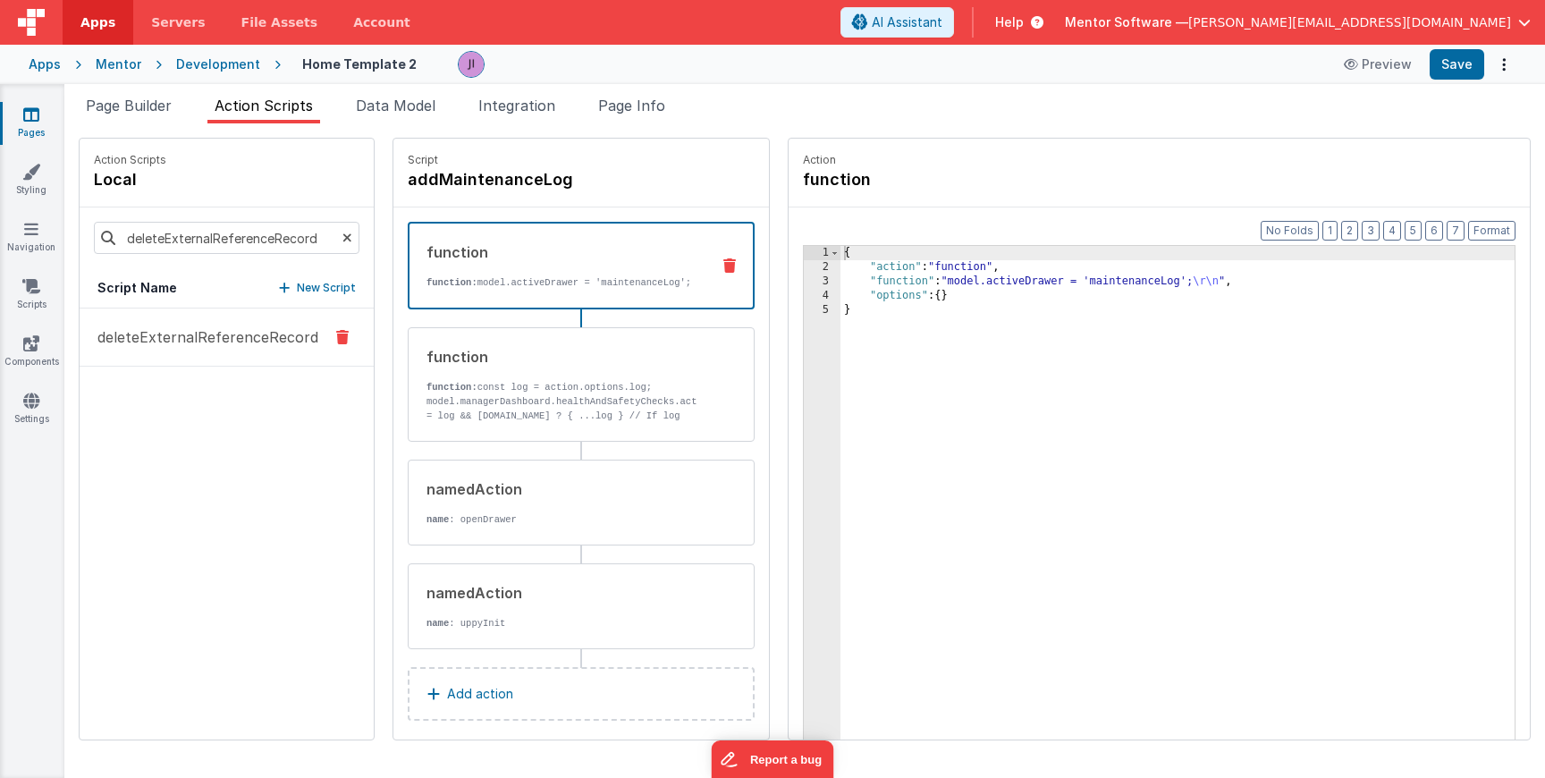
click at [284, 334] on p "deleteExternalReferenceRecord" at bounding box center [203, 336] width 232 height 21
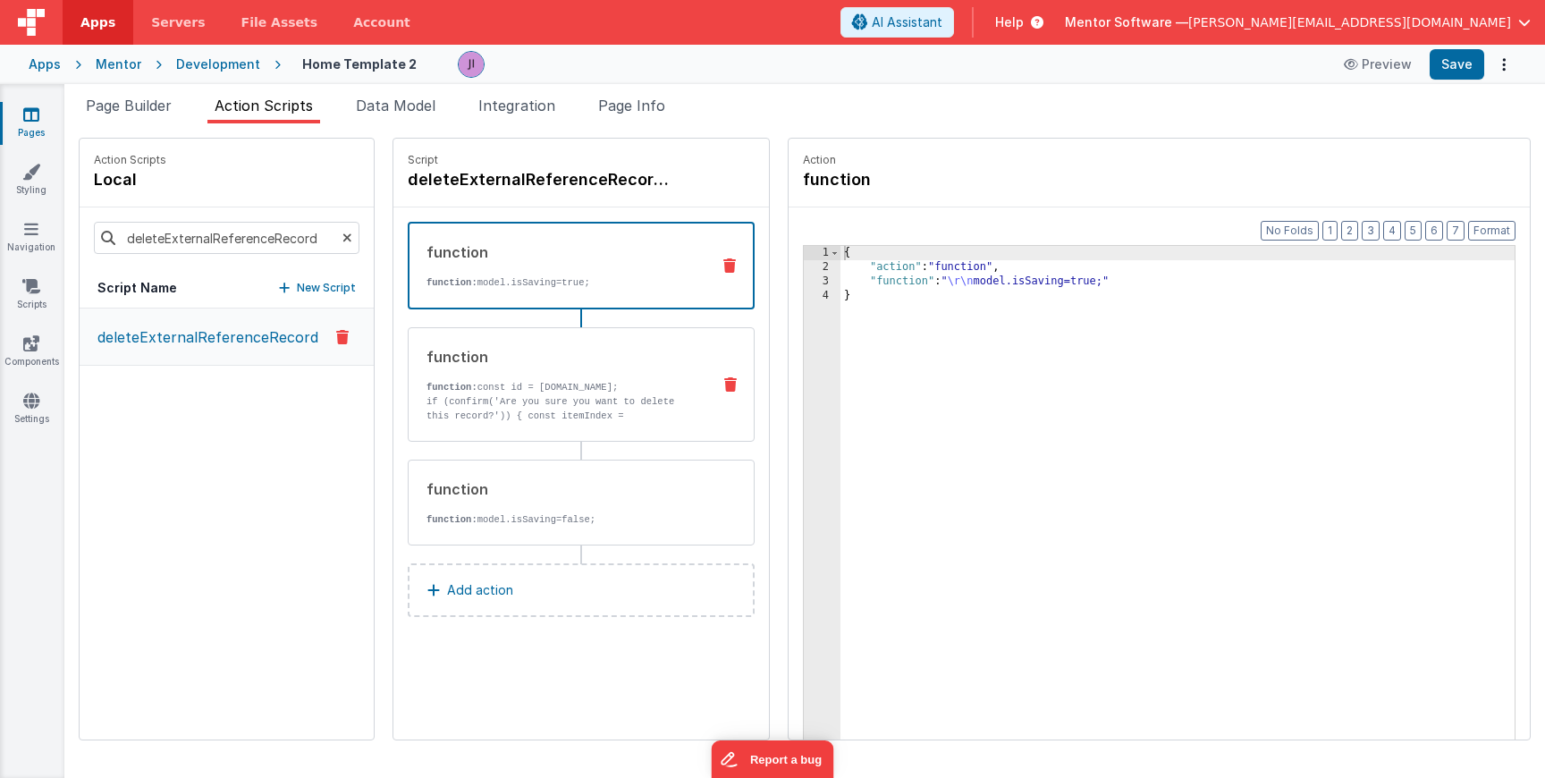
click at [557, 392] on p "function: const id = action.options.id;" at bounding box center [562, 387] width 270 height 14
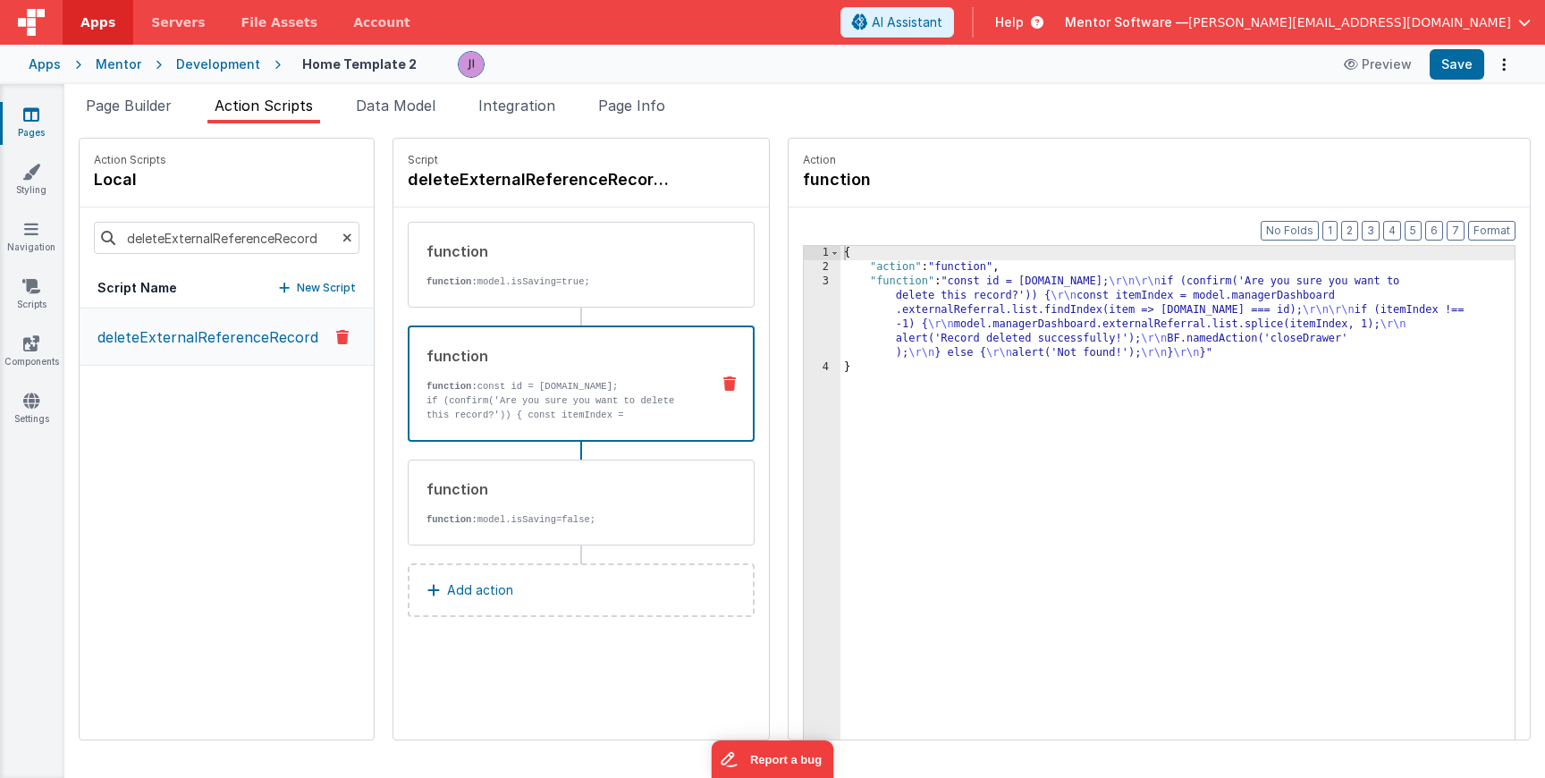
click at [916, 340] on div "{ "action" : "function" , "function" : "const id = action.options.id; \r\n\r\n …" at bounding box center [1177, 535] width 674 height 578
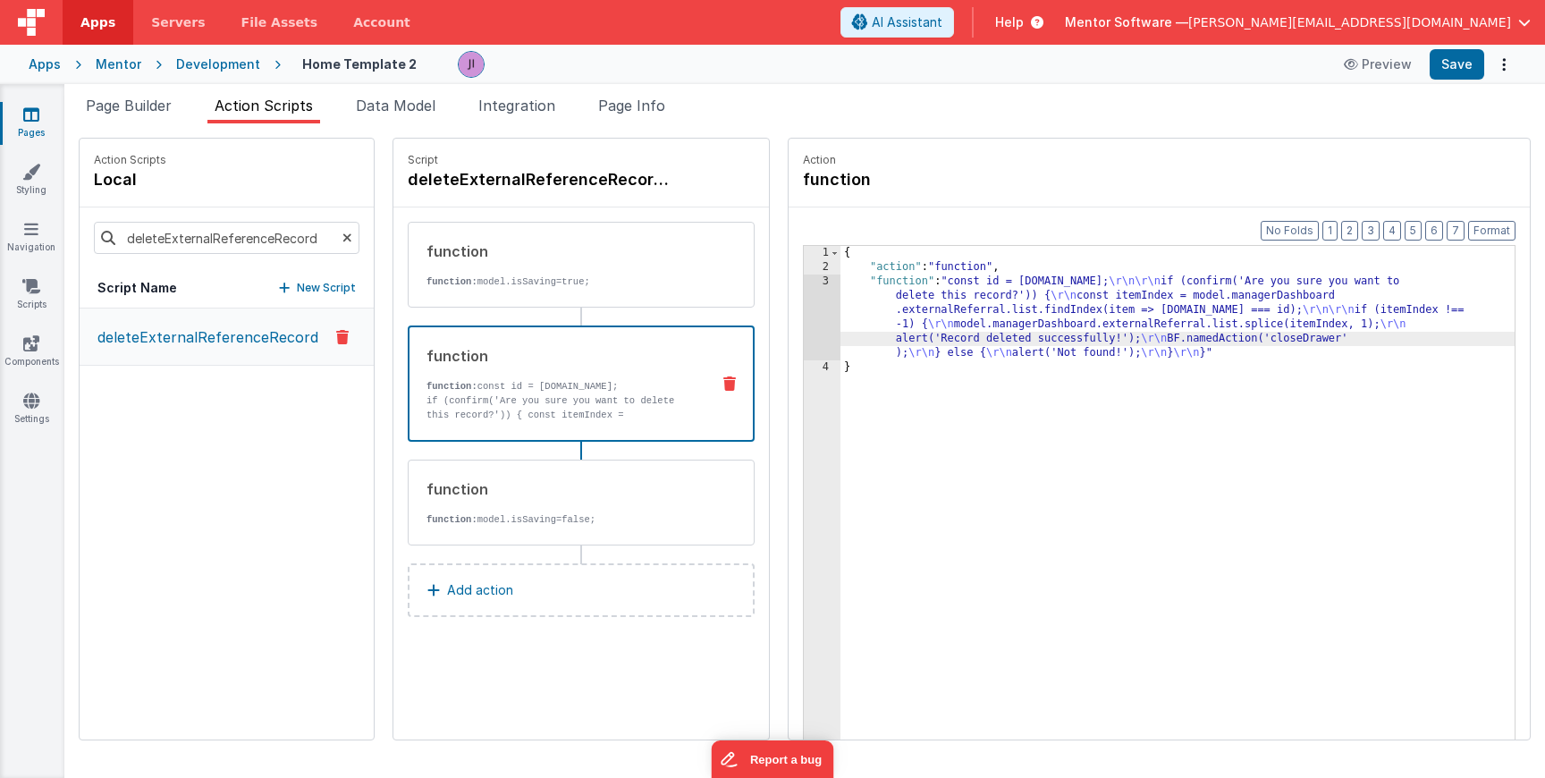
click at [829, 335] on div "3" at bounding box center [822, 318] width 37 height 86
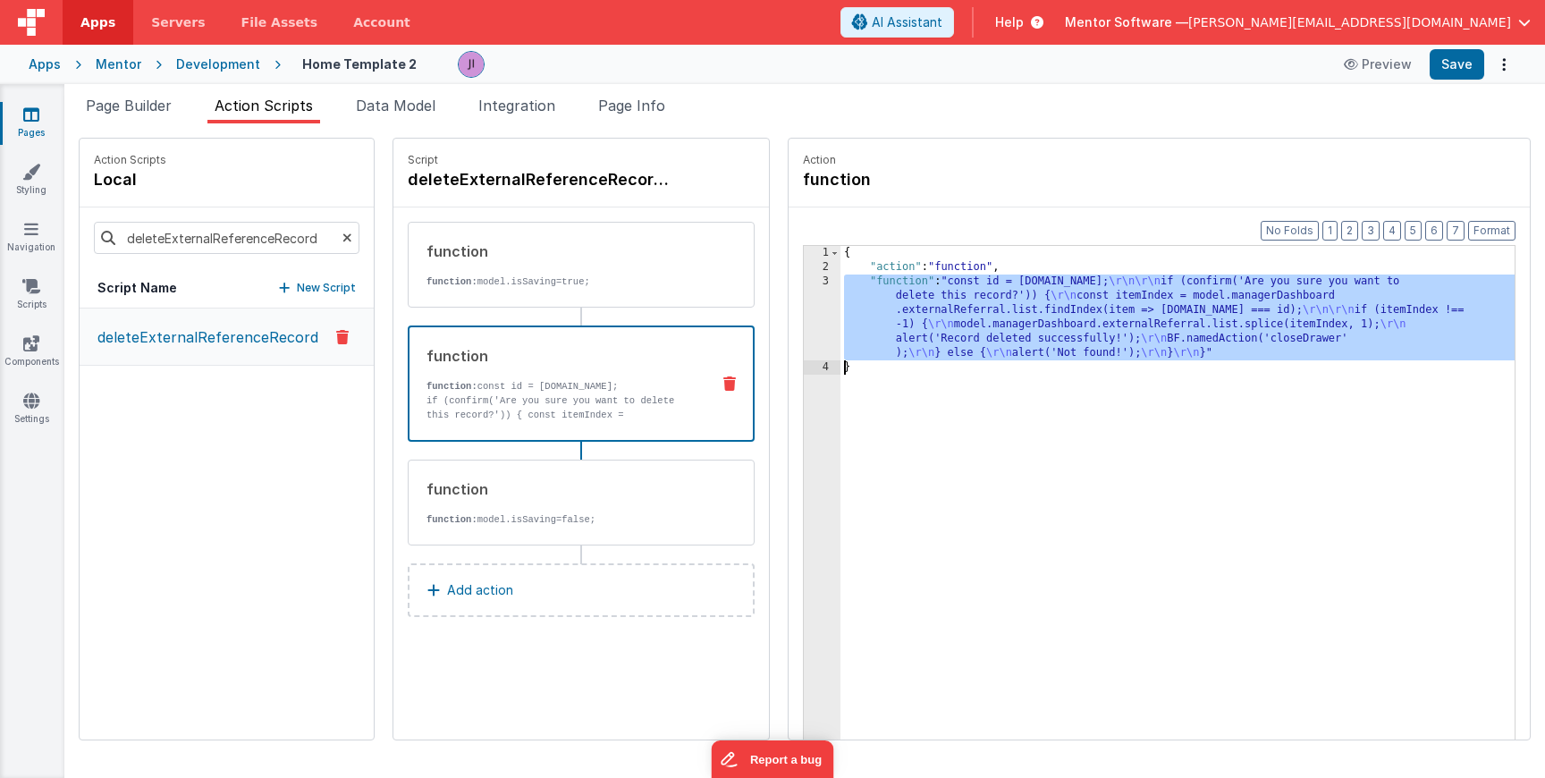
click at [809, 333] on div "3" at bounding box center [822, 318] width 37 height 86
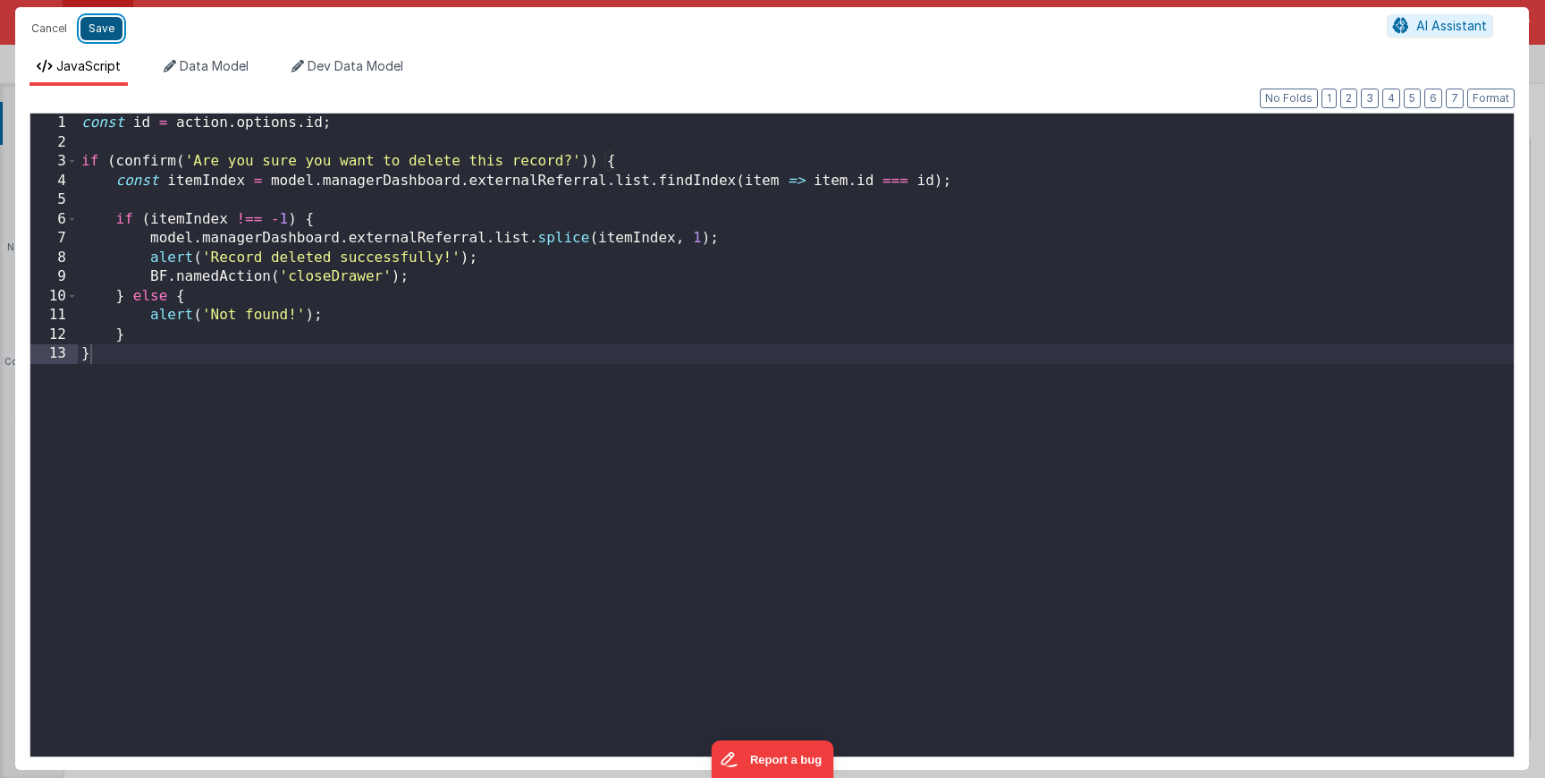
click at [113, 36] on button "Save" at bounding box center [101, 28] width 42 height 23
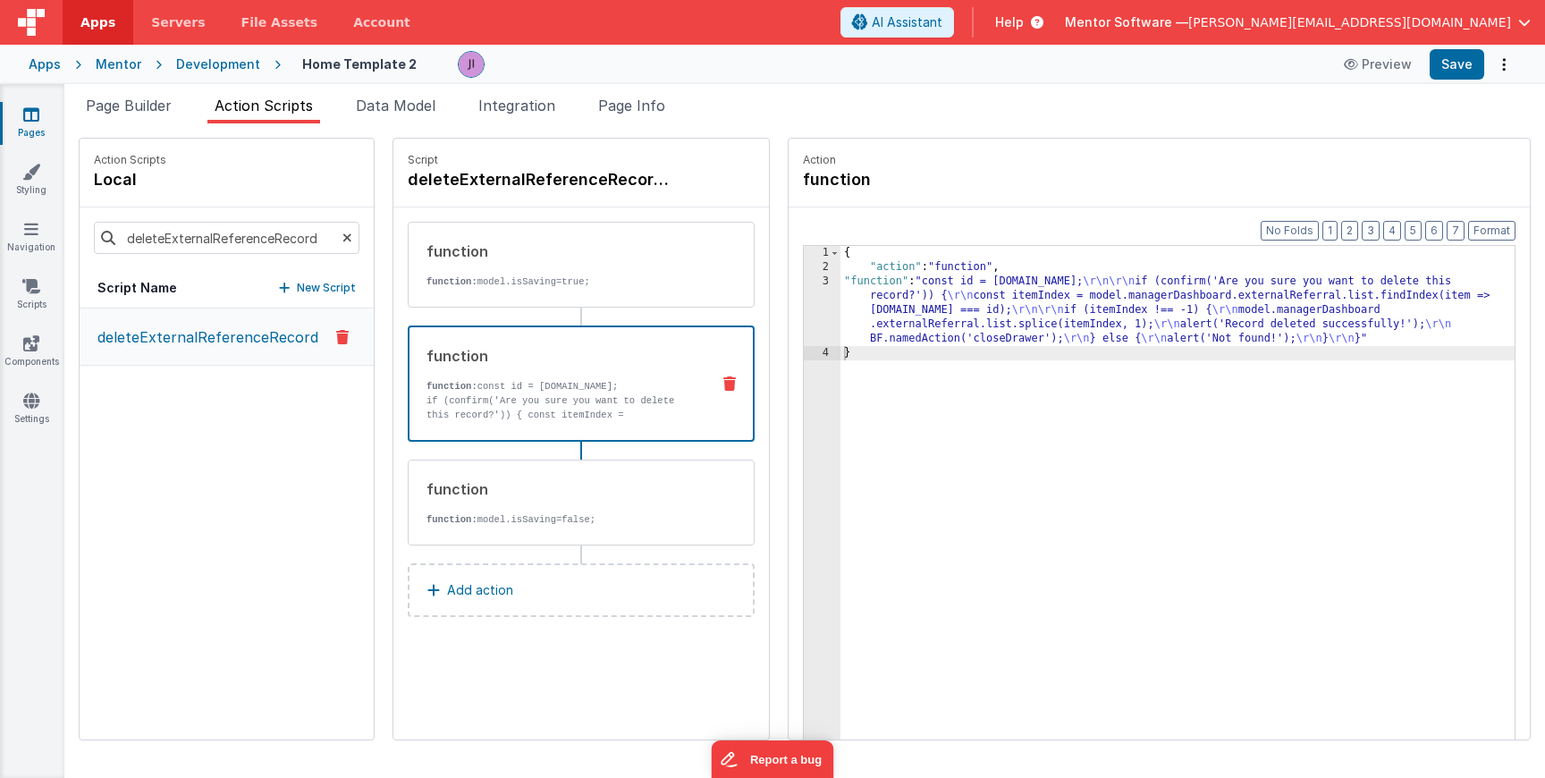
click at [870, 322] on div "{ "action" : "function" , "function" : "const id = action.options.id; \r\n\r\n …" at bounding box center [1180, 535] width 681 height 578
click at [824, 322] on div "3" at bounding box center [822, 311] width 37 height 72
click at [811, 322] on div "3" at bounding box center [822, 311] width 37 height 72
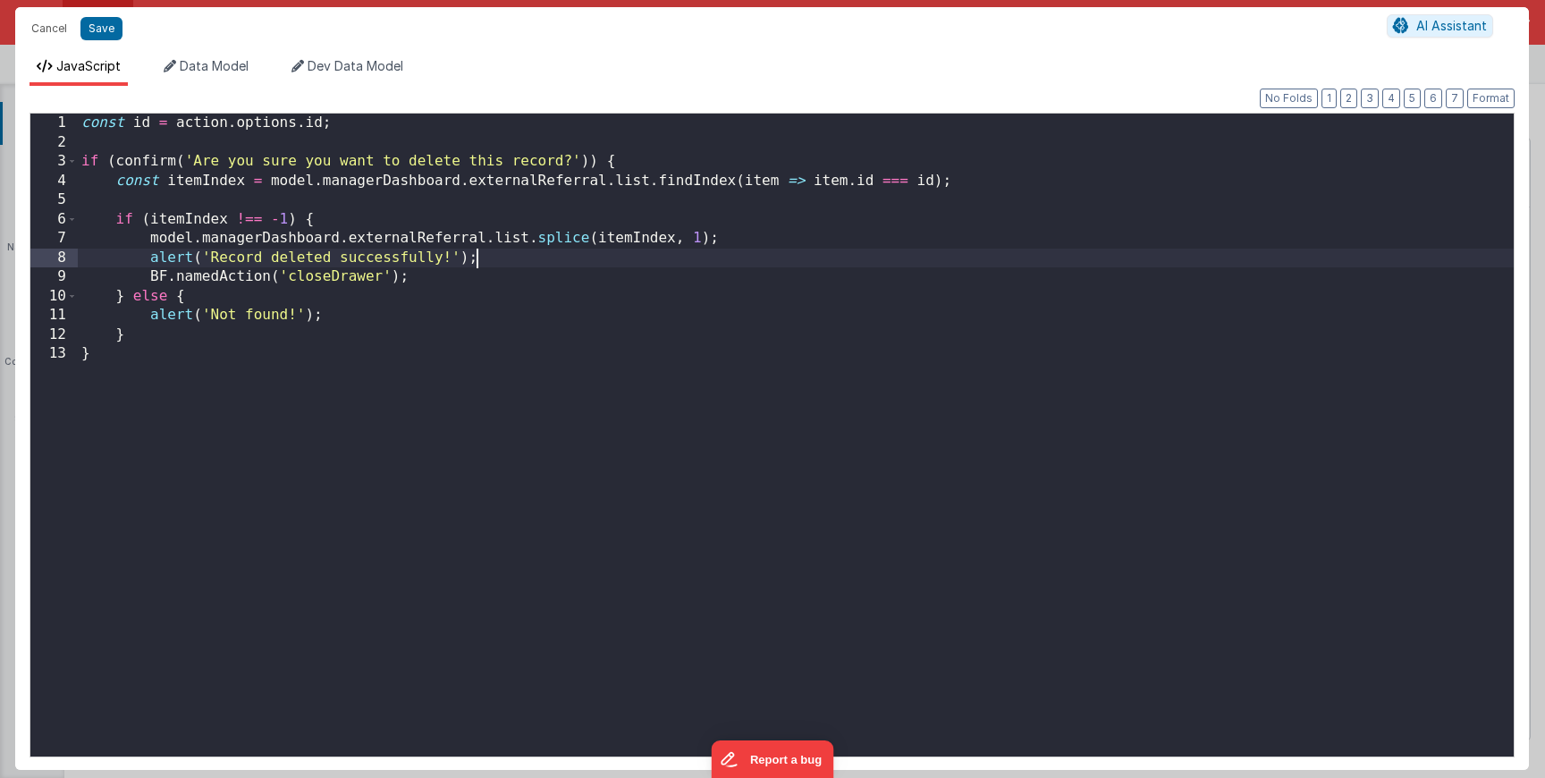
click at [714, 257] on div "const id = action . options . id ; if ( confirm ( 'Are you sure you want to del…" at bounding box center [796, 454] width 1436 height 681
drag, startPoint x: 144, startPoint y: 277, endPoint x: 418, endPoint y: 272, distance: 273.7
click at [418, 272] on div "const id = action . options . id ; if ( confirm ( 'Are you sure you want to del…" at bounding box center [796, 454] width 1436 height 681
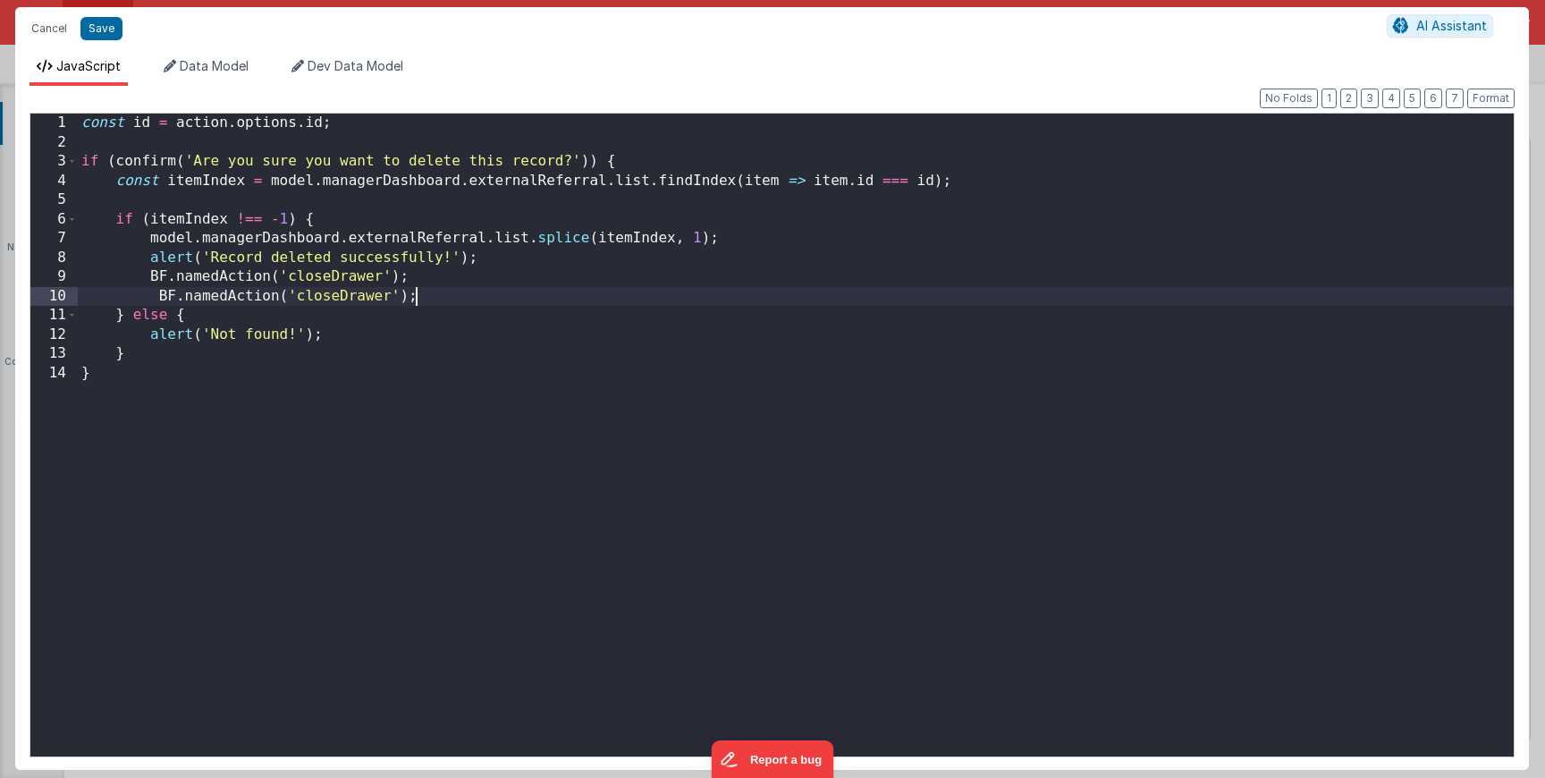
click at [162, 298] on div "const id = action . options . id ; if ( confirm ( 'Are you sure you want to del…" at bounding box center [796, 454] width 1436 height 681
click at [342, 292] on div "const id = action . options . id ; if ( confirm ( 'Are you sure you want to del…" at bounding box center [796, 454] width 1436 height 681
click at [398, 297] on div "const id = action . options . id ; if ( confirm ( 'Are you sure you want to del…" at bounding box center [796, 454] width 1436 height 681
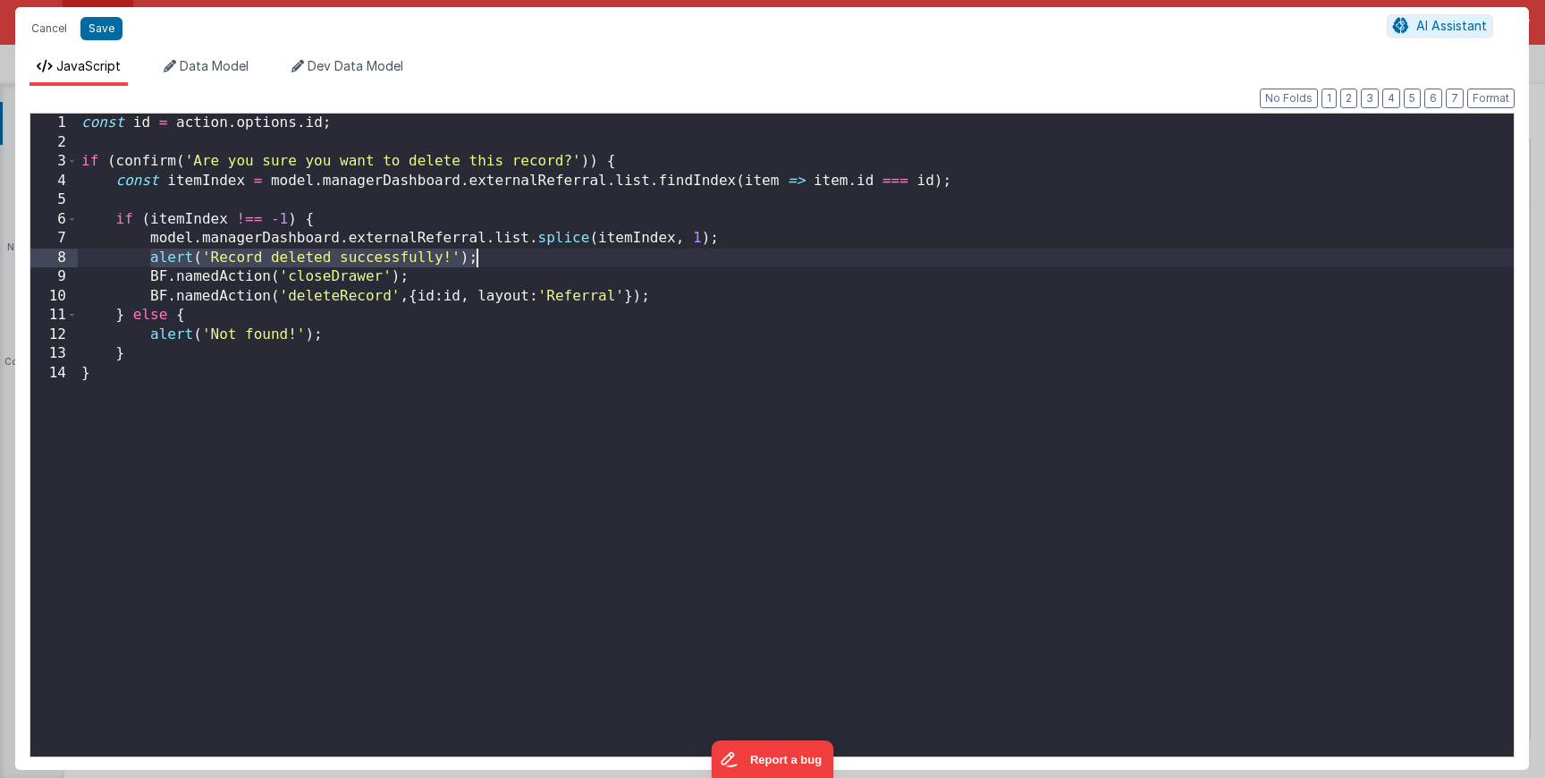
drag, startPoint x: 148, startPoint y: 254, endPoint x: 489, endPoint y: 256, distance: 341.6
click at [488, 256] on div "const id = action . options . id ; if ( confirm ( 'Are you sure you want to del…" at bounding box center [796, 454] width 1436 height 681
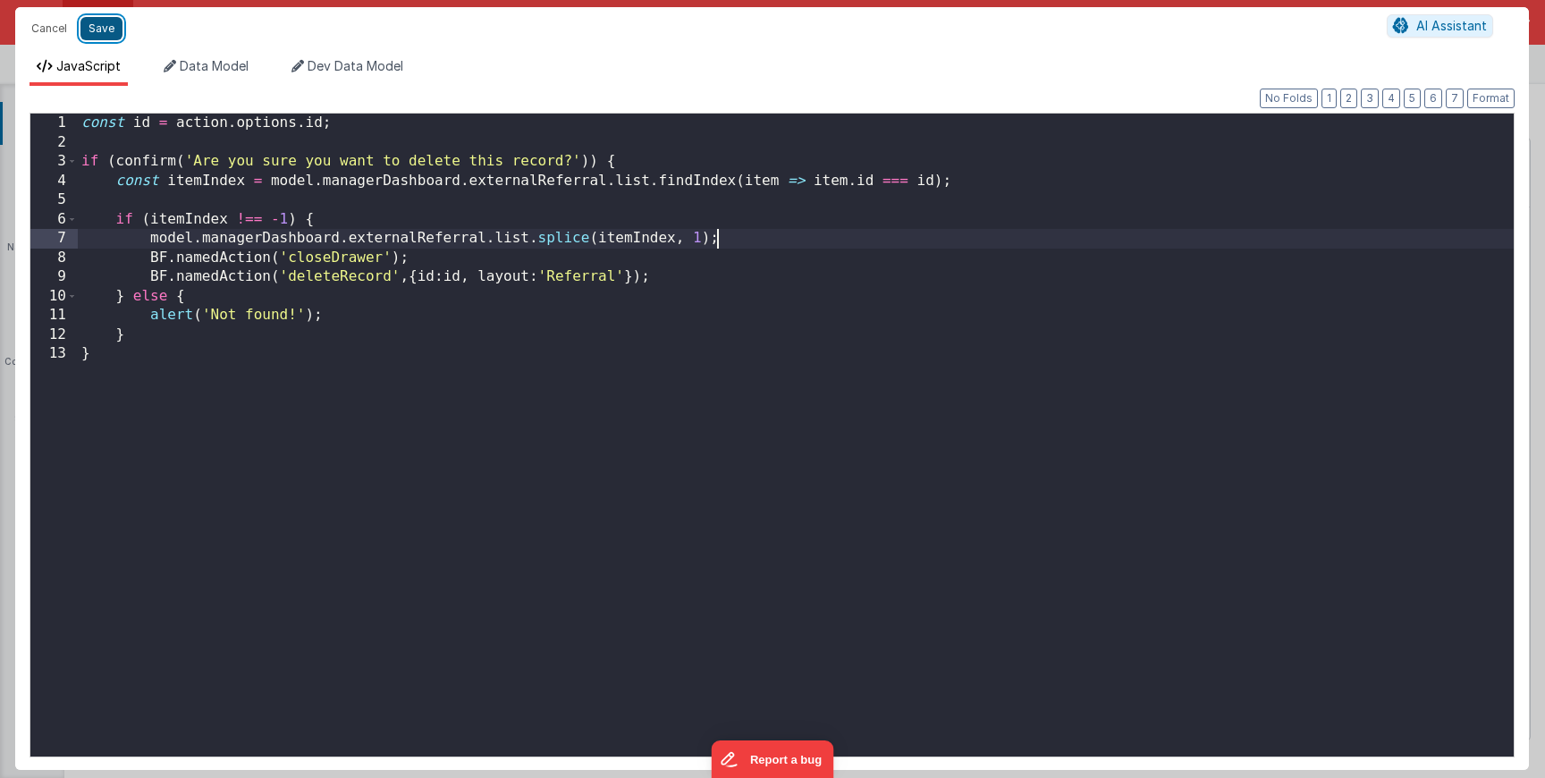
click at [106, 30] on button "Save" at bounding box center [101, 28] width 42 height 23
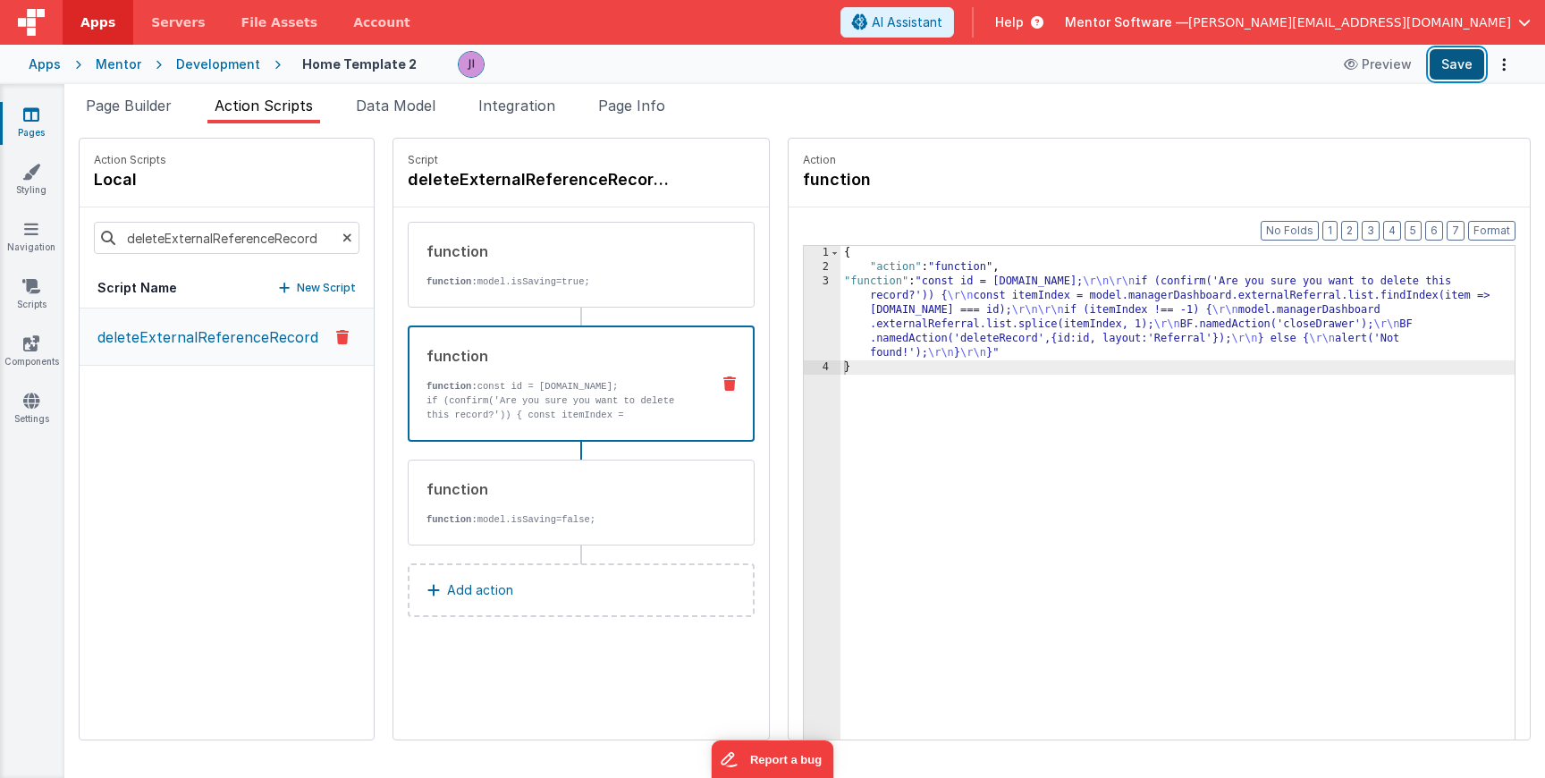
click at [1466, 54] on button "Save" at bounding box center [1457, 64] width 55 height 30
click at [599, 289] on div "function function: model.isSaving=true;" at bounding box center [581, 265] width 347 height 86
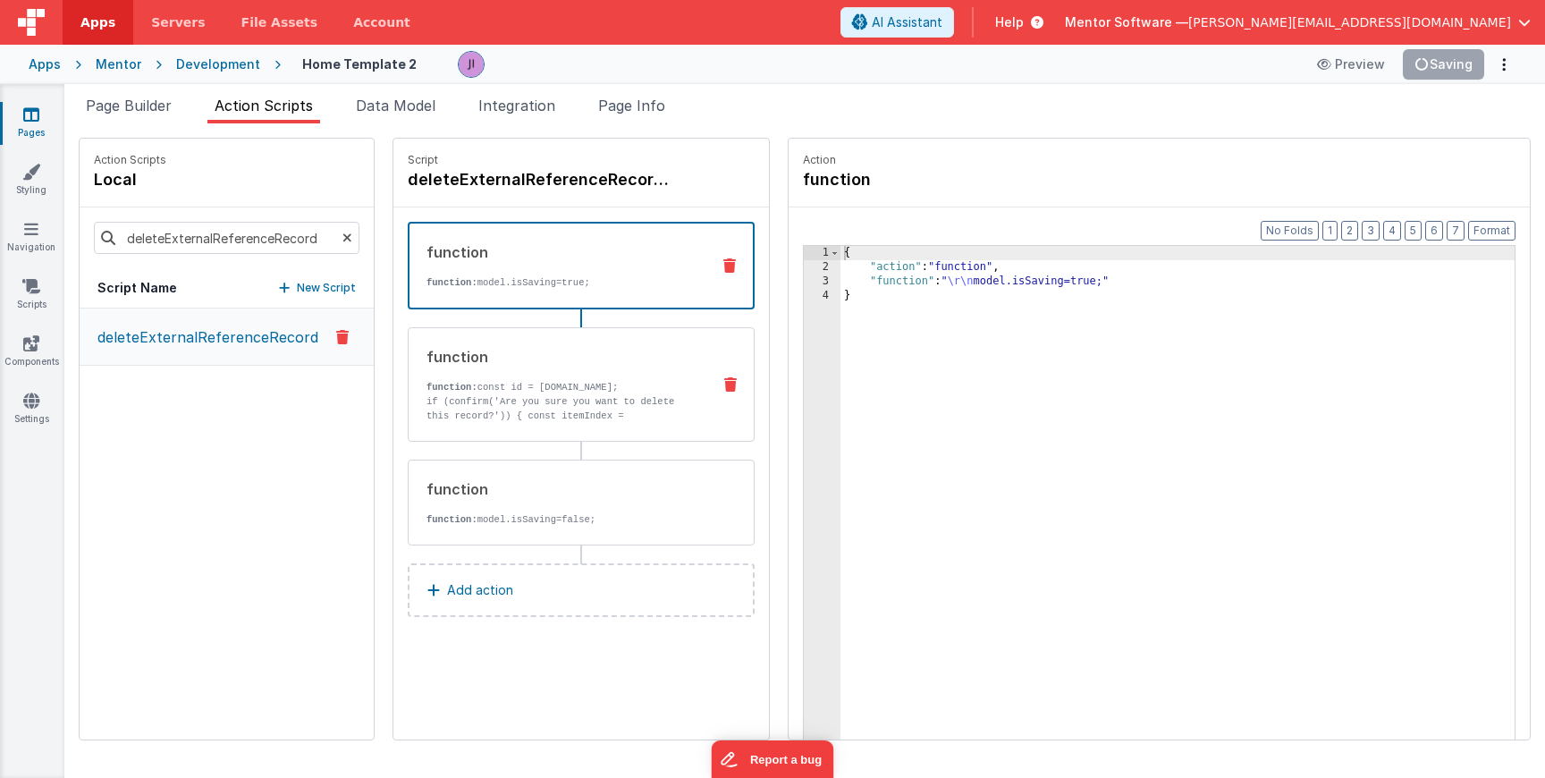
click at [624, 389] on p "function: const id = action.options.id;" at bounding box center [562, 387] width 270 height 14
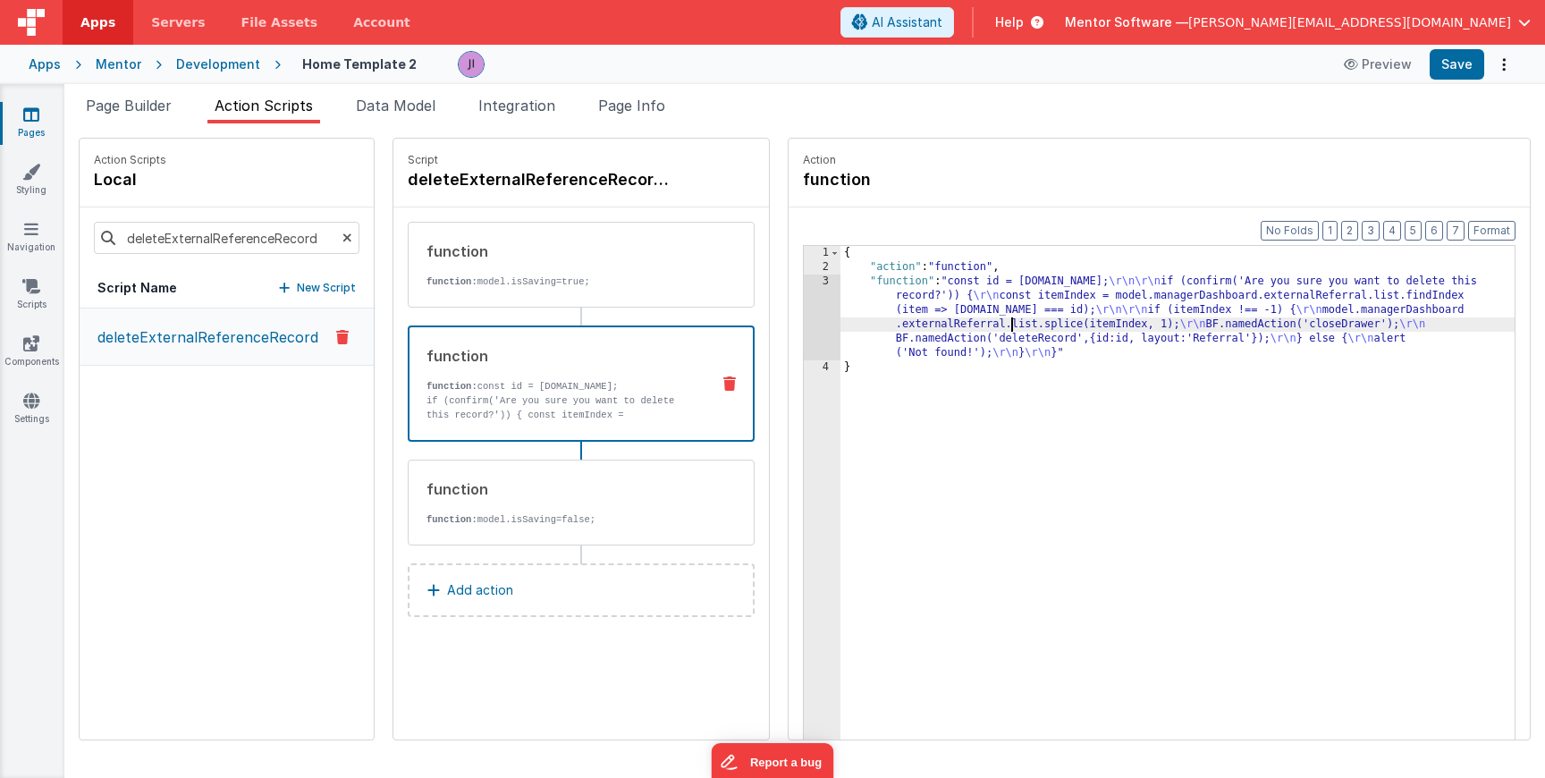
click at [1006, 325] on div "{ "action" : "function" , "function" : "const id = action.options.id; \r\n\r\n …" at bounding box center [1180, 535] width 681 height 578
click at [34, 292] on icon at bounding box center [31, 286] width 18 height 18
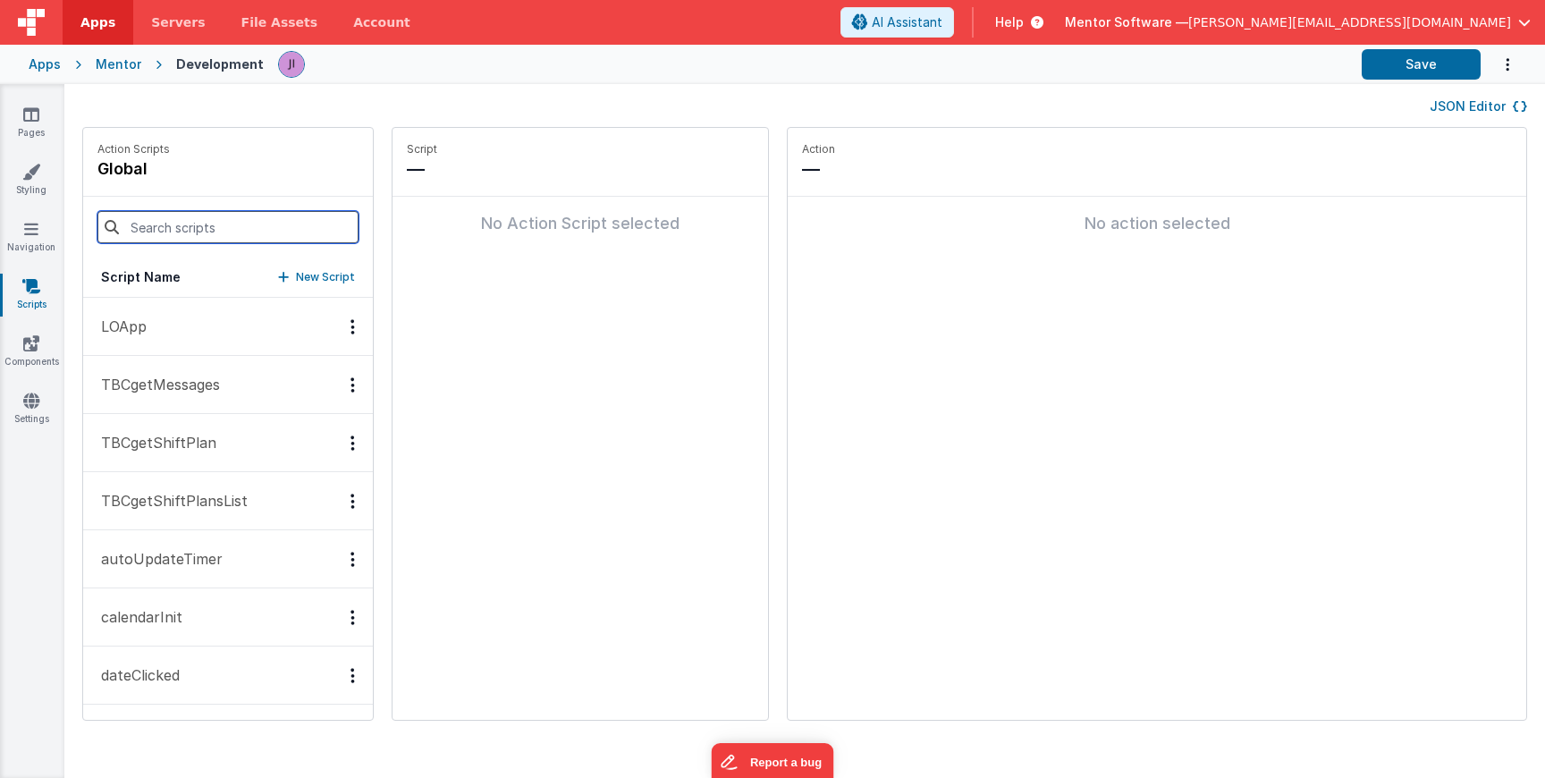
click at [207, 240] on input at bounding box center [227, 227] width 261 height 32
type input "g"
type input "dele"
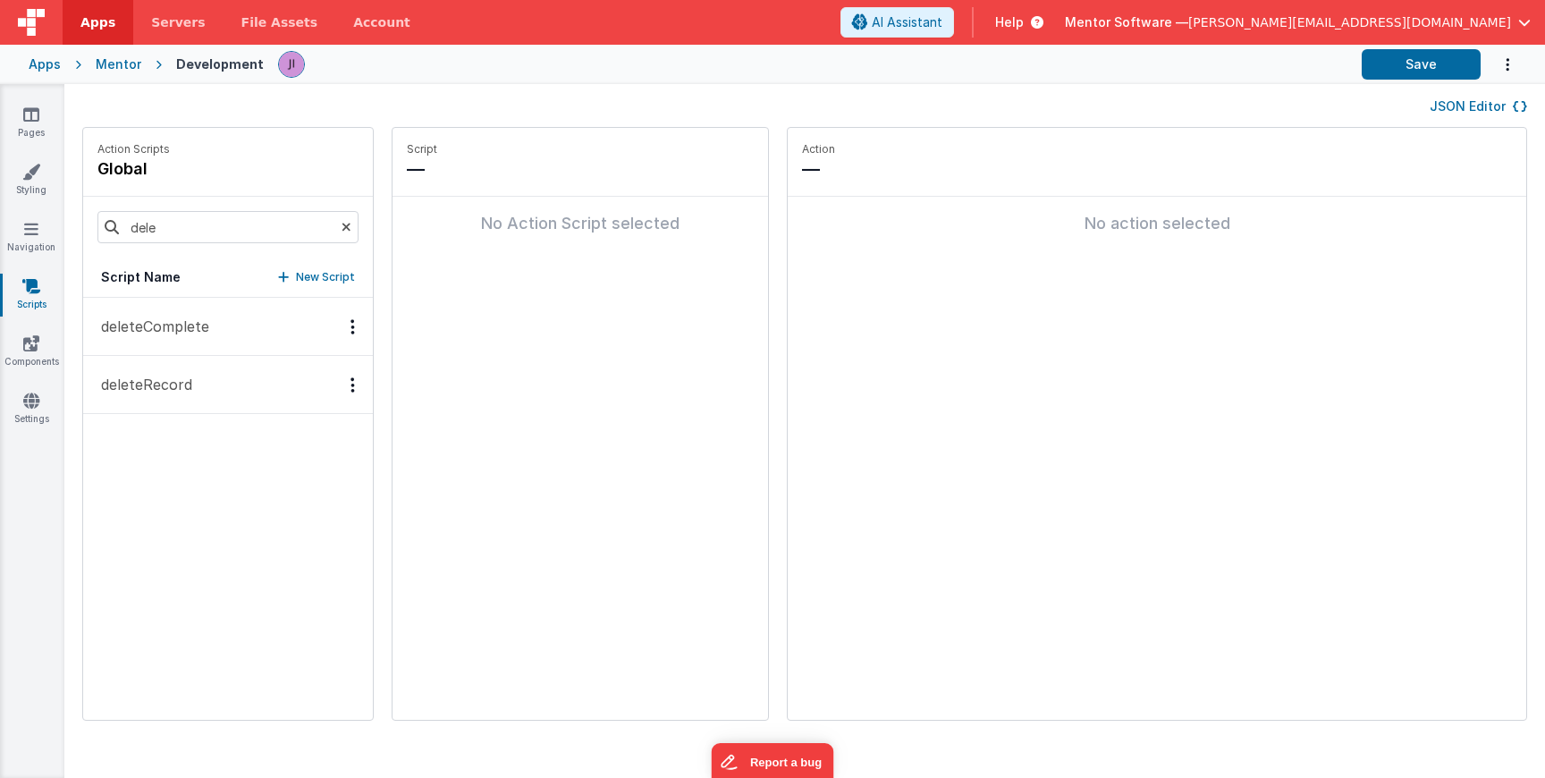
click at [186, 375] on p "deleteRecord" at bounding box center [141, 384] width 102 height 21
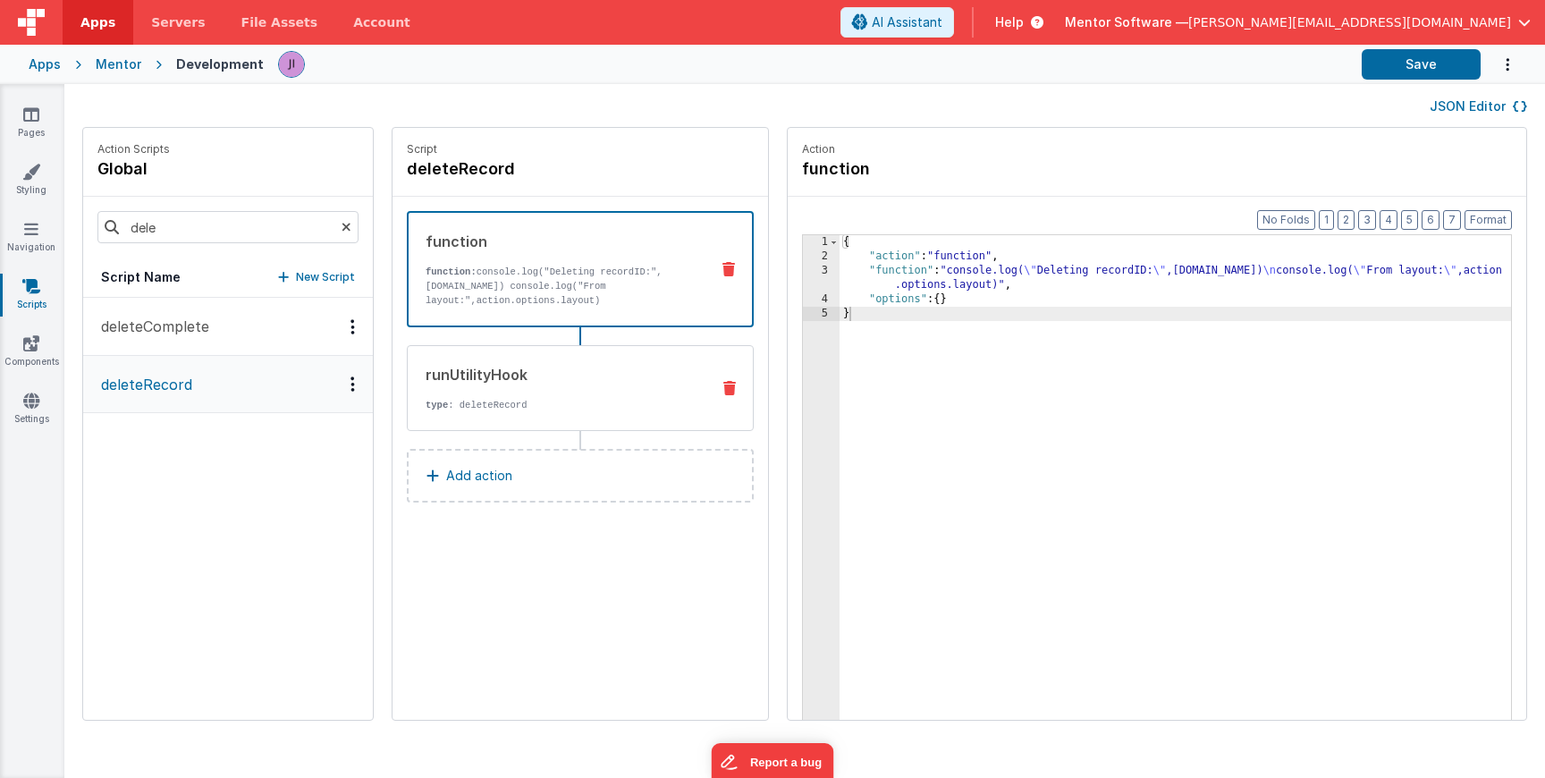
click at [545, 404] on p "type : deleteRecord" at bounding box center [561, 405] width 270 height 14
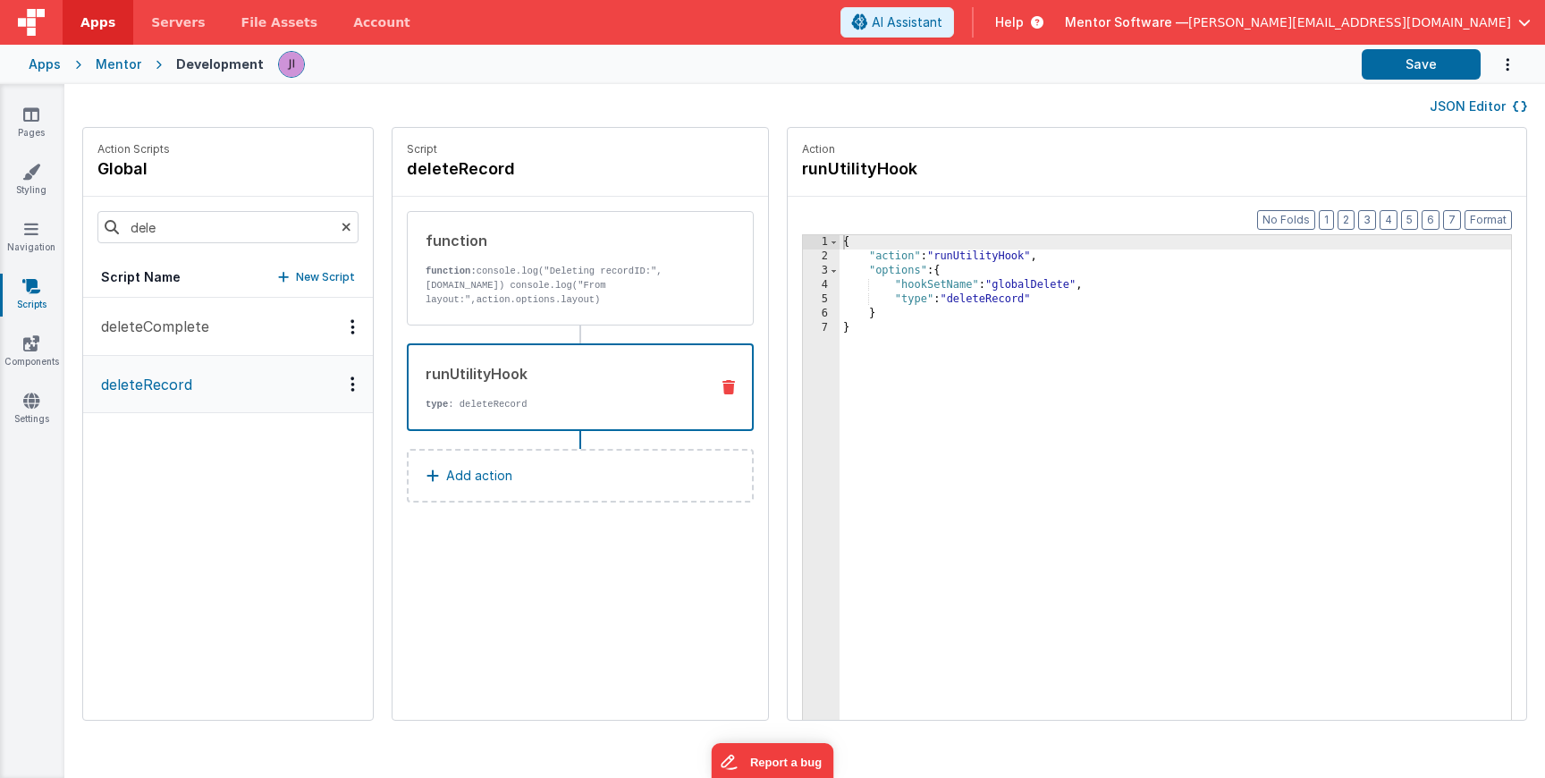
click at [913, 277] on div "{ "action" : "runUtilityHook" , "options" : { "hookSetName" : "globalDelete" , …" at bounding box center [1202, 519] width 724 height 569
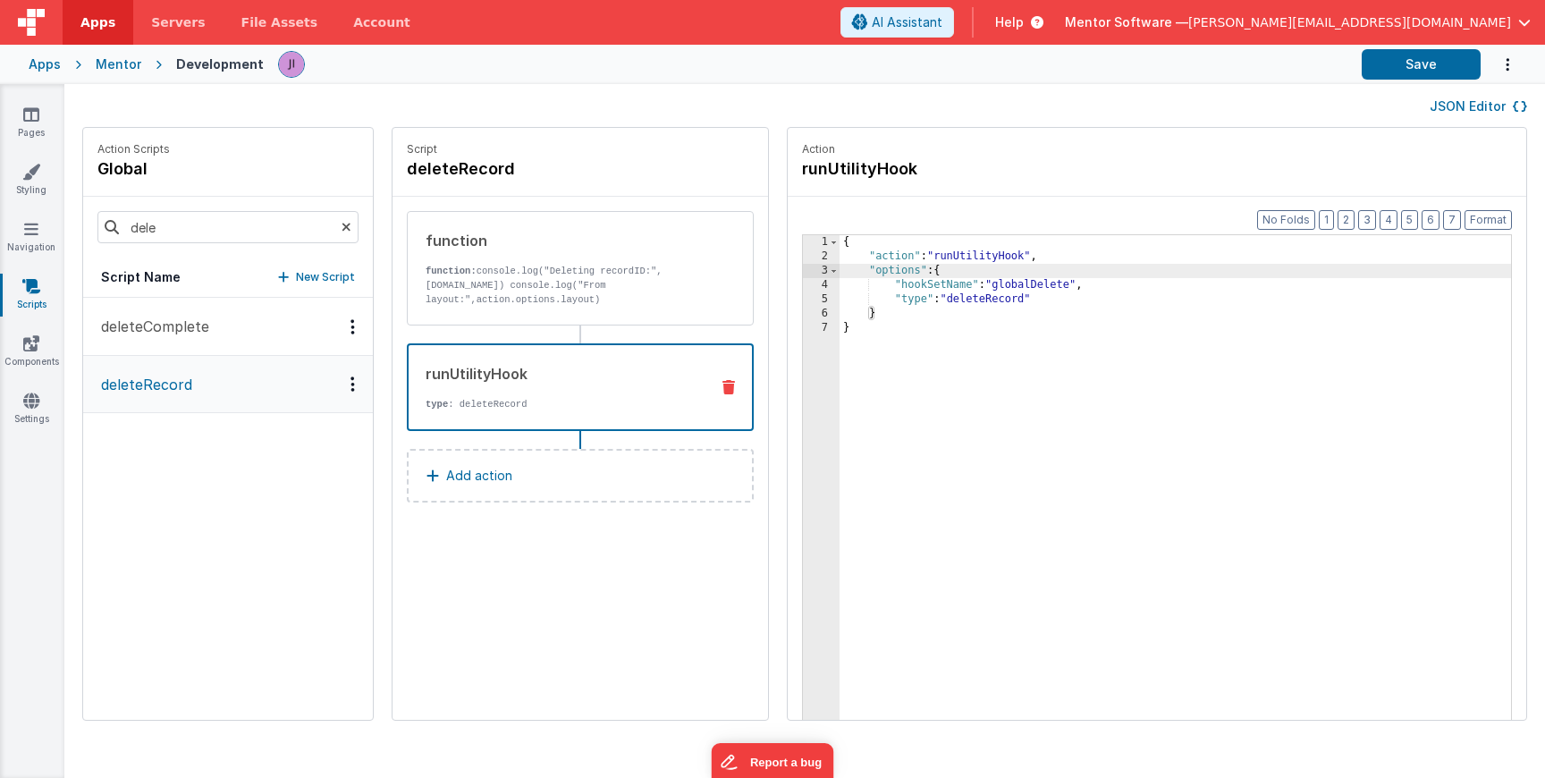
click at [1048, 289] on div "{ "action" : "runUtilityHook" , "options" : { "hookSetName" : "globalDelete" , …" at bounding box center [1202, 519] width 724 height 569
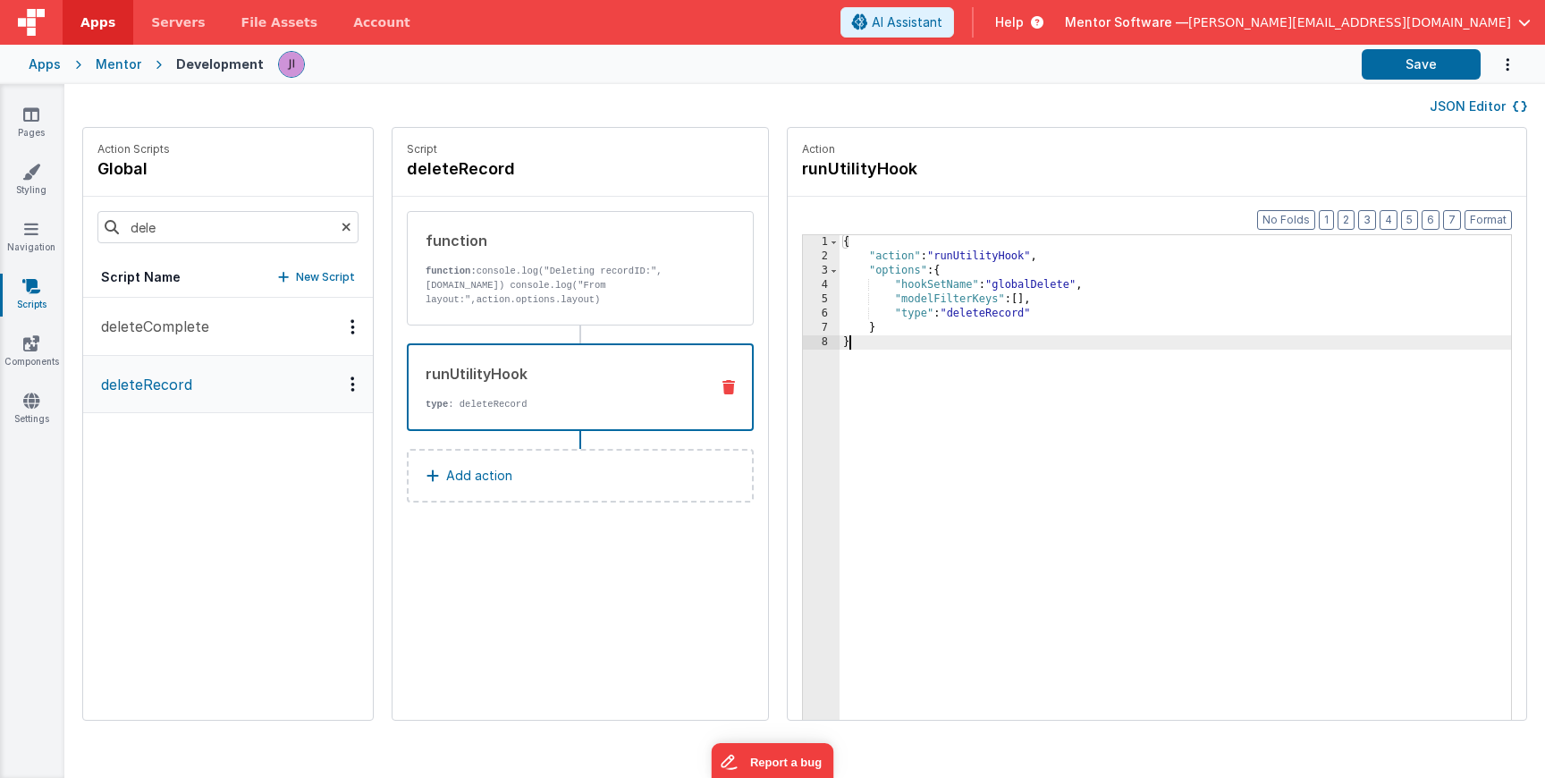
drag, startPoint x: 1221, startPoint y: 421, endPoint x: 761, endPoint y: 102, distance: 560.3
click at [761, 109] on div "JSON Editor Action Scripts global dele Script Name New Script deleteComplete de…" at bounding box center [804, 431] width 1481 height 694
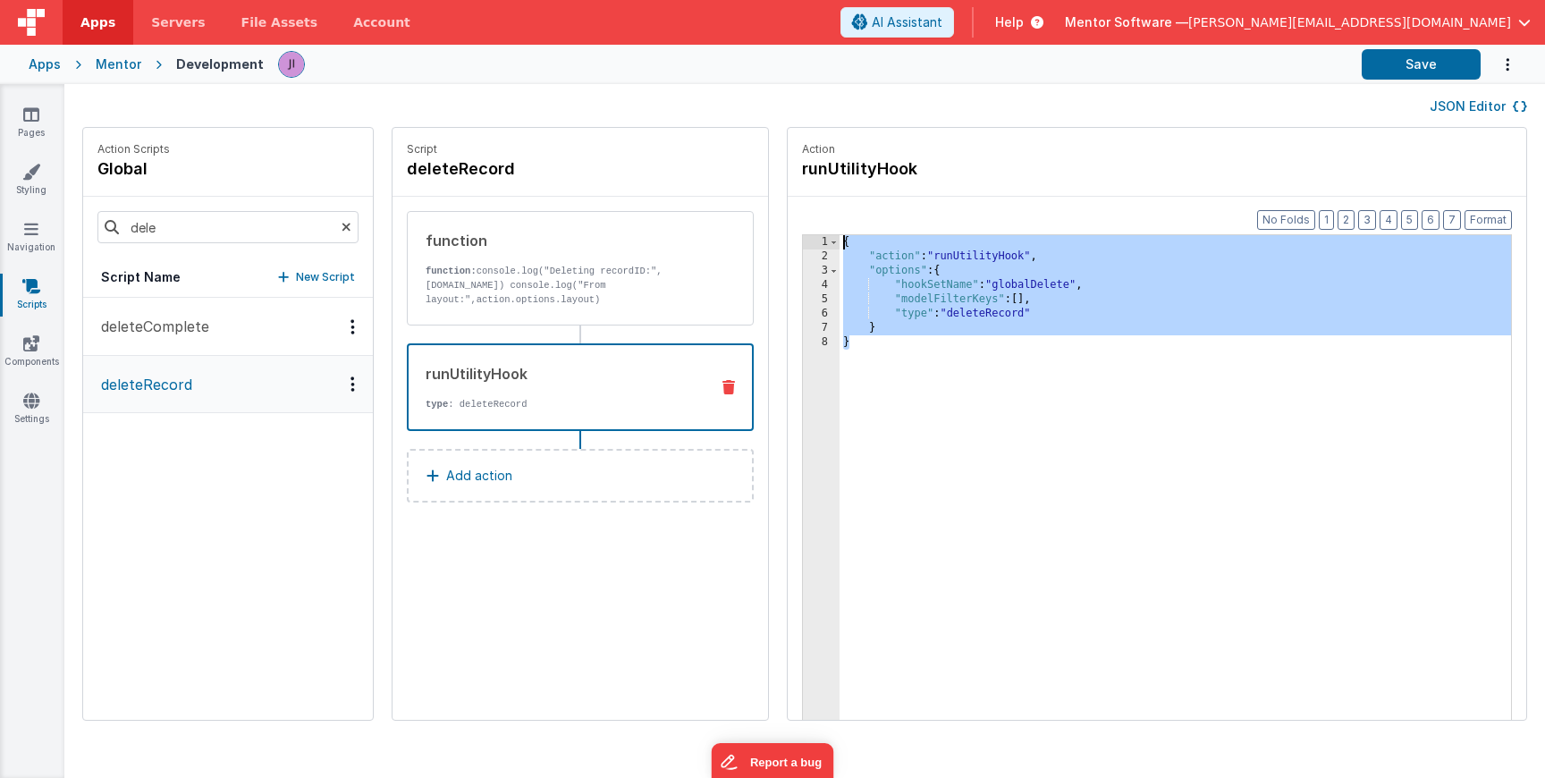
click at [864, 244] on div "{ "action" : "runUtilityHook" , "options" : { "hookSetName" : "globalDelete" , …" at bounding box center [1202, 519] width 724 height 569
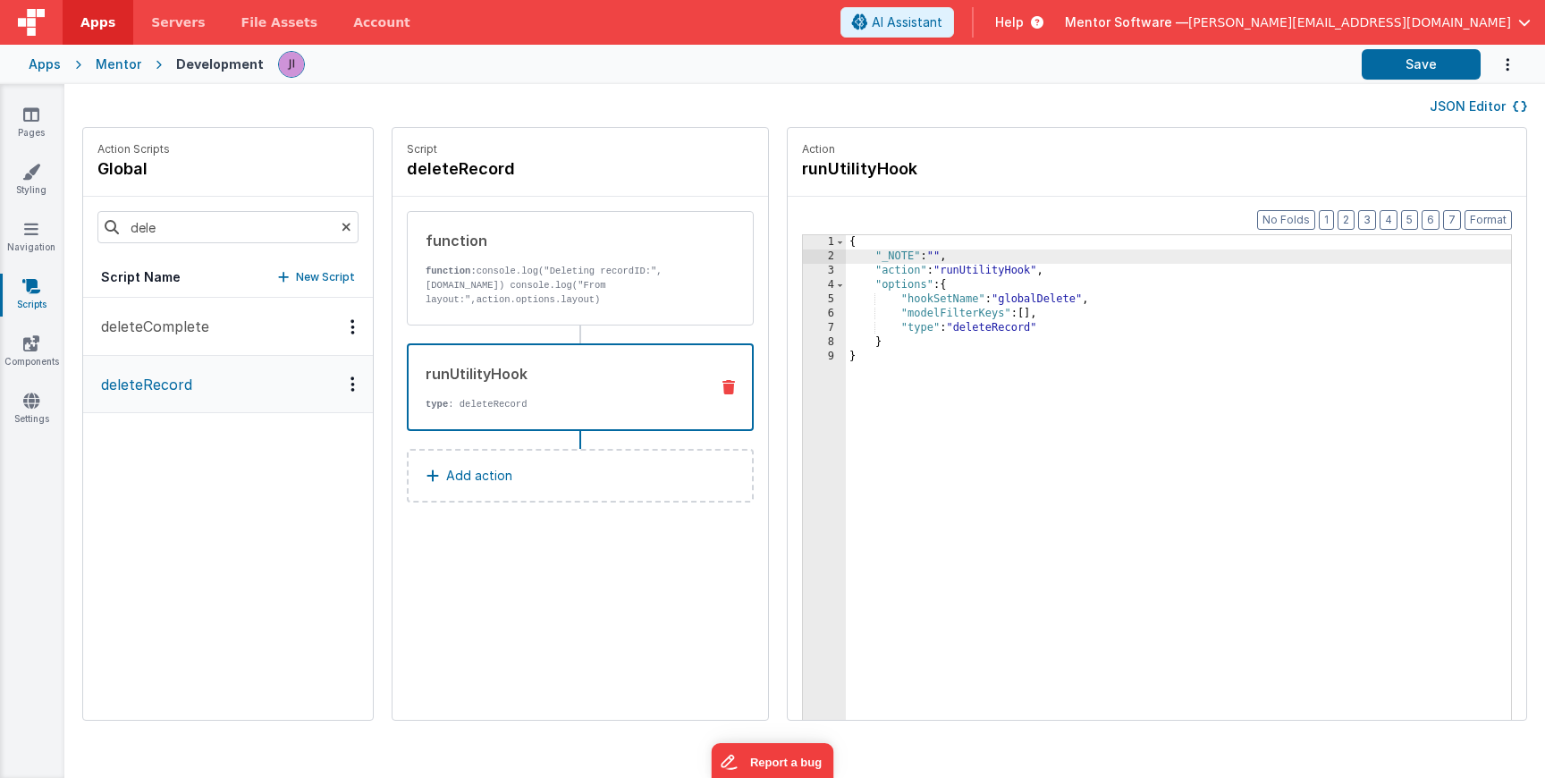
click at [883, 258] on div "{ "_NOTE" : "" , "action" : "runUtilityHook" , "options" : { "hookSetName" : "g…" at bounding box center [1205, 519] width 718 height 569
click at [996, 407] on div "{ "_NOTE" : "ID OF THE RECORD AND THE TABLE LAYOUT NEED TO BE PASSED THROUGH FR…" at bounding box center [1205, 519] width 718 height 569
click at [1323, 254] on div "{ "_NOTE" : "ID OF THE RECORD AND THE TABLE LAYOUT NEED TO BE PASSED THROUGH FR…" at bounding box center [1205, 519] width 718 height 569
click at [1439, 259] on div "{ "_NOTE" : "ID OF THE RECORD AND THE TABLE LAYOUT NEED TO BE PASSED THROUGH FR…" at bounding box center [1205, 519] width 718 height 569
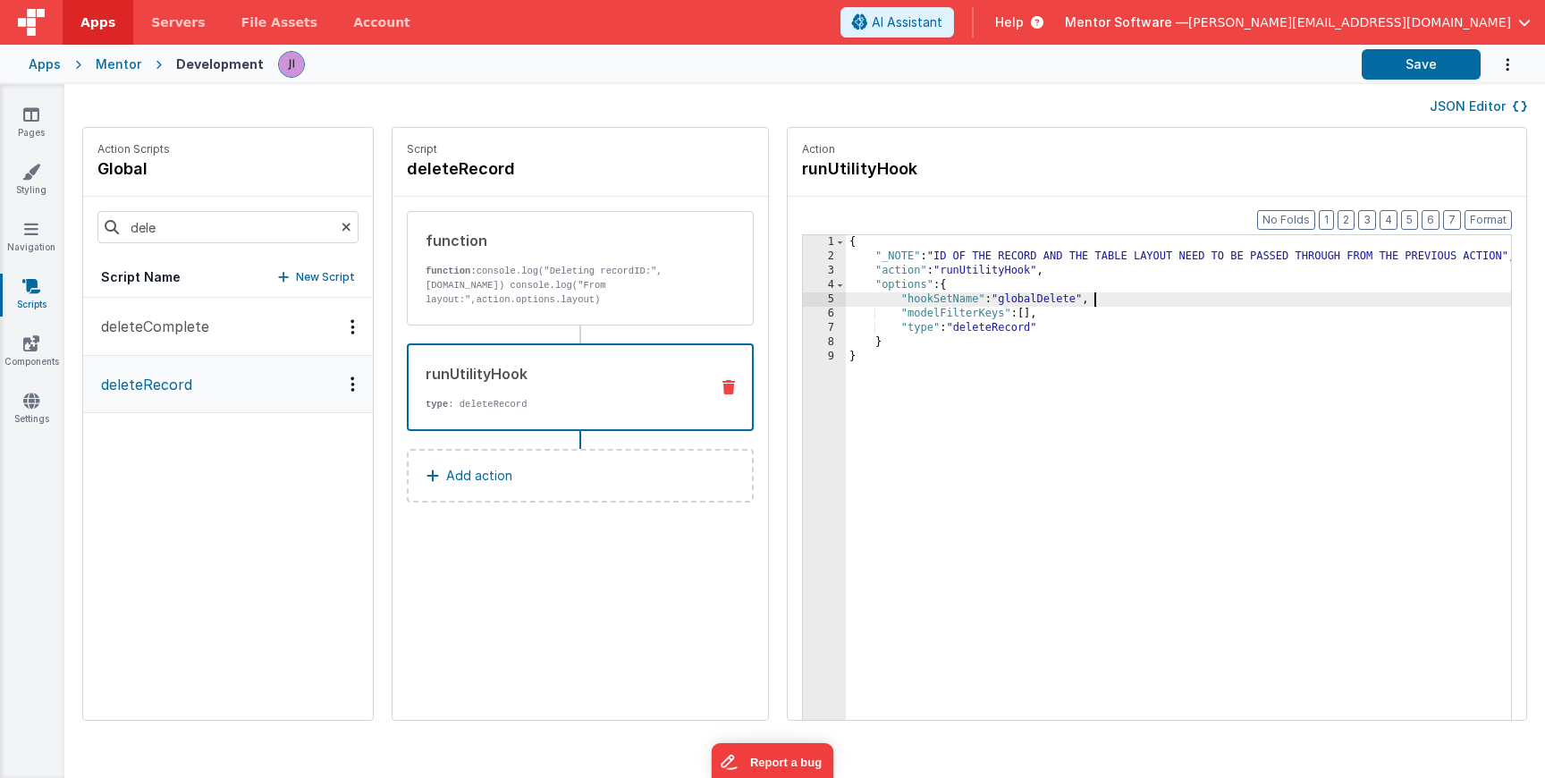
click at [1424, 299] on div "{ "_NOTE" : "ID OF THE RECORD AND THE TABLE LAYOUT NEED TO BE PASSED THROUGH FR…" at bounding box center [1205, 519] width 718 height 569
click at [1458, 63] on button "Save" at bounding box center [1421, 64] width 119 height 30
click at [586, 272] on p "function: console.log("Deleting recordID:",action.options.id) console.log("From…" at bounding box center [561, 285] width 270 height 43
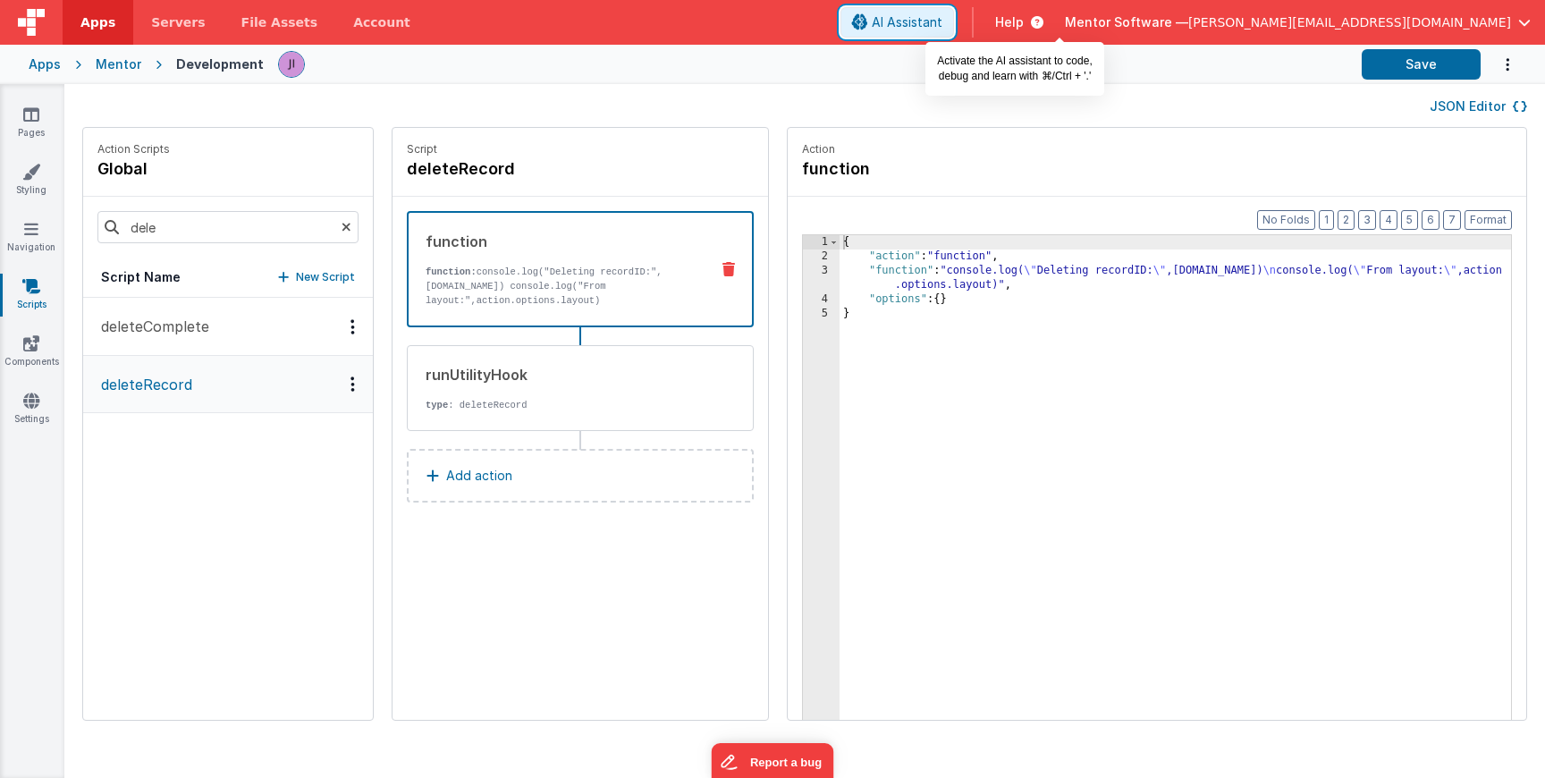
click at [942, 26] on span "AI Assistant" at bounding box center [907, 22] width 71 height 18
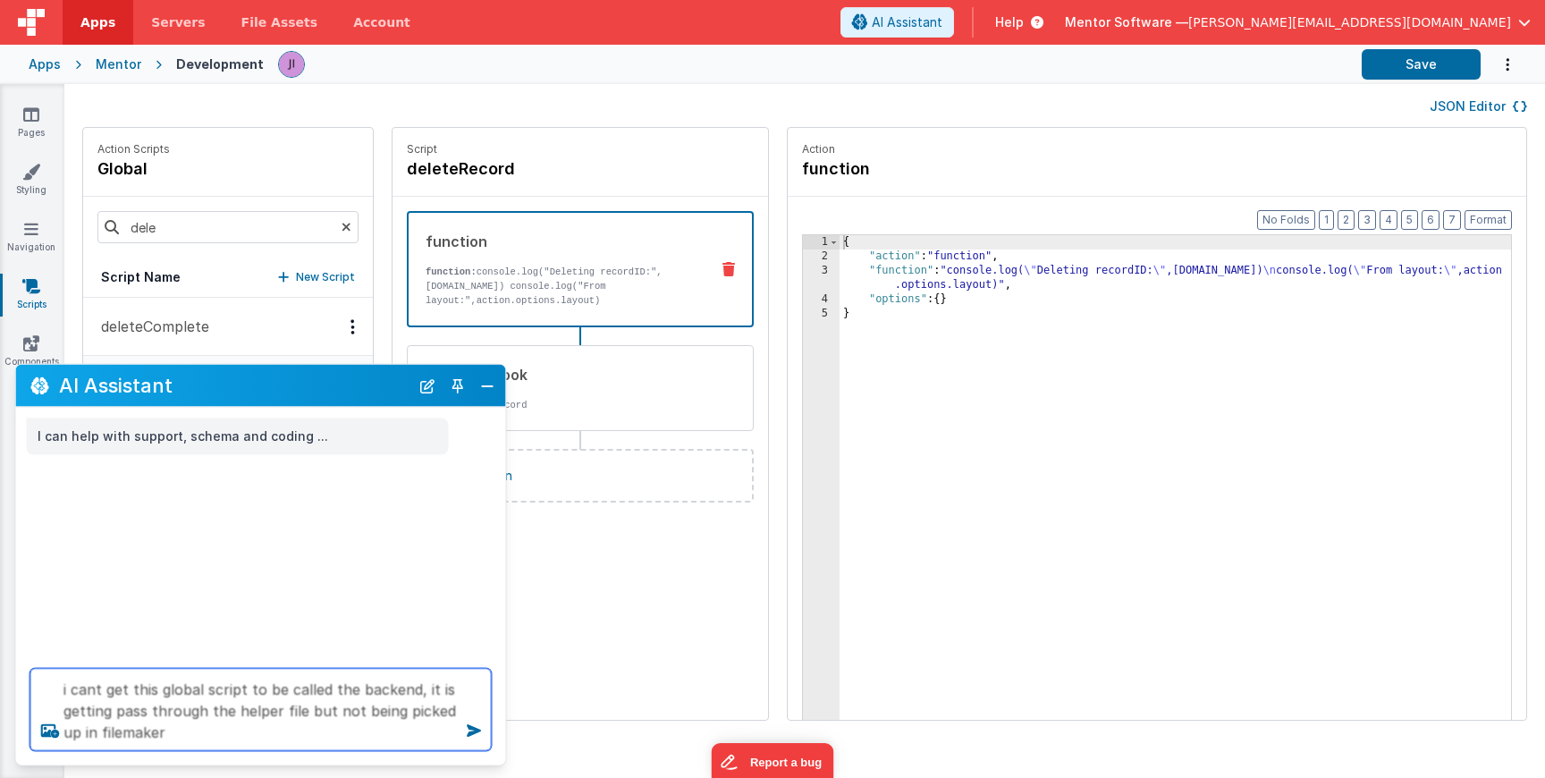
type textarea "i cant get this global script to be called the backend, it is getting pass thro…"
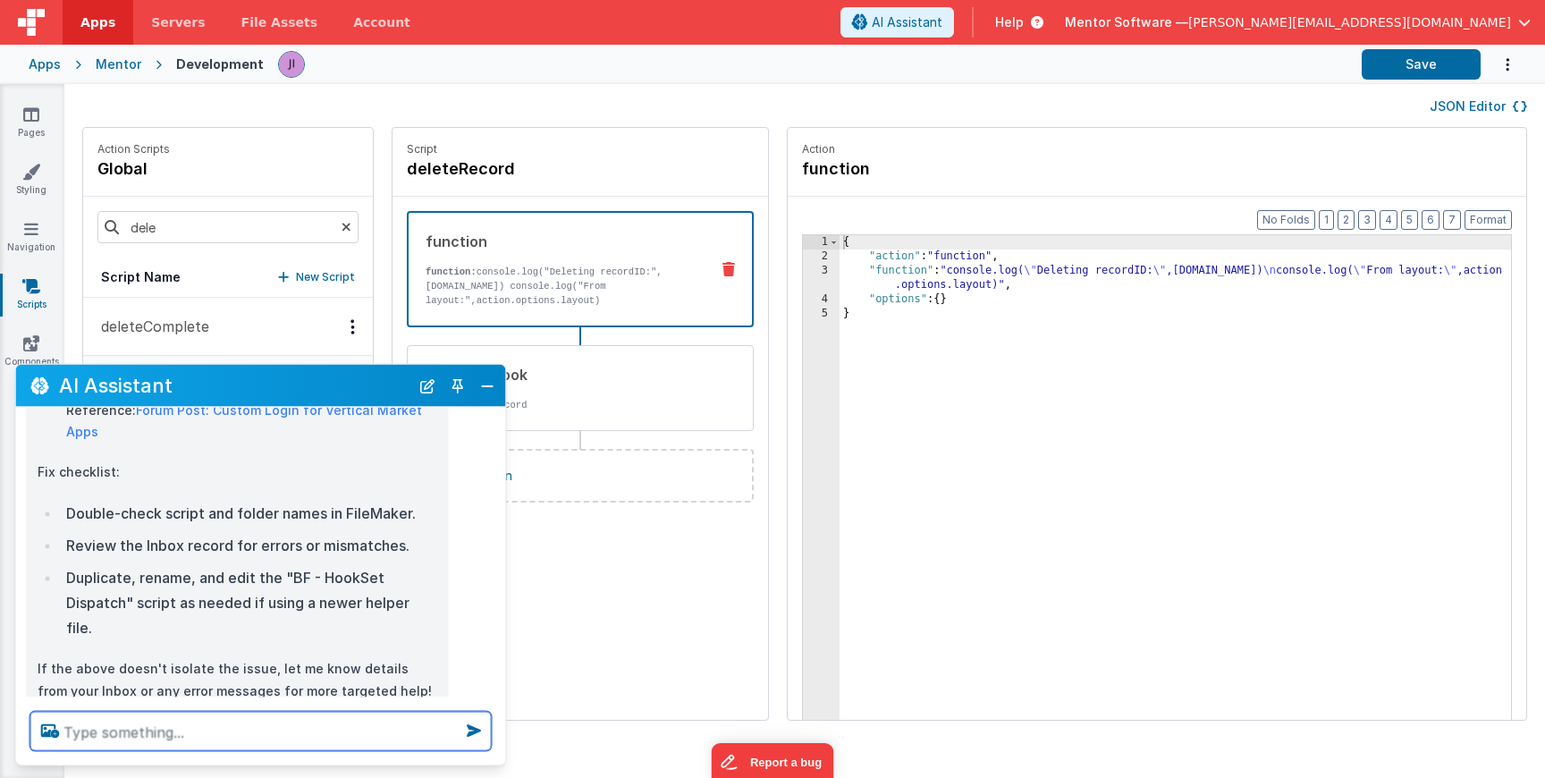
scroll to position [808, 0]
click at [127, 726] on textarea at bounding box center [260, 731] width 461 height 39
type textarea "u"
type textarea "it is getting passed through the helper fo"
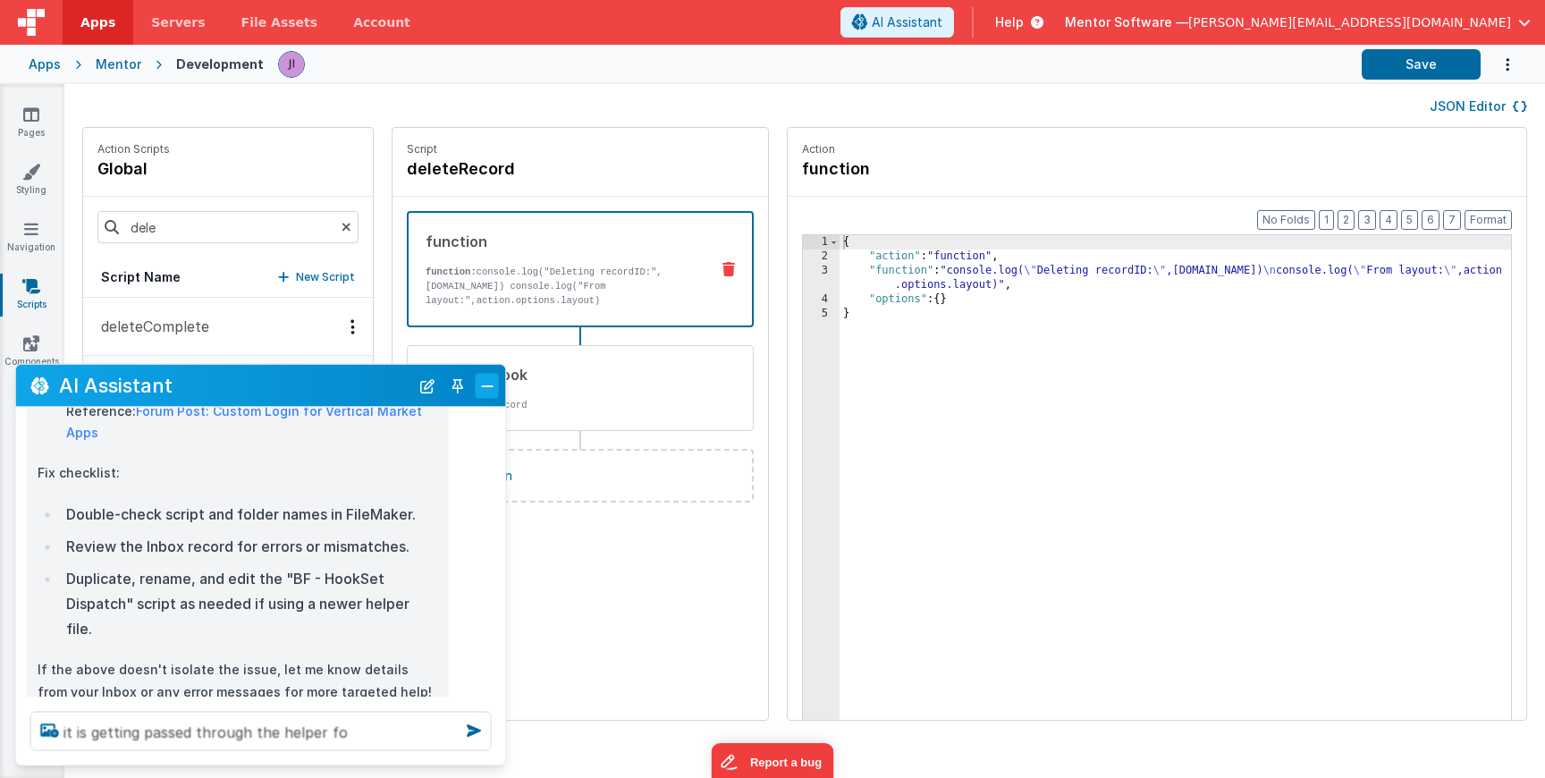
click at [492, 389] on button "Close" at bounding box center [487, 385] width 23 height 25
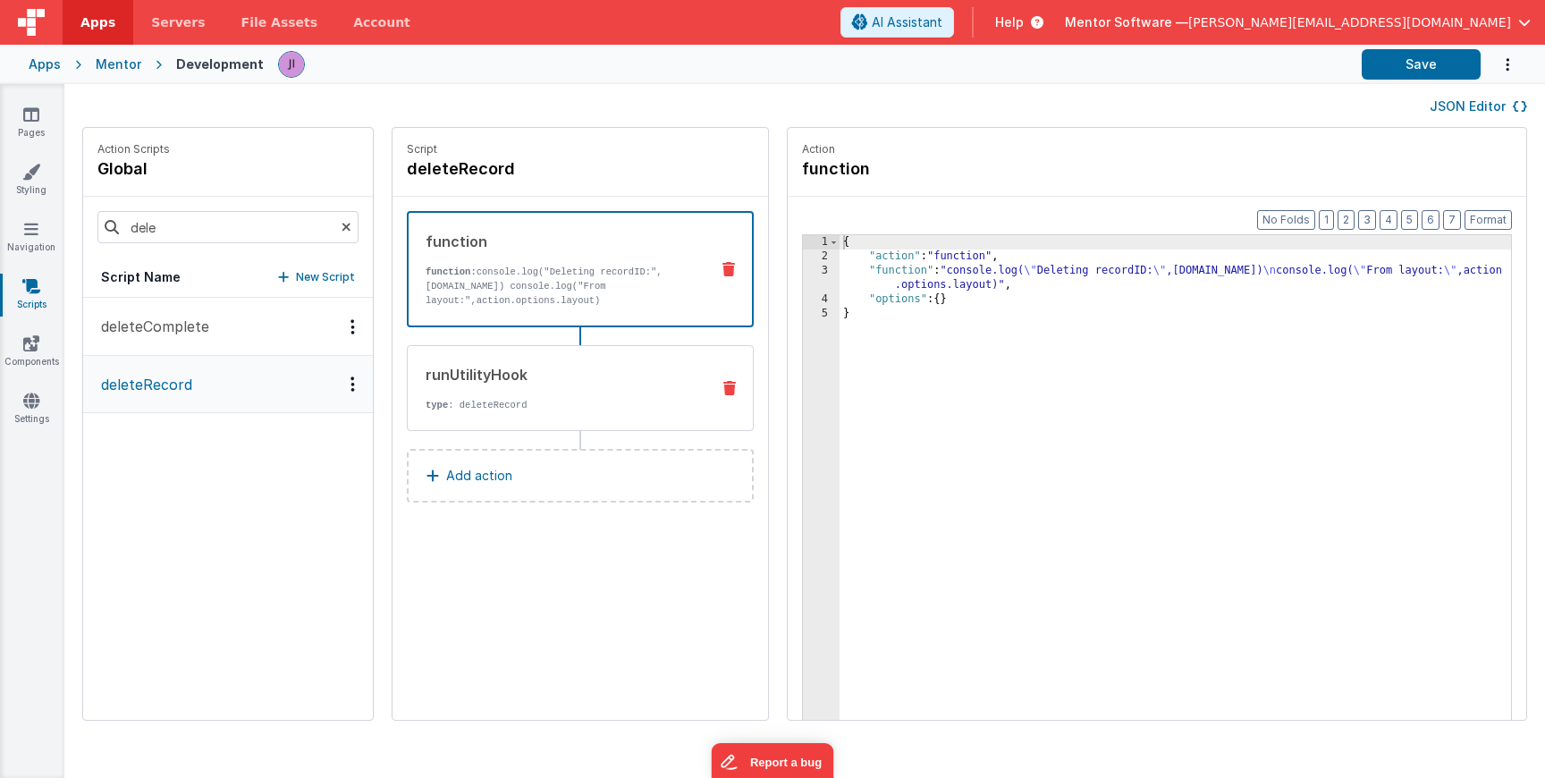
click at [490, 399] on p "type : deleteRecord" at bounding box center [561, 405] width 270 height 14
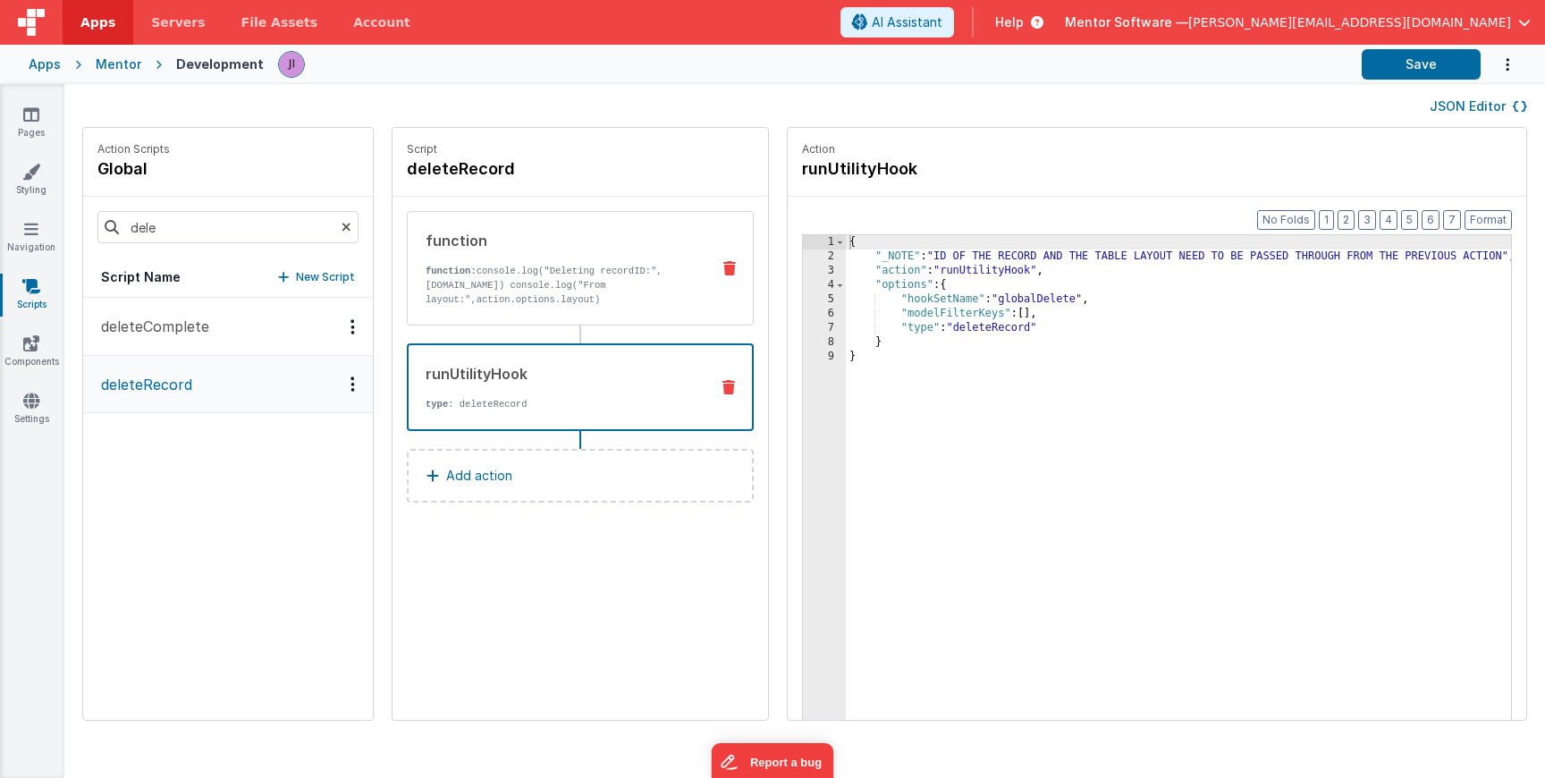
click at [514, 308] on div "function function: console.log("Deleting recordID:",action.options.id) console.…" at bounding box center [580, 268] width 347 height 114
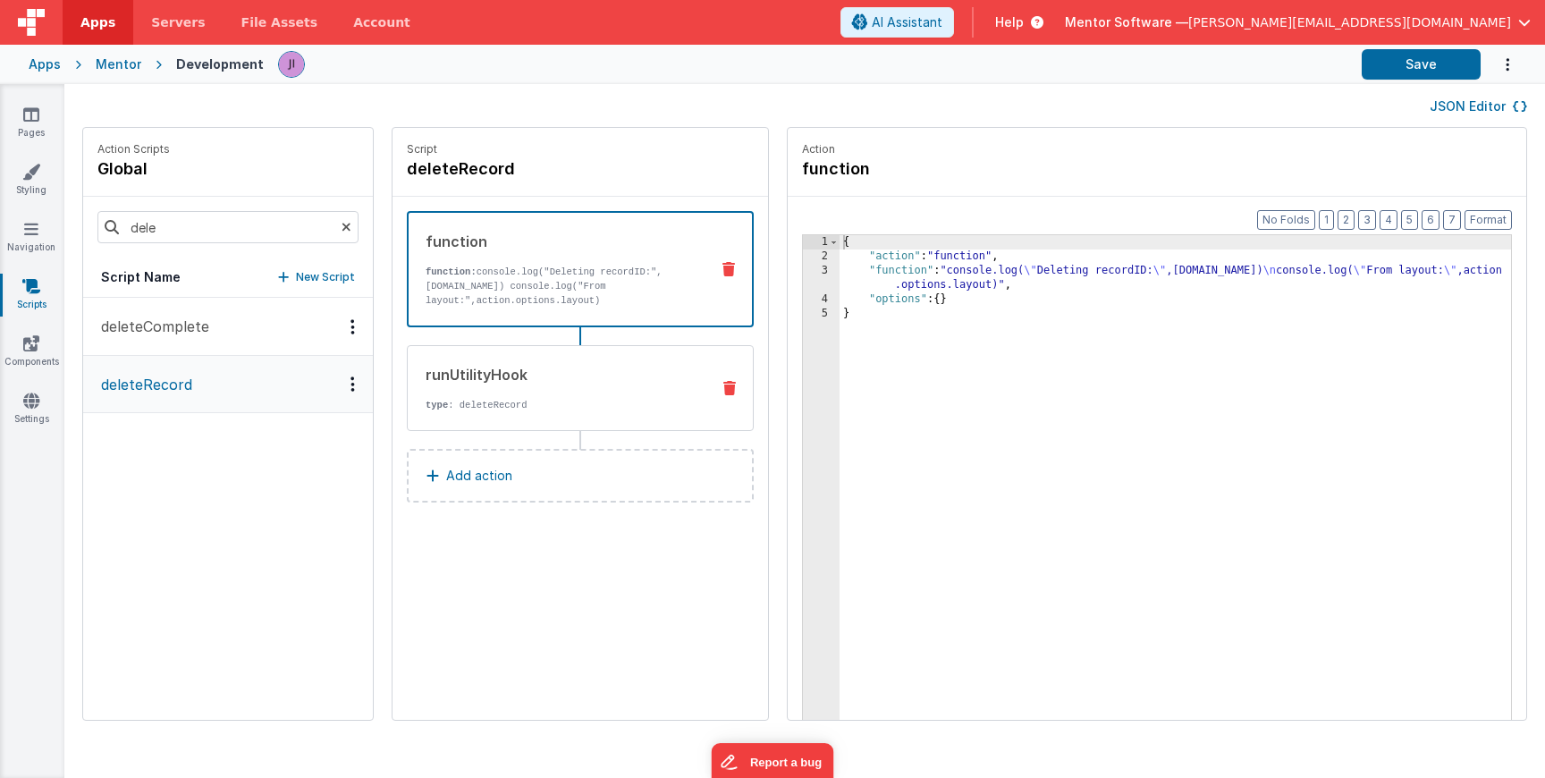
click at [514, 382] on div "runUtilityHook" at bounding box center [561, 374] width 270 height 21
click at [505, 294] on p "function: console.log("Deleting recordID:",action.options.id) console.log("From…" at bounding box center [560, 286] width 269 height 43
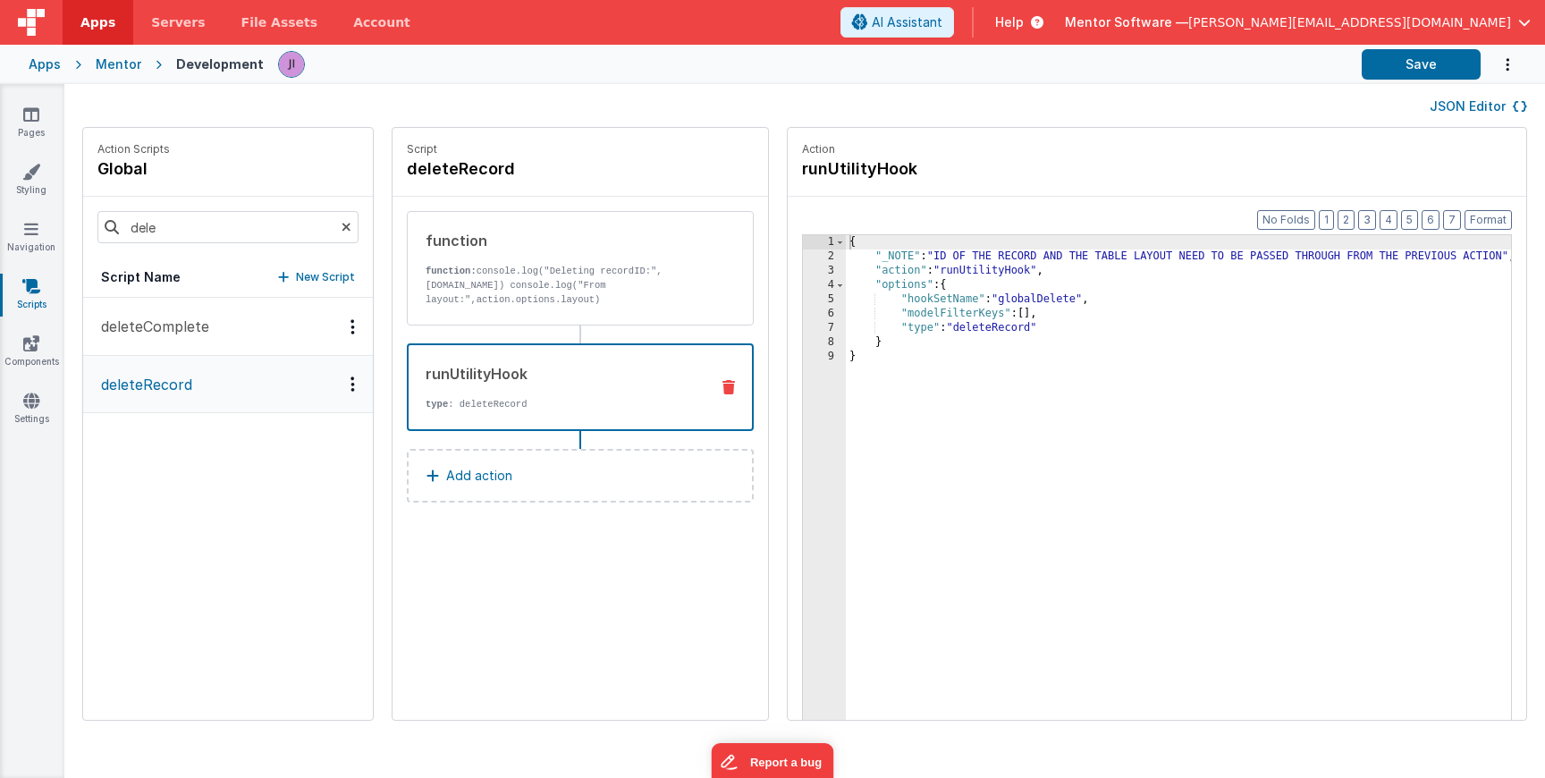
click at [525, 407] on p "type : deleteRecord" at bounding box center [560, 404] width 269 height 14
click at [1482, 112] on button "JSON Editor" at bounding box center [1478, 106] width 97 height 18
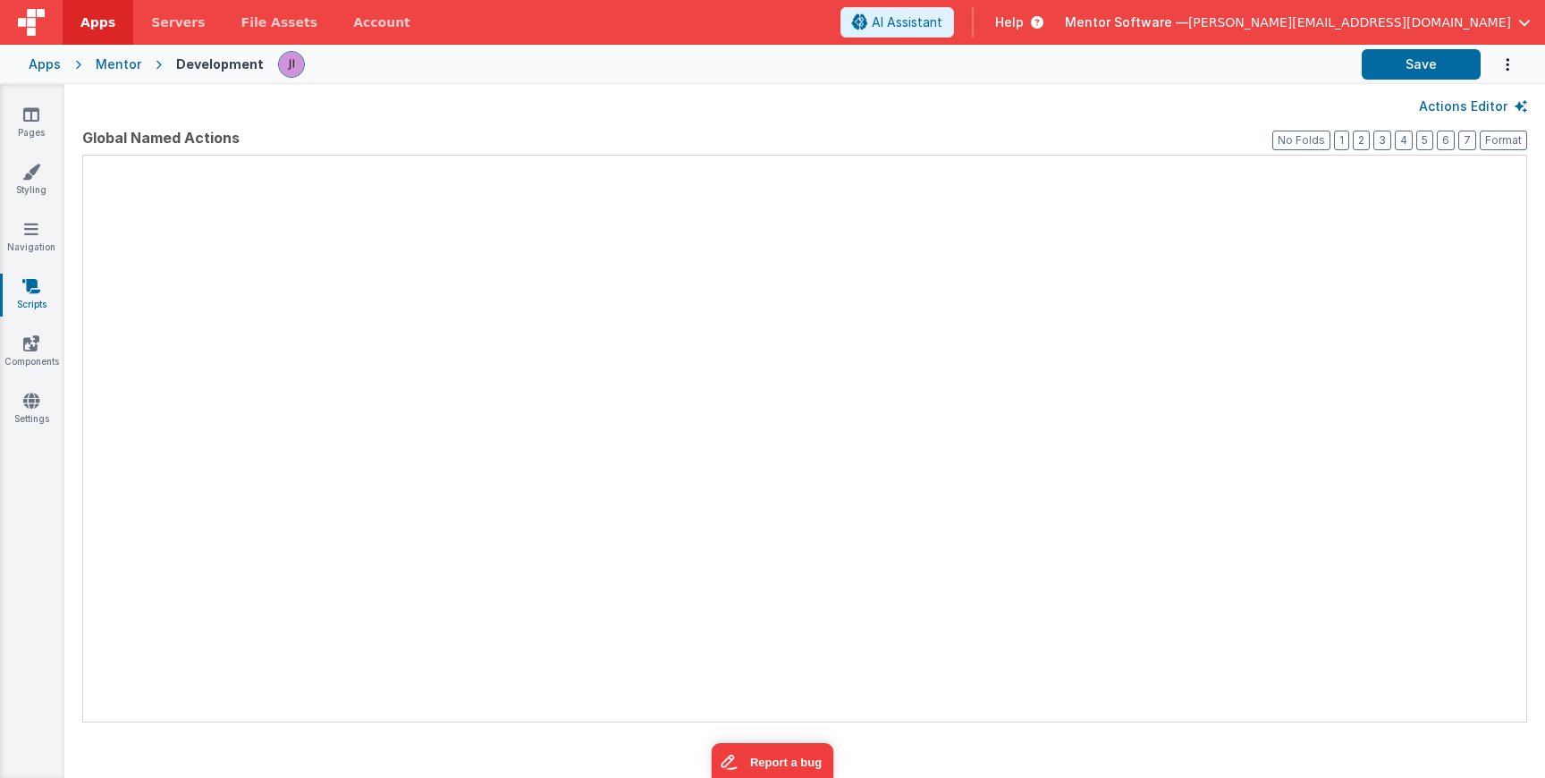
click at [83, 156] on div at bounding box center [83, 156] width 0 height 0
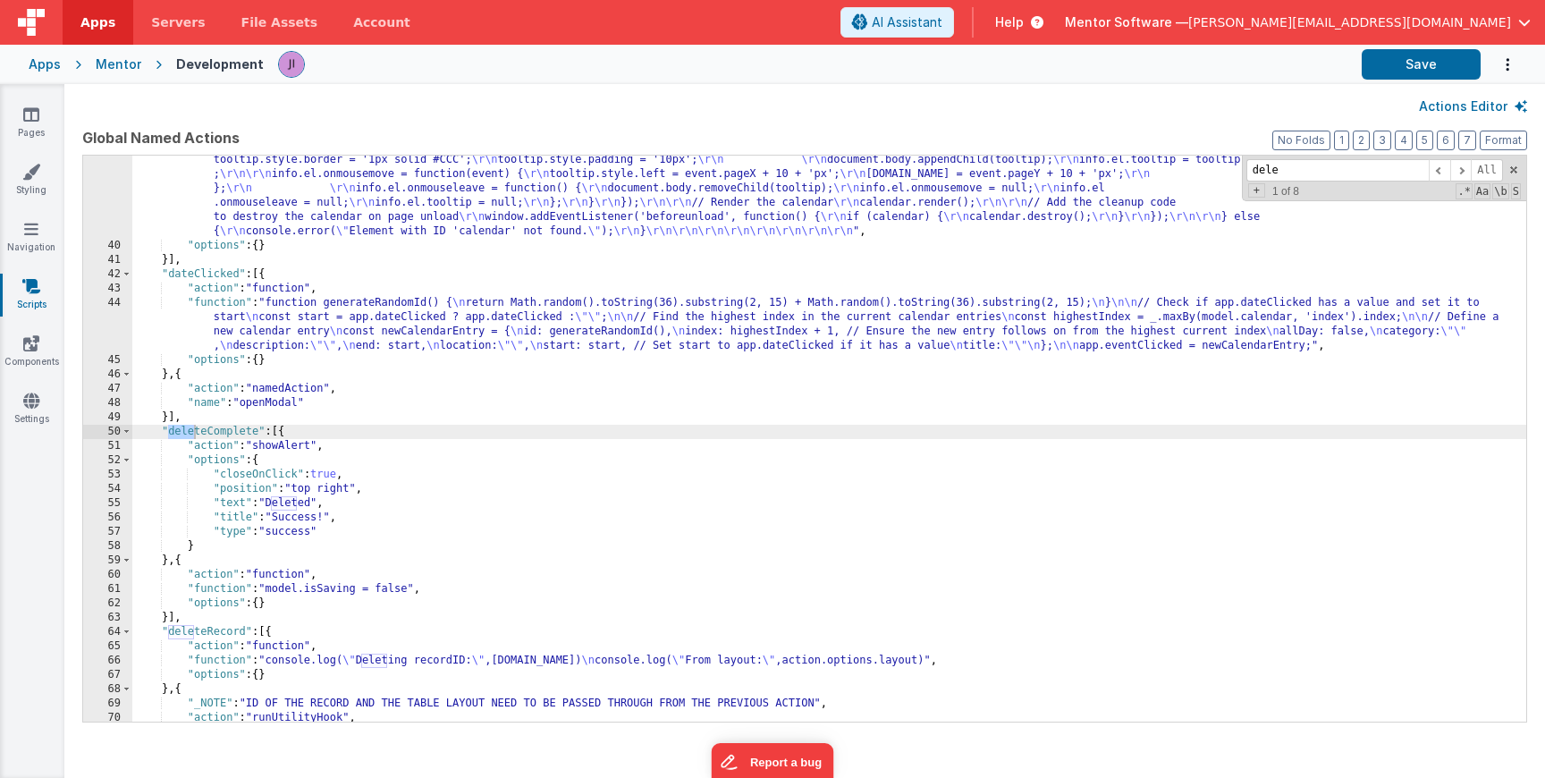
scroll to position [1047, 0]
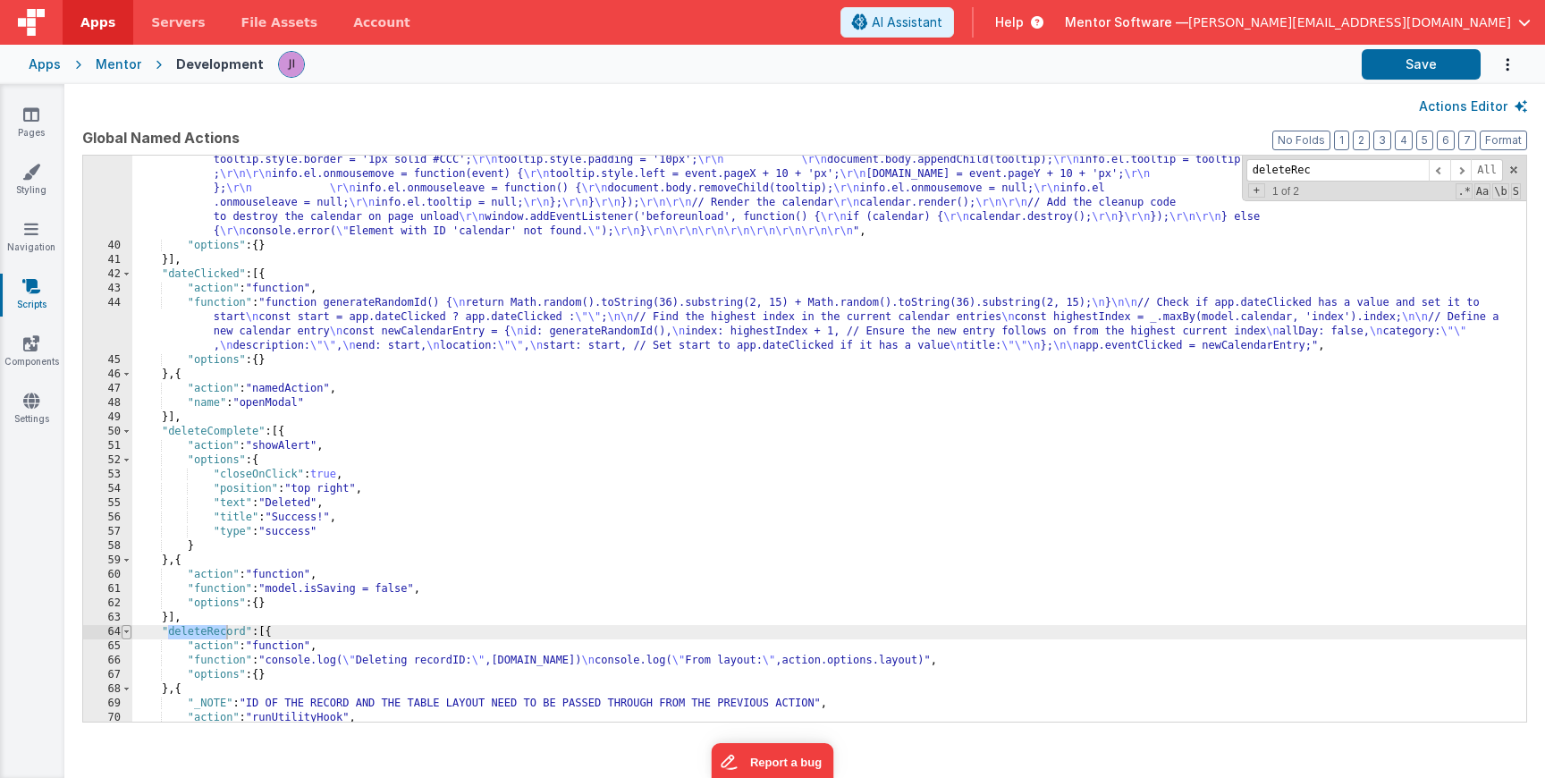
click at [126, 637] on span at bounding box center [127, 632] width 10 height 14
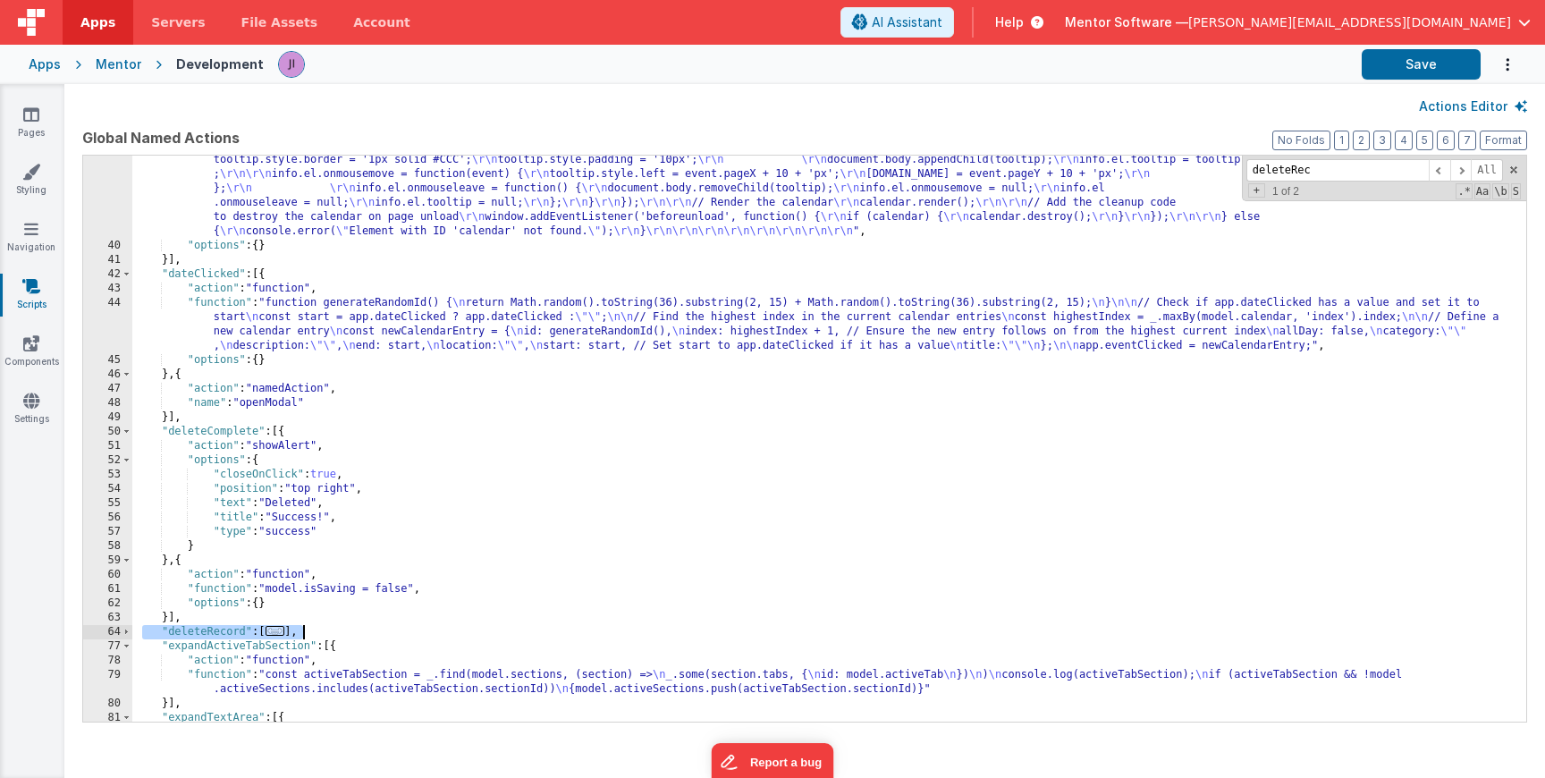
drag, startPoint x: 144, startPoint y: 633, endPoint x: 368, endPoint y: 633, distance: 224.4
click at [368, 633] on div ""function" : "// Store the calendar instance globally (or within an appropriate…" at bounding box center [829, 271] width 1394 height 1095
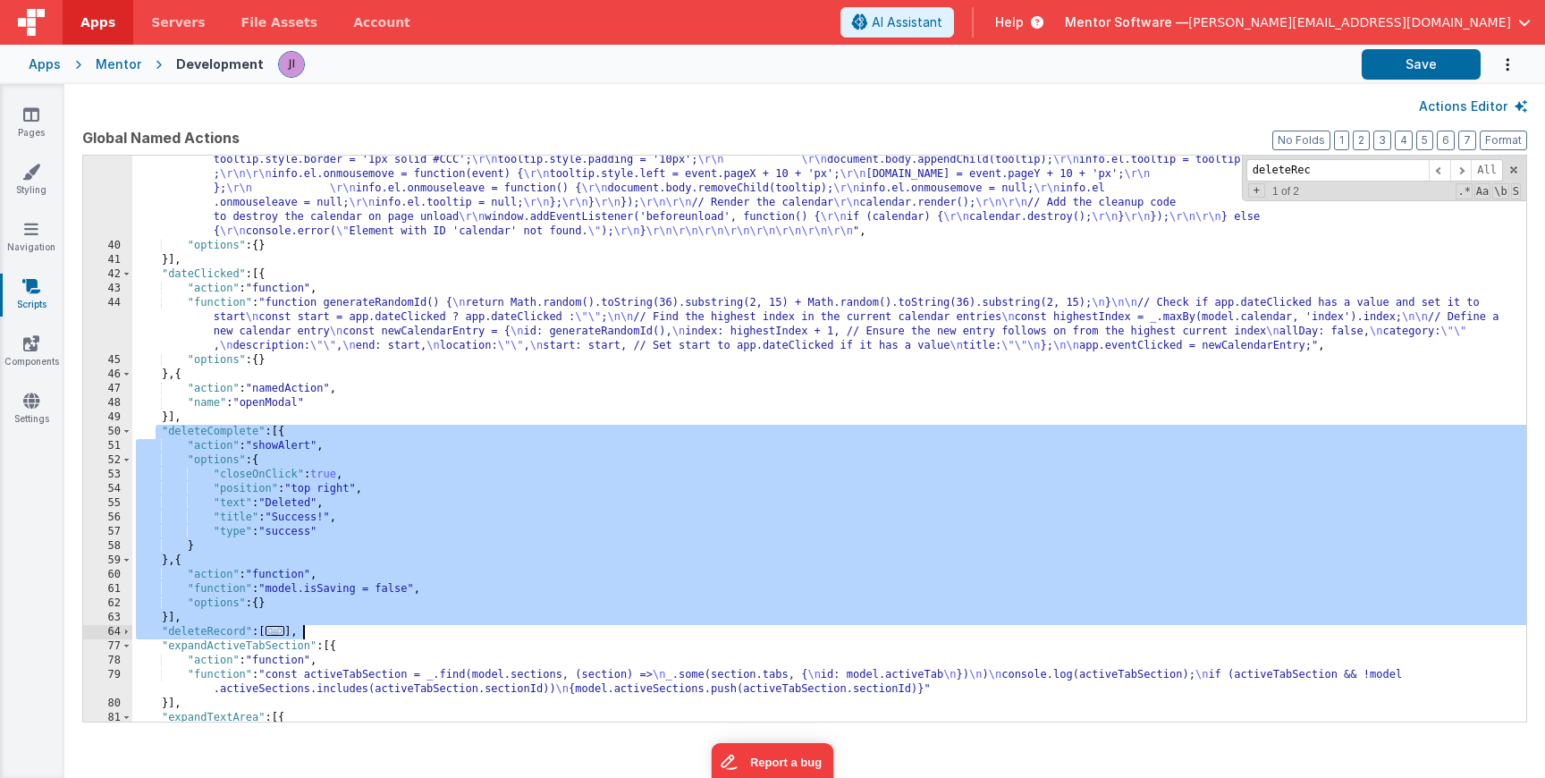
drag, startPoint x: 154, startPoint y: 435, endPoint x: 334, endPoint y: 627, distance: 263.2
click at [334, 627] on div ""function" : "// Store the calendar instance globally (or within an appropriate…" at bounding box center [829, 271] width 1394 height 1095
click at [329, 529] on div ""function" : "// Store the calendar instance globally (or within an appropriate…" at bounding box center [829, 271] width 1394 height 1095
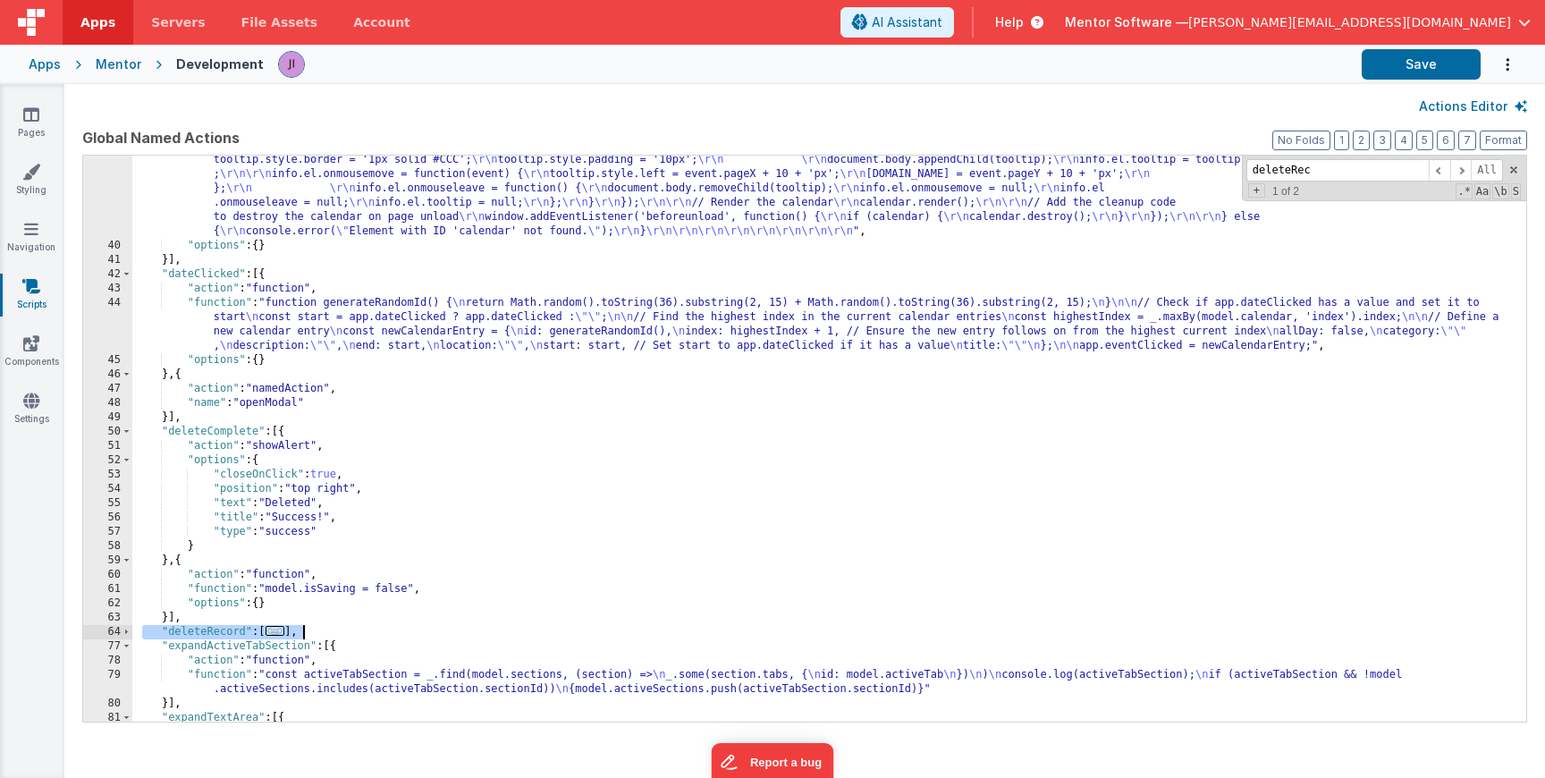
drag, startPoint x: 141, startPoint y: 630, endPoint x: 334, endPoint y: 630, distance: 192.2
click at [333, 630] on div ""function" : "// Store the calendar instance globally (or within an appropriate…" at bounding box center [829, 271] width 1394 height 1095
click at [369, 534] on div ""function" : "// Store the calendar instance globally (or within an appropriate…" at bounding box center [829, 271] width 1394 height 1095
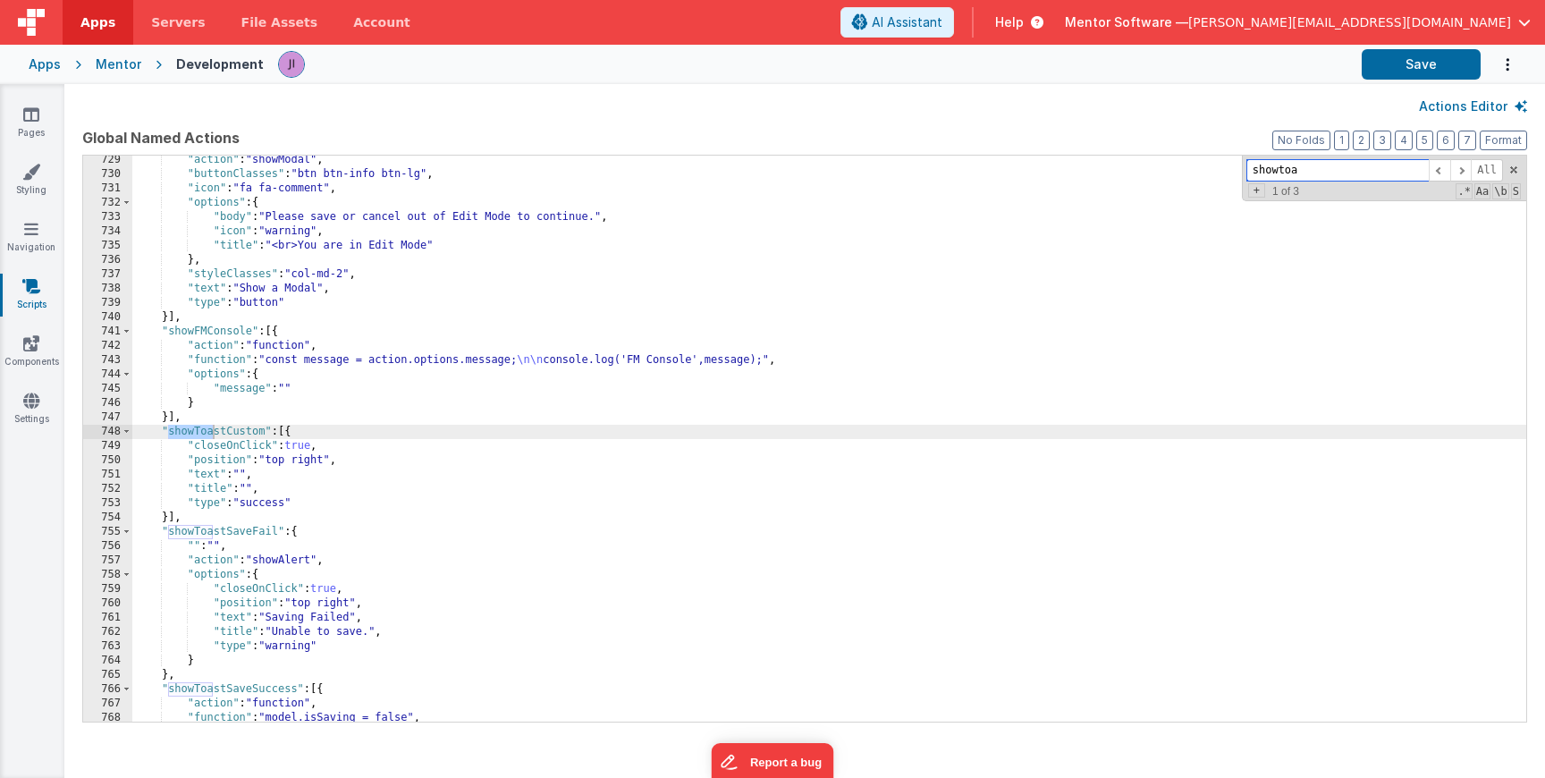
scroll to position [14910, 0]
type input "showtoaas"
drag, startPoint x: 36, startPoint y: 62, endPoint x: 59, endPoint y: 86, distance: 33.5
click at [59, 86] on div "Apps Servers File Assets Account Some FUTURE Slot AI Assistant Help Mentor Soft…" at bounding box center [772, 389] width 1545 height 778
click at [56, 74] on div "Apps Mentor Development Save" at bounding box center [772, 64] width 1545 height 39
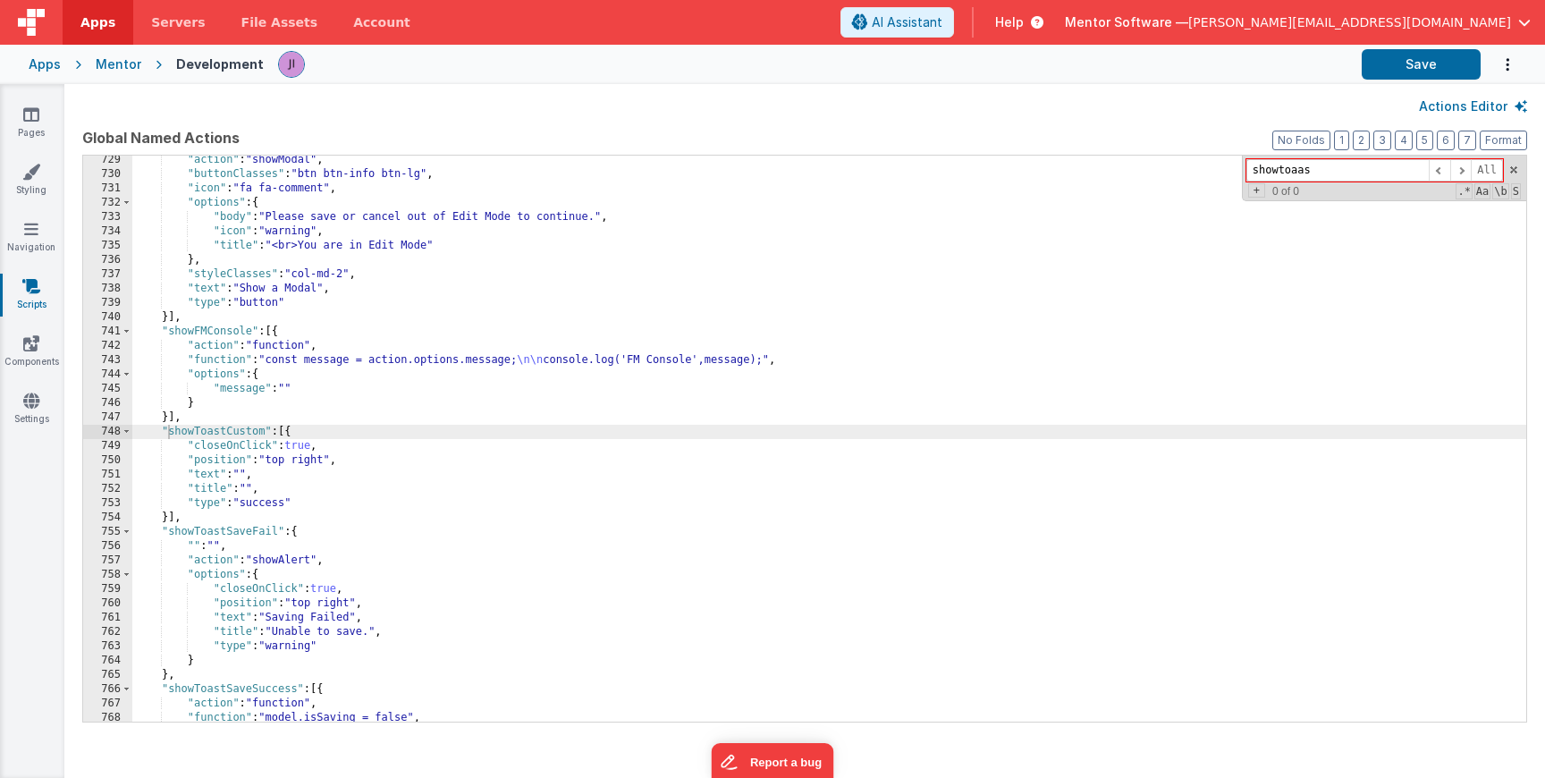
click at [55, 71] on div "Apps" at bounding box center [45, 64] width 32 height 18
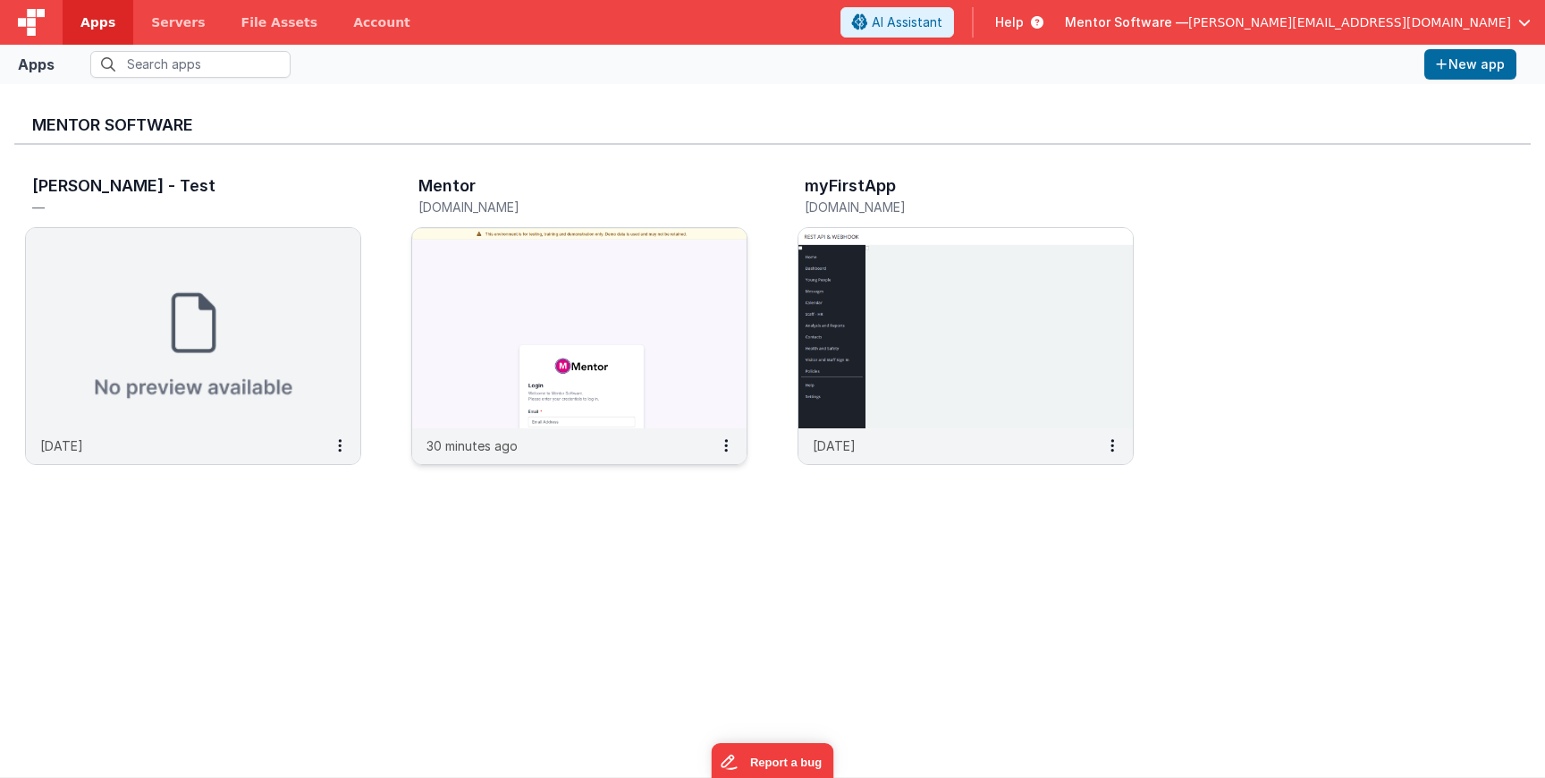
click at [527, 201] on h5 "mentordev.fmbetterforms.com" at bounding box center [560, 206] width 284 height 13
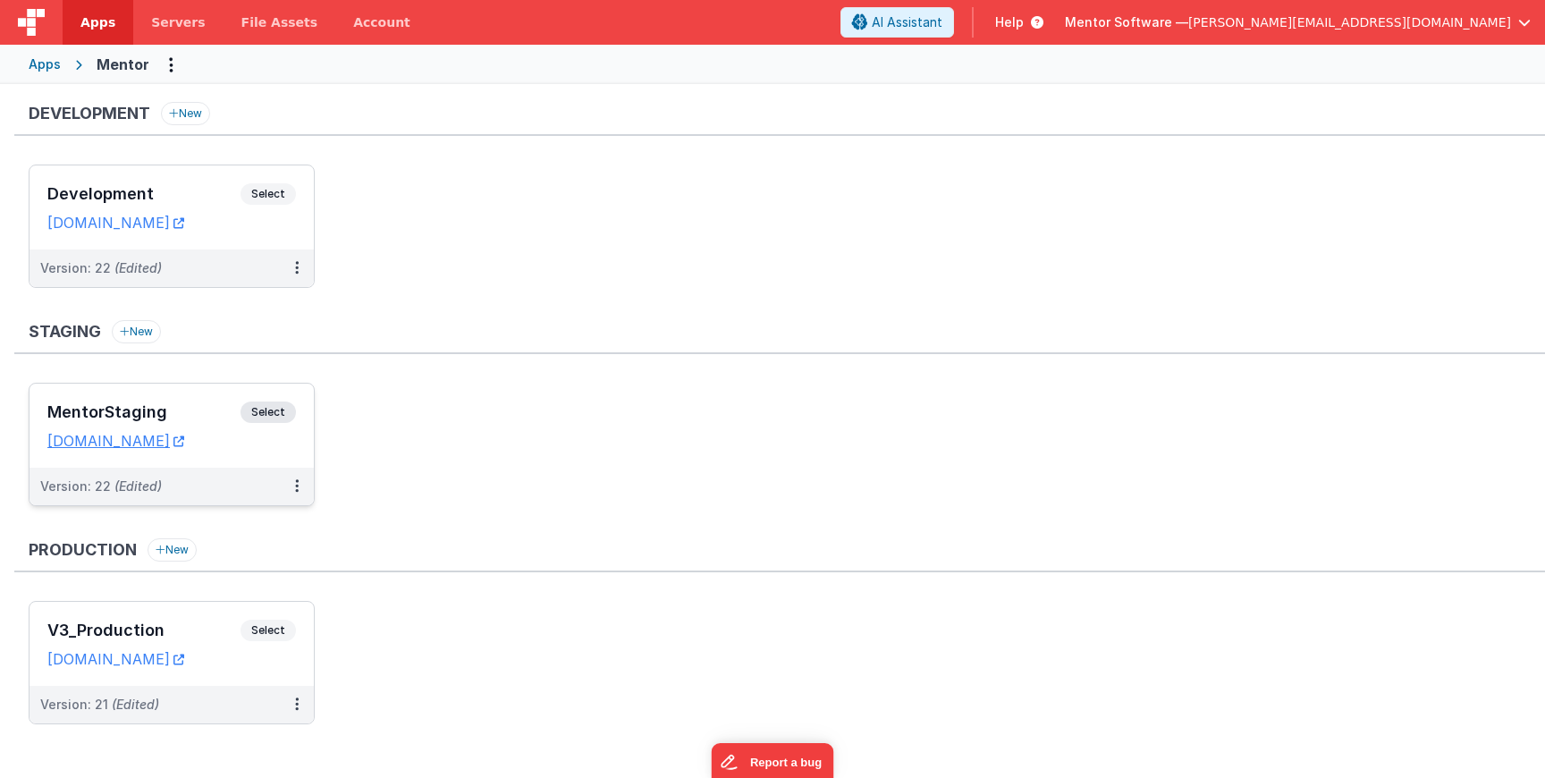
click at [270, 401] on div "MentorStaging Select URLs mentorstaging.fmbetterforms.com" at bounding box center [172, 426] width 284 height 84
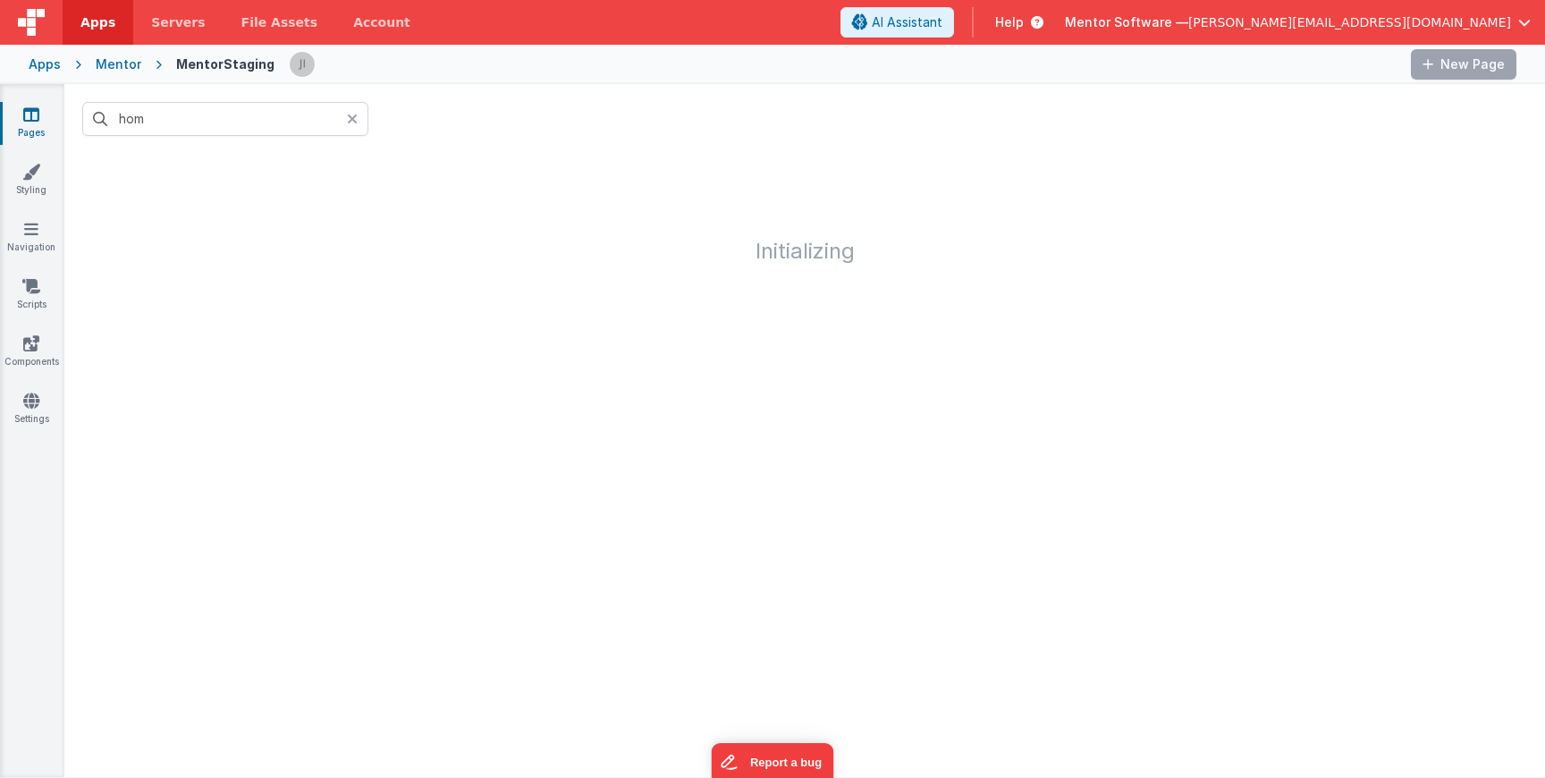
click at [33, 275] on div "Pages Styling Navigation Scripts Components Settings" at bounding box center [32, 430] width 64 height 693
click at [31, 288] on icon at bounding box center [31, 286] width 18 height 18
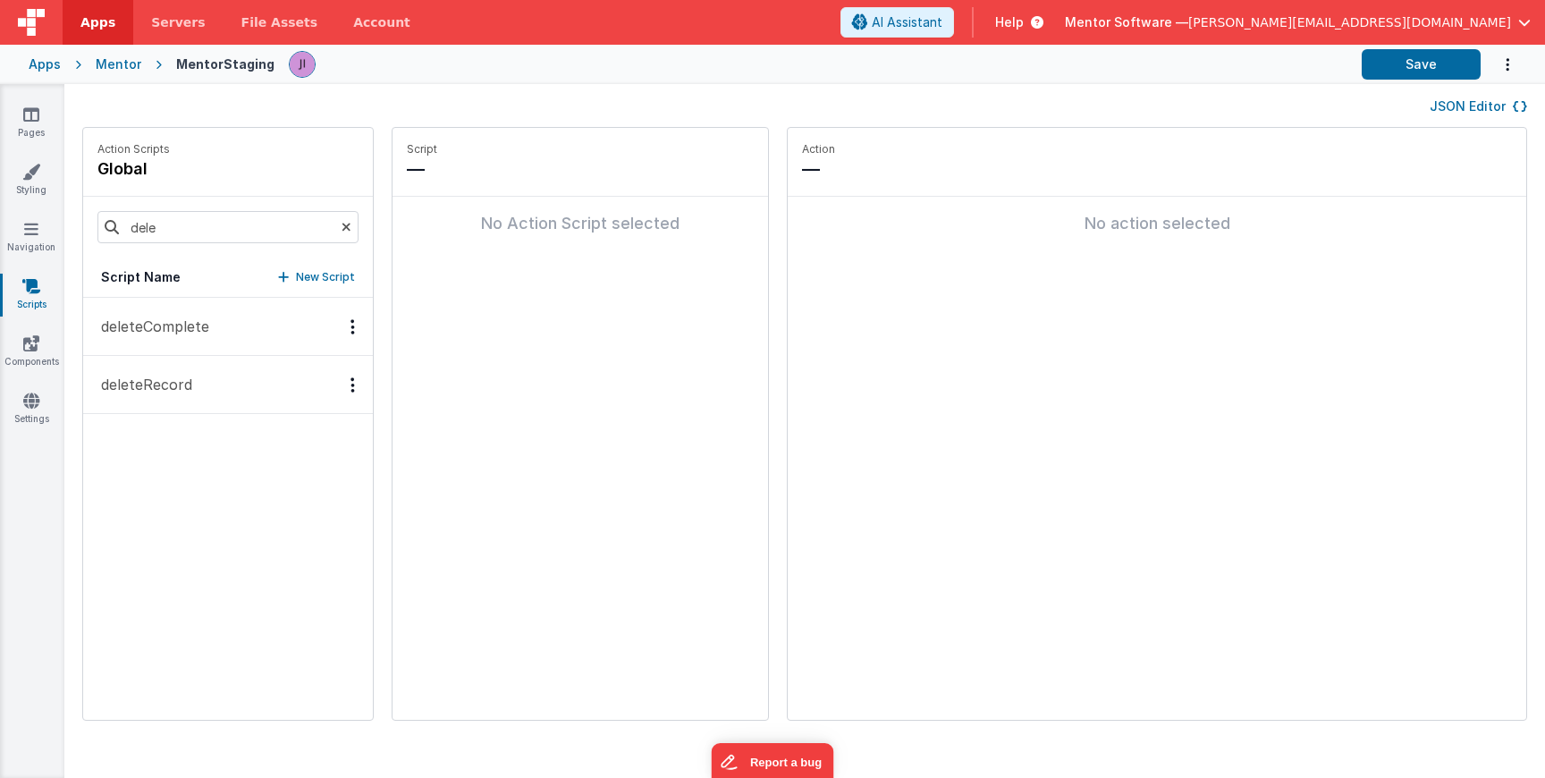
click at [178, 389] on p "deleteRecord" at bounding box center [141, 384] width 102 height 21
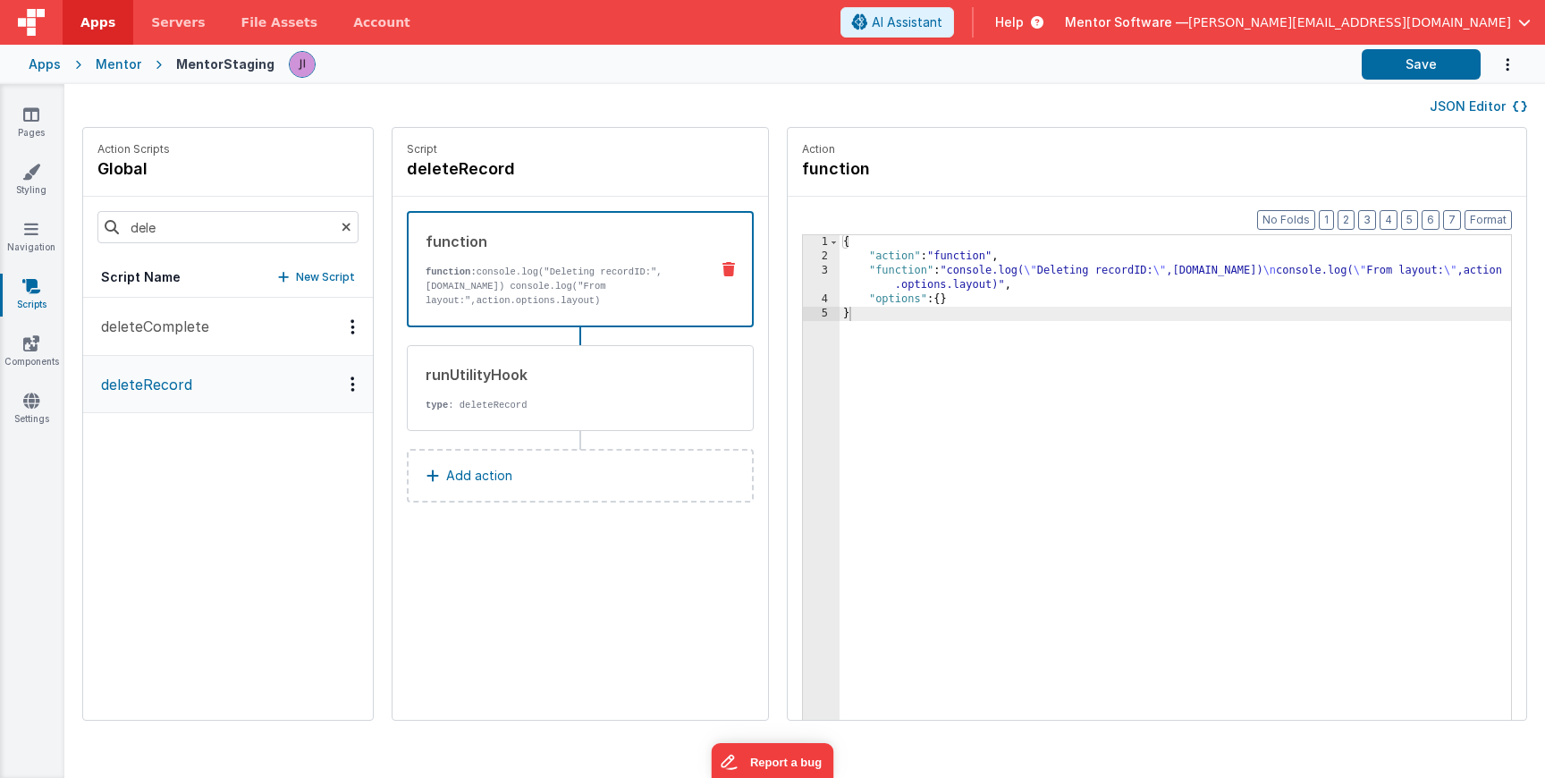
click at [1476, 111] on button "JSON Editor" at bounding box center [1478, 106] width 97 height 18
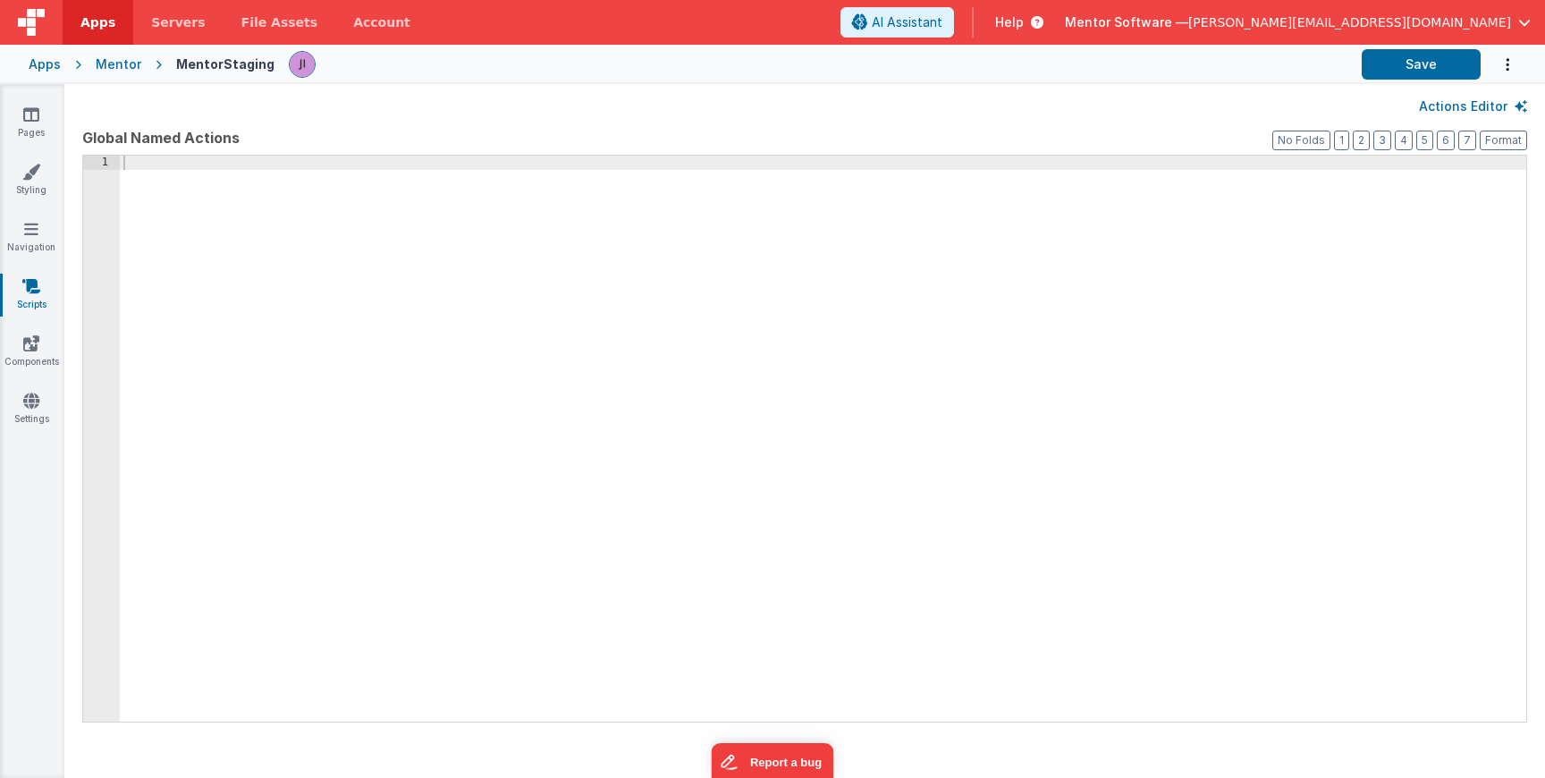
click at [1270, 290] on div at bounding box center [823, 453] width 1406 height 595
click at [598, 238] on div at bounding box center [823, 453] width 1406 height 595
click at [1469, 107] on button "Actions Editor" at bounding box center [1473, 106] width 108 height 18
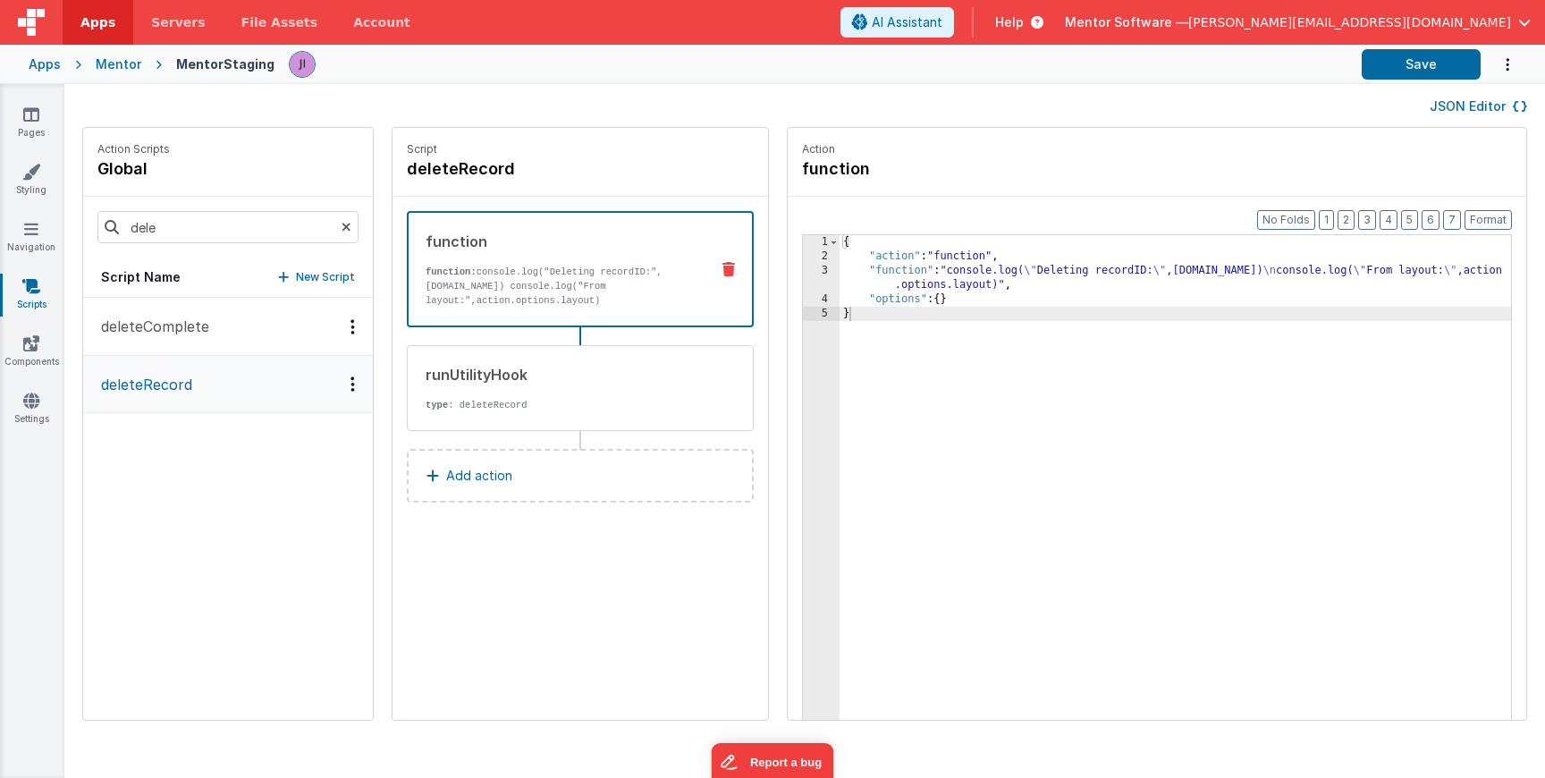
click at [1466, 114] on button "JSON Editor" at bounding box center [1478, 106] width 97 height 18
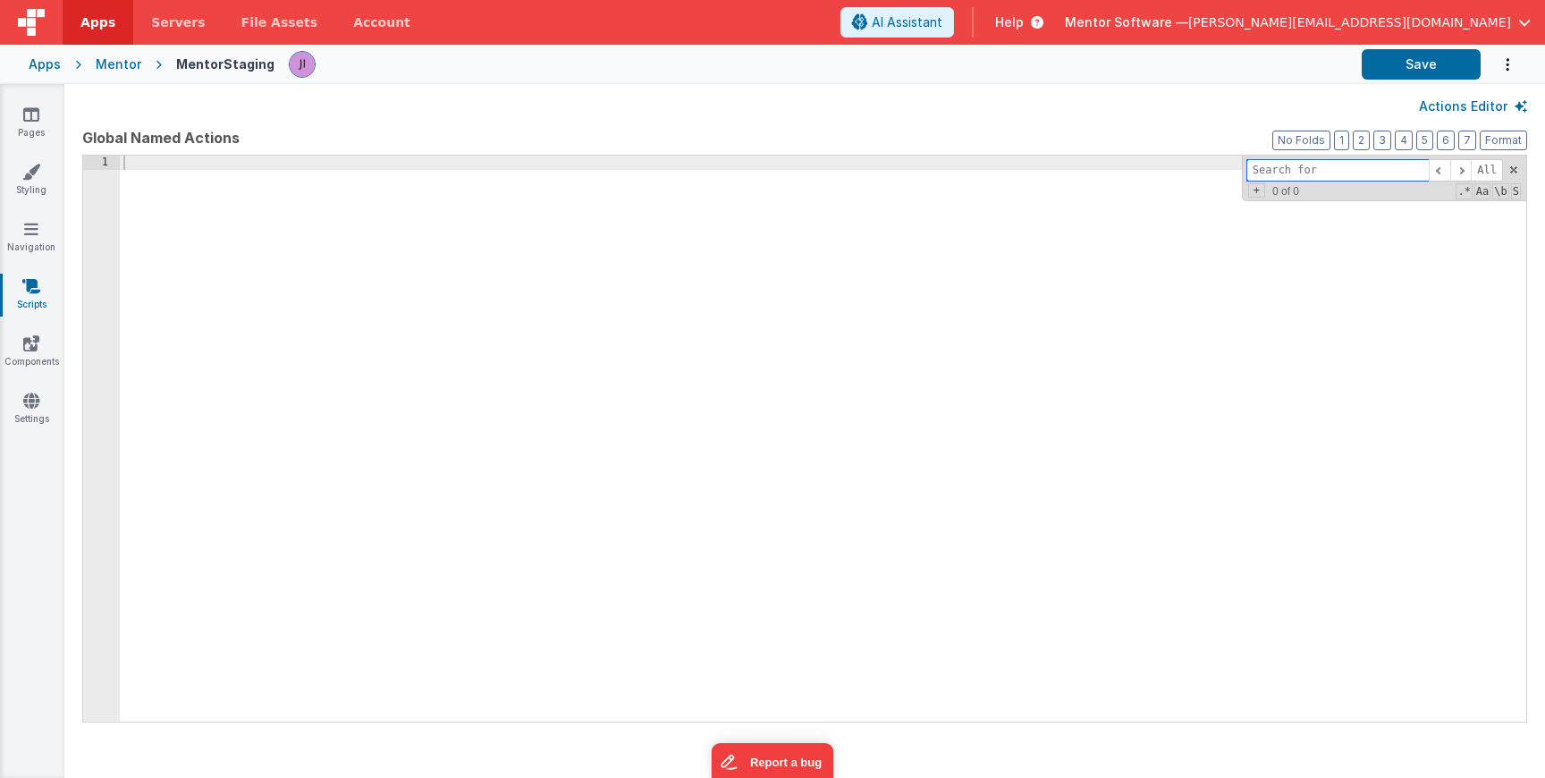
click at [1516, 178] on div "All Replace All + 0 of 0 .* Aa \b S" at bounding box center [1384, 179] width 284 height 46
click at [1513, 165] on span at bounding box center [1514, 170] width 13 height 13
click at [1508, 111] on button "Actions Editor" at bounding box center [1473, 106] width 108 height 18
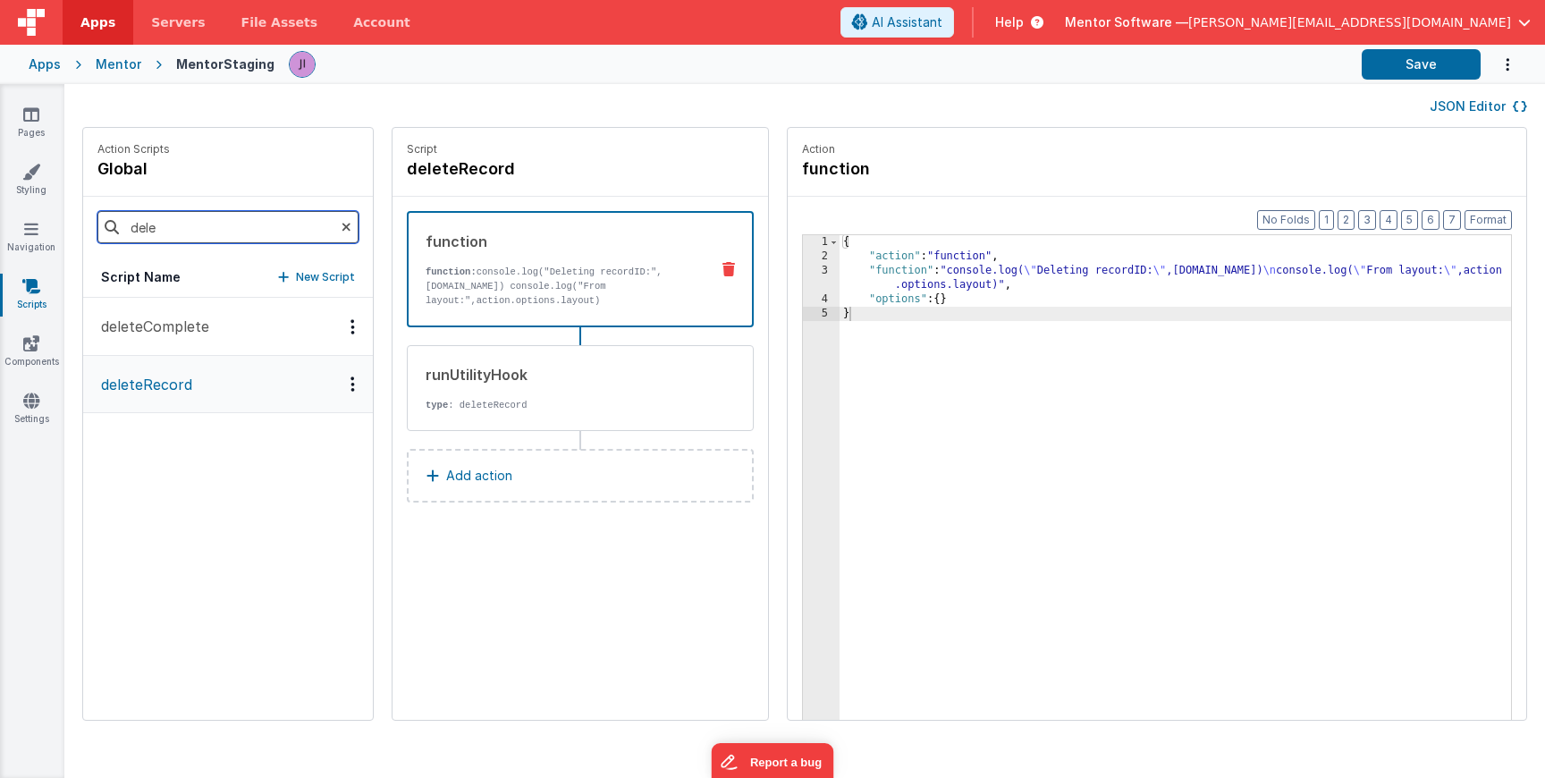
click at [286, 225] on input "dele" at bounding box center [227, 227] width 261 height 32
click at [342, 225] on icon at bounding box center [347, 227] width 10 height 61
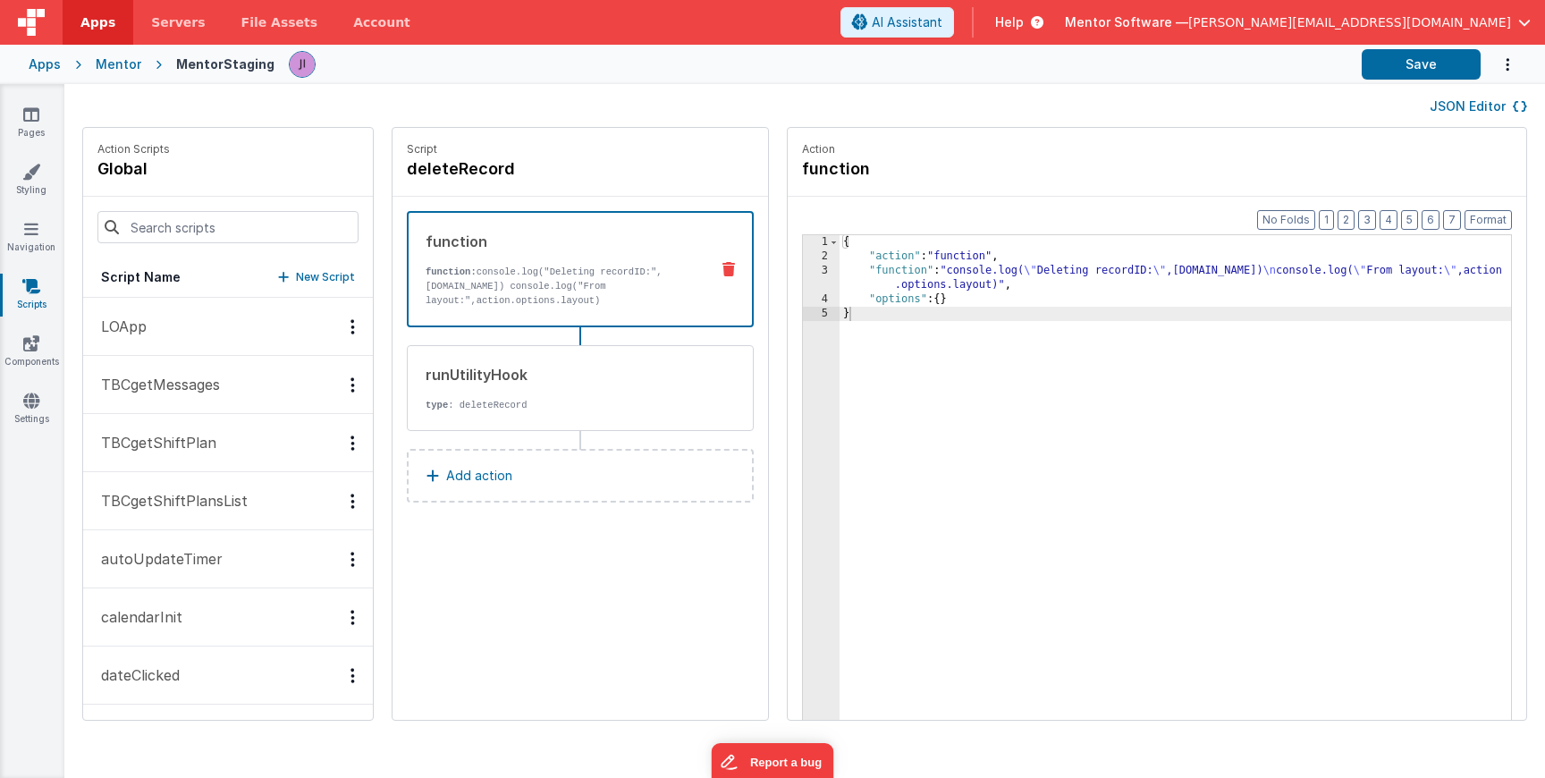
click at [1511, 113] on button "JSON Editor" at bounding box center [1478, 106] width 97 height 18
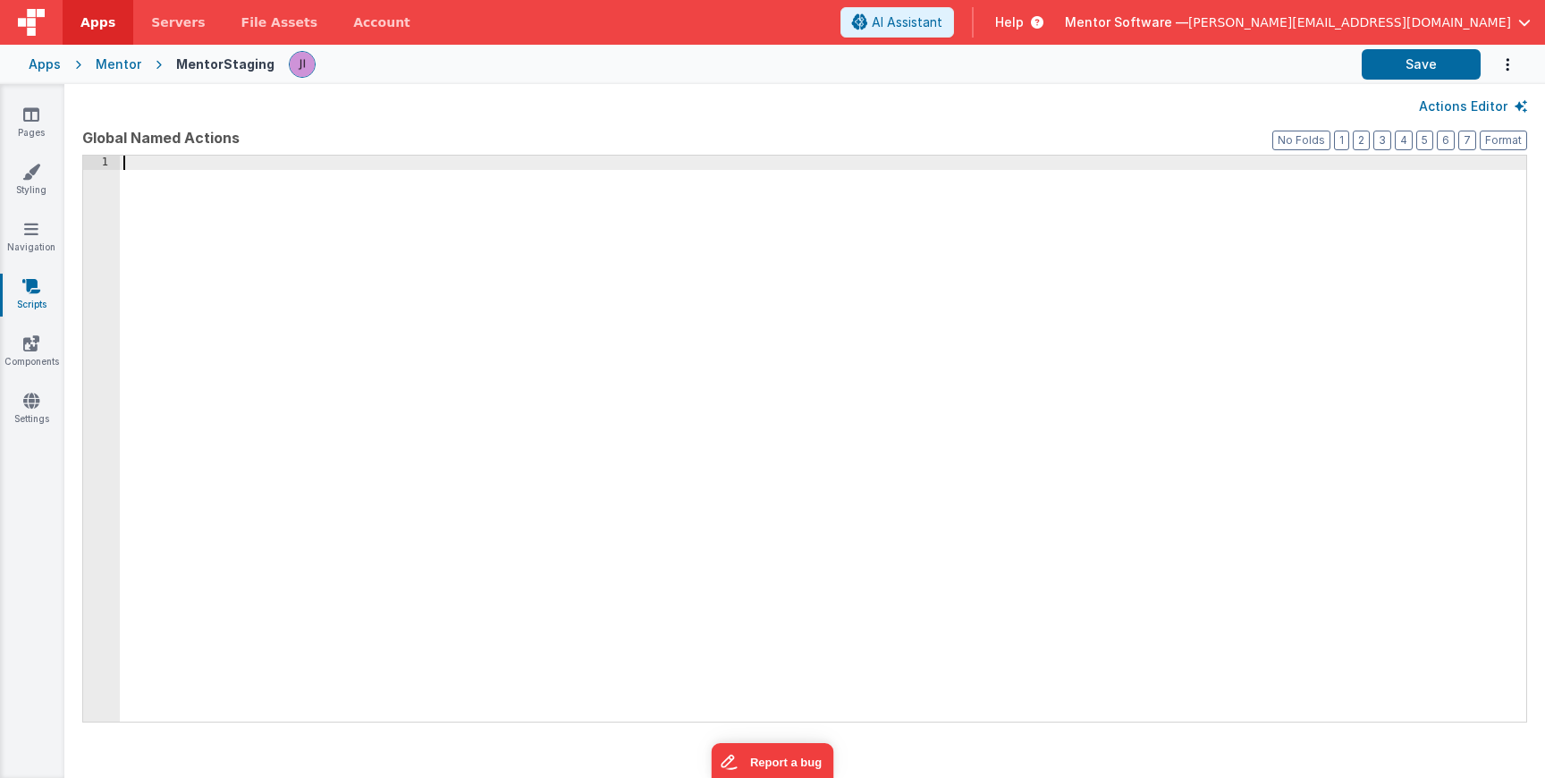
click at [846, 312] on div at bounding box center [823, 453] width 1406 height 595
click at [1494, 98] on button "Actions Editor" at bounding box center [1473, 106] width 108 height 18
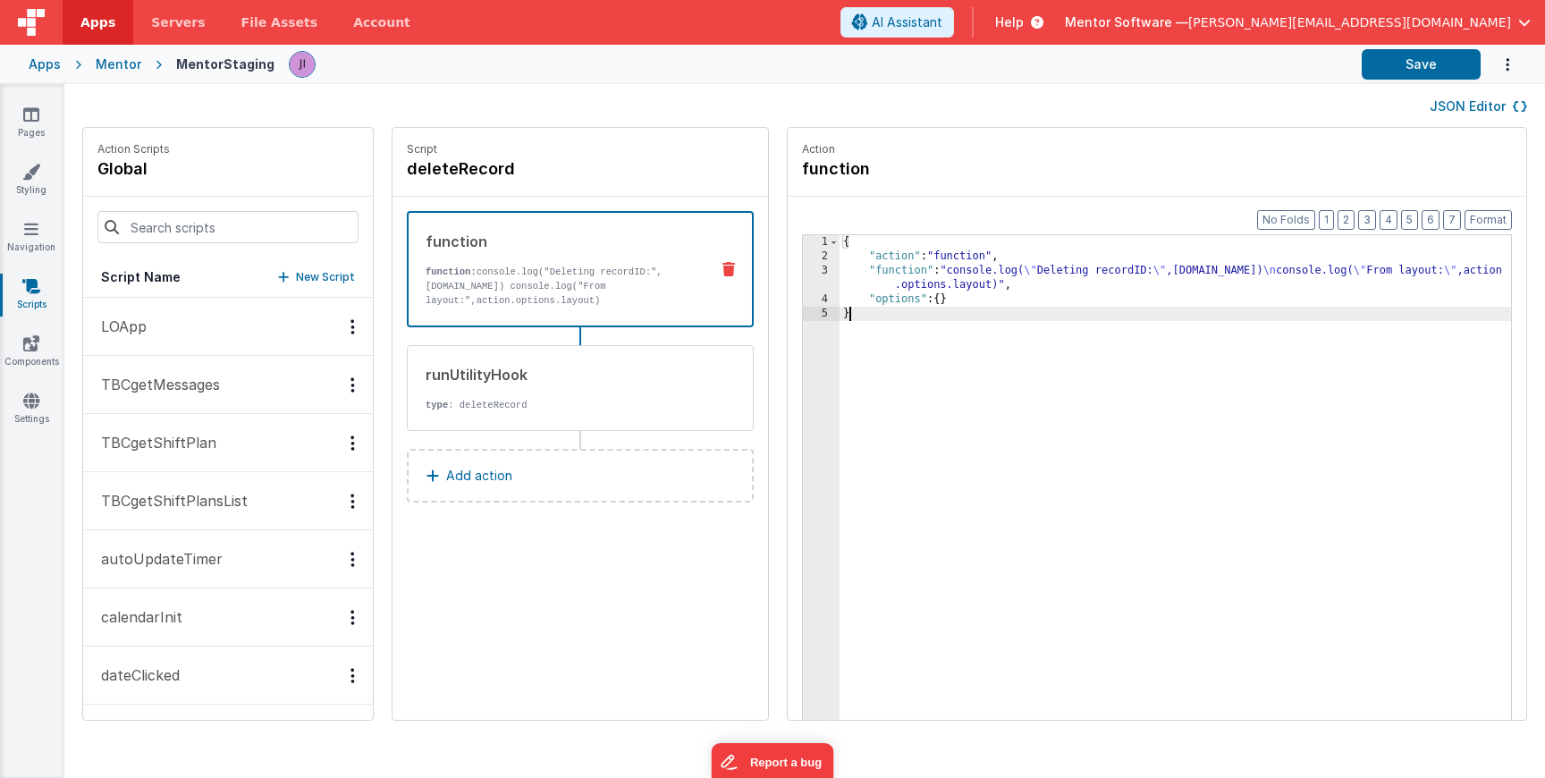
click at [1035, 363] on div "{ "action" : "function" , "function" : "console.log( \" Deleting recordID: \" ,…" at bounding box center [1202, 519] width 724 height 569
click at [939, 341] on div "{ "action" : "function" , "function" : "console.log( \" Deleting recordID: \" ,…" at bounding box center [1202, 519] width 724 height 569
click at [553, 386] on div "runUtilityHook type : deleteRecord" at bounding box center [552, 388] width 288 height 48
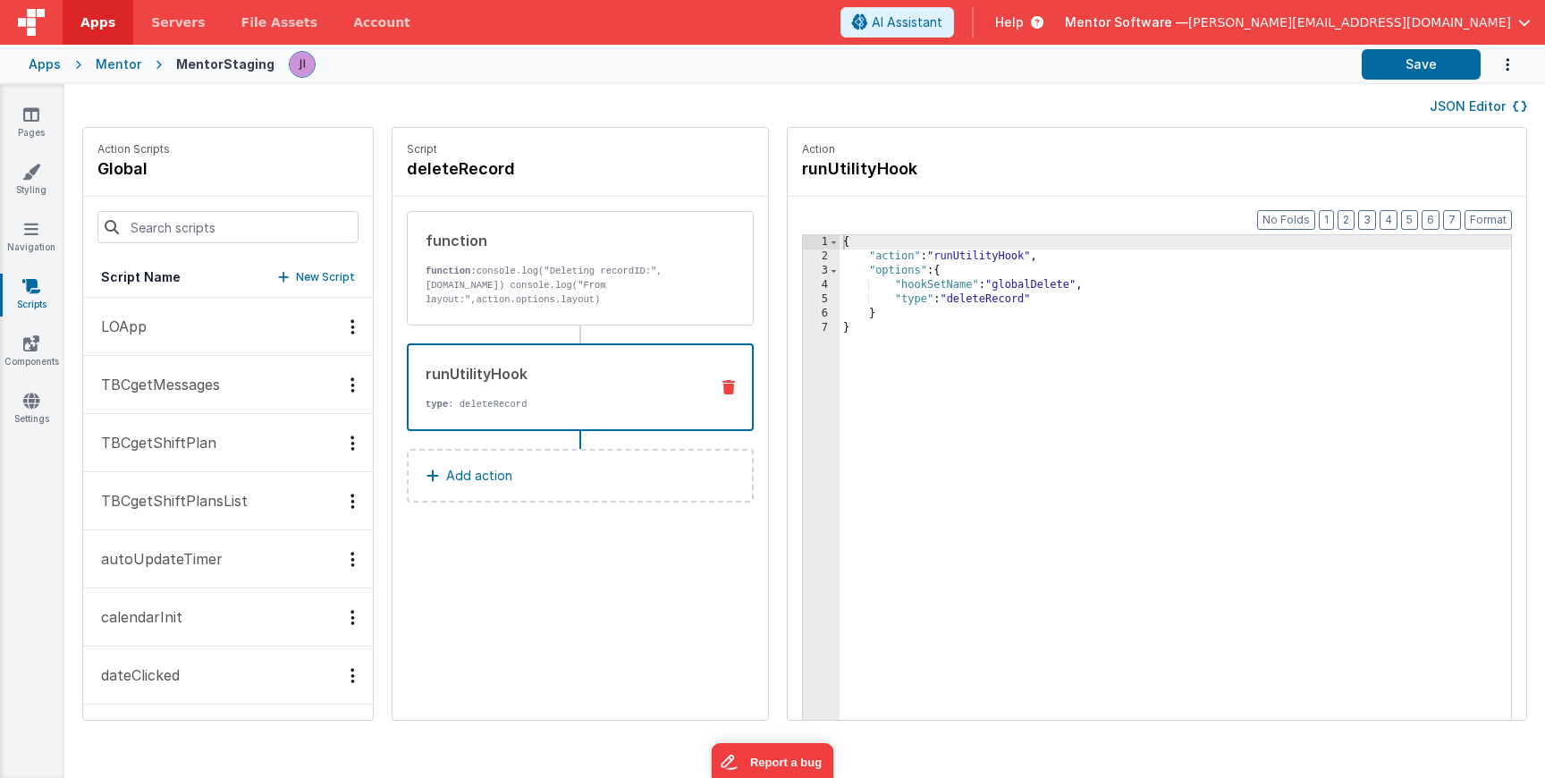
click at [998, 399] on div "{ "action" : "runUtilityHook" , "options" : { "hookSetName" : "globalDelete" , …" at bounding box center [1202, 519] width 724 height 569
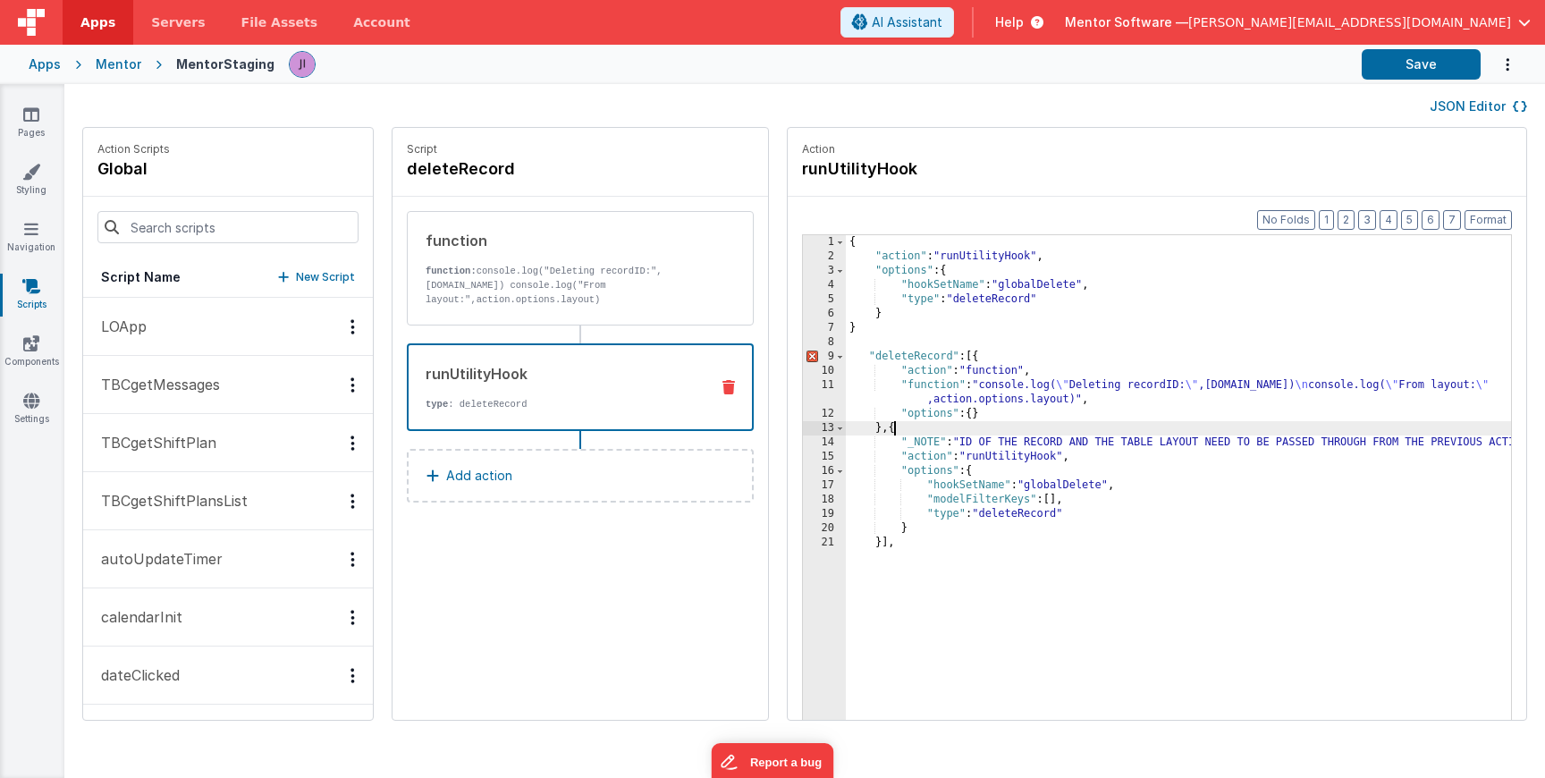
click at [846, 428] on div "{ "action" : "runUtilityHook" , "options" : { "hookSetName" : "globalDelete" , …" at bounding box center [1205, 519] width 718 height 569
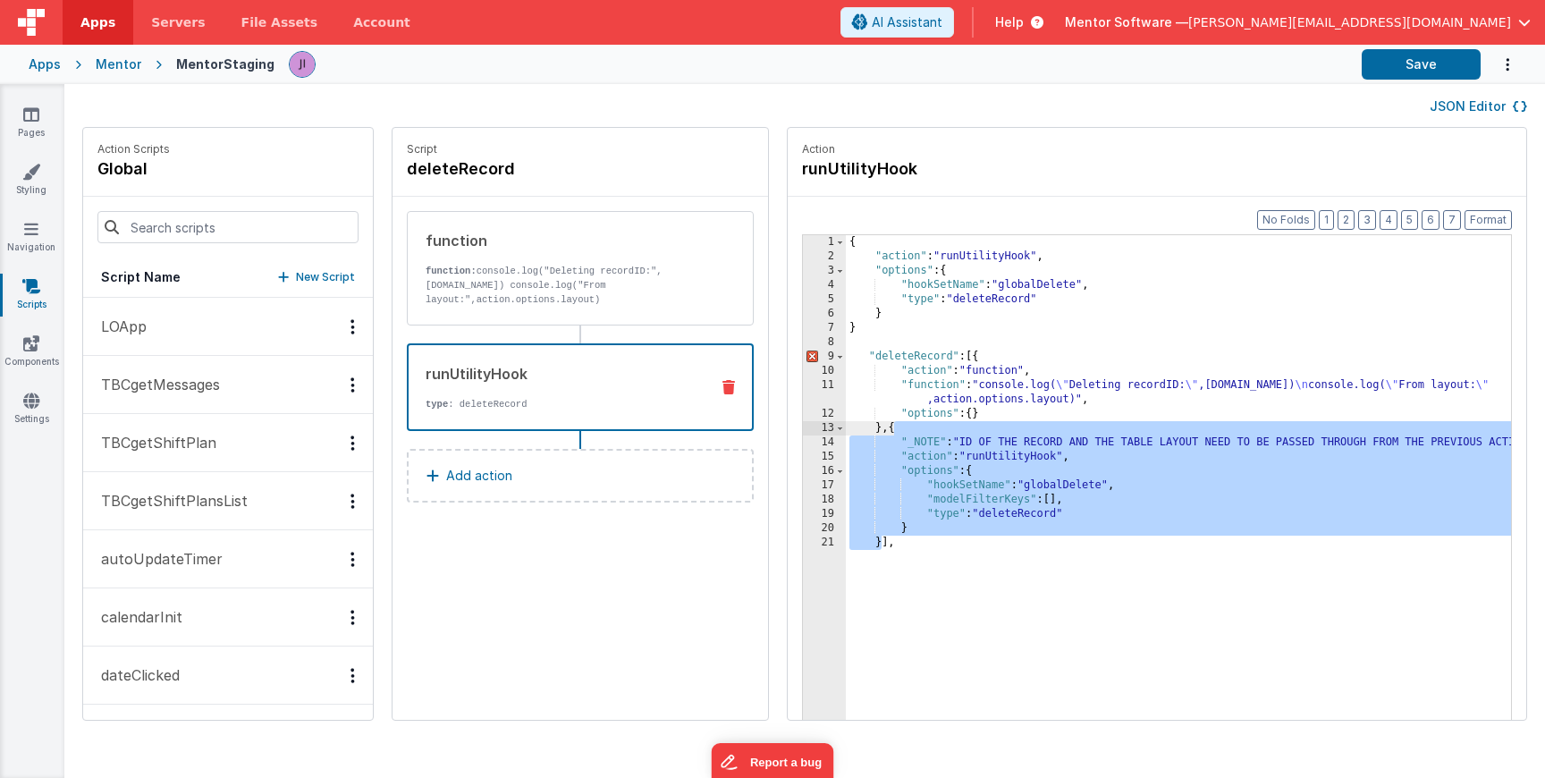
click at [846, 327] on div "{ "action" : "runUtilityHook" , "options" : { "hookSetName" : "globalDelete" , …" at bounding box center [1205, 519] width 718 height 569
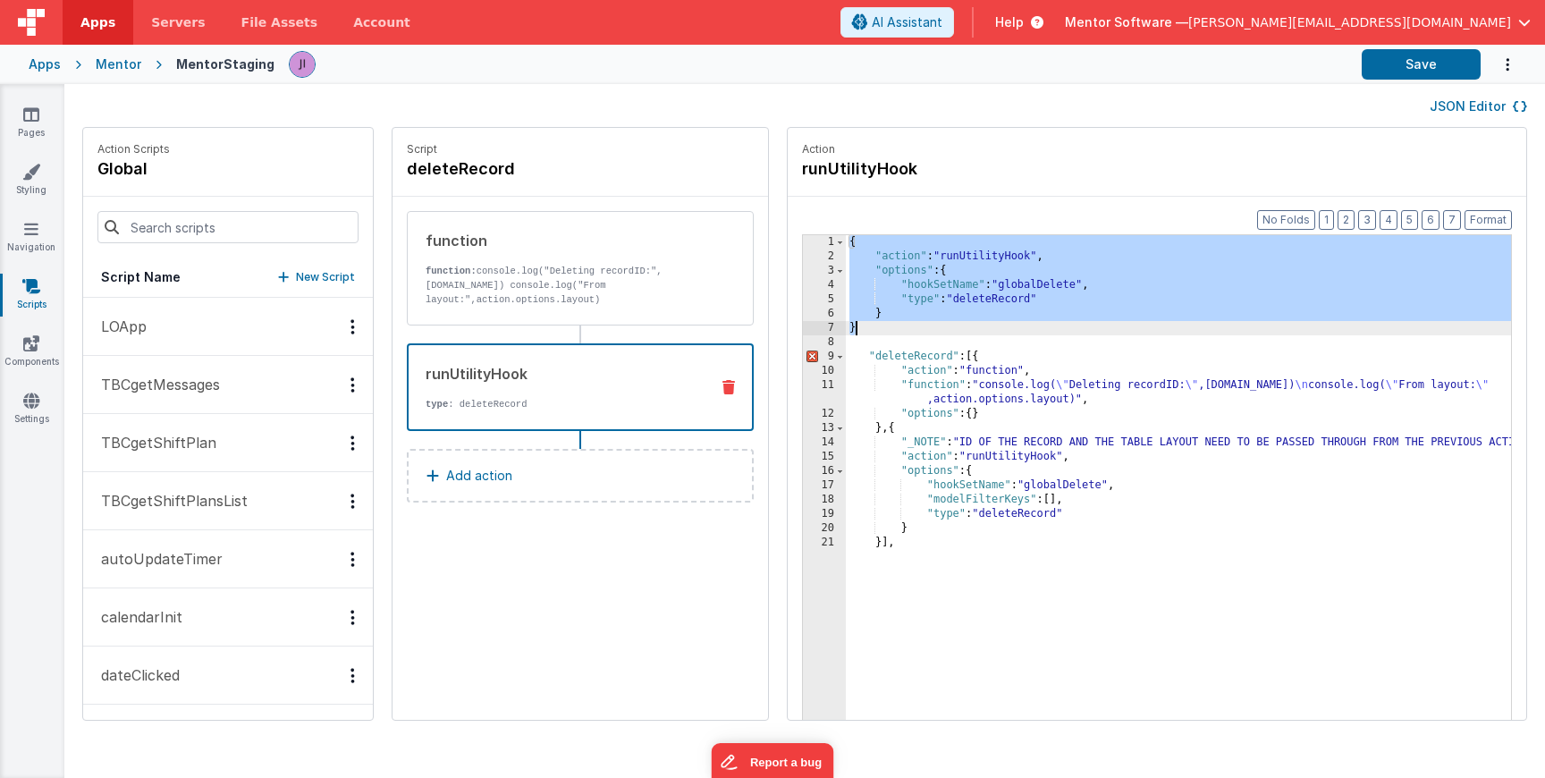
click at [846, 327] on div "{ "action" : "runUtilityHook" , "options" : { "hookSetName" : "globalDelete" , …" at bounding box center [1205, 519] width 718 height 569
paste textarea
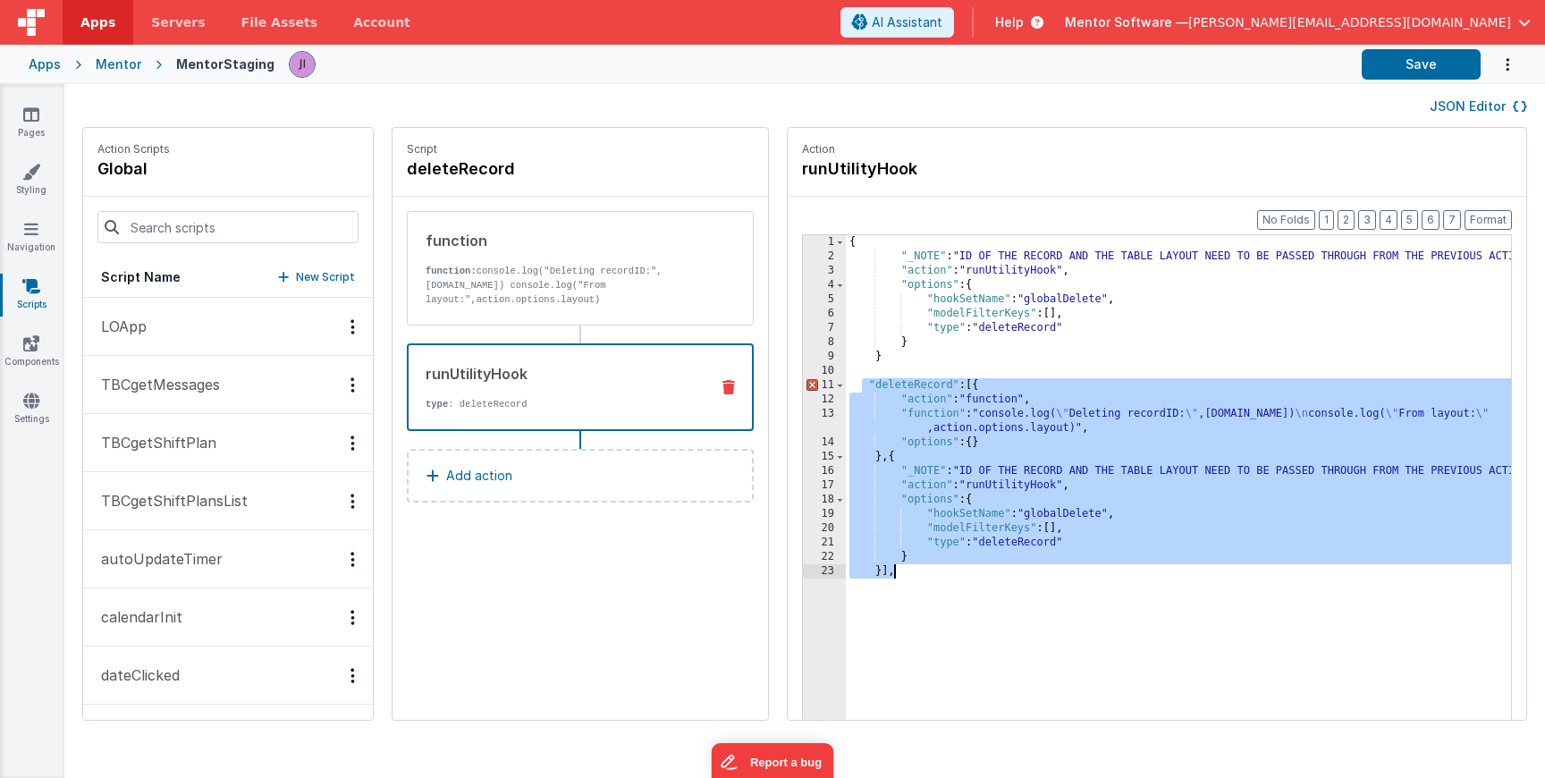
drag, startPoint x: 810, startPoint y: 384, endPoint x: 862, endPoint y: 626, distance: 246.9
click at [862, 626] on div "{ "_NOTE" : "ID OF THE RECORD AND THE TABLE LAYOUT NEED TO BE PASSED THROUGH FR…" at bounding box center [1205, 519] width 718 height 569
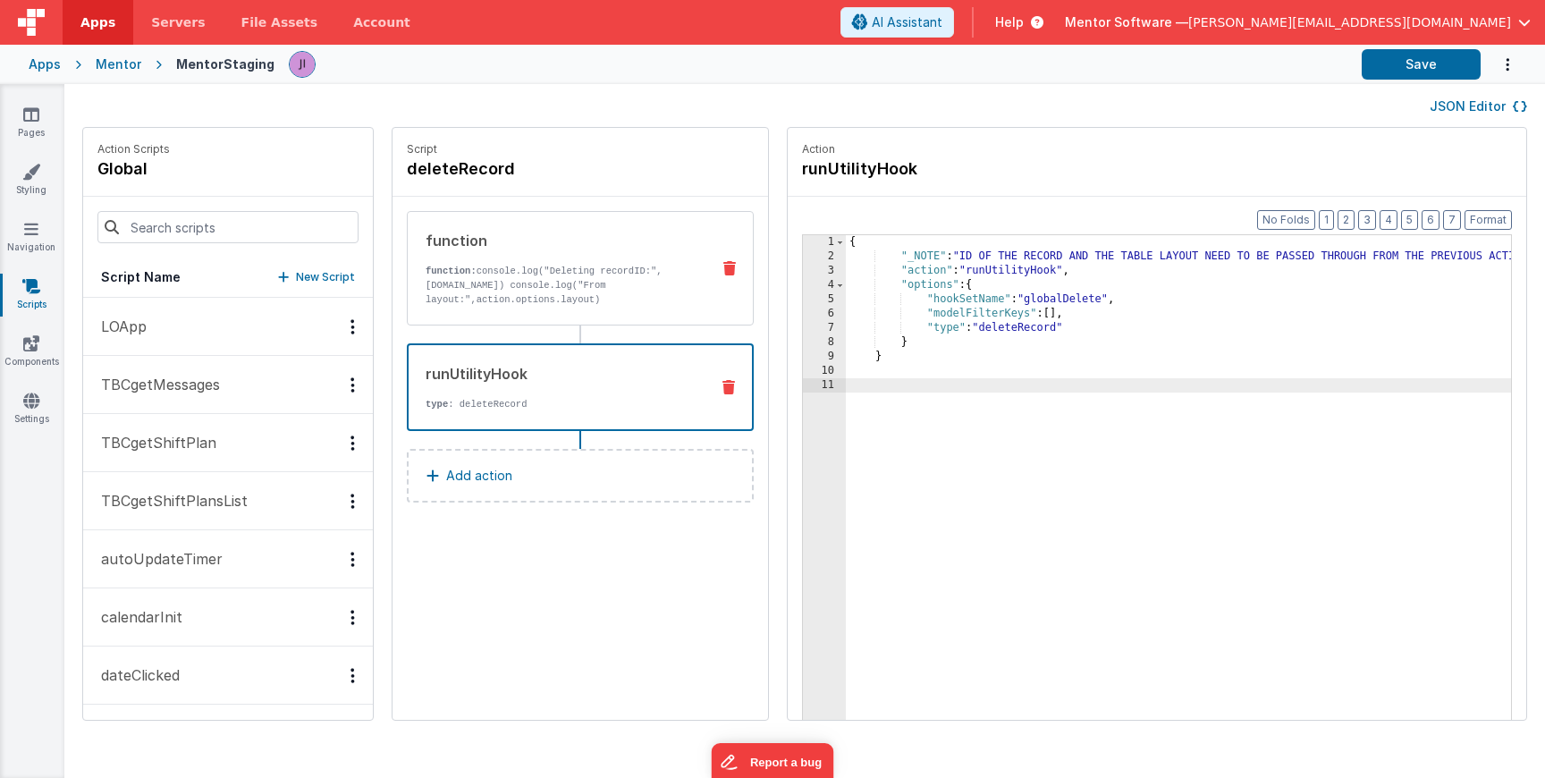
click at [563, 294] on p "function: console.log("Deleting recordID:",action.options.id) console.log("From…" at bounding box center [561, 285] width 270 height 43
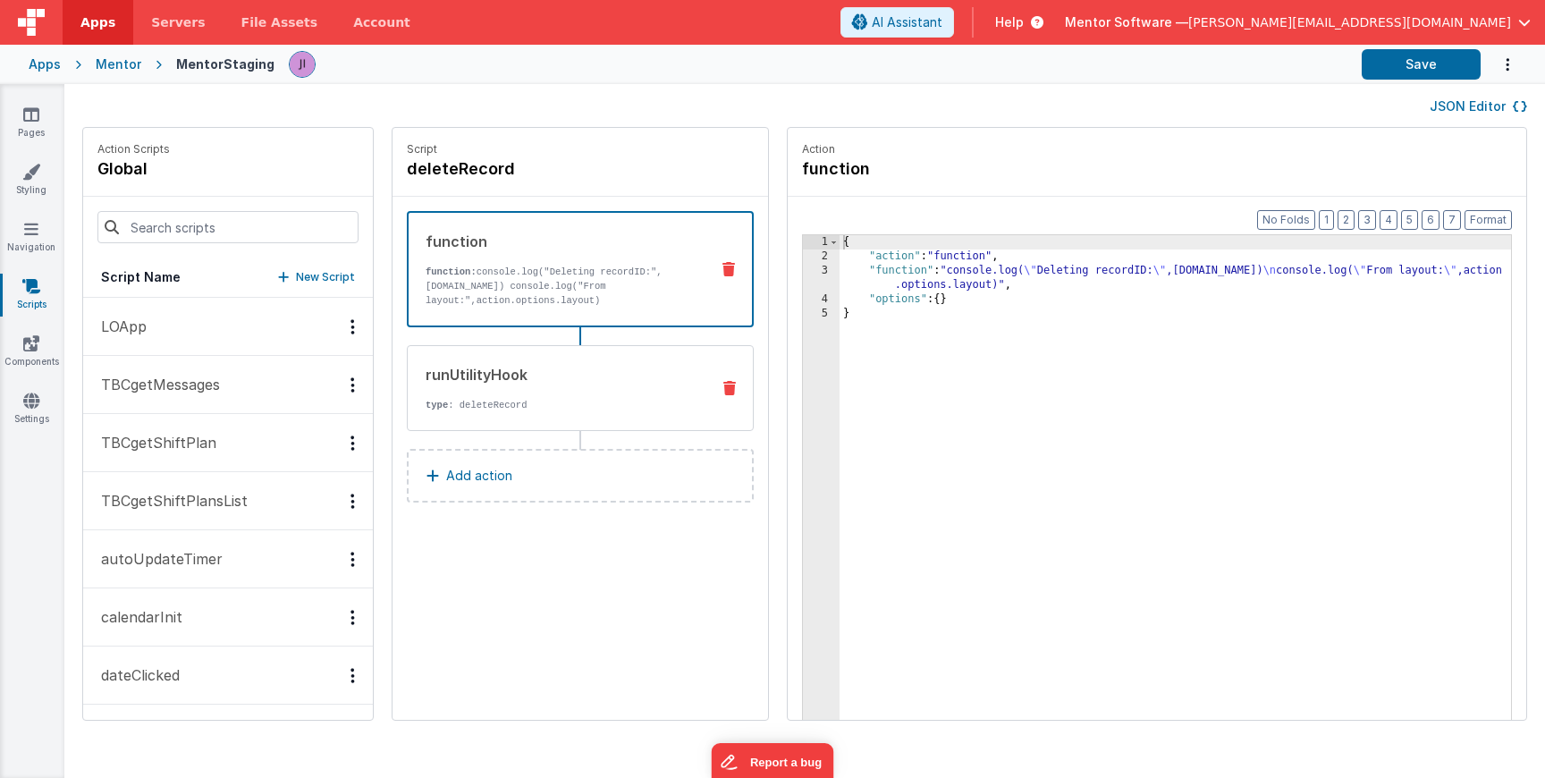
click at [569, 375] on div "runUtilityHook" at bounding box center [561, 374] width 270 height 21
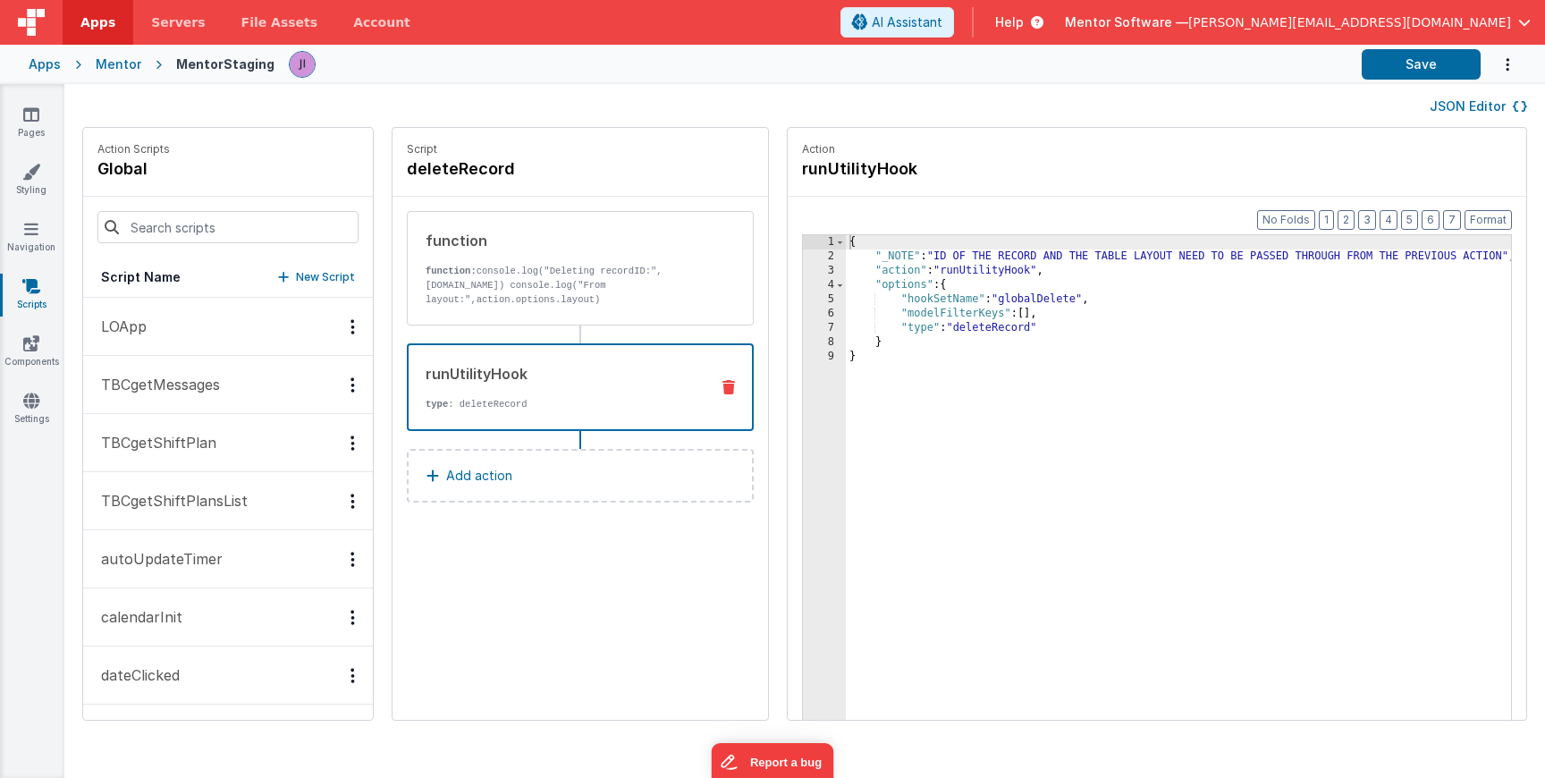
click at [1435, 80] on div "Apps Mentor MentorStaging Save" at bounding box center [772, 64] width 1545 height 39
click at [1435, 71] on button "Save" at bounding box center [1421, 64] width 119 height 30
click at [249, 229] on input at bounding box center [227, 227] width 261 height 32
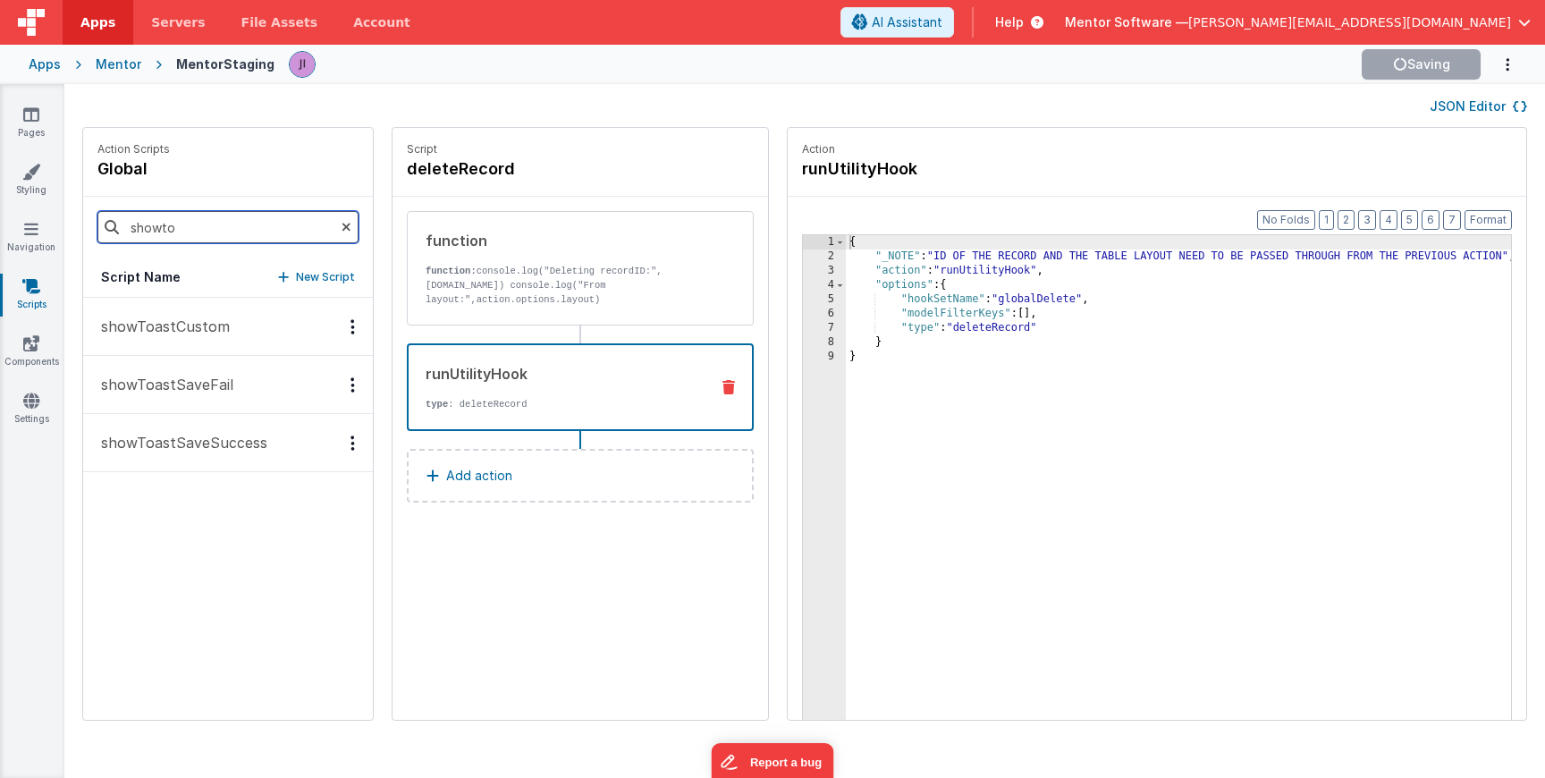
type input "showto"
click at [205, 435] on p "showToastSaveSuccess" at bounding box center [178, 442] width 177 height 21
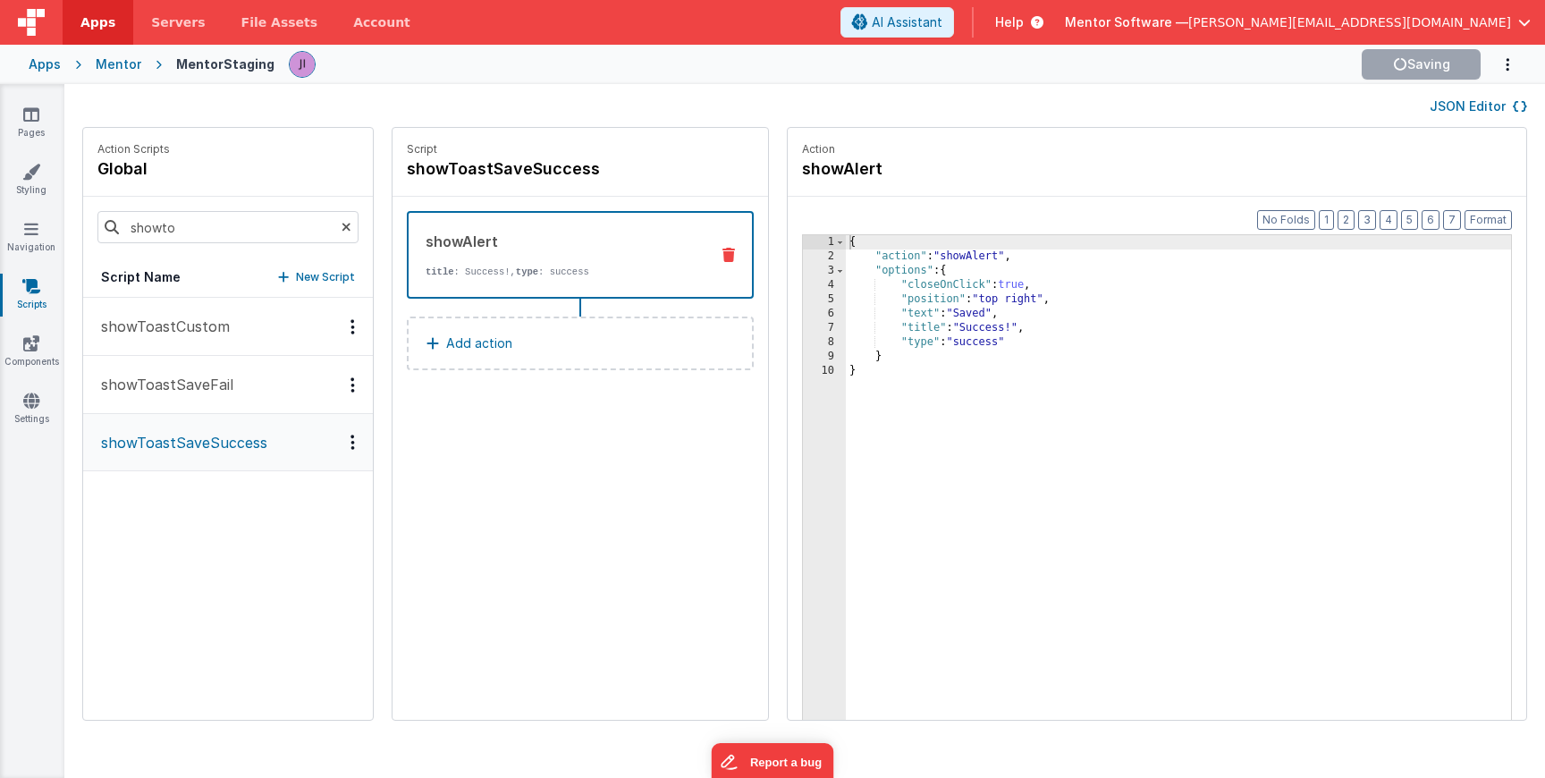
click at [506, 351] on button "Add action" at bounding box center [580, 344] width 347 height 54
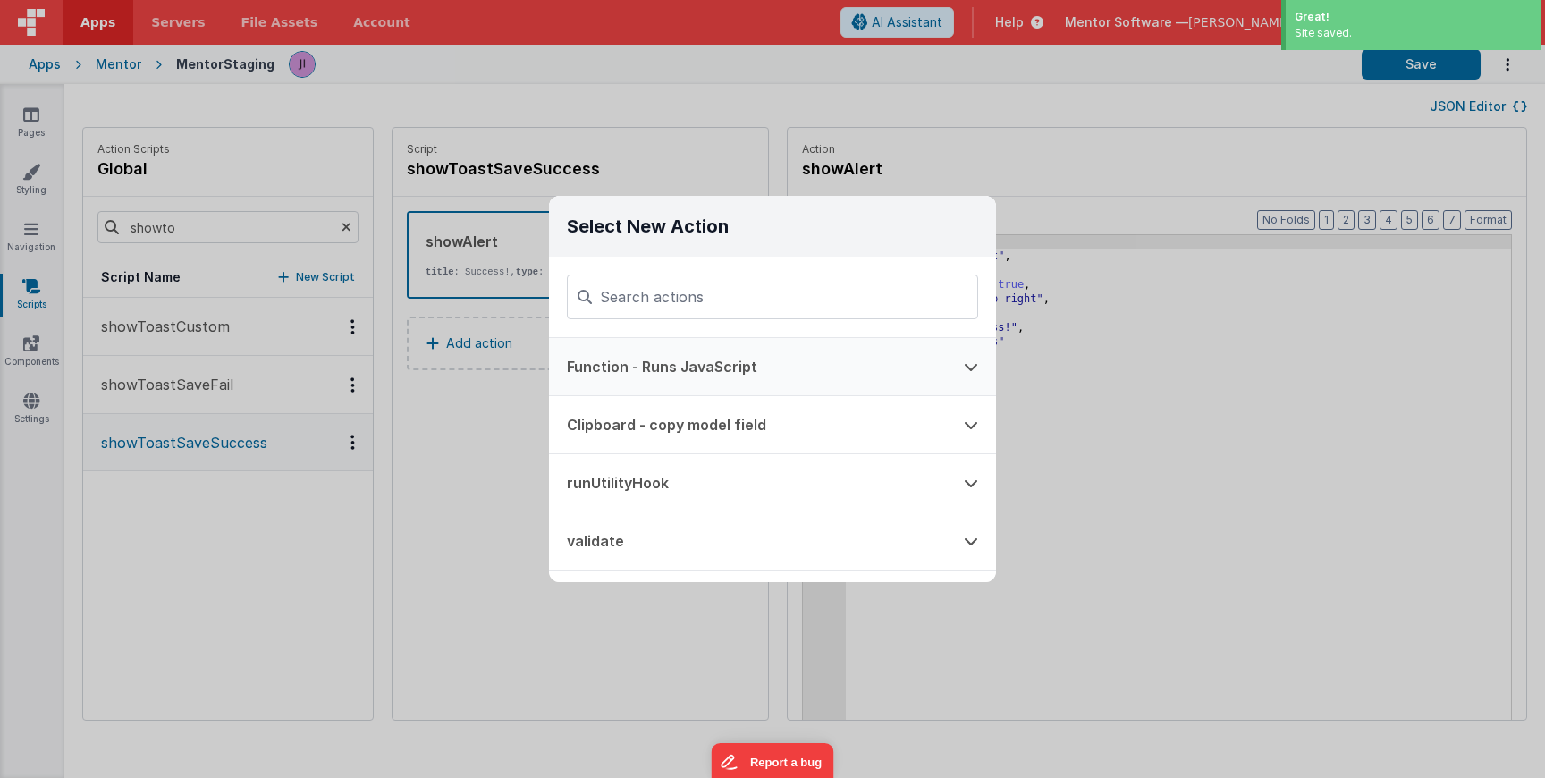
click at [741, 367] on button "Function - Runs JavaScript" at bounding box center [747, 366] width 397 height 57
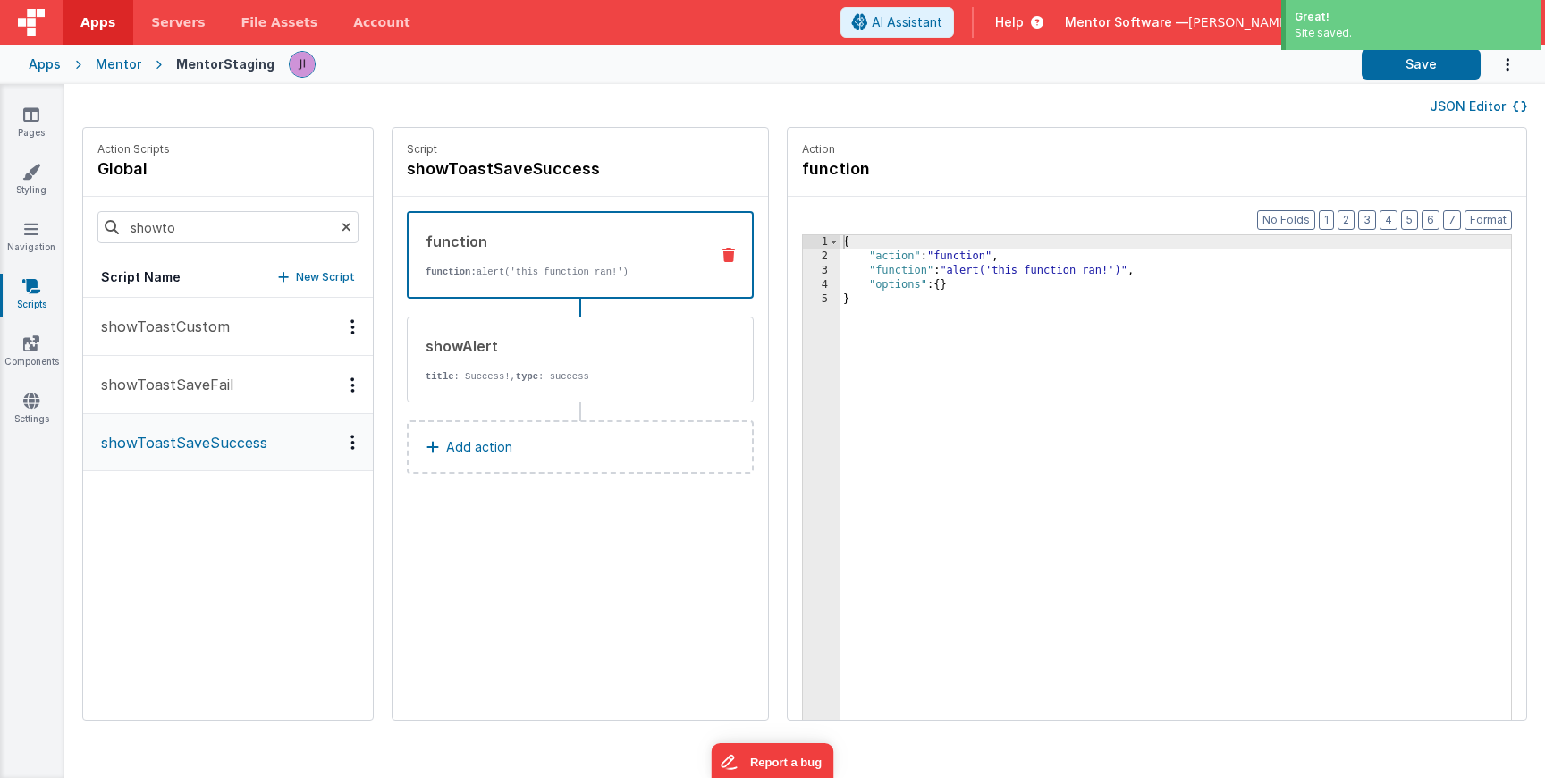
click at [842, 272] on div "{ "action" : "function" , "function" : "alert('this function ran!')" , "options…" at bounding box center [1202, 519] width 724 height 569
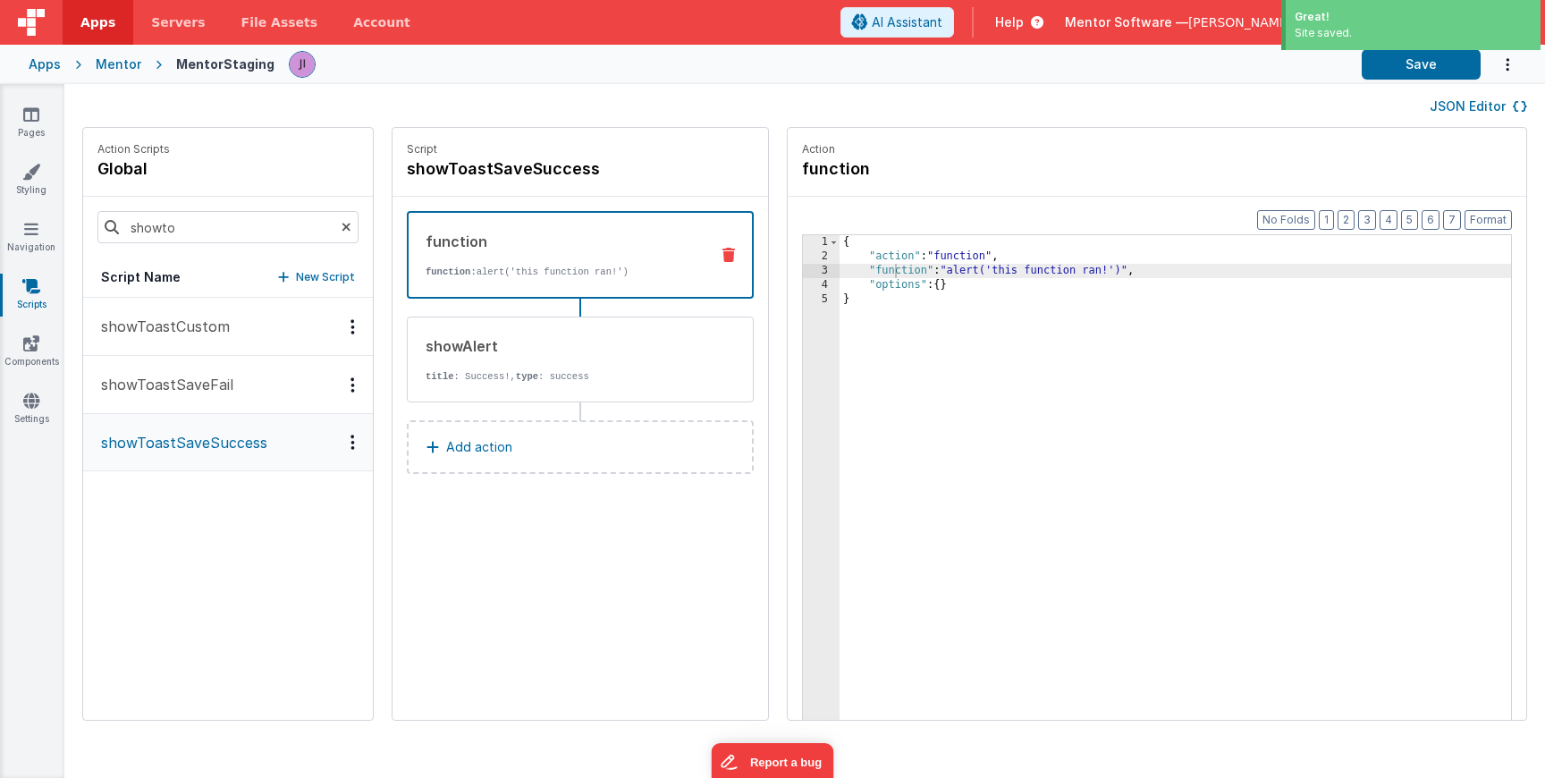
click at [788, 272] on div "Format 7 6 5 4 3 2 1 No Folds 1 2 3 4 5 { "action" : "function" , "function" : …" at bounding box center [1157, 493] width 739 height 592
click at [803, 272] on div "3" at bounding box center [821, 271] width 37 height 14
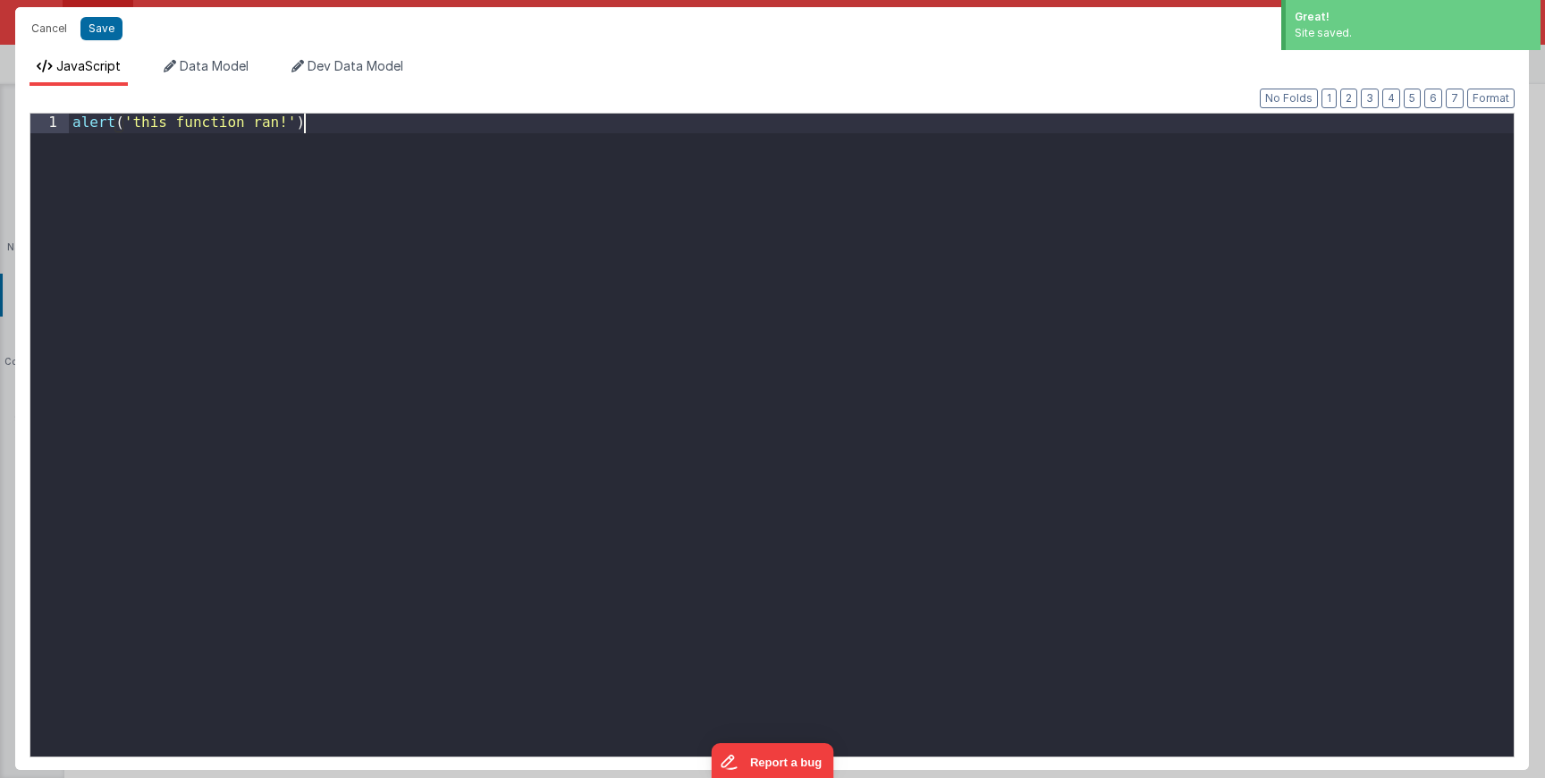
click at [765, 272] on div "alert ( 'this function ran!' )" at bounding box center [791, 454] width 1445 height 681
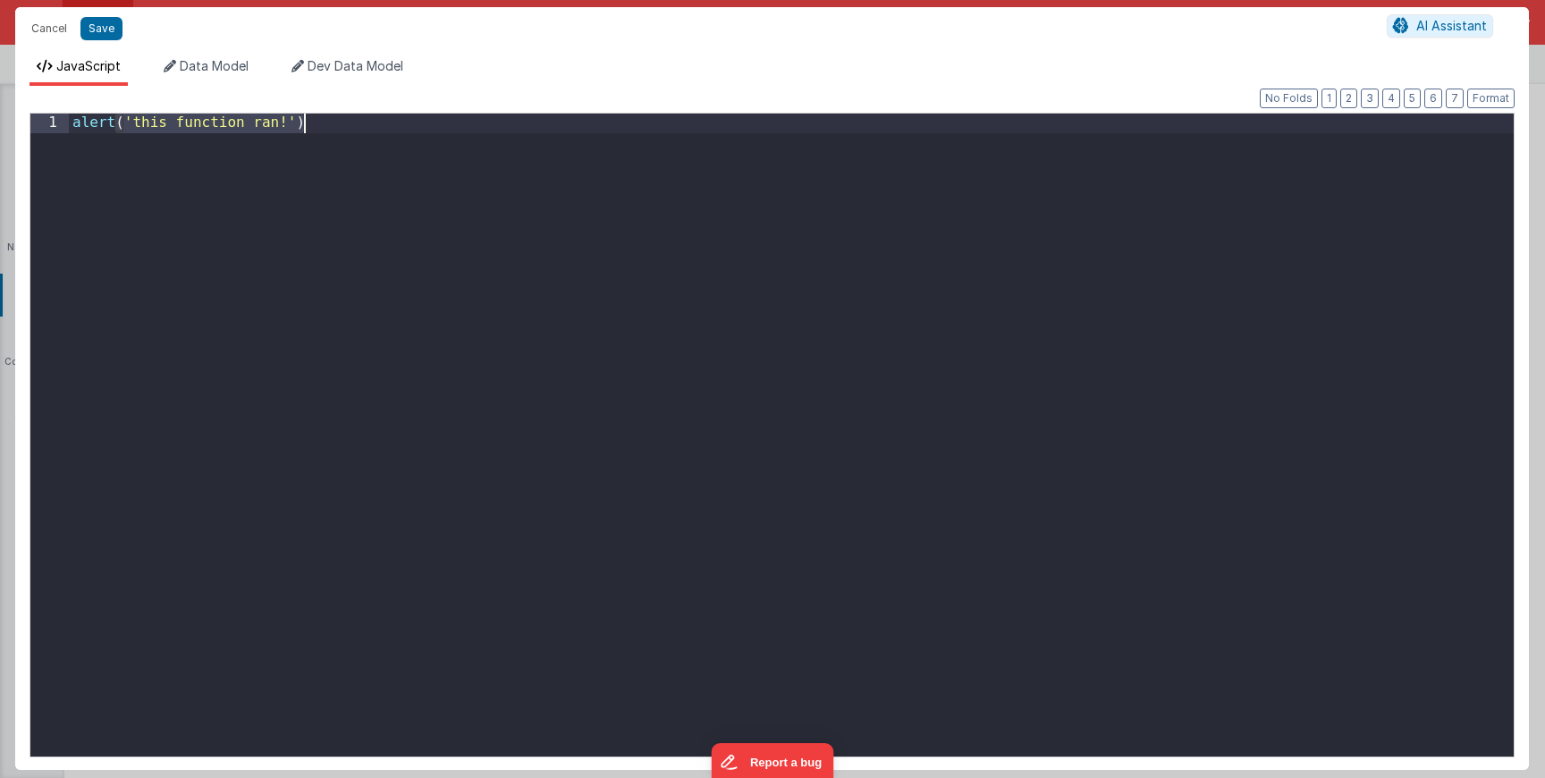
click at [765, 272] on div "alert ( 'this function ran!' )" at bounding box center [791, 454] width 1445 height 681
click at [100, 35] on button "Save" at bounding box center [101, 28] width 42 height 23
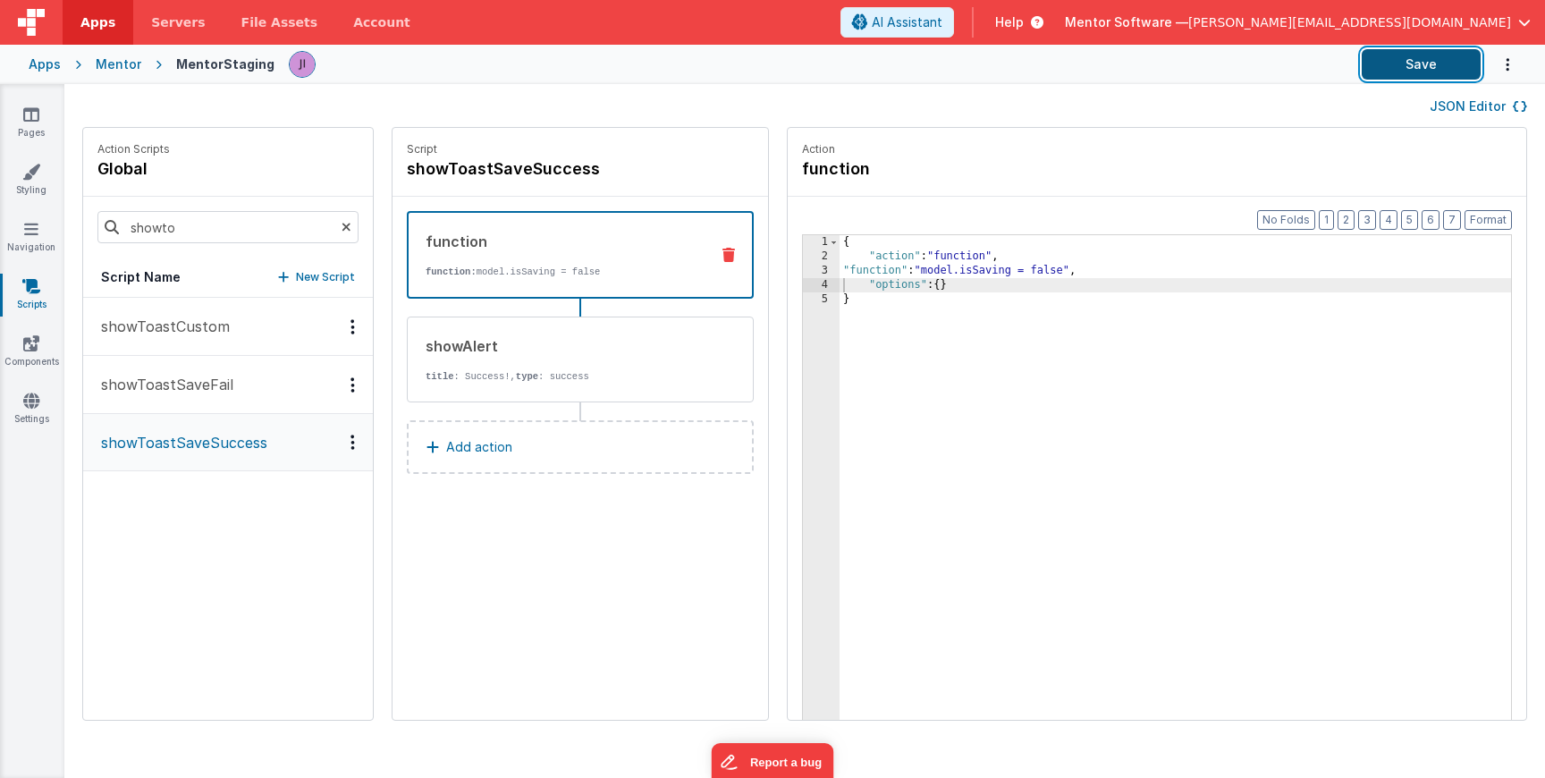
click at [1407, 72] on button "Save" at bounding box center [1421, 64] width 119 height 30
click at [30, 125] on link "Pages" at bounding box center [31, 124] width 64 height 36
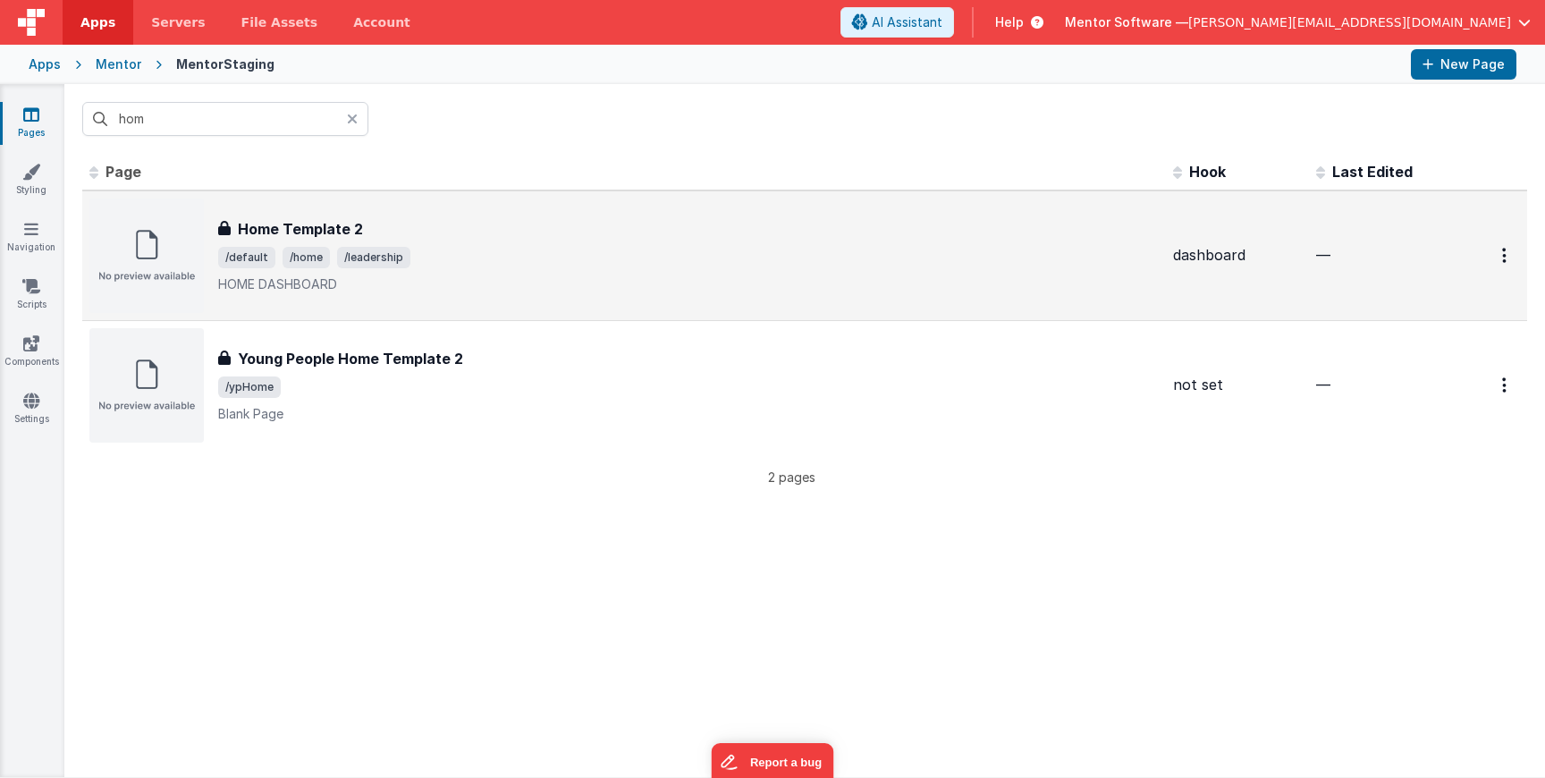
click at [486, 227] on div "Home Template 2" at bounding box center [688, 228] width 941 height 21
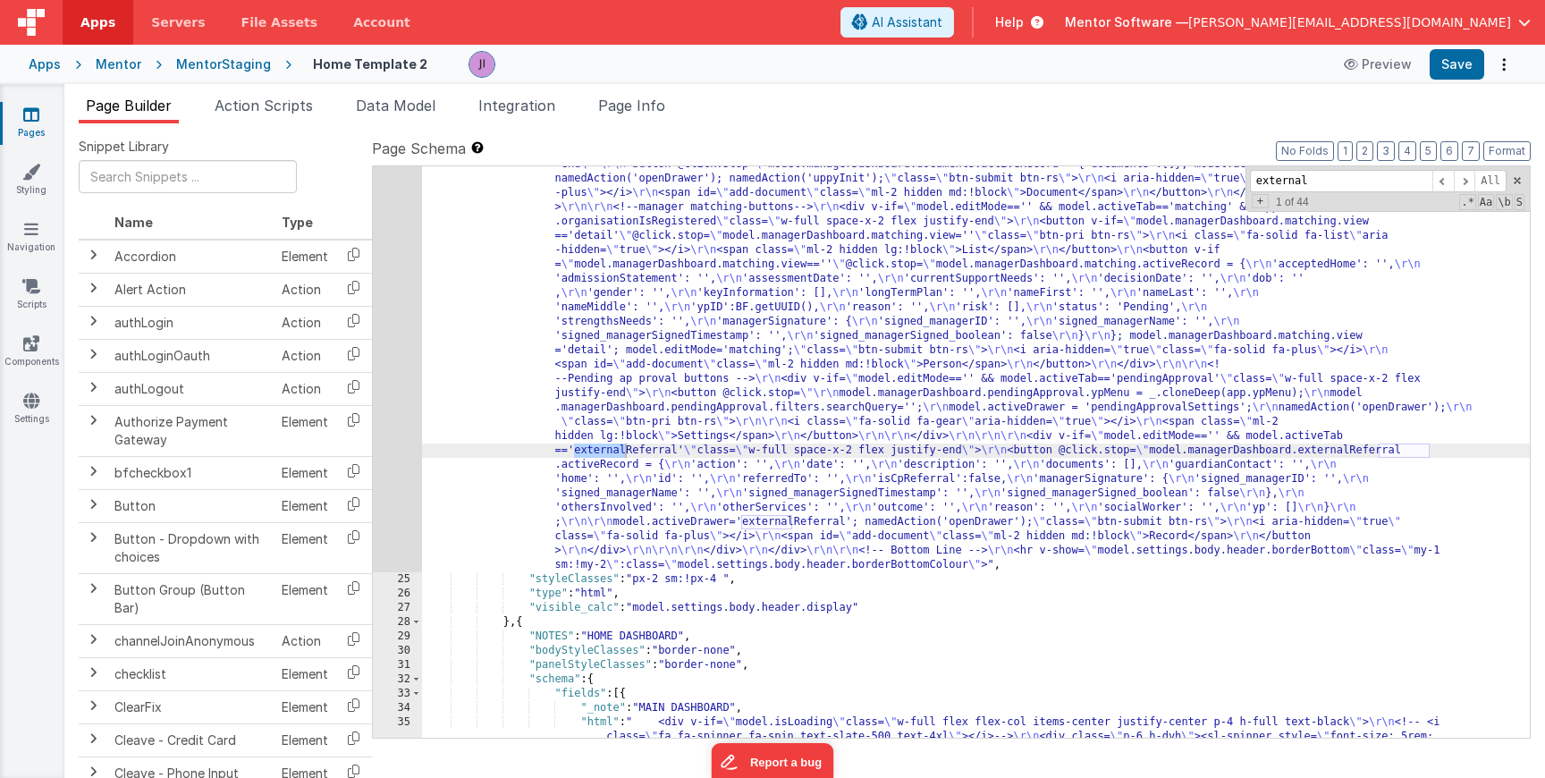
scroll to position [1389, 0]
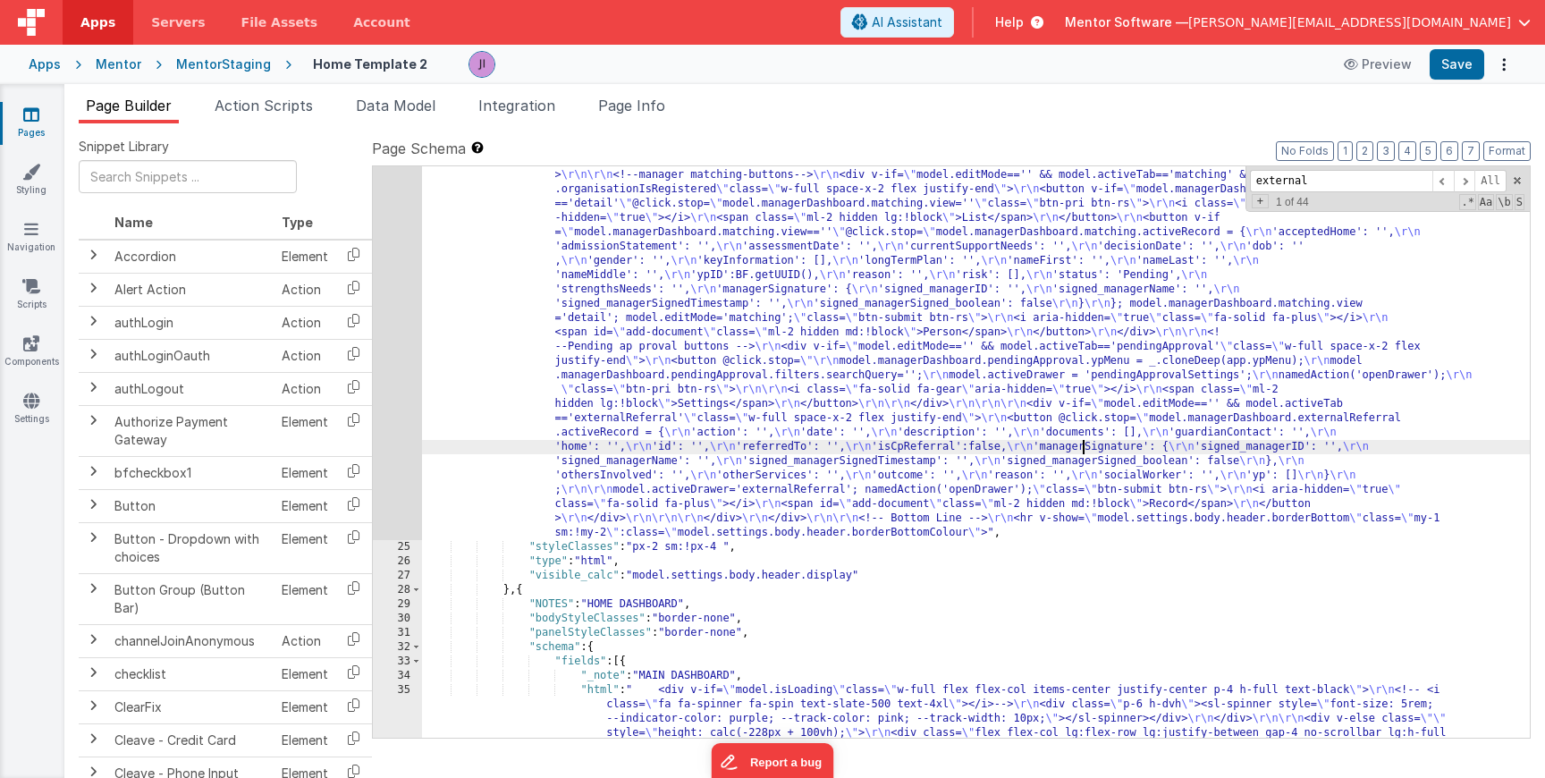
scroll to position [1418, 0]
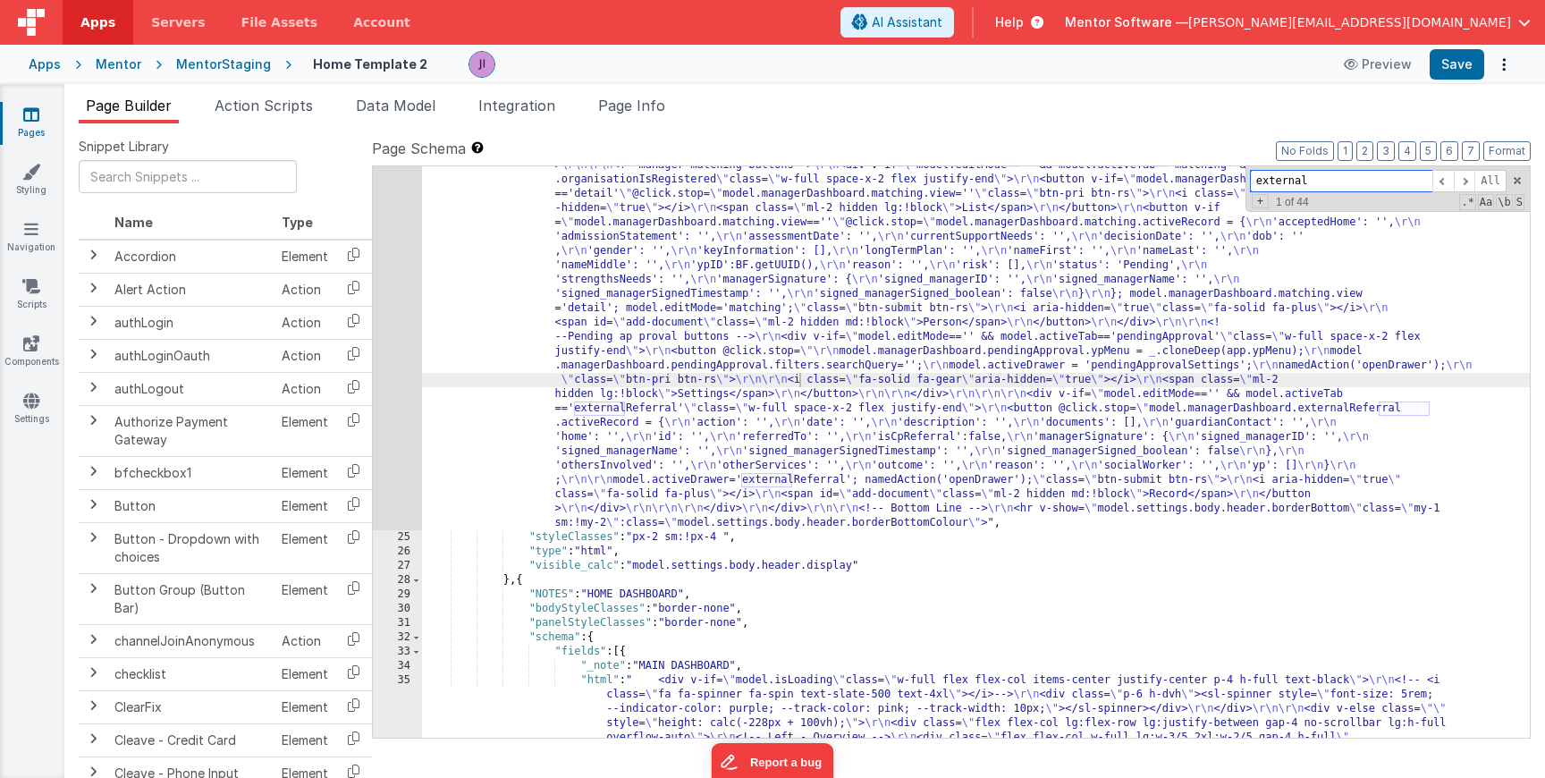
click at [1379, 177] on input "external" at bounding box center [1341, 181] width 182 height 22
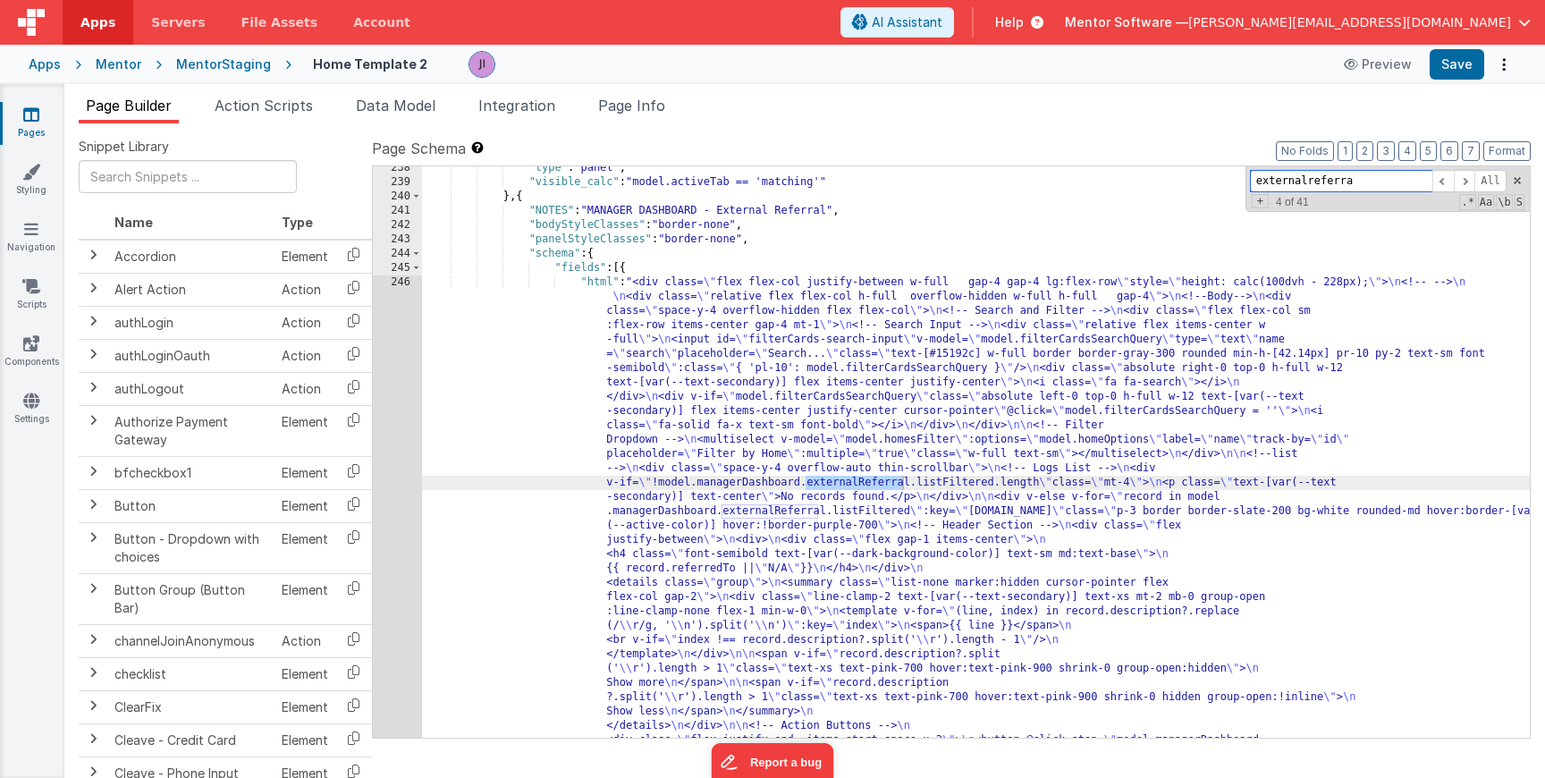
scroll to position [18485, 0]
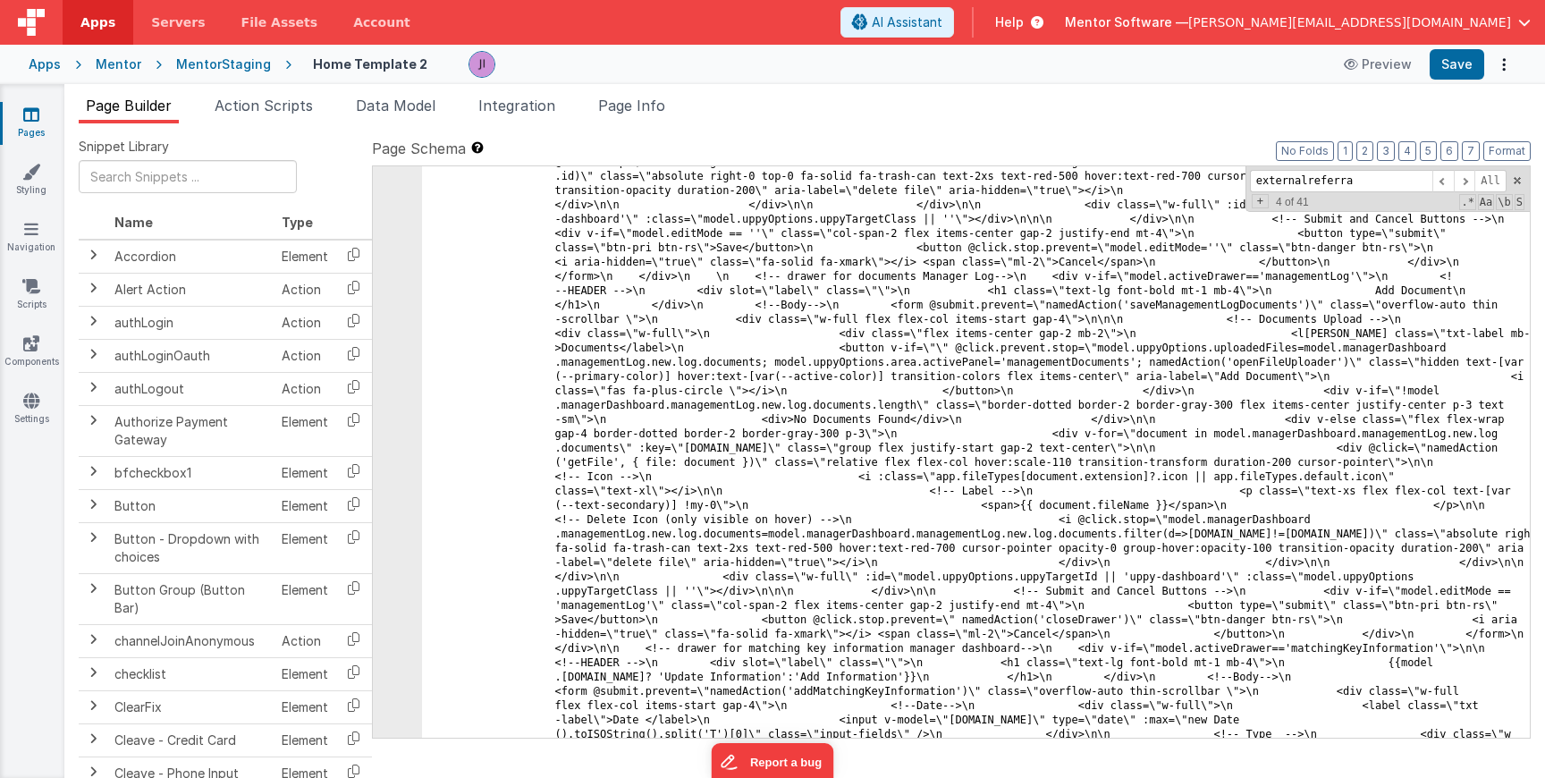
scroll to position [27838, 0]
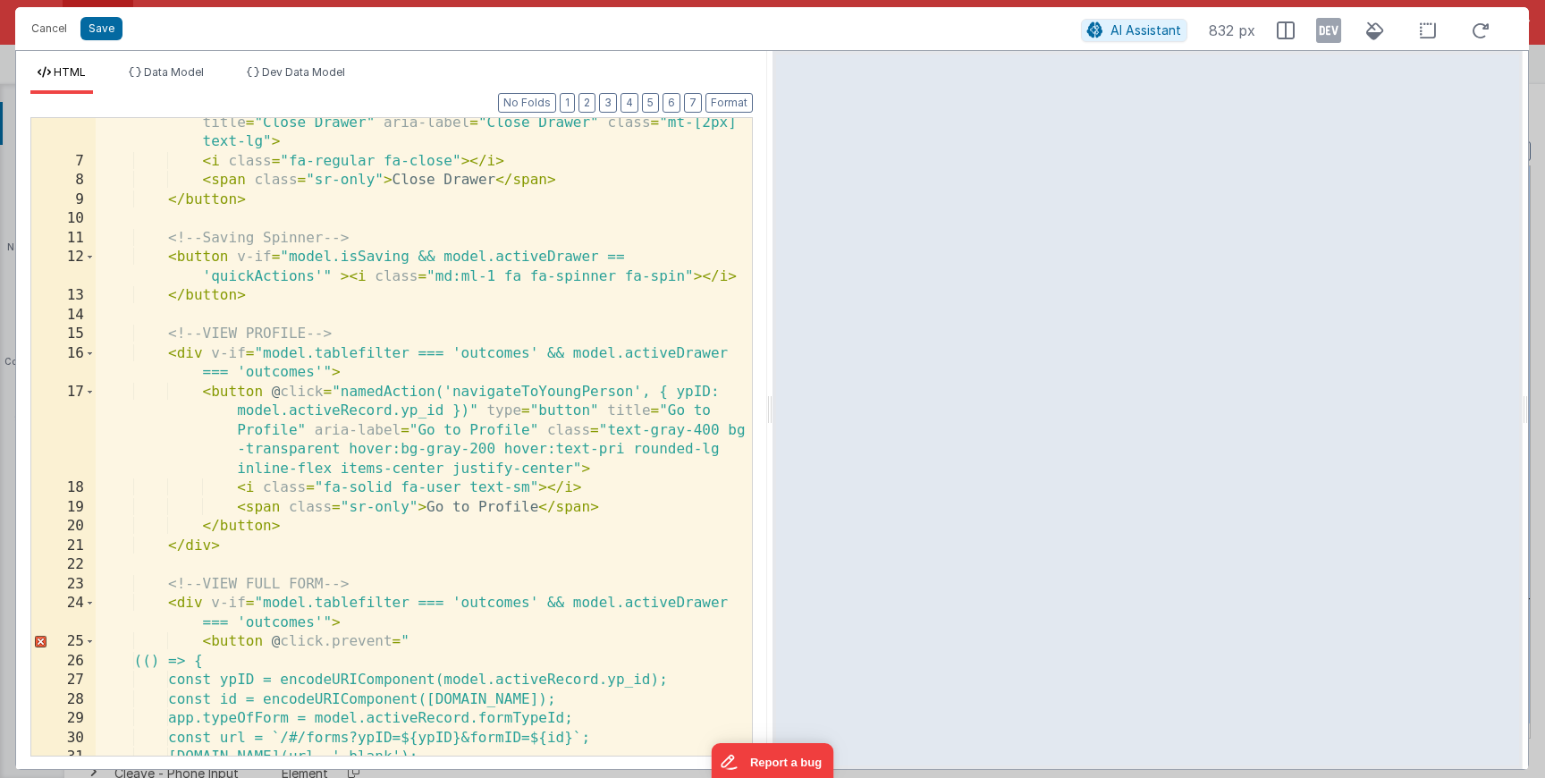
scroll to position [106, 0]
click at [590, 103] on button "2" at bounding box center [587, 103] width 17 height 20
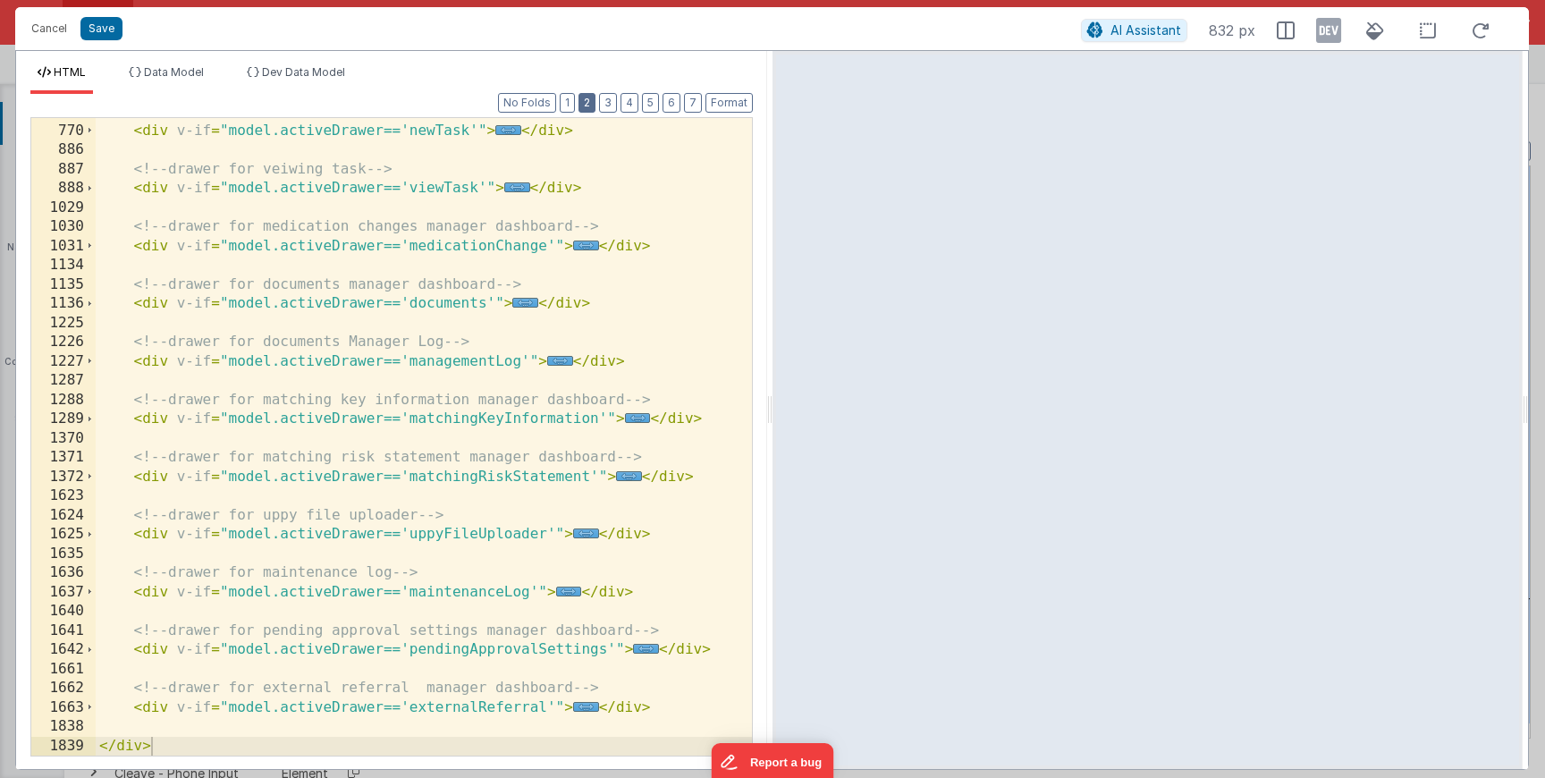
scroll to position [535, 0]
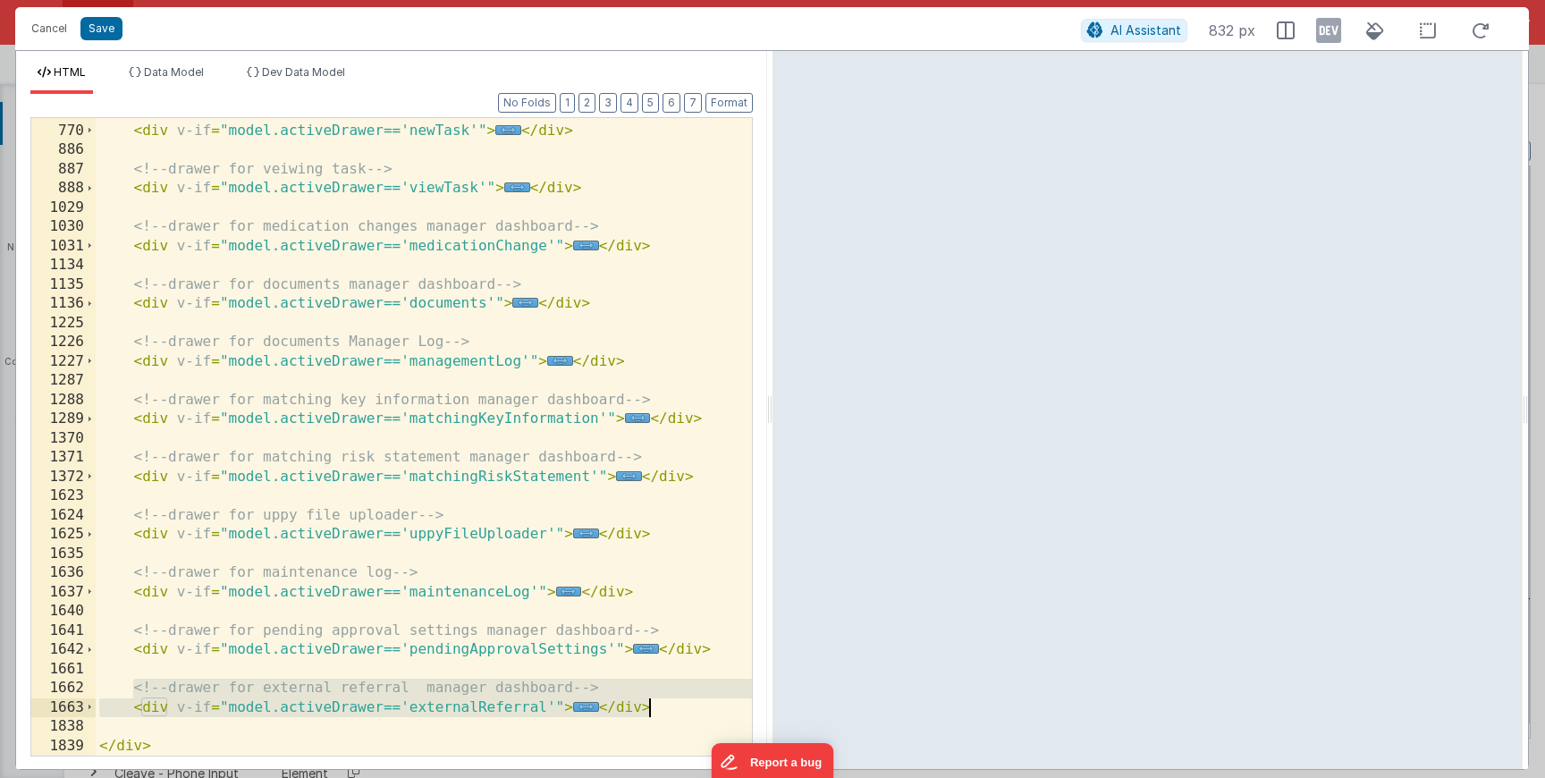
drag, startPoint x: 135, startPoint y: 692, endPoint x: 659, endPoint y: 704, distance: 524.1
click at [659, 704] on div "<!-- Drawer for new task --> < div v-if = "model.activeDrawer=='newTask'" > ...…" at bounding box center [424, 440] width 656 height 676
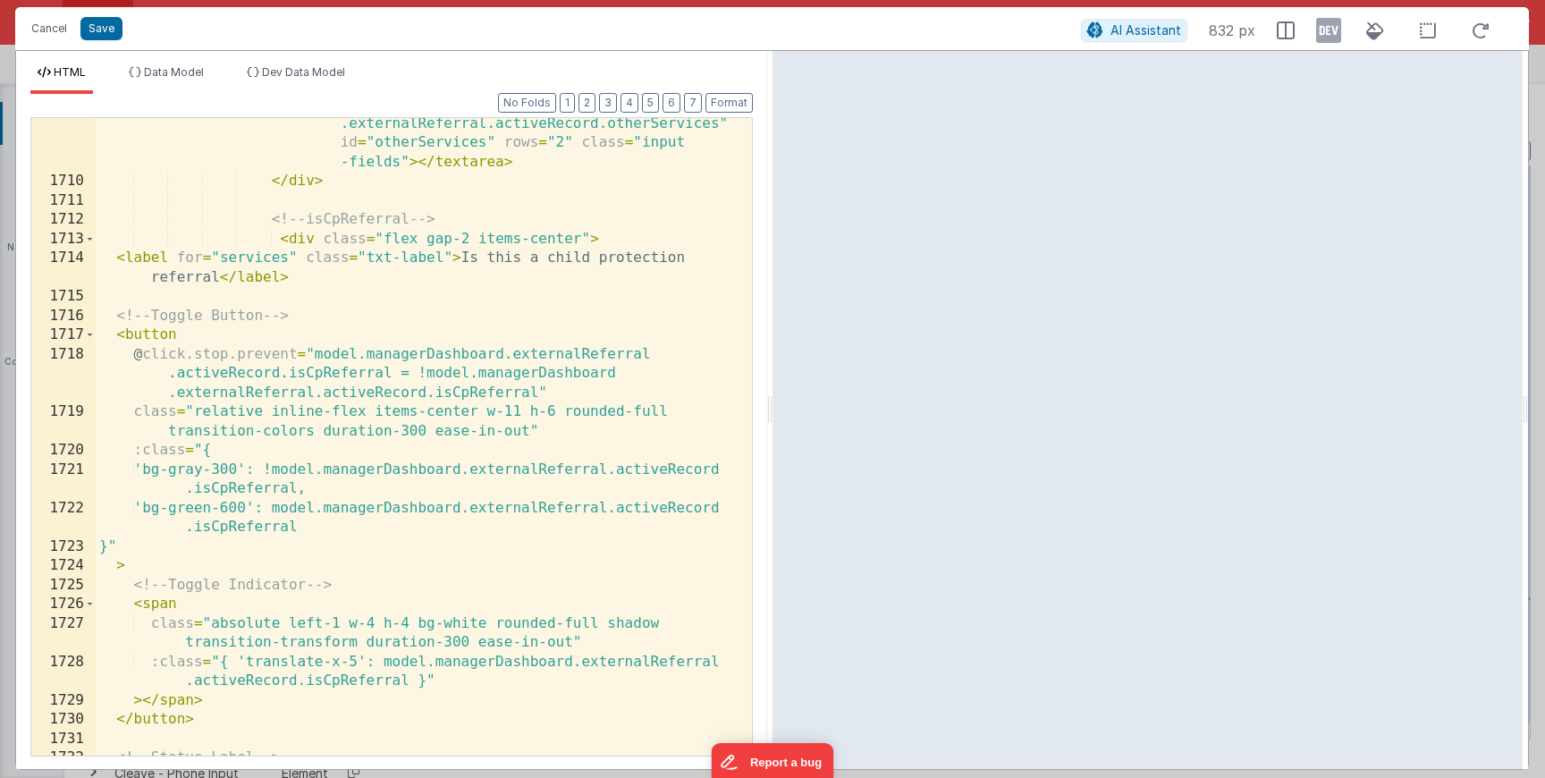
scroll to position [2597, 0]
click at [116, 39] on button "Save" at bounding box center [101, 28] width 42 height 23
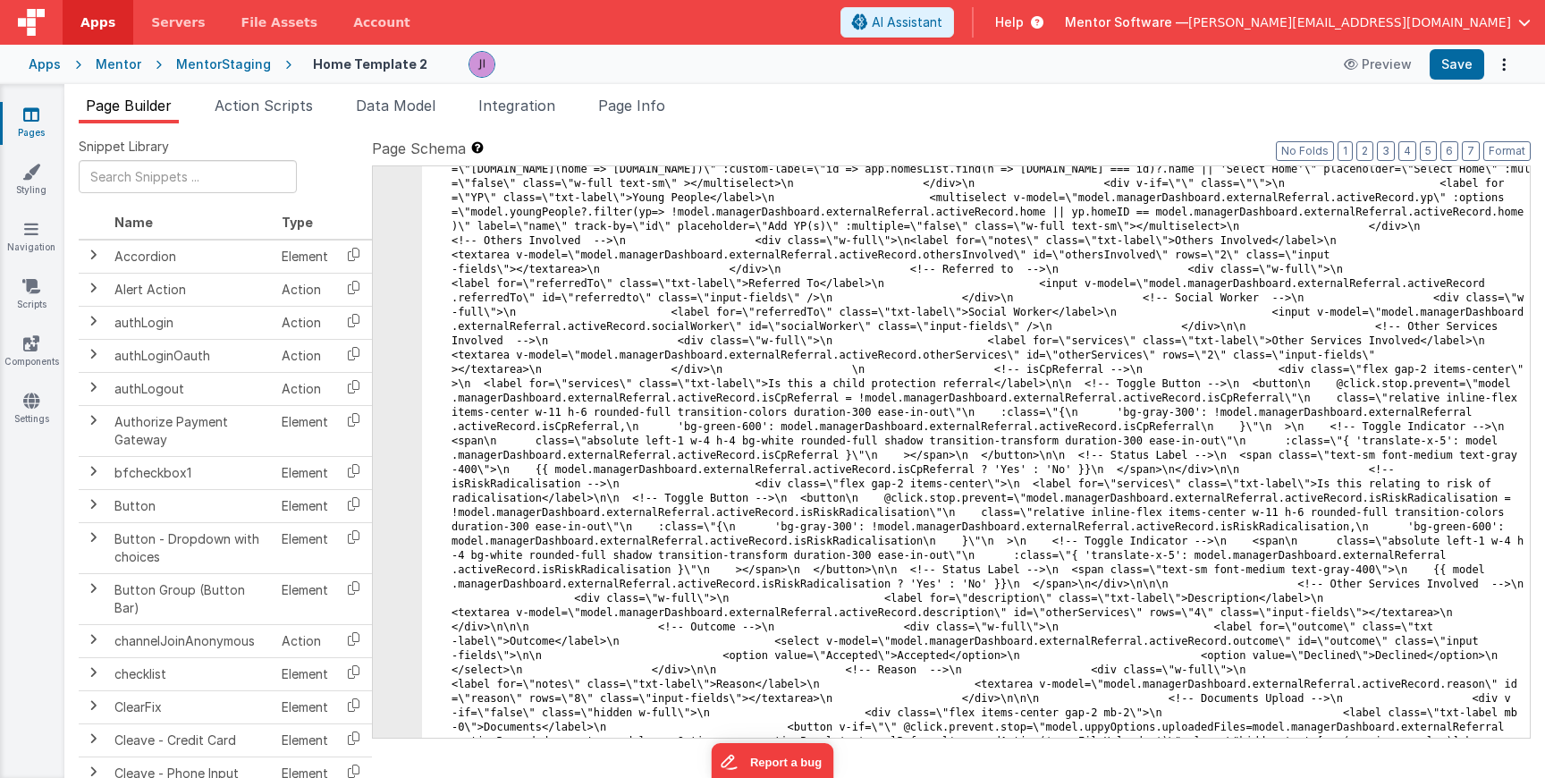
scroll to position [28656, 0]
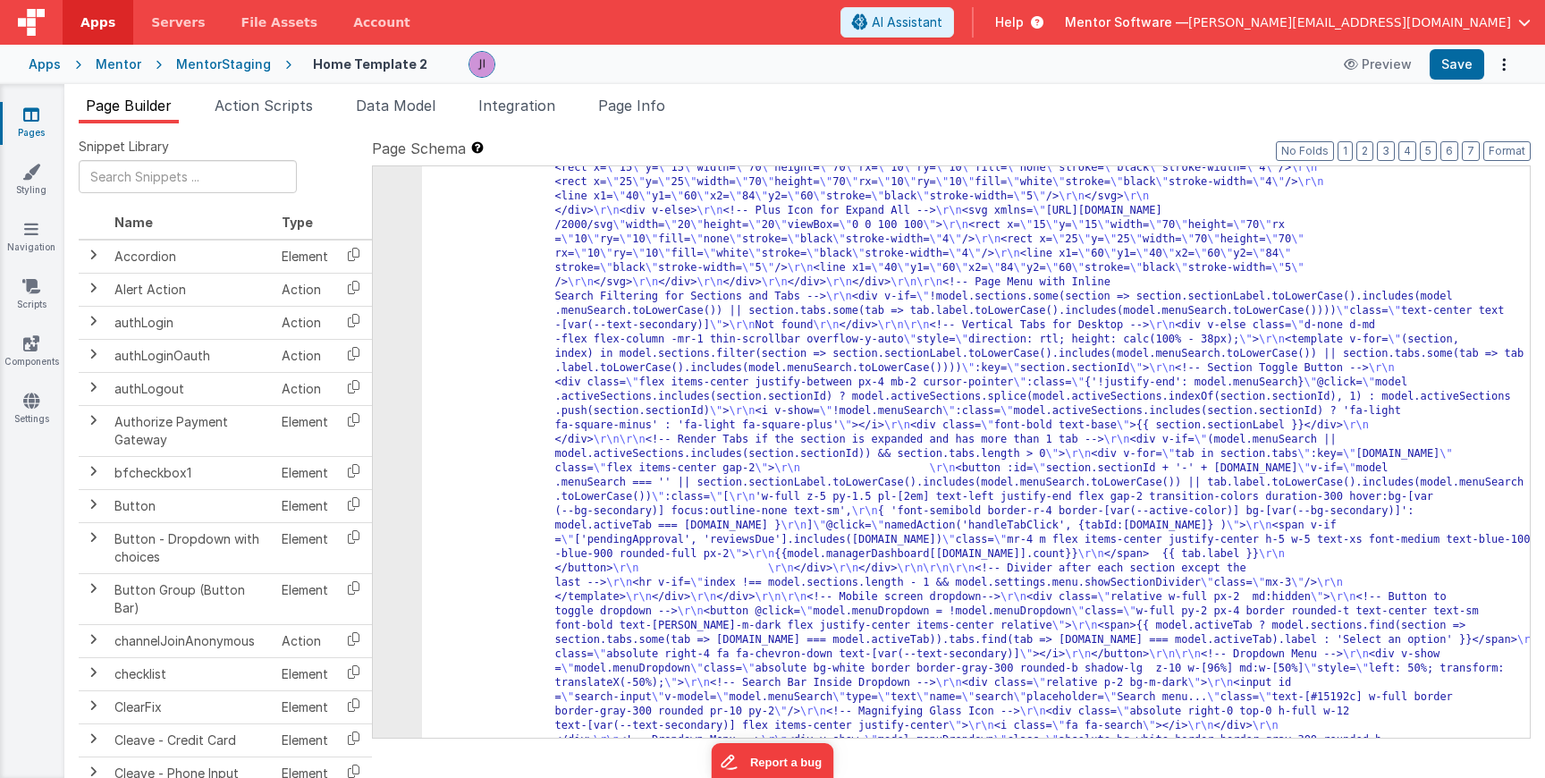
scroll to position [538, 0]
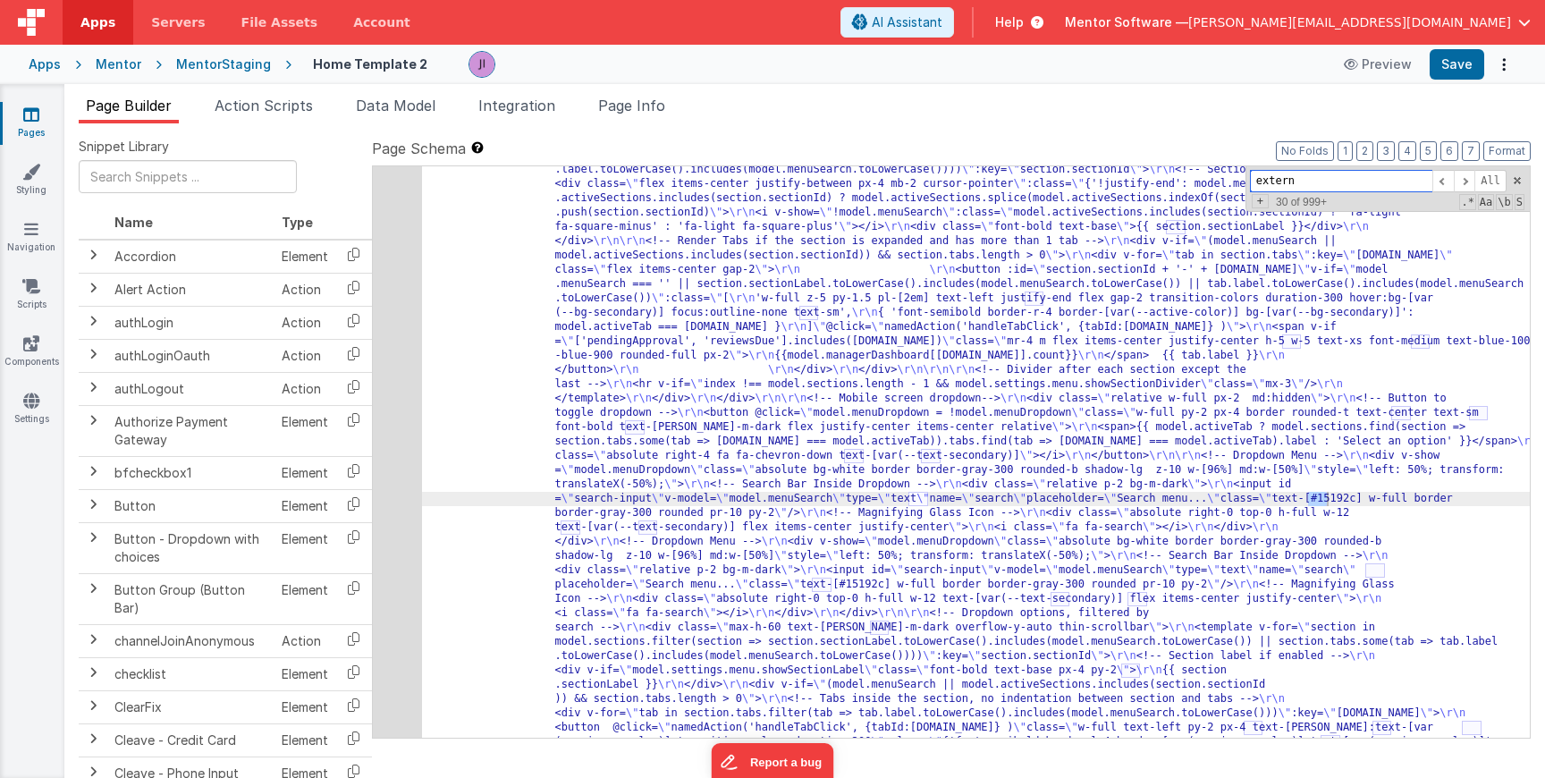
scroll to position [1432, 0]
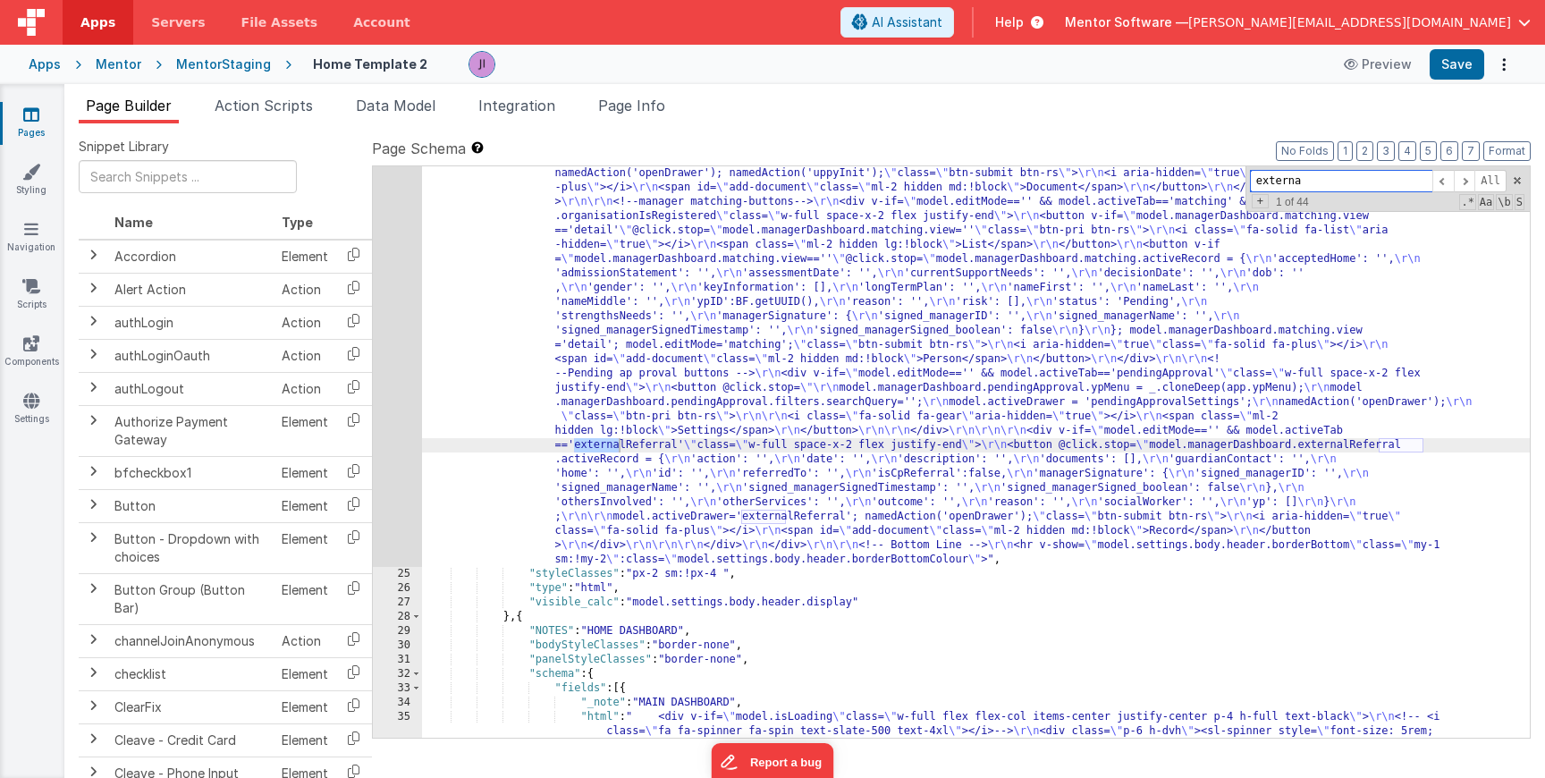
type input "externa"
click at [407, 439] on div "24" at bounding box center [397, 145] width 49 height 844
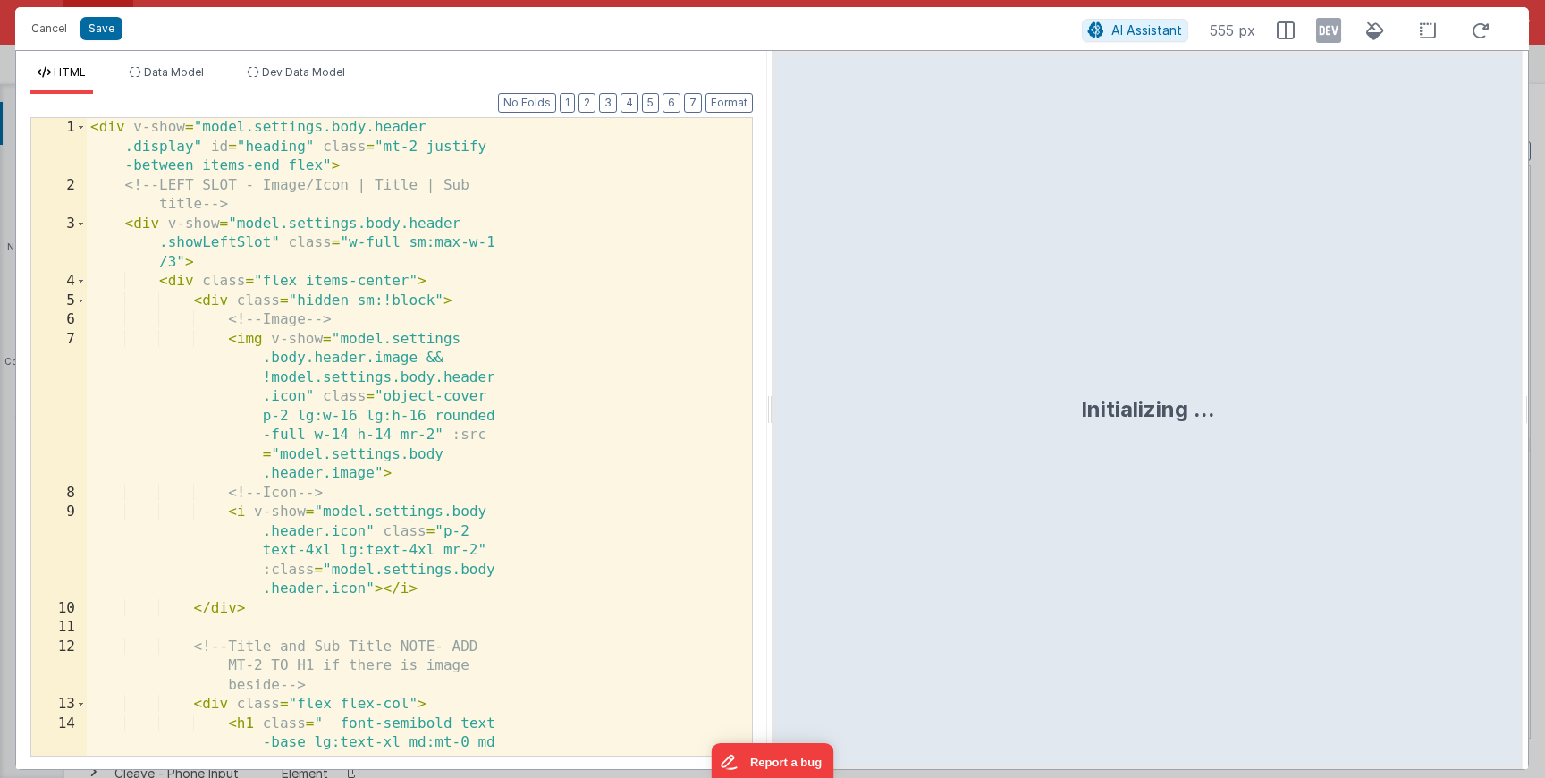
click at [407, 439] on div "< div v-show = "model.settings.body.header .display" id = "heading" class = "mt…" at bounding box center [419, 504] width 665 height 773
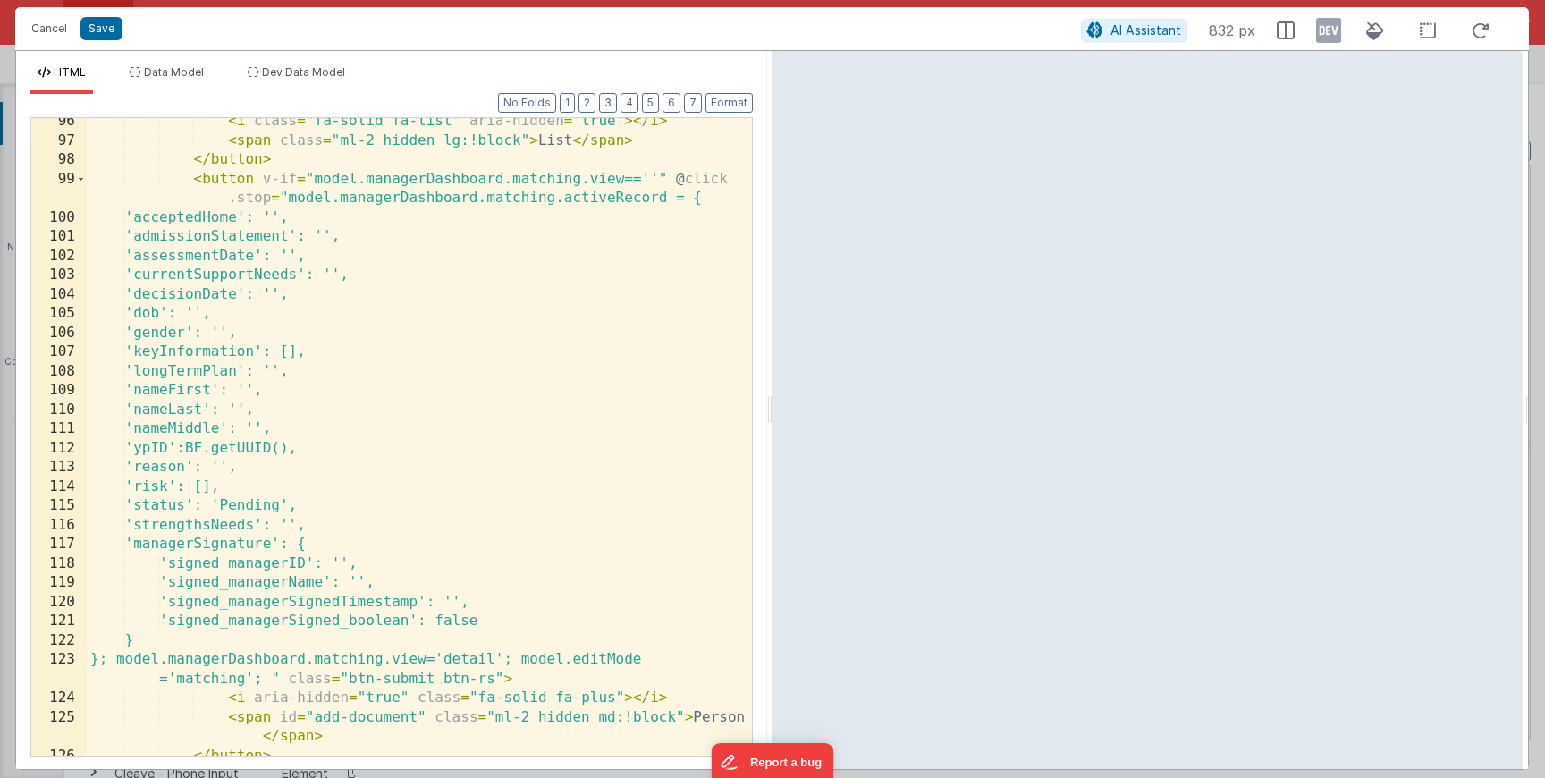
scroll to position [2462, 0]
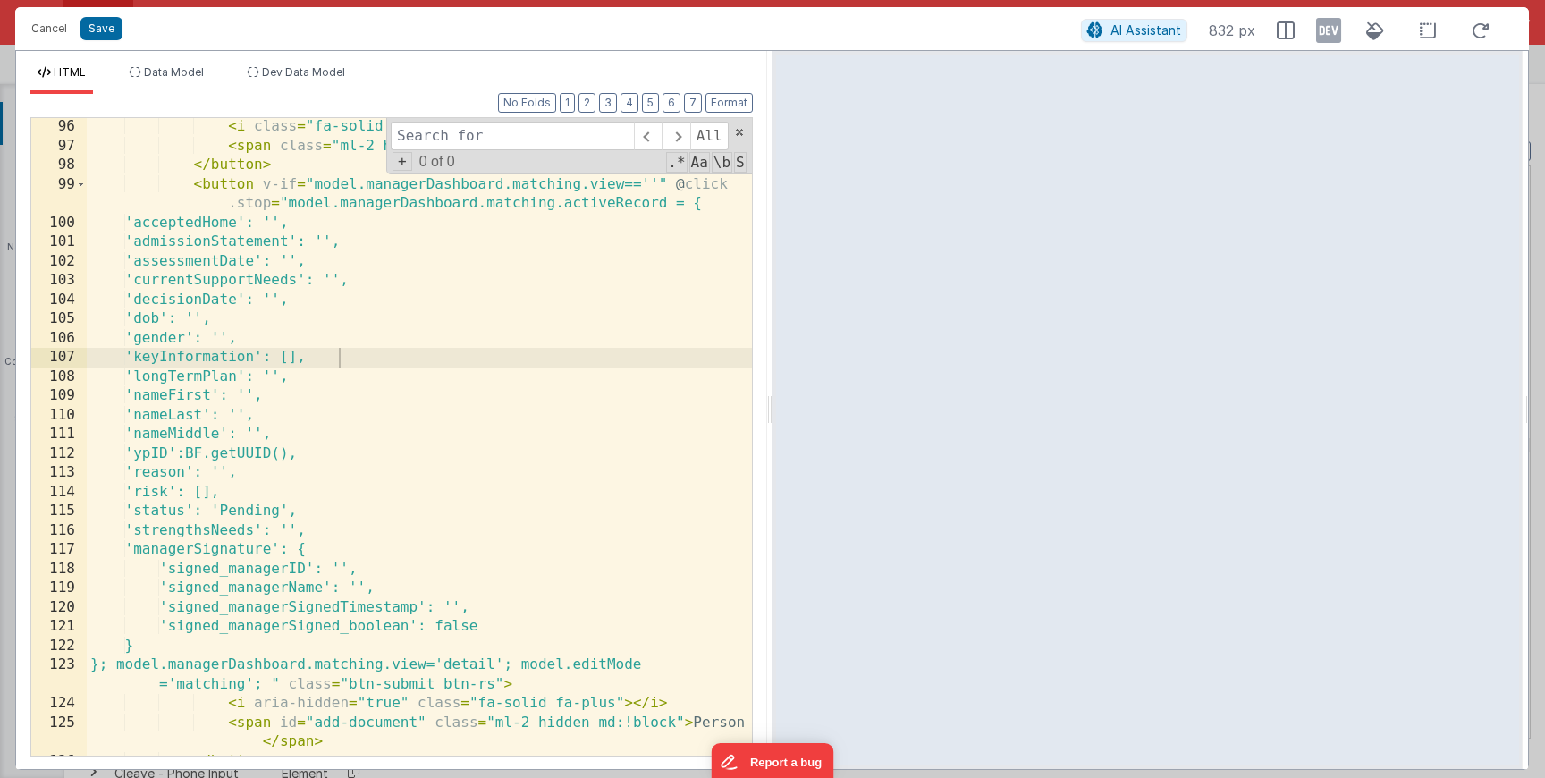
type input "s"
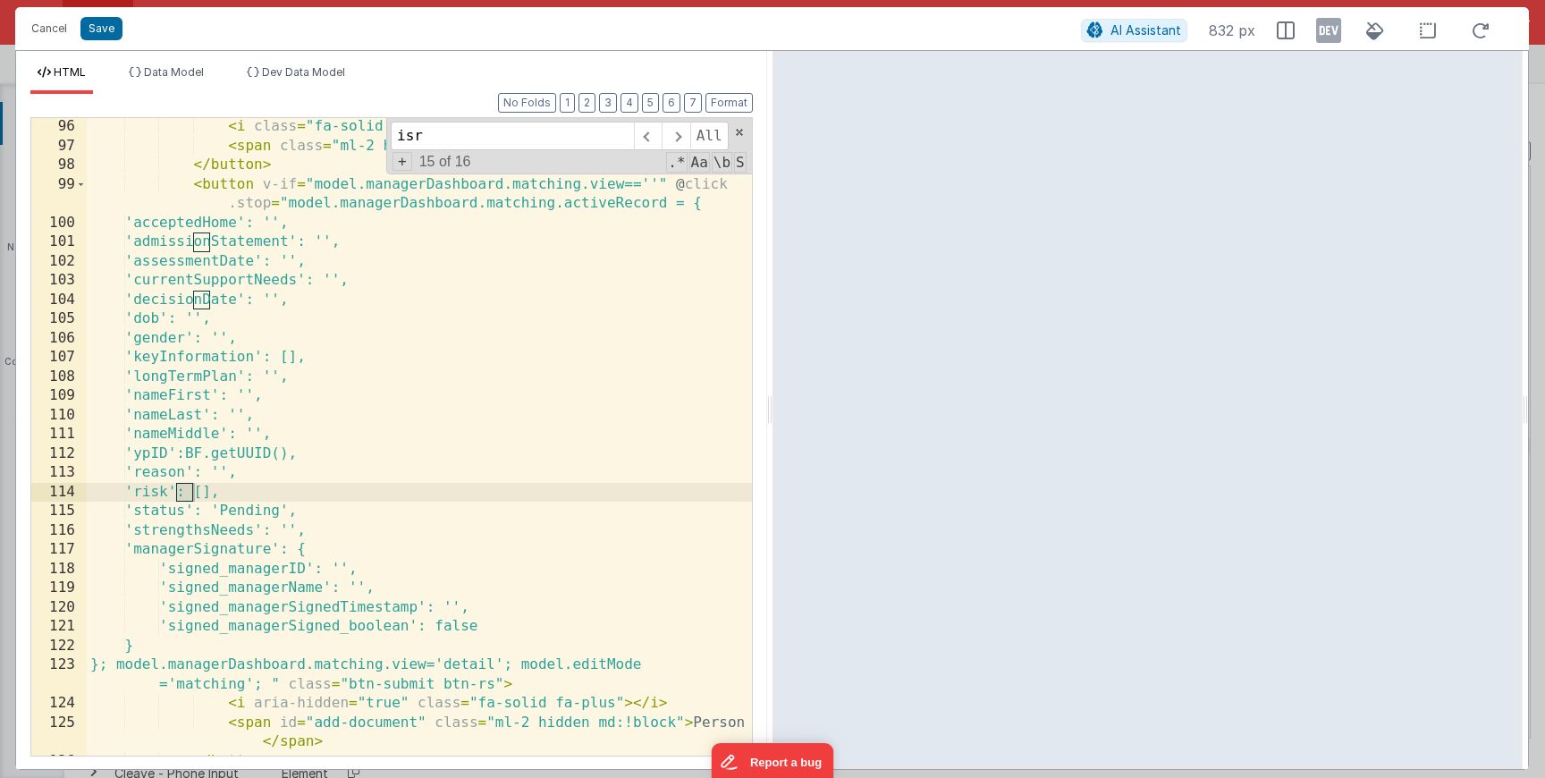
scroll to position [2046, 0]
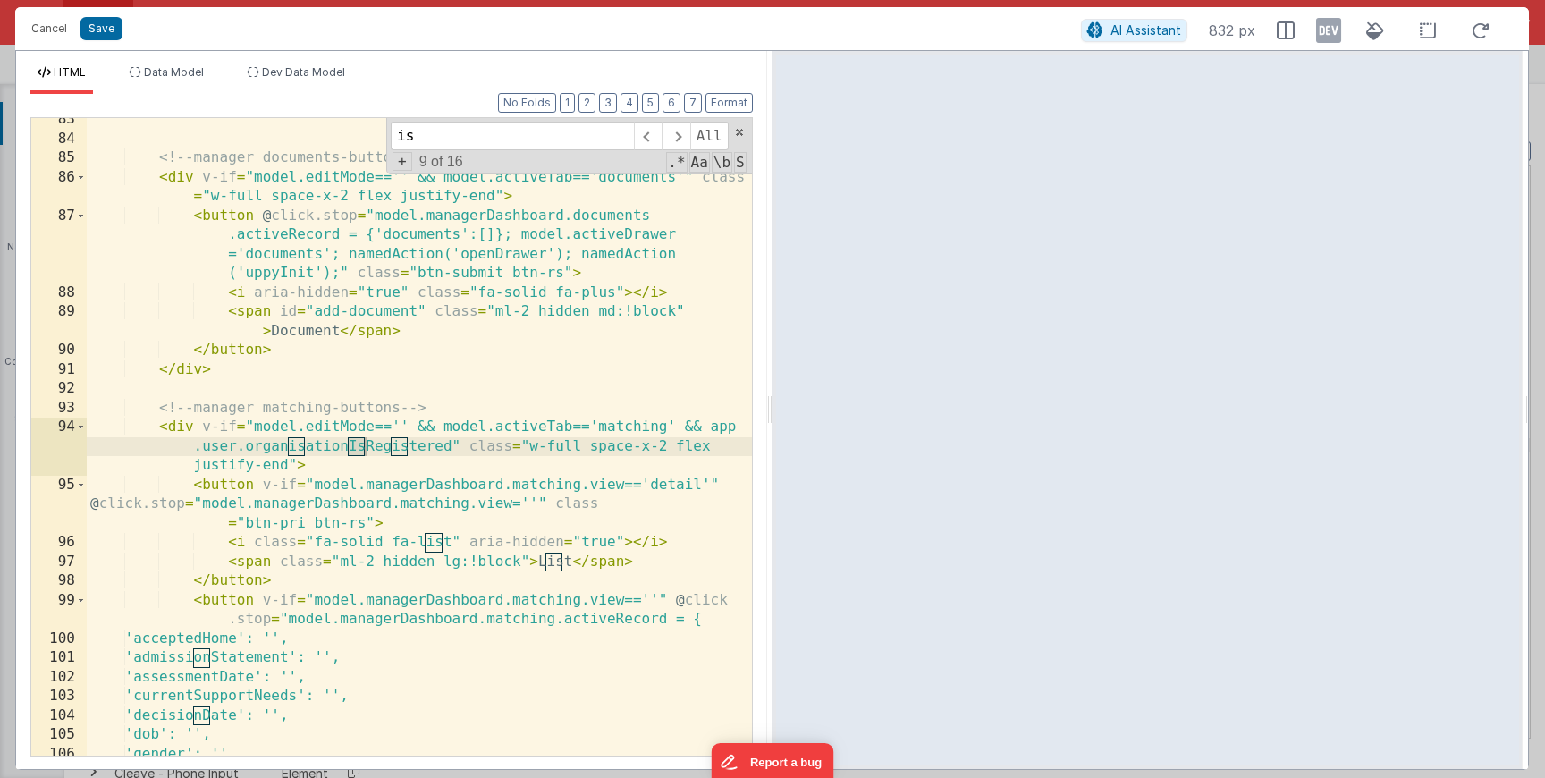
type input "i"
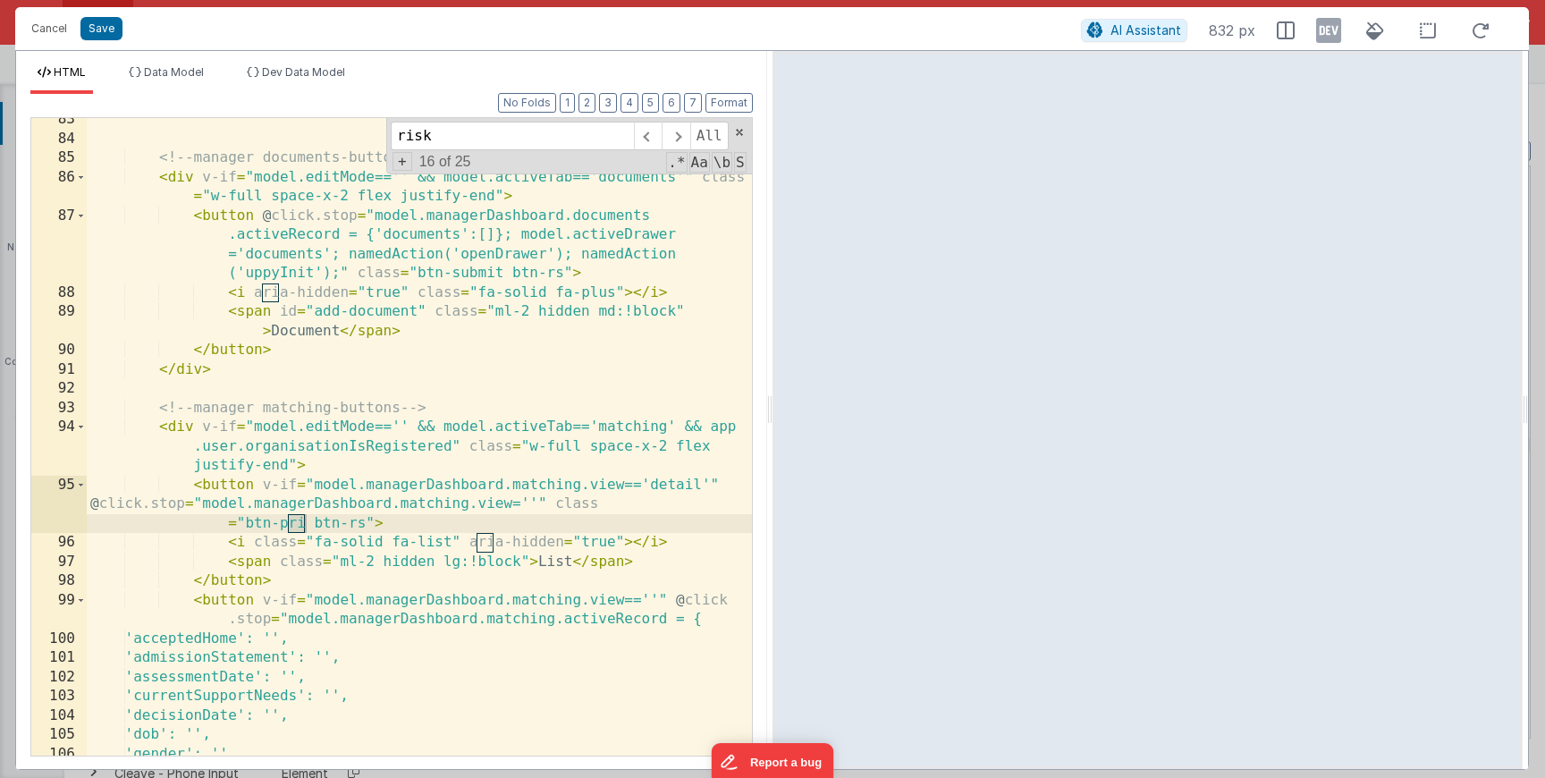
scroll to position [2526, 0]
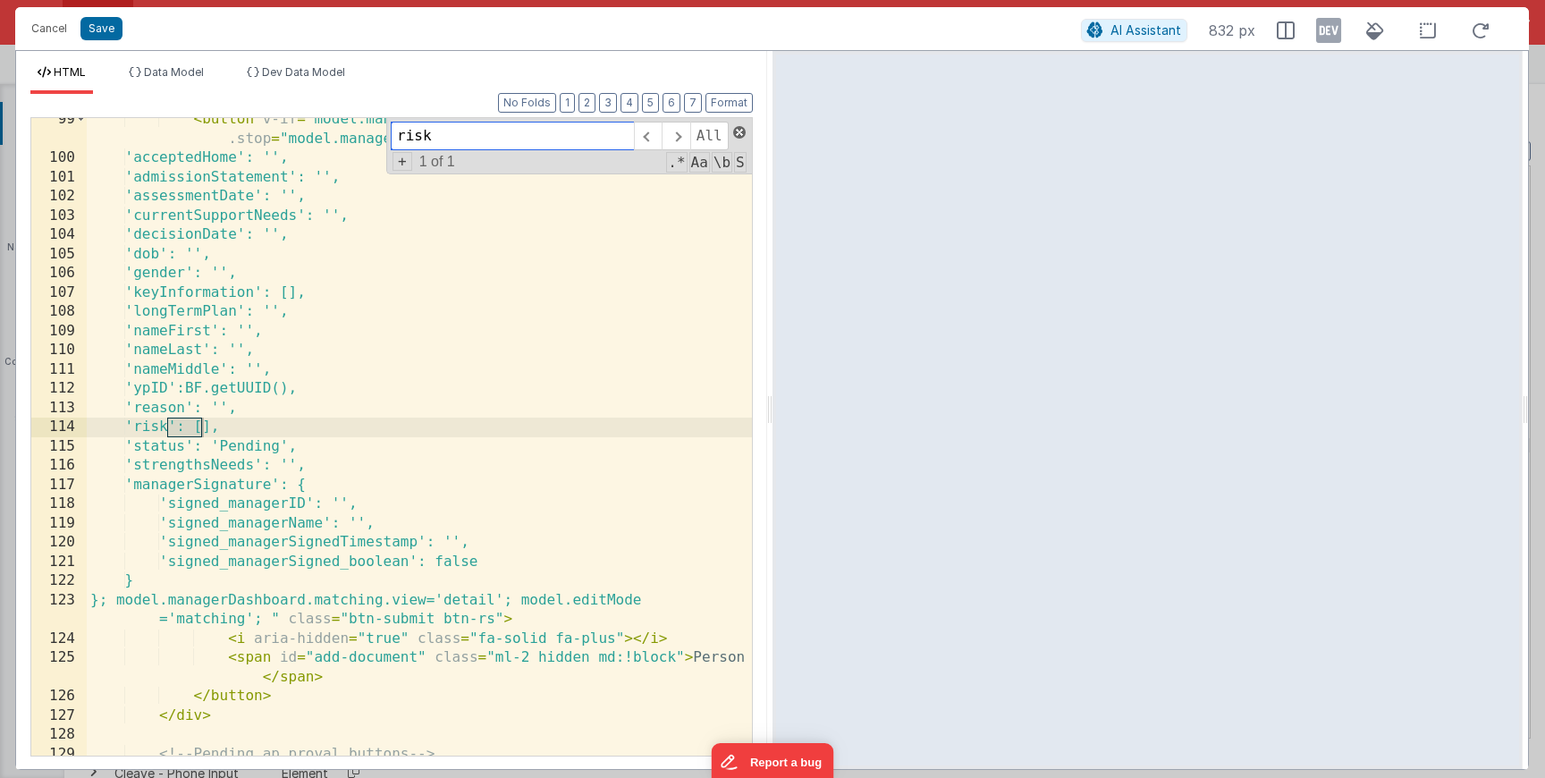
click at [740, 135] on span at bounding box center [739, 132] width 13 height 13
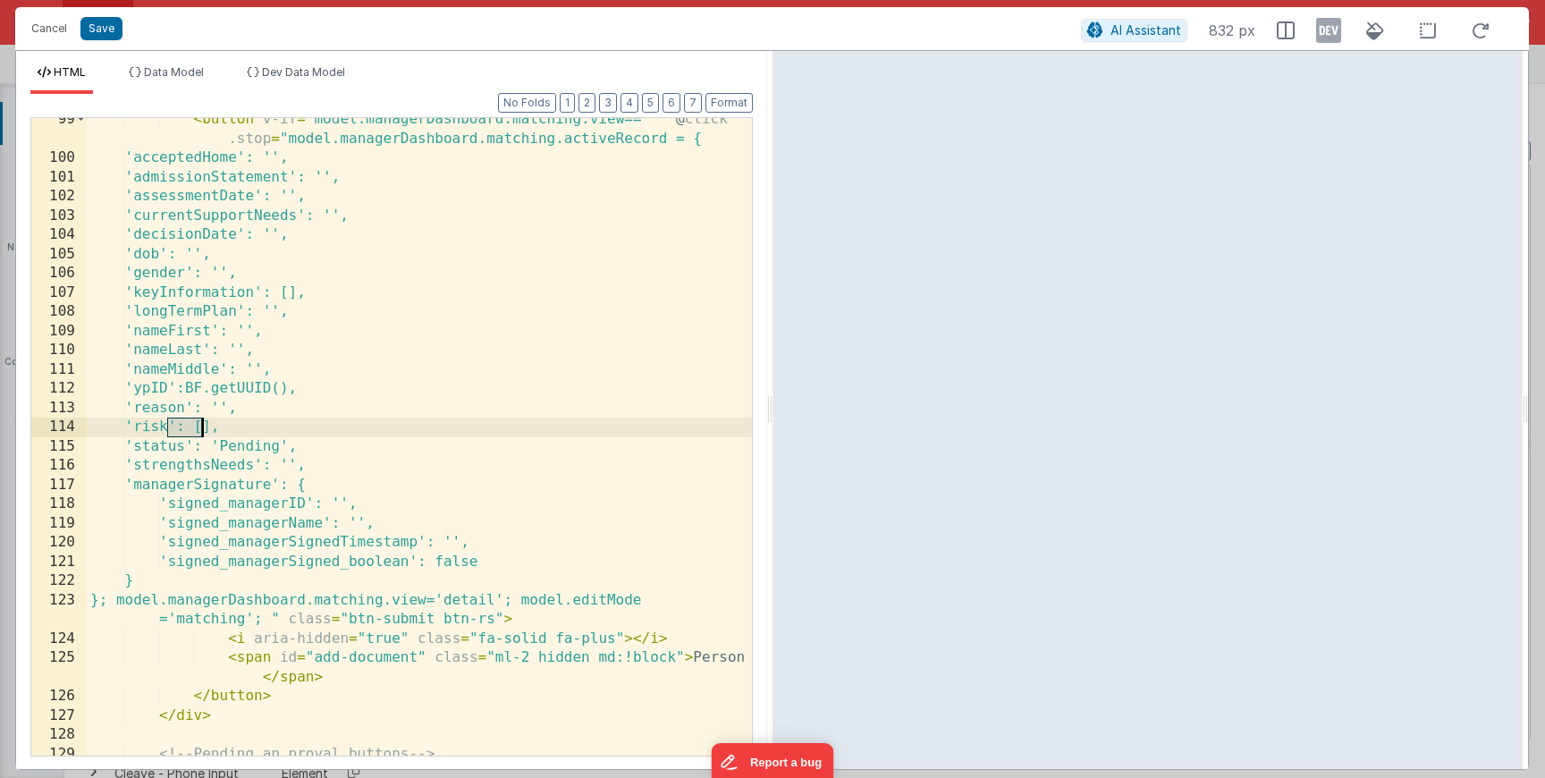
click at [593, 181] on div "< button v-if = "model.managerDashboard.matching.view==''" @ click .stop = "mod…" at bounding box center [419, 467] width 665 height 714
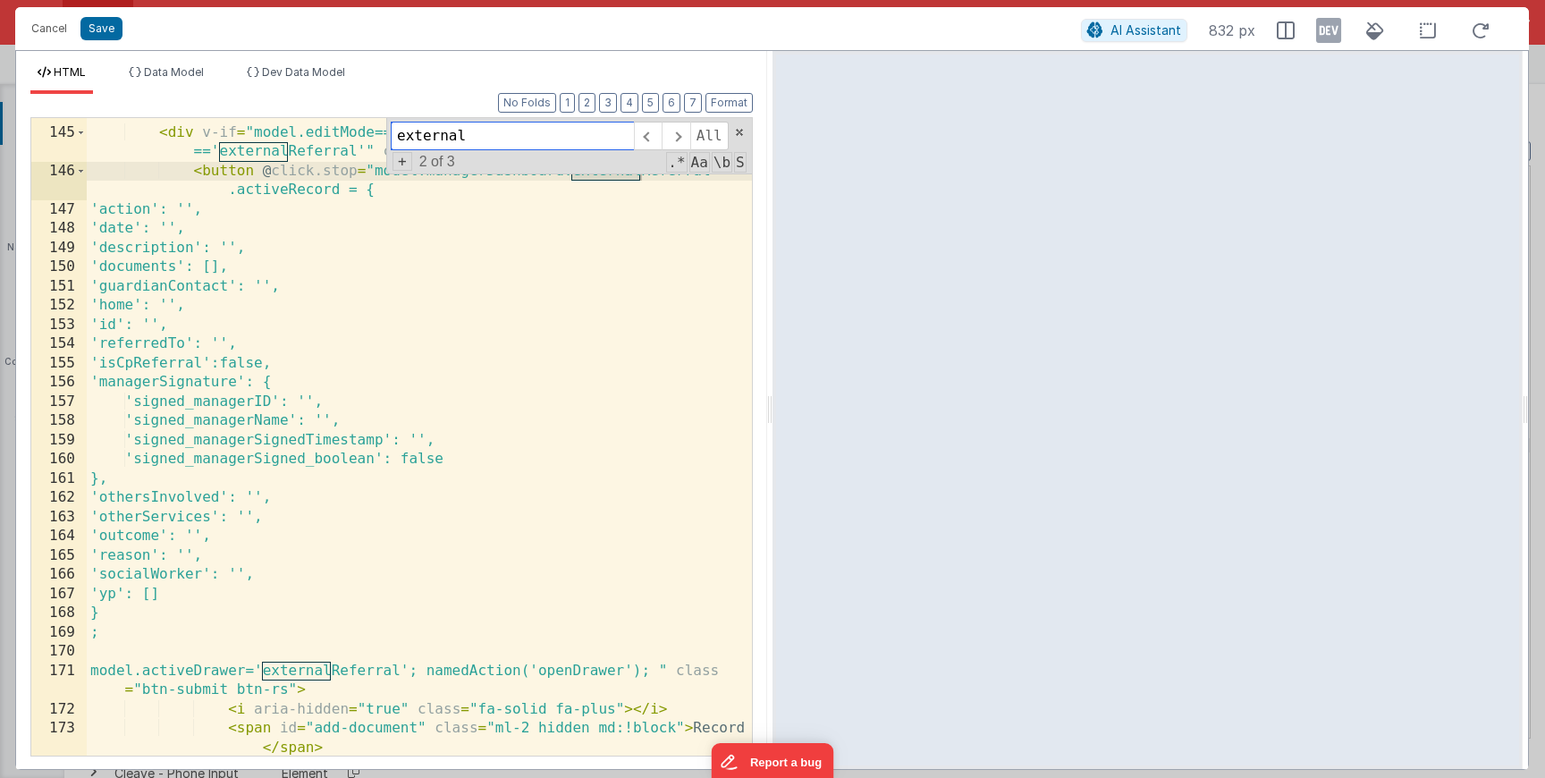
scroll to position [3486, 0]
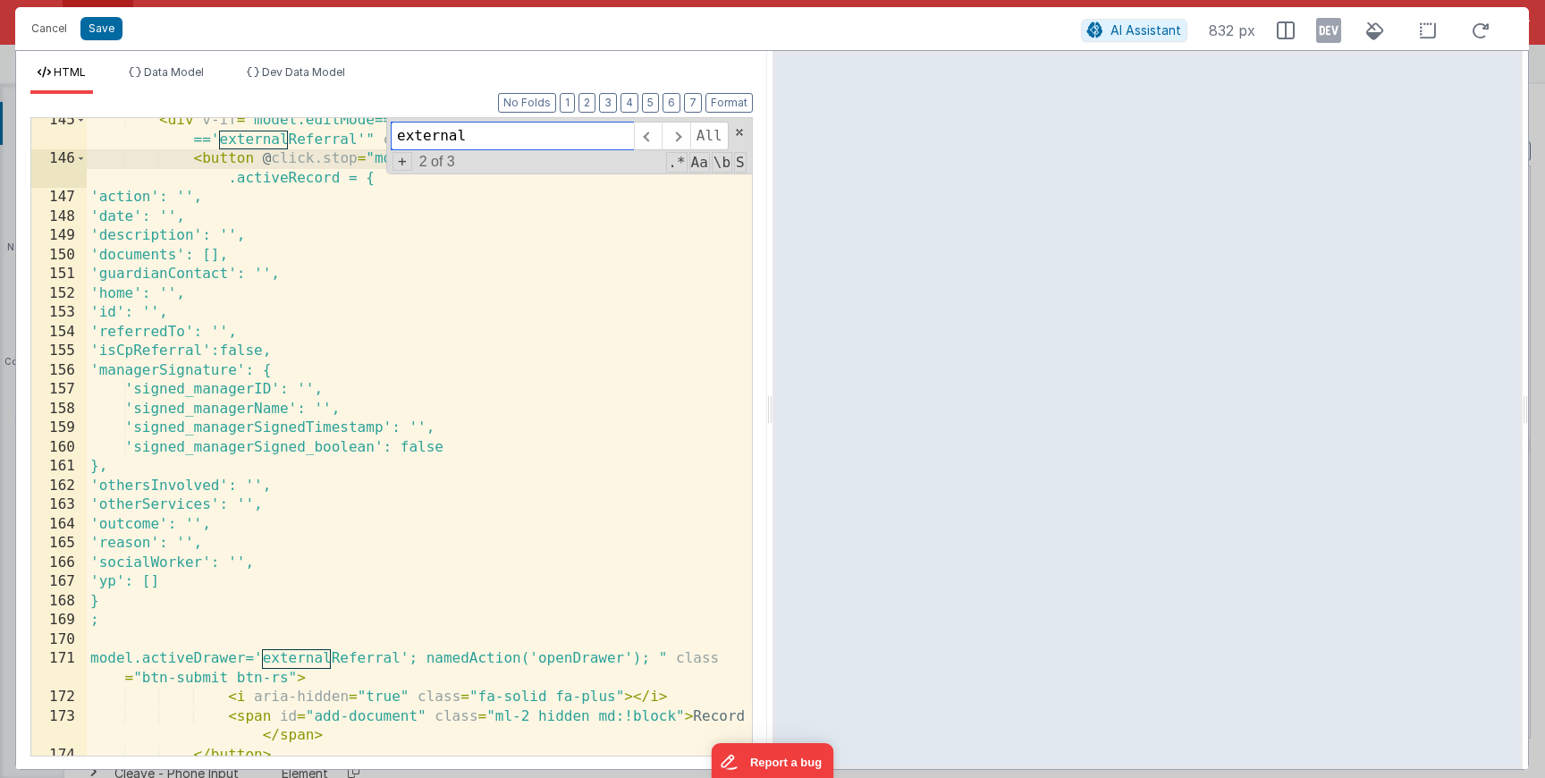
type input "external"
click at [328, 320] on div "< div v-if = "model.editMode=='' && model.activeTab =='externalReferral'" class…" at bounding box center [419, 459] width 665 height 696
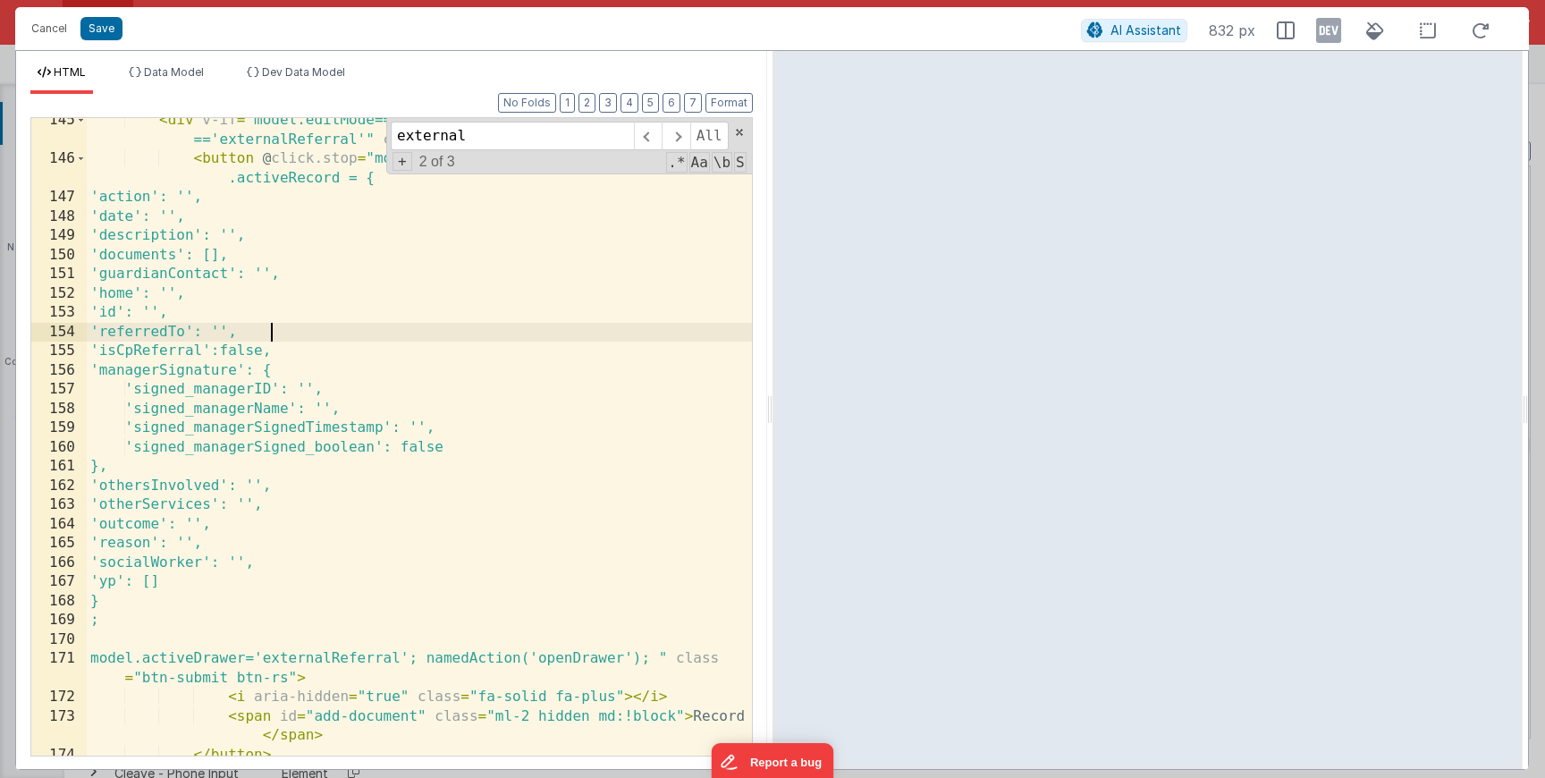
click at [302, 334] on div "< div v-if = "model.editMode=='' && model.activeTab =='externalReferral'" class…" at bounding box center [419, 459] width 665 height 696
drag, startPoint x: 127, startPoint y: 333, endPoint x: 276, endPoint y: 330, distance: 149.3
click at [276, 330] on div "< div v-if = "model.editMode=='' && model.activeTab =='externalReferral'" class…" at bounding box center [419, 459] width 665 height 696
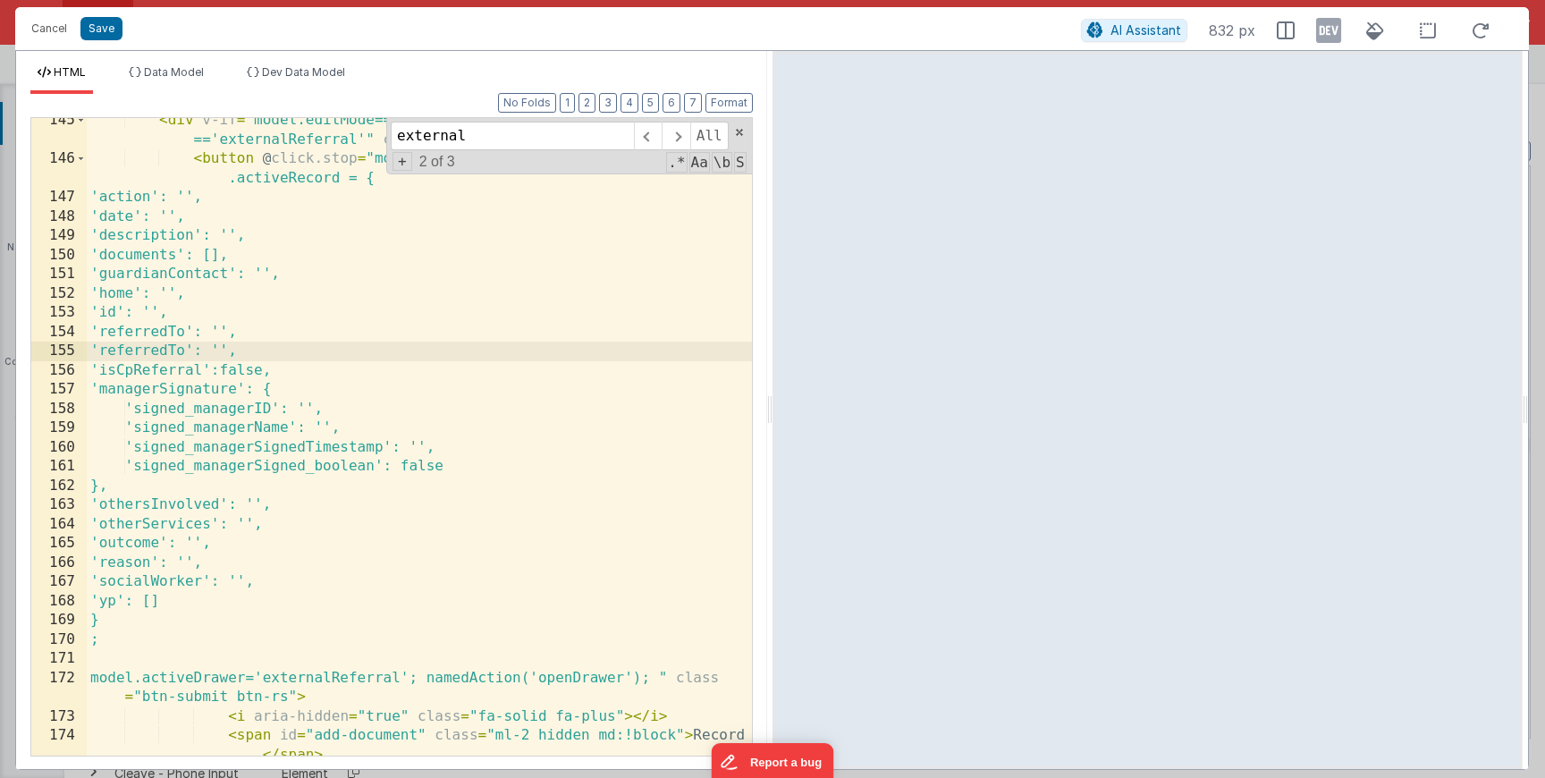
click at [189, 351] on div "< div v-if = "model.editMode=='' && model.activeTab =='externalReferral'" class…" at bounding box center [419, 459] width 665 height 696
drag, startPoint x: 347, startPoint y: 354, endPoint x: 330, endPoint y: 354, distance: 17.0
click at [330, 354] on div "< div v-if = "model.editMode=='' && model.activeTab =='externalReferral'" class…" at bounding box center [419, 459] width 665 height 696
click at [113, 32] on button "Save" at bounding box center [101, 28] width 42 height 23
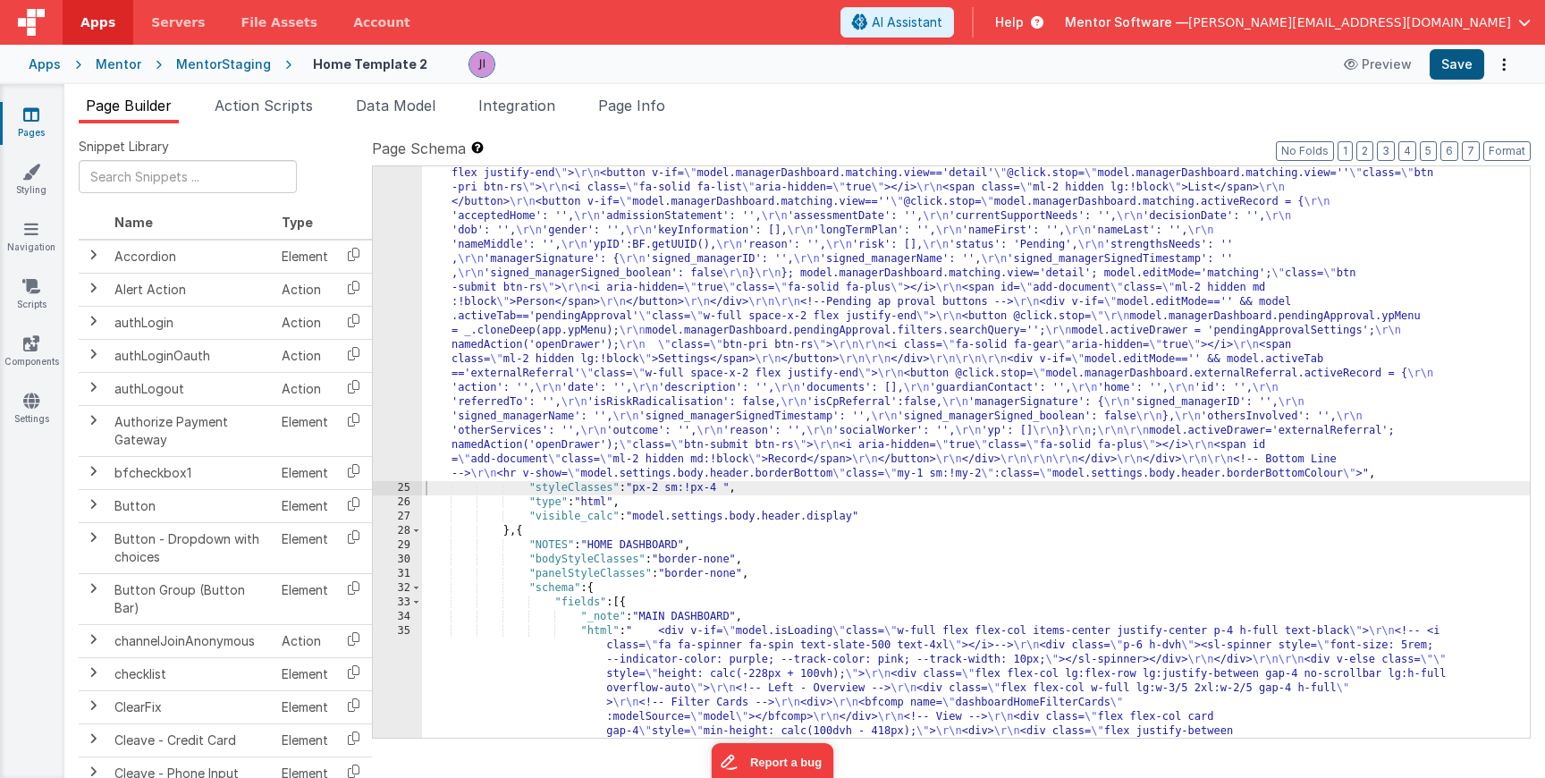
scroll to position [1435, 0]
click at [1465, 67] on button "Save" at bounding box center [1457, 64] width 55 height 30
click at [263, 114] on li "Action Scripts" at bounding box center [263, 109] width 113 height 29
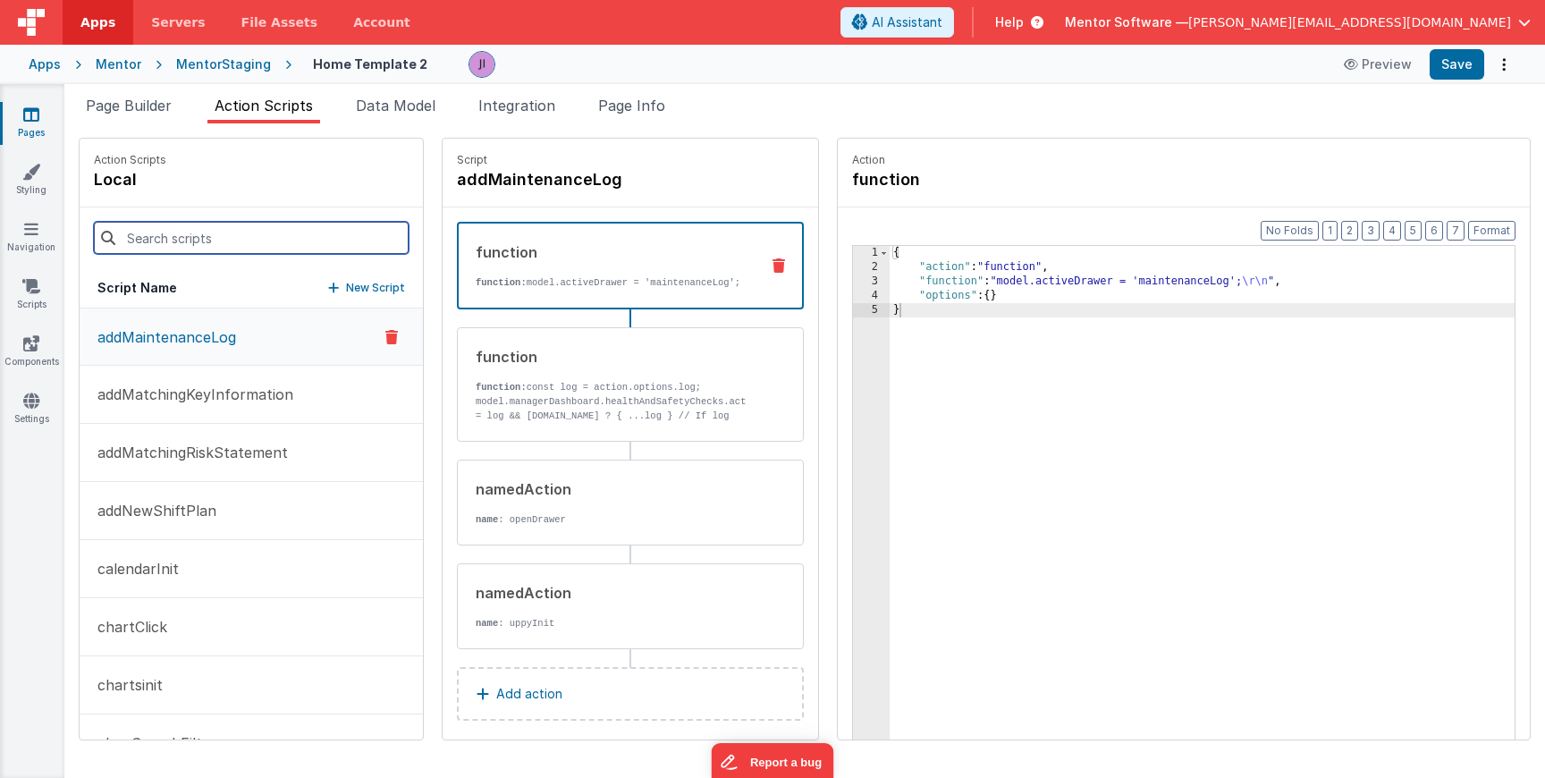
click at [246, 232] on input at bounding box center [251, 238] width 315 height 32
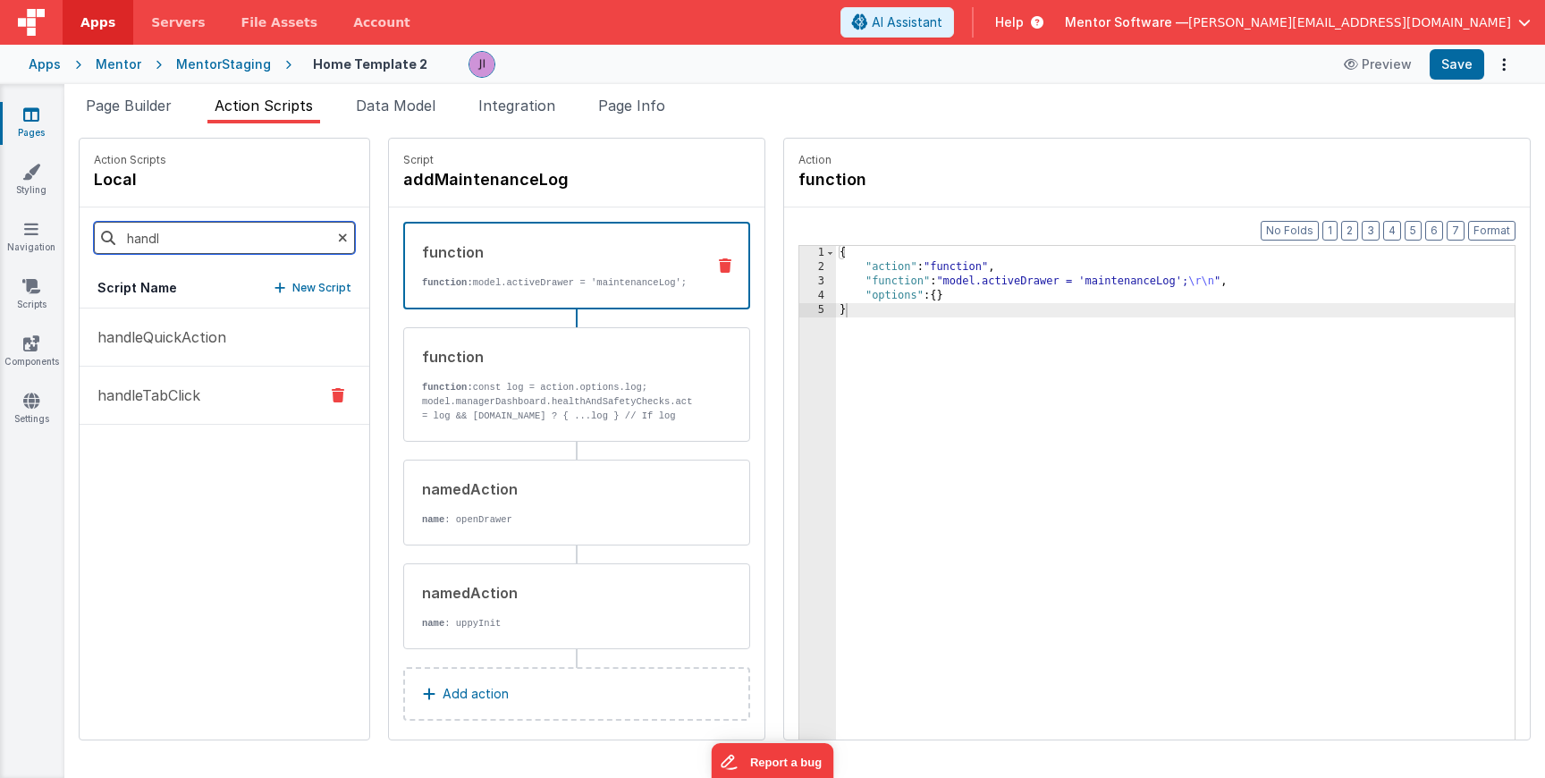
type input "handl"
click at [215, 416] on button "handleTabClick" at bounding box center [225, 396] width 290 height 58
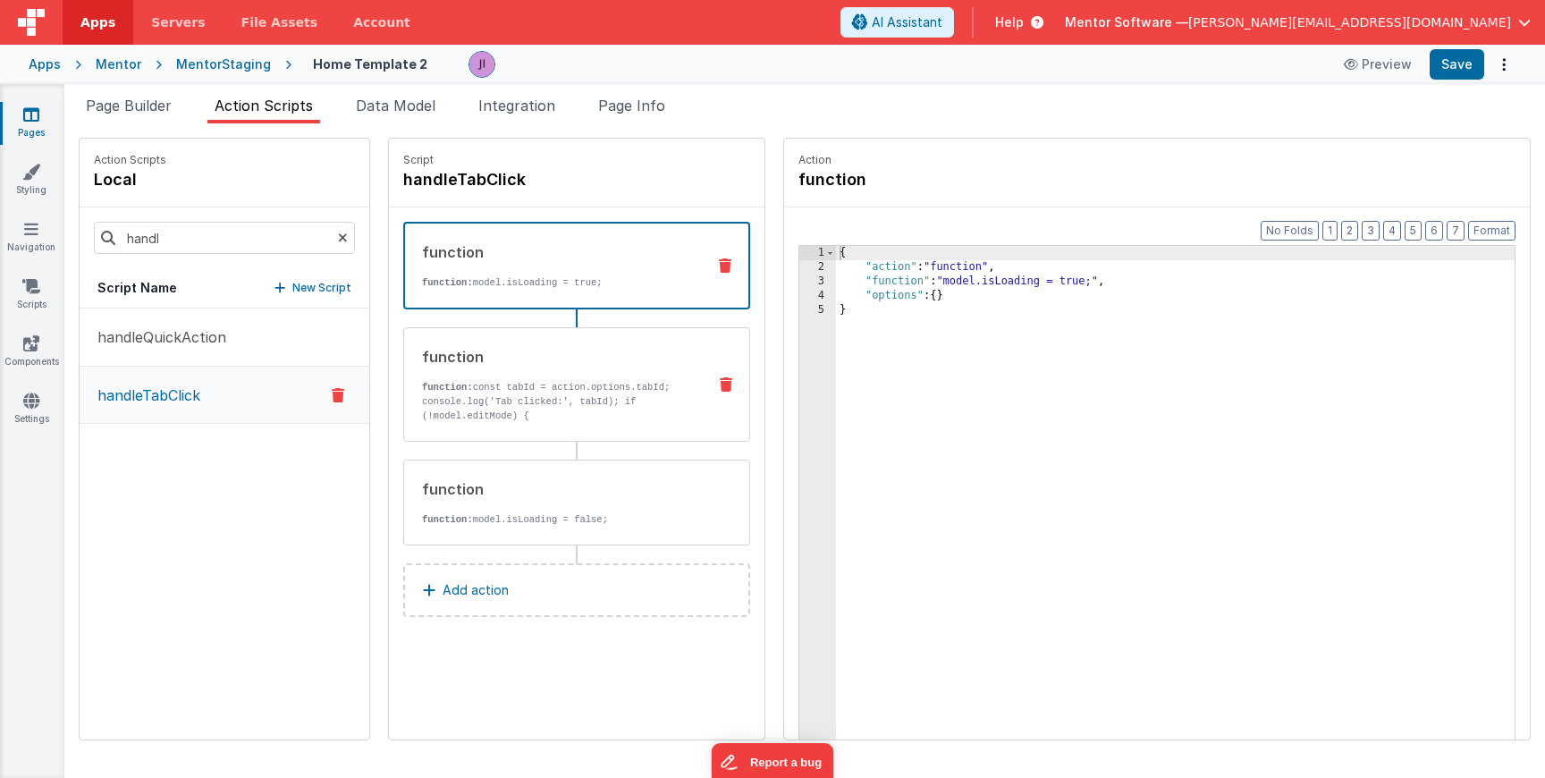
click at [481, 422] on div "function function: const tabId = action.options.tabId; console.log('Tab clicked…" at bounding box center [576, 384] width 347 height 114
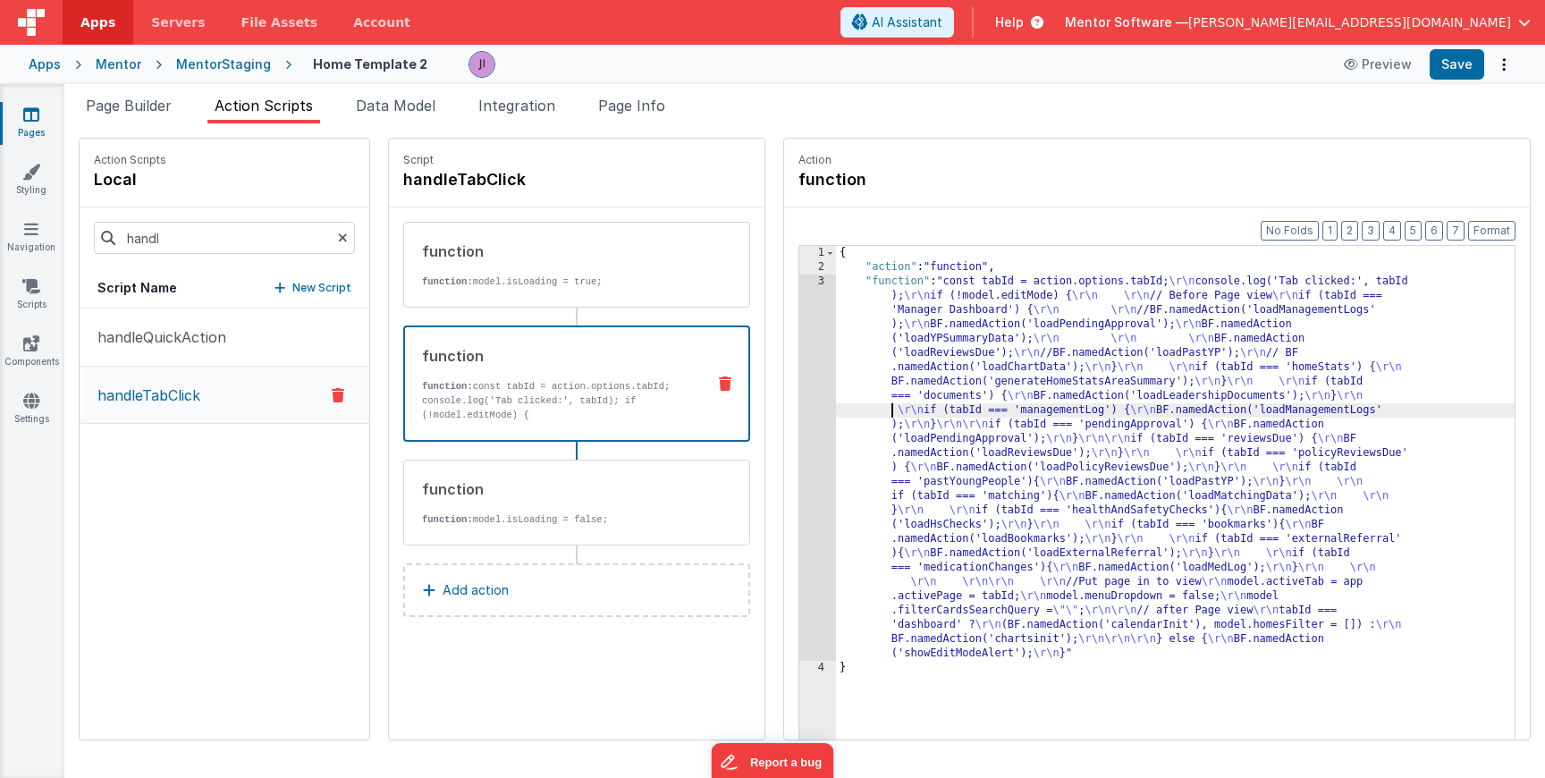
click at [836, 410] on div "{ "action" : "function" , "function" : "const tabId = action.options.tabId; \r\…" at bounding box center [1175, 535] width 679 height 578
click at [799, 410] on div "3" at bounding box center [817, 468] width 37 height 386
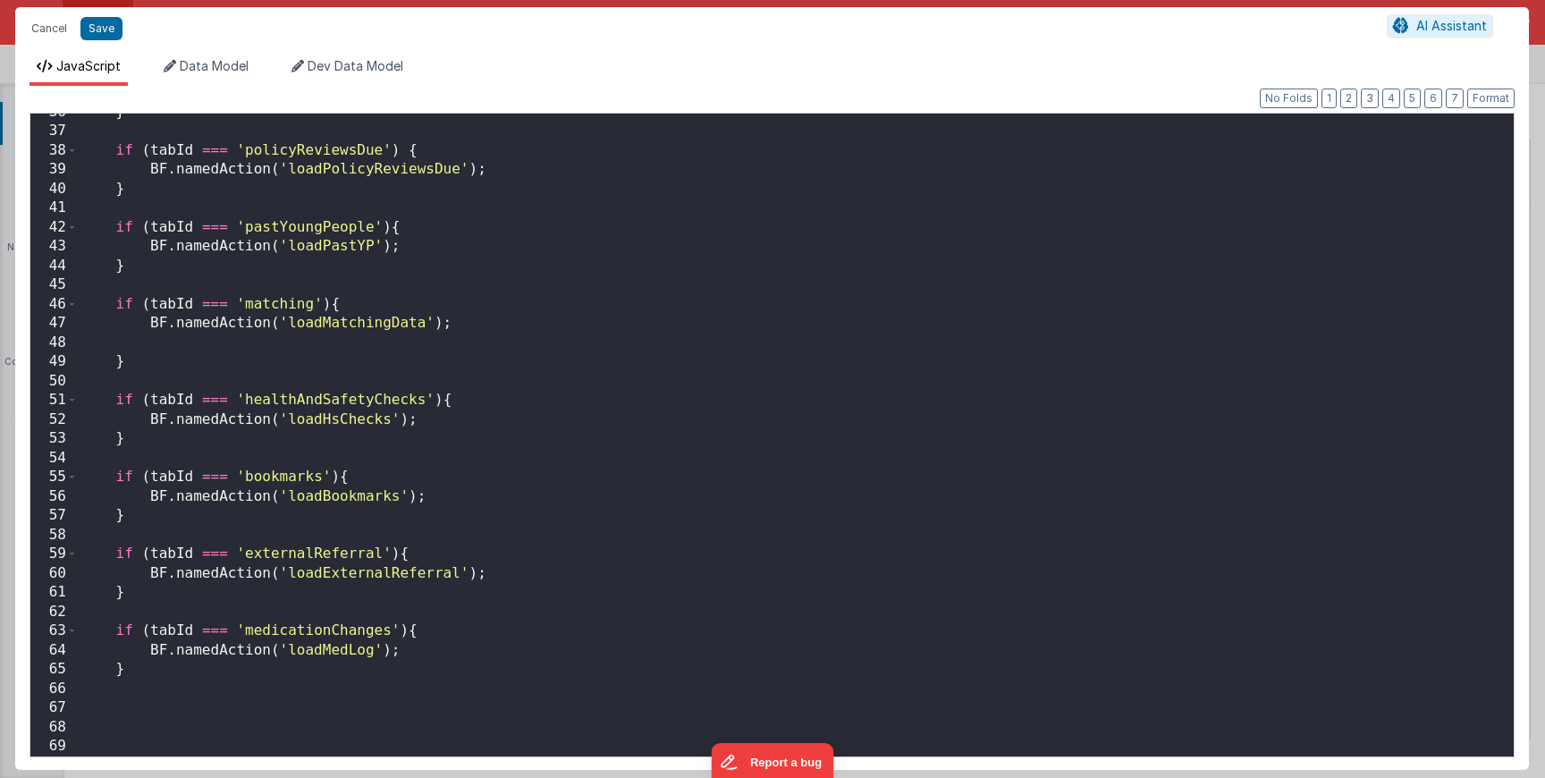
scroll to position [708, 0]
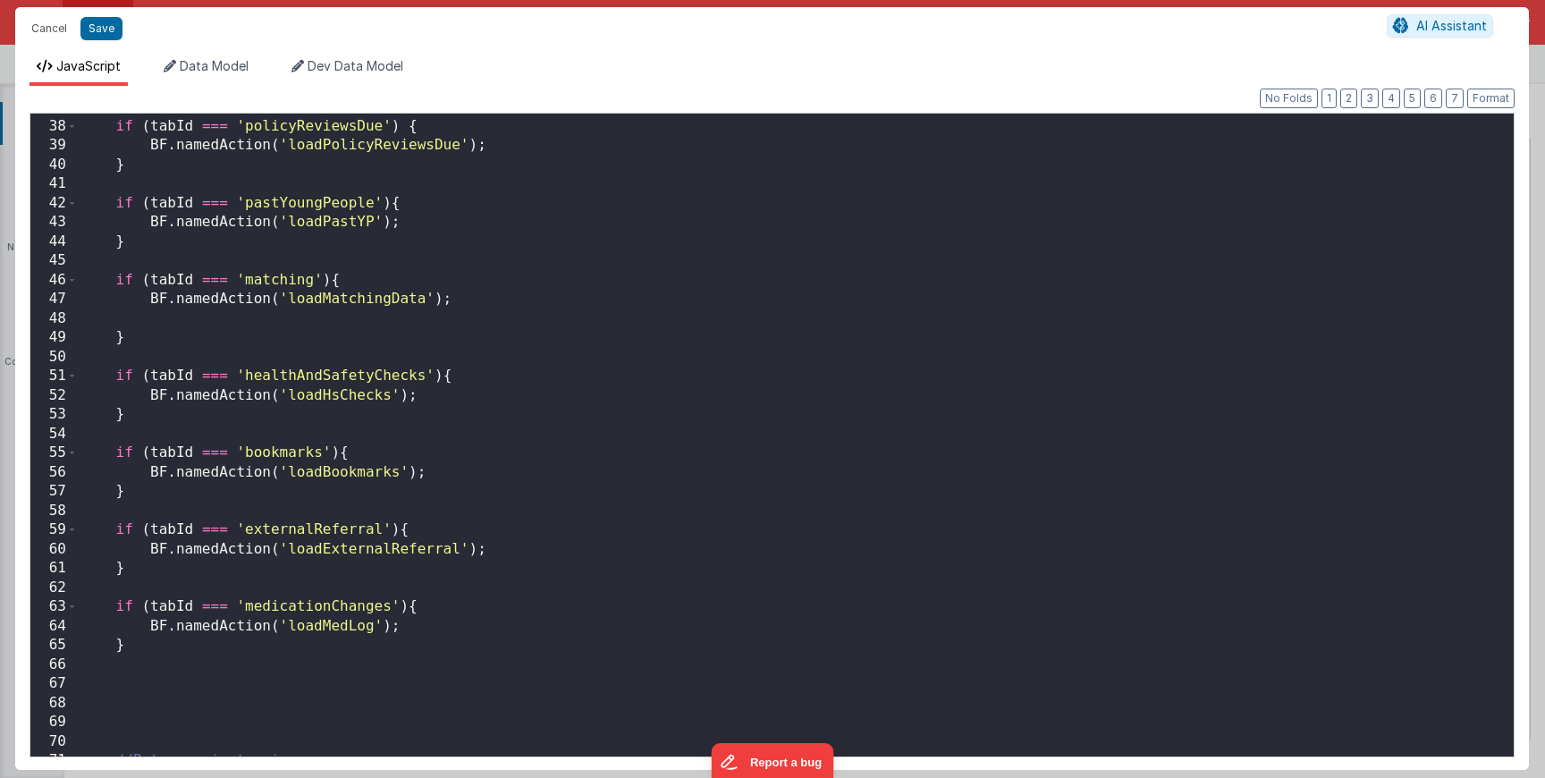
click at [462, 528] on div "if ( tabId === 'policyReviewsDue' ) { BF . namedAction ( 'loadPolicyReviewsDue'…" at bounding box center [796, 437] width 1436 height 681
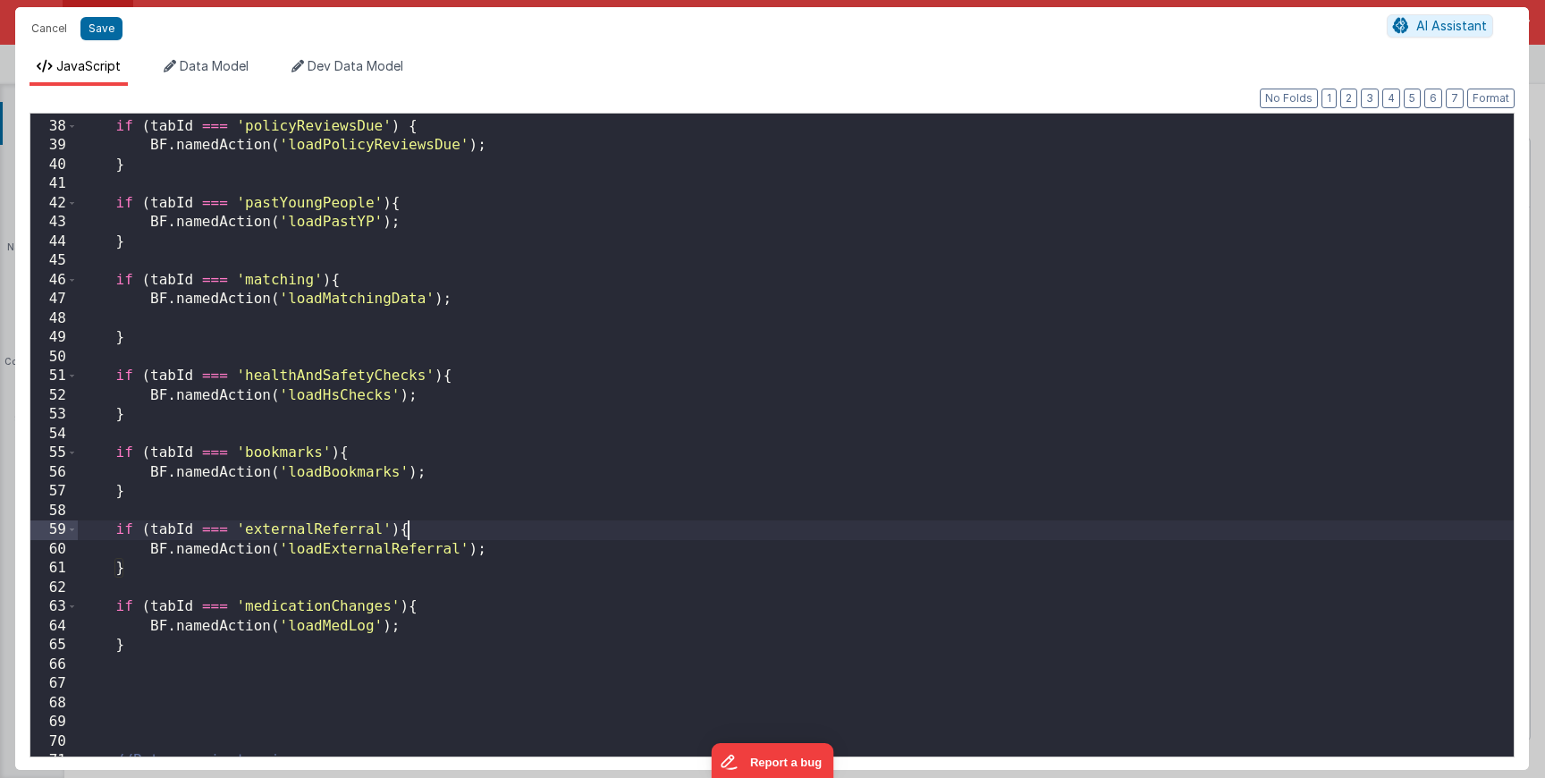
click at [401, 555] on div "if ( tabId === 'policyReviewsDue' ) { BF . namedAction ( 'loadPolicyReviewsDue'…" at bounding box center [796, 437] width 1436 height 681
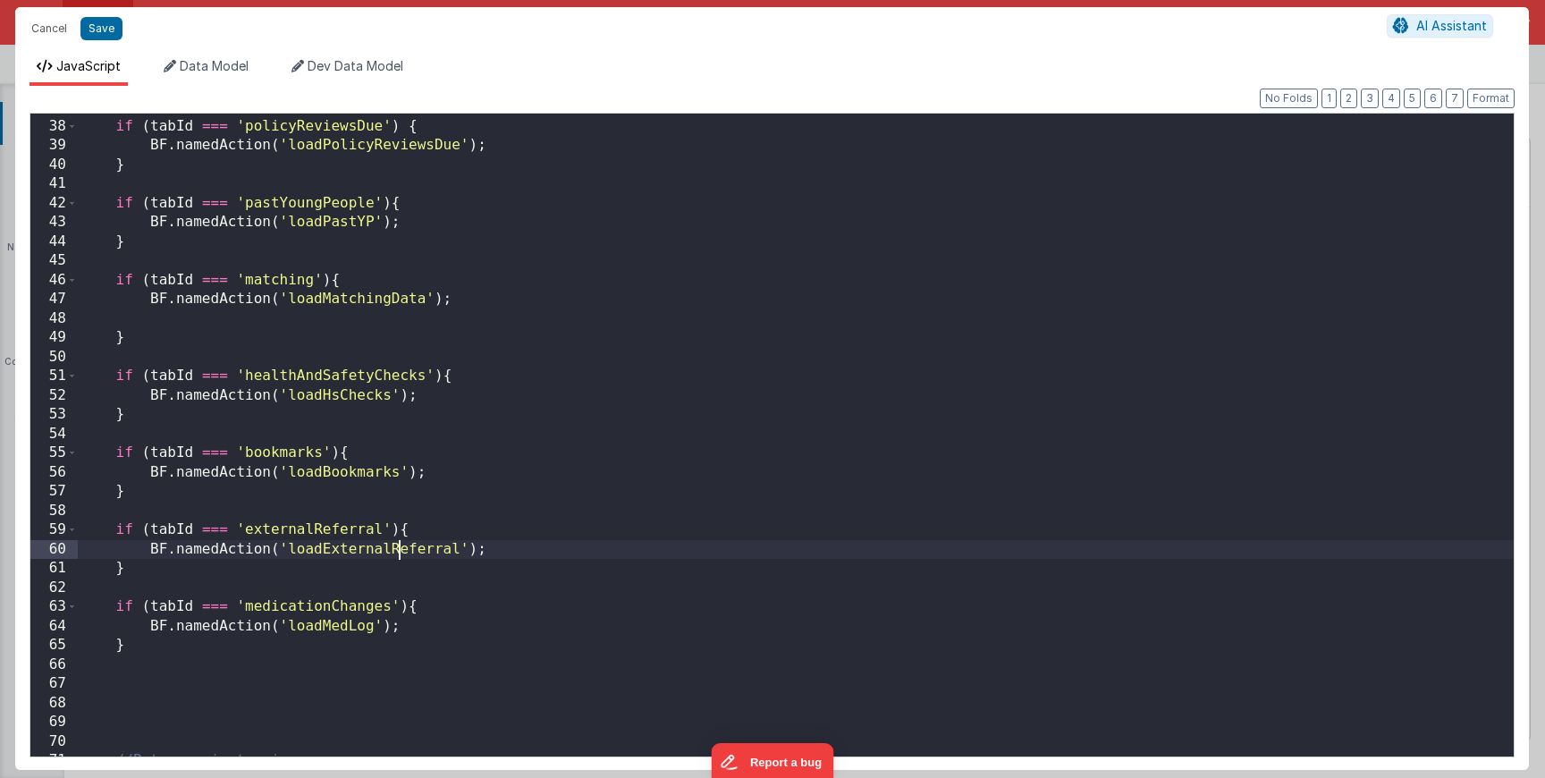
click at [401, 555] on div "if ( tabId === 'policyReviewsDue' ) { BF . namedAction ( 'loadPolicyReviewsDue'…" at bounding box center [796, 437] width 1436 height 681
click at [58, 34] on button "Cancel" at bounding box center [49, 28] width 54 height 25
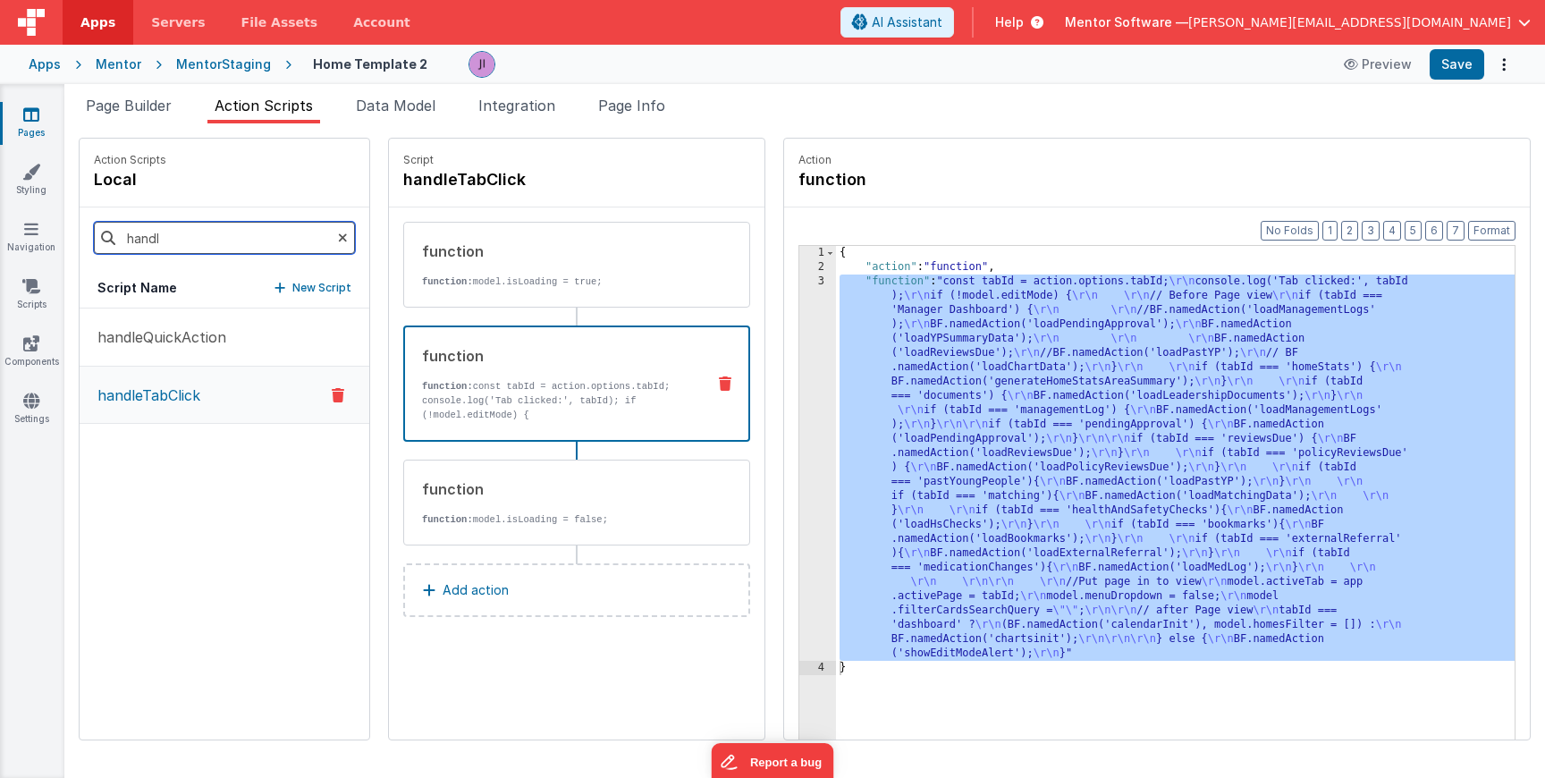
click at [204, 236] on input "handl" at bounding box center [224, 238] width 261 height 32
type input "loadex"
click at [187, 324] on button "loadExternalReferral" at bounding box center [225, 337] width 290 height 58
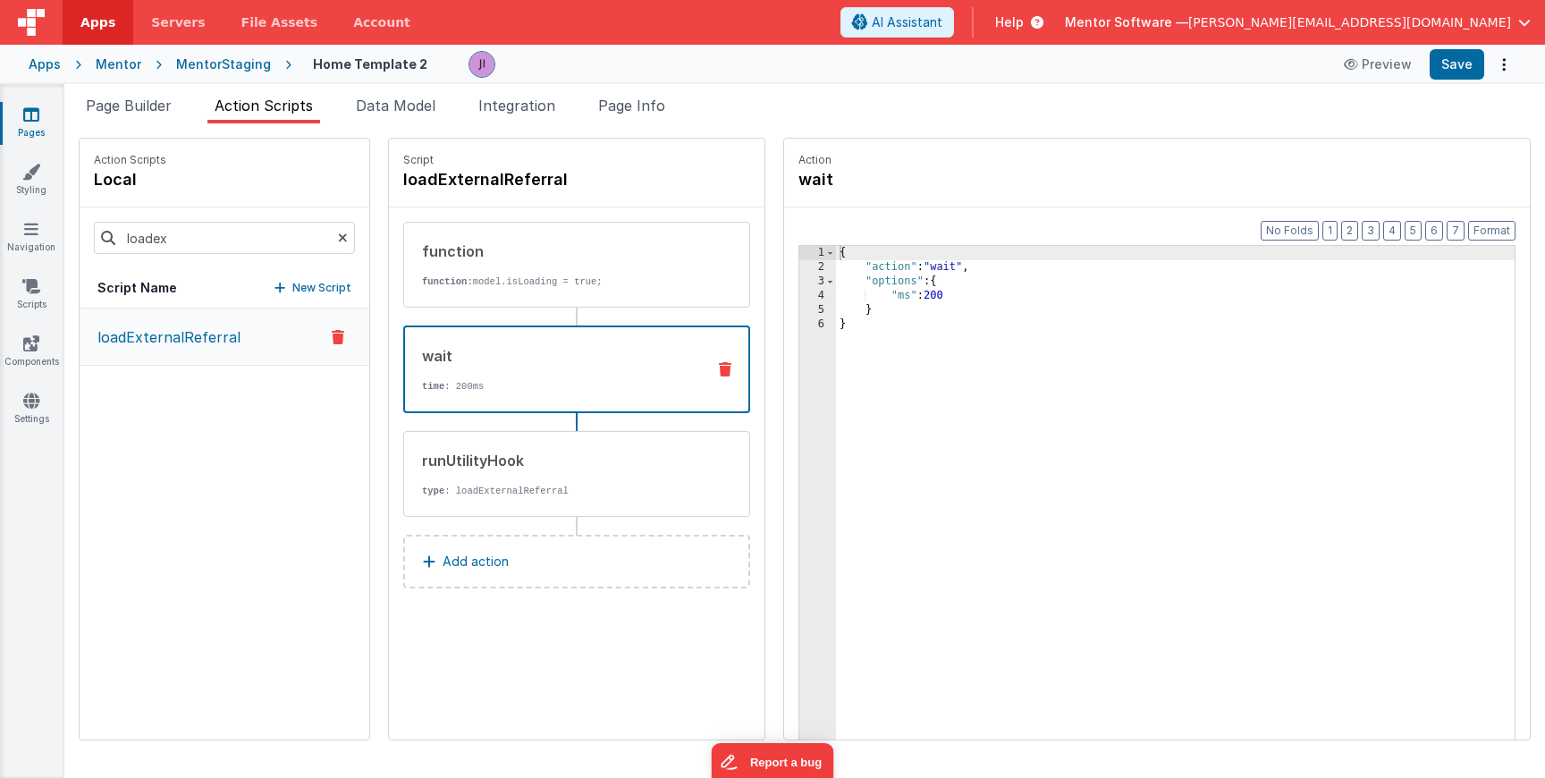
click at [557, 379] on div "wait time : 200ms" at bounding box center [548, 369] width 286 height 48
click at [557, 248] on div "function" at bounding box center [557, 251] width 270 height 21
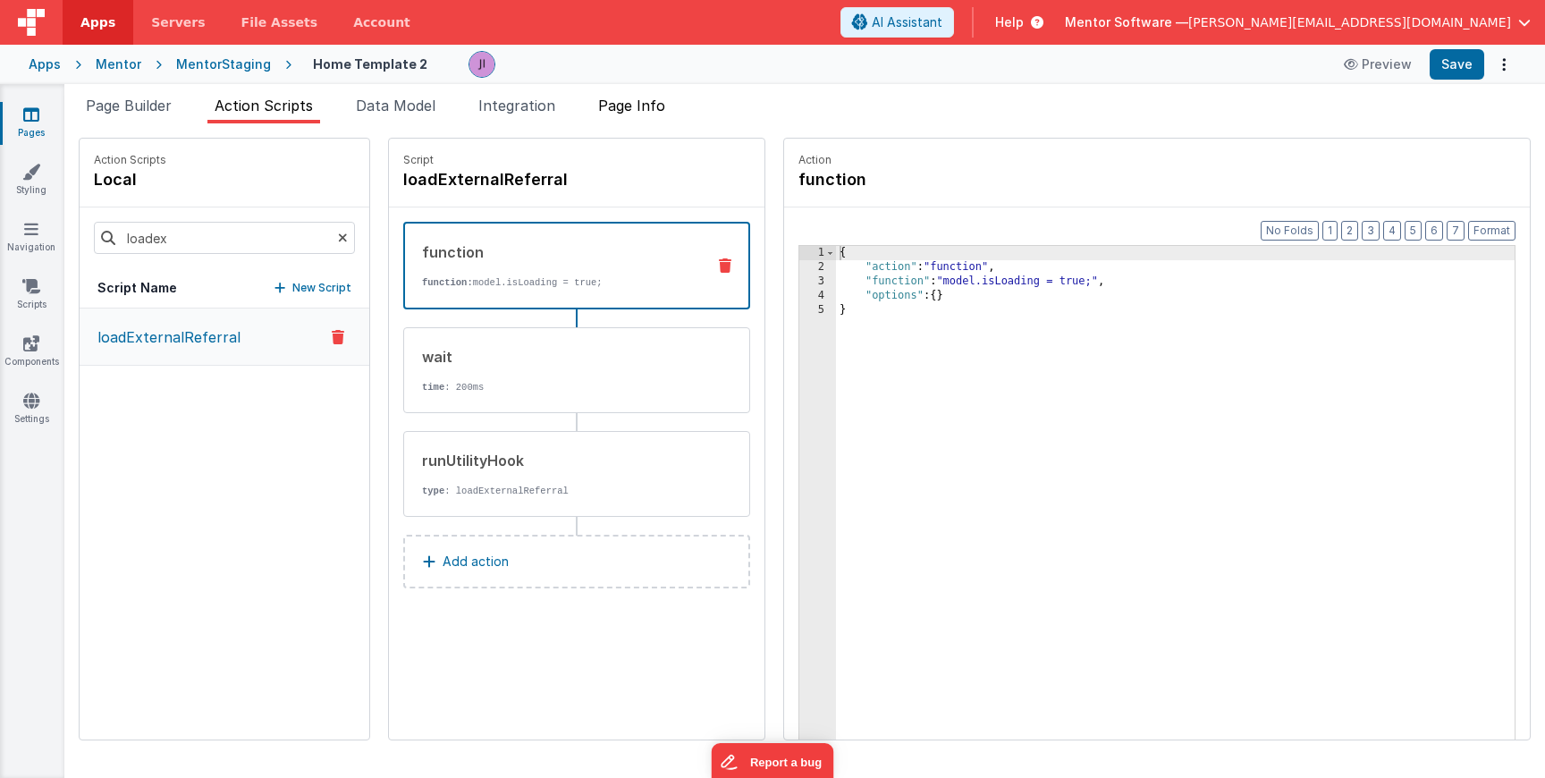
click at [634, 105] on span "Page Info" at bounding box center [631, 106] width 67 height 18
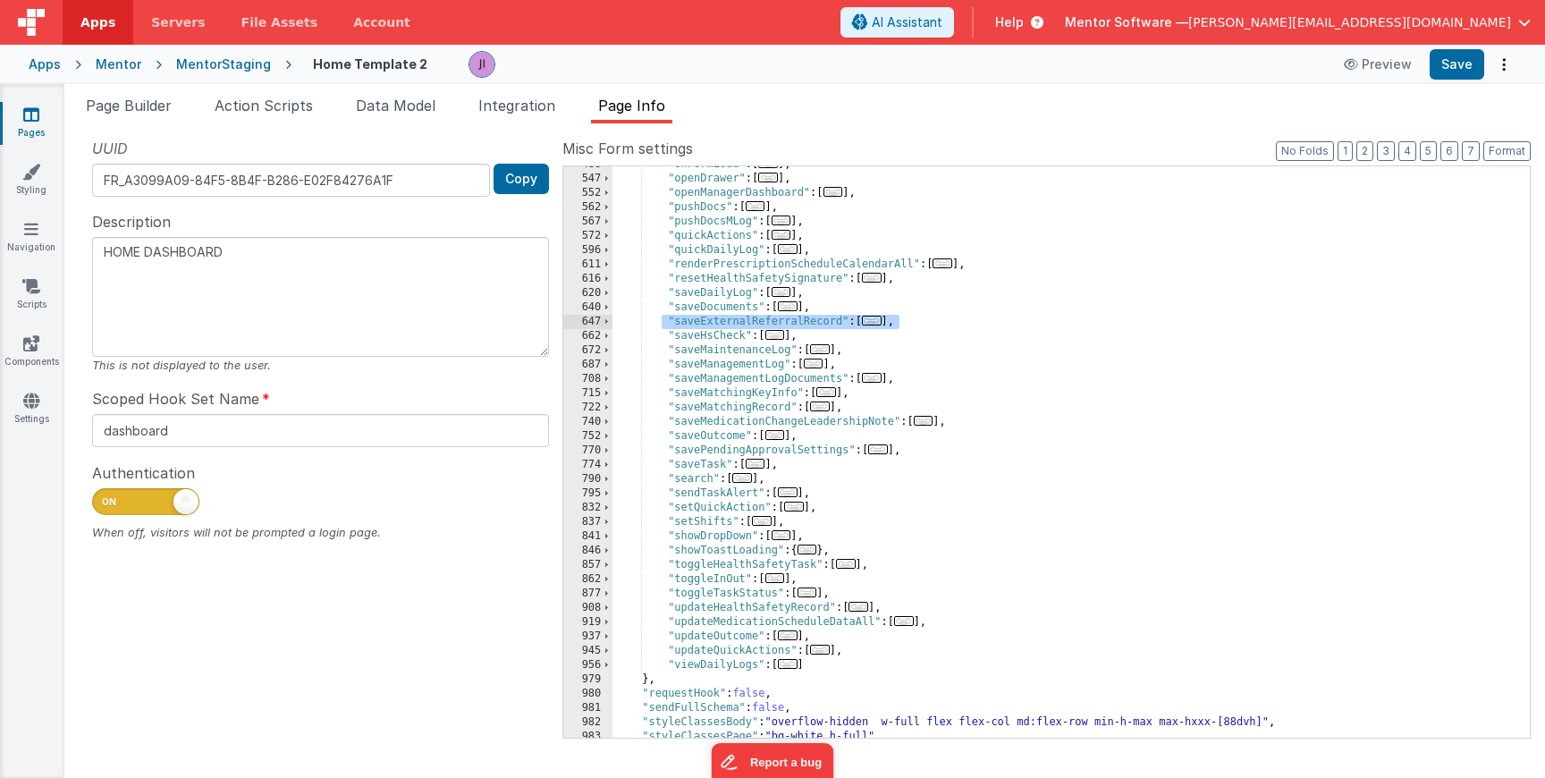
drag, startPoint x: 664, startPoint y: 320, endPoint x: 918, endPoint y: 318, distance: 253.9
click at [918, 318] on div ""onFormLoad" : [ ... ] , "openDrawer" : [ ... ] , "openManagerDashboard" : [ ..…" at bounding box center [1070, 457] width 917 height 600
type textarea "HOME DASHBOARD"
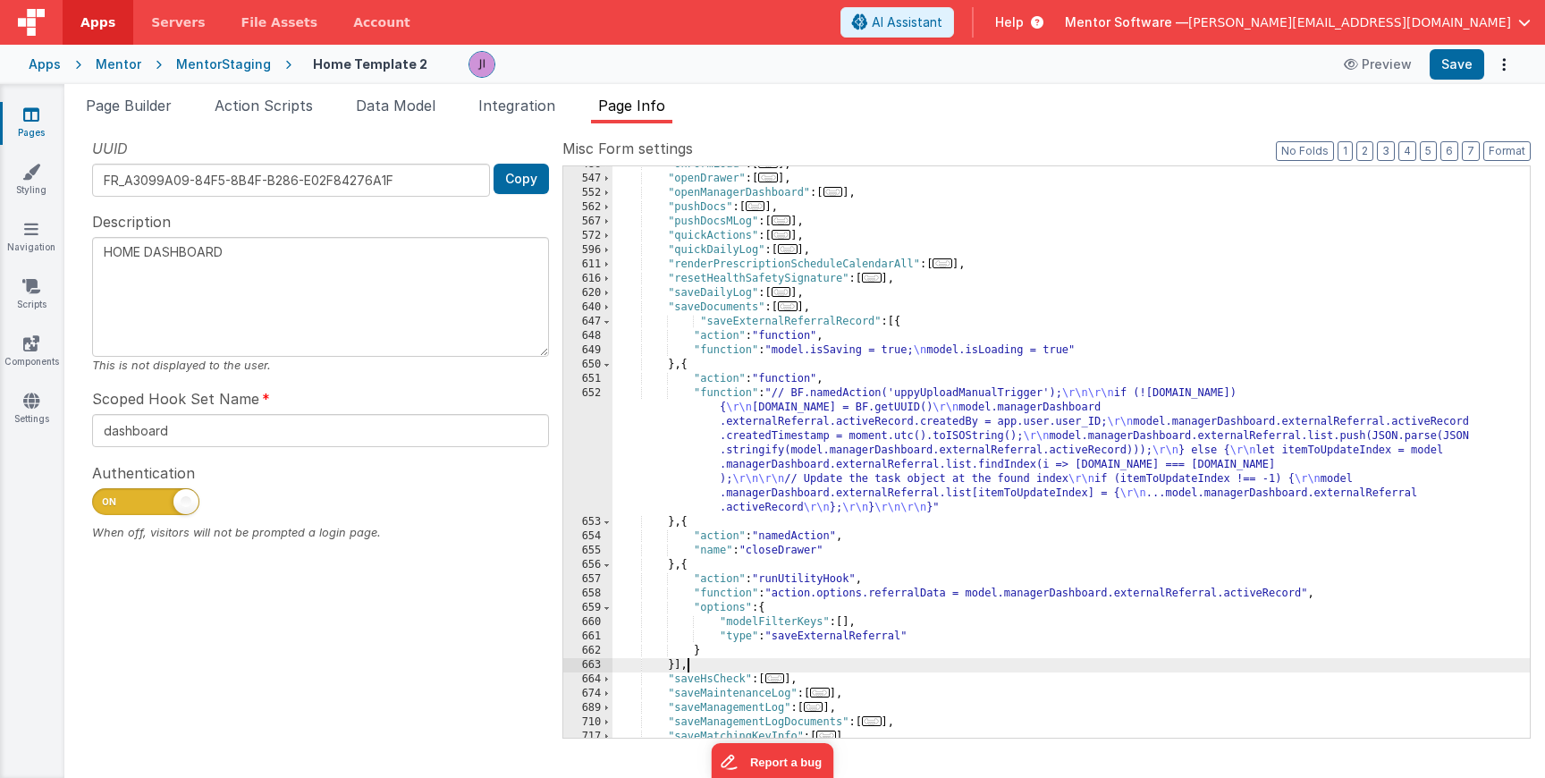
click at [758, 314] on div ""onFormLoad" : [ ... ] , "openDrawer" : [ ... ] , "openManagerDashboard" : [ ..…" at bounding box center [1070, 457] width 917 height 600
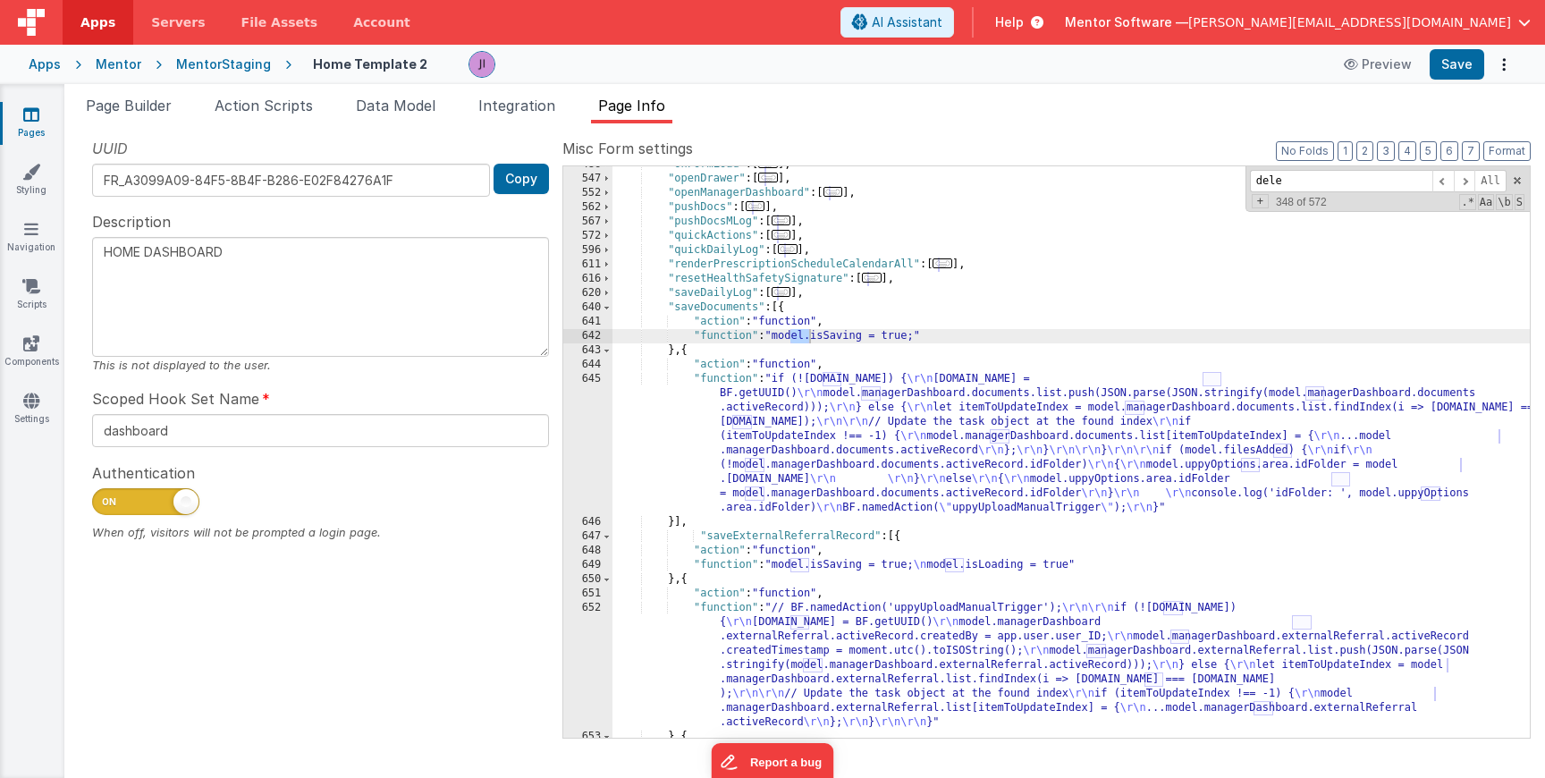
scroll to position [29, 0]
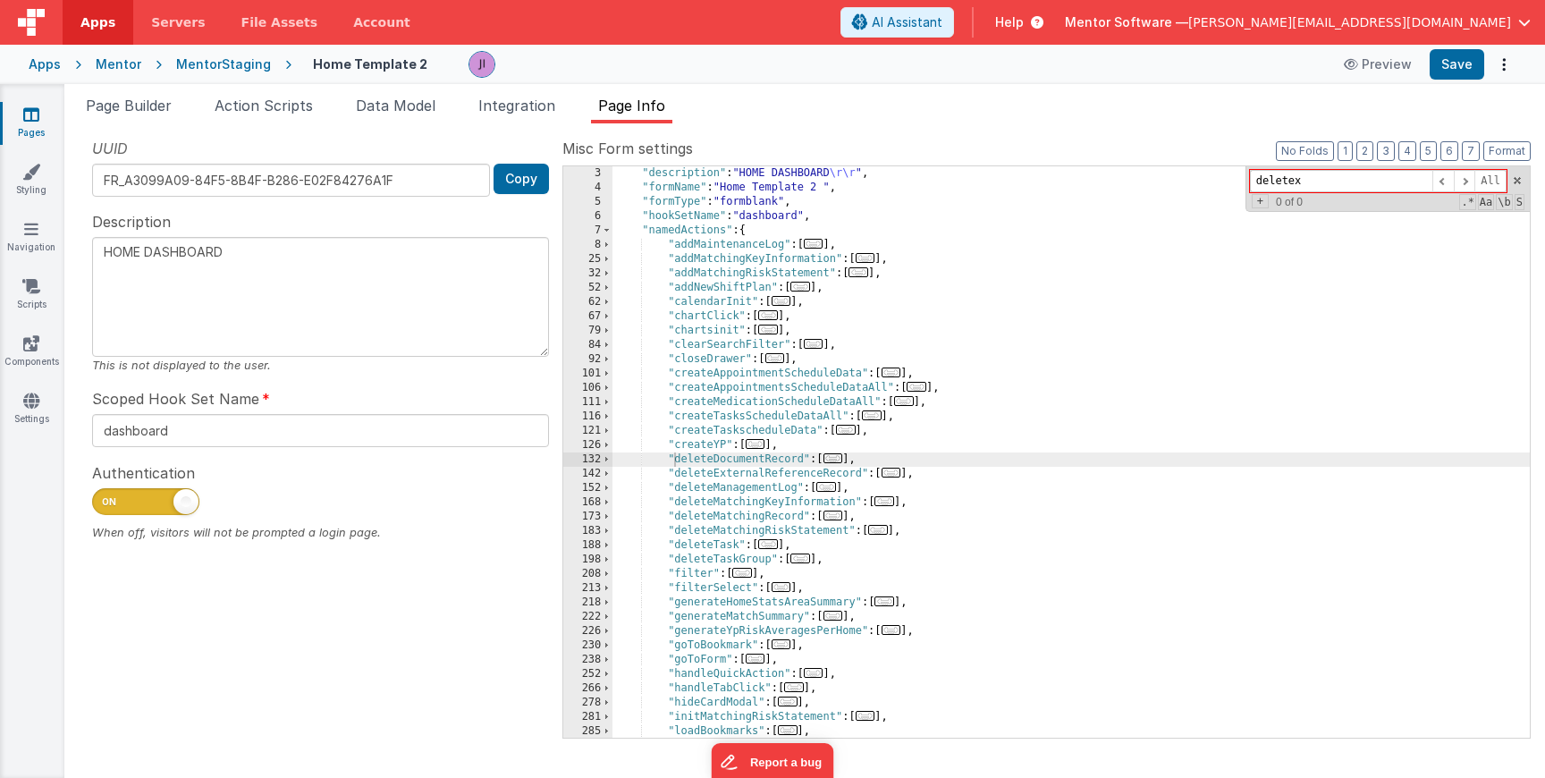
type input "deletex"
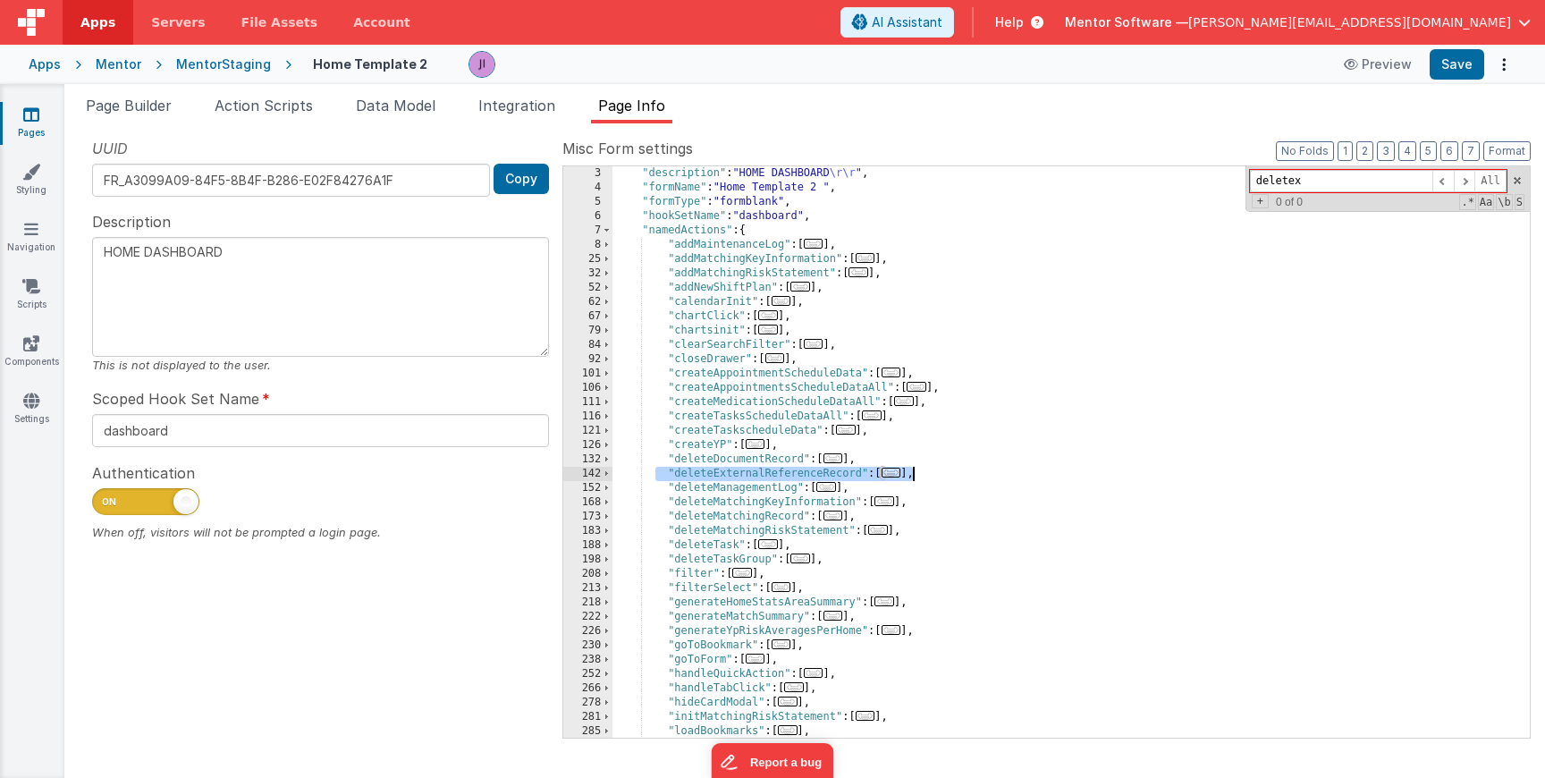
drag, startPoint x: 658, startPoint y: 476, endPoint x: 935, endPoint y: 477, distance: 277.2
click at [935, 477] on div ""description" : "HOME DASHBOARD \r\r " , "formName" : "Home Template 2 " , "for…" at bounding box center [1070, 466] width 917 height 600
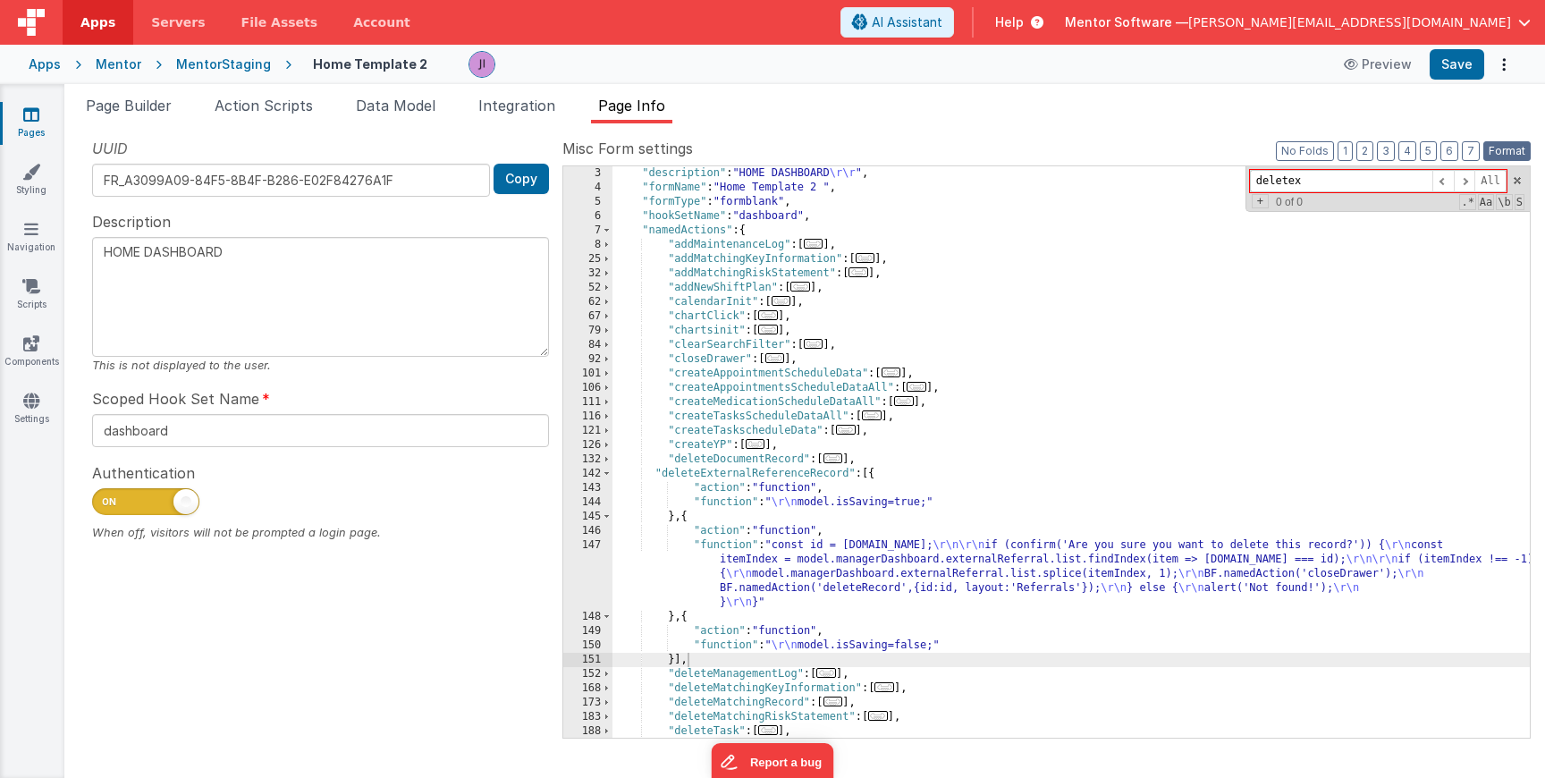
click at [1513, 151] on button "Format" at bounding box center [1506, 151] width 47 height 20
type textarea "HOME DASHBOARD"
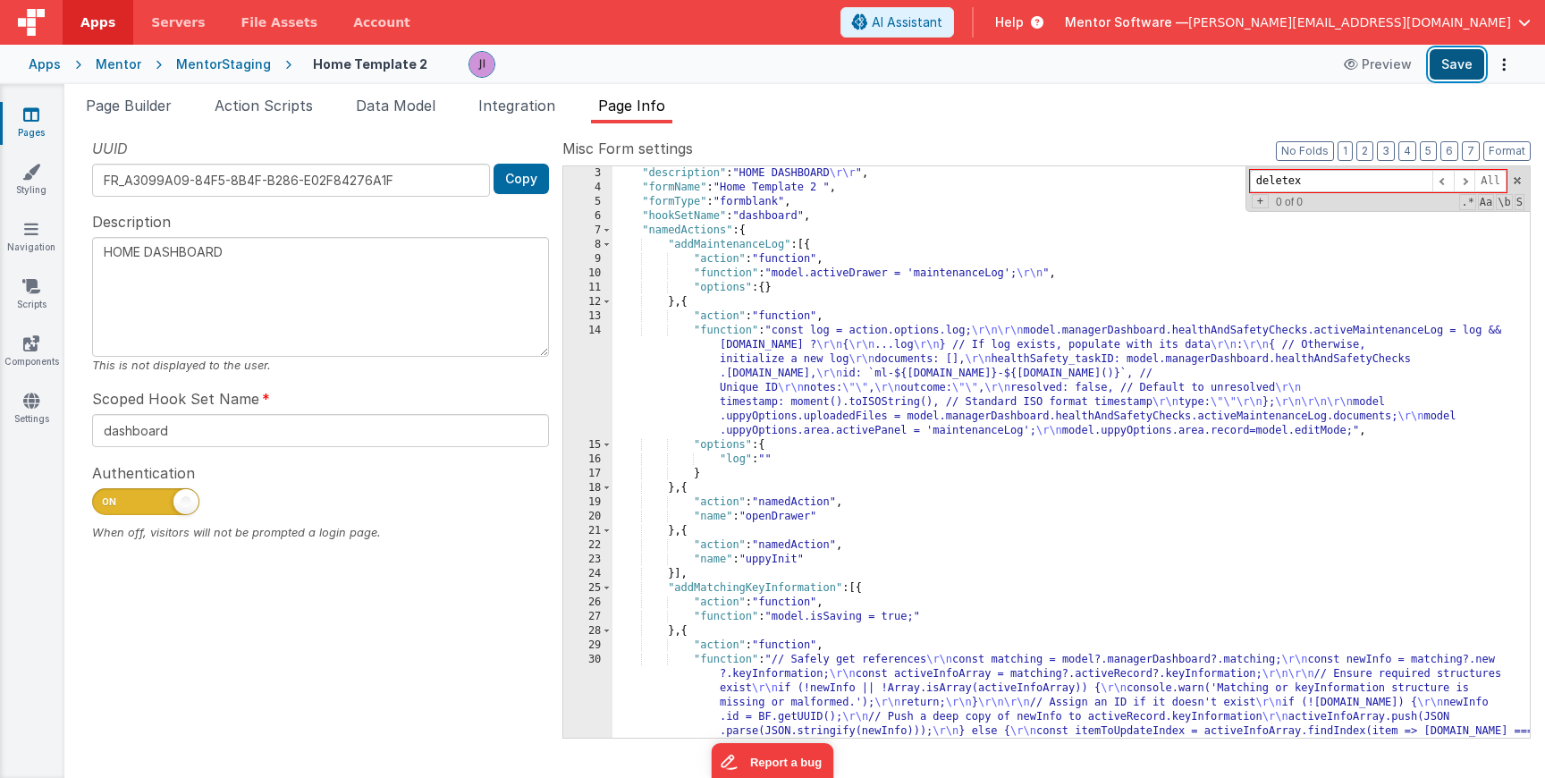
click at [1466, 54] on button "Save" at bounding box center [1457, 64] width 55 height 30
